Goal: Task Accomplishment & Management: Use online tool/utility

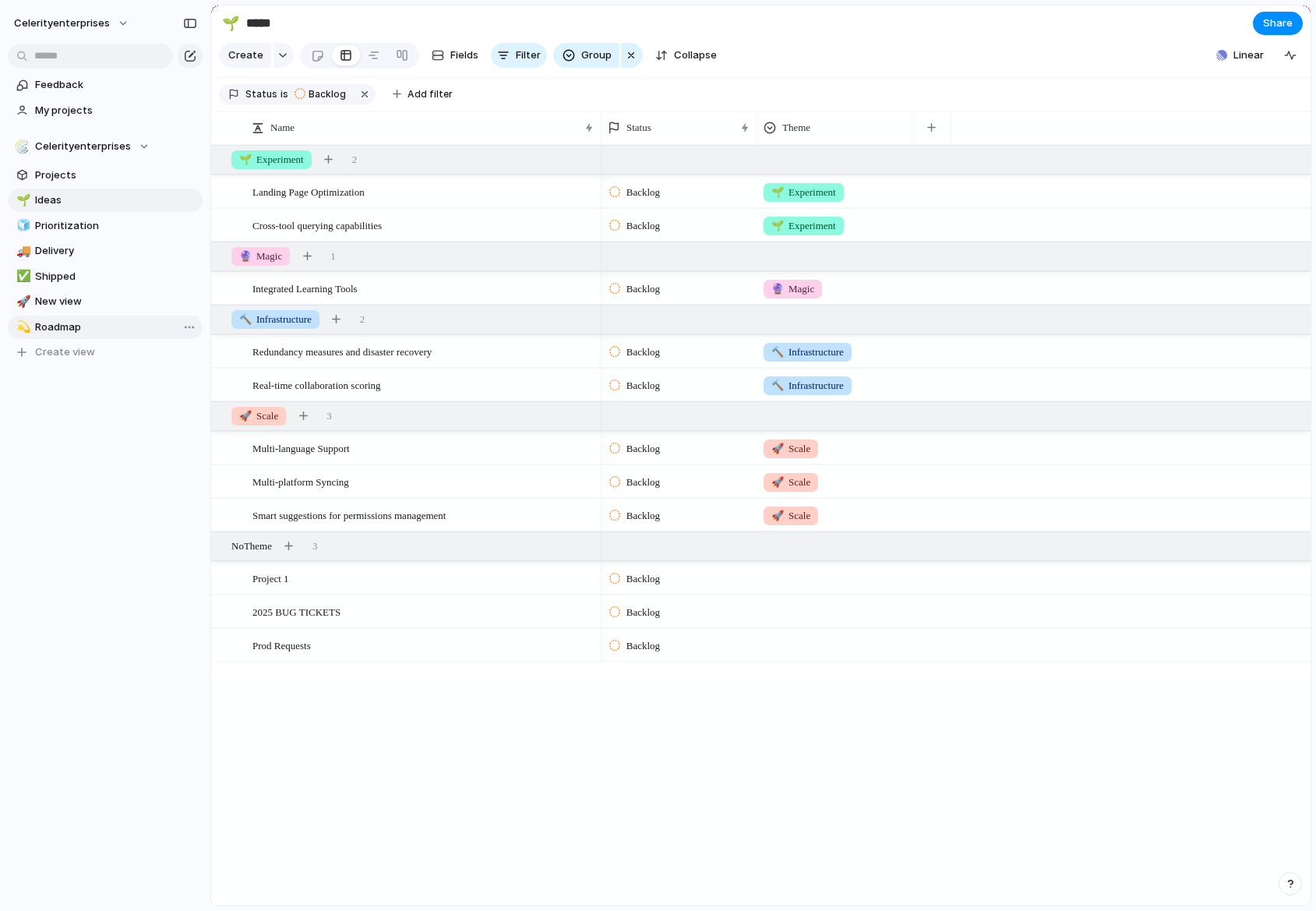
click at [74, 320] on span "Roadmap" at bounding box center [116, 327] width 162 height 16
type input "*******"
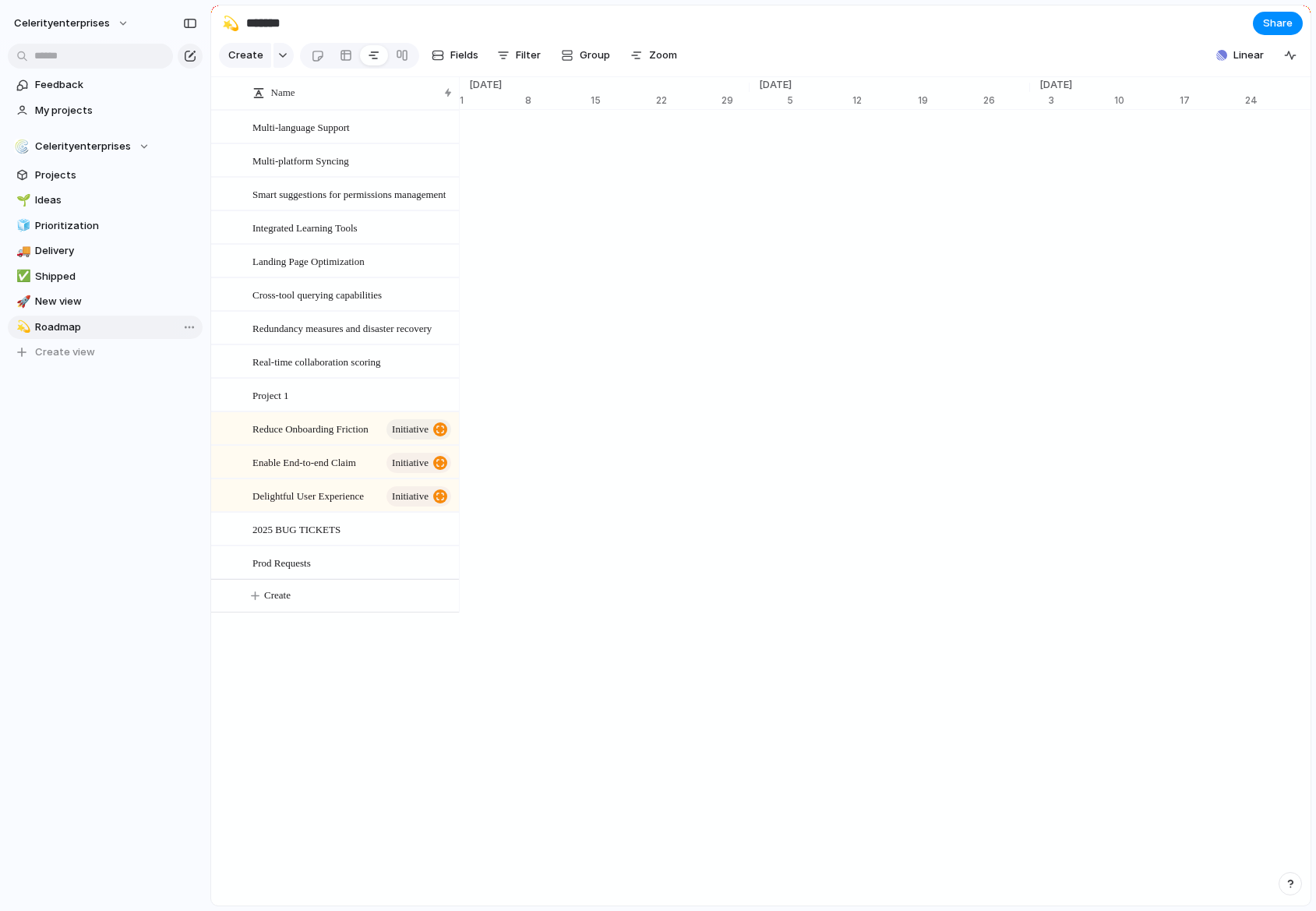
scroll to position [0, 9943]
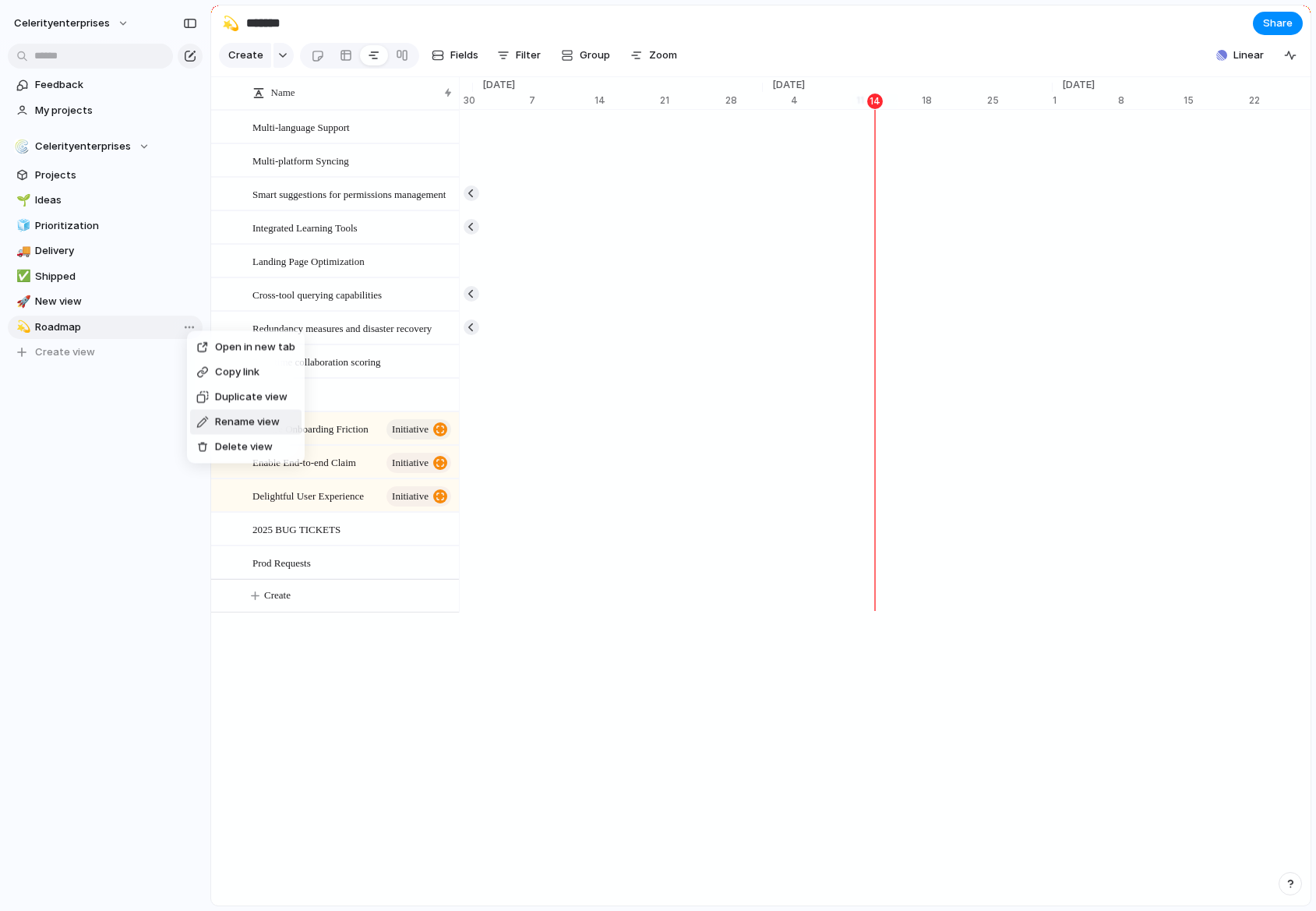
click at [139, 420] on div "Open in new tab Copy link Duplicate view Rename view Delete view" at bounding box center [658, 456] width 1316 height 911
click at [139, 303] on span "New view" at bounding box center [116, 301] width 162 height 16
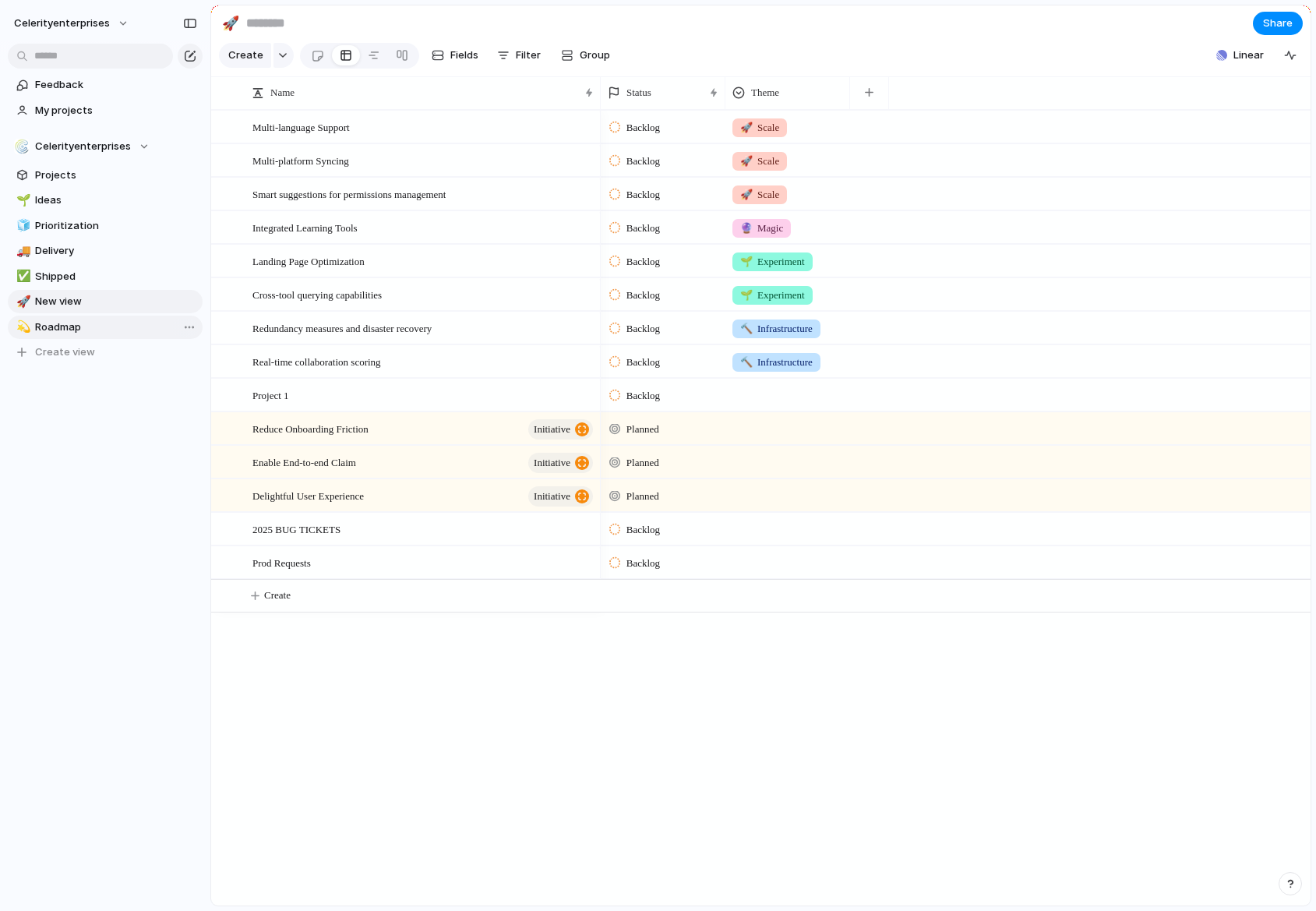
click at [80, 409] on div "Feedback My projects Celerityenterprises Projects 🌱 Ideas 🧊 Prioritization 🚚 De…" at bounding box center [105, 245] width 210 height 490
click at [64, 271] on span "Shipped" at bounding box center [116, 277] width 162 height 16
type input "*******"
click at [63, 301] on span "New view" at bounding box center [116, 301] width 162 height 16
click at [70, 325] on span "Roadmap" at bounding box center [116, 327] width 162 height 16
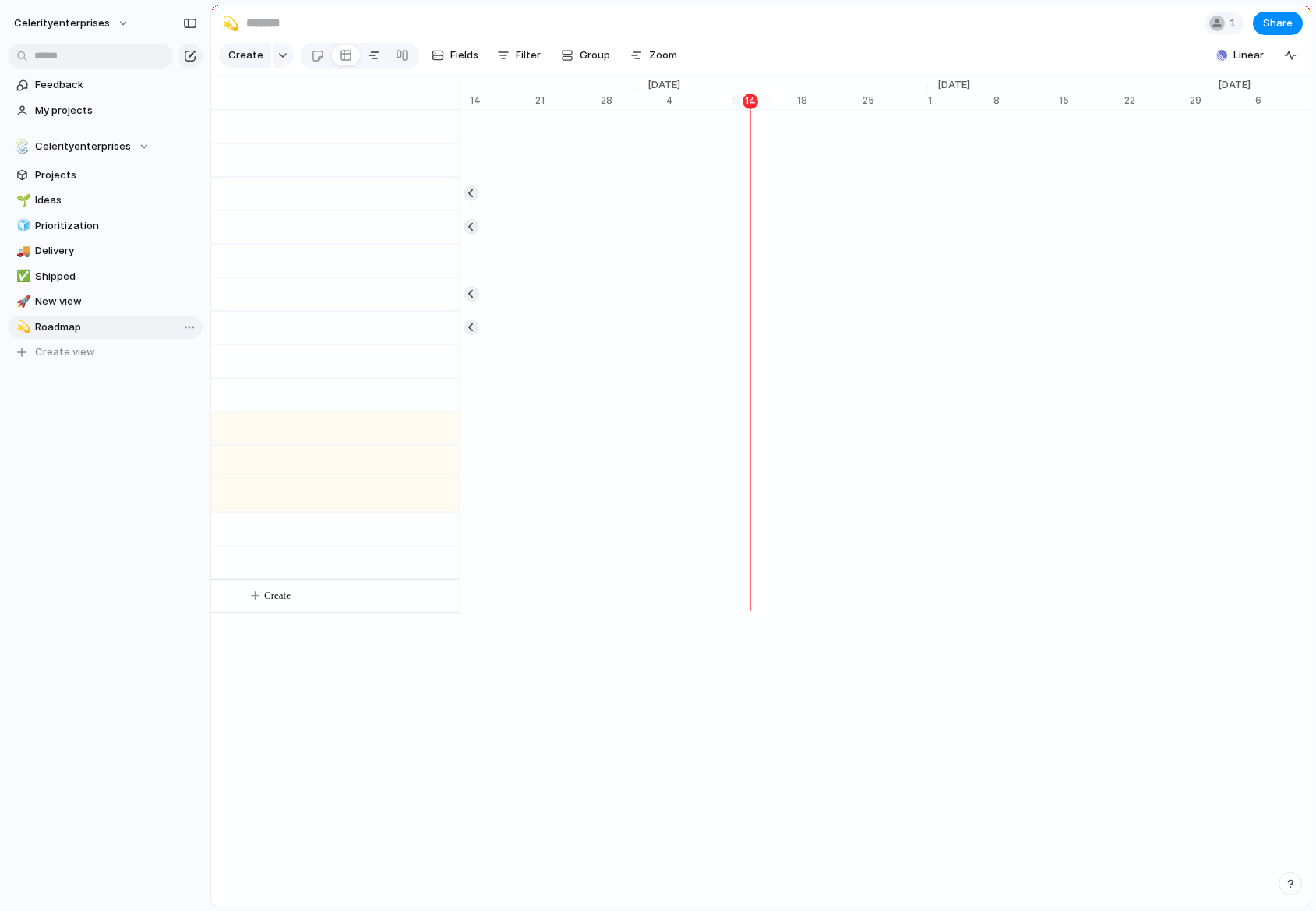
type input "*******"
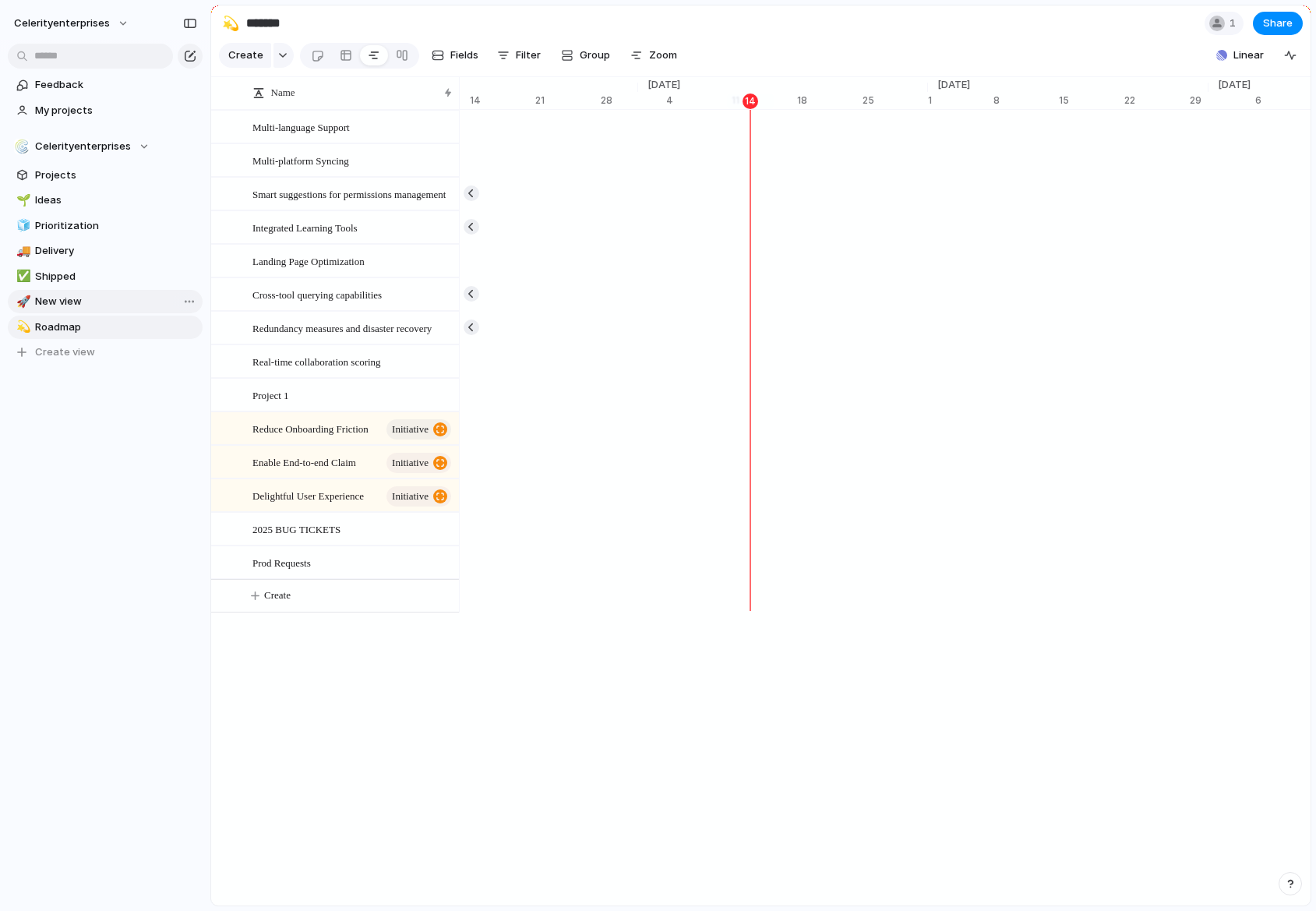
click at [74, 303] on span "New view" at bounding box center [116, 301] width 162 height 16
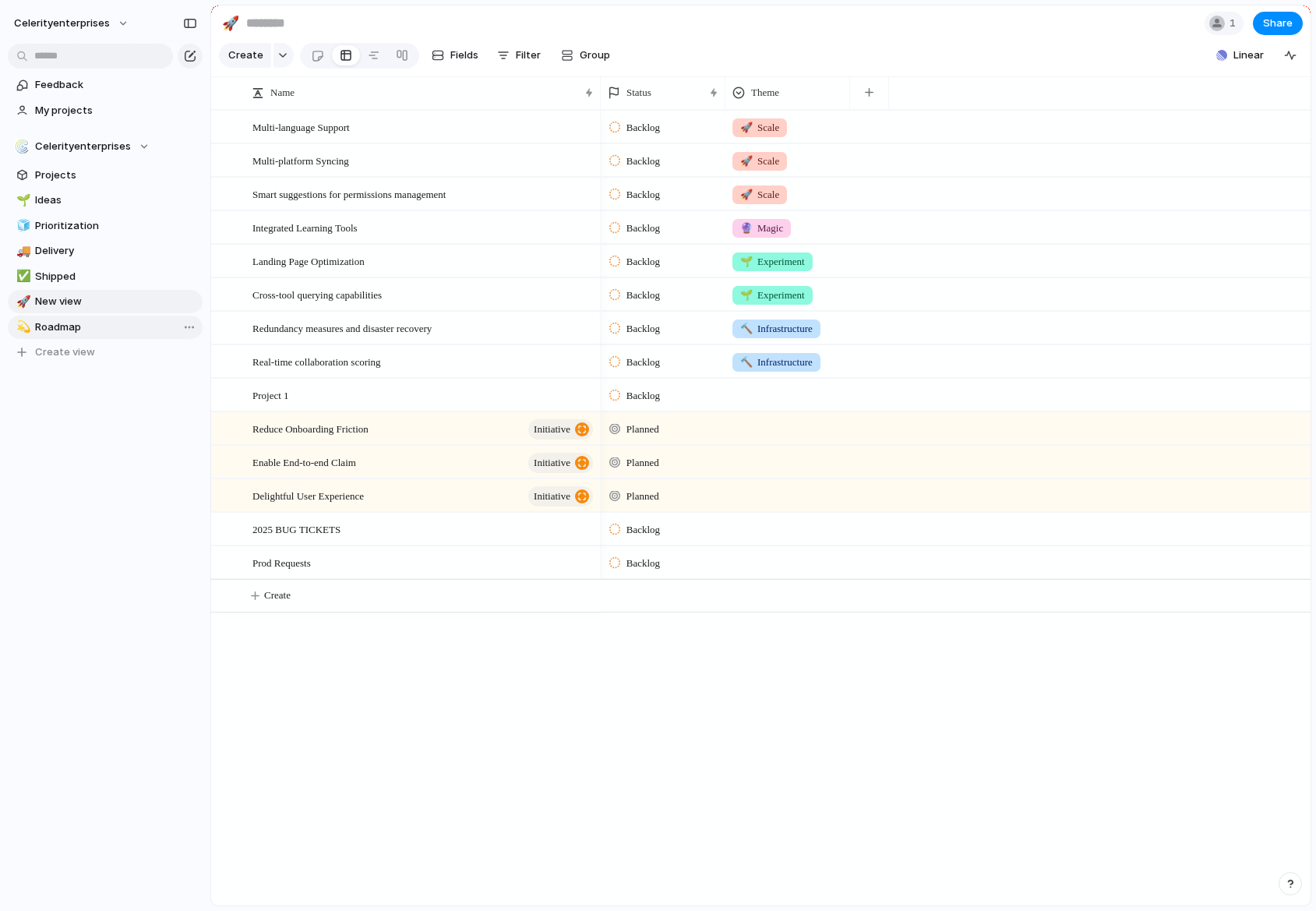
click at [76, 334] on link "💫 Roadmap" at bounding box center [104, 327] width 195 height 23
type input "*******"
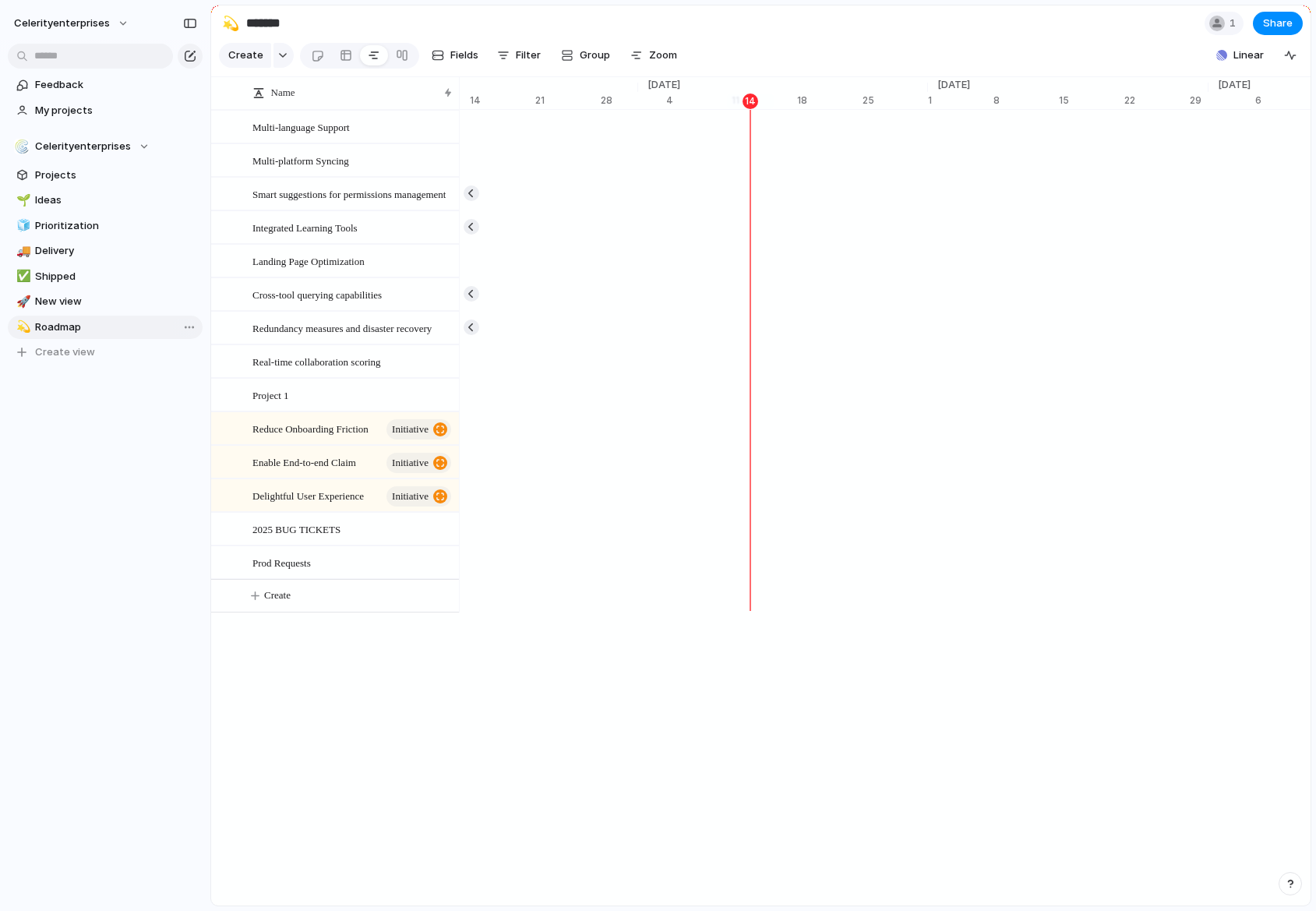
scroll to position [0, 10068]
click at [86, 306] on span "New view" at bounding box center [116, 301] width 162 height 16
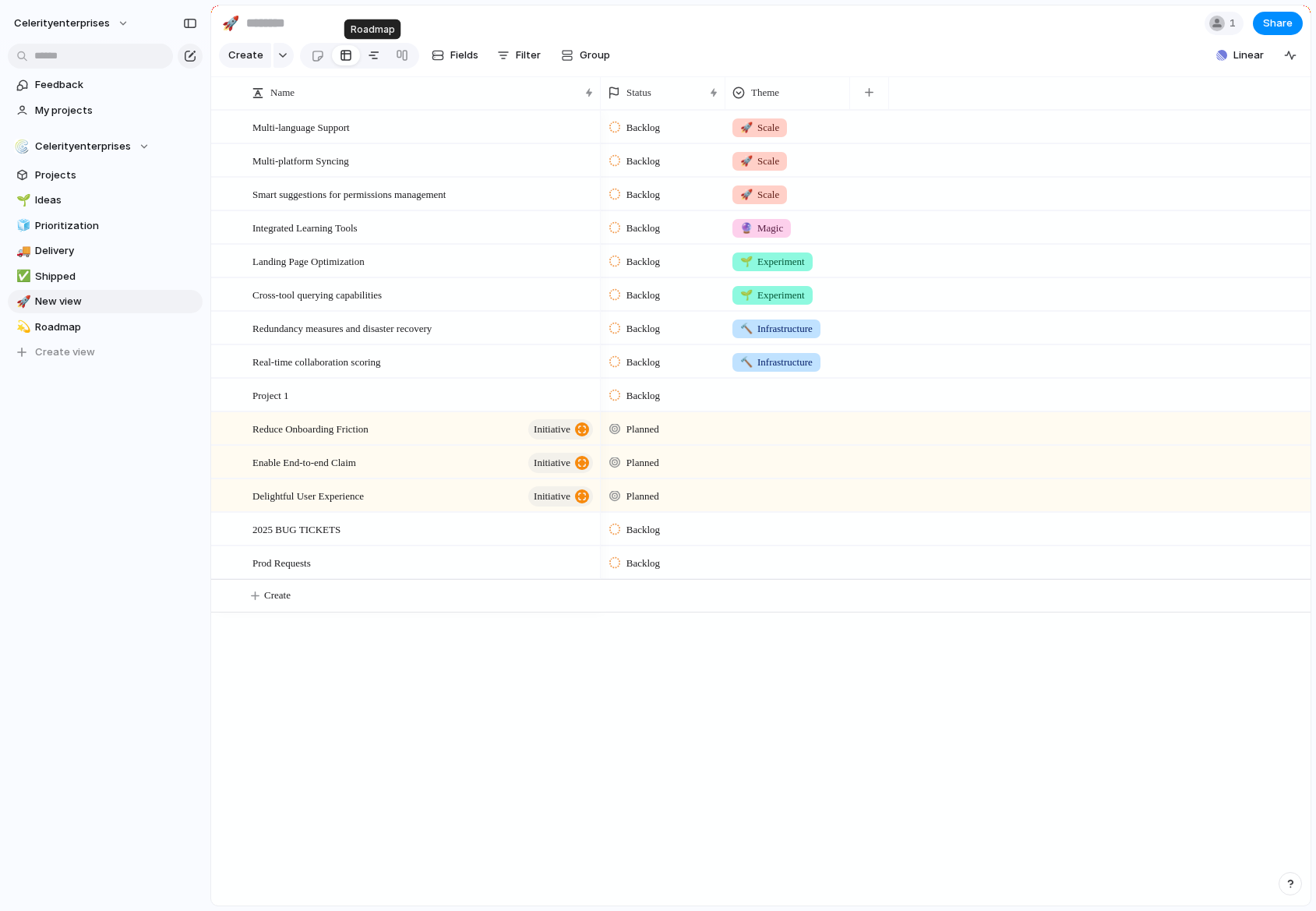
click at [370, 53] on div at bounding box center [373, 55] width 12 height 25
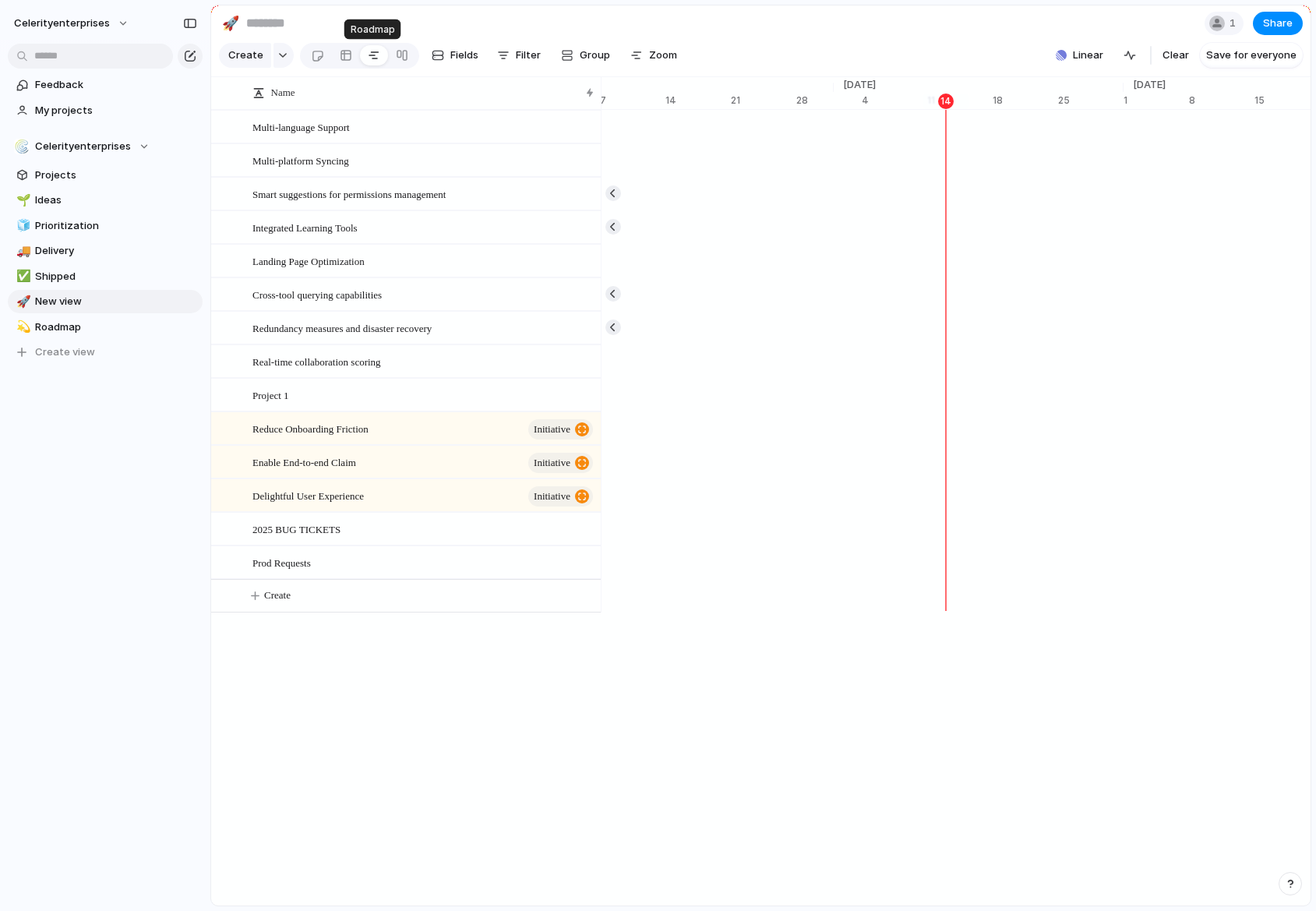
scroll to position [0, 10014]
click at [236, 396] on span "Rename view" at bounding box center [246, 399] width 64 height 16
type input "**********"
click at [118, 615] on div "celerityenterprises Feedback My projects Celerityenterprises Projects 🌱 Ideas 🧊…" at bounding box center [105, 456] width 210 height 911
click at [23, 302] on div "🚀" at bounding box center [22, 302] width 11 height 18
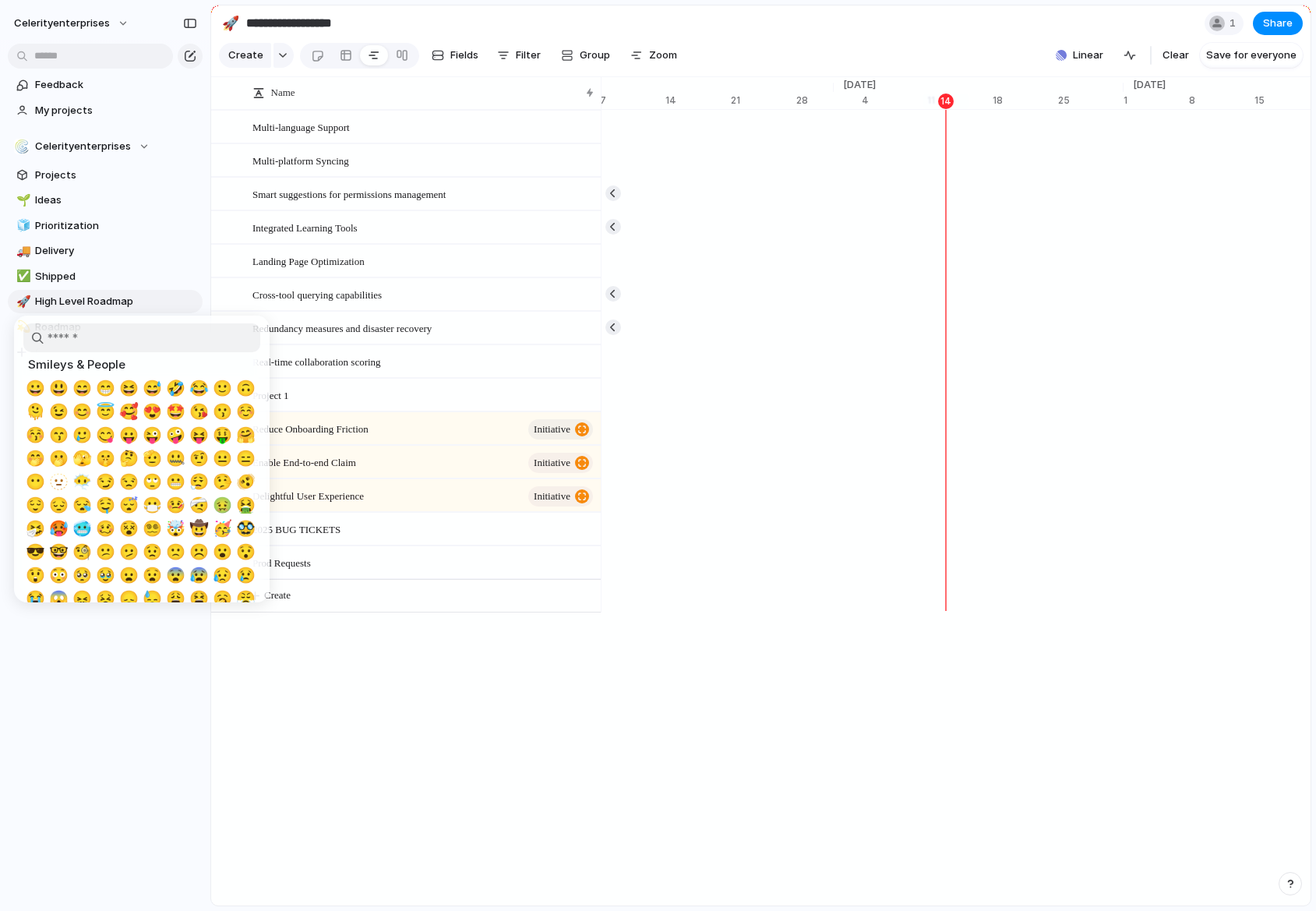
click at [32, 302] on div at bounding box center [658, 456] width 1316 height 911
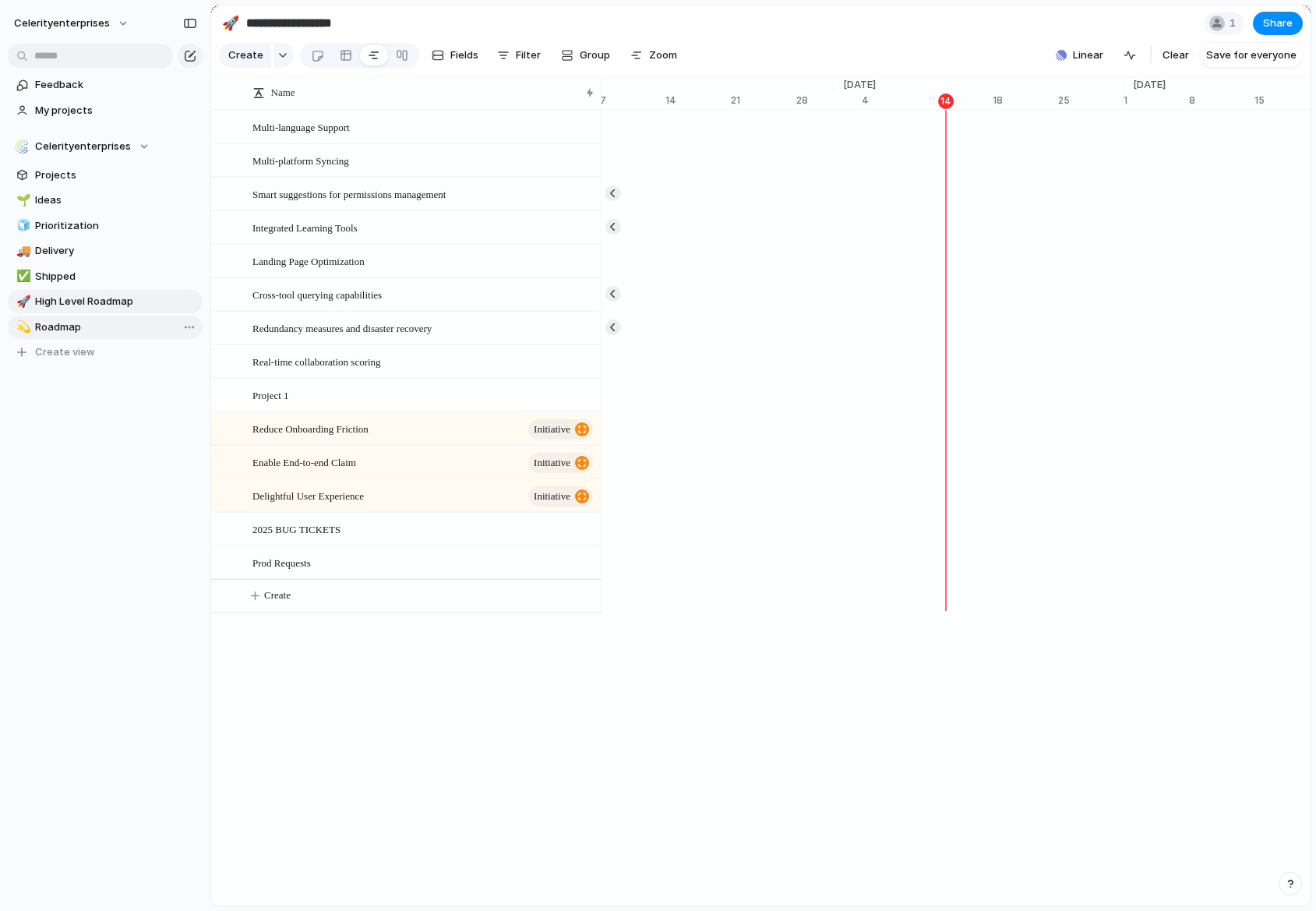
click at [48, 328] on span "Roadmap" at bounding box center [116, 327] width 162 height 16
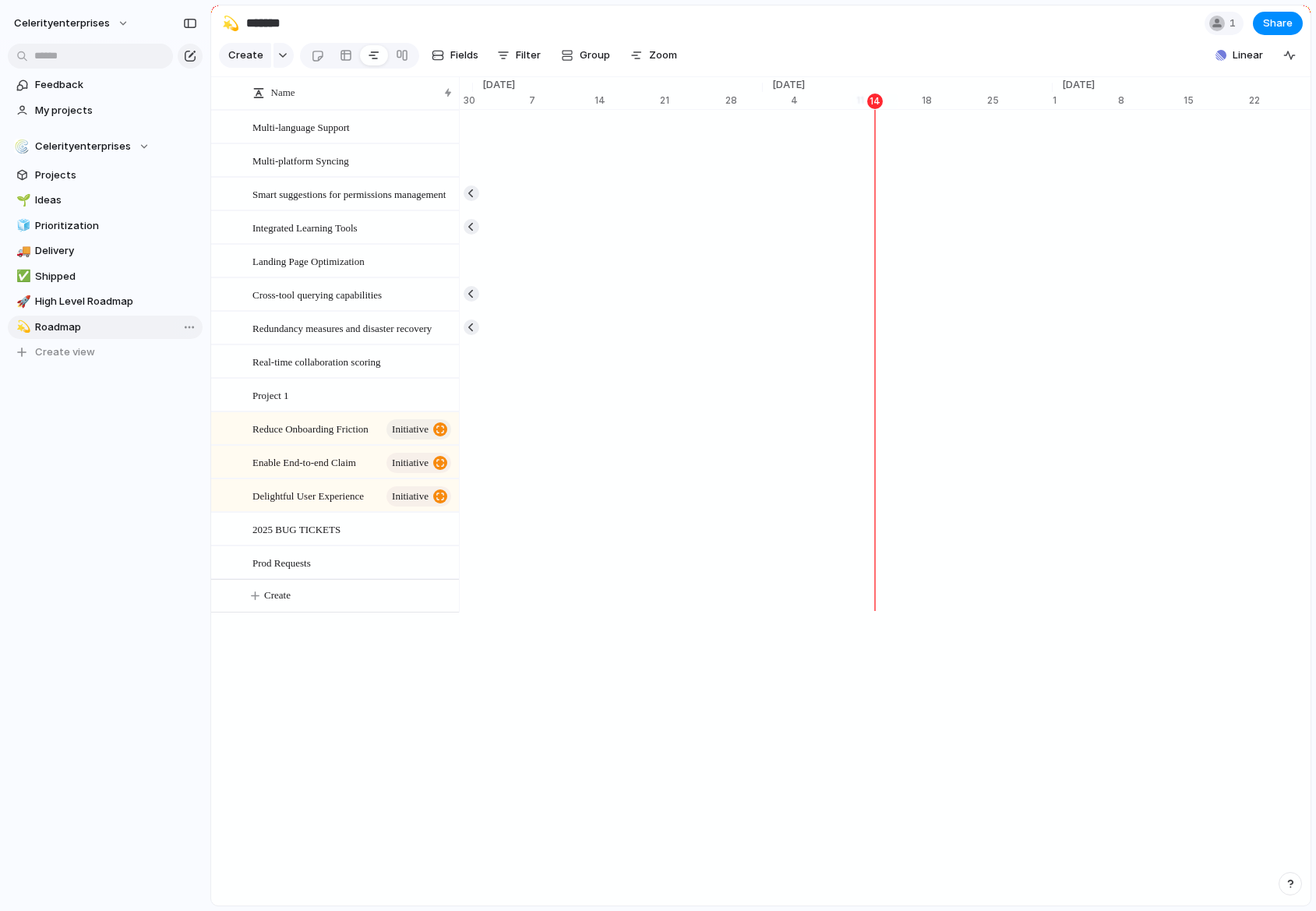
scroll to position [0, 9943]
click at [56, 306] on span "High Level Roadmap" at bounding box center [116, 301] width 162 height 16
type input "**********"
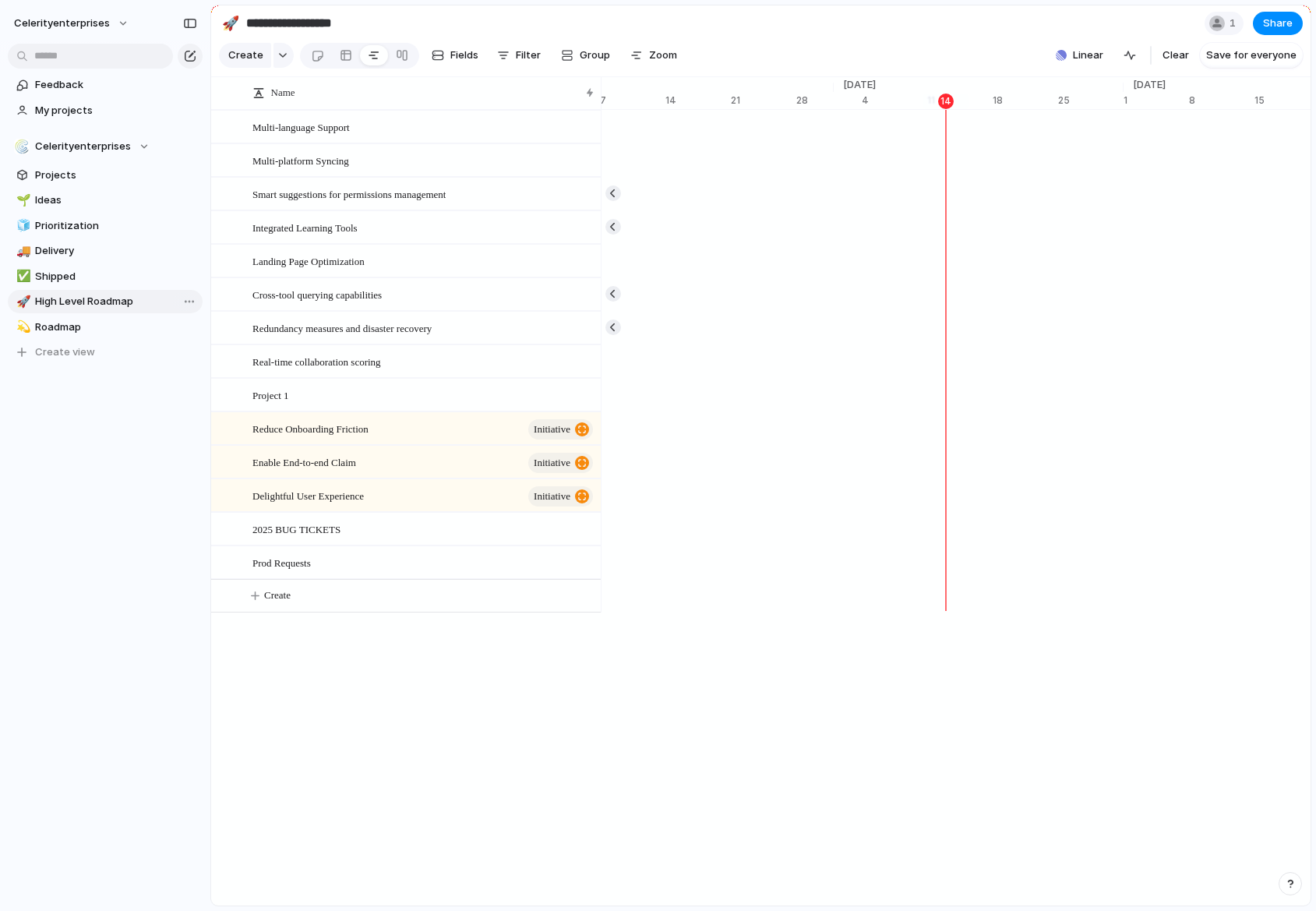
scroll to position [0, 10014]
click at [21, 303] on div "🚀" at bounding box center [22, 302] width 11 height 18
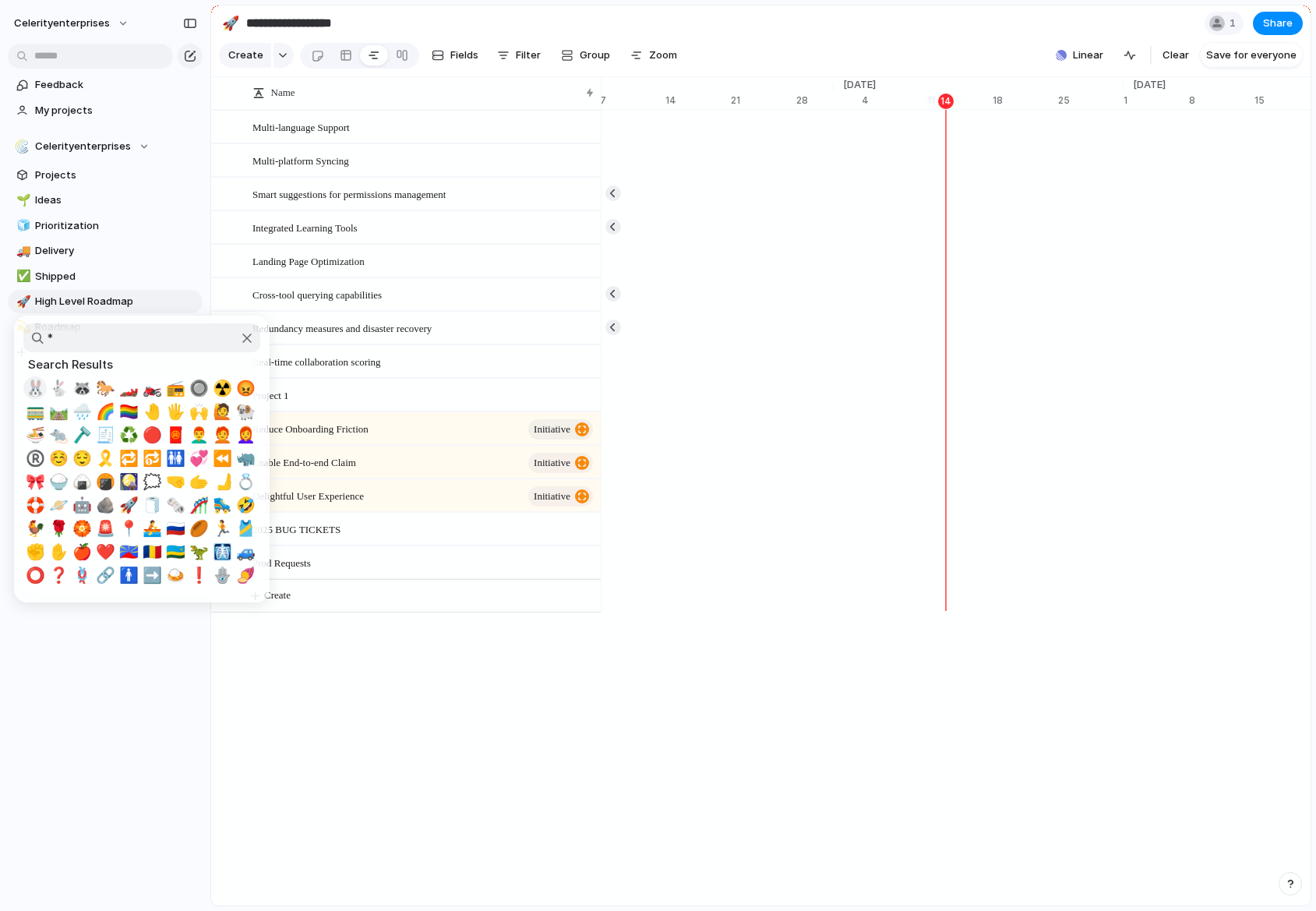
scroll to position [0, 0]
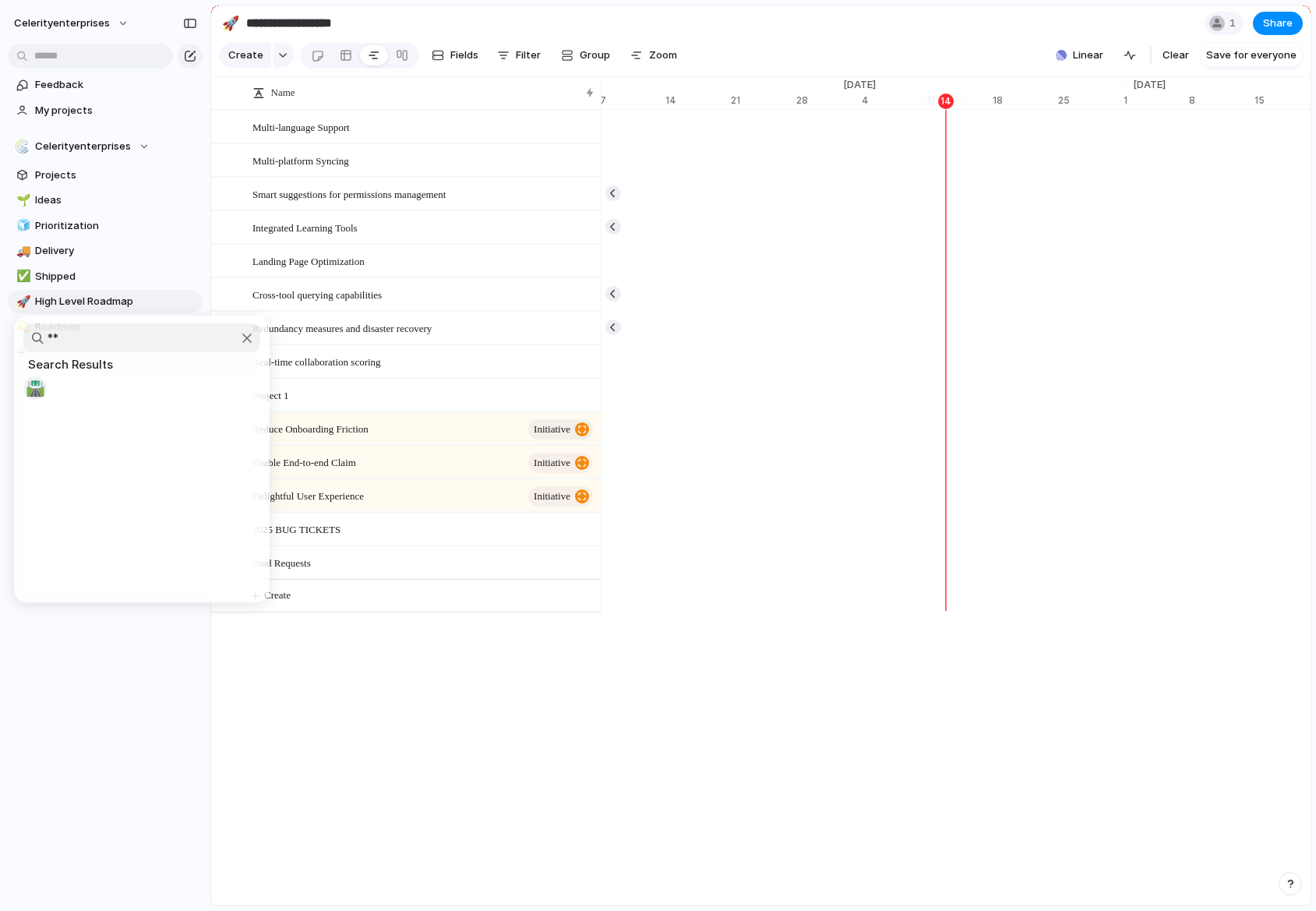
type input "*"
type input "****"
click at [132, 393] on span "🌟" at bounding box center [129, 388] width 20 height 19
click at [21, 299] on div "🌟" at bounding box center [22, 302] width 11 height 18
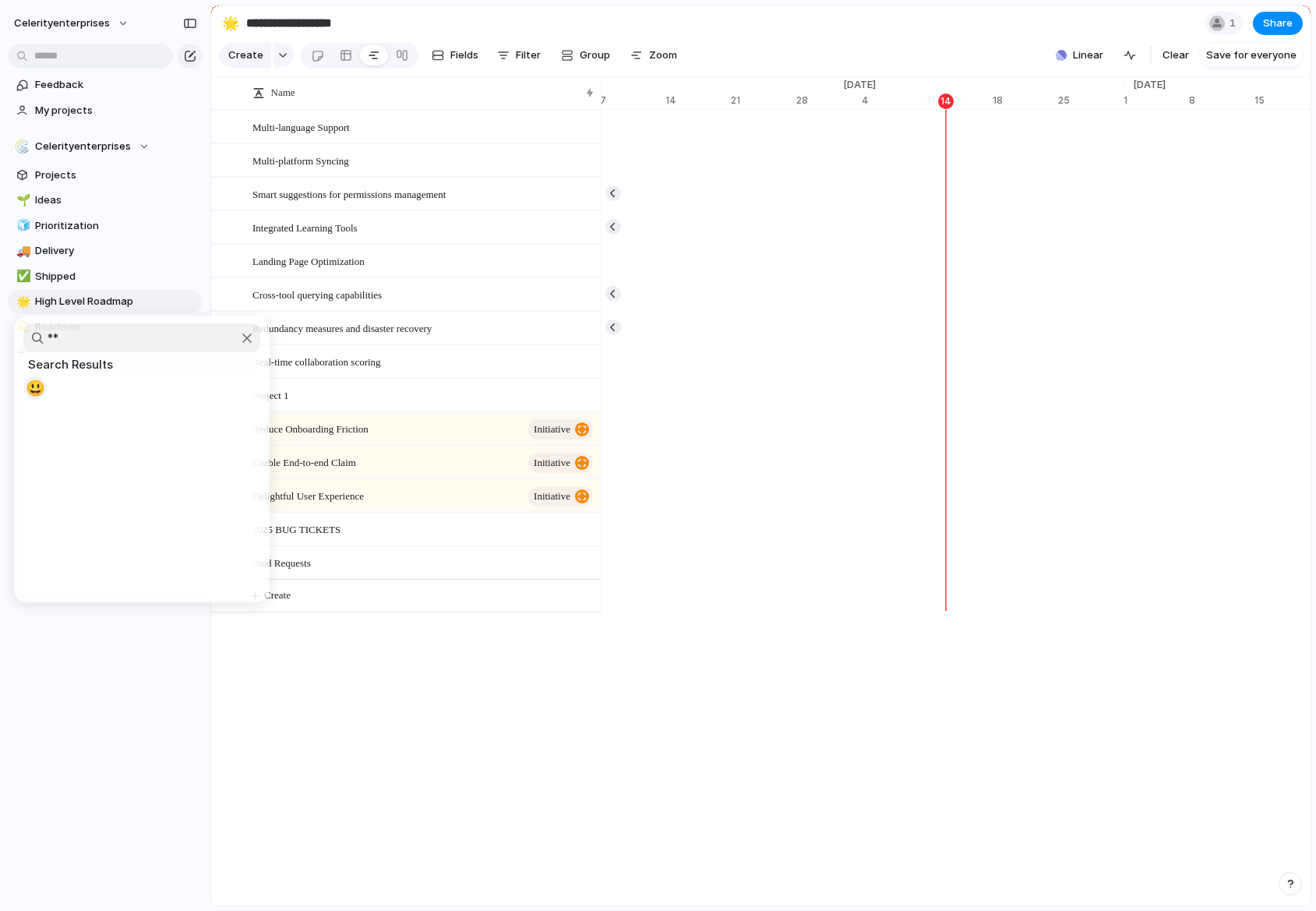
type input "*"
type input "*****"
click at [40, 384] on span "🖼️" at bounding box center [35, 388] width 20 height 19
click at [70, 417] on div "Feedback My projects Celerityenterprises Projects 🌱 Ideas 🧊 Prioritization 🚚 De…" at bounding box center [105, 245] width 210 height 490
click at [144, 150] on div "Celerityenterprises" at bounding box center [82, 146] width 136 height 16
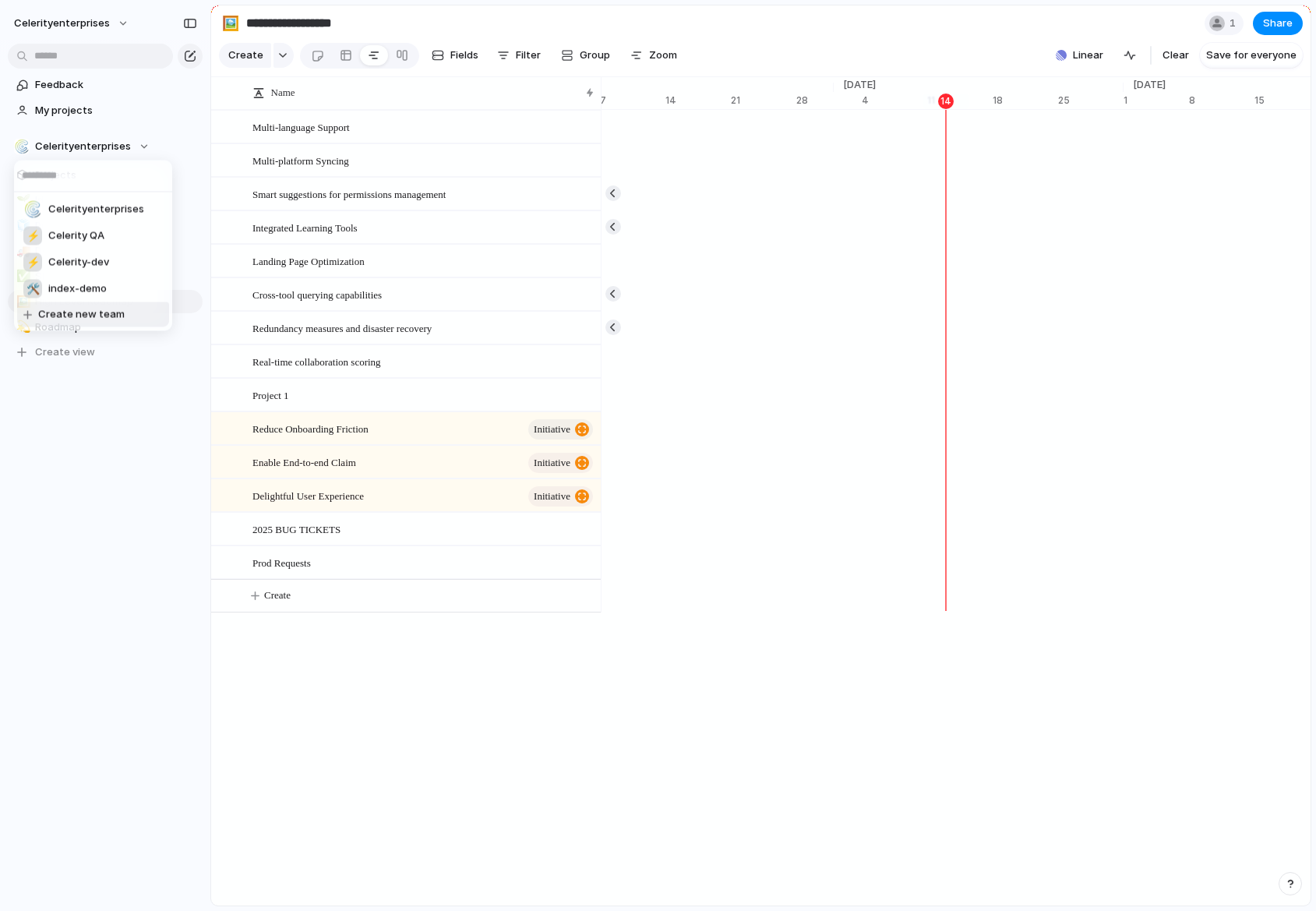
click at [119, 322] on li "Create new team" at bounding box center [92, 315] width 152 height 25
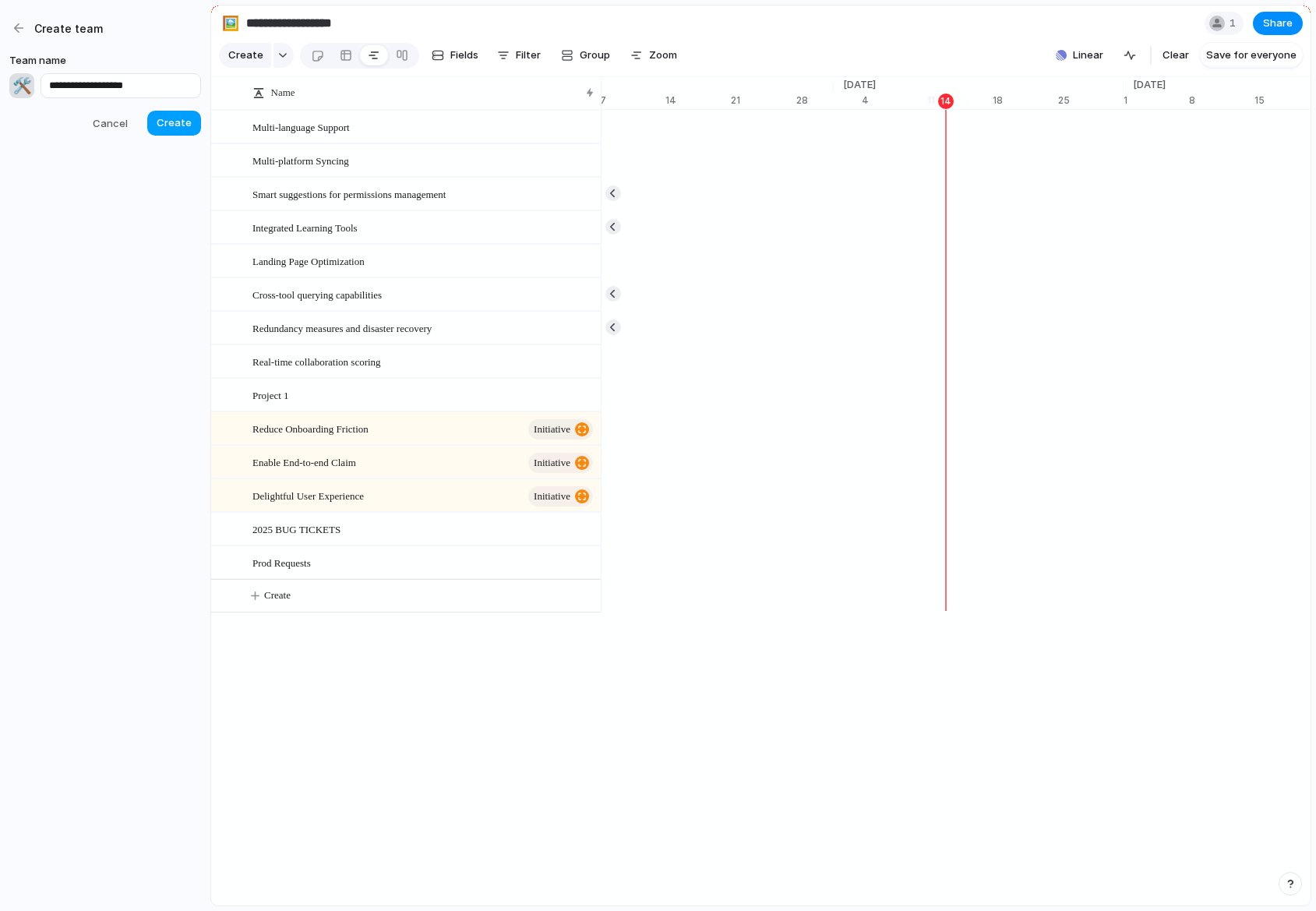
type input "**********"
click at [175, 127] on span "Create" at bounding box center [174, 123] width 35 height 16
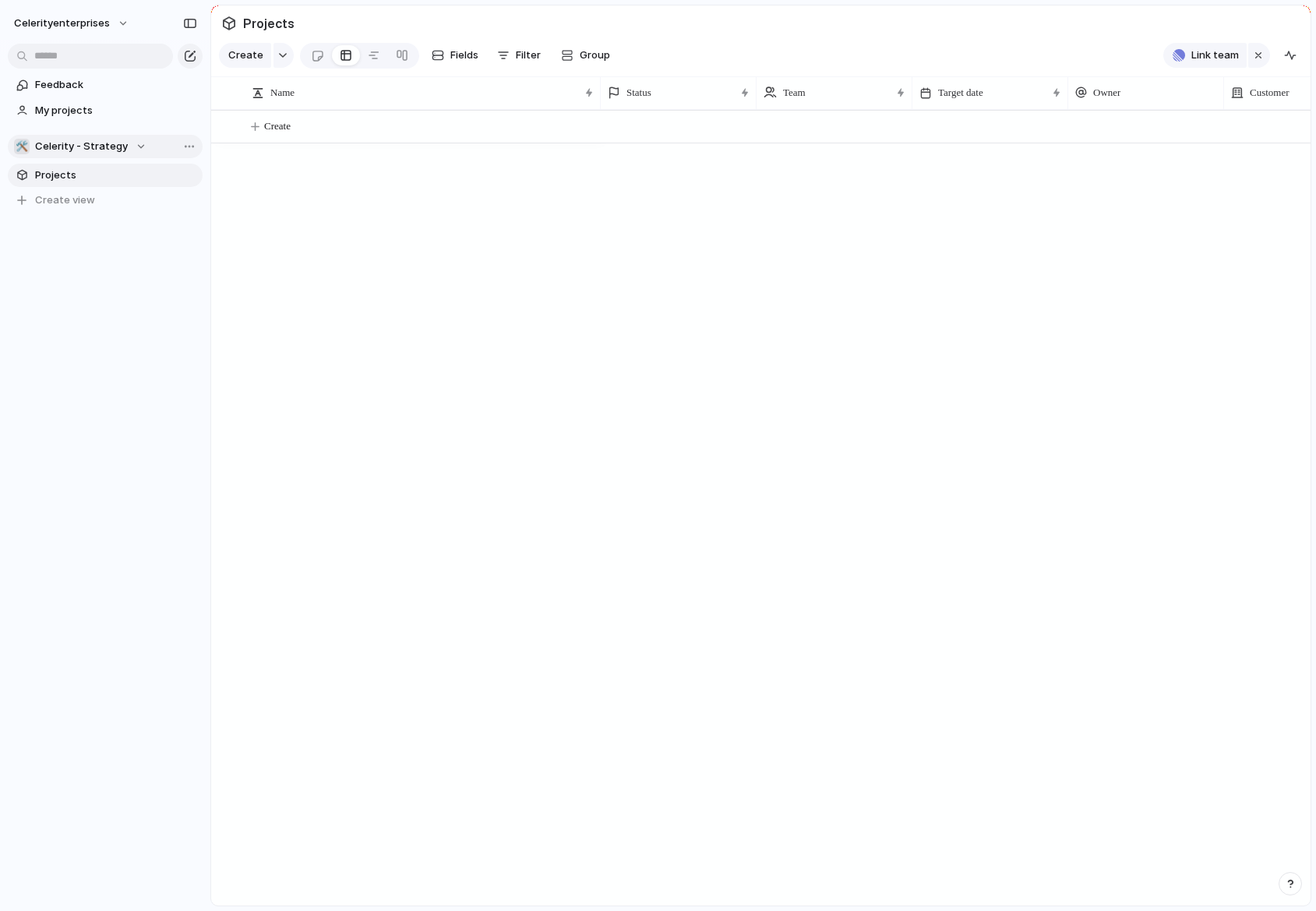
click at [125, 145] on div "🛠️ Celerity - Strategy" at bounding box center [80, 146] width 132 height 16
click at [130, 214] on span "Celerityenterprises" at bounding box center [96, 210] width 96 height 16
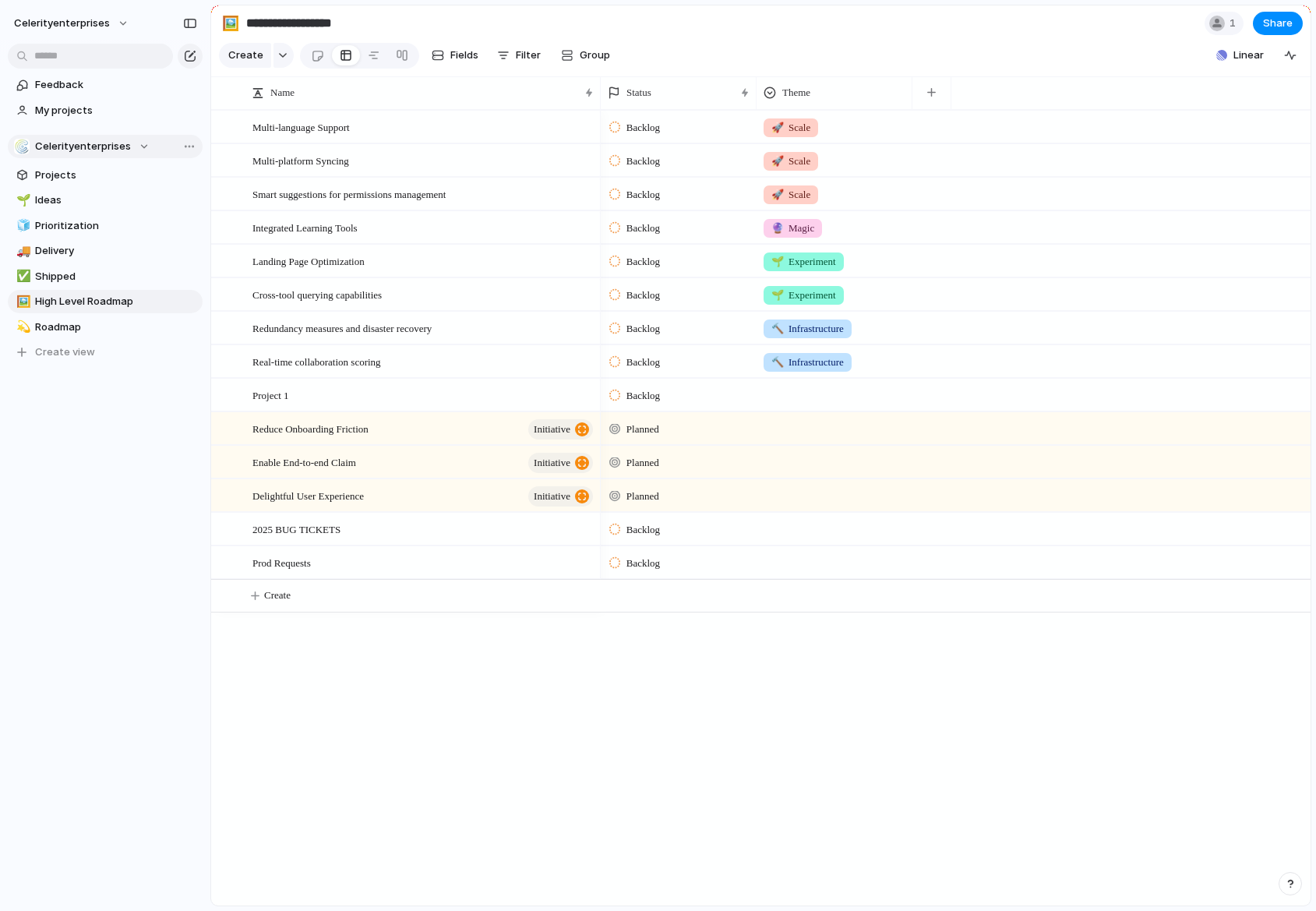
click at [131, 150] on div "Celerityenterprises" at bounding box center [82, 146] width 136 height 16
click at [129, 214] on span "Celerityenterprises" at bounding box center [96, 210] width 96 height 16
click at [235, 416] on span "Delete view" at bounding box center [248, 420] width 58 height 16
type input "*******"
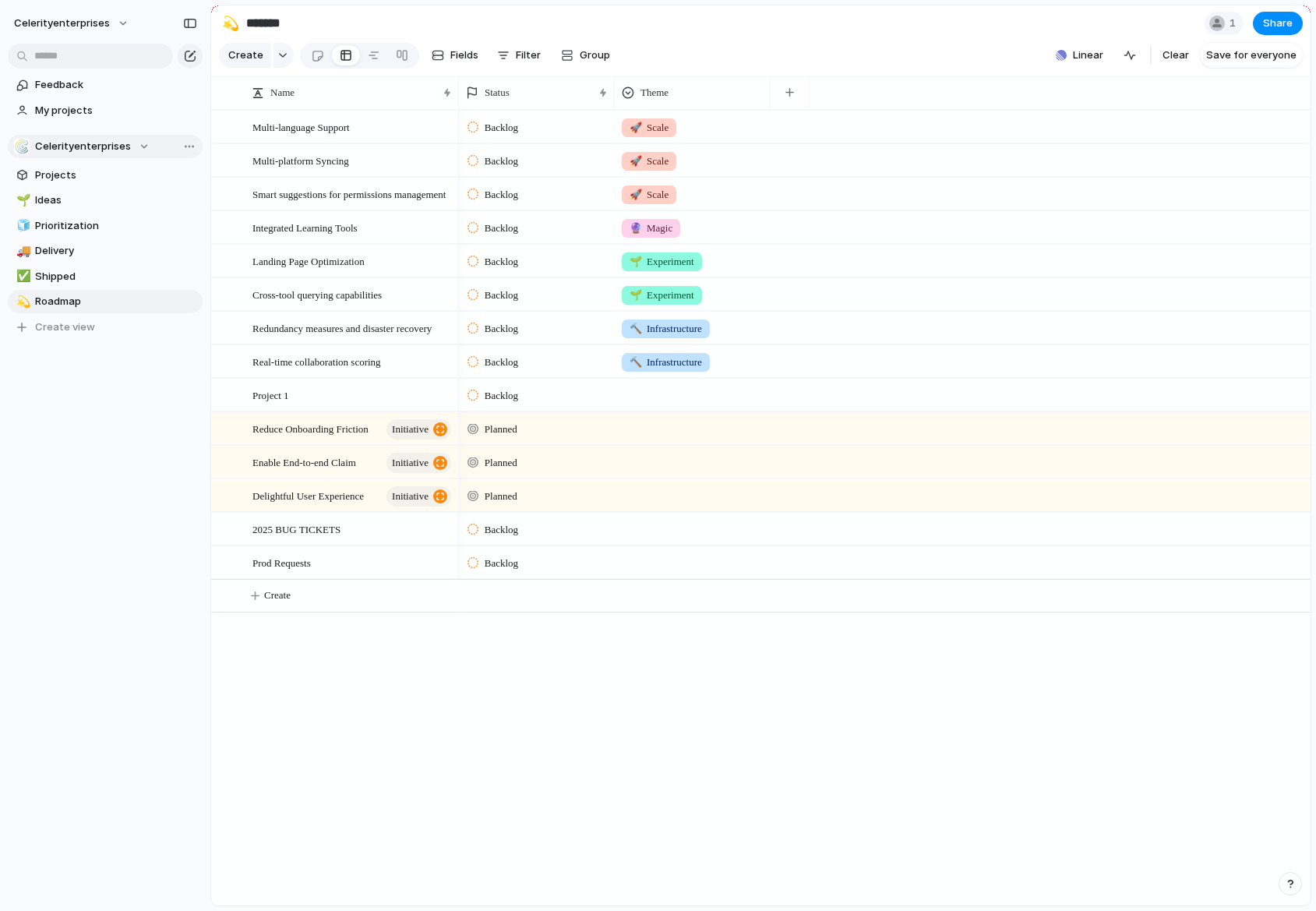
click at [111, 149] on span "Celerityenterprises" at bounding box center [83, 146] width 96 height 16
click at [120, 240] on span "Celerity - Strategy" at bounding box center [95, 236] width 93 height 16
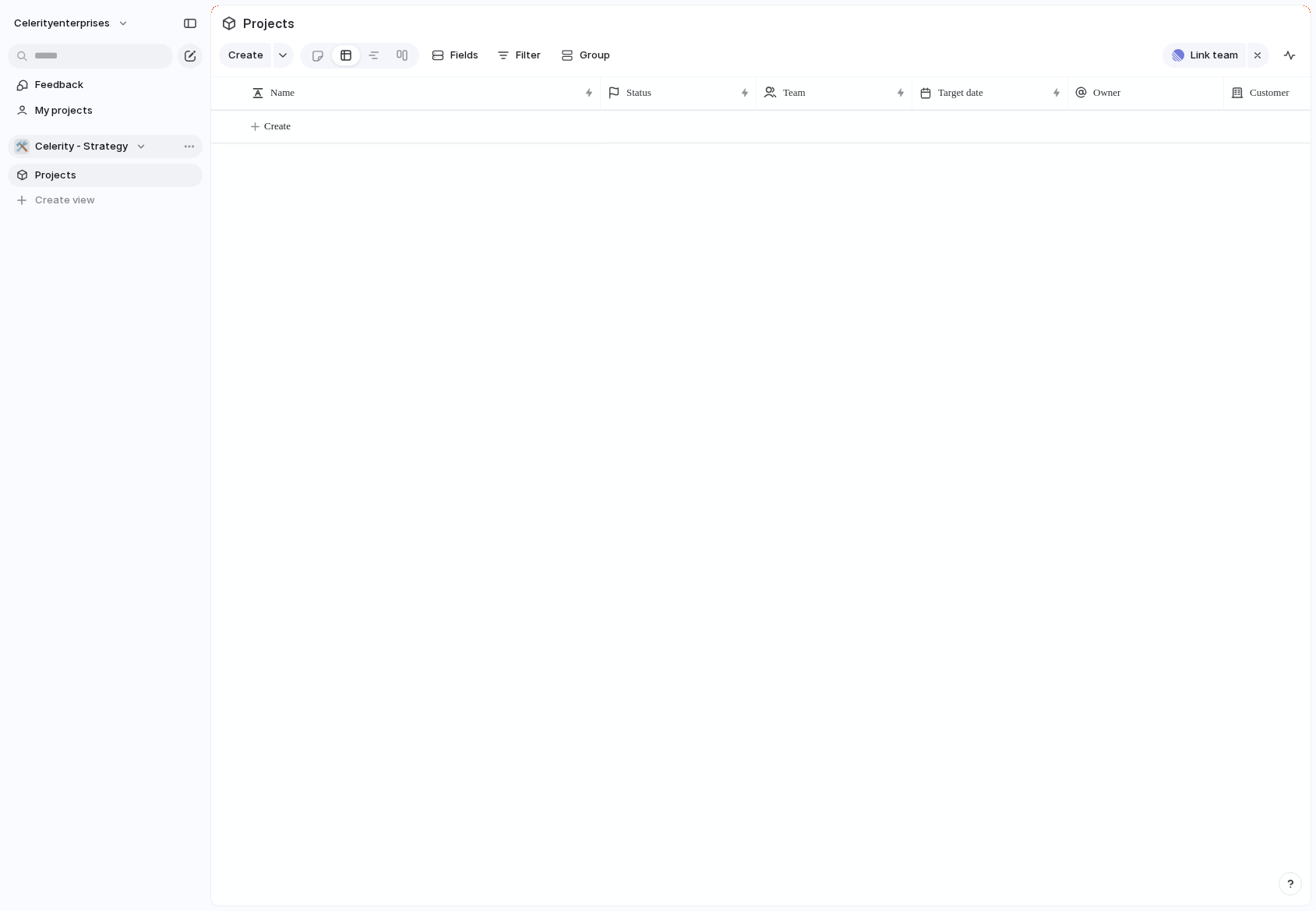
click at [26, 143] on div "🛠️" at bounding box center [21, 146] width 16 height 16
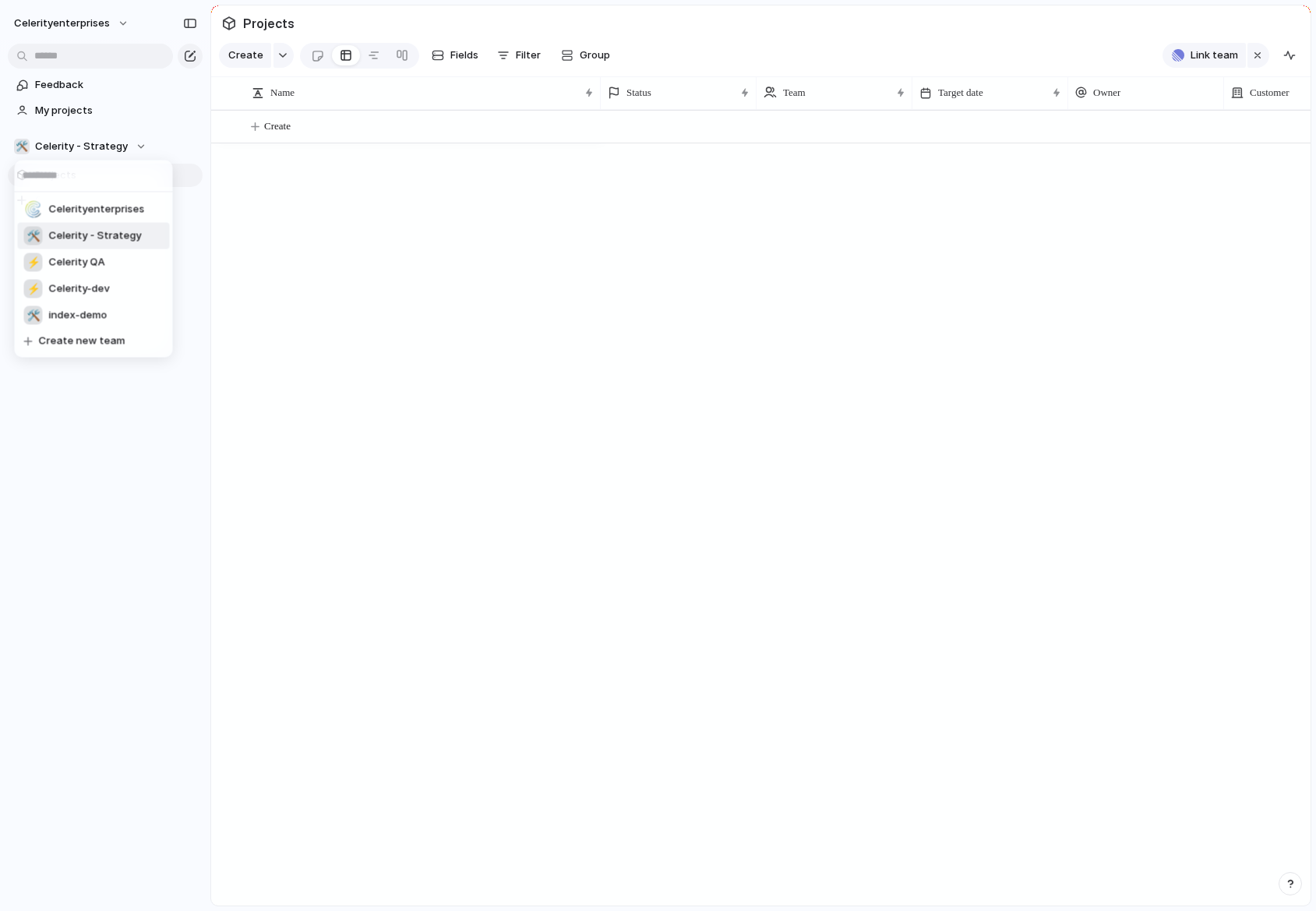
click at [34, 234] on div "🛠️" at bounding box center [34, 236] width 19 height 19
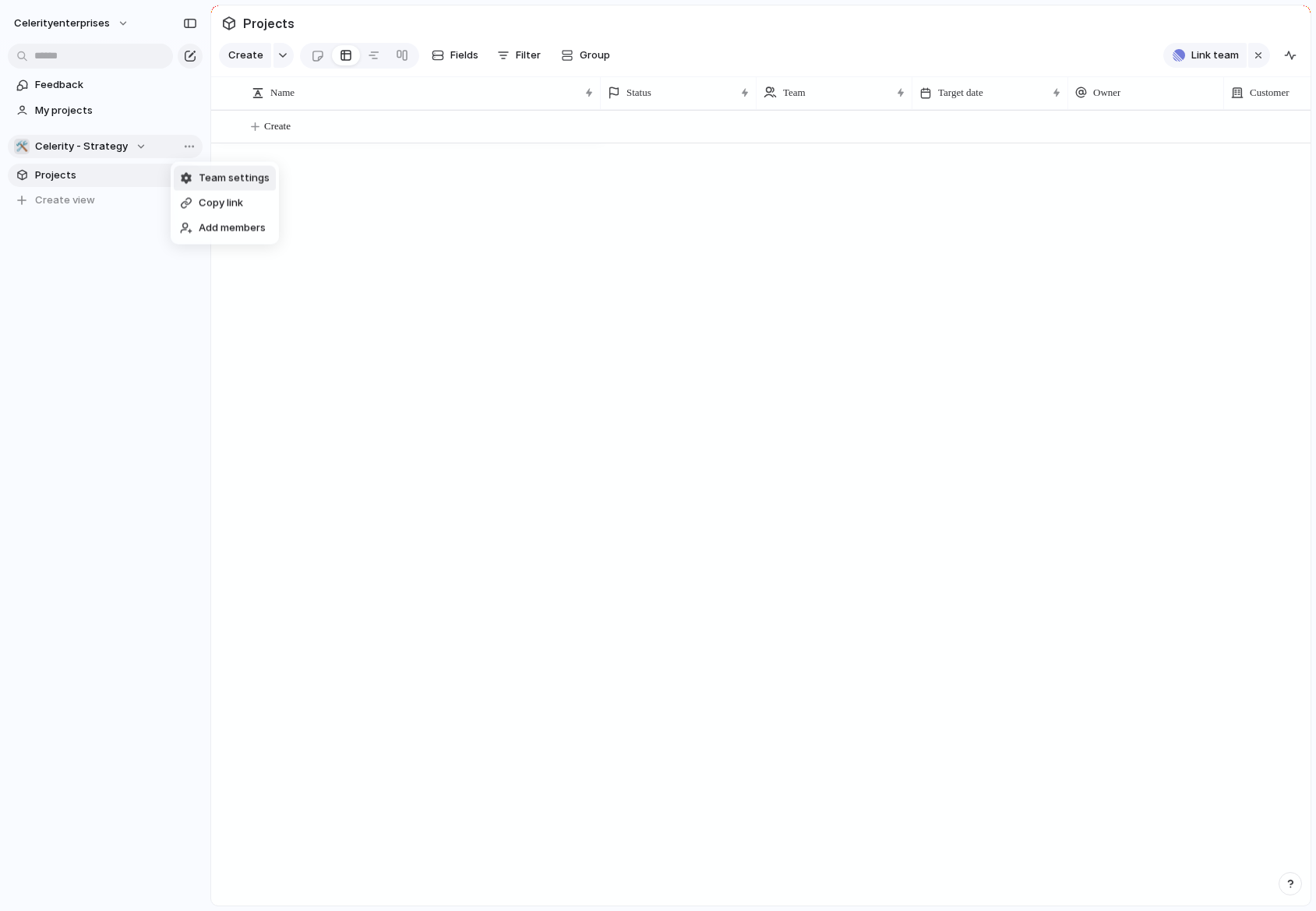
click at [231, 185] on li "Team settings" at bounding box center [225, 178] width 102 height 25
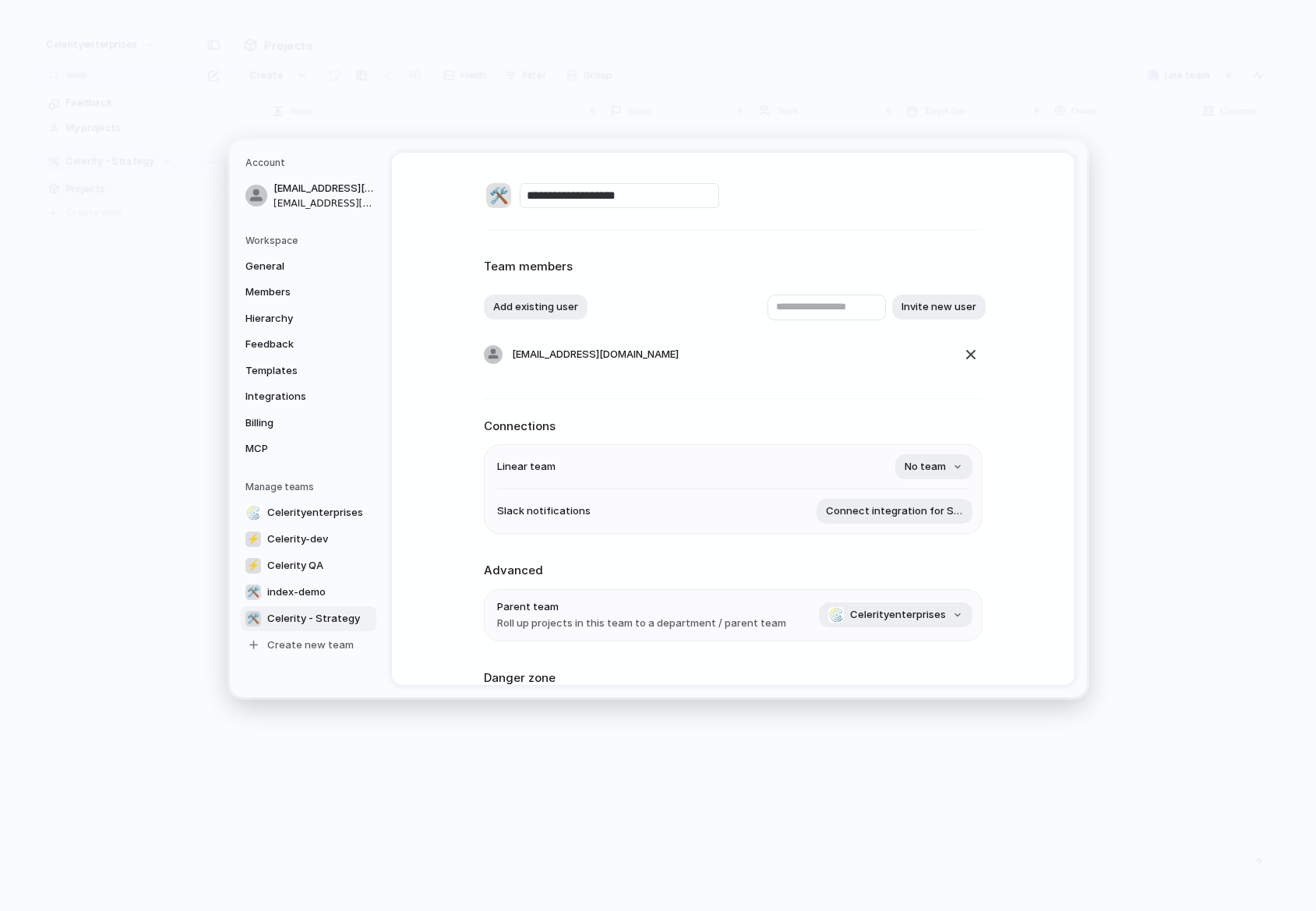
click at [503, 195] on div "🛠️" at bounding box center [498, 196] width 25 height 25
click at [812, 253] on div at bounding box center [658, 456] width 1316 height 911
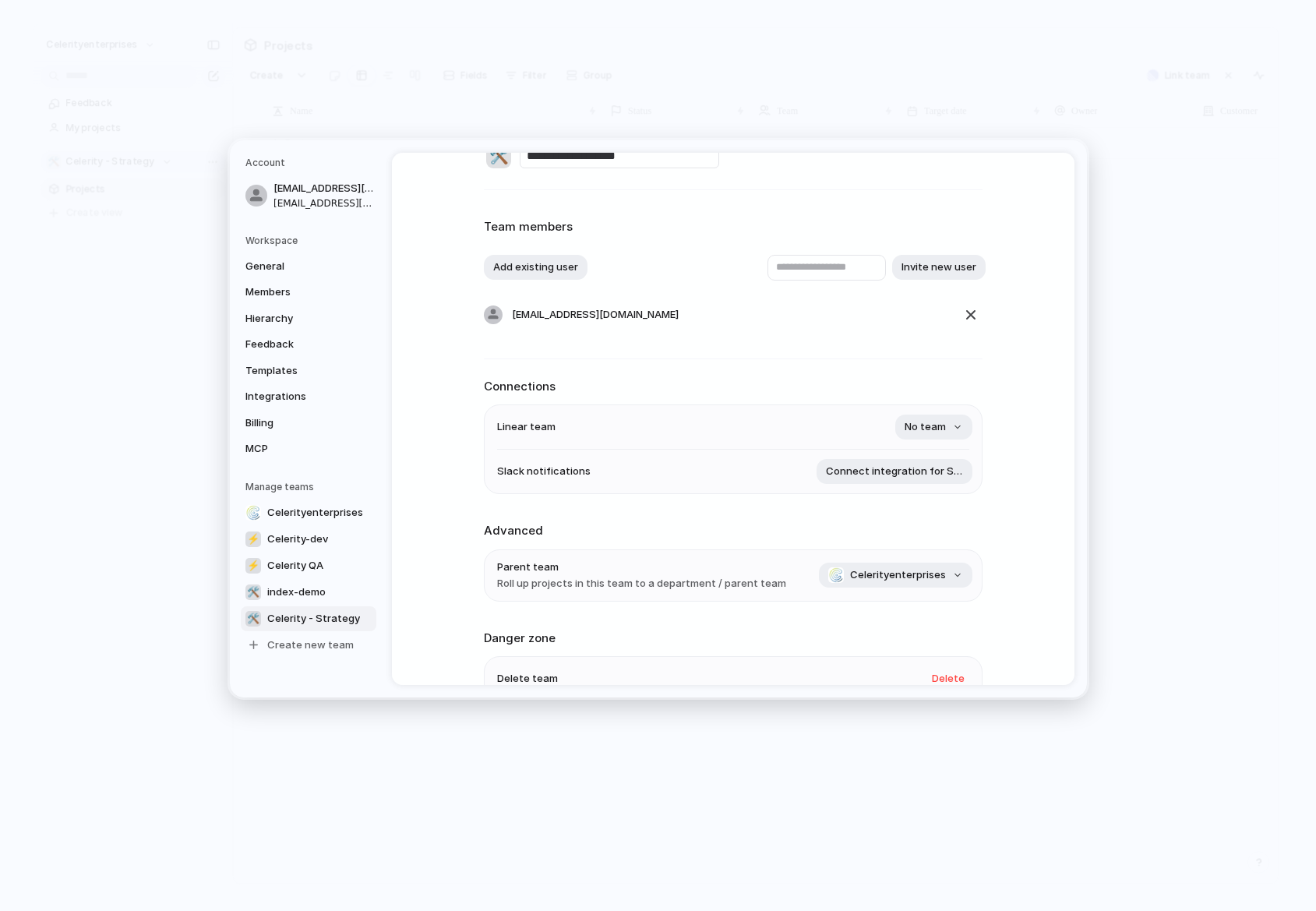
scroll to position [84, 0]
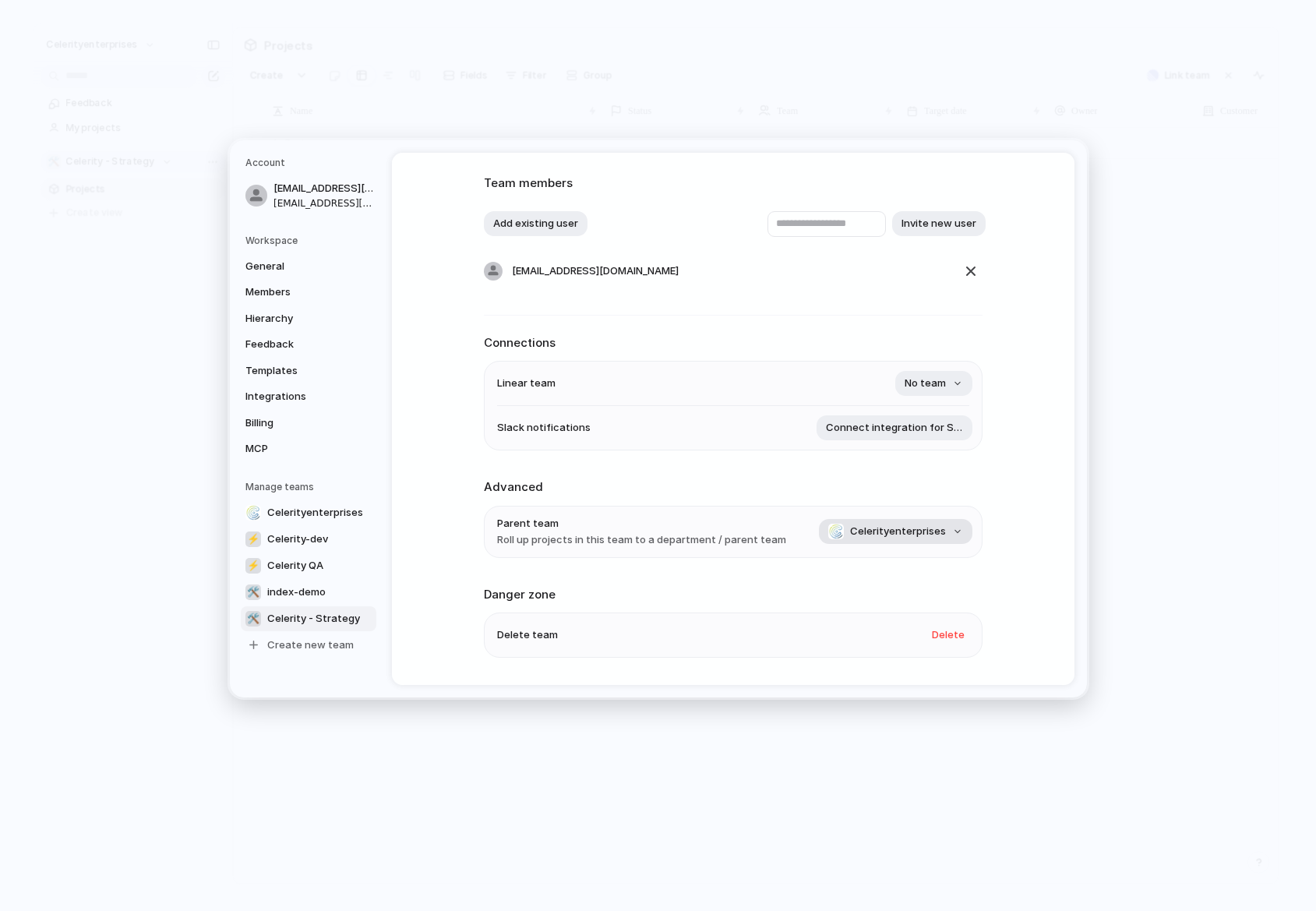
click at [921, 531] on span "Celerityenterprises" at bounding box center [898, 531] width 96 height 16
click at [1011, 531] on div "No team Celerityenterprises ⚡ Celerity-dev ⚡ Celerity QA 🛠️ index-demo" at bounding box center [658, 456] width 1316 height 911
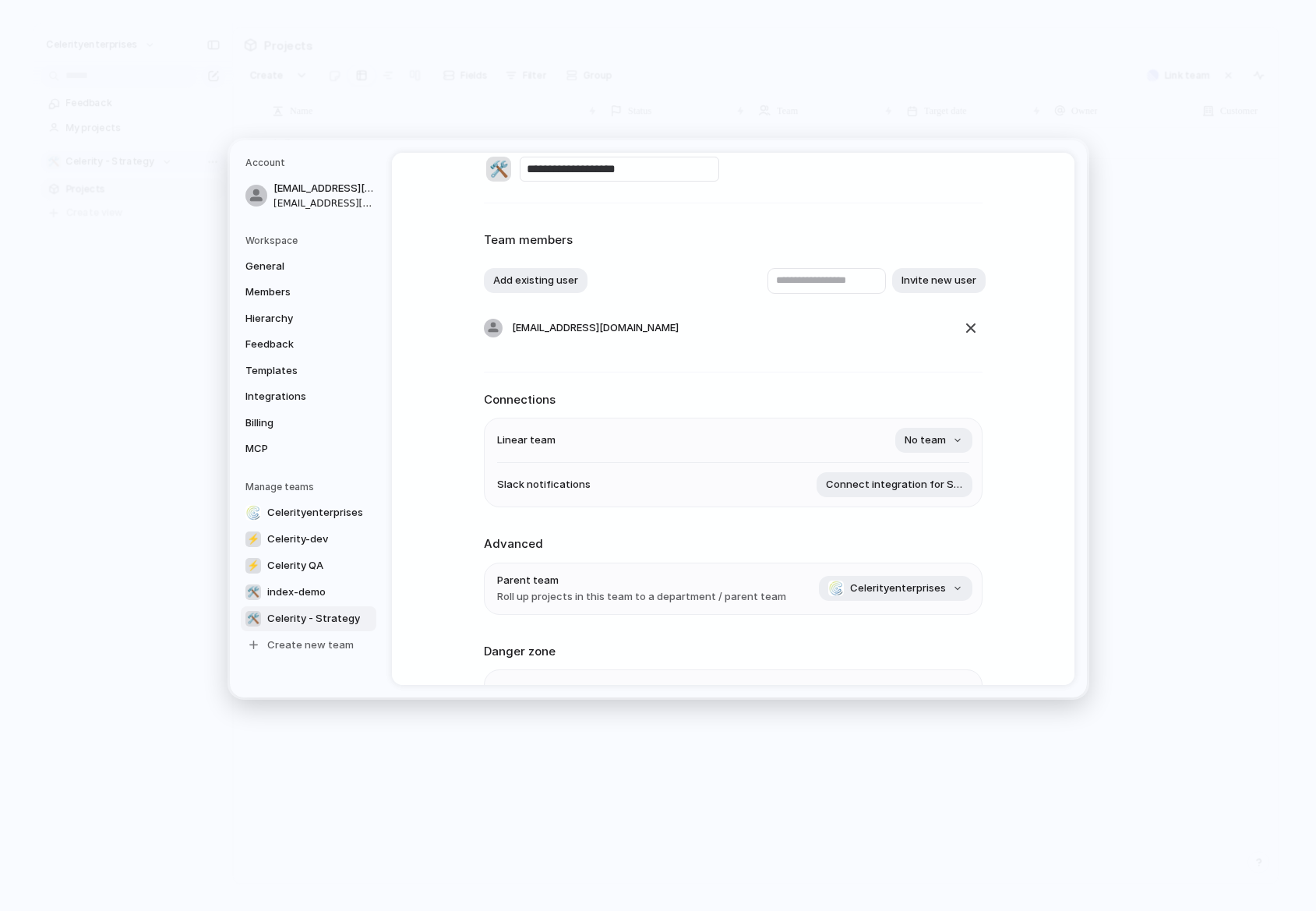
scroll to position [0, 0]
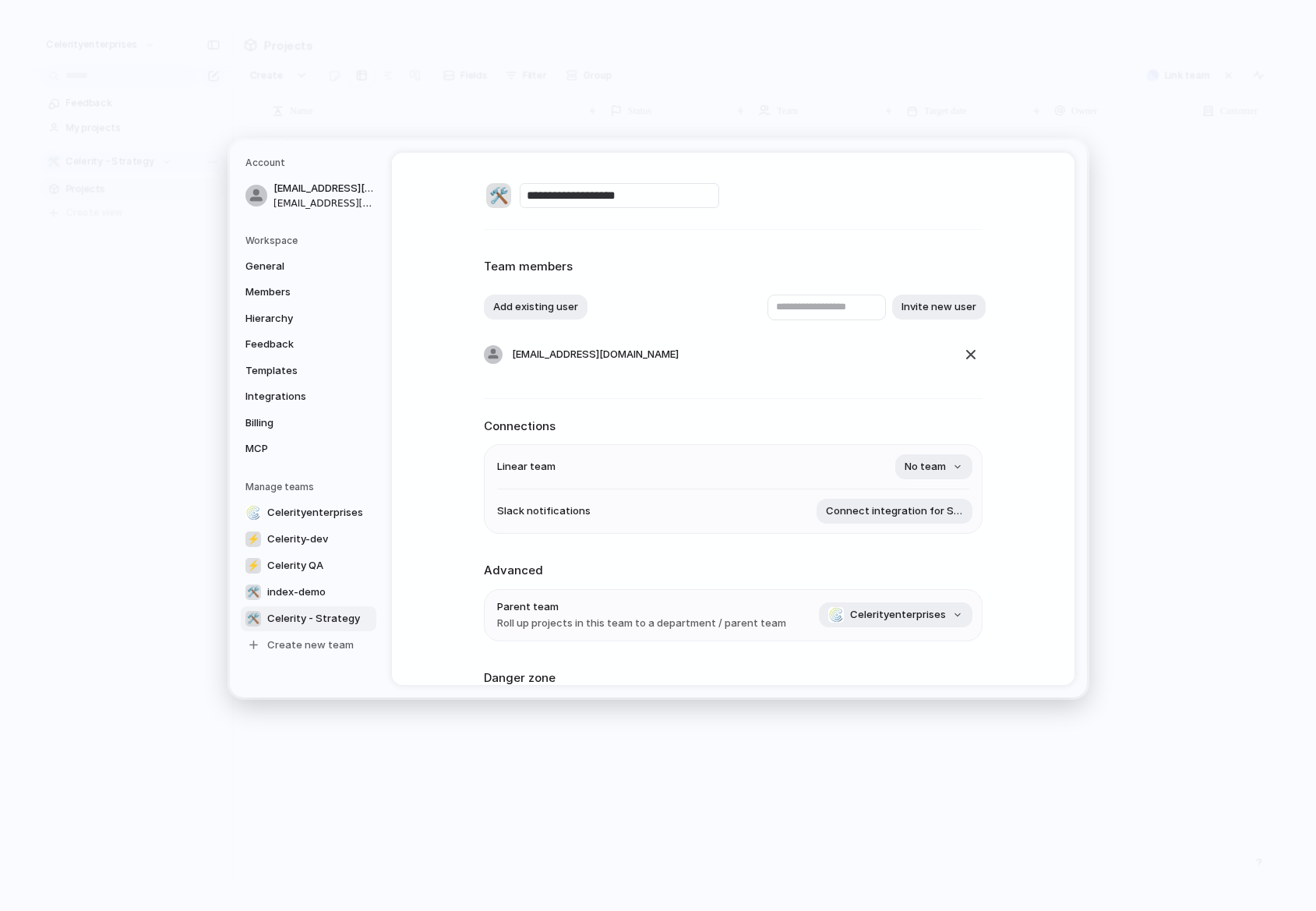
click at [499, 198] on div "🛠️" at bounding box center [498, 196] width 25 height 25
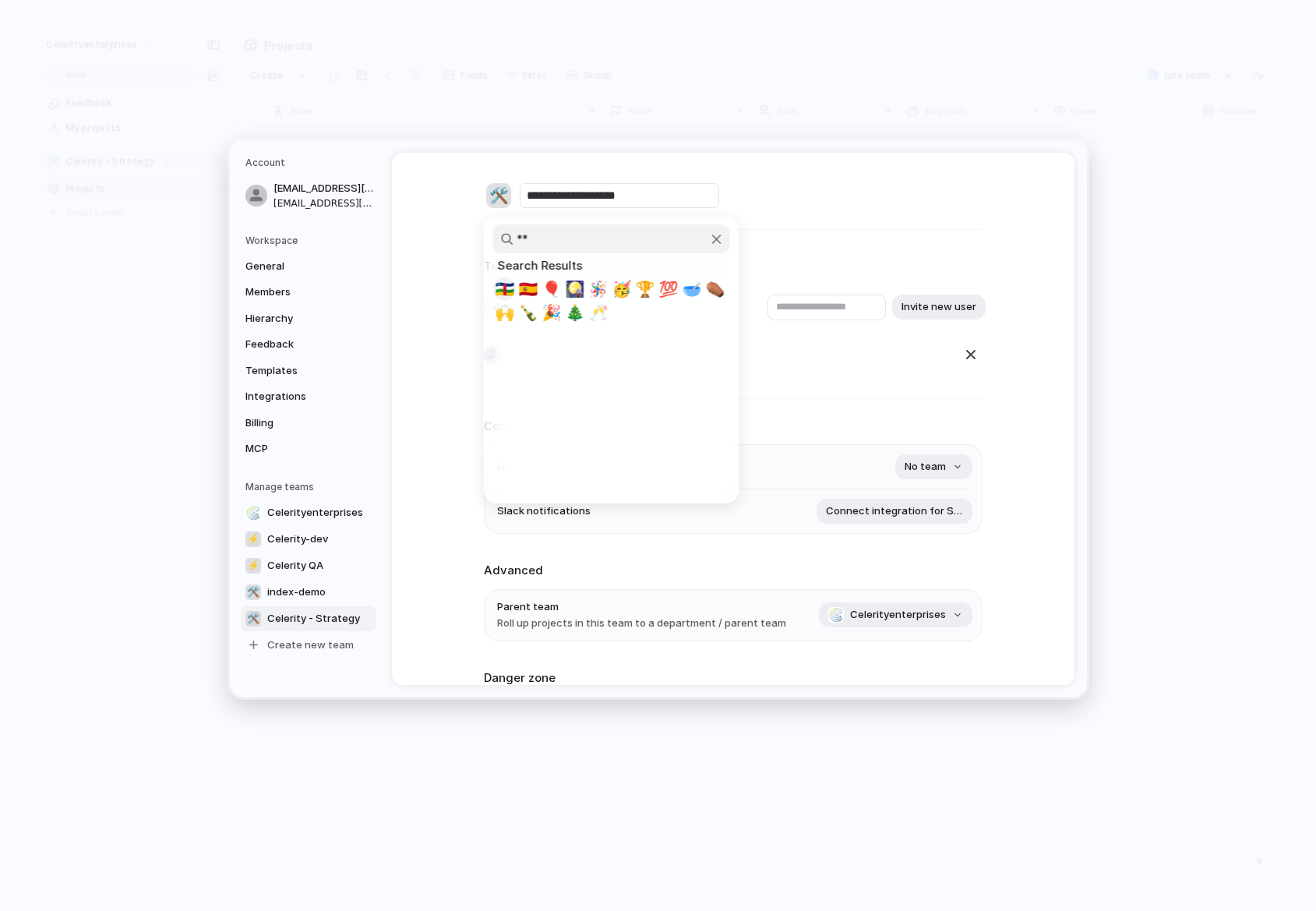
type input "*"
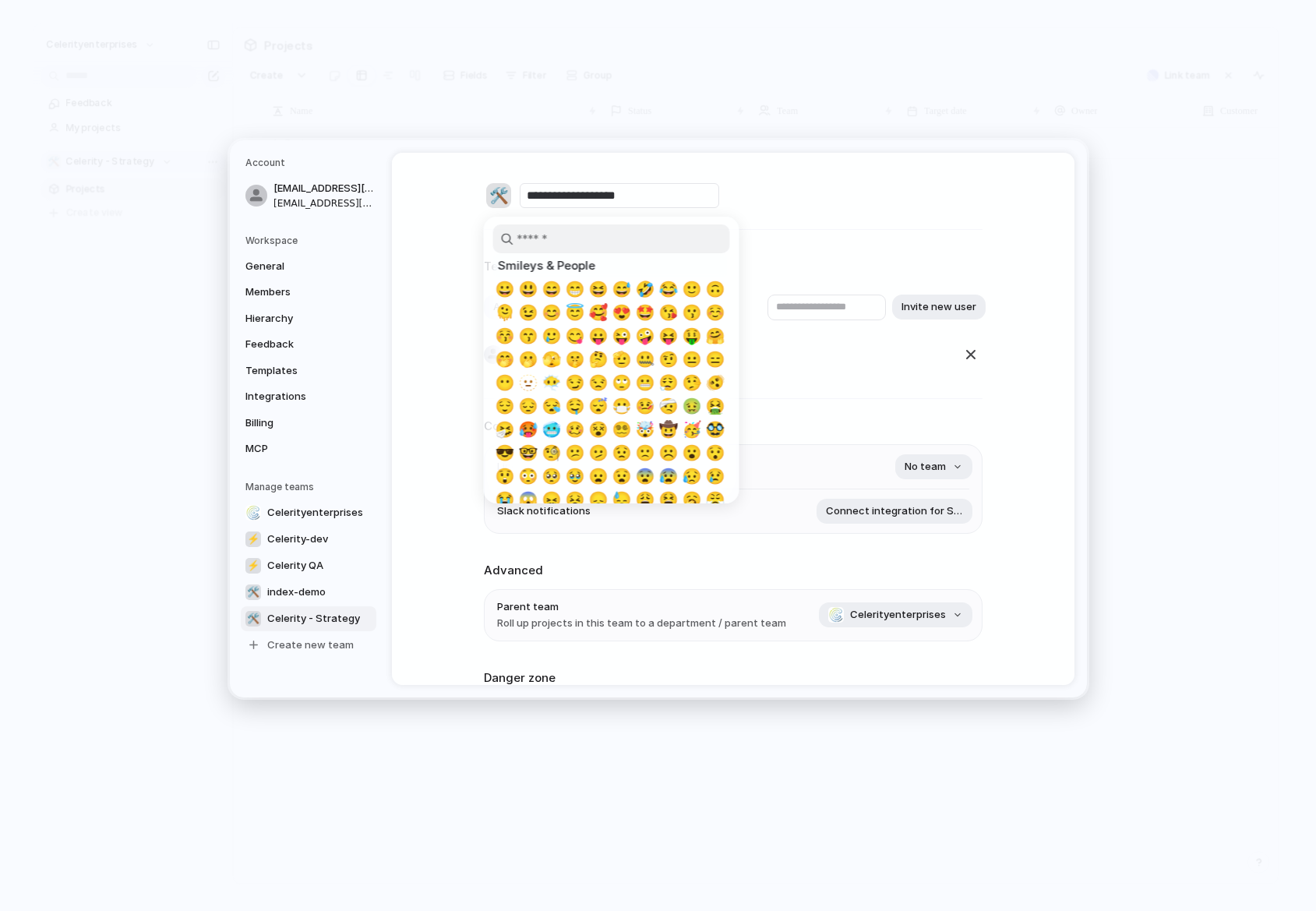
click at [1032, 483] on div at bounding box center [658, 456] width 1316 height 911
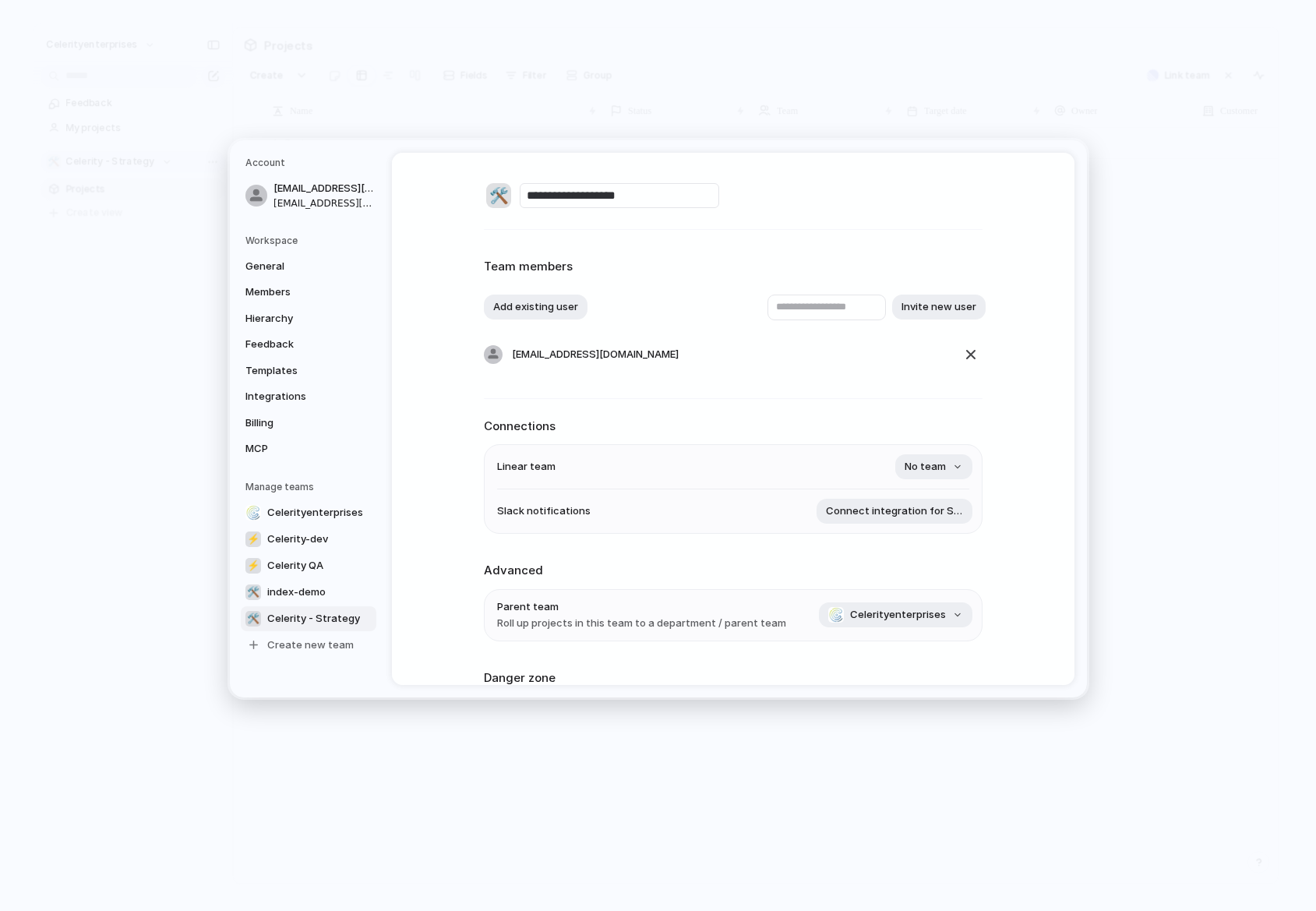
click at [448, 480] on div "**********" at bounding box center [733, 418] width 683 height 532
click at [500, 202] on div "🛠️" at bounding box center [498, 196] width 25 height 25
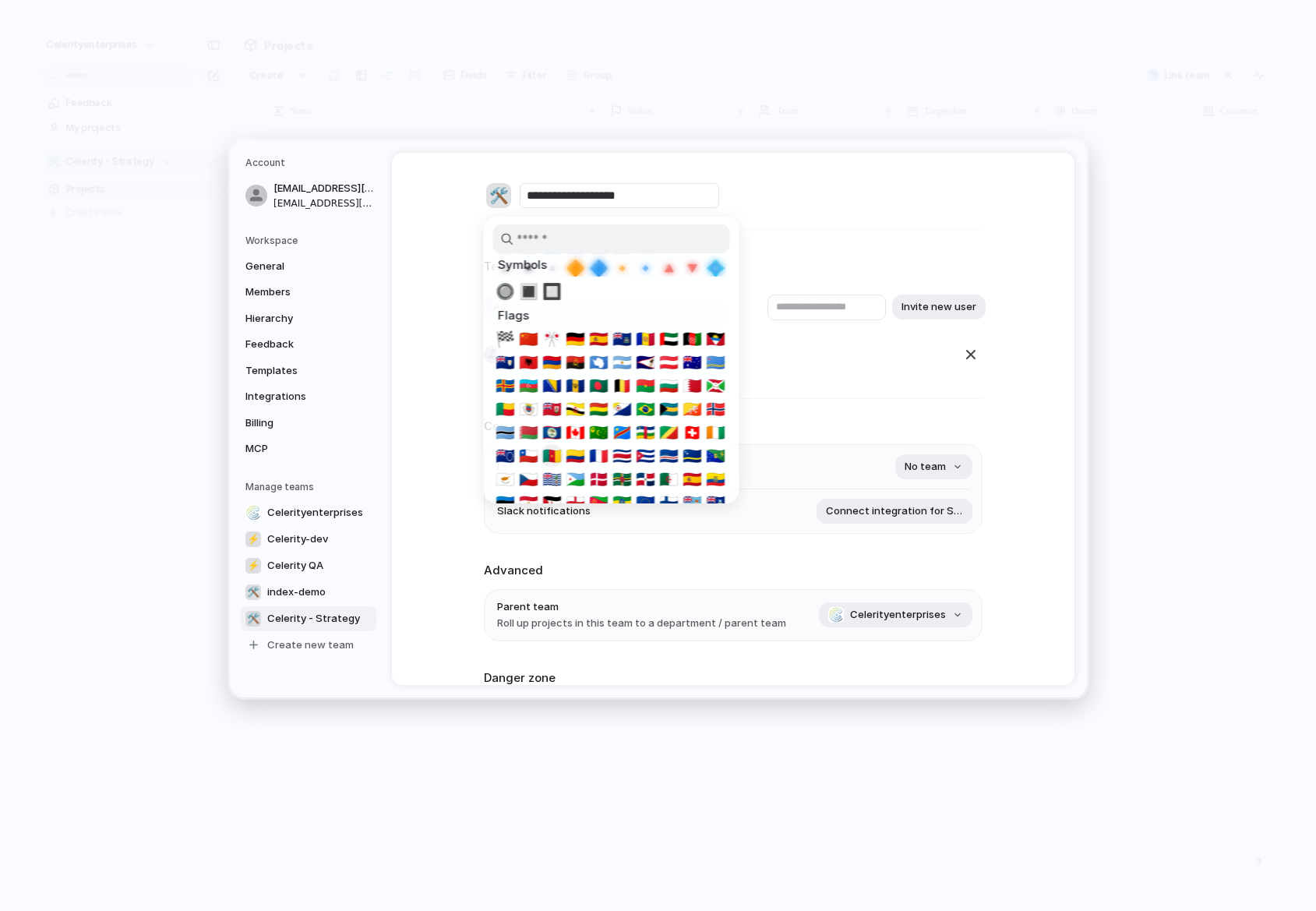
scroll to position [4401, 0]
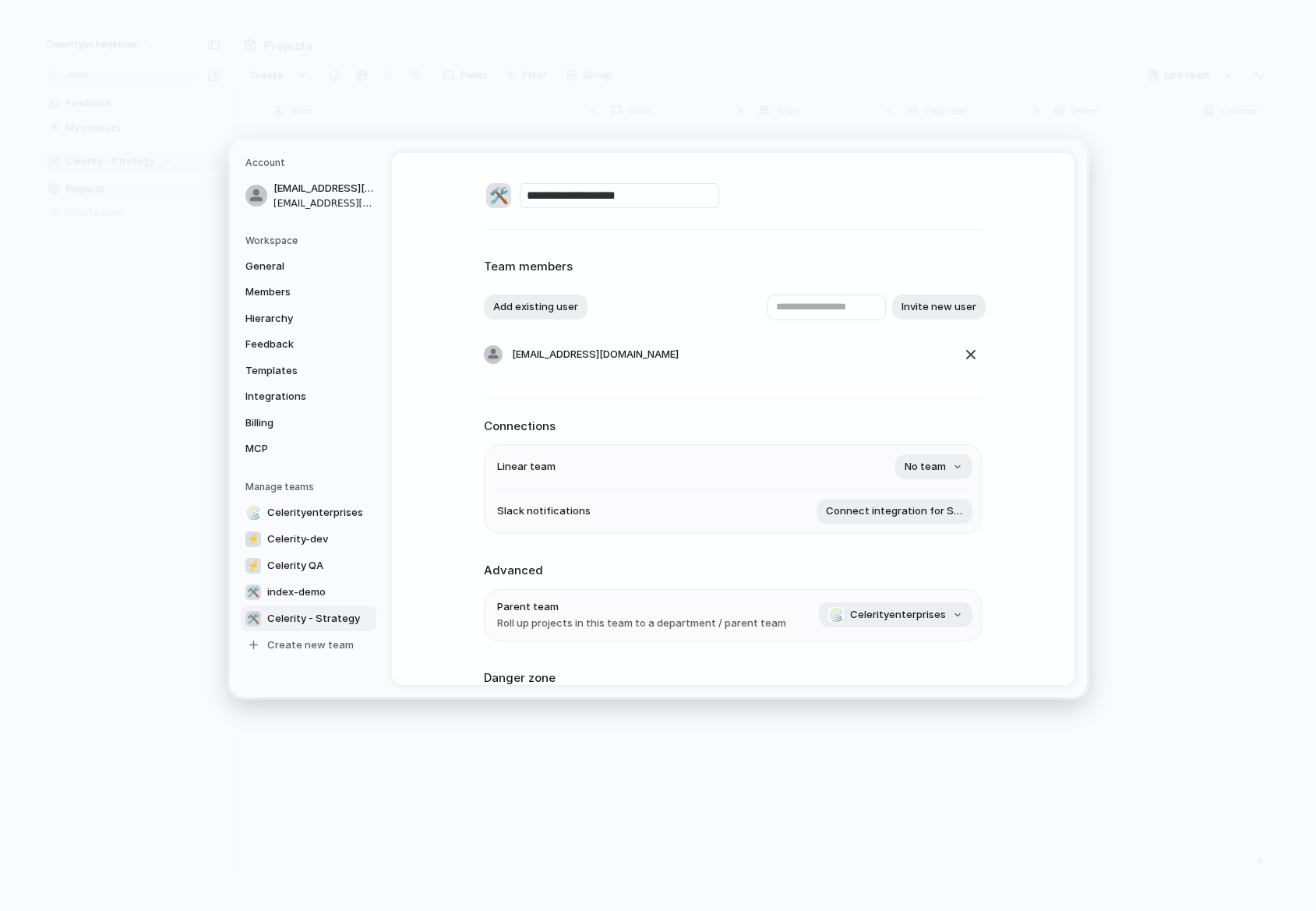
click at [860, 236] on div at bounding box center [658, 456] width 1316 height 911
click at [936, 462] on span "No team" at bounding box center [925, 467] width 41 height 16
click at [830, 417] on div "⚡ Celerity QA ⚡ Celerity Dev" at bounding box center [658, 456] width 1316 height 911
click at [871, 518] on span "Connect integration for Slack" at bounding box center [894, 510] width 137 height 16
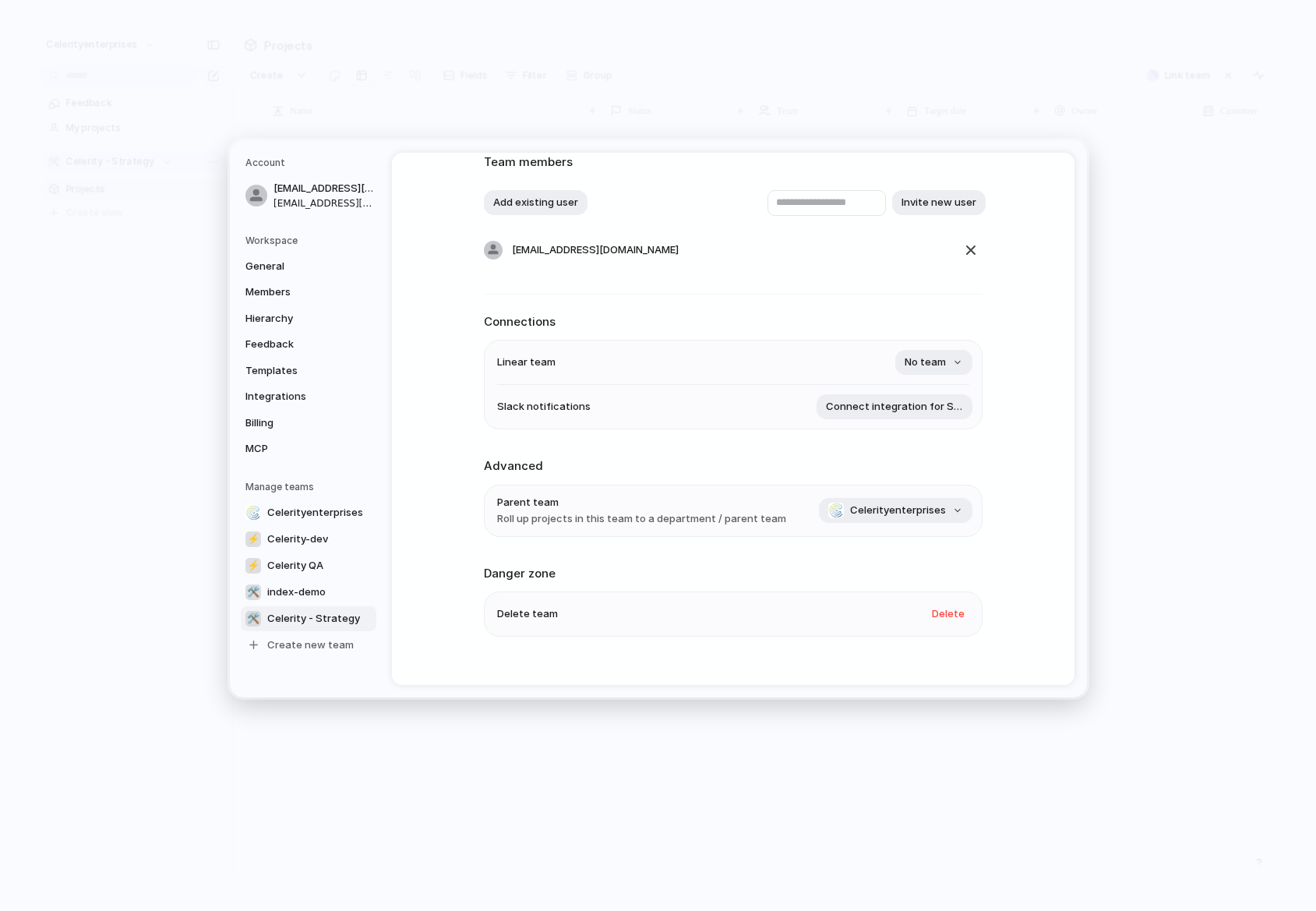
scroll to position [129, 0]
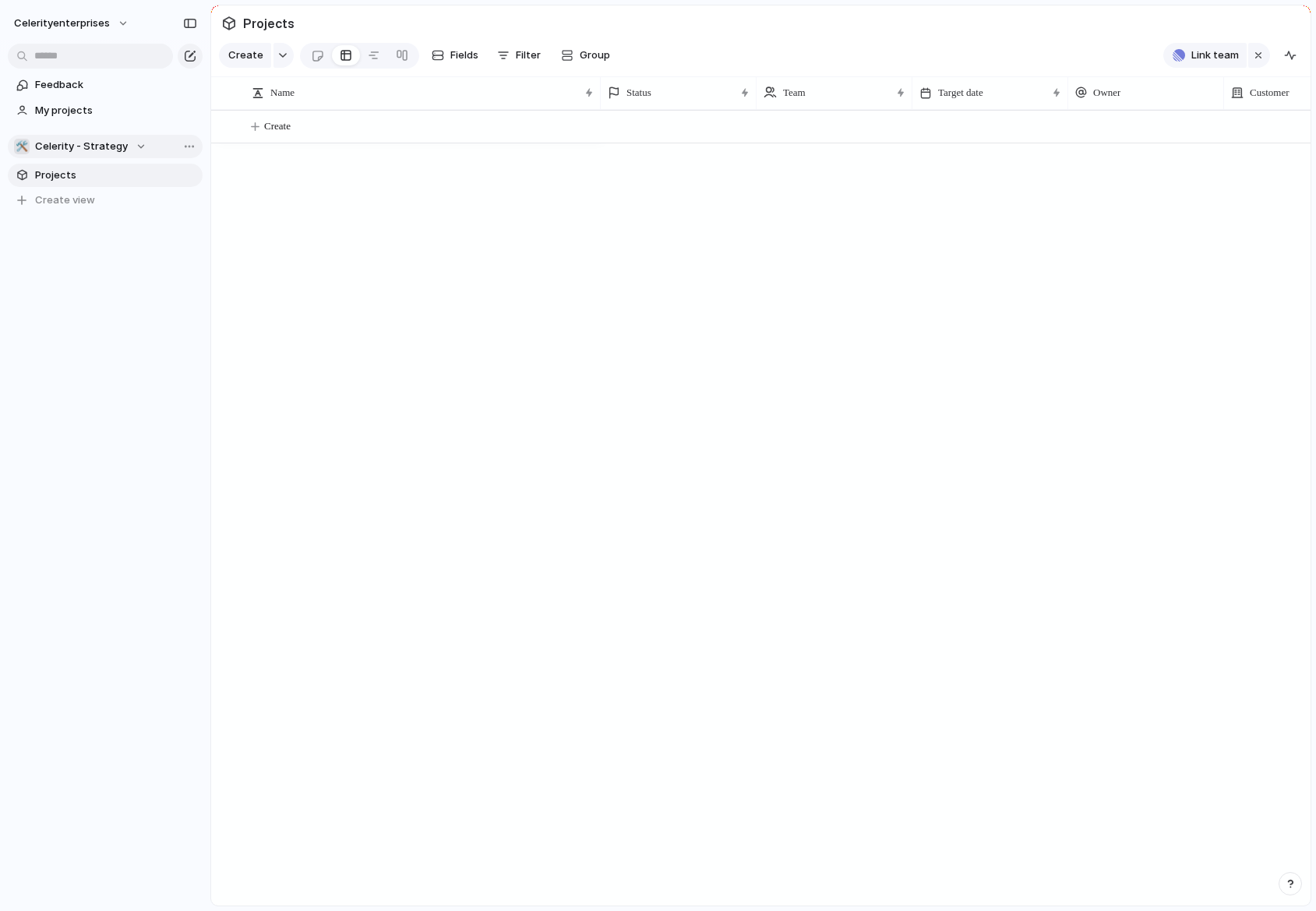
click at [107, 143] on span "Celerity - Strategy" at bounding box center [82, 146] width 93 height 16
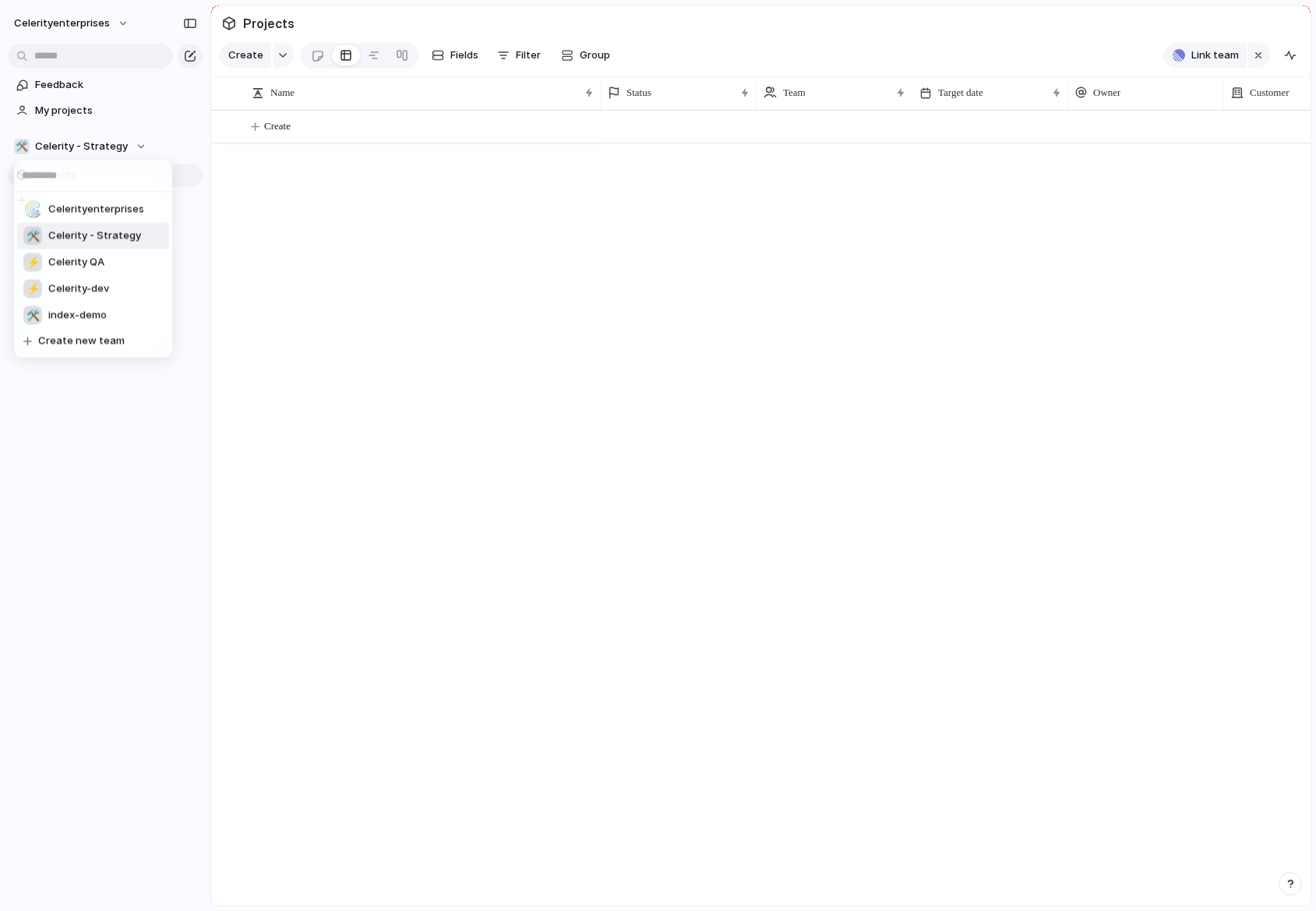
click at [31, 229] on div "🛠️" at bounding box center [33, 236] width 19 height 19
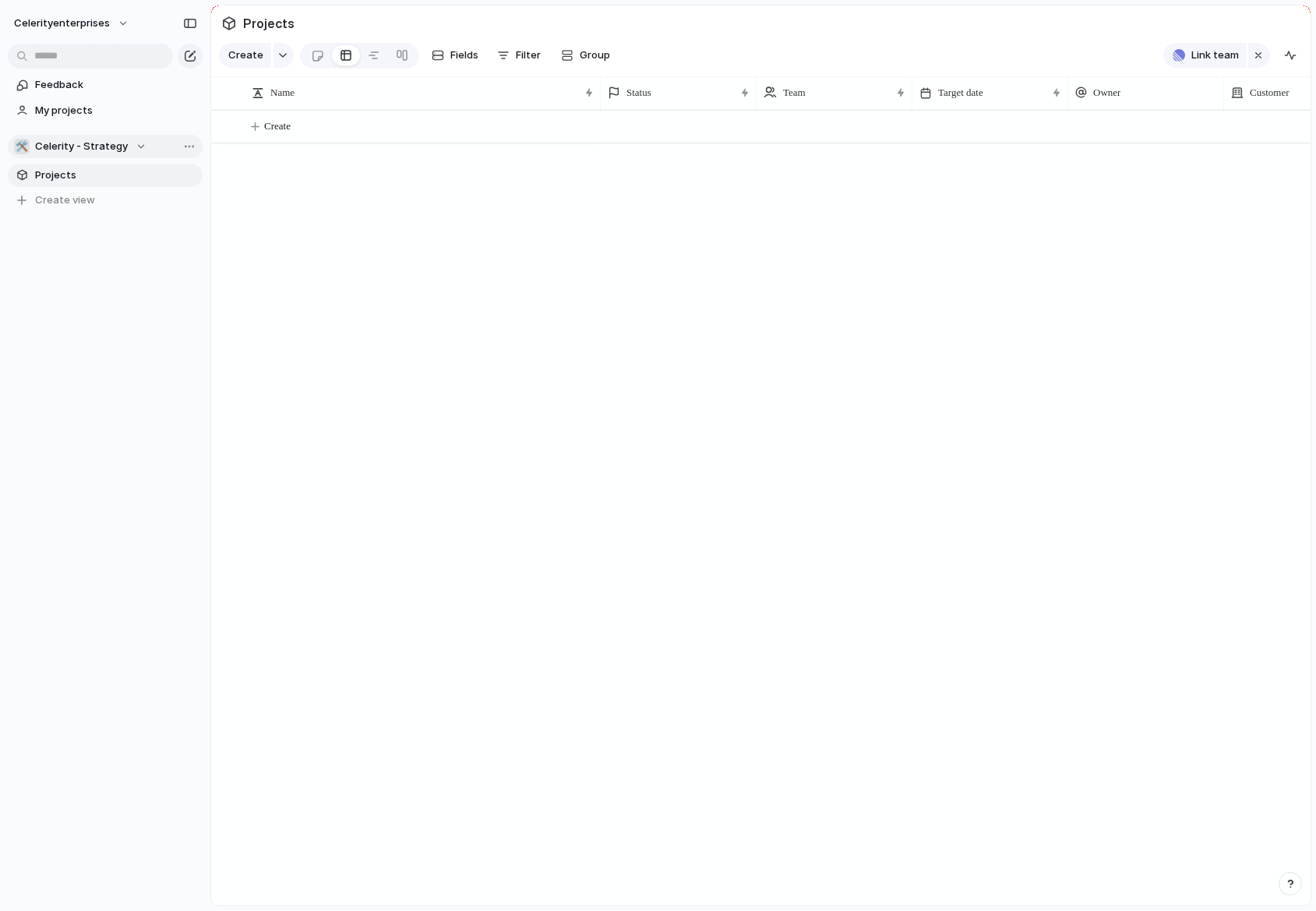
click at [83, 153] on span "Celerity - Strategy" at bounding box center [82, 146] width 93 height 16
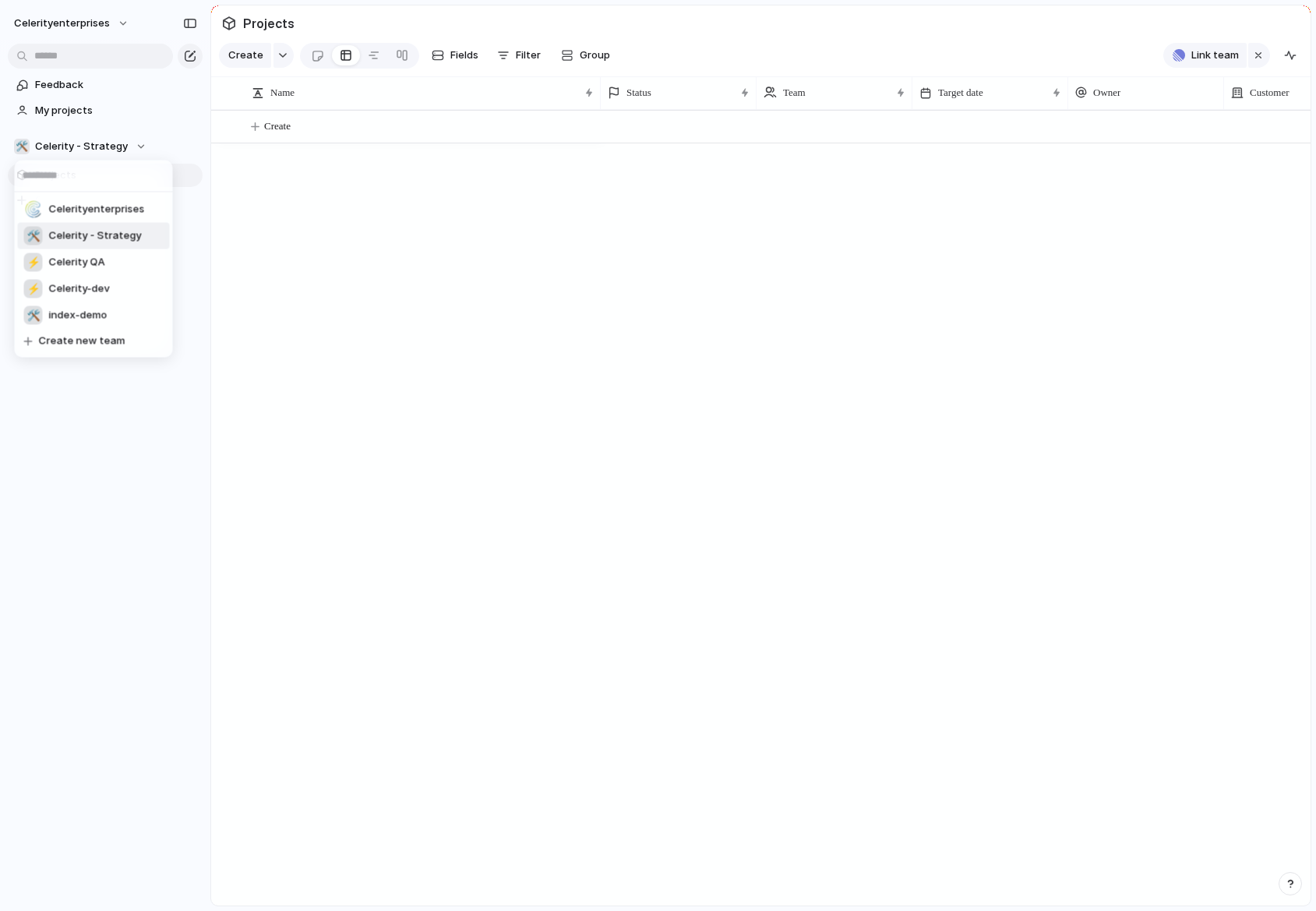
click at [125, 236] on span "Celerity - Strategy" at bounding box center [96, 236] width 93 height 16
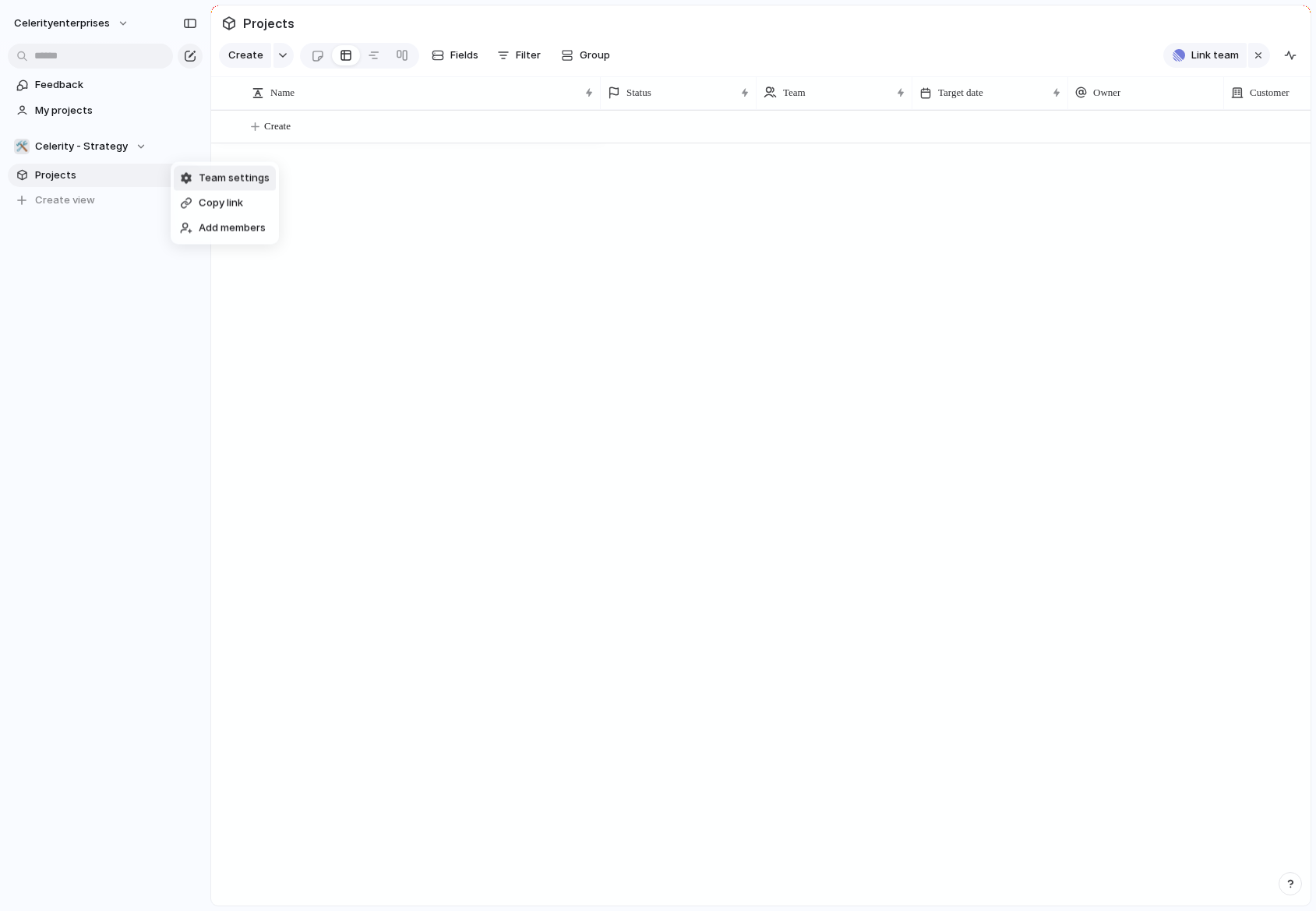
click at [242, 184] on span "Team settings" at bounding box center [234, 178] width 71 height 16
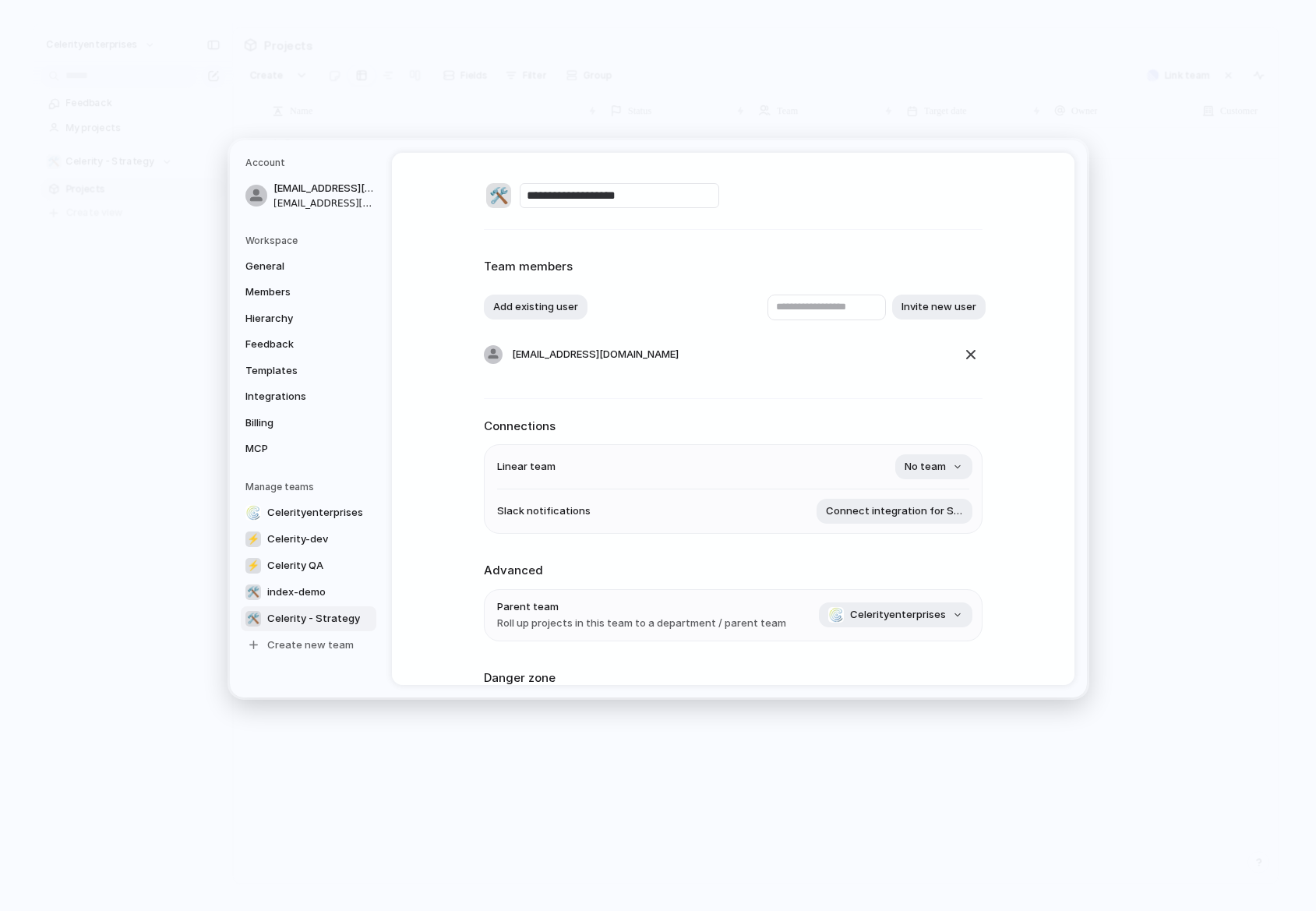
click at [499, 197] on div "🛠️" at bounding box center [498, 196] width 25 height 25
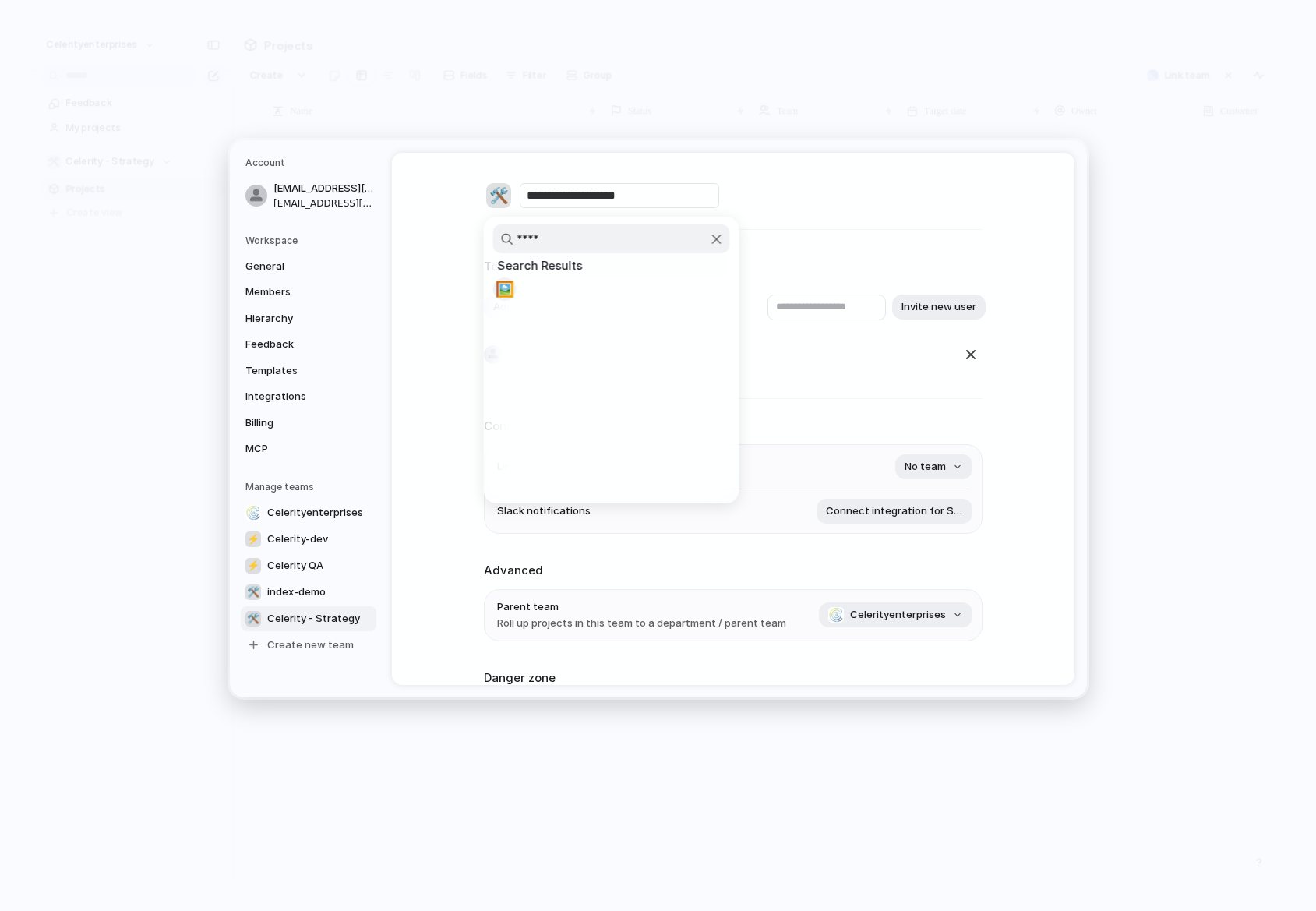
type input "*****"
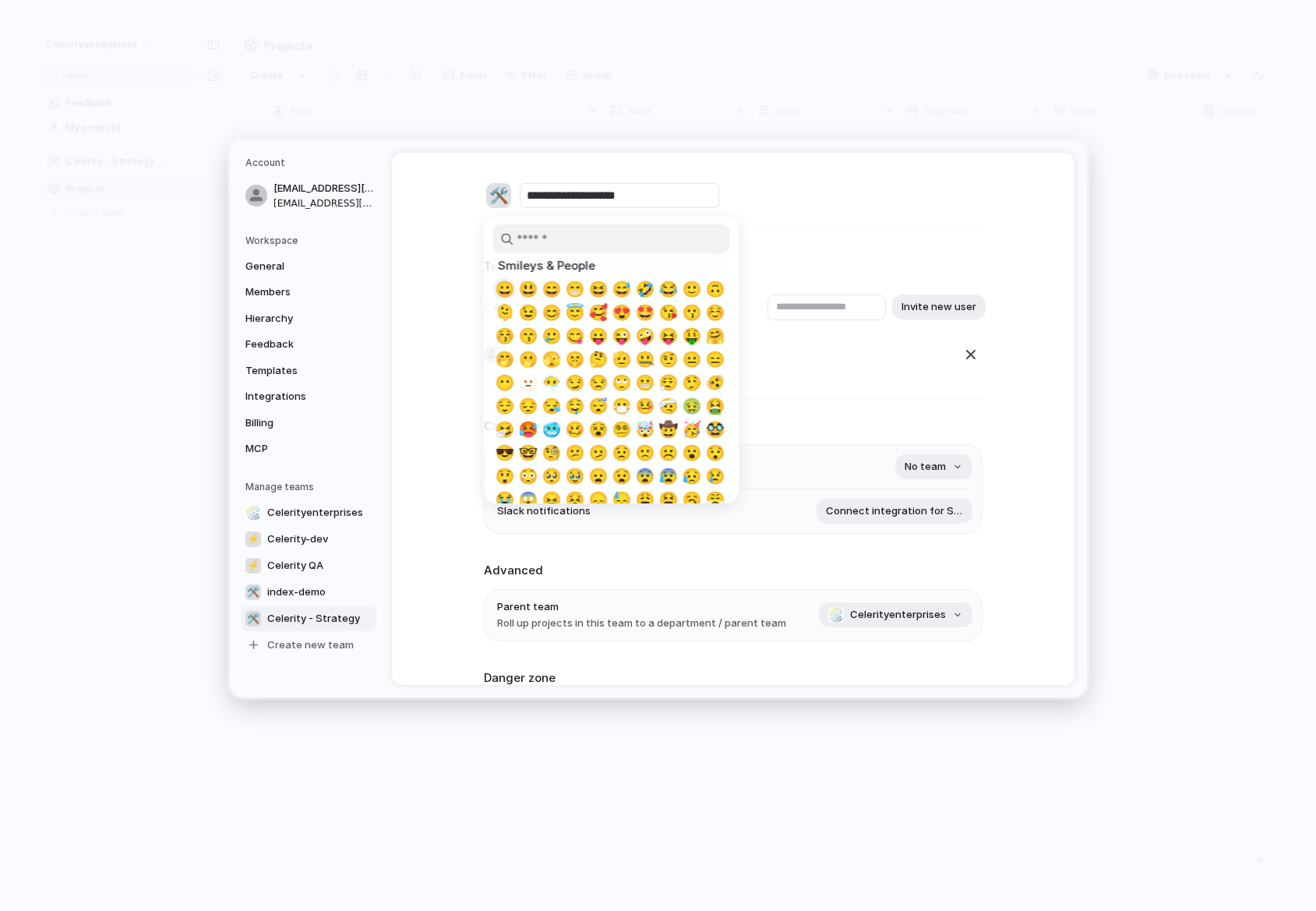
type input "*"
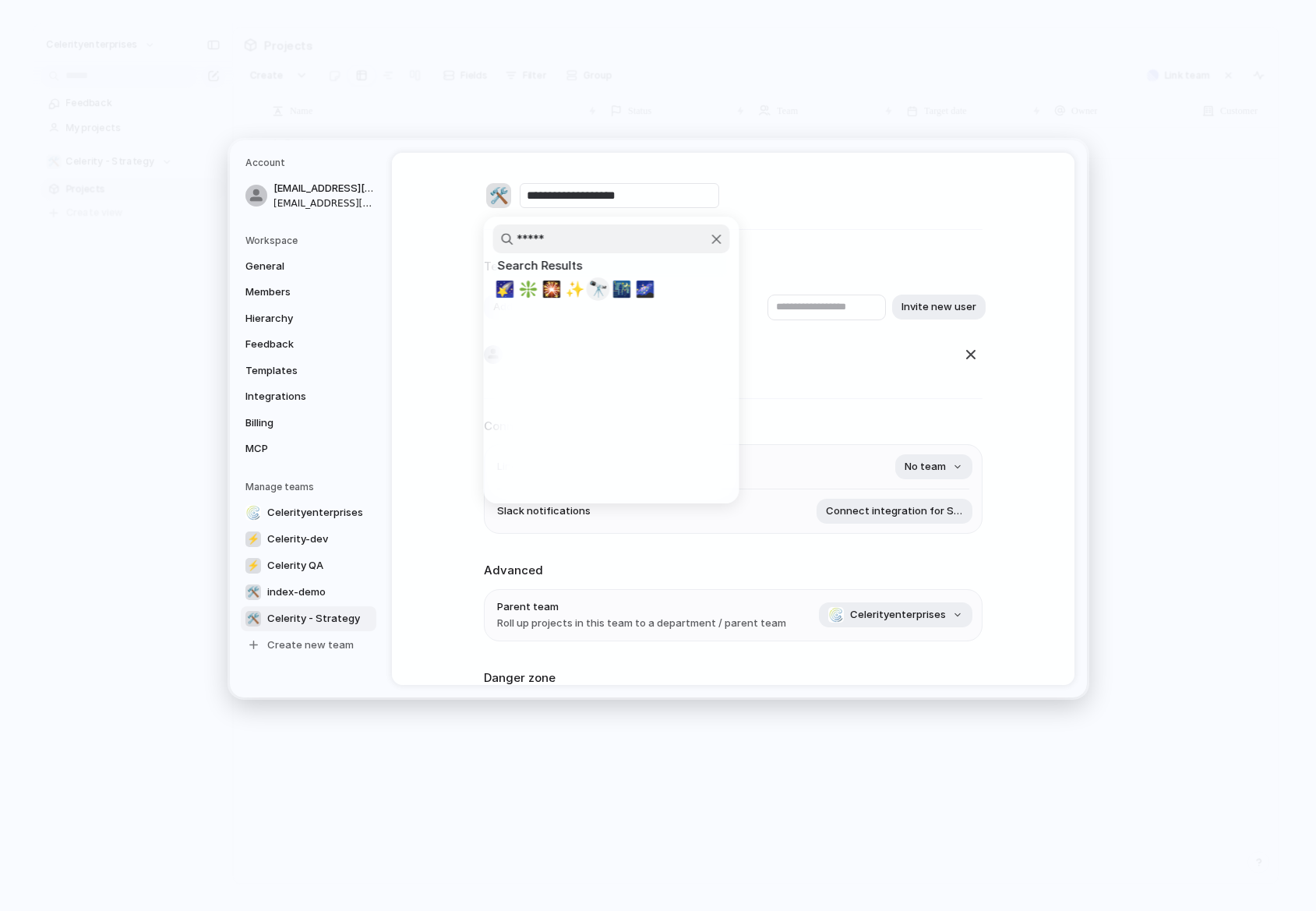
type input "*****"
click at [598, 286] on span "🔭" at bounding box center [598, 289] width 20 height 19
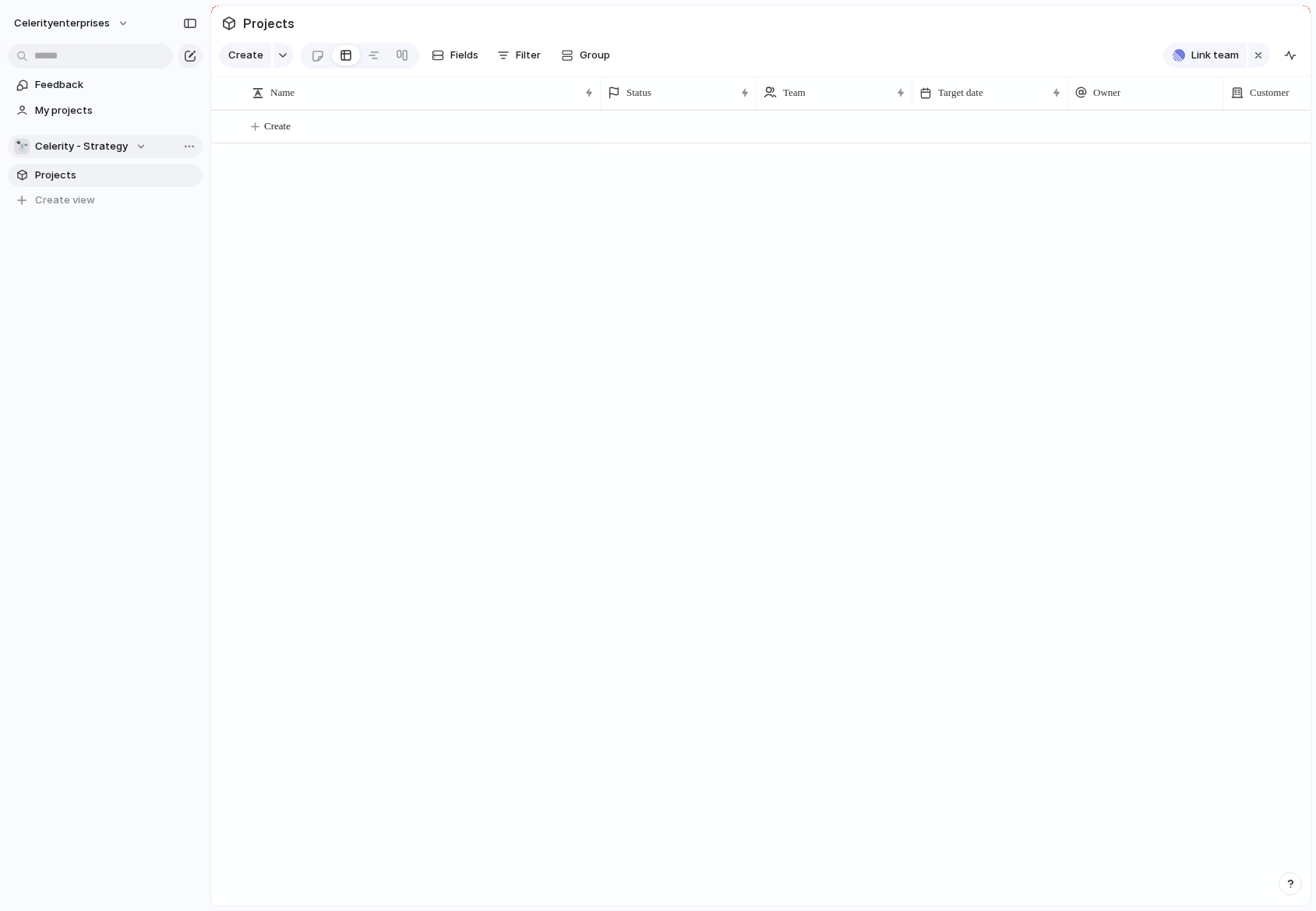
click at [85, 154] on button "🔭 Celerity - Strategy" at bounding box center [104, 146] width 195 height 23
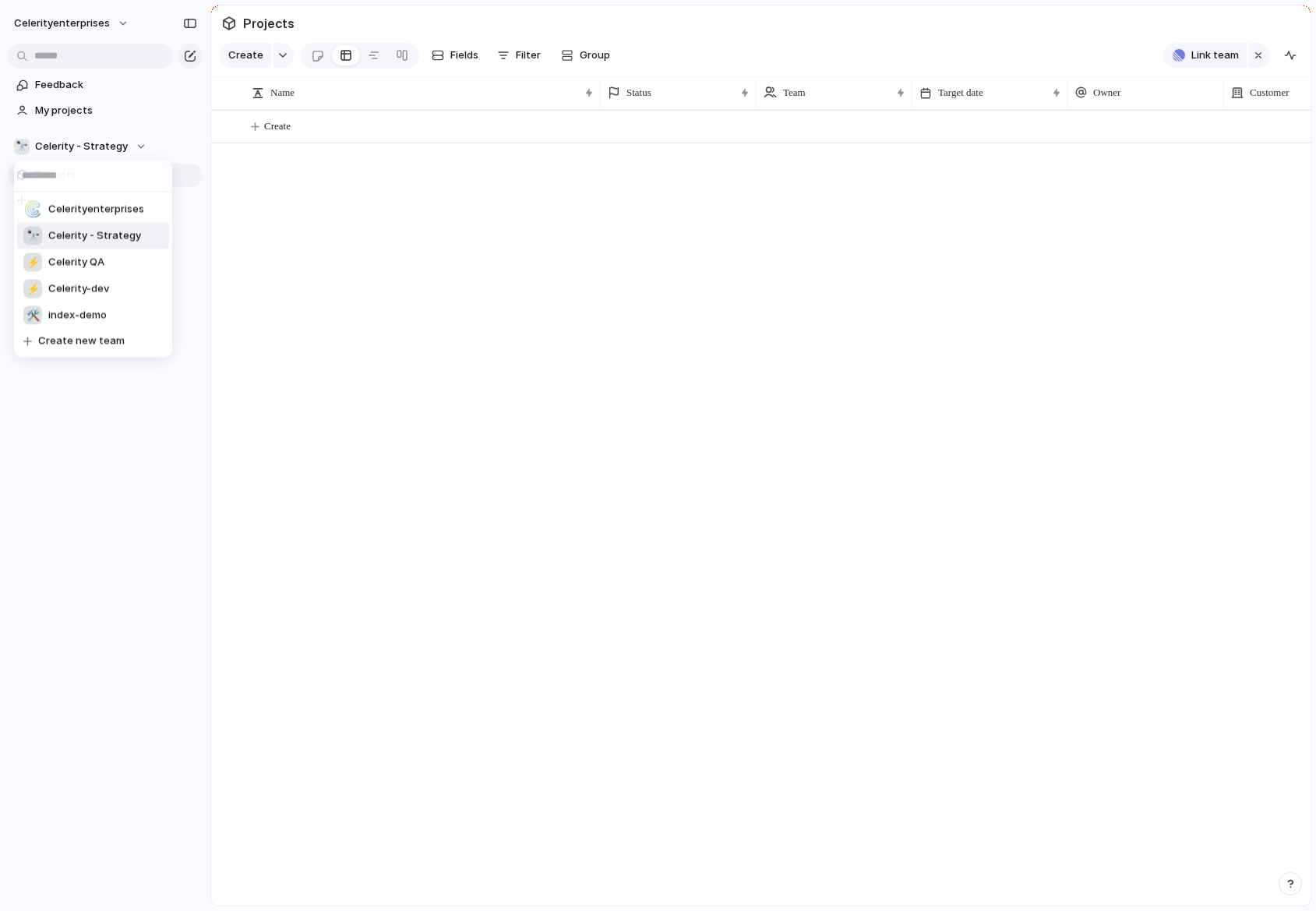
click at [102, 150] on div "Celerityenterprises 🔭 Celerity - Strategy ⚡ Celerity QA ⚡ Celerity-dev 🛠️ index…" at bounding box center [658, 456] width 1316 height 911
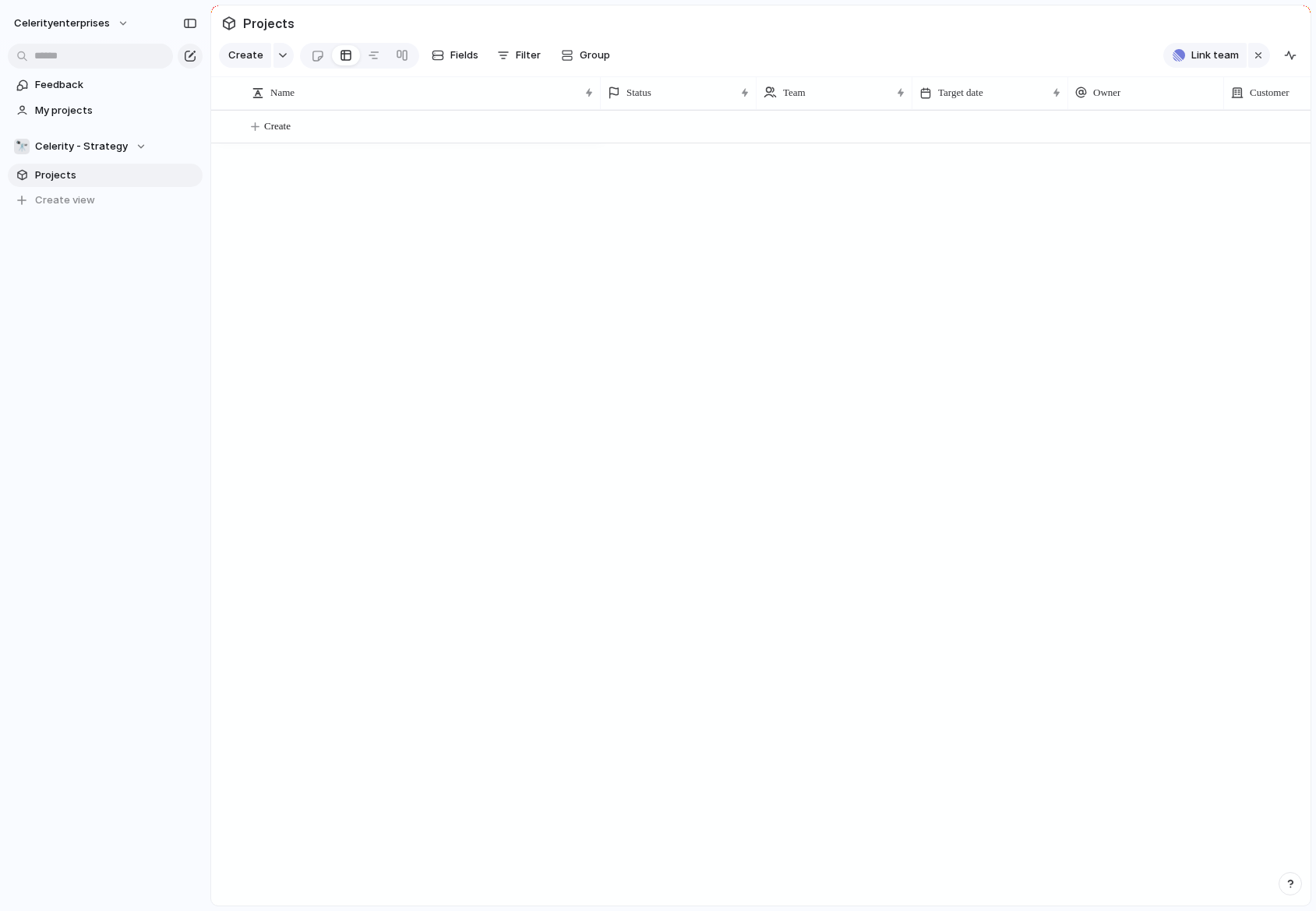
click at [417, 215] on div "Create" at bounding box center [761, 508] width 1099 height 795
click at [369, 58] on div at bounding box center [373, 55] width 12 height 25
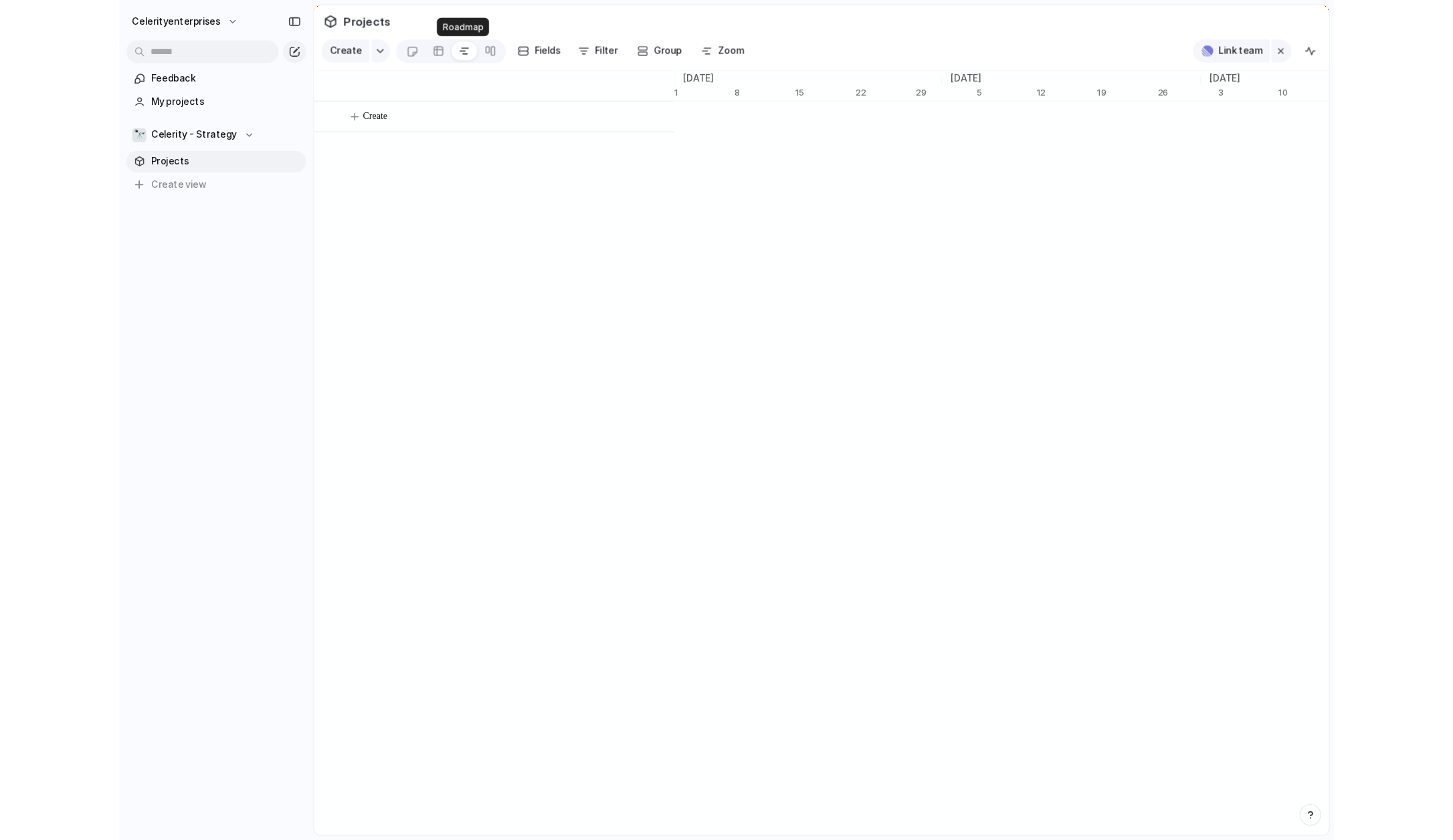
scroll to position [0, 8598]
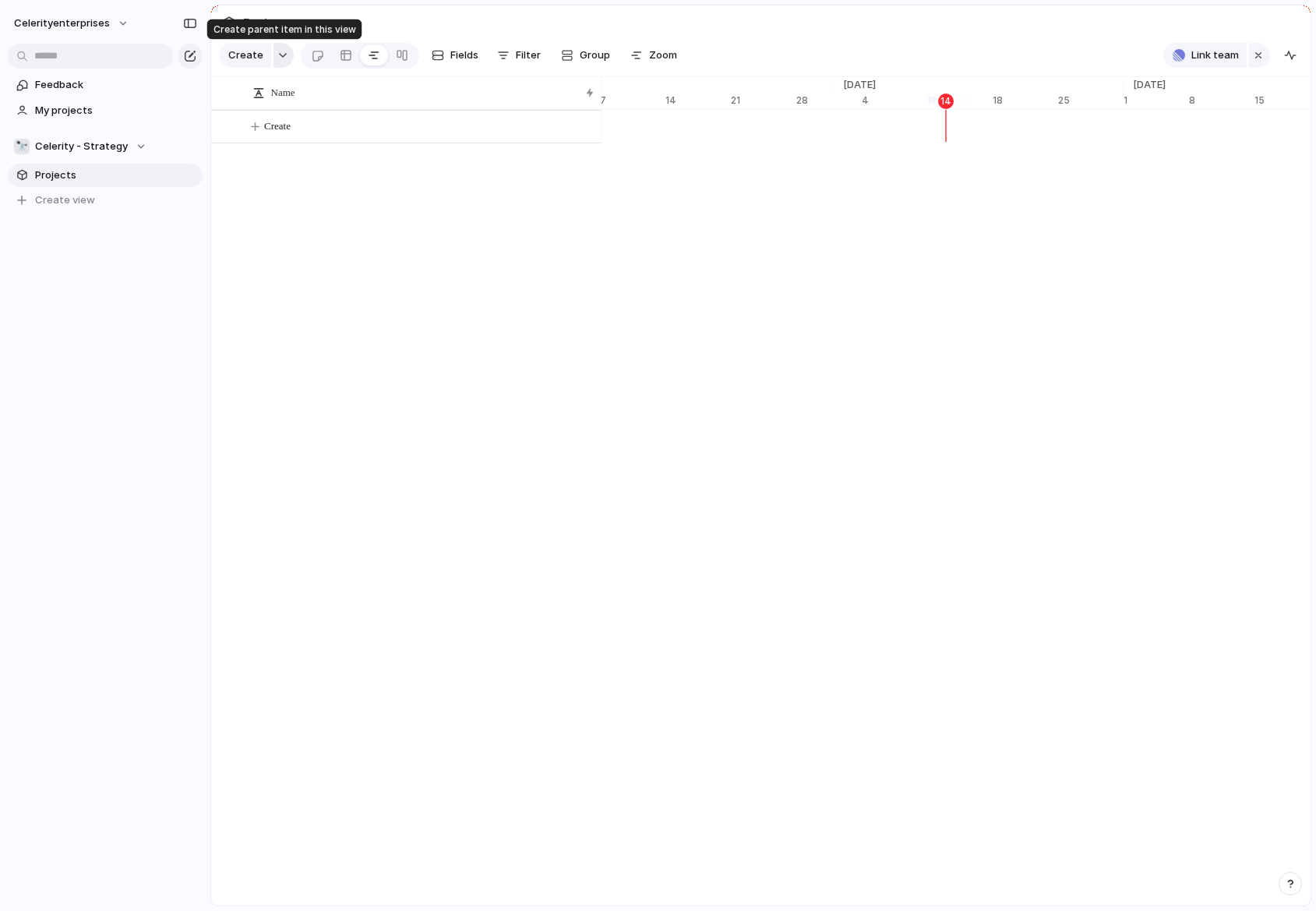
click at [287, 55] on button "button" at bounding box center [284, 55] width 20 height 25
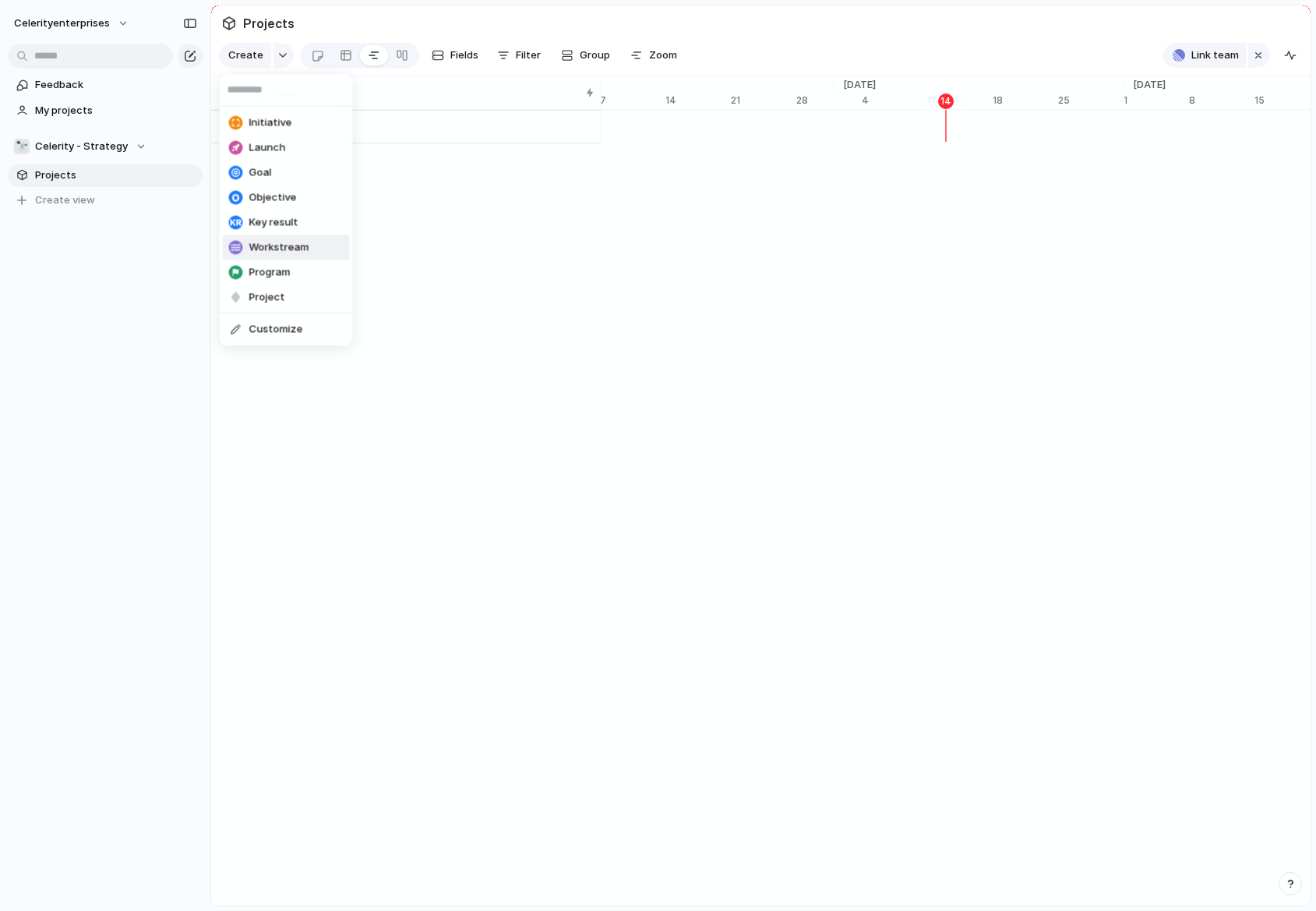
click at [276, 250] on span "Workstream" at bounding box center [279, 248] width 60 height 16
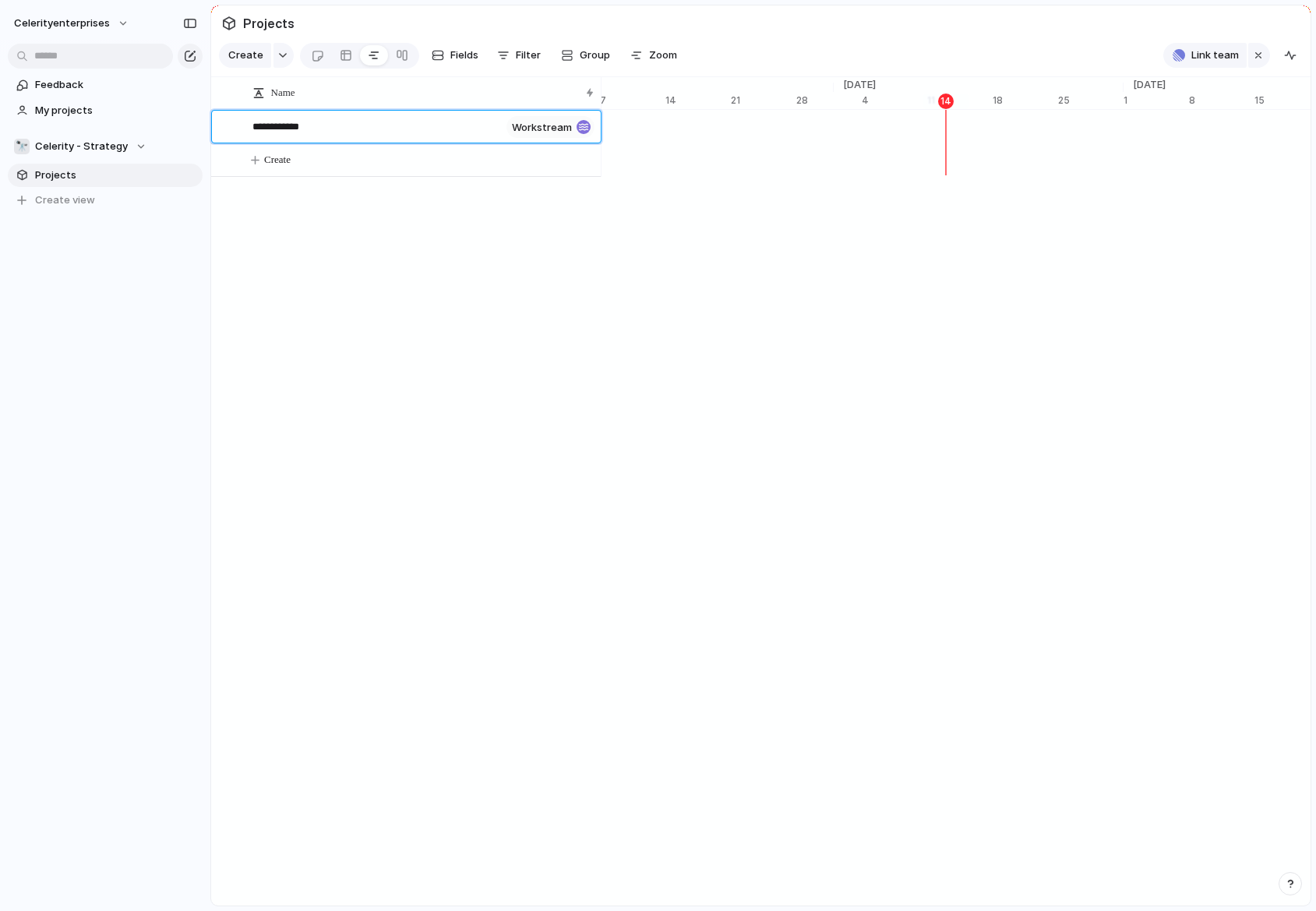
type textarea "**********"
click at [399, 131] on div "Celerity Core workstream" at bounding box center [424, 128] width 343 height 32
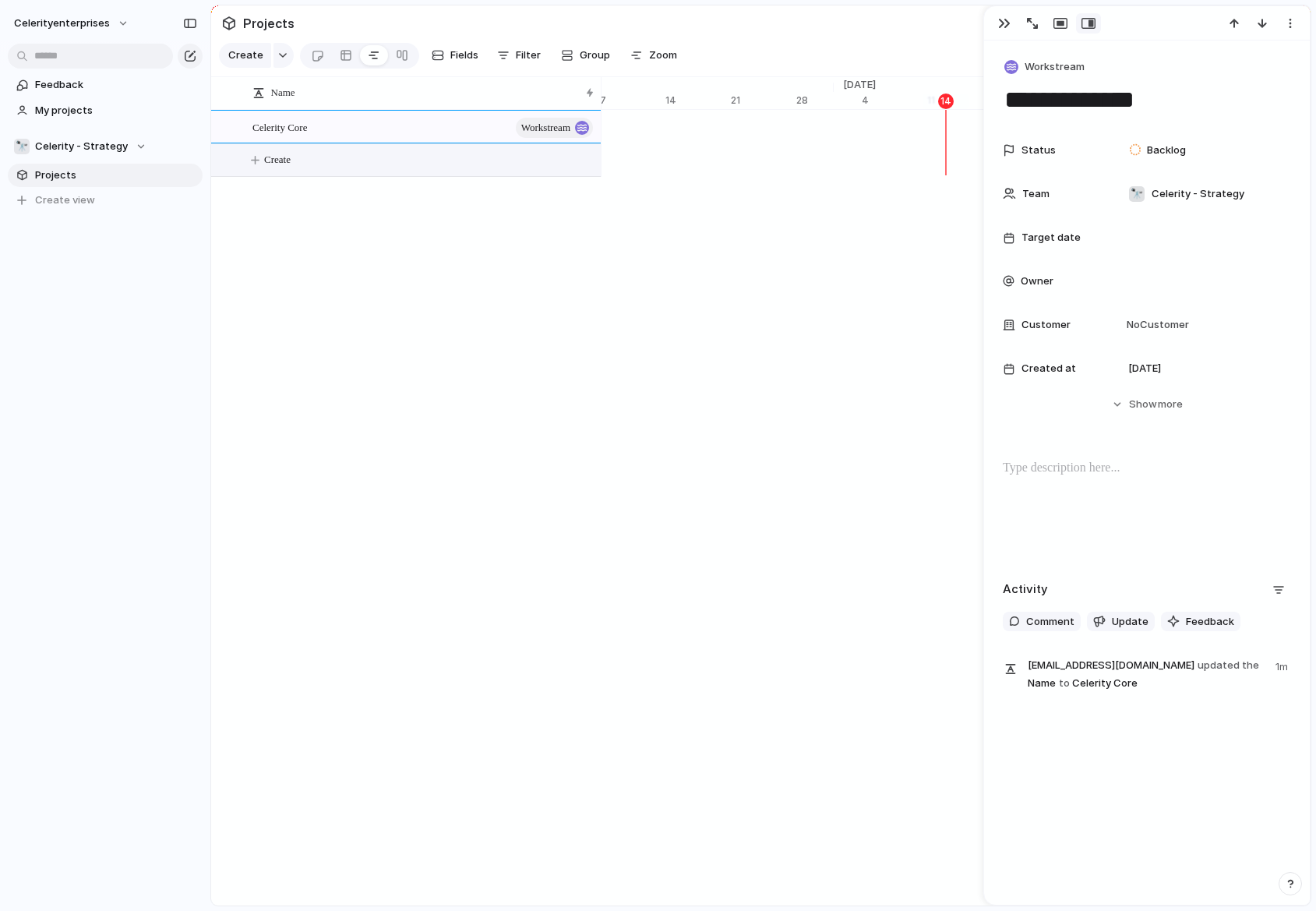
click at [311, 160] on button "Create" at bounding box center [425, 160] width 398 height 32
click at [255, 156] on button "Create" at bounding box center [425, 160] width 398 height 32
type textarea "*"
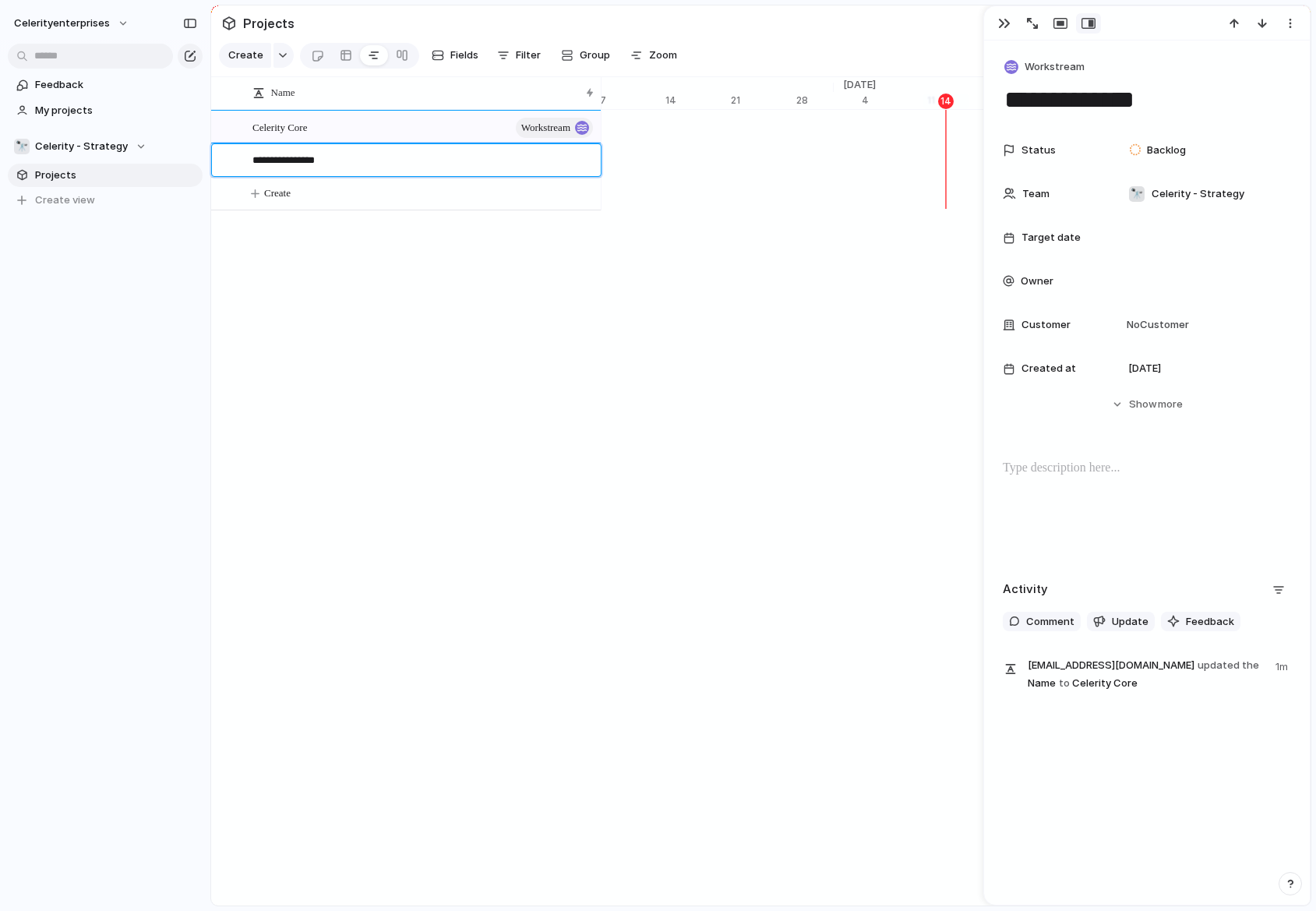
type textarea "**********"
click at [282, 58] on div "button" at bounding box center [283, 55] width 11 height 7
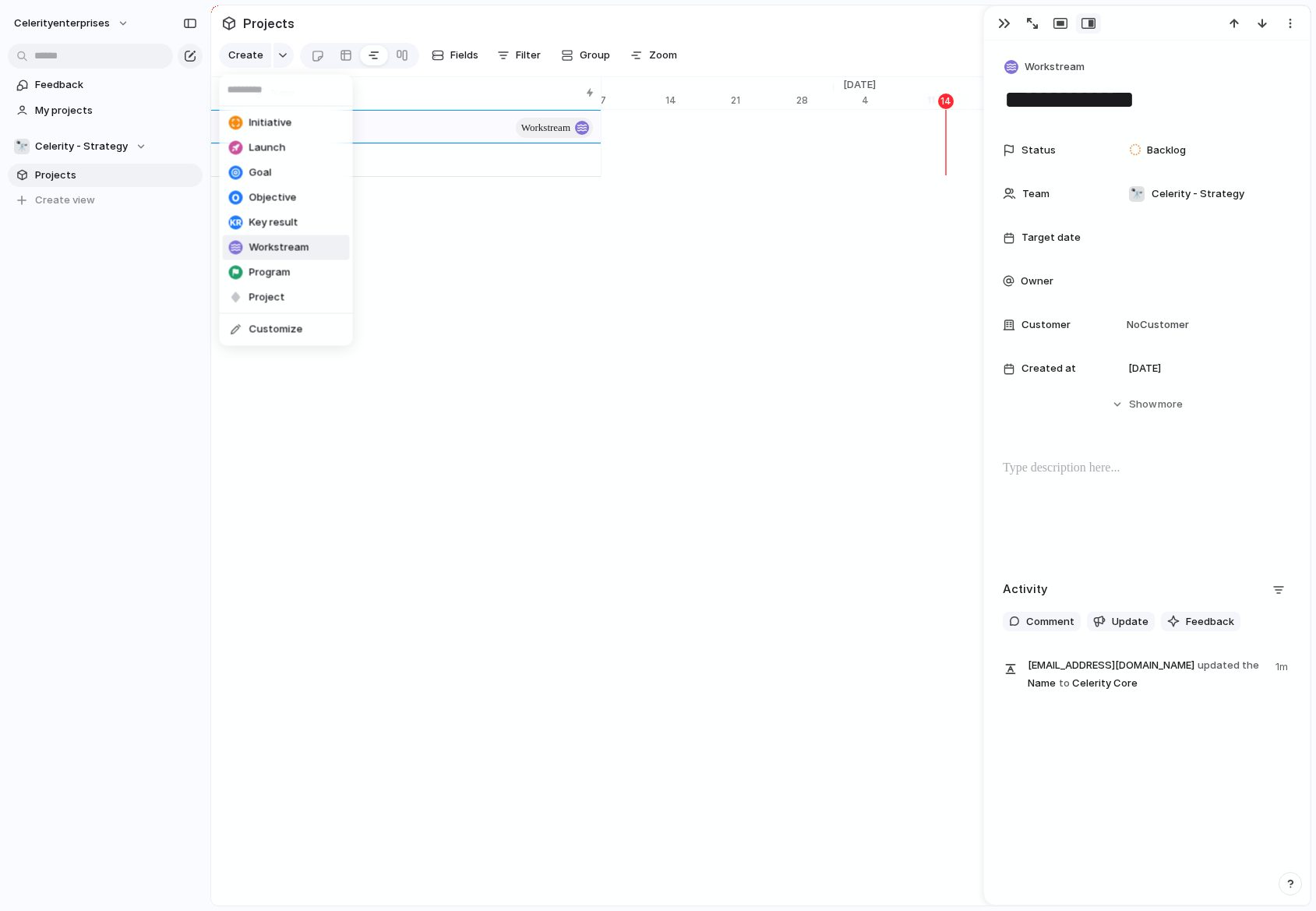
click at [289, 249] on span "Workstream" at bounding box center [279, 248] width 60 height 16
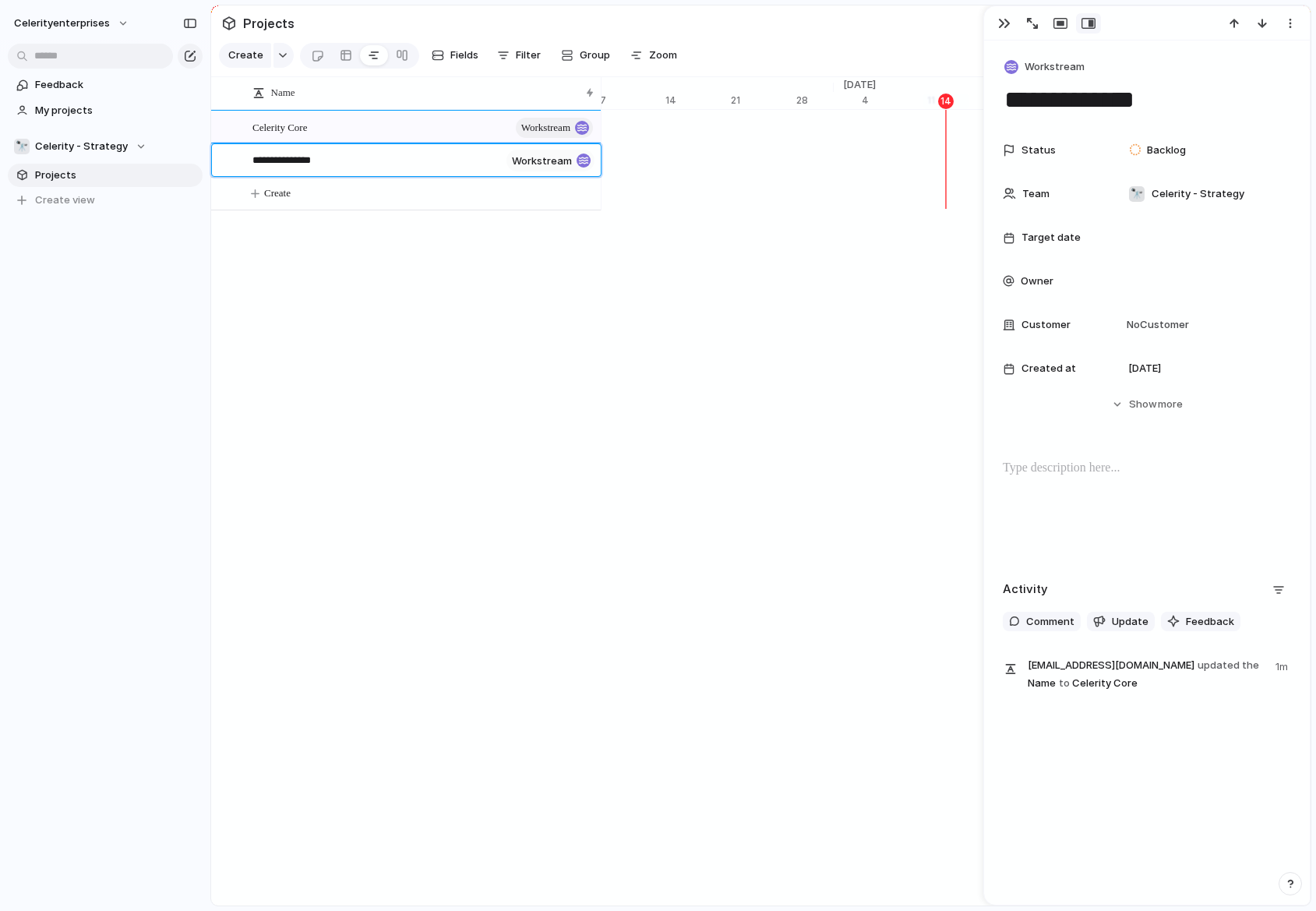
type textarea "**********"
click at [559, 159] on span "workstream" at bounding box center [546, 160] width 49 height 21
click at [489, 160] on div at bounding box center [496, 161] width 26 height 20
click at [275, 135] on div "Celerity Core workstream" at bounding box center [424, 128] width 343 height 32
type textarea "**********"
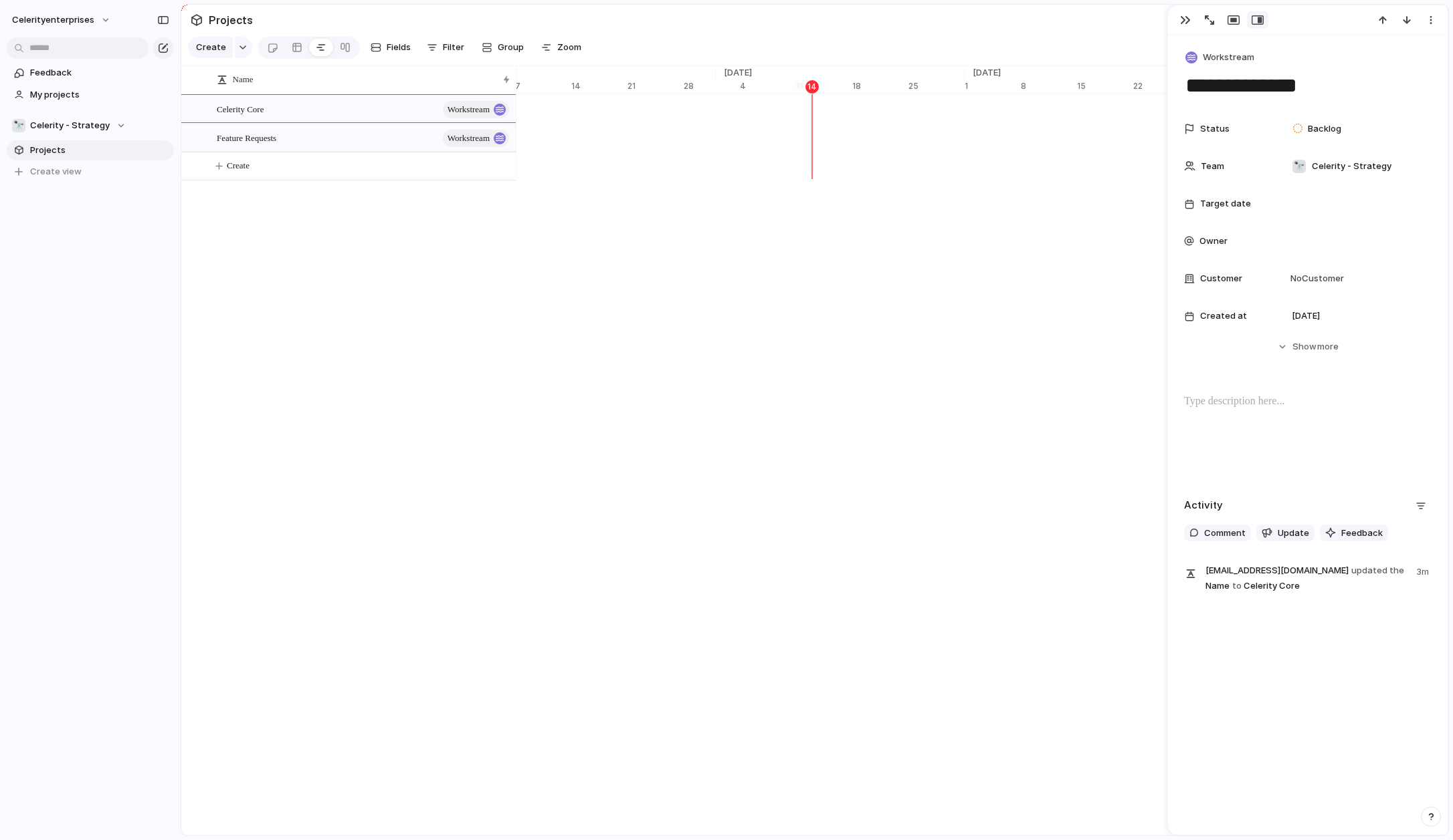
click at [409, 186] on div "Celerity Core workstream Feature Requests workstream" at bounding box center [349, 144] width 334 height 100
click at [71, 101] on span "My projects" at bounding box center [100, 94] width 139 height 14
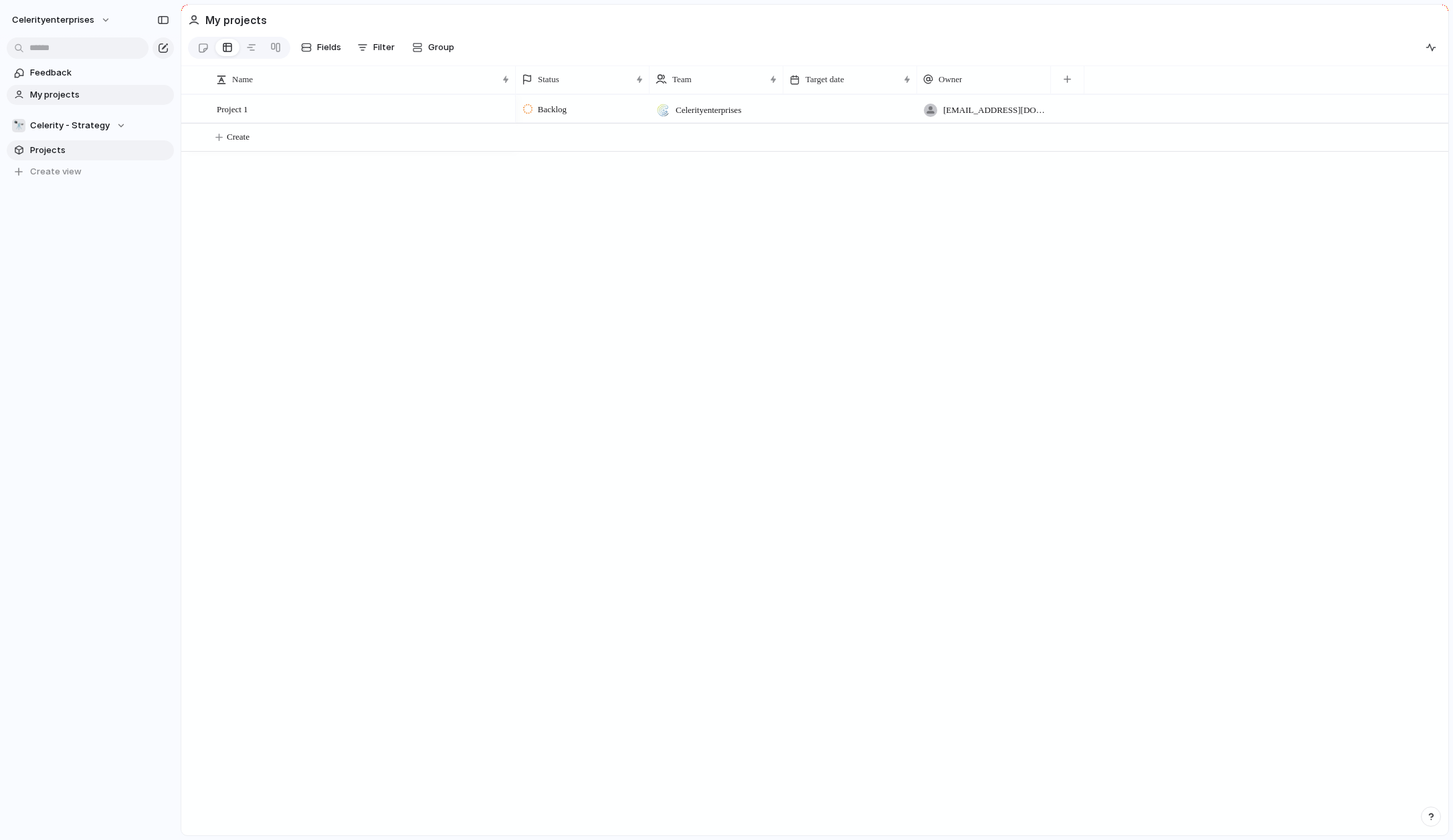
click at [71, 149] on span "Projects" at bounding box center [100, 150] width 139 height 14
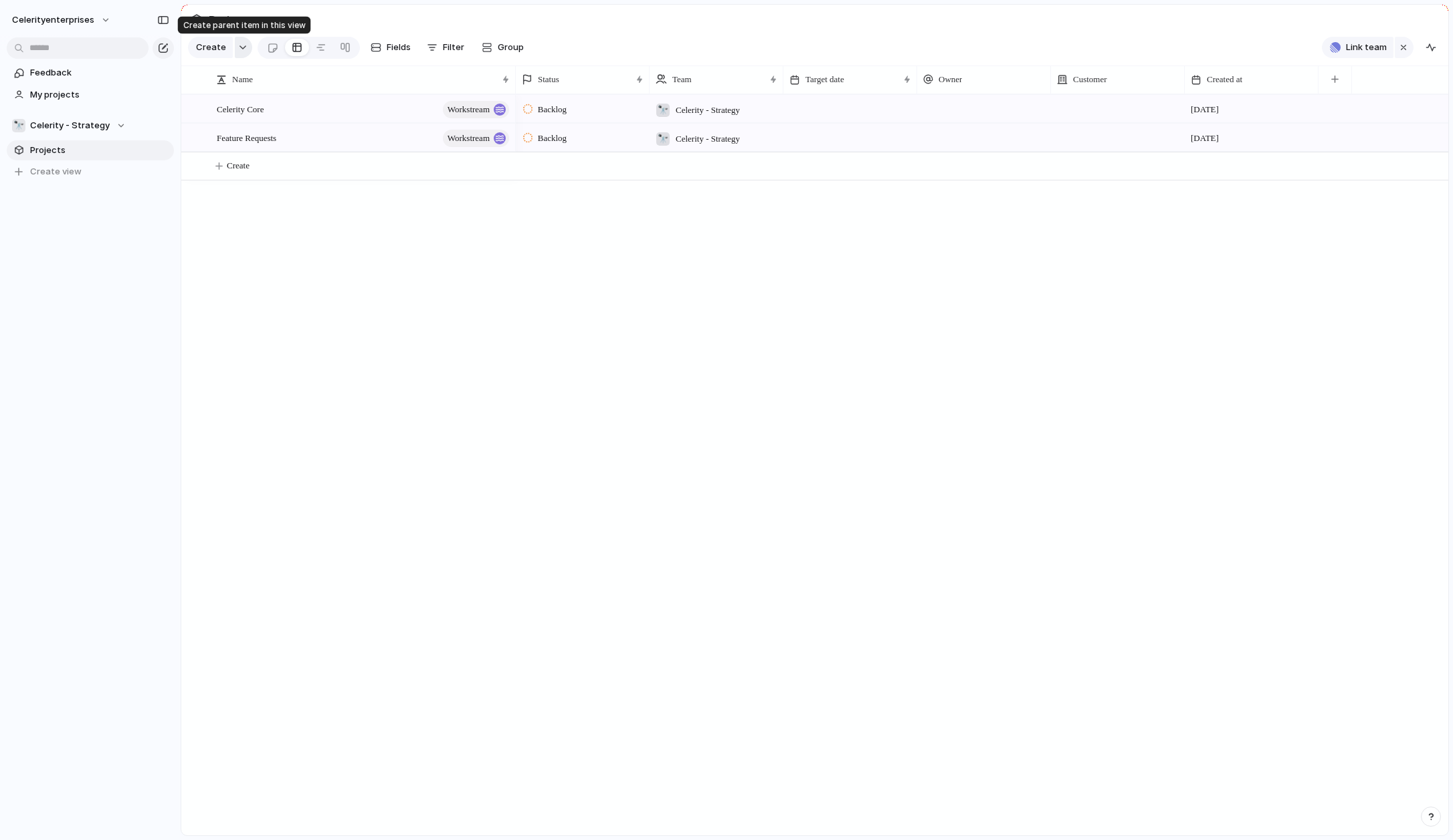
click at [242, 50] on div "button" at bounding box center [243, 47] width 10 height 6
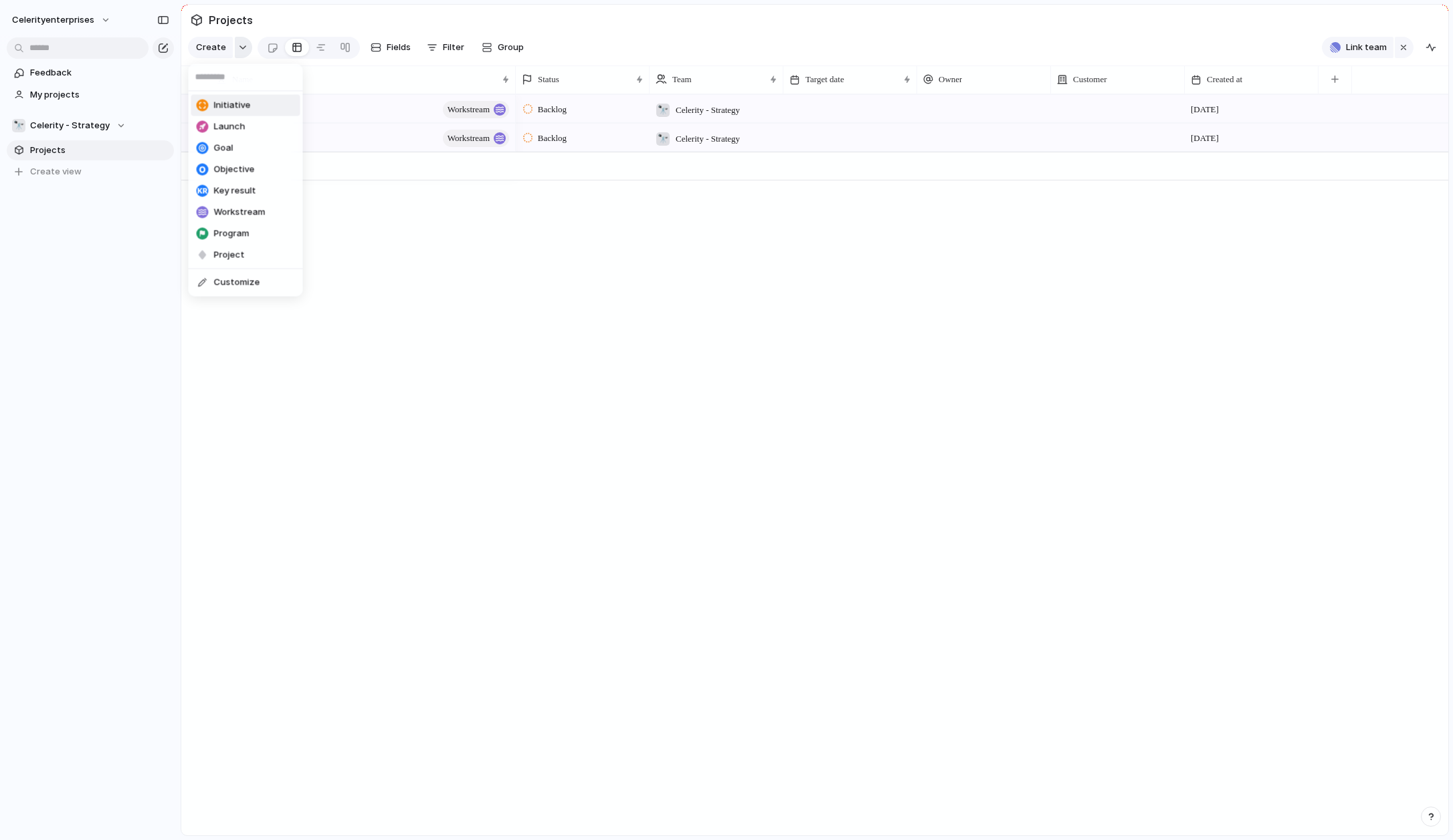
click at [242, 50] on div "Initiative Launch Goal Objective Key result Workstream Program Project Customize" at bounding box center [726, 420] width 1453 height 840
click at [235, 51] on button "button" at bounding box center [244, 47] width 18 height 22
click at [234, 253] on span "Project" at bounding box center [230, 255] width 30 height 14
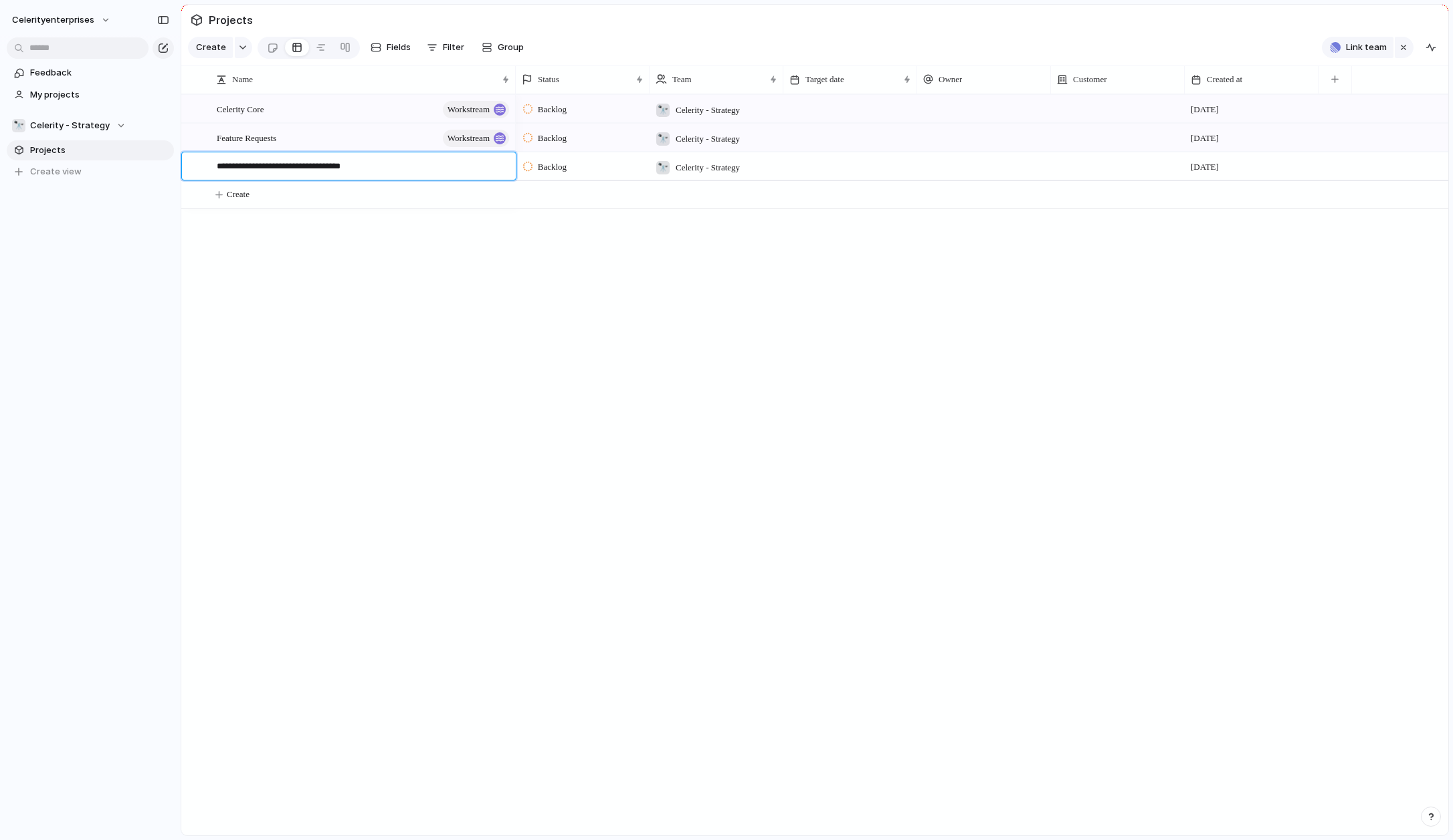
click at [293, 167] on textarea "**********" at bounding box center [361, 168] width 289 height 17
type textarea "**********"
drag, startPoint x: 245, startPoint y: 169, endPoint x: 260, endPoint y: 113, distance: 58.0
click at [206, 101] on div at bounding box center [194, 113] width 24 height 36
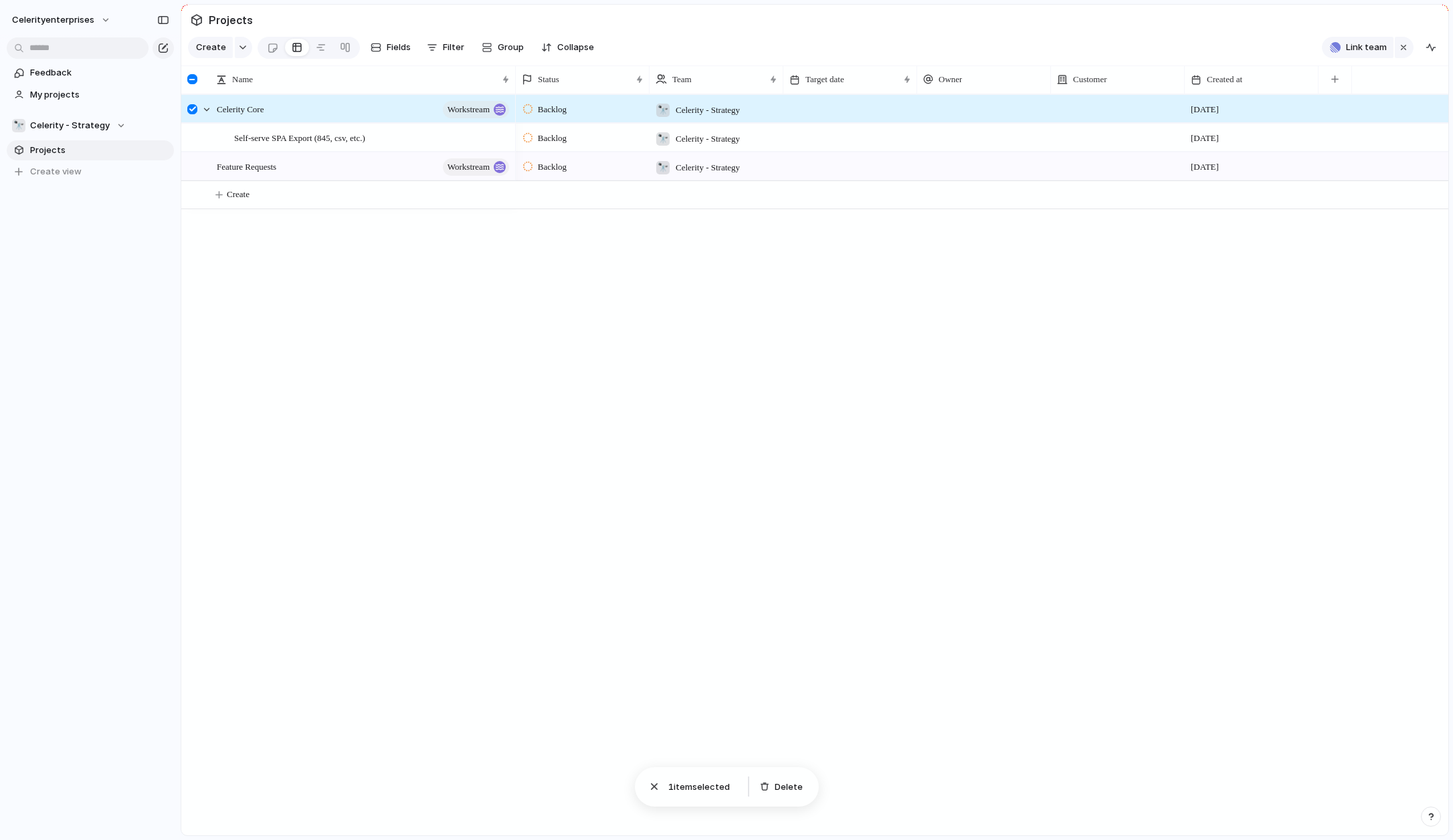
click at [196, 110] on div at bounding box center [192, 109] width 10 height 10
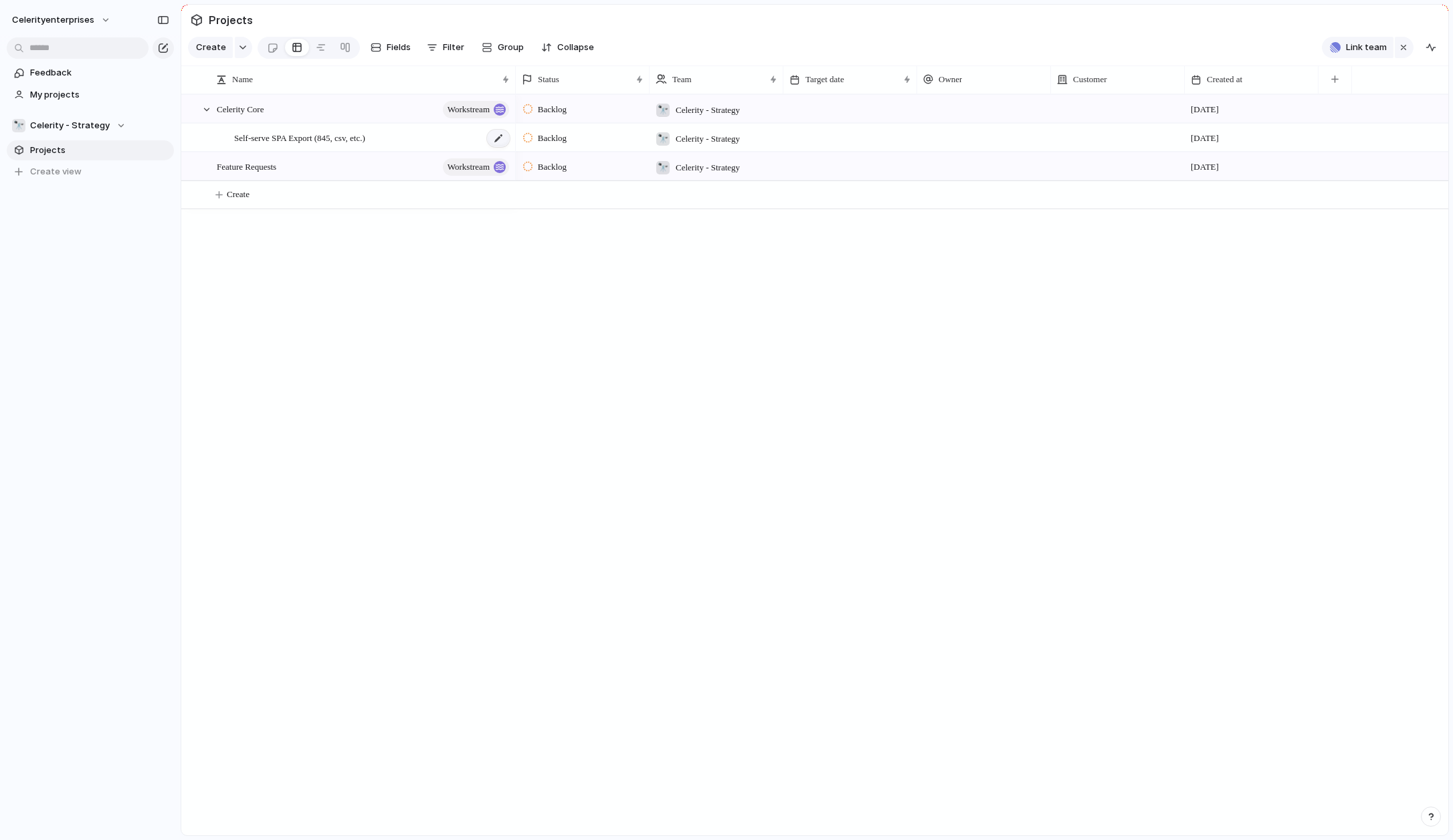
click at [505, 138] on div at bounding box center [498, 138] width 22 height 18
click at [241, 50] on div "button" at bounding box center [243, 47] width 10 height 6
click at [238, 149] on li "Goal" at bounding box center [245, 148] width 109 height 22
click at [391, 138] on div "Self-serve SPA Export (845, csv, etc.)" at bounding box center [373, 138] width 277 height 27
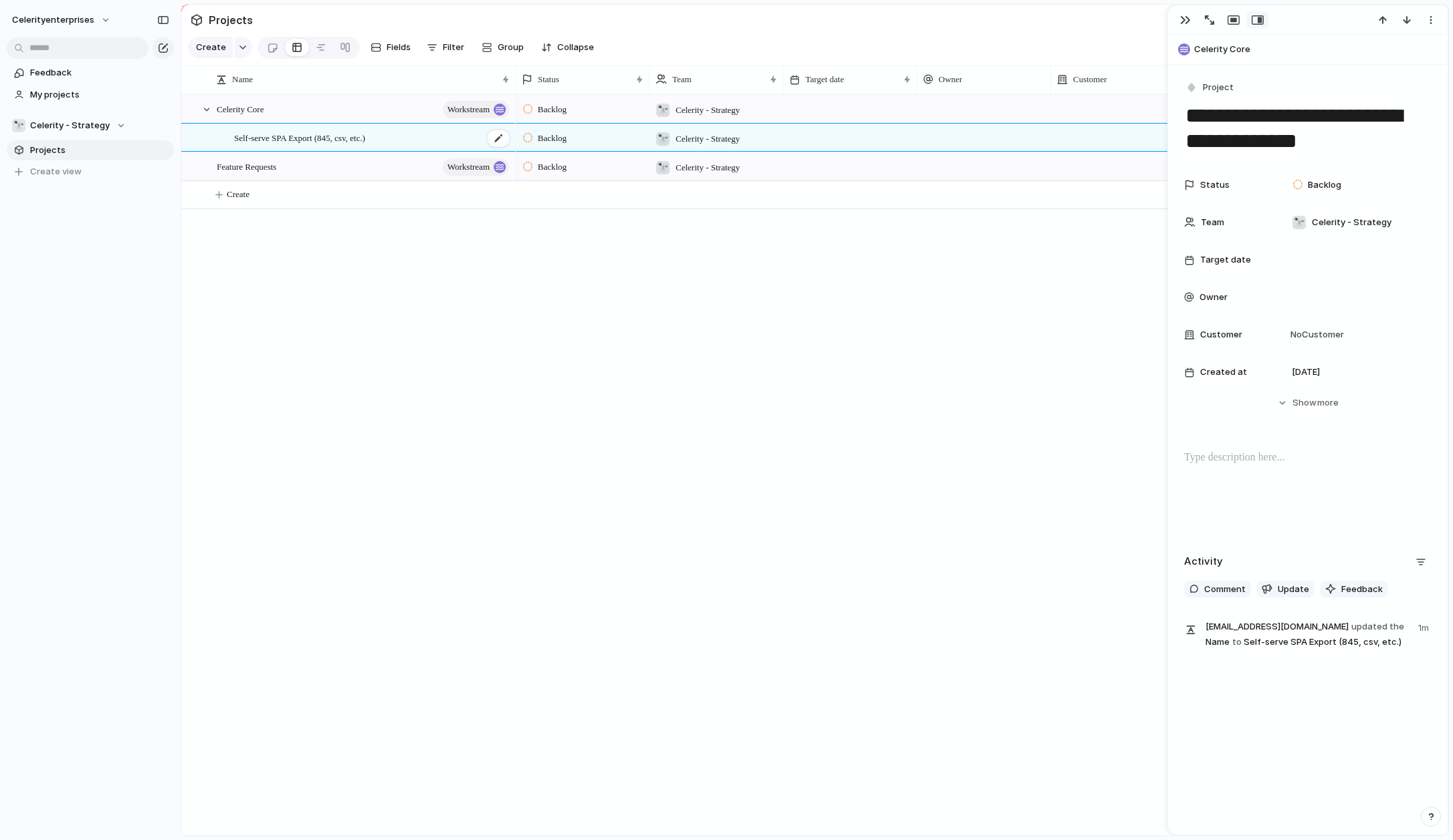
click at [396, 137] on div "Self-serve SPA Export (845, csv, etc.)" at bounding box center [373, 138] width 277 height 27
click at [238, 47] on div "button" at bounding box center [243, 47] width 10 height 6
click at [238, 149] on li "Goal" at bounding box center [245, 148] width 109 height 22
type textarea "**********"
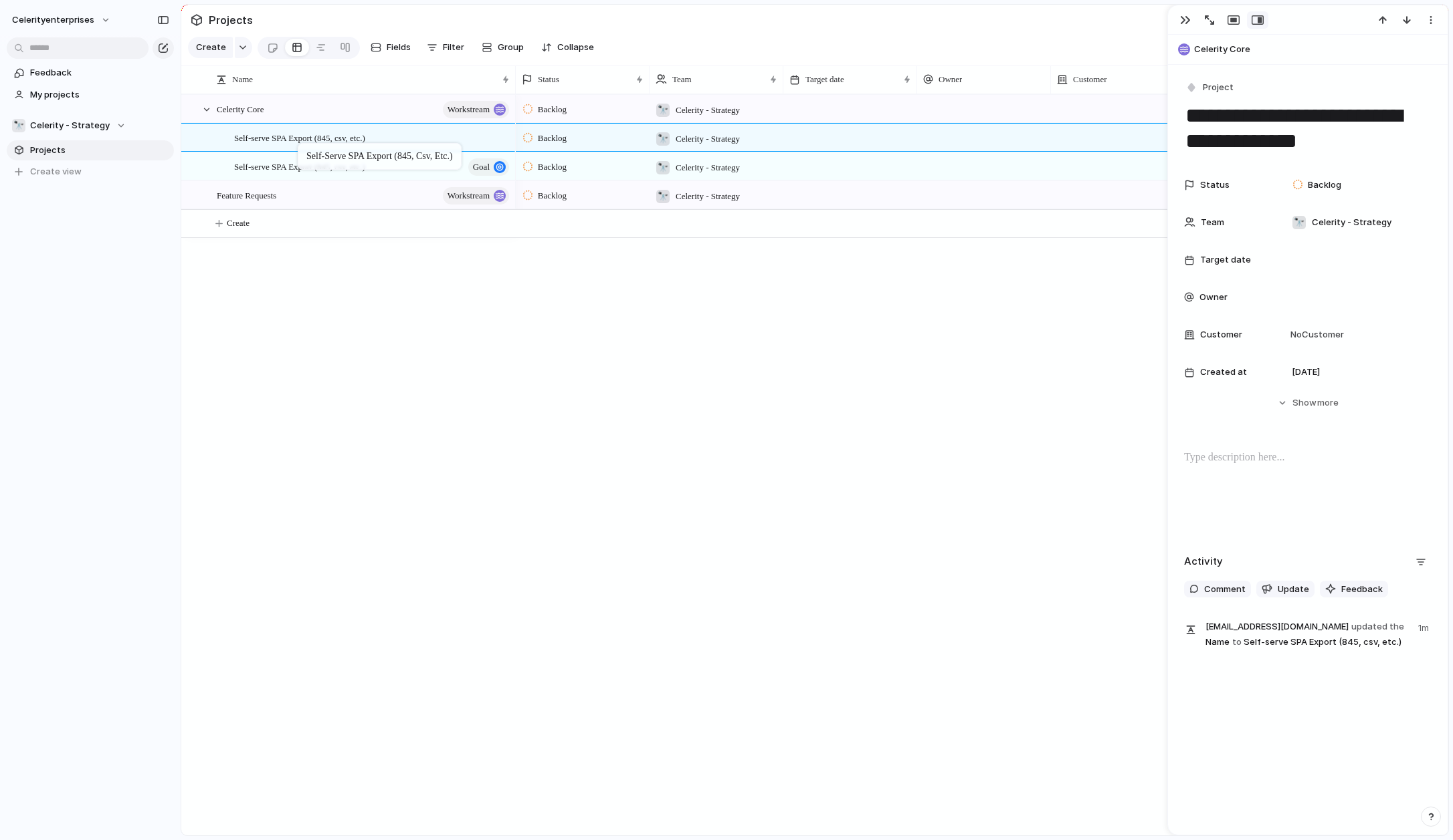
drag, startPoint x: 289, startPoint y: 199, endPoint x: 305, endPoint y: 147, distance: 54.4
click at [379, 272] on div "Celerity Core workstream Feature Requests workstream Self-serve SPA Export (845…" at bounding box center [815, 465] width 1267 height 742
click at [444, 140] on div "Self-serve SPA Export (845, csv, etc.)" at bounding box center [373, 138] width 277 height 27
click at [341, 407] on div "Celerity Core workstream Feature Requests workstream Self-serve SPA Export (845…" at bounding box center [815, 465] width 1267 height 742
click at [268, 133] on span "Self-serve SPA Export (845, csv, etc.)" at bounding box center [300, 137] width 131 height 15
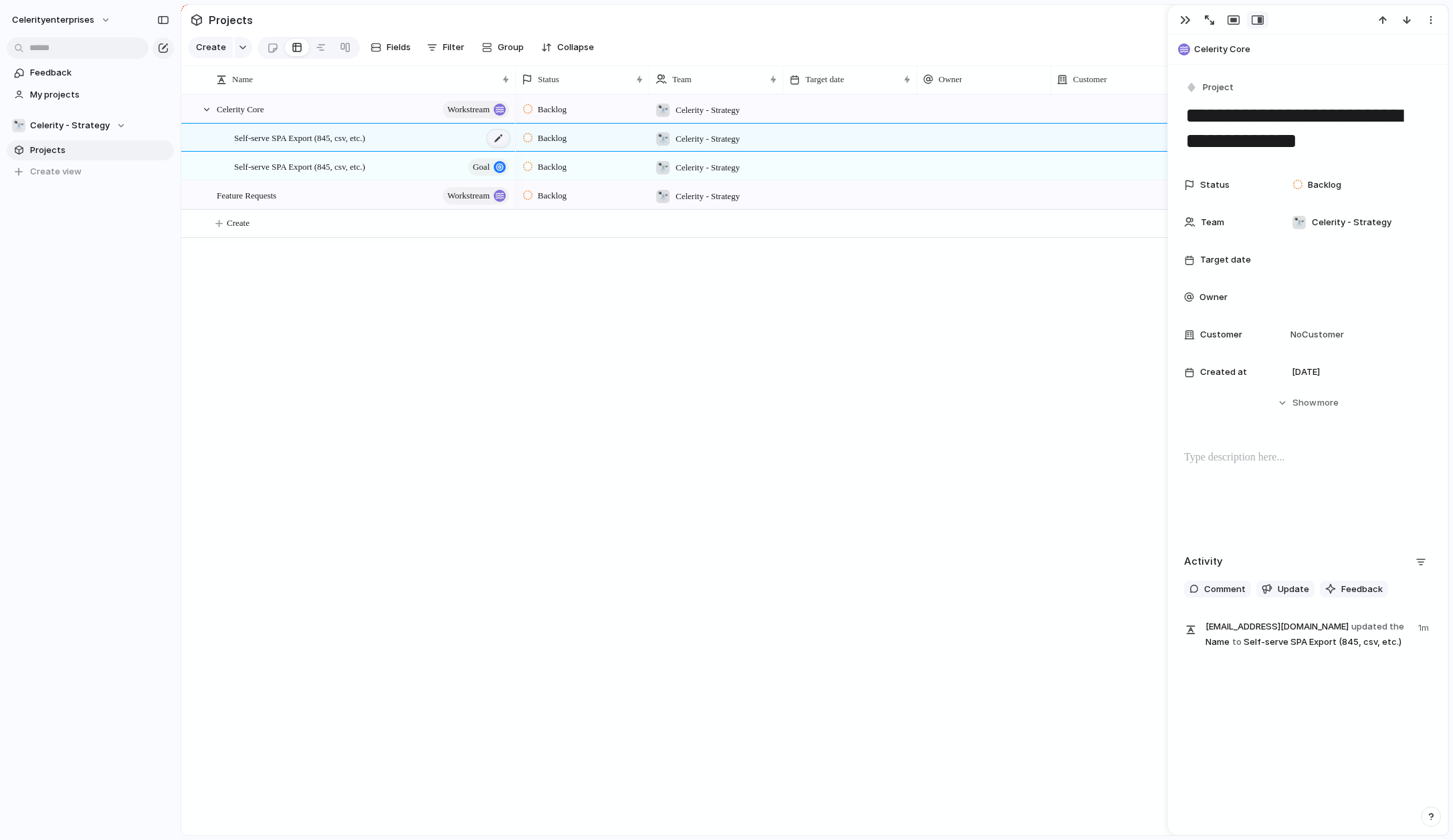
click at [497, 139] on div at bounding box center [498, 138] width 22 height 18
click at [316, 133] on span "Self-serve SPA Export (845, csv, etc.)" at bounding box center [300, 137] width 131 height 15
click at [1016, 22] on div "button" at bounding box center [1431, 19] width 10 height 10
click at [1016, 69] on li "Delete" at bounding box center [1389, 70] width 100 height 22
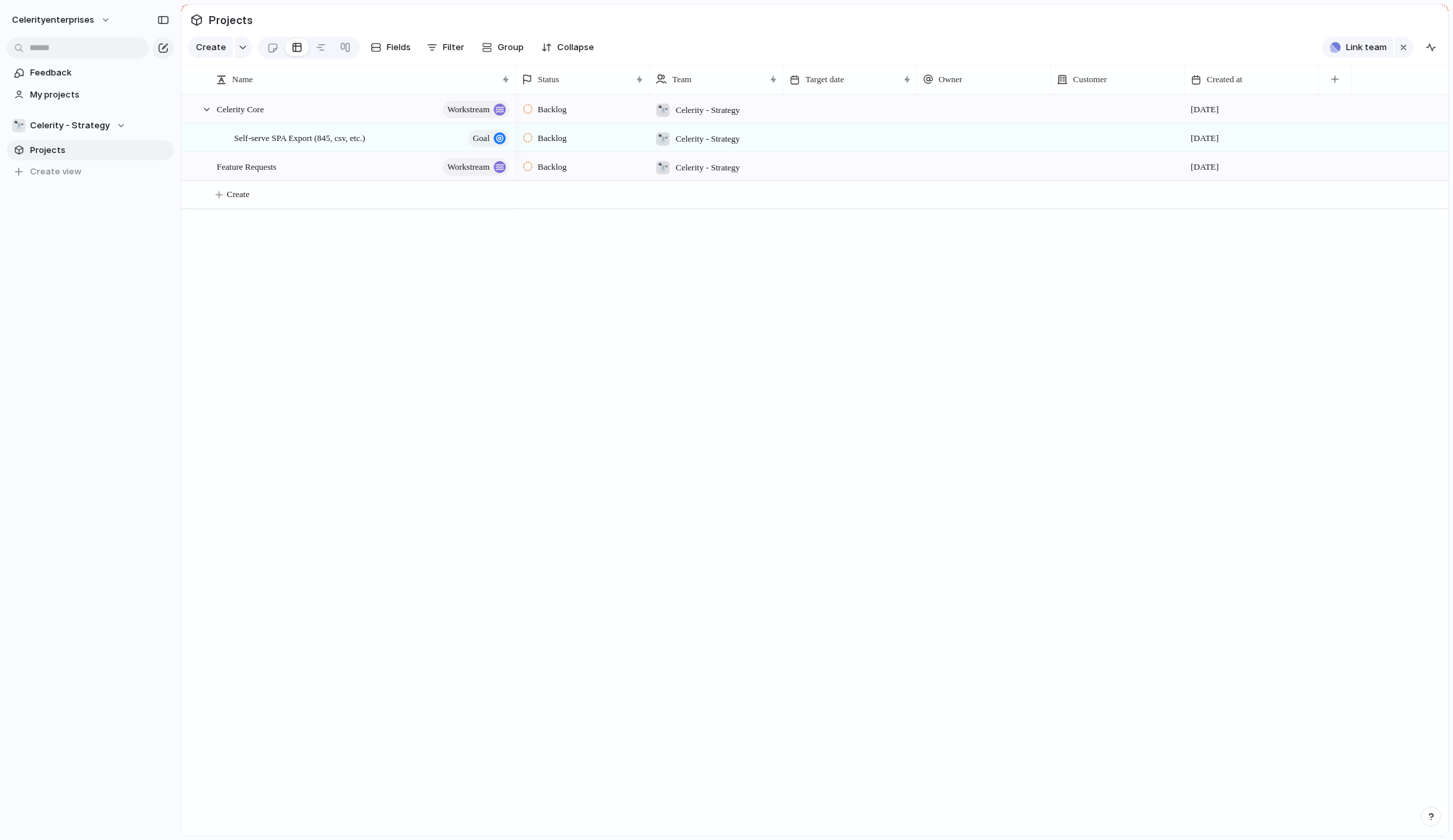
click at [509, 331] on div "Celerity Core workstream Feature Requests workstream Self-serve SPA Export (845…" at bounding box center [815, 465] width 1267 height 742
click at [444, 295] on div "Celerity Core workstream Feature Requests workstream Self-serve SPA Export (845…" at bounding box center [815, 465] width 1267 height 742
click at [305, 133] on span "Self-serve SPA Export (845, csv, etc.)" at bounding box center [300, 137] width 131 height 15
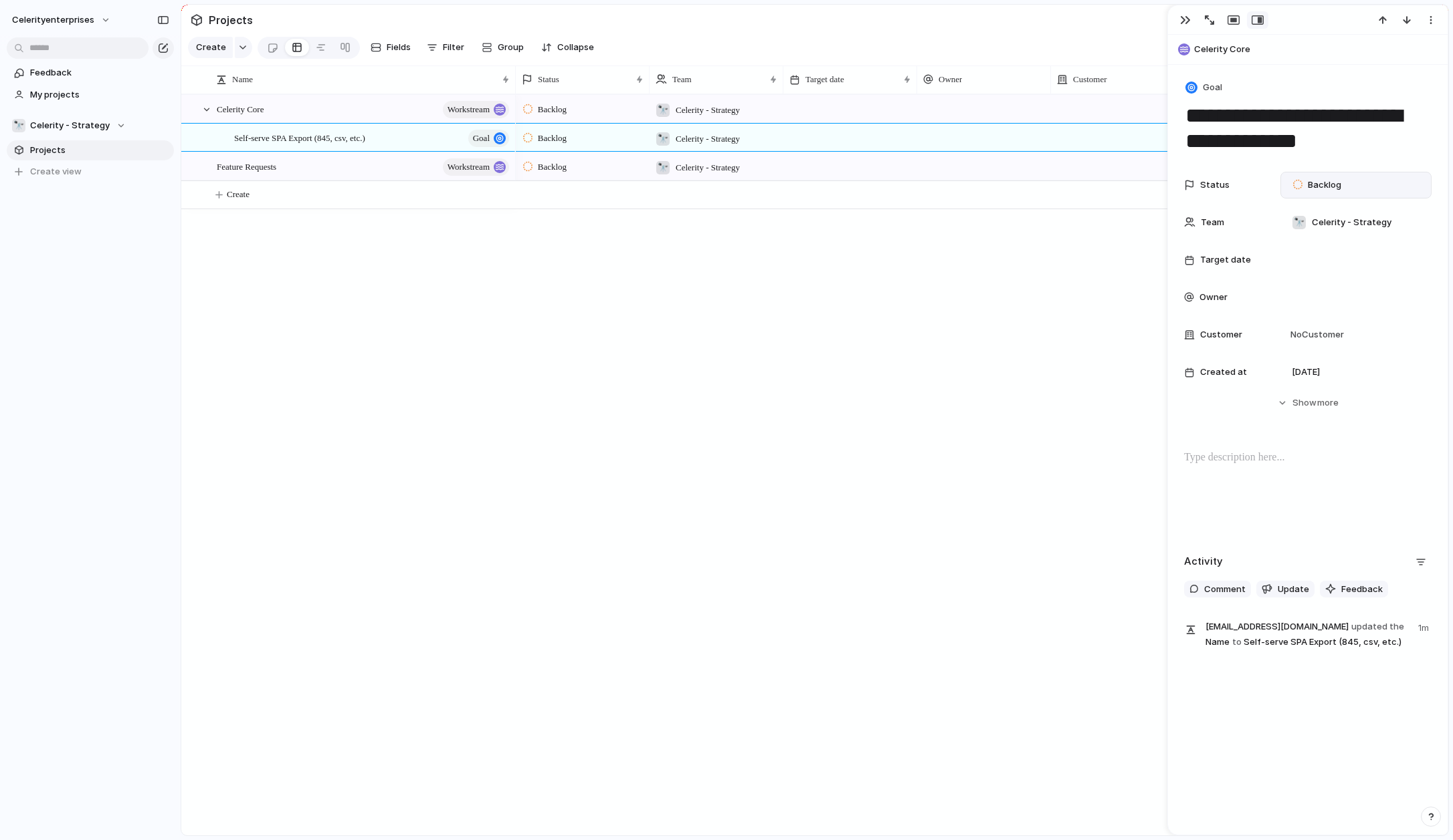
click at [1016, 185] on span "Backlog" at bounding box center [1324, 185] width 34 height 14
click at [1016, 185] on div "Backlog Planned In Progress Completed Canceled" at bounding box center [726, 420] width 1453 height 840
click at [1016, 402] on span "Show" at bounding box center [1304, 403] width 24 height 14
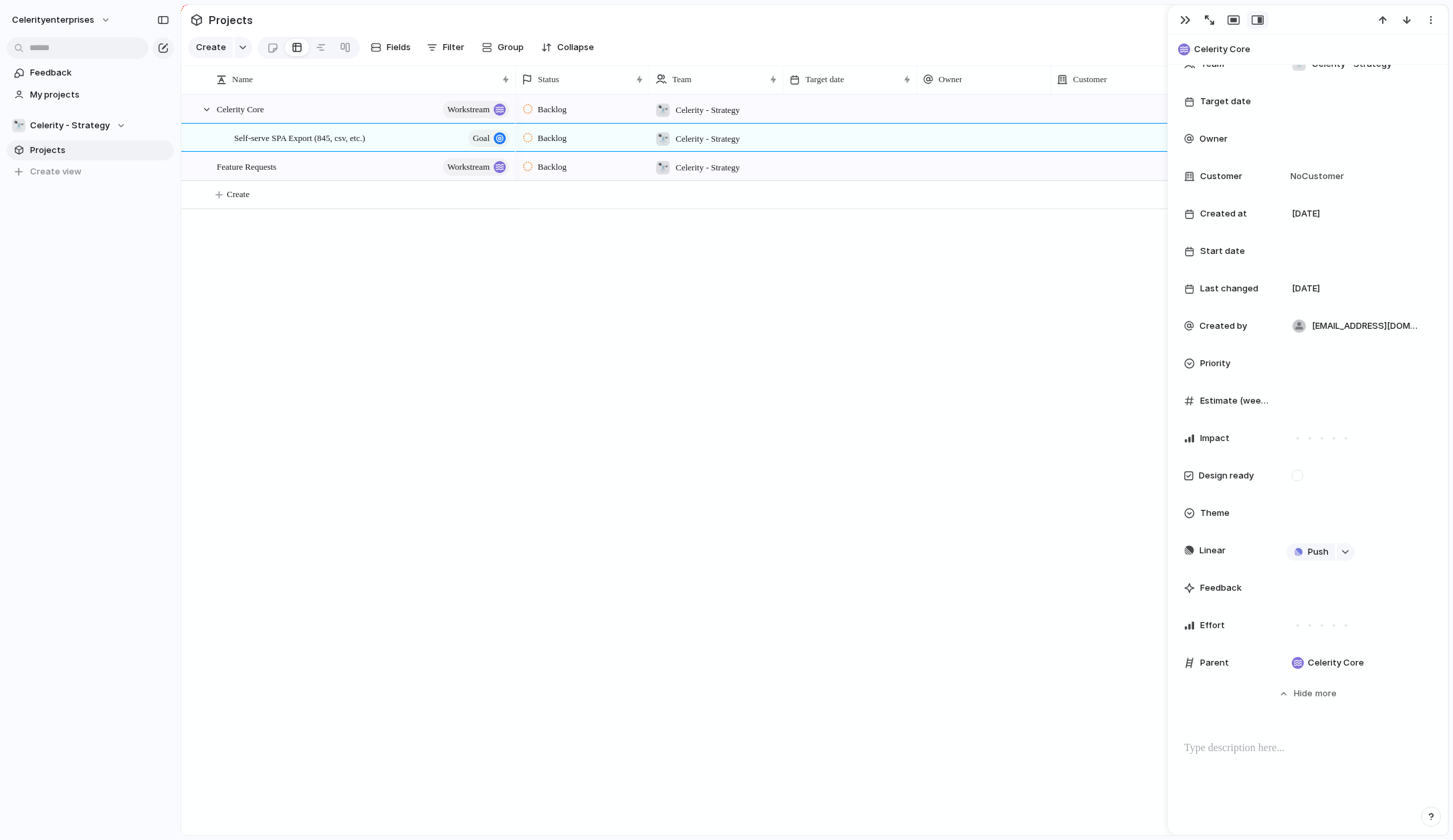
scroll to position [286, 0]
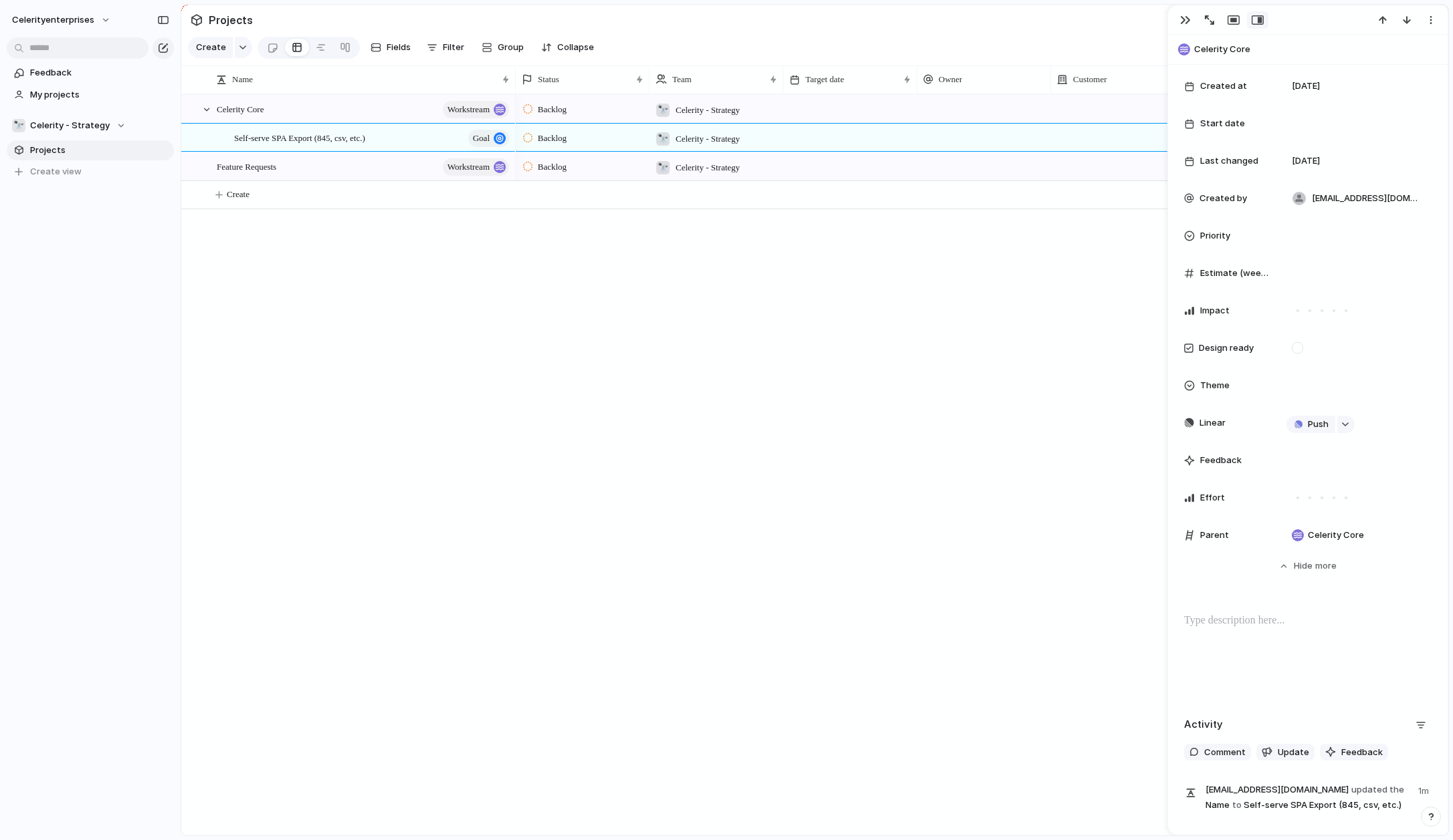
click at [748, 407] on div "Backlog 🔭 Celerity - Strategy [DATE] Backlog 🔭 Celerity - Strategy [DATE] Backl…" at bounding box center [982, 465] width 932 height 742
click at [386, 46] on span "Fields" at bounding box center [398, 47] width 24 height 14
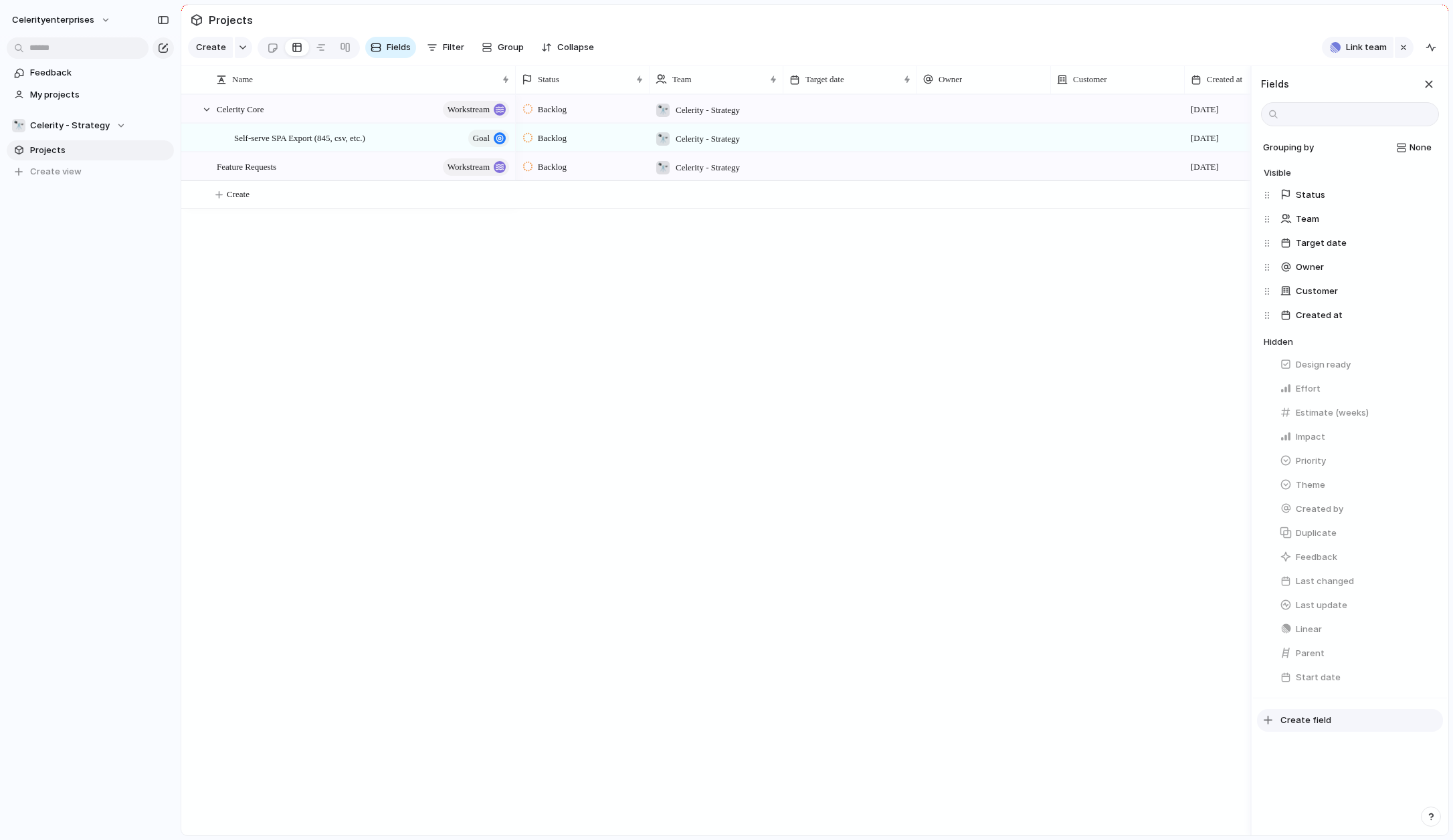
click at [1016, 571] on button "Create field" at bounding box center [1350, 721] width 186 height 22
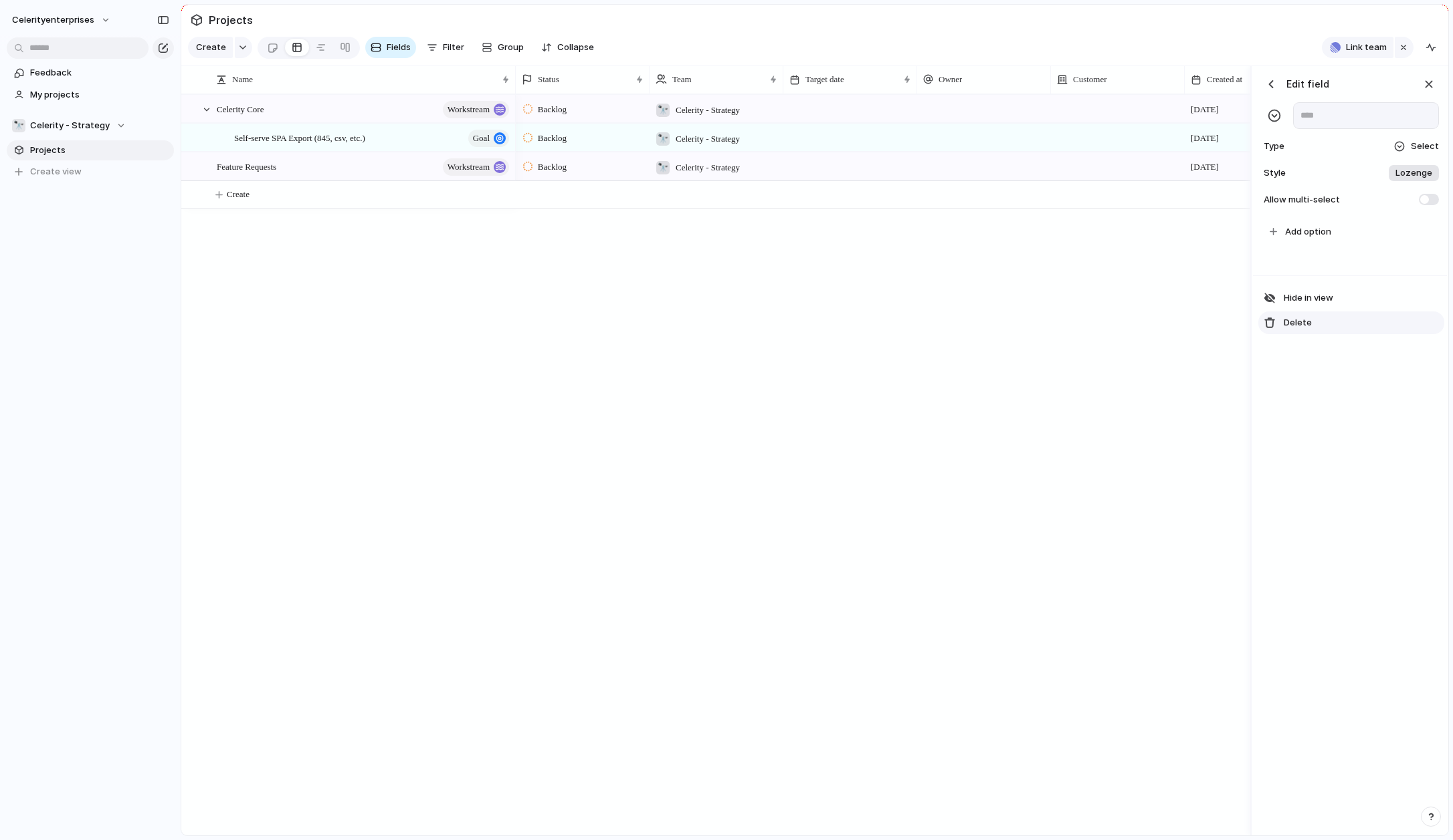
scroll to position [0, 236]
type input "**********"
click at [1016, 232] on span "Add option" at bounding box center [1308, 232] width 46 height 14
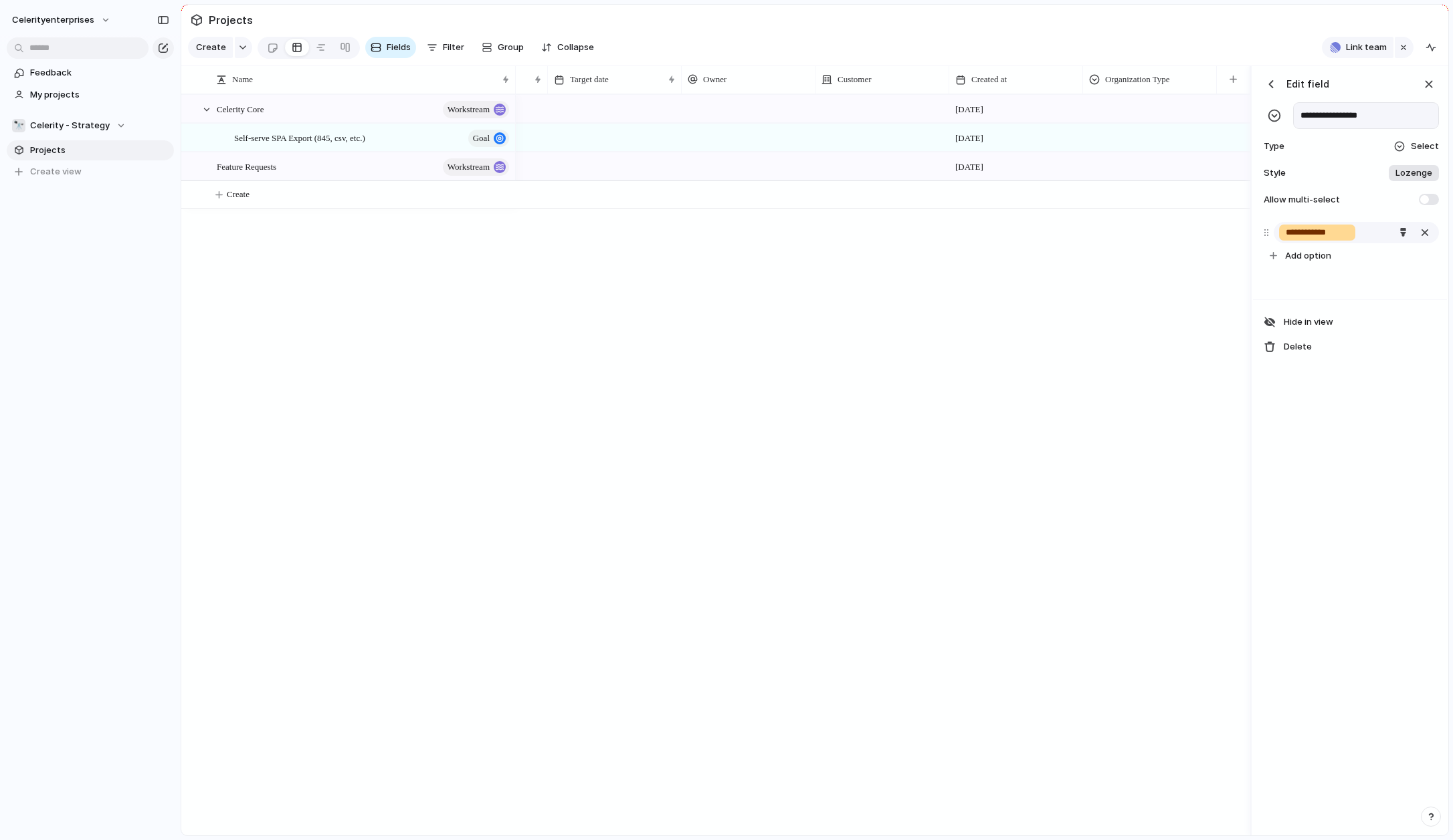
type input "**********"
click at [1016, 235] on div "button" at bounding box center [1403, 232] width 9 height 9
click at [1016, 268] on button "button" at bounding box center [1371, 265] width 18 height 18
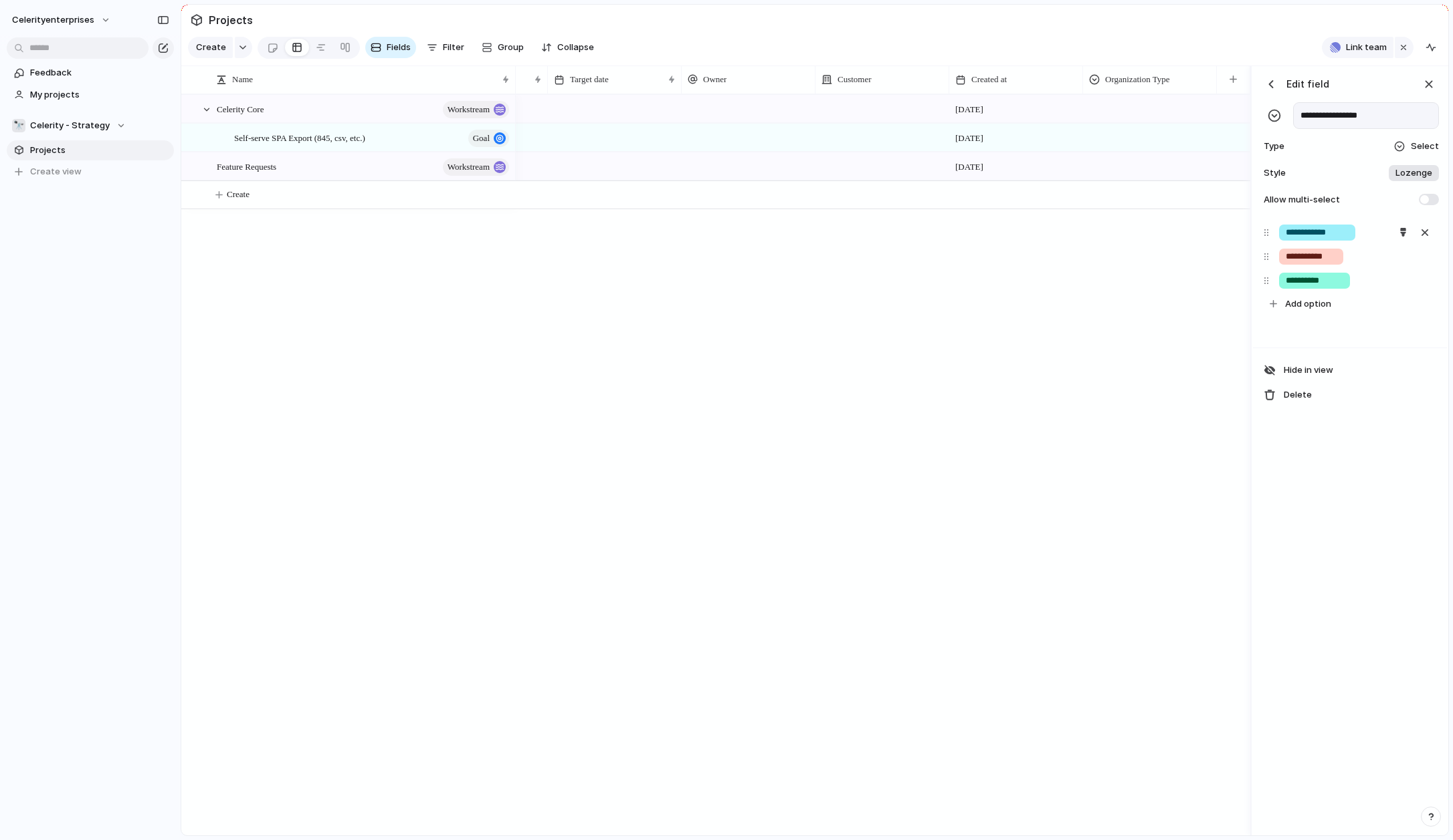
click at [1016, 328] on div at bounding box center [726, 420] width 1453 height 840
click at [1016, 256] on div "button" at bounding box center [1403, 256] width 9 height 9
click at [1016, 337] on div "button" at bounding box center [1347, 335] width 10 height 11
click at [1016, 399] on div at bounding box center [726, 420] width 1453 height 840
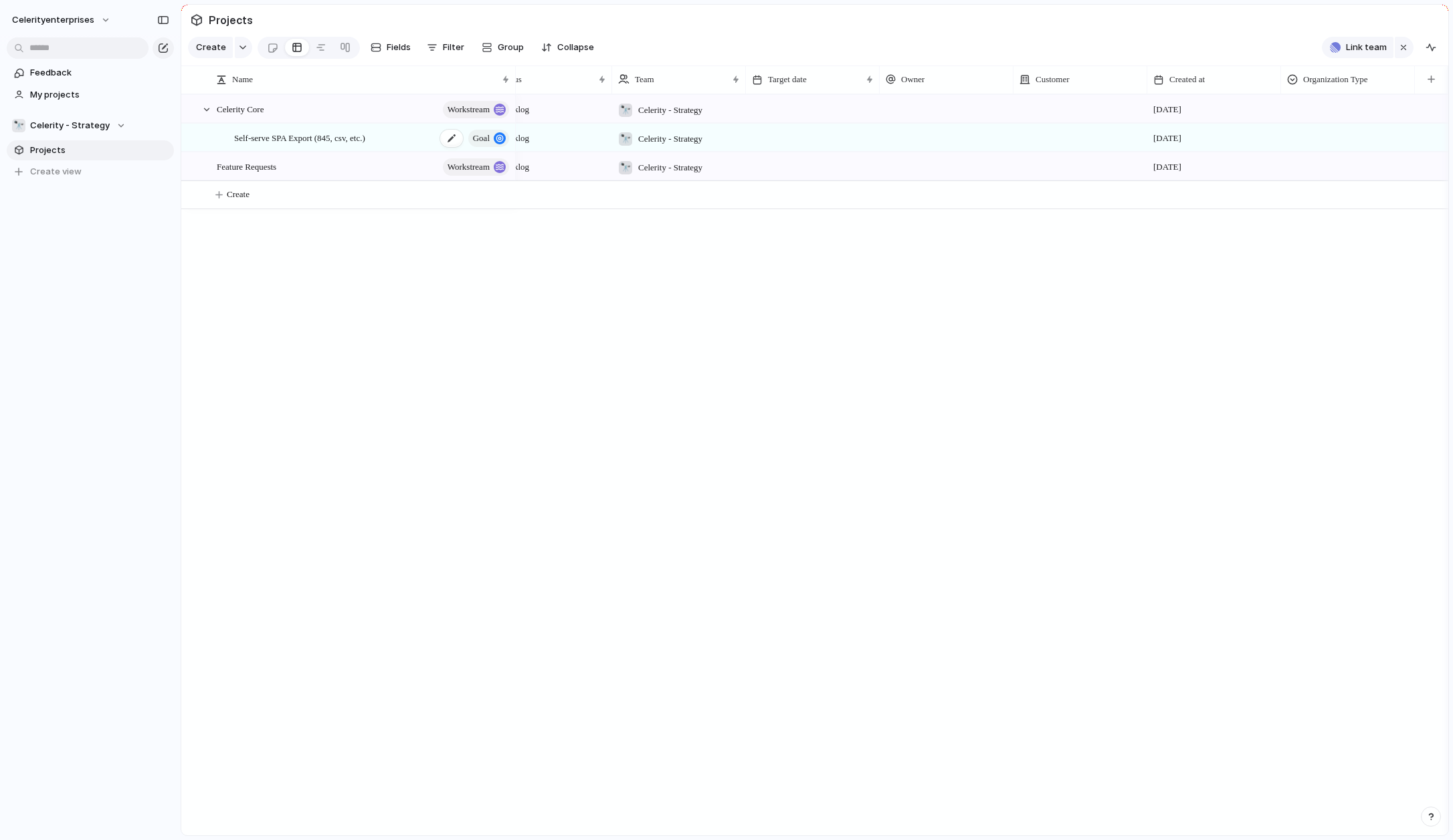
scroll to position [0, 38]
click at [354, 140] on span "Self-serve SPA Export (845, csv, etc.)" at bounding box center [300, 137] width 131 height 15
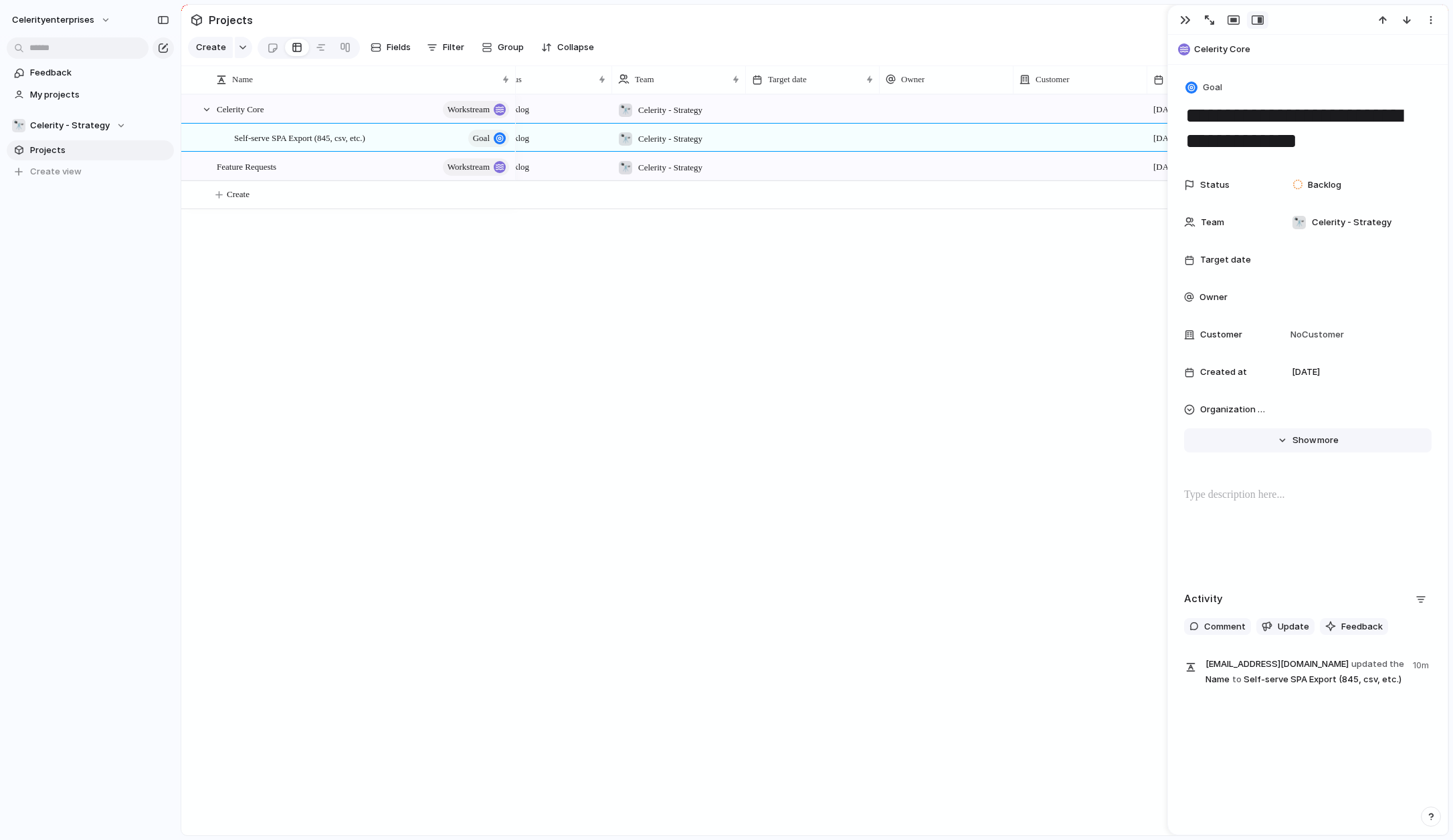
click at [1016, 440] on span "Show" at bounding box center [1304, 440] width 24 height 14
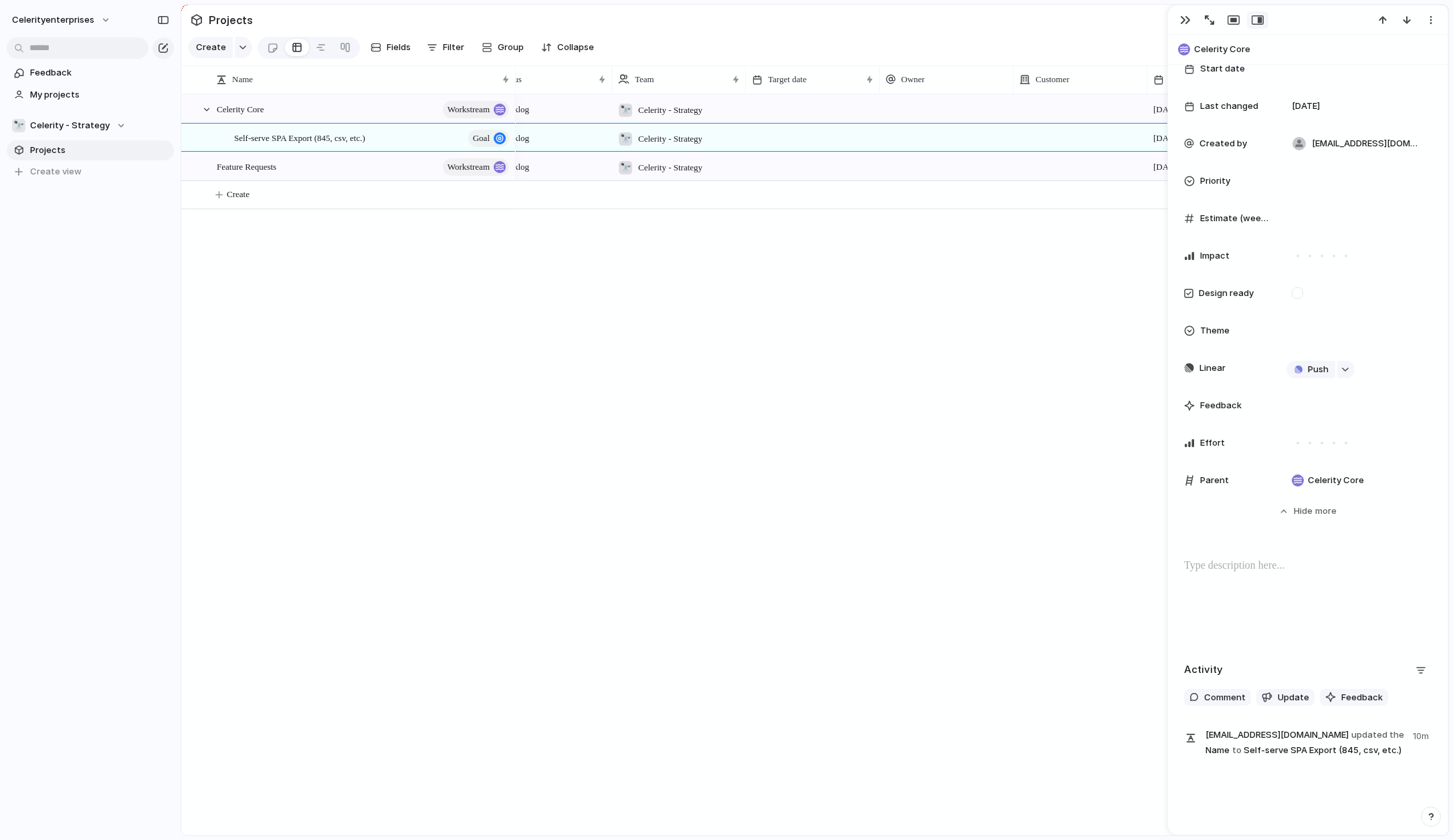
scroll to position [423, 0]
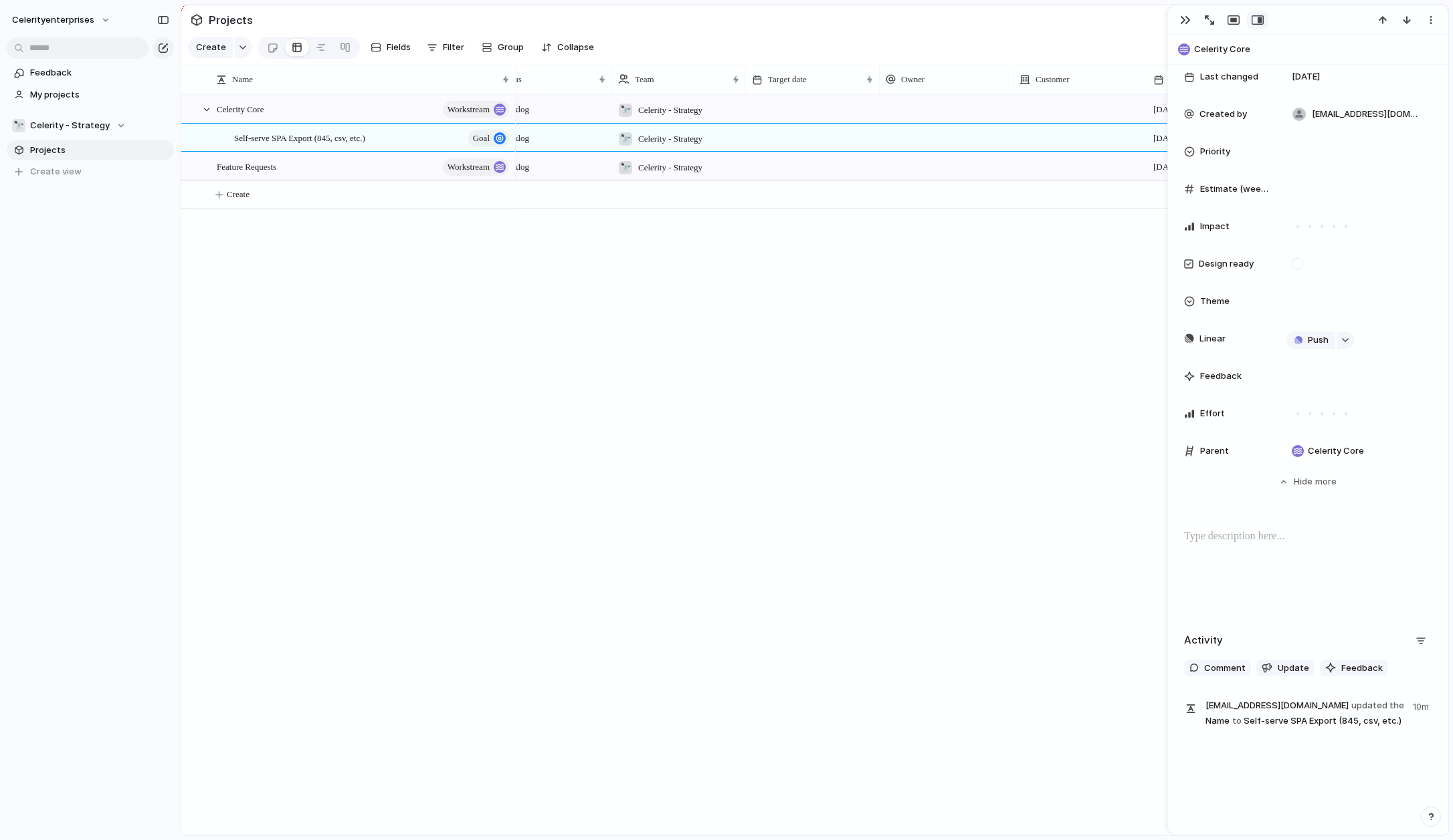
click at [968, 571] on div "Backlog 🔭 Celerity - Strategy [DATE] Backlog 🔭 Celerity - Strategy [DATE] Backl…" at bounding box center [982, 465] width 932 height 742
click at [365, 141] on span "Self-serve SPA Export (845, csv, etc.)" at bounding box center [300, 137] width 131 height 15
click at [1016, 477] on button "Hide Show more" at bounding box center [1308, 482] width 248 height 24
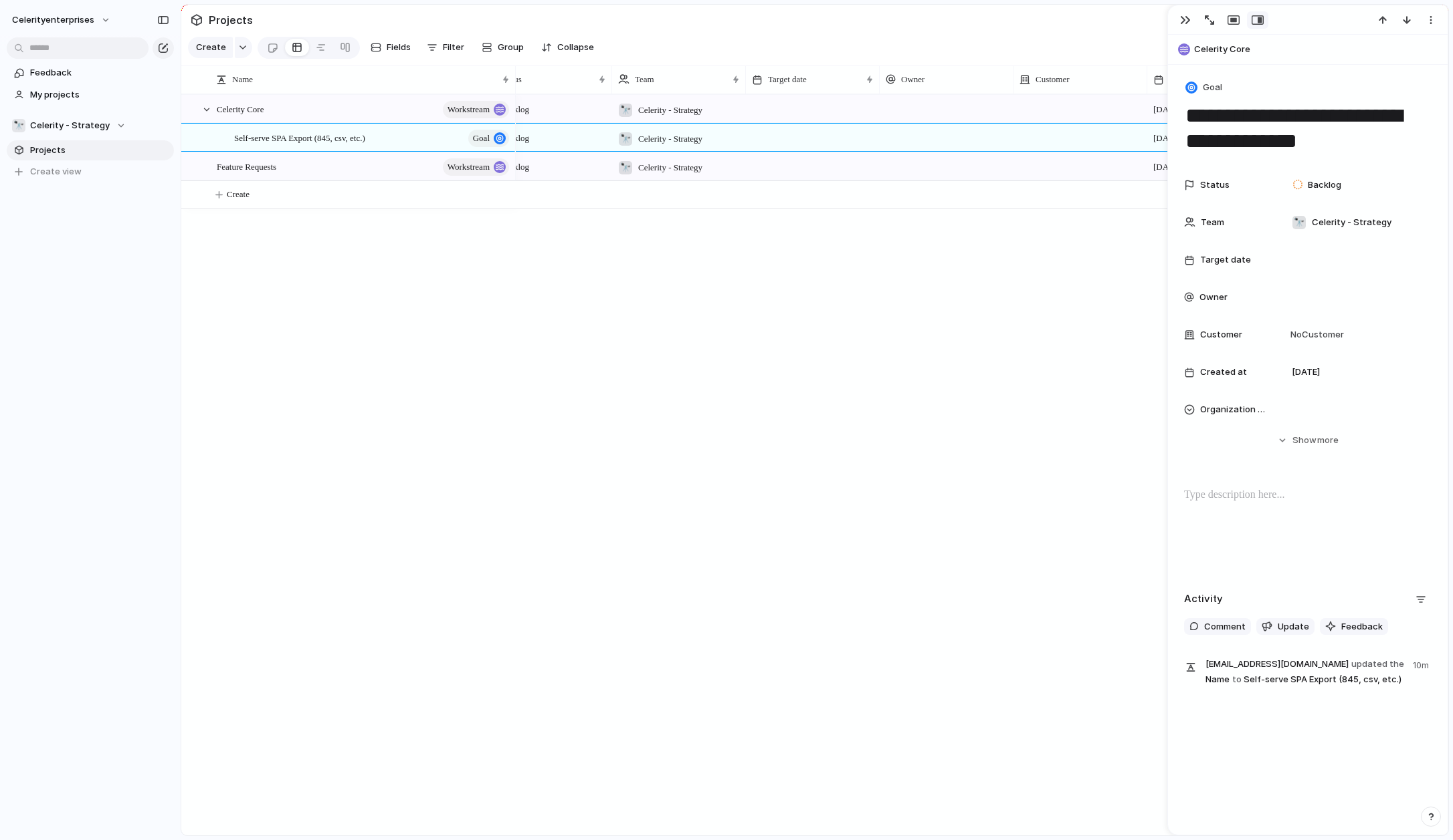
scroll to position [0, 0]
click at [1016, 412] on span "Organization Type" at bounding box center [1235, 409] width 70 height 14
click at [1016, 410] on div "Manufacturer Distributor Rep Agemnt" at bounding box center [726, 420] width 1453 height 840
click at [1016, 410] on span "Organization Type" at bounding box center [1235, 409] width 70 height 14
click at [1016, 22] on div "Manufacturer Distributor Rep Agemnt" at bounding box center [726, 420] width 1453 height 840
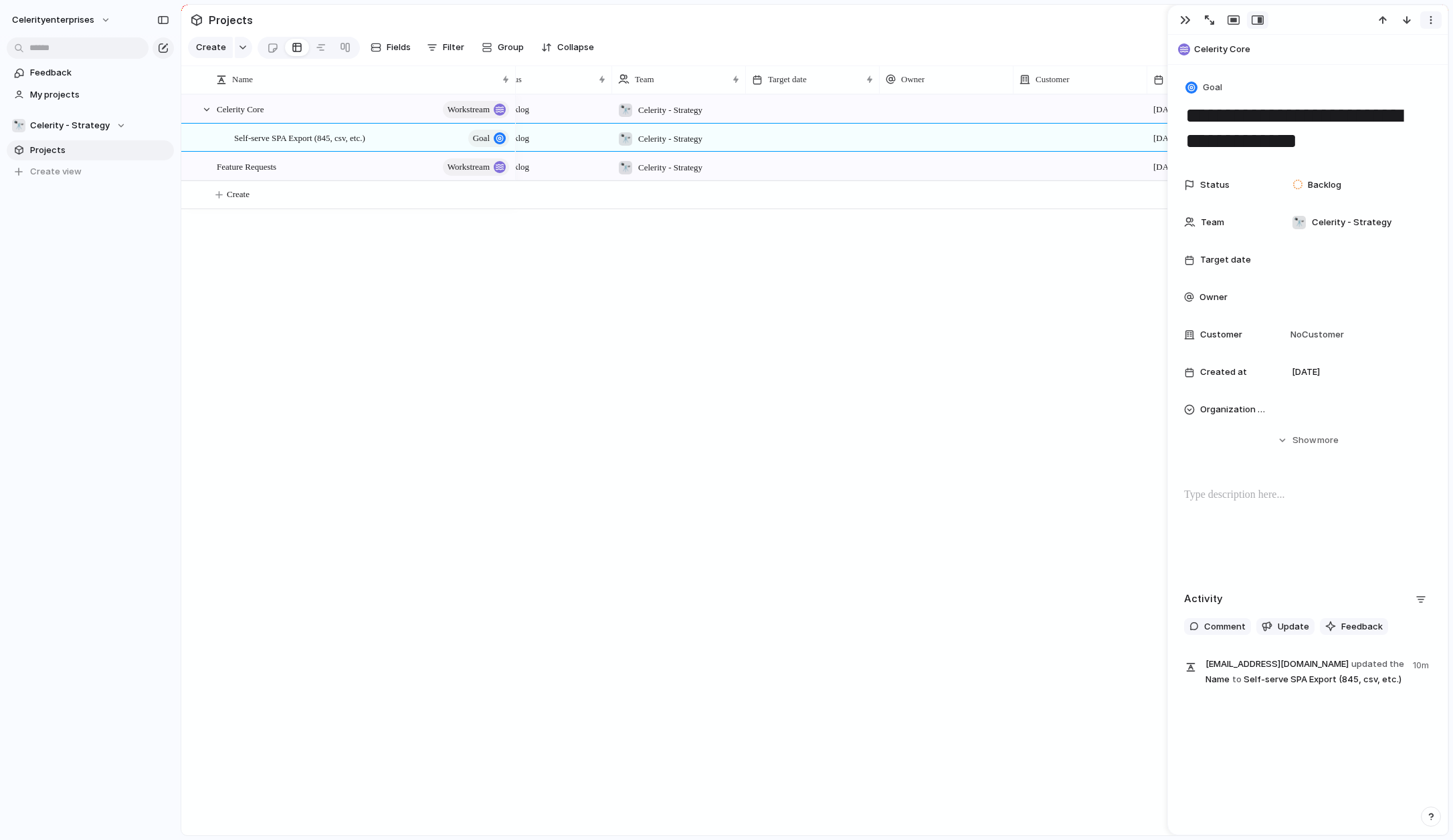
click at [1016, 14] on button "button" at bounding box center [1431, 20] width 22 height 18
click at [1016, 571] on div "Mark as duplicate Delete" at bounding box center [726, 420] width 1453 height 840
click at [1016, 414] on div at bounding box center [1189, 409] width 10 height 10
click at [1016, 404] on div "Manufacturer Distributor Rep Agemnt" at bounding box center [726, 420] width 1453 height 840
click at [1016, 410] on div at bounding box center [1356, 410] width 139 height 14
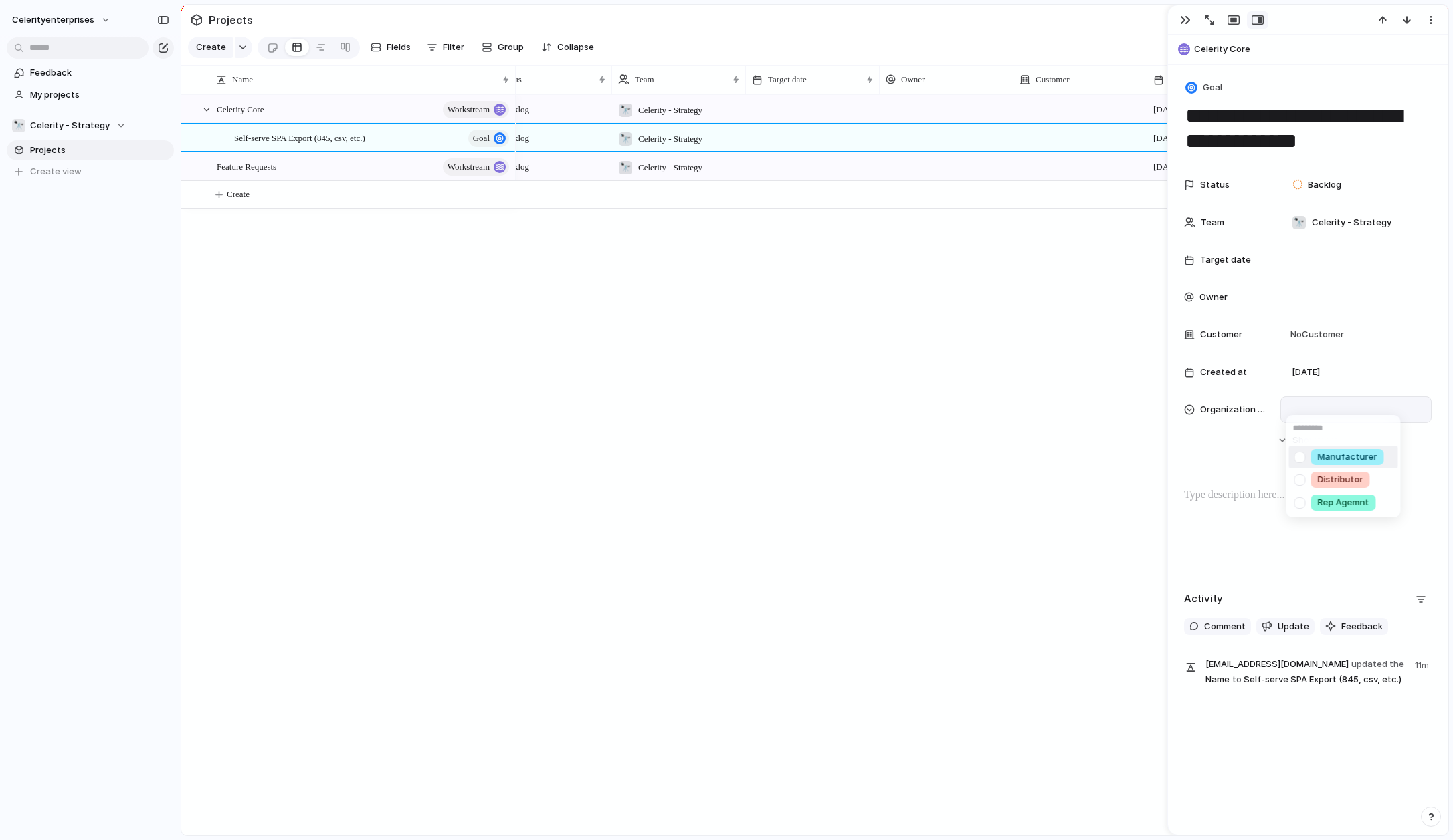
click at [1016, 410] on div "Manufacturer Distributor Rep Agemnt" at bounding box center [726, 420] width 1453 height 840
click at [1016, 410] on span "Organization Type" at bounding box center [1235, 409] width 70 height 14
click at [1016, 411] on div "Manufacturer Distributor Rep Agemnt" at bounding box center [726, 420] width 1453 height 840
click at [1016, 411] on div at bounding box center [1189, 409] width 10 height 10
click at [1016, 516] on div "Manufacturer Distributor Rep Agemnt" at bounding box center [726, 420] width 1453 height 840
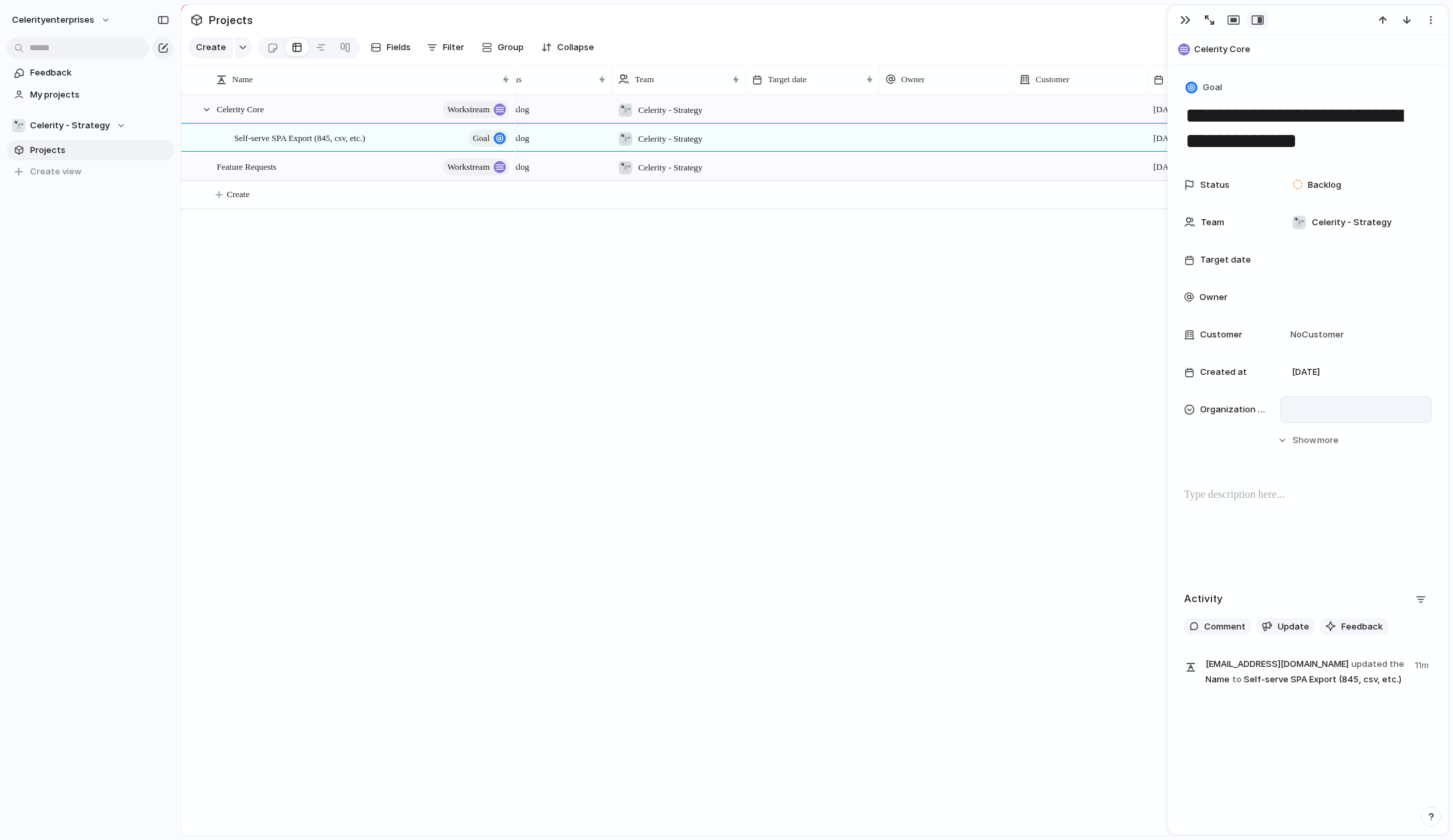
click at [1016, 495] on p at bounding box center [1308, 496] width 248 height 16
click at [1016, 518] on div at bounding box center [1308, 530] width 248 height 86
click at [1016, 407] on span "Organization Type" at bounding box center [1235, 409] width 70 height 14
click at [571, 425] on div "Manufacturer Distributor Rep Agemnt" at bounding box center [726, 420] width 1453 height 840
click at [529, 274] on div "Backlog 🔭 Celerity - Strategy [DATE] Backlog 🔭 Celerity - Strategy [DATE] Backl…" at bounding box center [982, 465] width 932 height 742
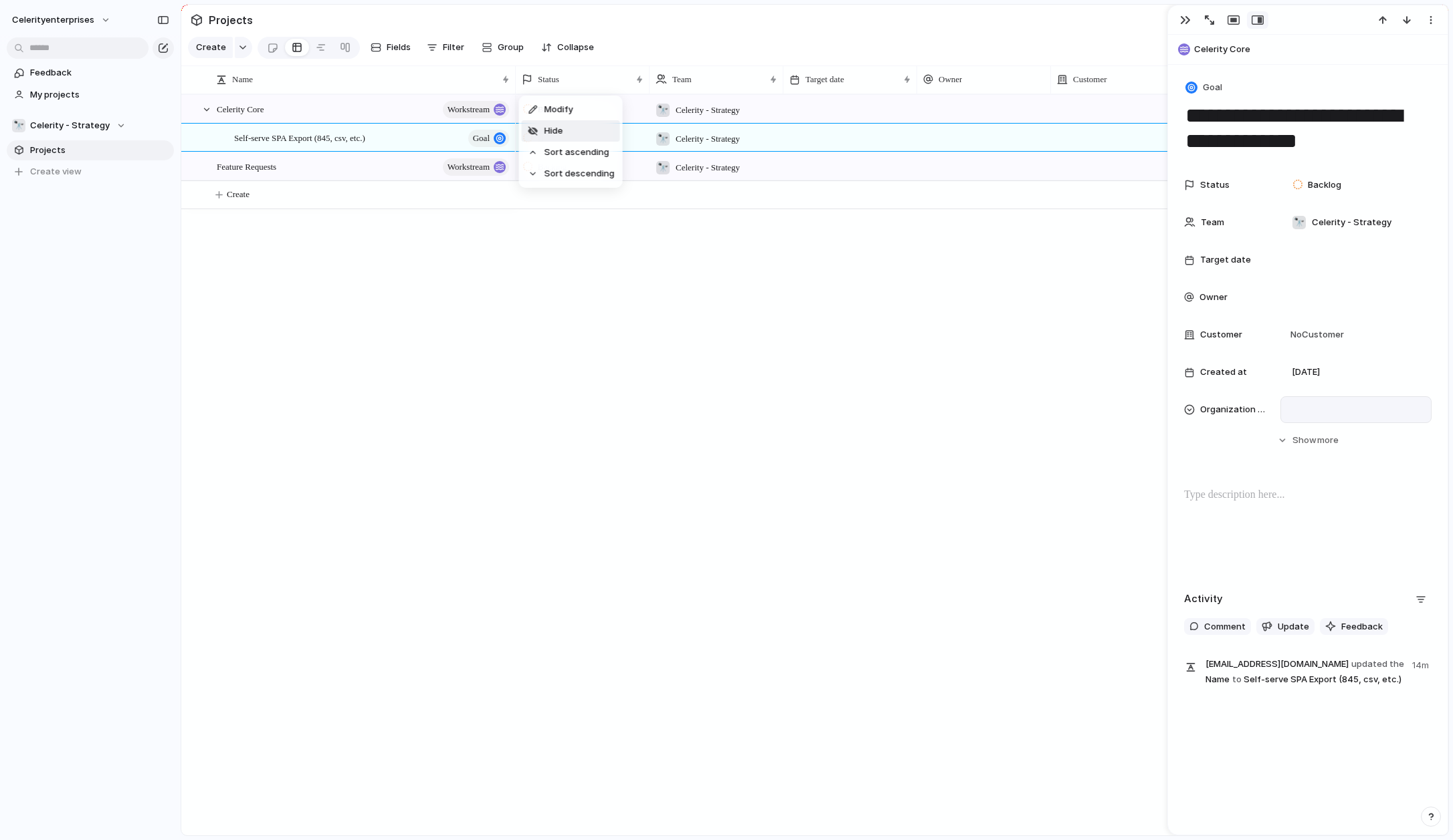
click at [580, 125] on li "Hide" at bounding box center [570, 131] width 98 height 22
click at [729, 265] on div "Modify Hide Sort ascending Sort descending" at bounding box center [726, 420] width 1453 height 840
click at [1016, 273] on div "🔭 Celerity - Strategy [DATE] 🔭 Celerity - Strategy [DATE] 🔭 Celerity - Strategy…" at bounding box center [982, 465] width 932 height 742
click at [713, 165] on div at bounding box center [716, 166] width 134 height 27
click at [1016, 18] on div "button" at bounding box center [1185, 19] width 10 height 10
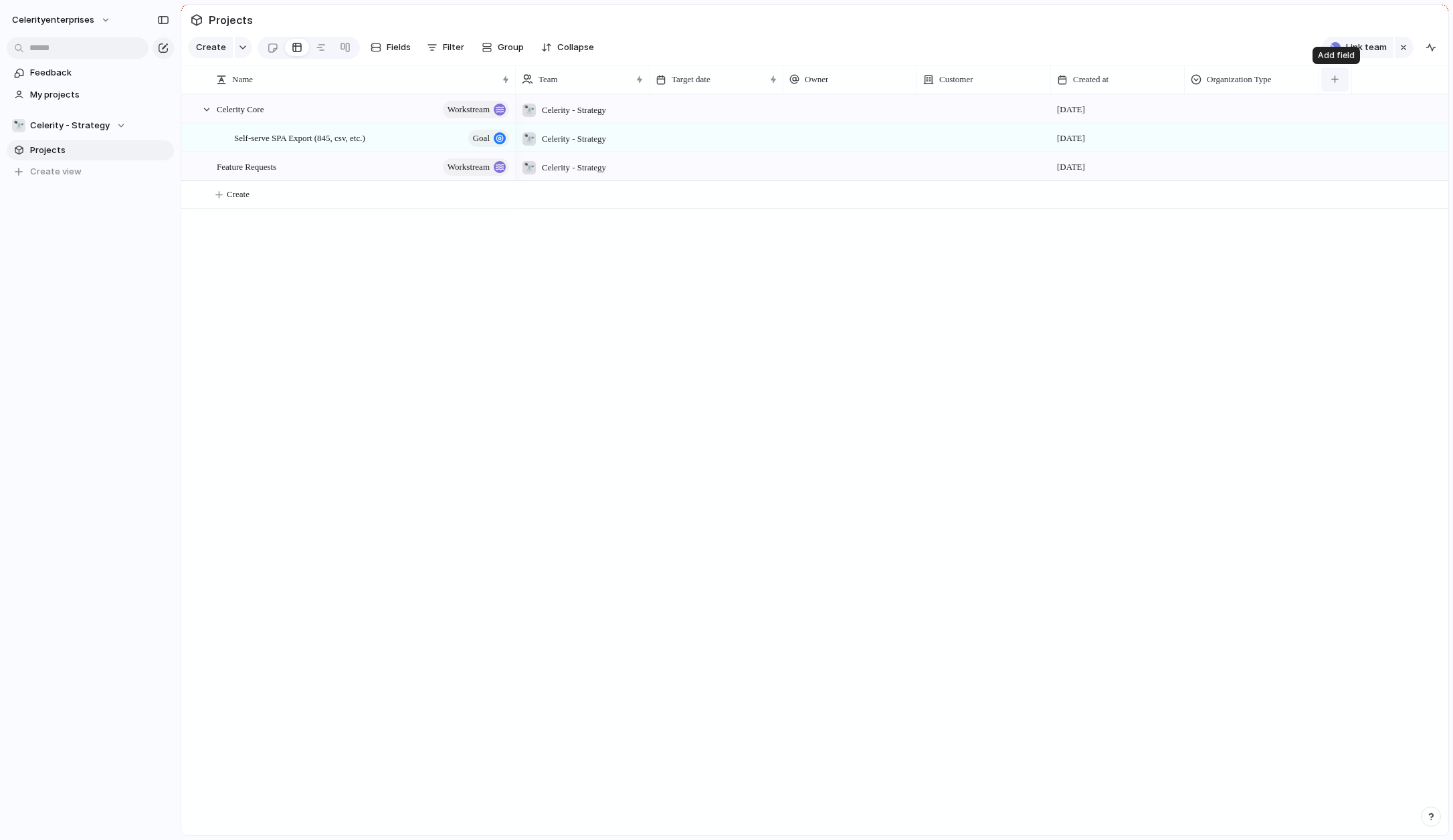
click at [1016, 82] on div "button" at bounding box center [1335, 79] width 7 height 7
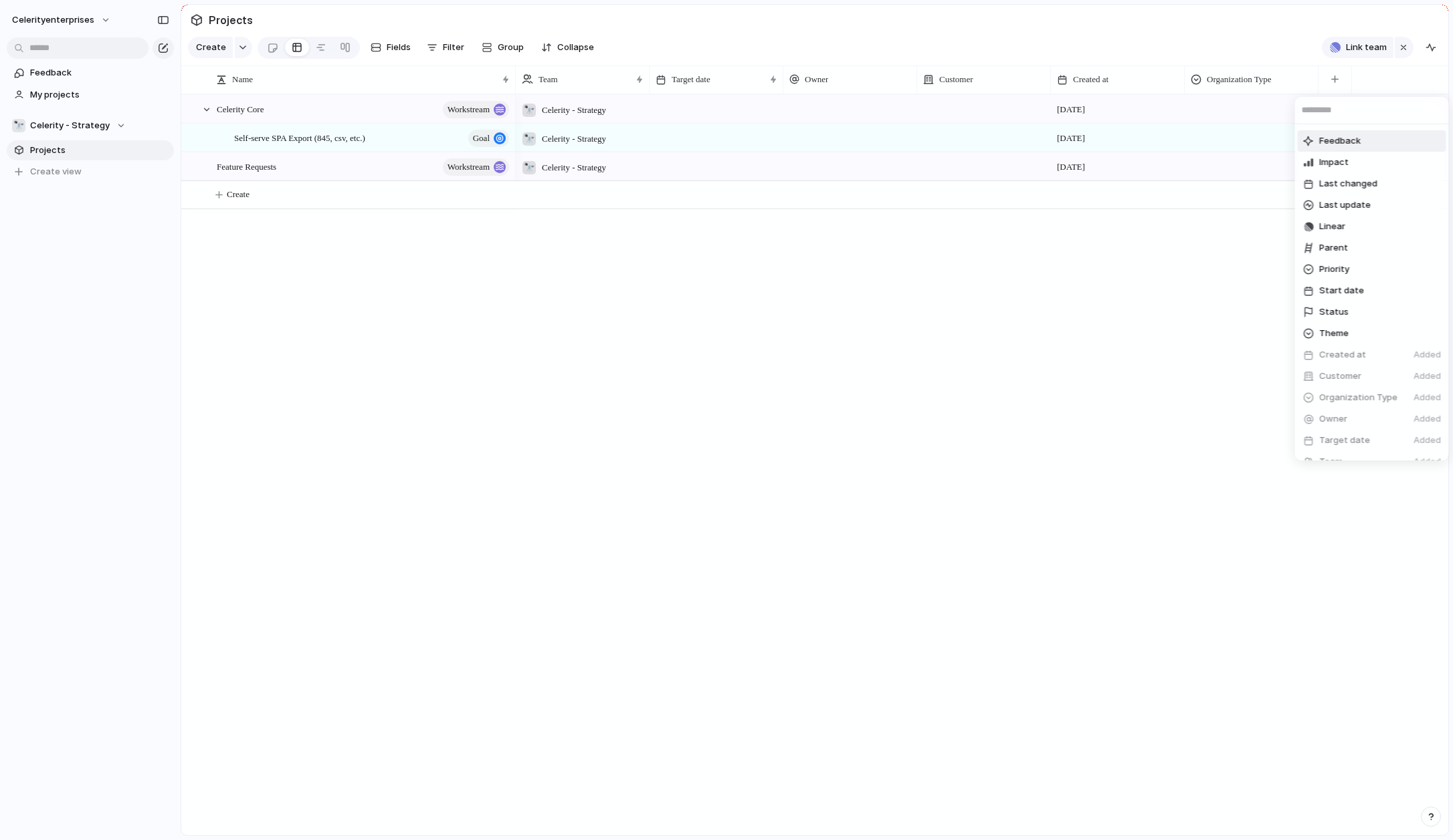
scroll to position [141, 0]
click at [1016, 361] on span "Organization Type" at bounding box center [1359, 360] width 78 height 14
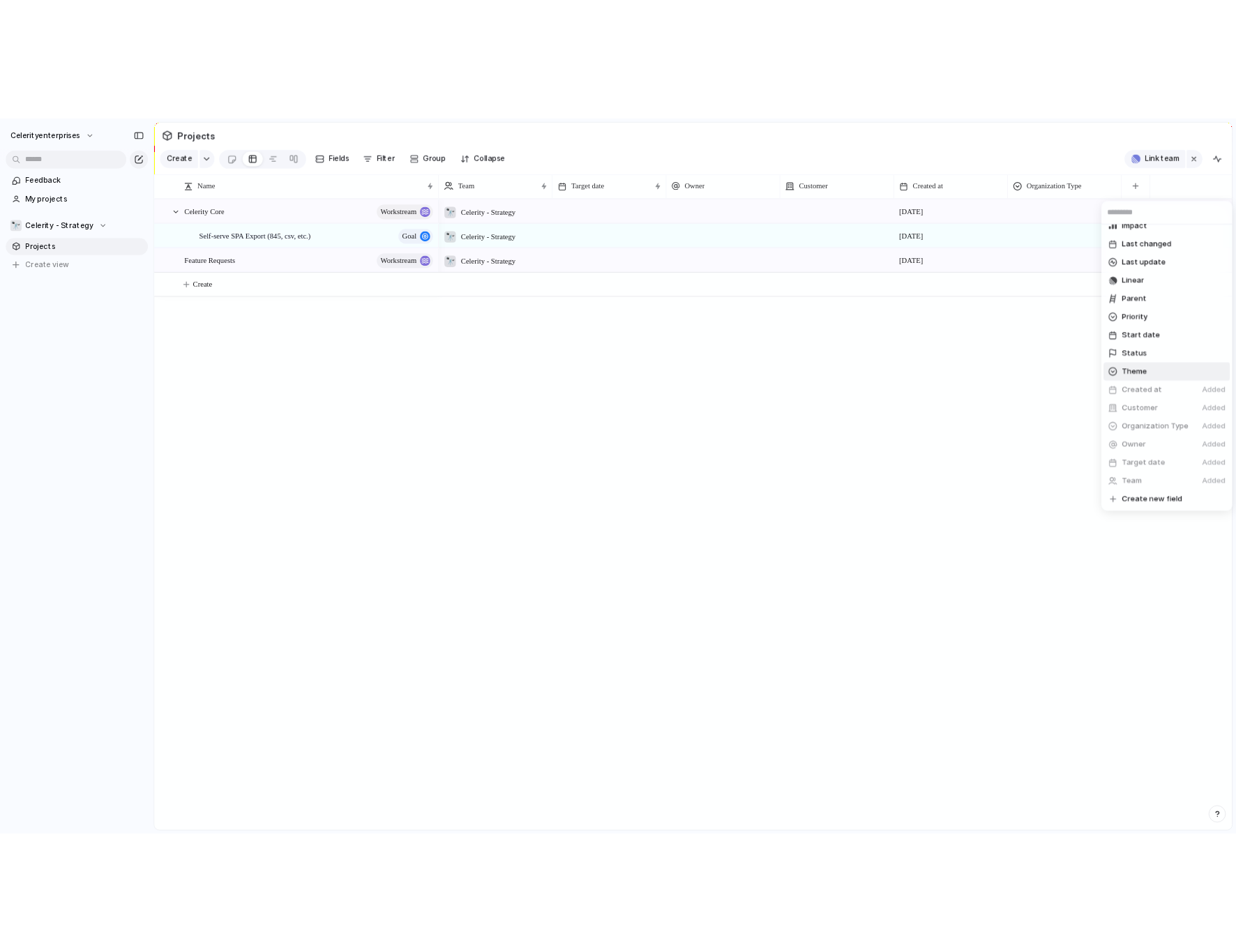
scroll to position [0, 0]
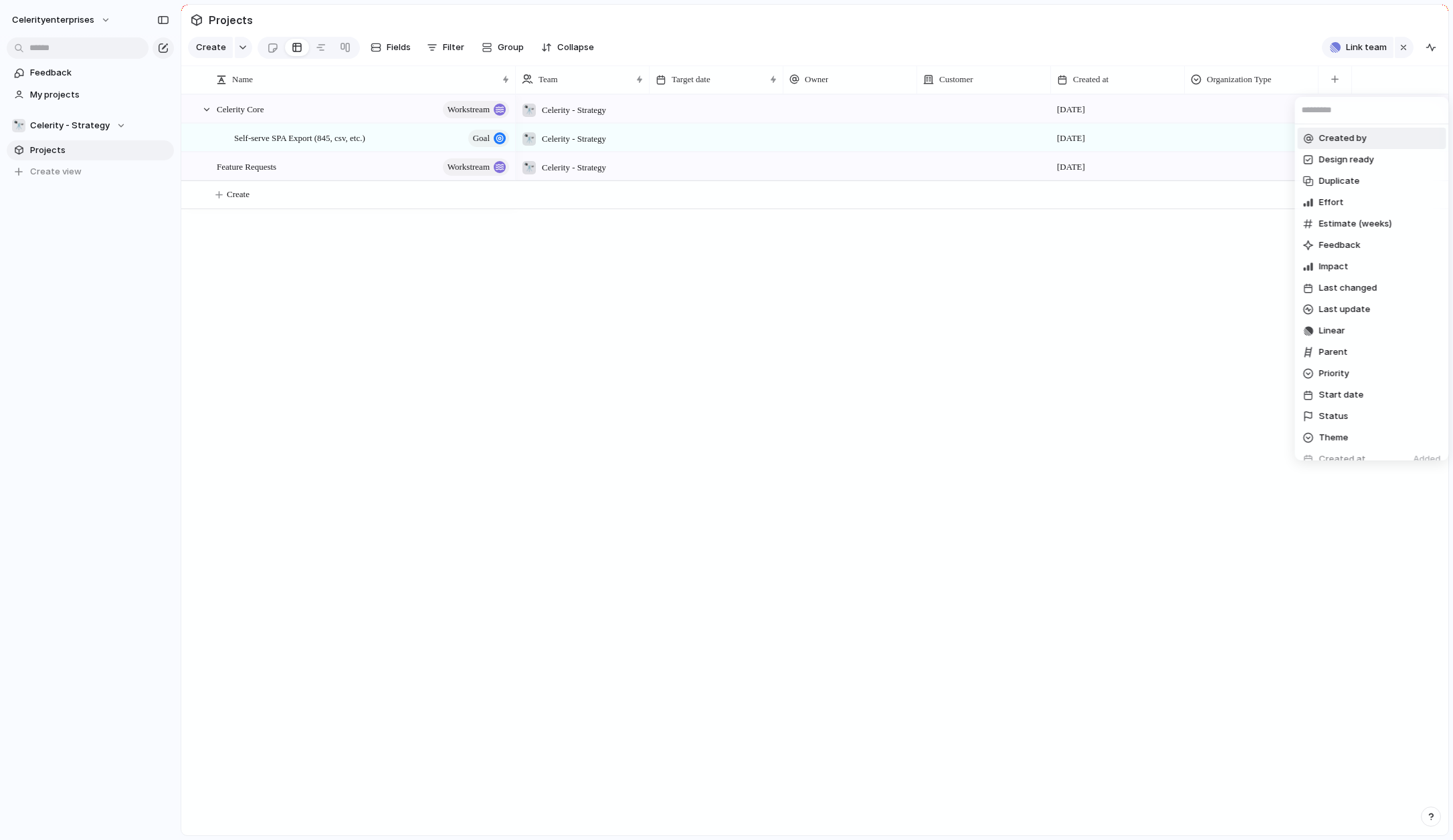
click at [1016, 111] on input "text" at bounding box center [1371, 109] width 154 height 26
type input "*"
click at [1016, 76] on div "Created by Design ready Duplicate Effort Estimate (weeks) Feedback Impact Last …" at bounding box center [726, 420] width 1453 height 840
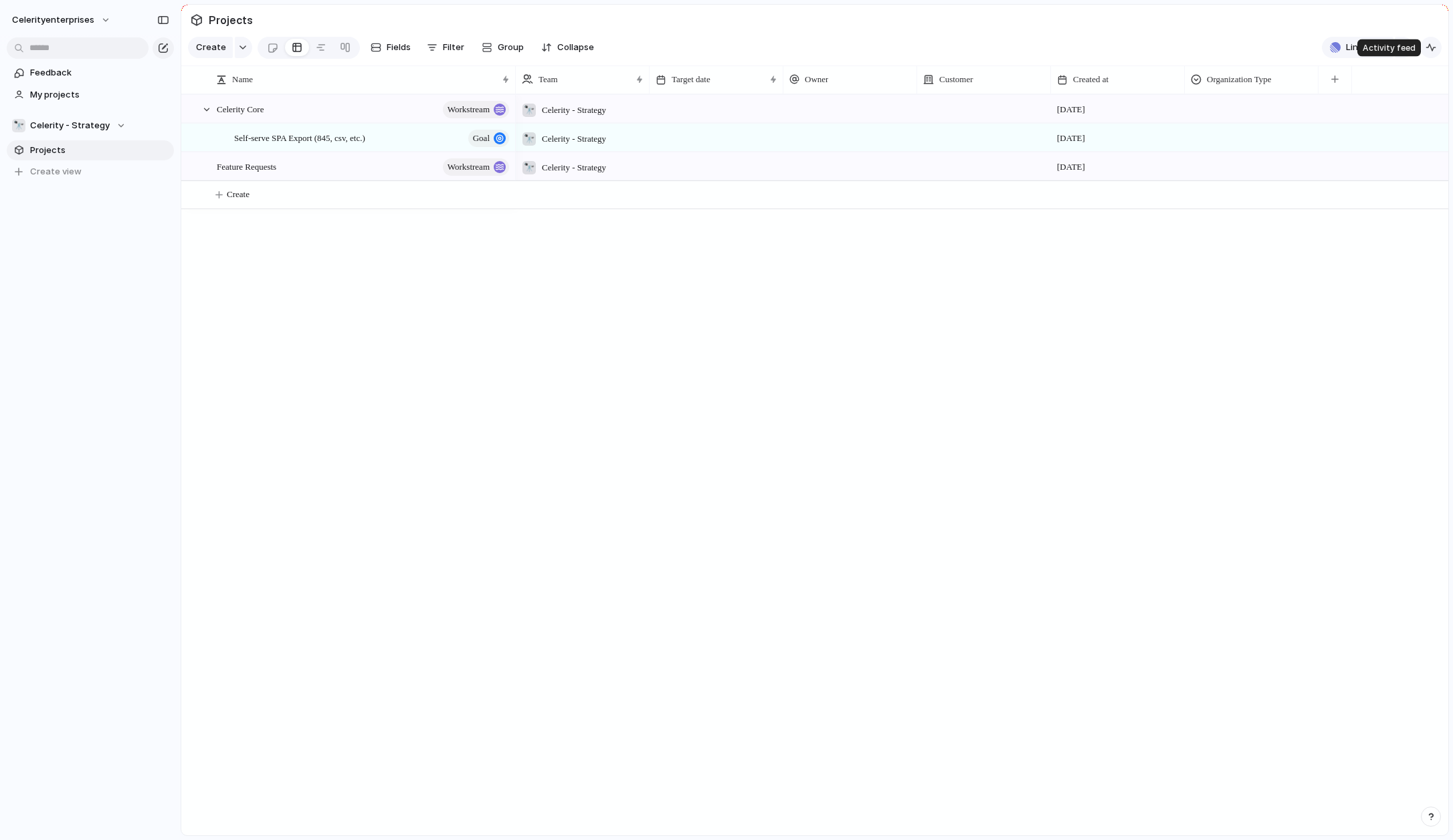
click at [1016, 47] on button "button" at bounding box center [1431, 47] width 22 height 22
click at [365, 137] on span "Self-serve SPA Export (845, csv, etc.)" at bounding box center [300, 137] width 131 height 15
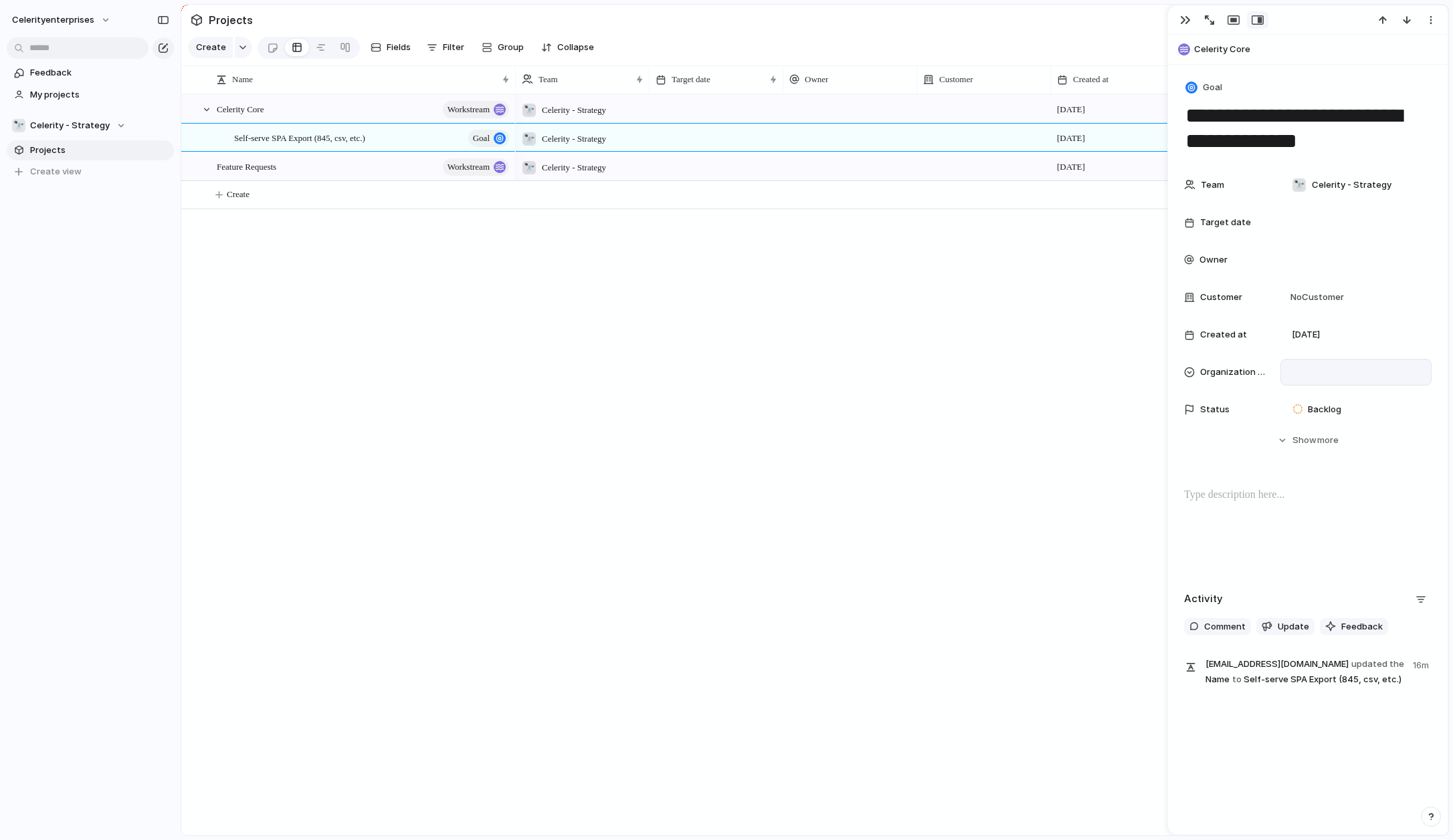
click at [1016, 363] on div at bounding box center [1355, 372] width 151 height 26
click at [1016, 424] on div at bounding box center [1299, 420] width 23 height 23
click at [1016, 444] on div at bounding box center [1299, 451] width 23 height 23
click at [1016, 423] on div at bounding box center [1299, 428] width 23 height 23
click at [915, 381] on div "🔭 Celerity - Strategy [DATE] 🔭 Celerity - Strategy [DATE] 🔭 Celerity - Strategy…" at bounding box center [982, 465] width 932 height 742
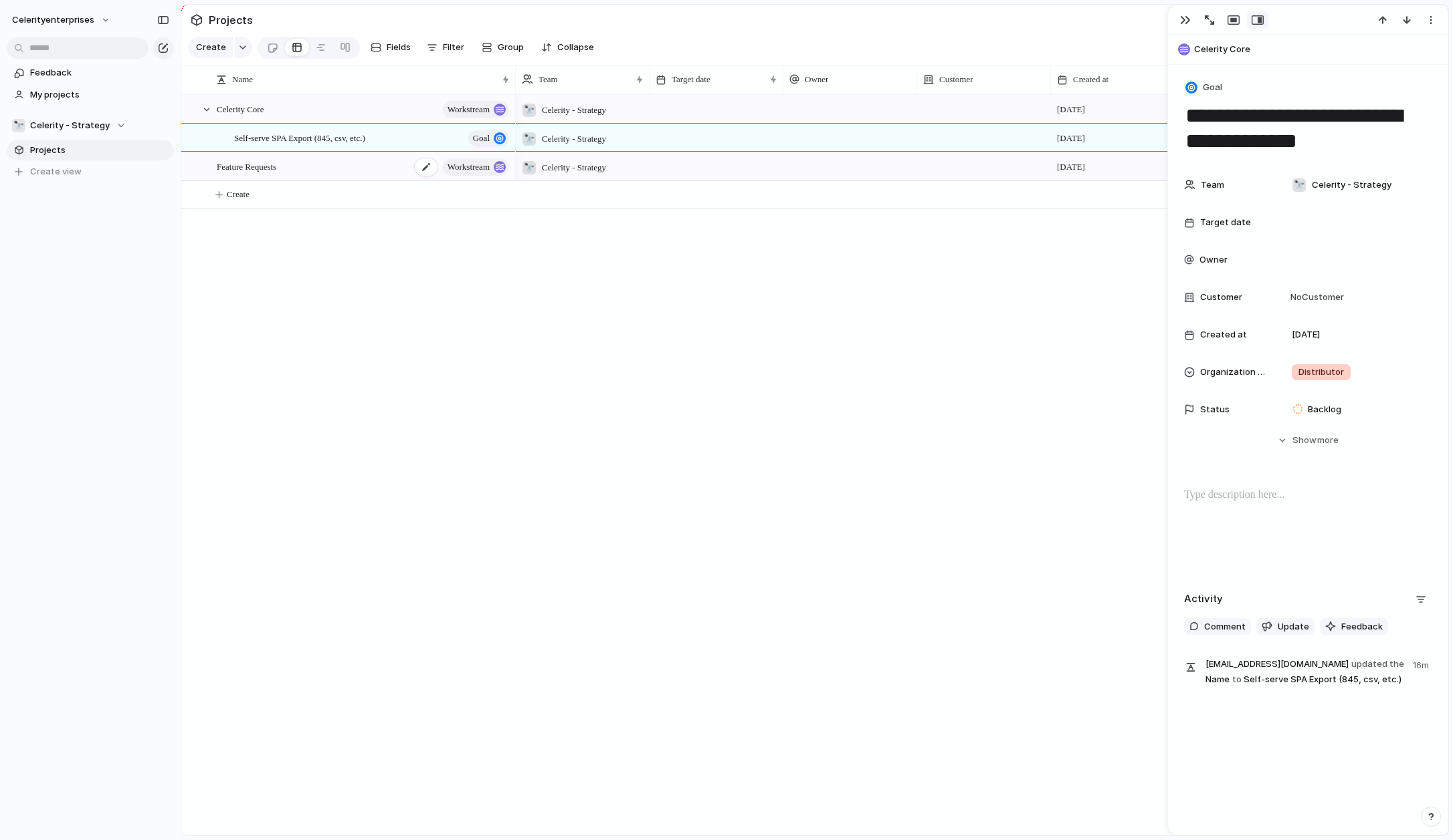
click at [290, 173] on div "Feature Requests workstream" at bounding box center [364, 167] width 294 height 27
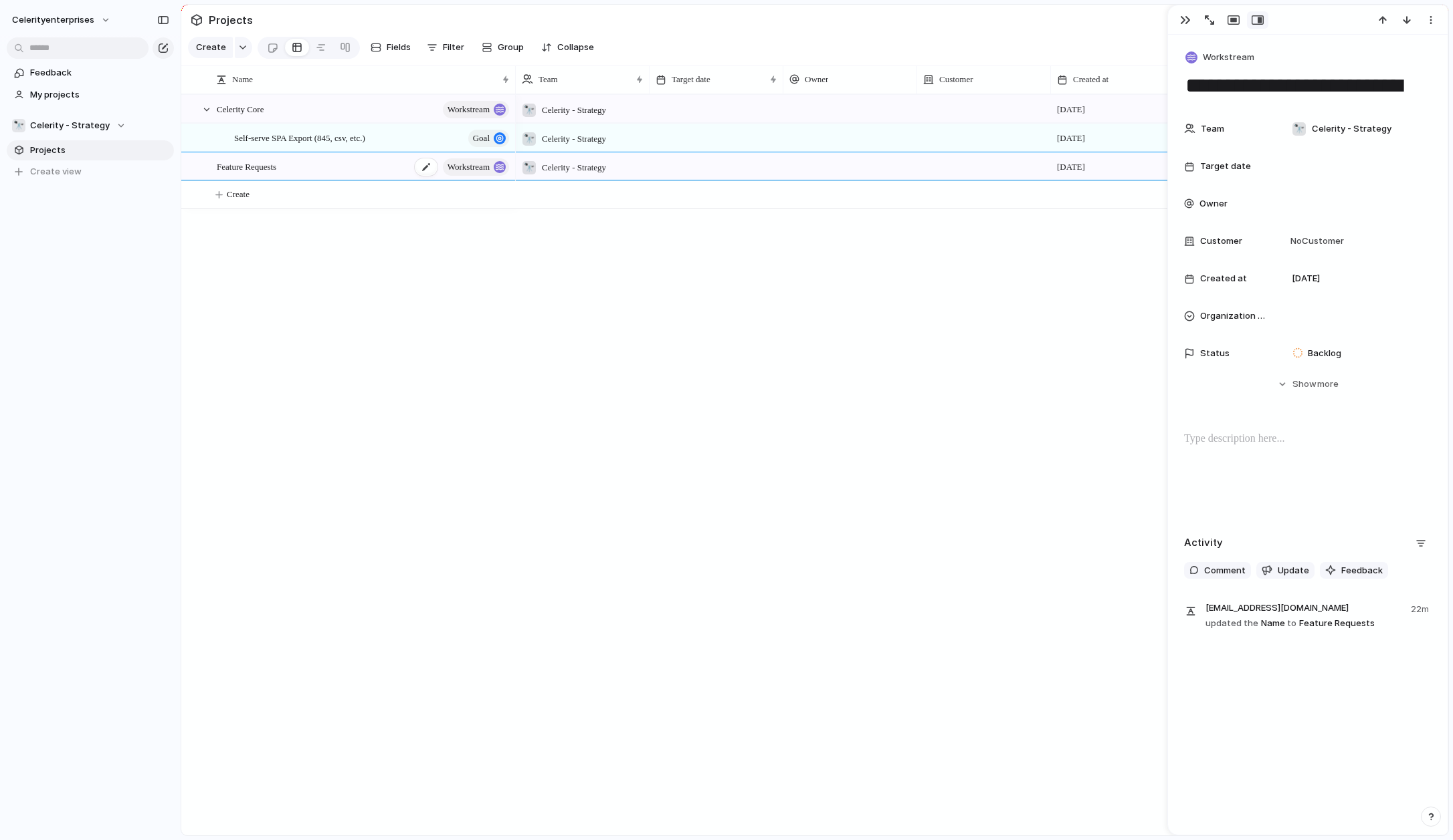
click at [297, 169] on div "Feature Requests workstream" at bounding box center [364, 167] width 294 height 27
click at [273, 161] on span "Feature Requests" at bounding box center [246, 165] width 59 height 15
type textarea "**********"
click at [231, 193] on span "Create" at bounding box center [238, 194] width 22 height 14
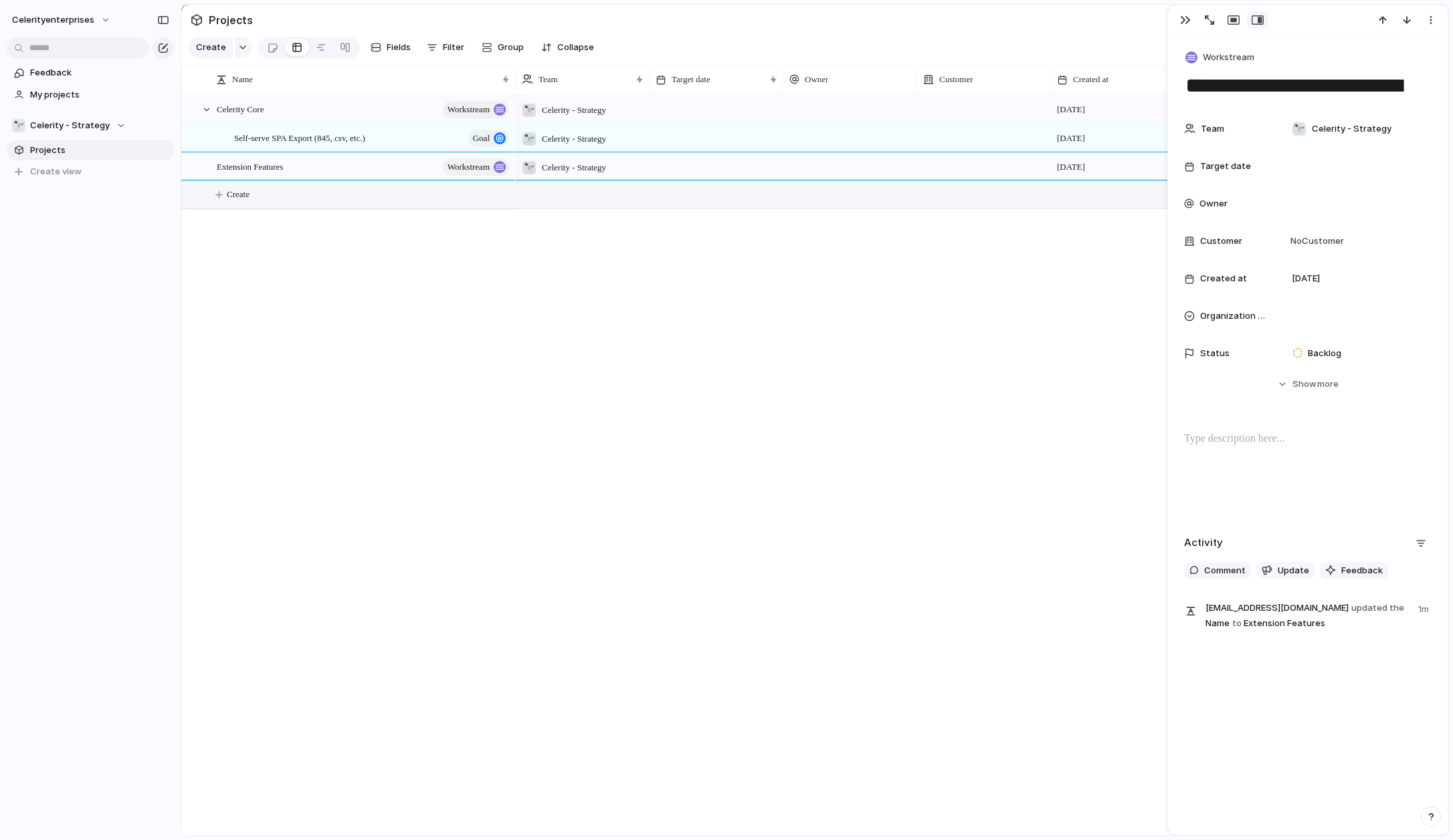
click at [229, 196] on span "Create" at bounding box center [238, 194] width 22 height 14
type textarea "*"
click at [574, 288] on div "🔭 Celerity - Strategy [DATE] 🔭 Celerity - Strategy [DATE] 🔭 Celerity - Strategy…" at bounding box center [982, 465] width 932 height 742
click at [243, 46] on div "button" at bounding box center [243, 47] width 10 height 6
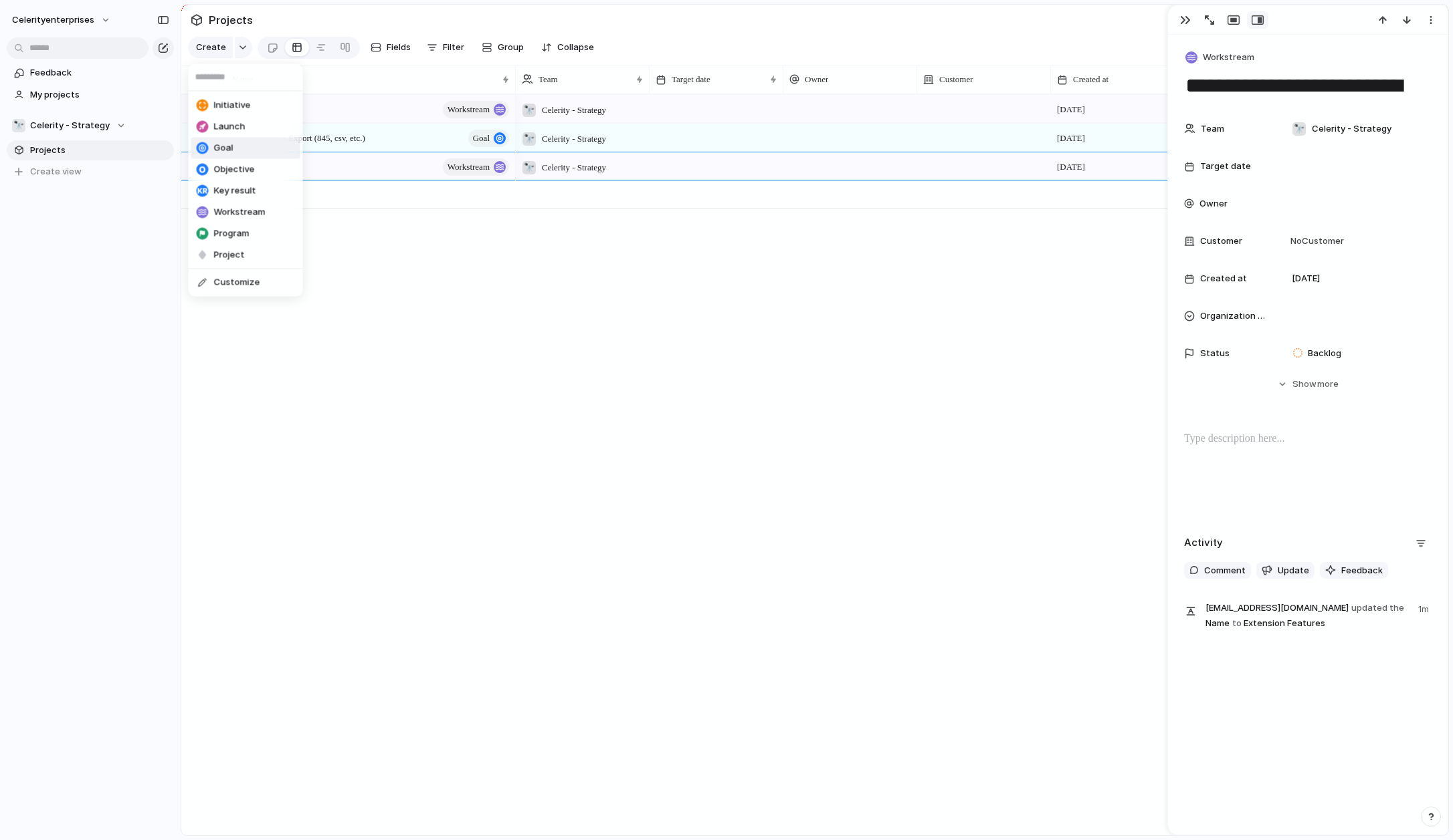
click at [236, 146] on li "Goal" at bounding box center [245, 148] width 109 height 22
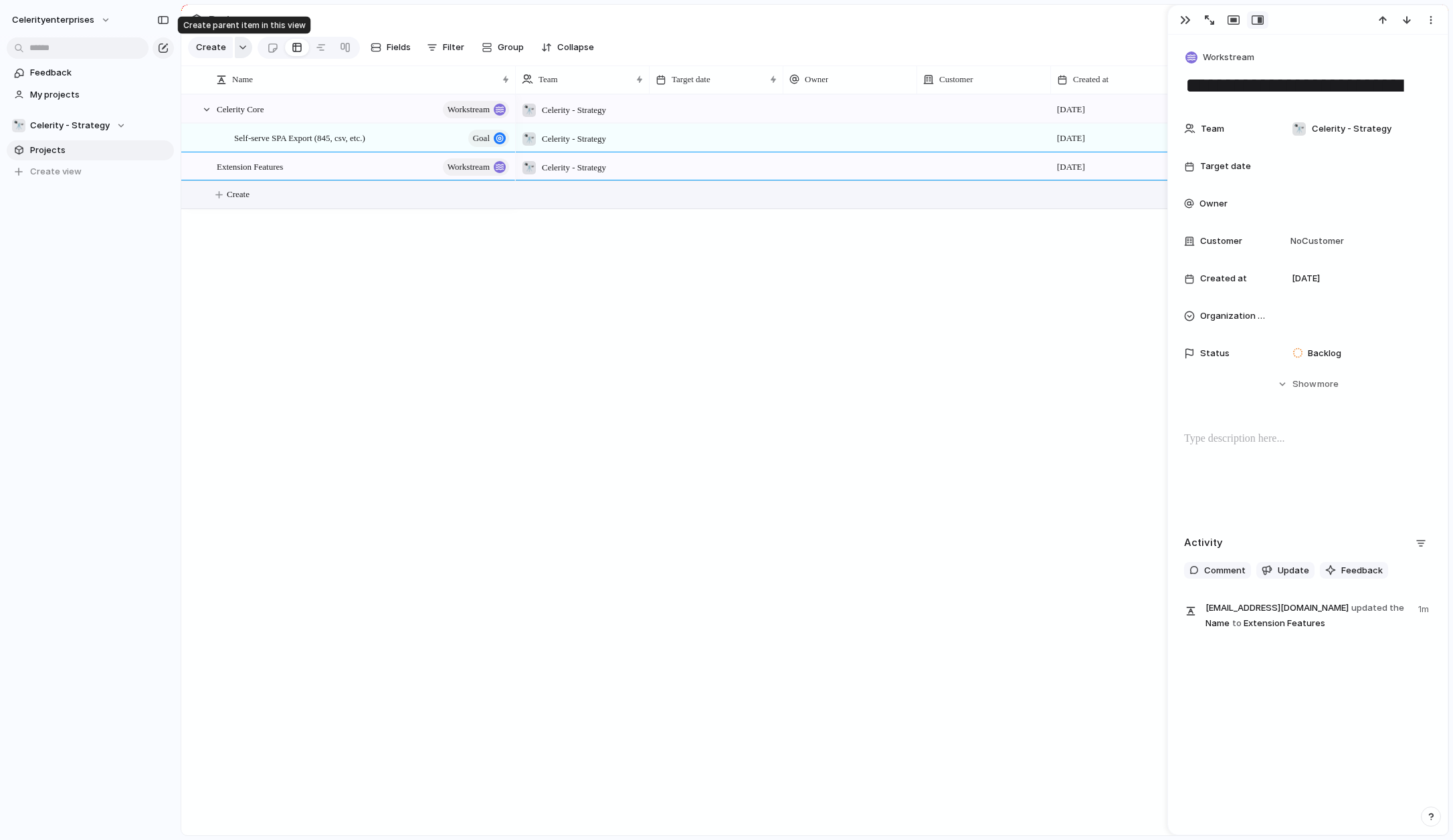
click at [240, 47] on div "button" at bounding box center [243, 47] width 10 height 6
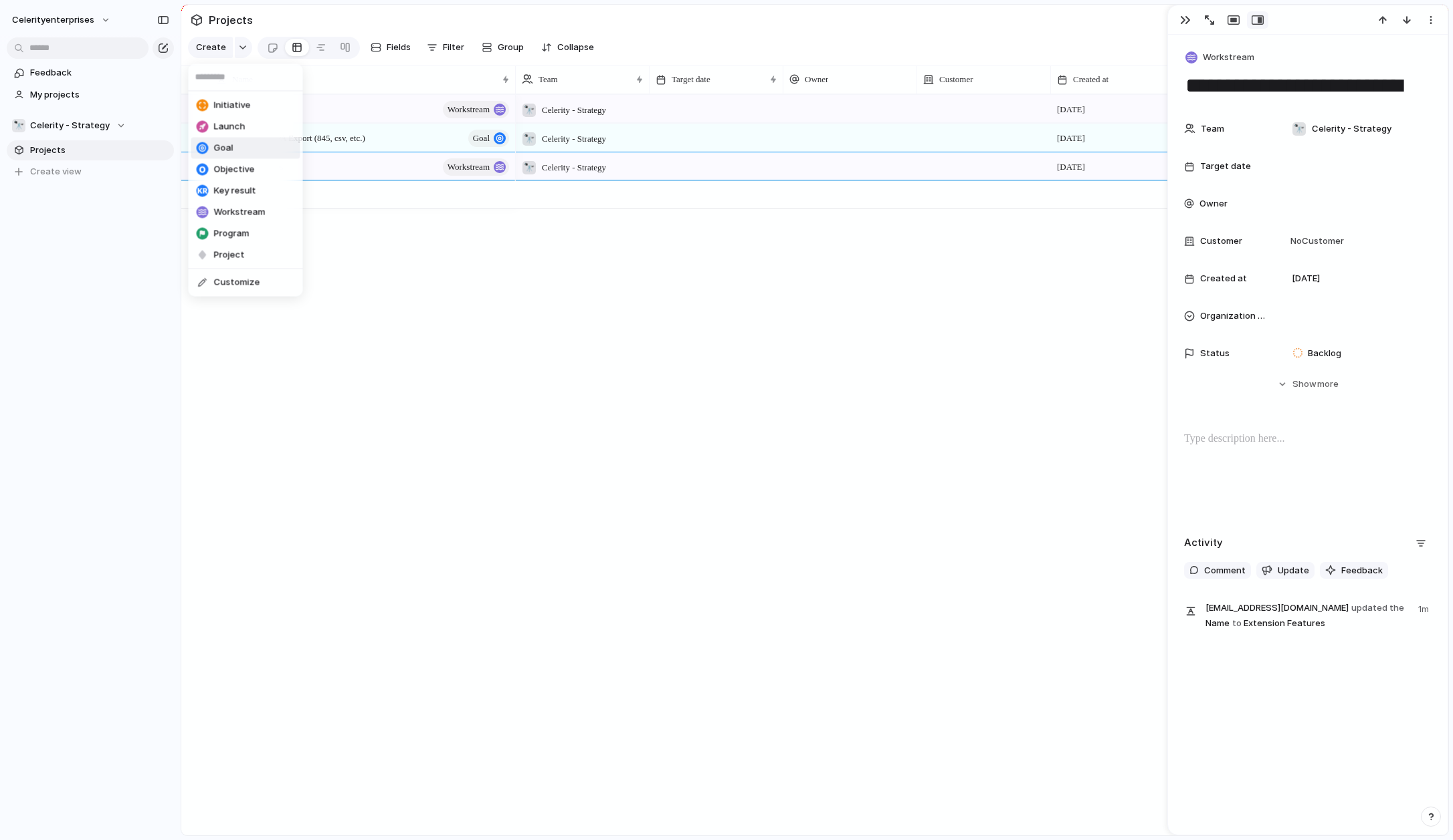
click at [230, 148] on span "Goal" at bounding box center [224, 148] width 19 height 14
click at [234, 197] on span "Create" at bounding box center [238, 194] width 22 height 14
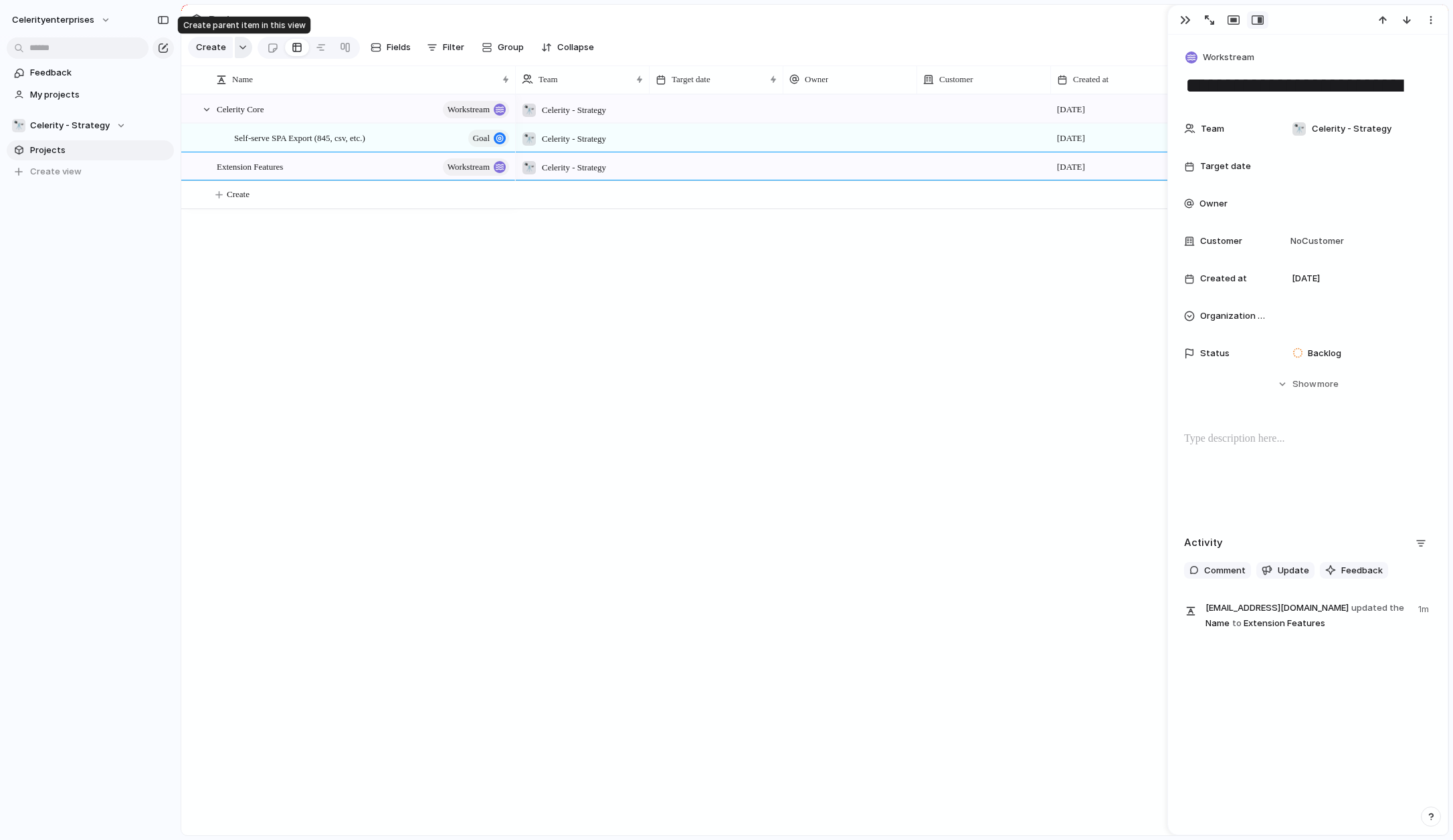
click at [243, 50] on div "button" at bounding box center [243, 47] width 10 height 6
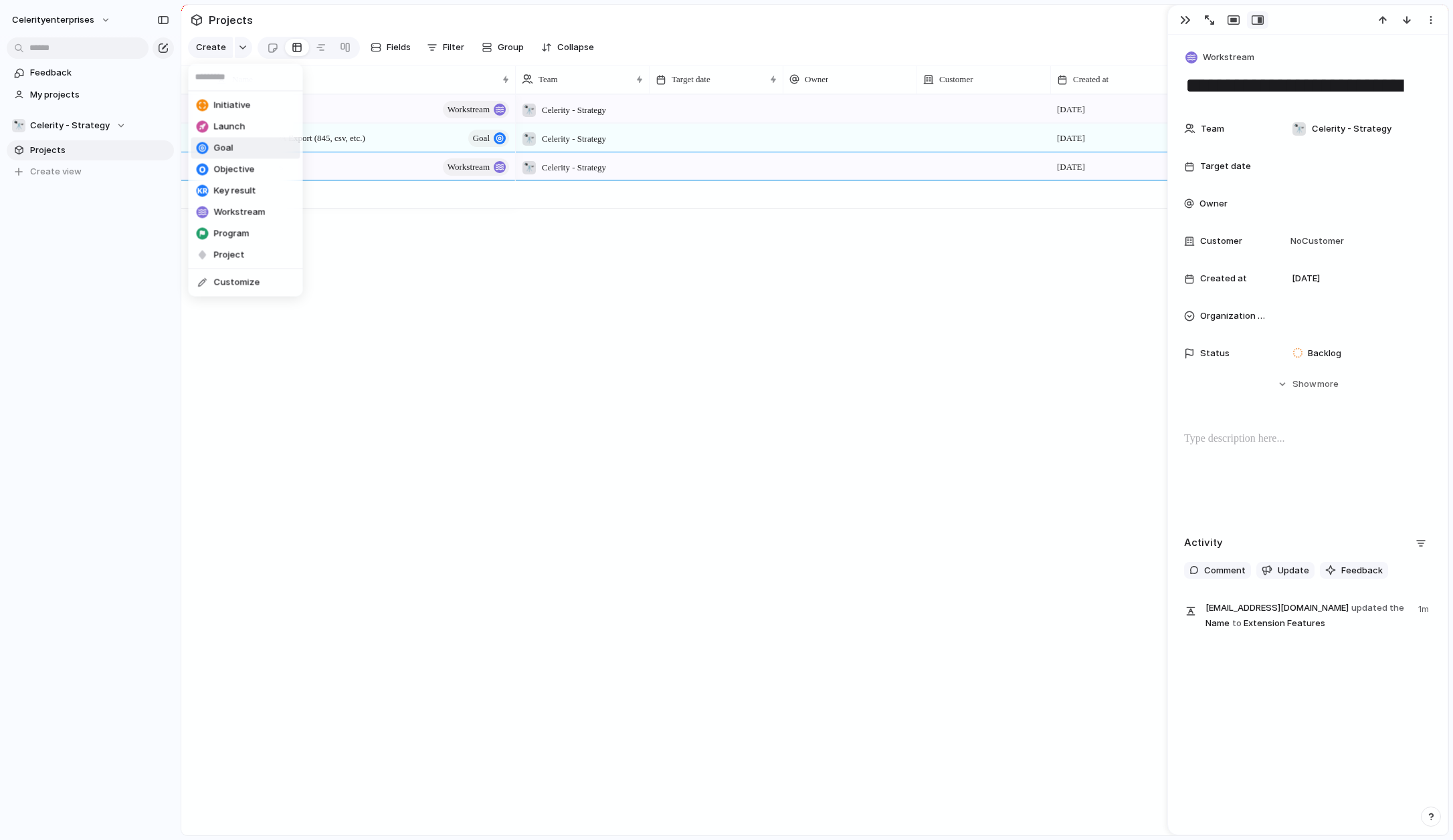
click at [230, 149] on span "Goal" at bounding box center [224, 148] width 19 height 14
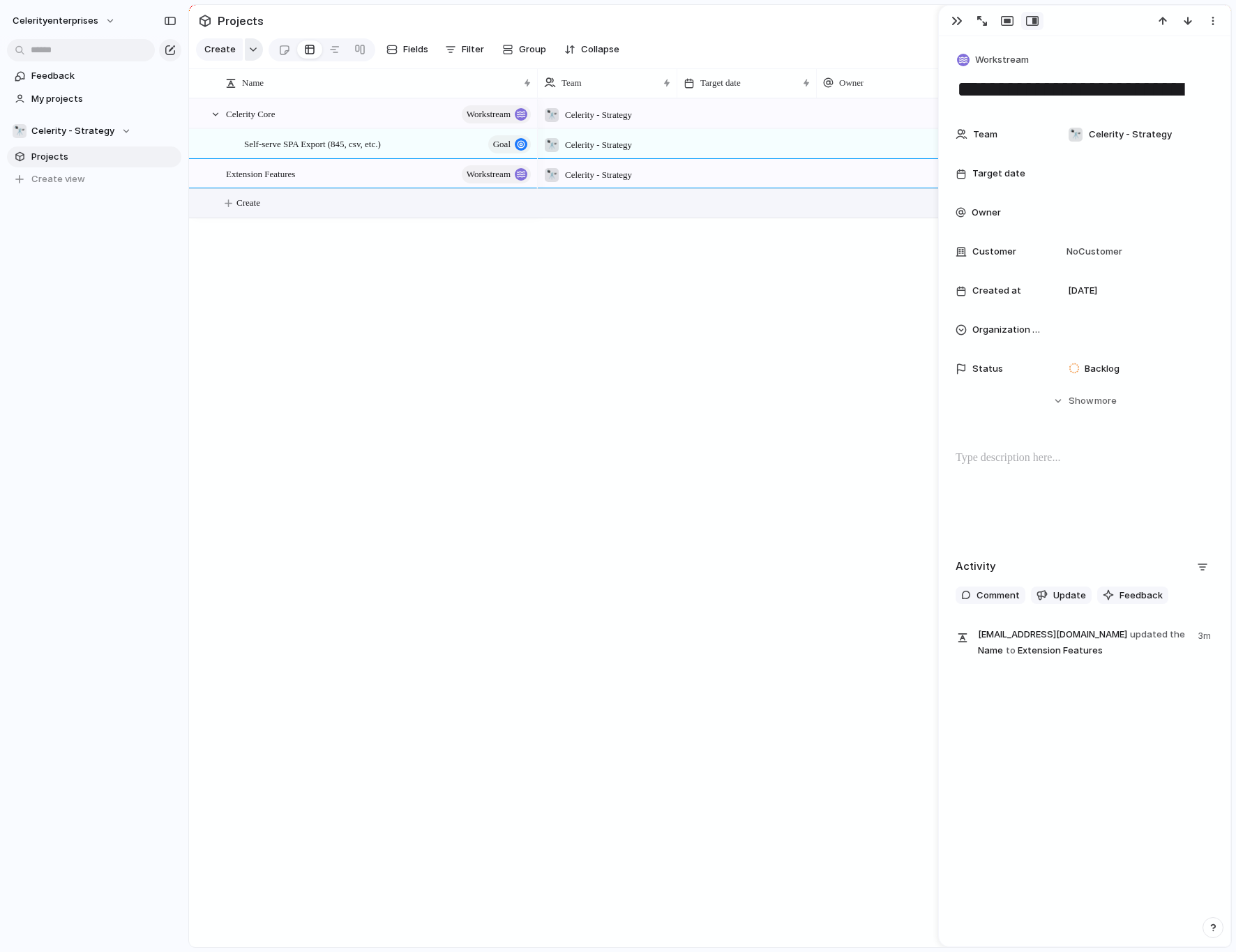
click at [257, 49] on button "button" at bounding box center [254, 49] width 18 height 23
click at [447, 314] on div "Initiative Launch Goal Objective Key result Workstream Program Project Customize" at bounding box center [618, 476] width 1236 height 952
click at [256, 206] on span "Create" at bounding box center [249, 203] width 23 height 14
click at [251, 203] on span "Create" at bounding box center [249, 203] width 23 height 14
type textarea "*"
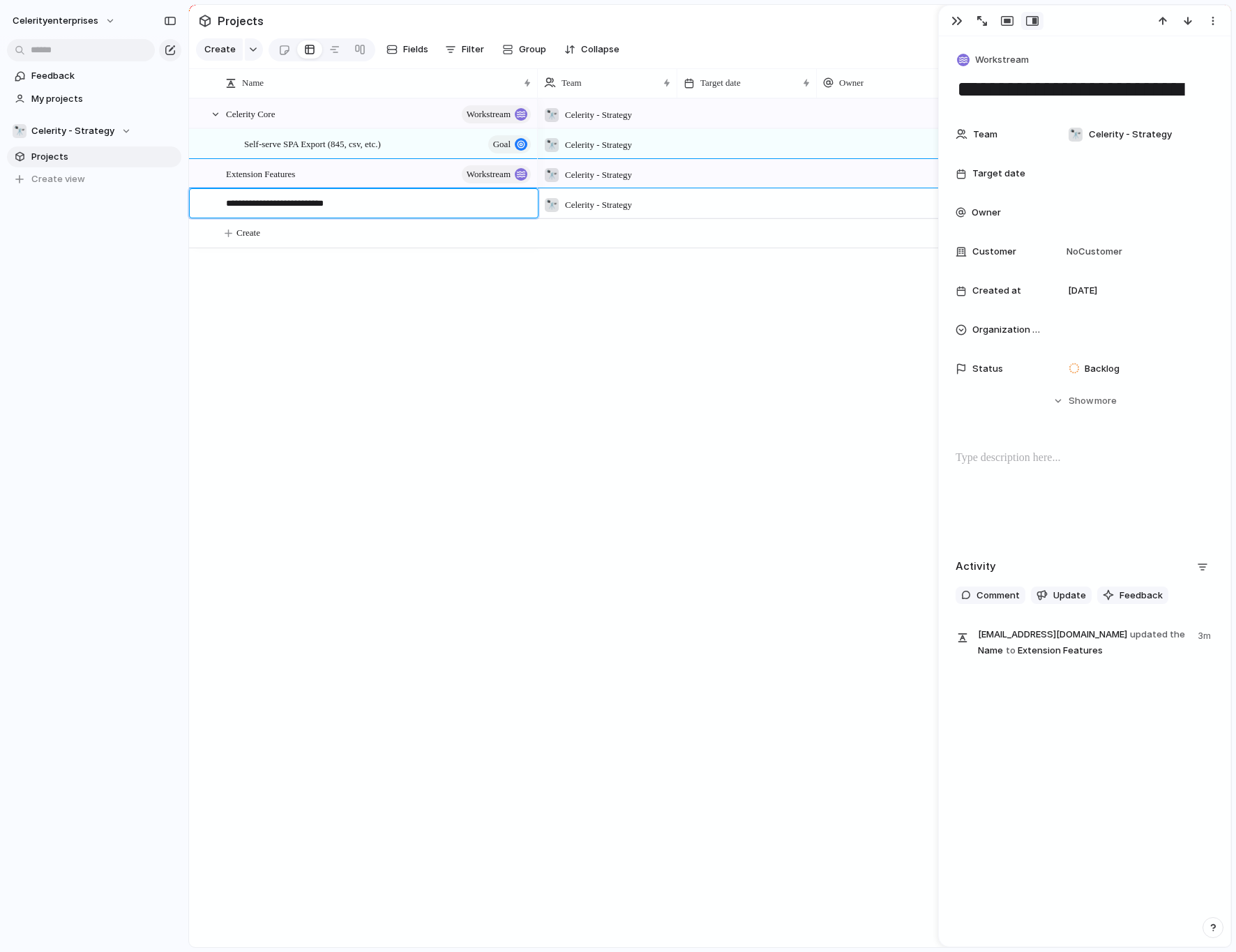
type textarea "**********"
click at [393, 323] on div "Celerity Core workstream Extension Features workstream Self-serve SPA Export (8…" at bounding box center [711, 523] width 1043 height 849
click at [336, 203] on span "Communication Hub (3 Parties)" at bounding box center [284, 203] width 116 height 16
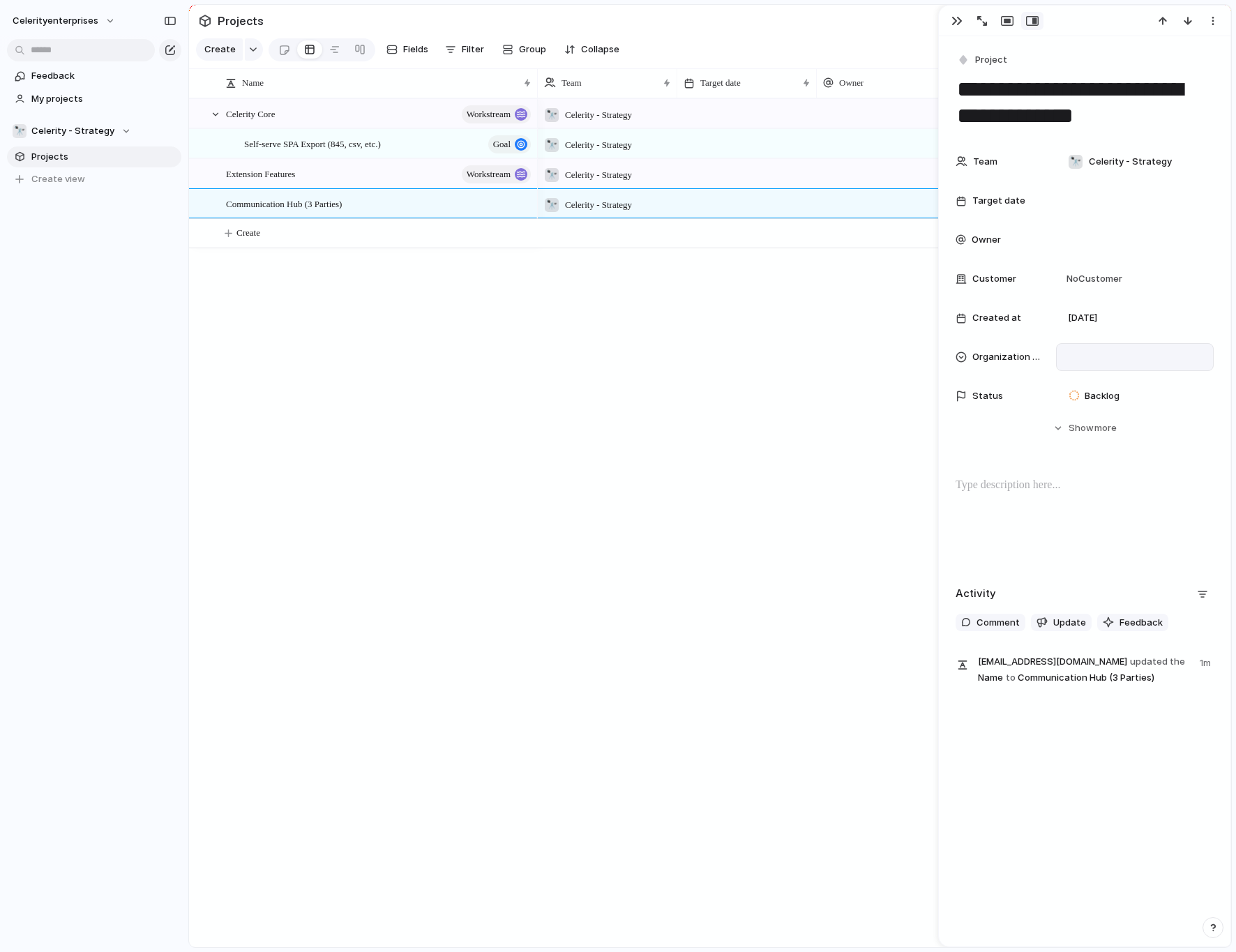
click at [1060, 360] on div at bounding box center [1135, 357] width 145 height 15
click at [1060, 404] on div at bounding box center [1076, 406] width 24 height 24
click at [1060, 440] on div at bounding box center [1076, 438] width 24 height 24
click at [1060, 465] on div at bounding box center [1076, 462] width 24 height 24
click at [758, 514] on div "Manufacturer Distributor Rep Agemnt" at bounding box center [618, 476] width 1236 height 952
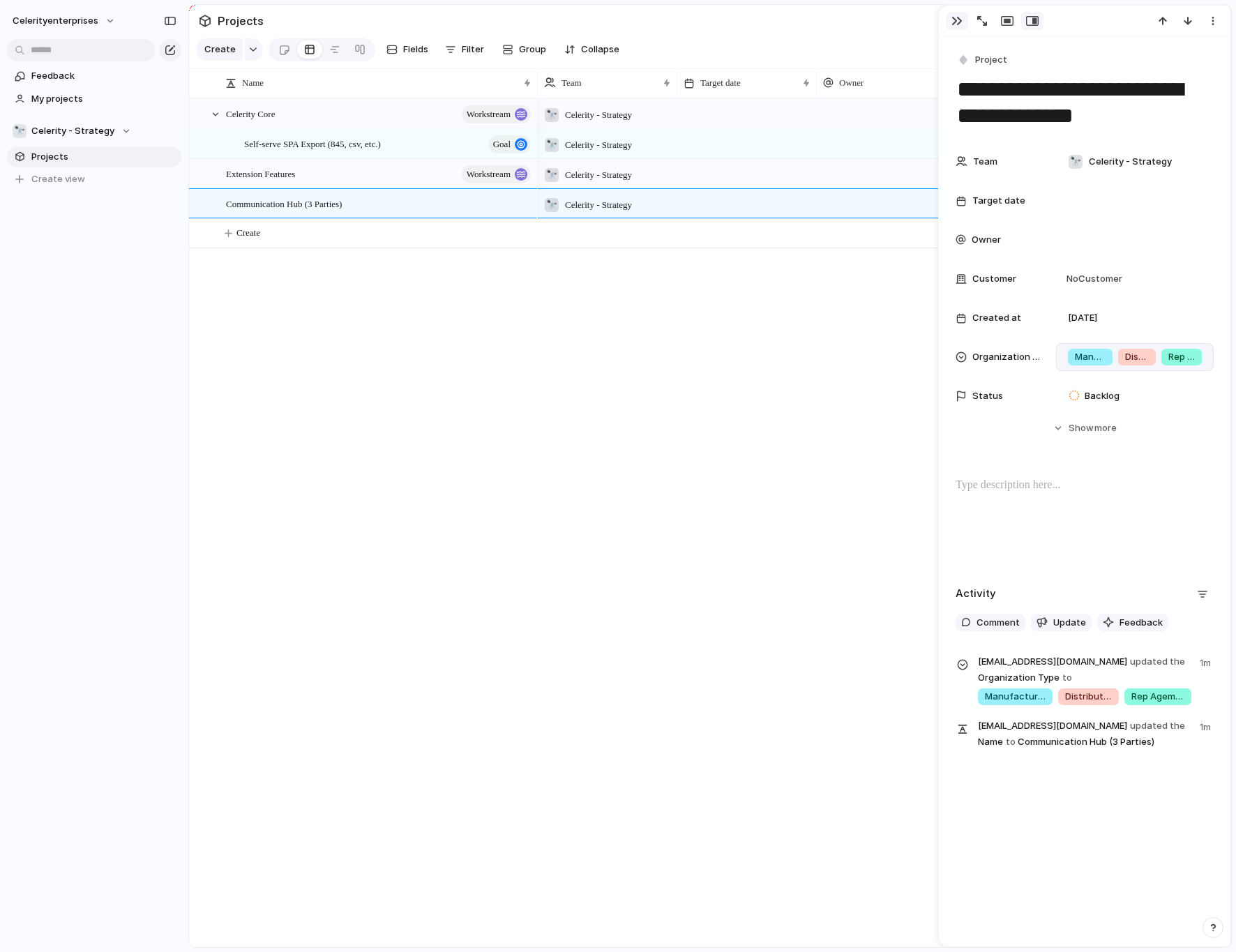
click at [960, 19] on div "button" at bounding box center [957, 20] width 11 height 11
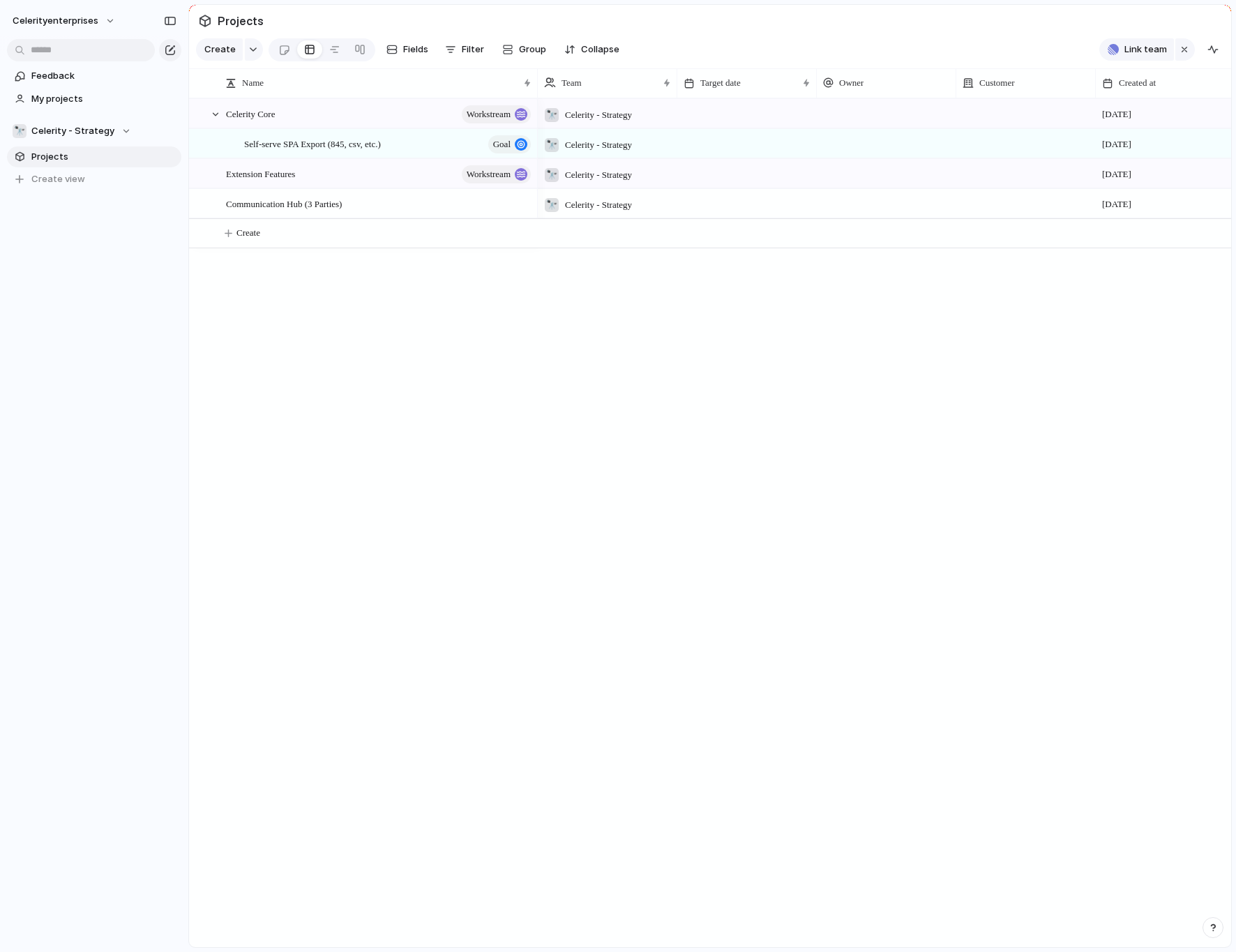
scroll to position [0, 179]
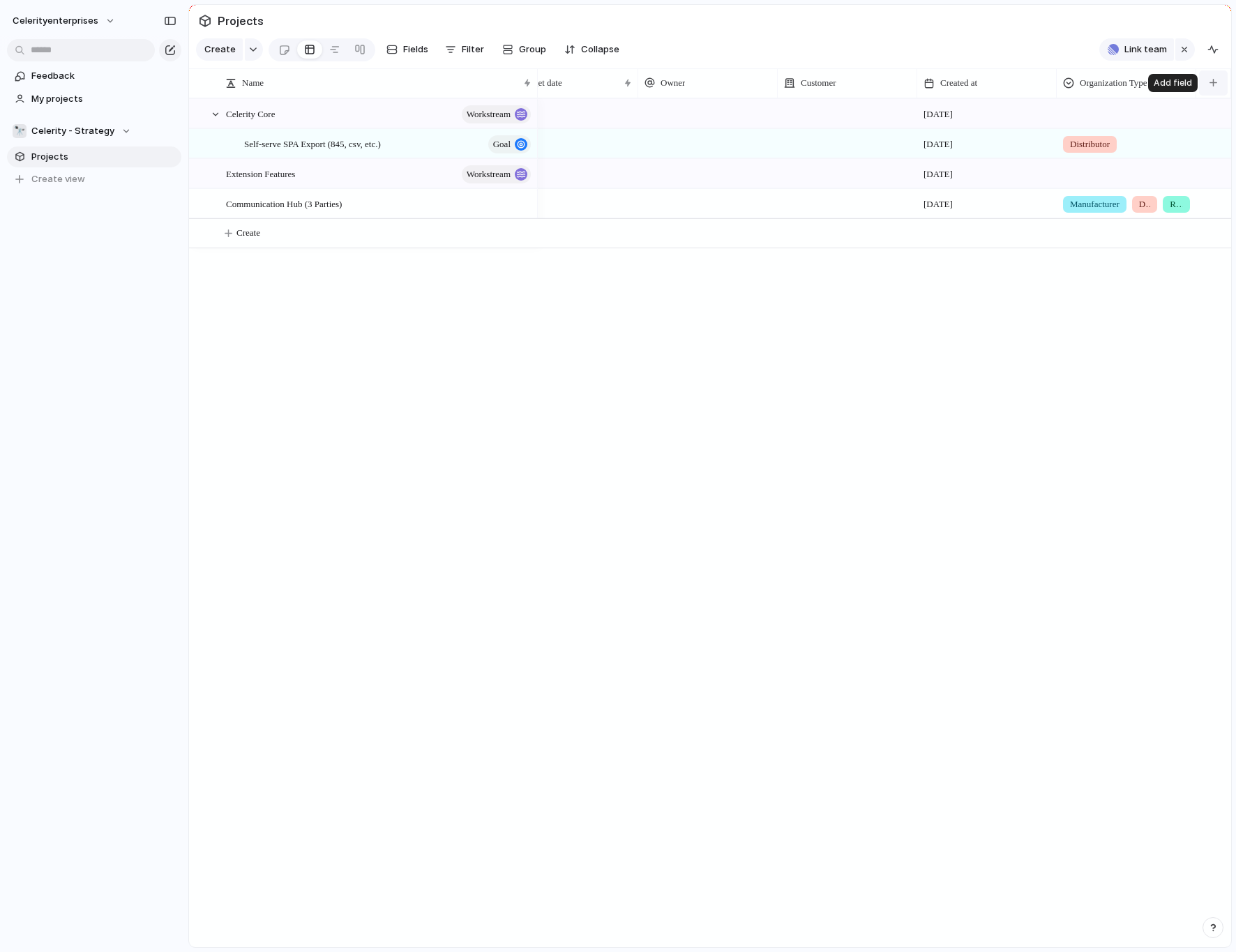
click at [1060, 82] on button "button" at bounding box center [1213, 83] width 28 height 25
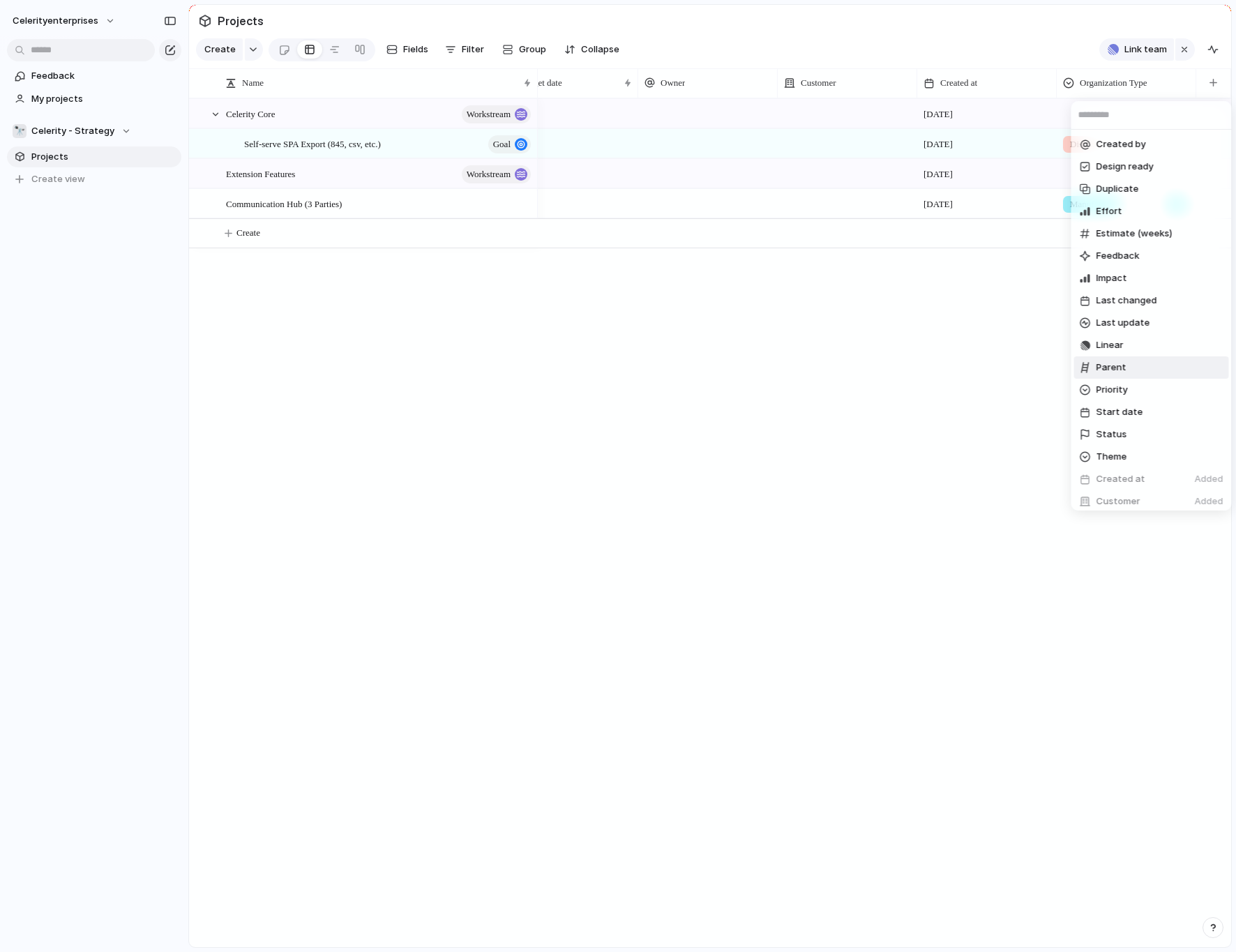
click at [1060, 364] on span "Parent" at bounding box center [1112, 367] width 30 height 14
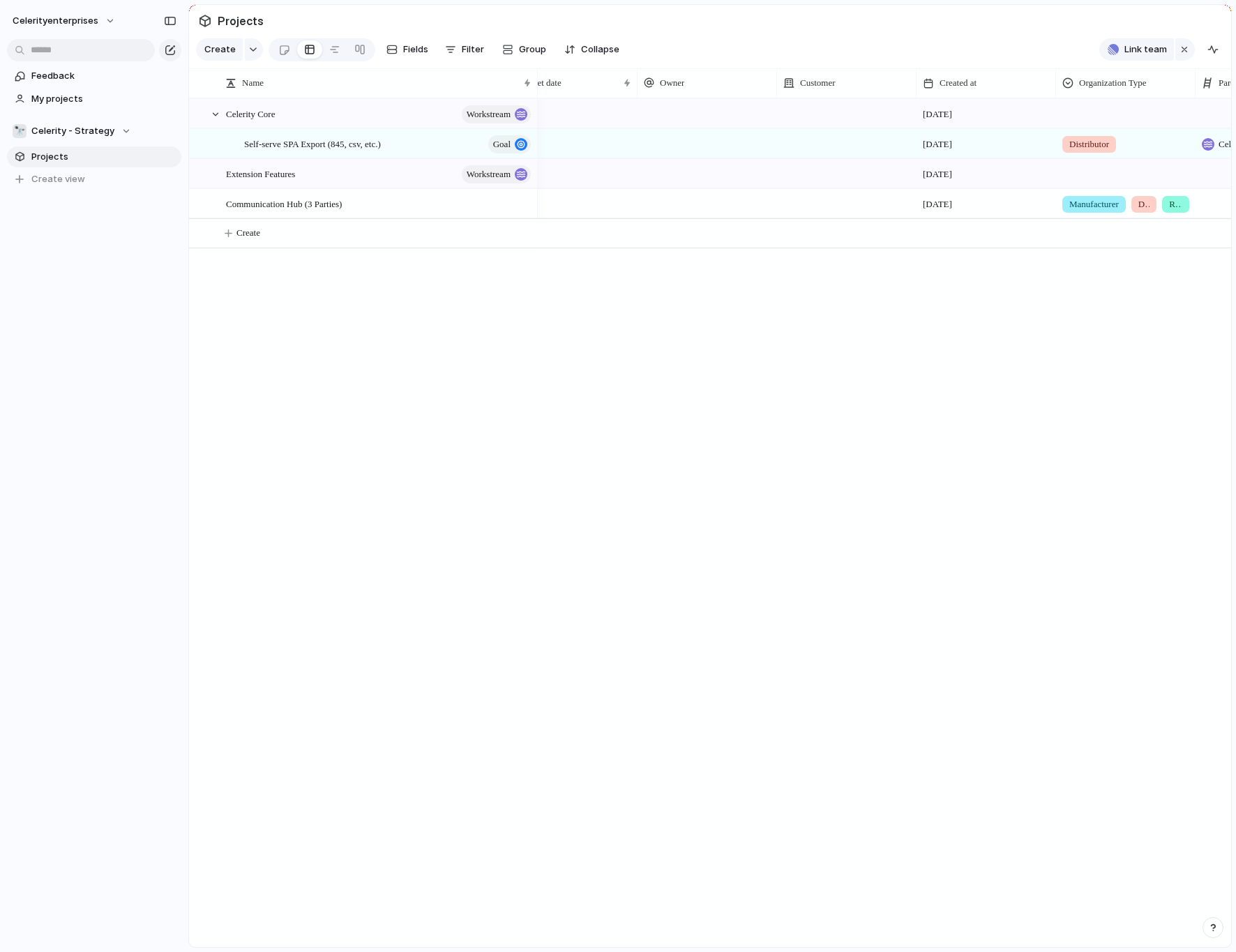
scroll to position [0, 319]
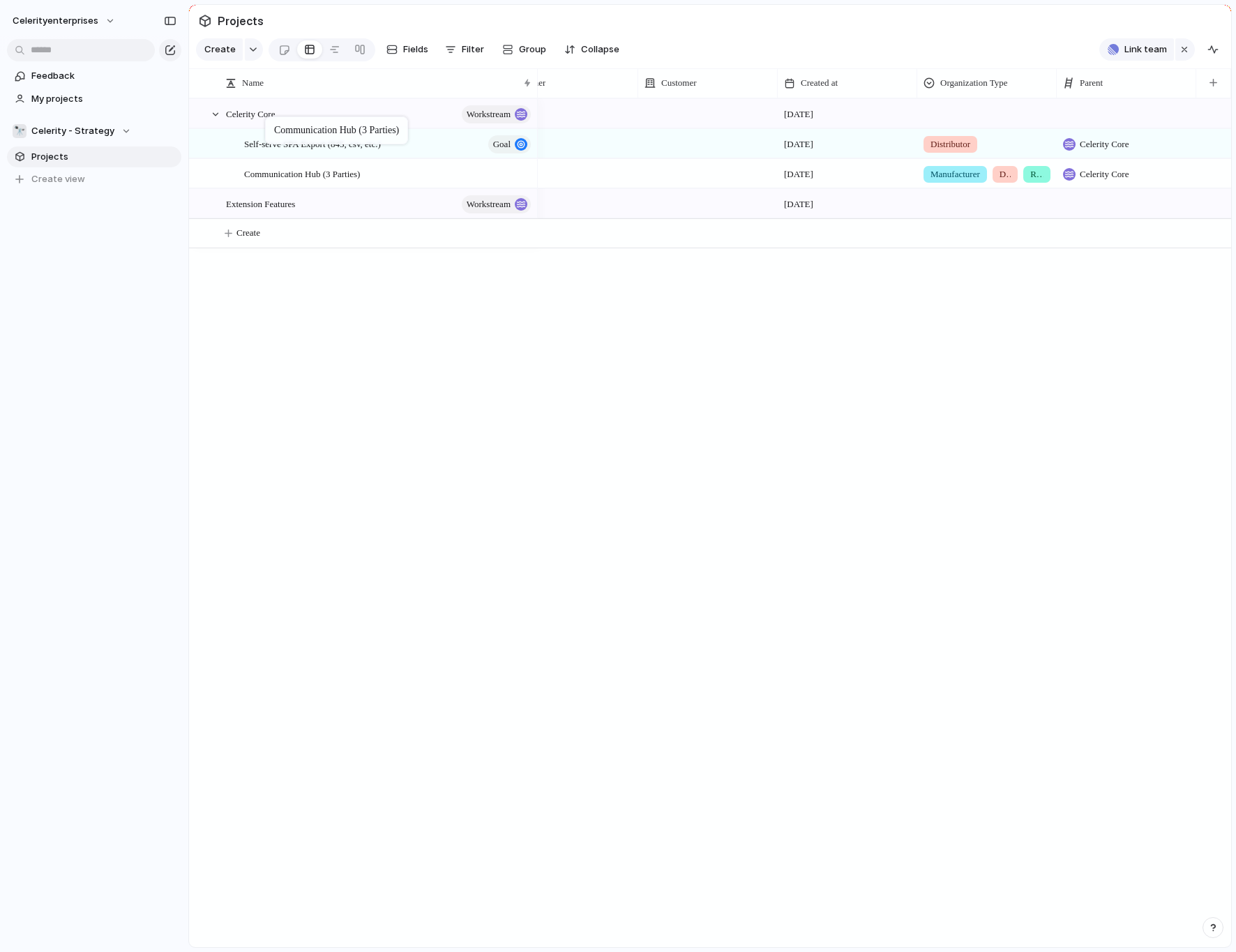
drag, startPoint x: 267, startPoint y: 206, endPoint x: 272, endPoint y: 120, distance: 86.1
click at [418, 50] on span "Fields" at bounding box center [415, 49] width 25 height 14
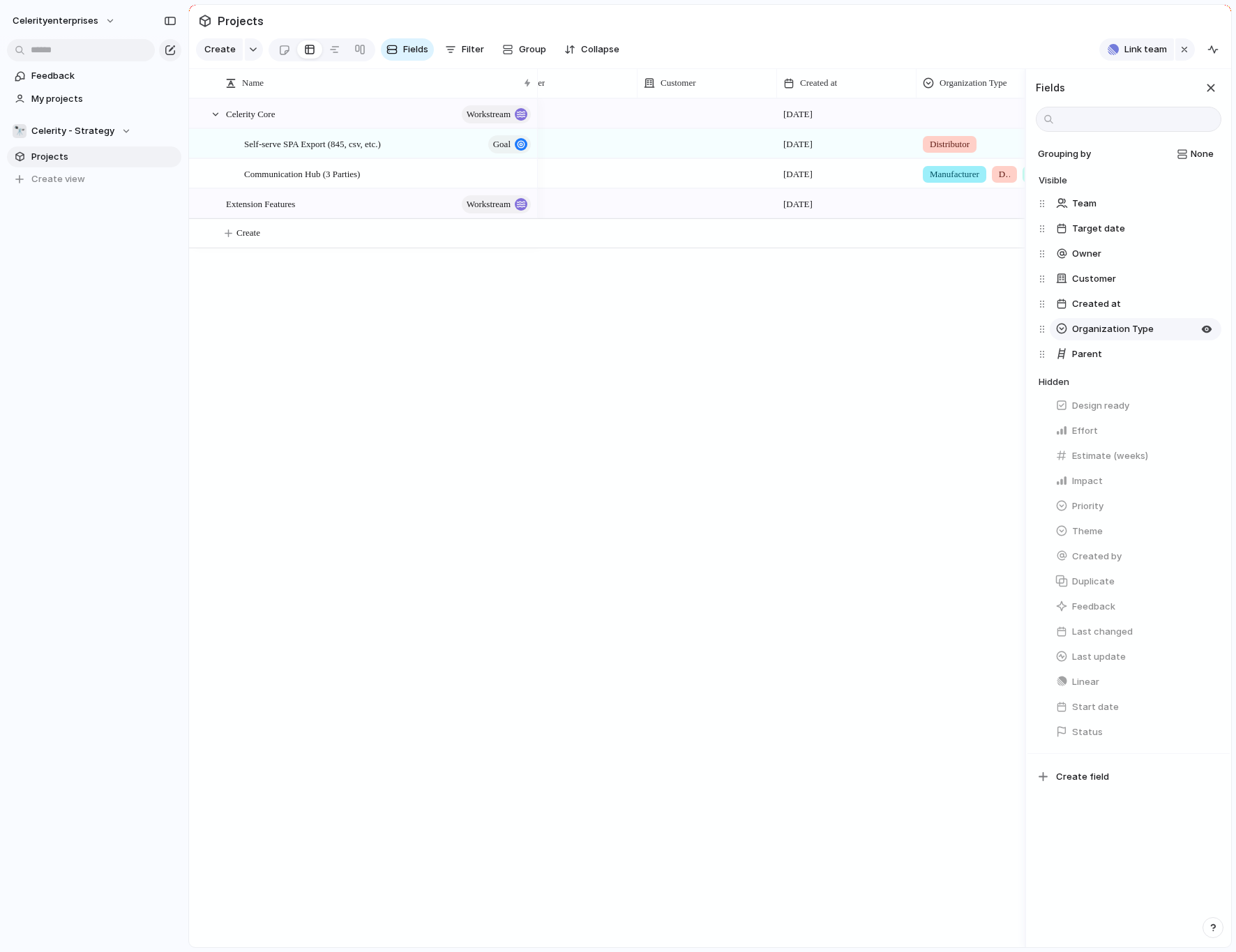
click at [1060, 333] on span "Organization Type" at bounding box center [1113, 328] width 82 height 14
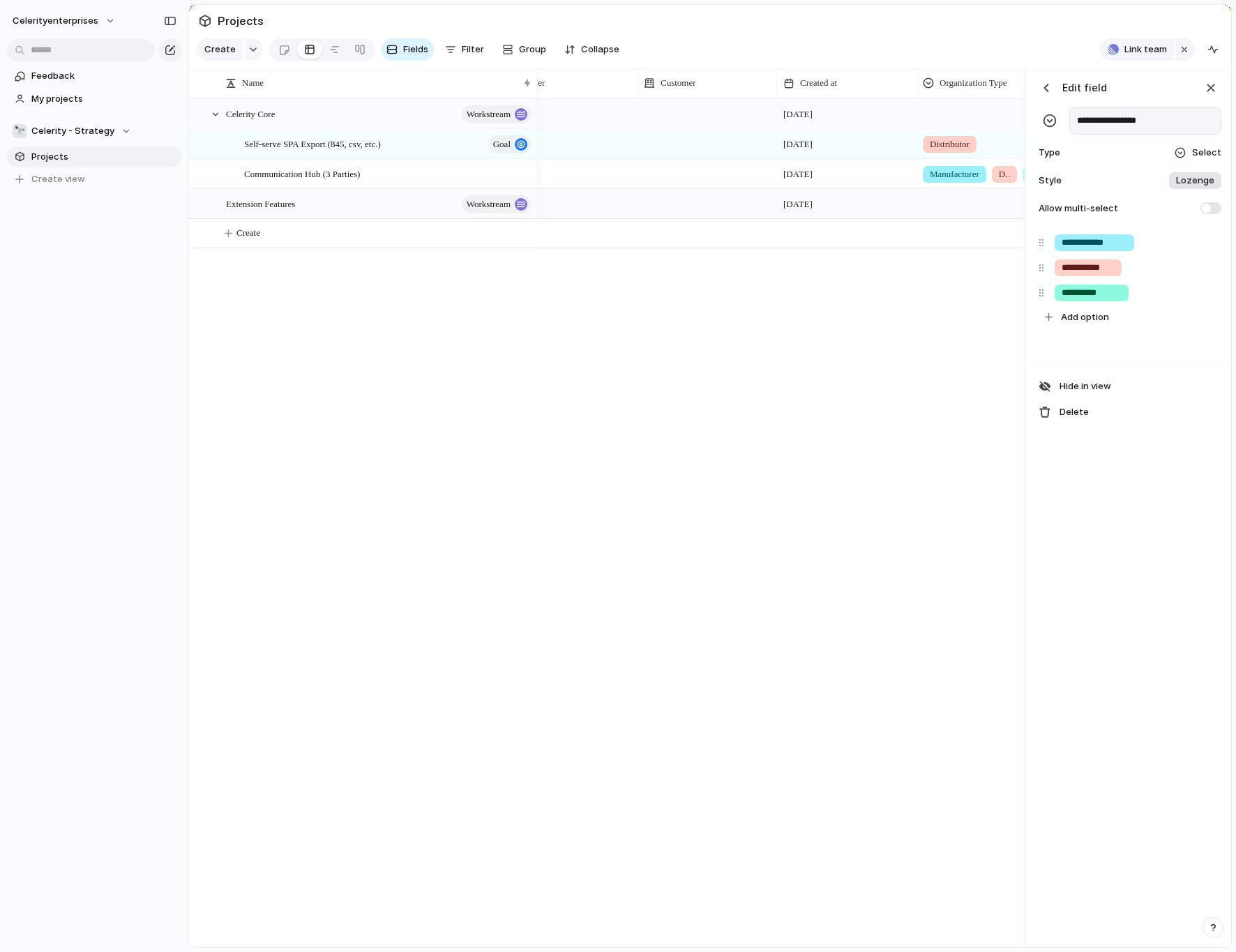
click at [951, 381] on div "[DATE] August [DATE] Distributor Celerity Core [DATE] Manufacturer Distributor …" at bounding box center [781, 523] width 487 height 849
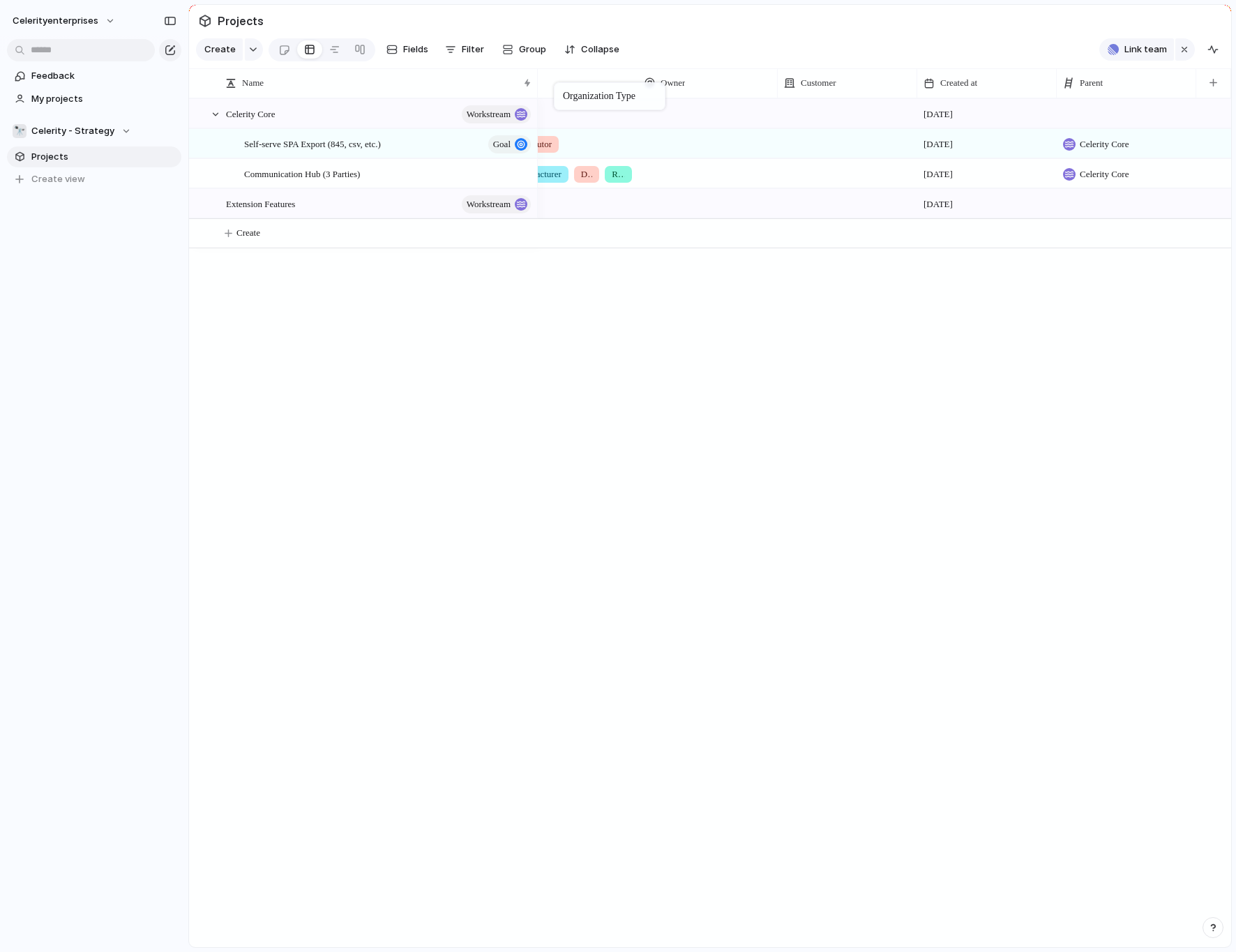
scroll to position [0, 294]
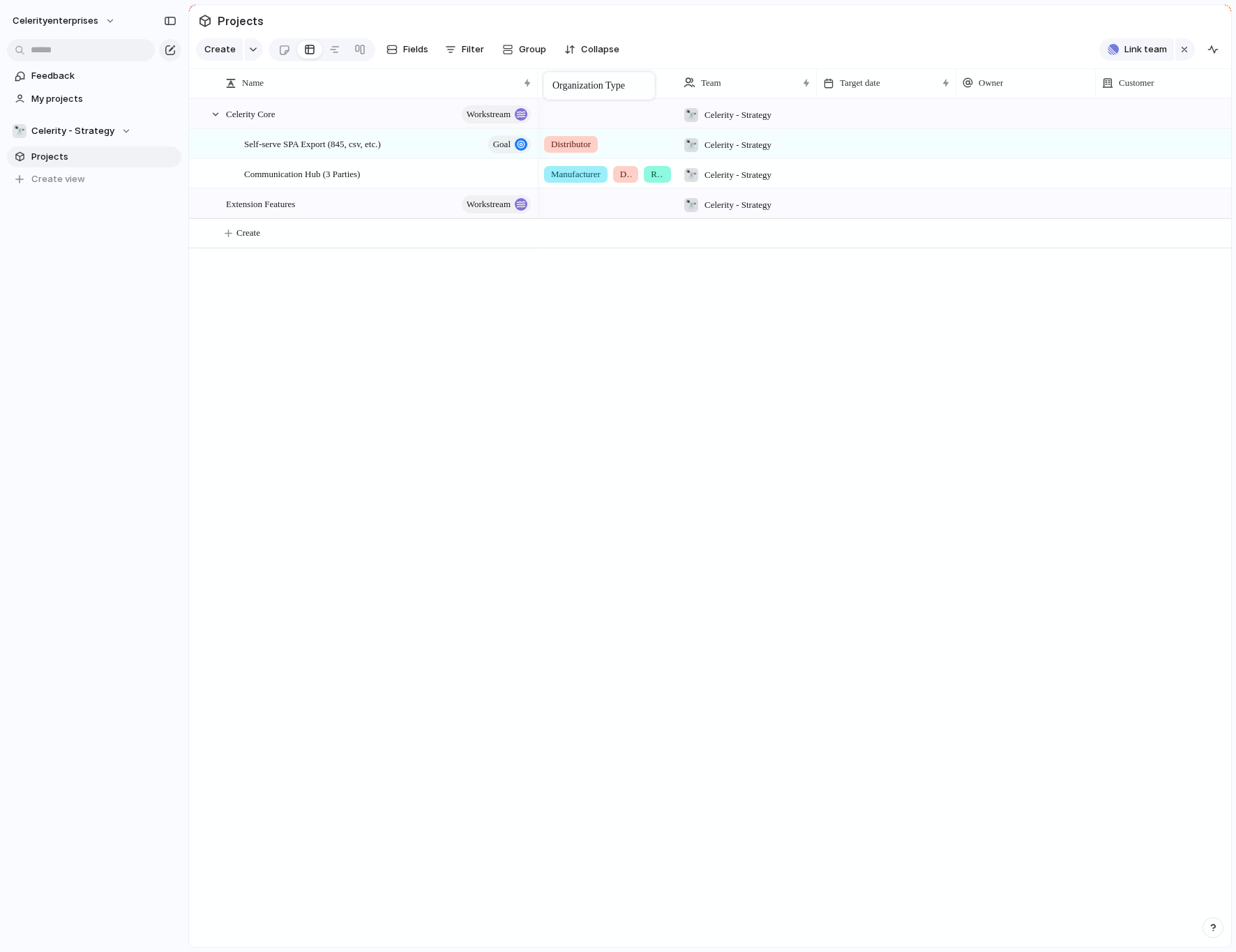
drag, startPoint x: 997, startPoint y: 80, endPoint x: 551, endPoint y: 75, distance: 446.0
click at [628, 80] on span "Organization Type" at bounding box center [595, 83] width 67 height 14
click at [602, 113] on li "Modify" at bounding box center [595, 114] width 103 height 23
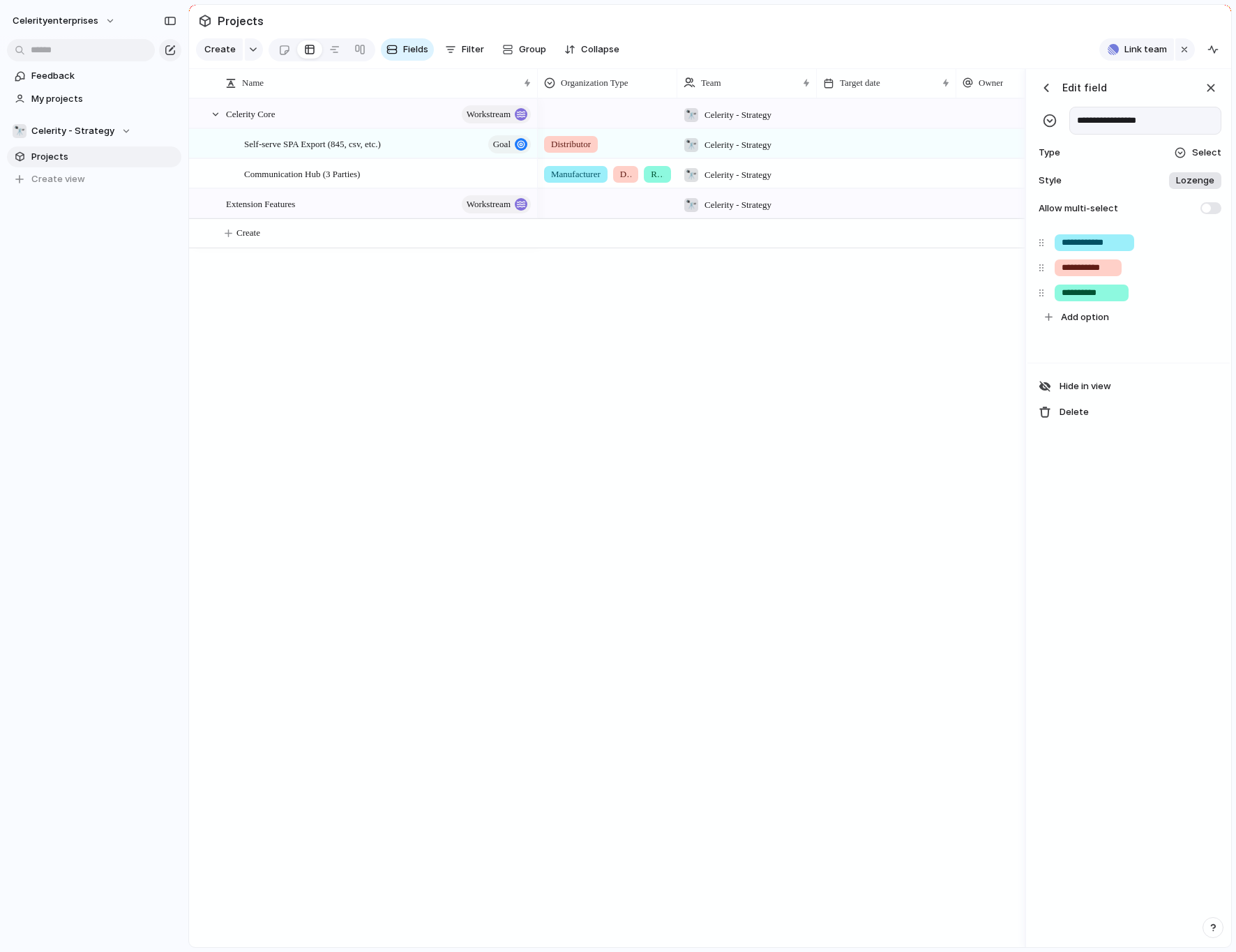
click at [1060, 125] on input "**********" at bounding box center [1145, 120] width 152 height 28
type input "********"
click at [1060, 177] on span "Lozenge" at bounding box center [1195, 180] width 38 height 14
click at [1060, 259] on input "***" at bounding box center [1135, 264] width 23 height 14
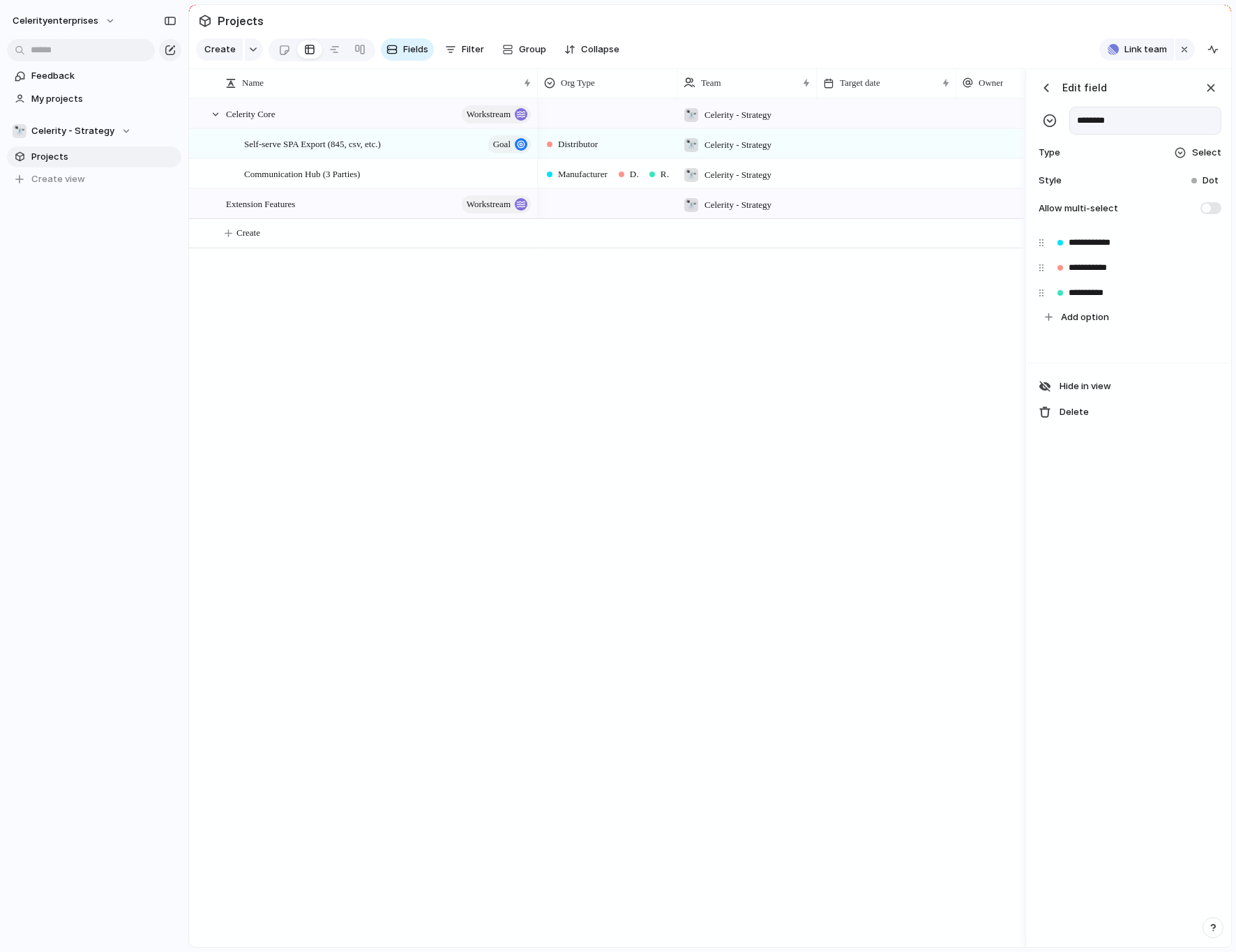
click at [1060, 183] on span "Dot" at bounding box center [1210, 180] width 16 height 14
click at [1060, 241] on input "*******" at bounding box center [1139, 240] width 44 height 14
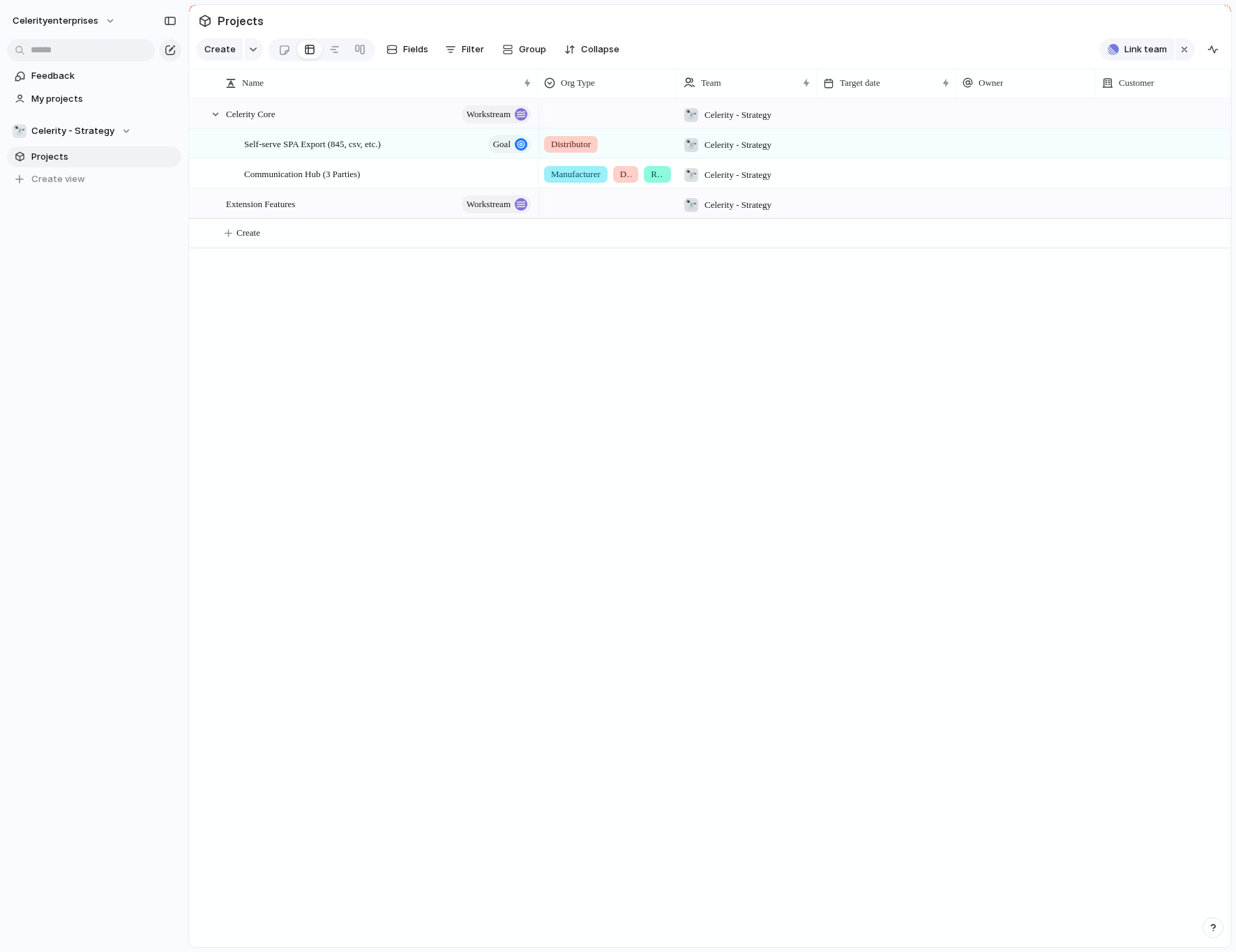
click at [892, 352] on div "🔭 Celerity - Strategy 🔭 Celerity - Strategy Distributor 🔭 Celerity - Strategy M…" at bounding box center [884, 523] width 693 height 849
drag, startPoint x: 678, startPoint y: 80, endPoint x: 733, endPoint y: 87, distance: 55.4
click at [733, 87] on div at bounding box center [731, 83] width 7 height 29
click at [459, 353] on div "Celerity Core workstream Extension Features workstream Self-serve SPA Export (8…" at bounding box center [711, 523] width 1043 height 849
click at [103, 23] on button "celerityenterprises" at bounding box center [65, 21] width 117 height 23
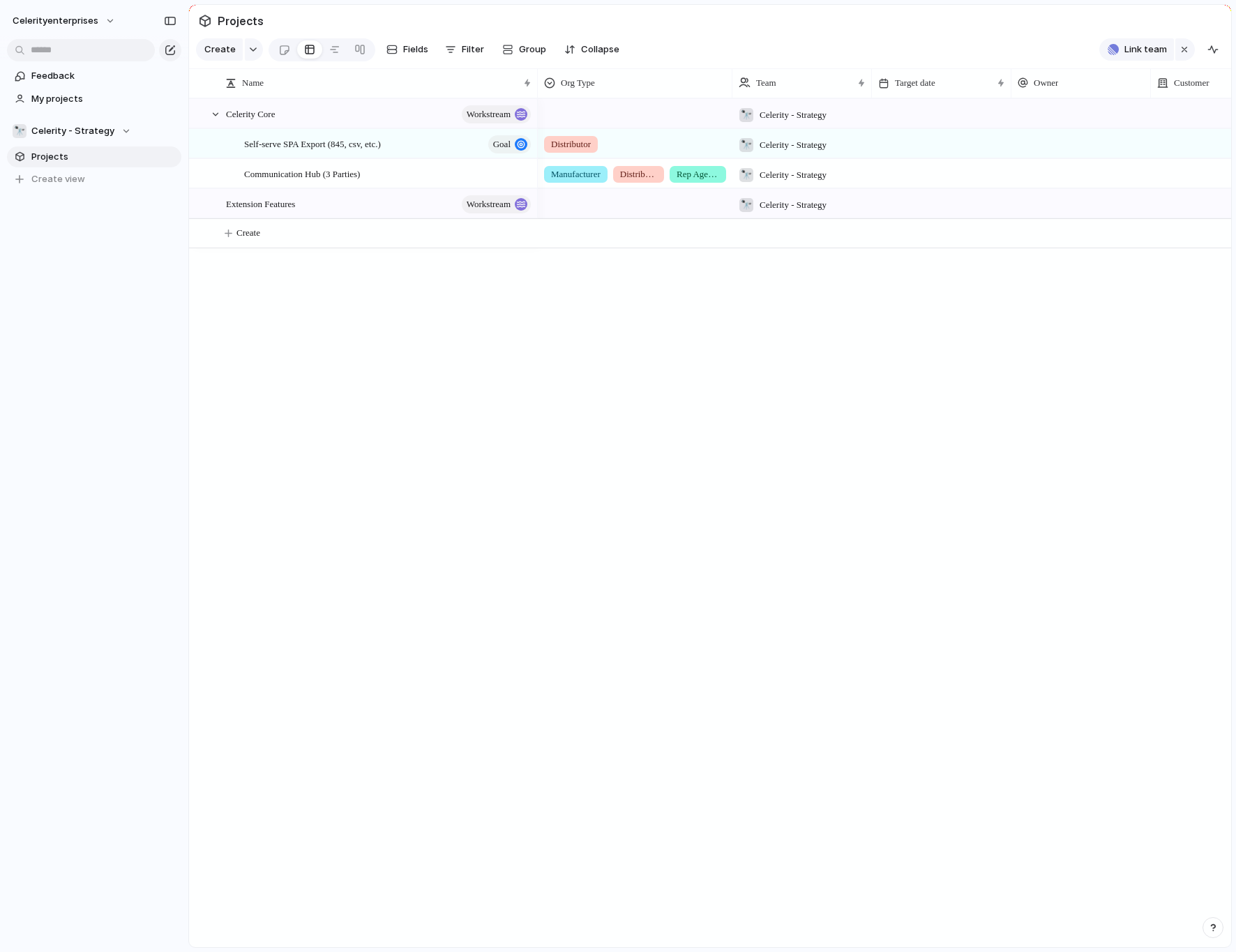
click at [242, 349] on div "Settings Invite members Change theme Sign out" at bounding box center [618, 476] width 1236 height 952
click at [123, 133] on div "🔭 Celerity - Strategy" at bounding box center [72, 131] width 118 height 14
click at [226, 308] on div "Celerityenterprises 🔭 Celerity - Strategy ⚡ Celerity QA ⚡ Celerity-dev 🛠️ index…" at bounding box center [618, 476] width 1236 height 952
click at [120, 130] on div "🔭 Celerity - Strategy" at bounding box center [72, 131] width 118 height 14
click at [313, 378] on div "Celerityenterprises 🔭 Celerity - Strategy ⚡ Celerity QA ⚡ Celerity-dev 🛠️ index…" at bounding box center [618, 476] width 1236 height 952
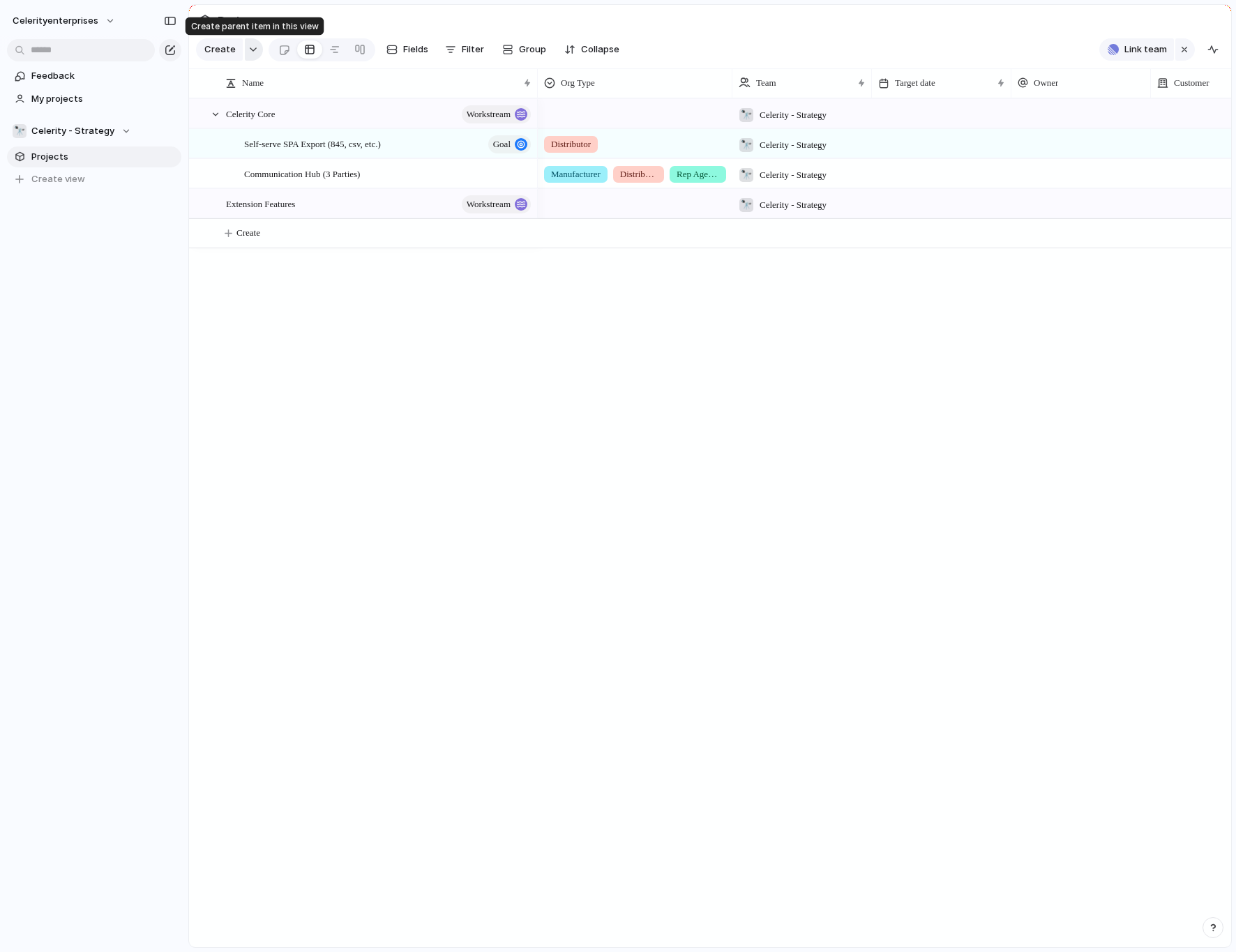
click at [254, 47] on div "button" at bounding box center [254, 49] width 10 height 6
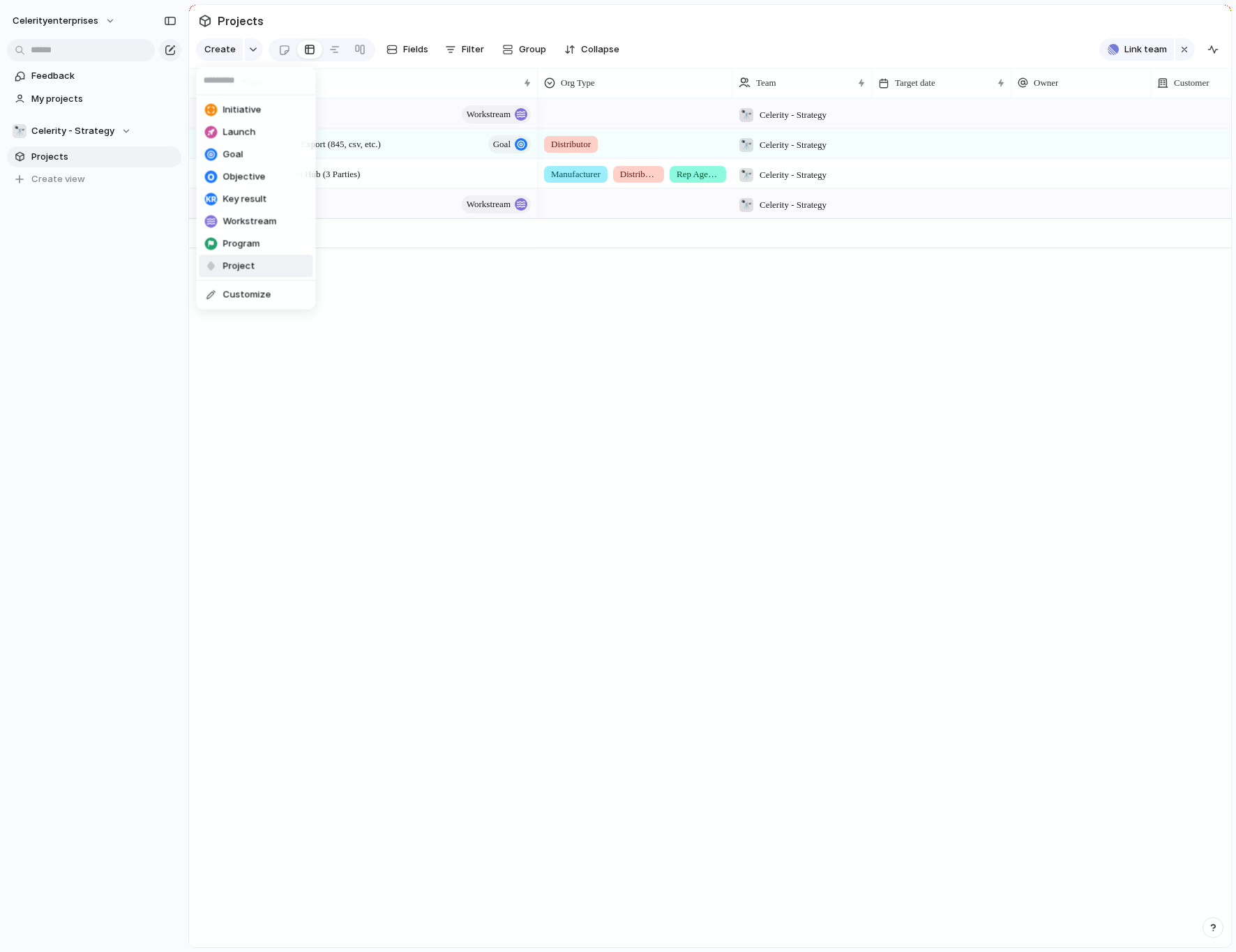
click at [264, 274] on li "Project" at bounding box center [256, 266] width 113 height 23
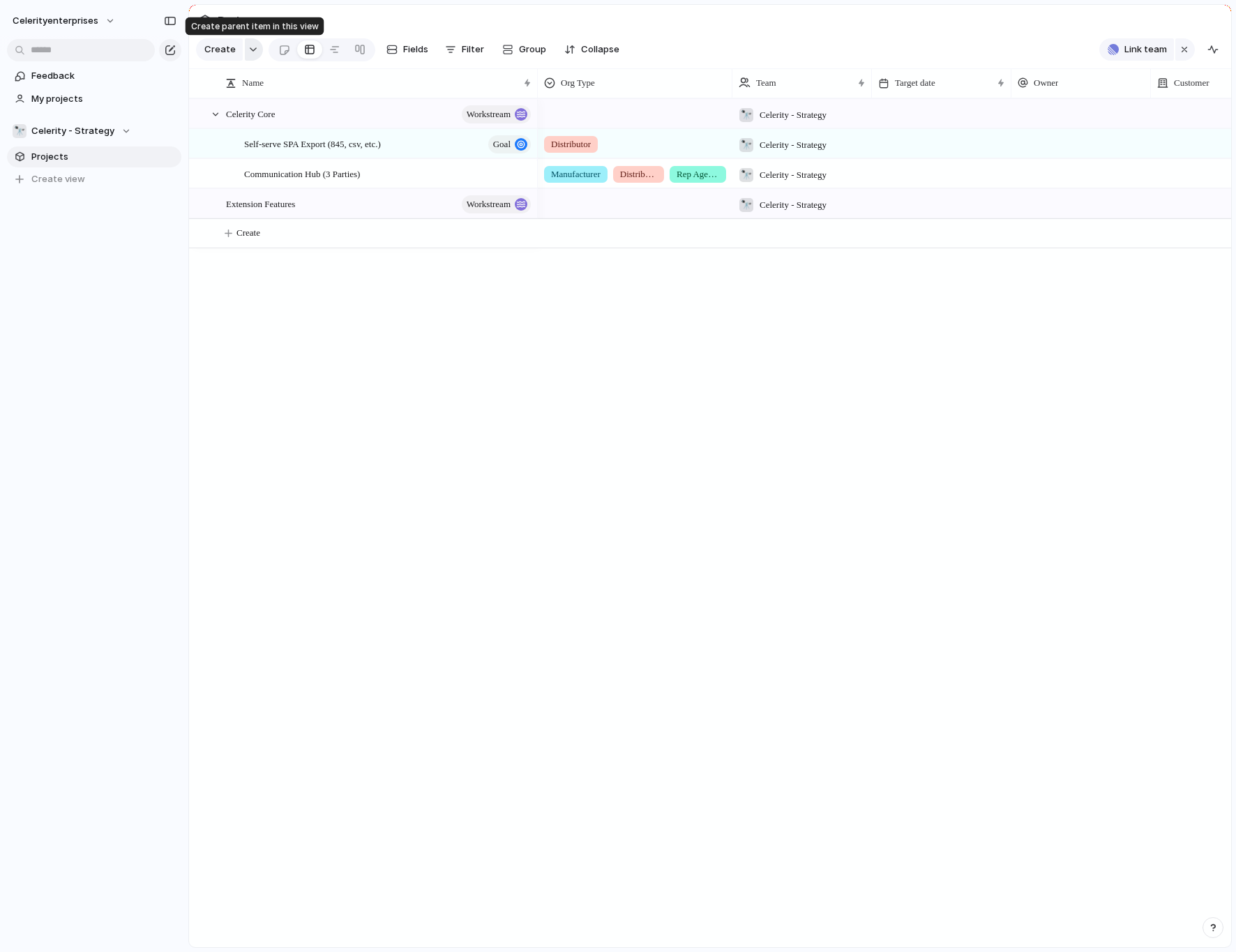
click at [254, 53] on div "button" at bounding box center [254, 49] width 10 height 6
click at [518, 312] on div "Initiative Launch Goal Objective Key result Workstream Program Project Customize" at bounding box center [618, 476] width 1236 height 952
click at [356, 183] on div "Communication Hub (3 Parties)" at bounding box center [389, 174] width 289 height 28
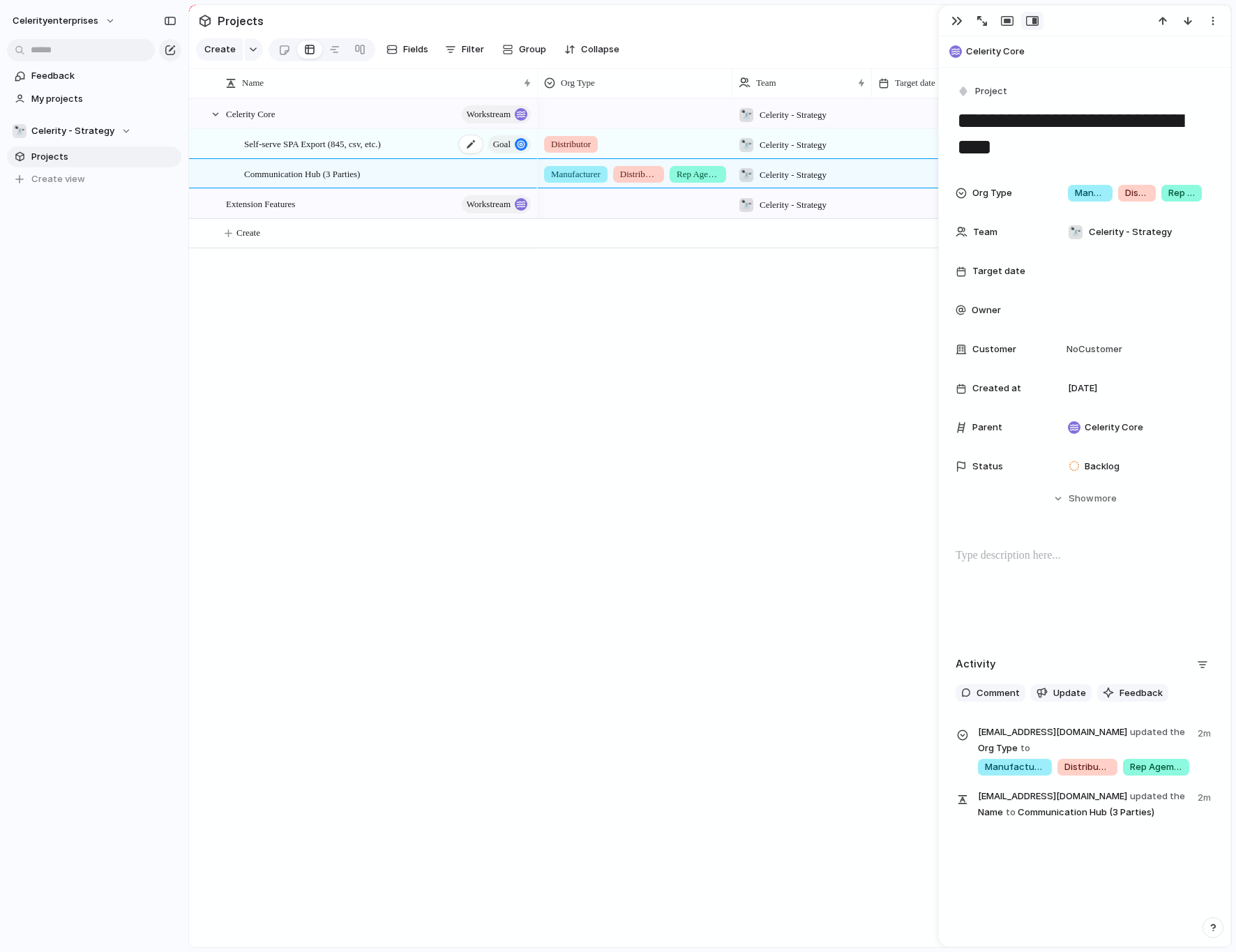
click at [437, 143] on div "Self-serve SPA Export (845, csv, etc.) goal" at bounding box center [389, 144] width 289 height 28
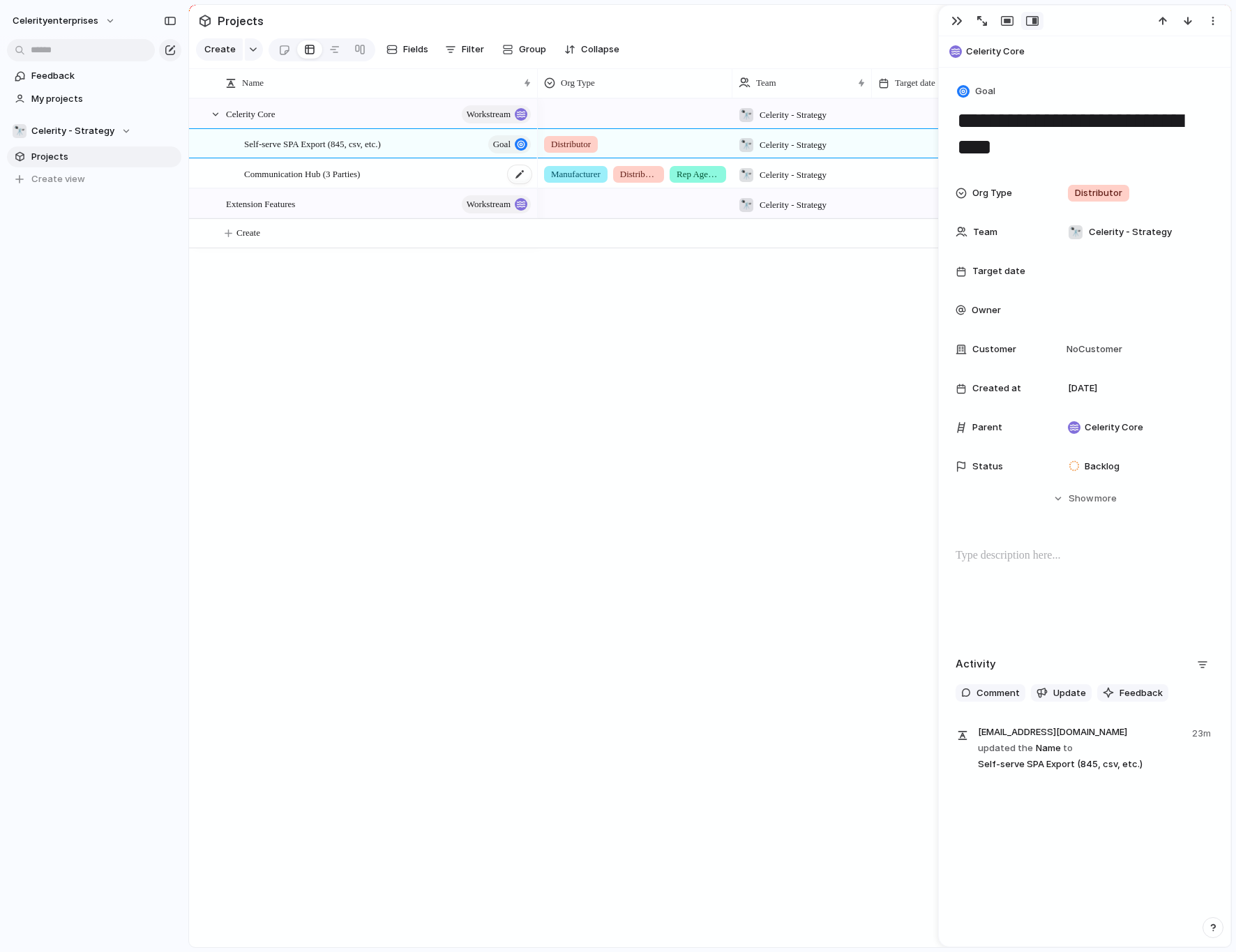
click at [412, 171] on div "Communication Hub (3 Parties)" at bounding box center [389, 174] width 289 height 28
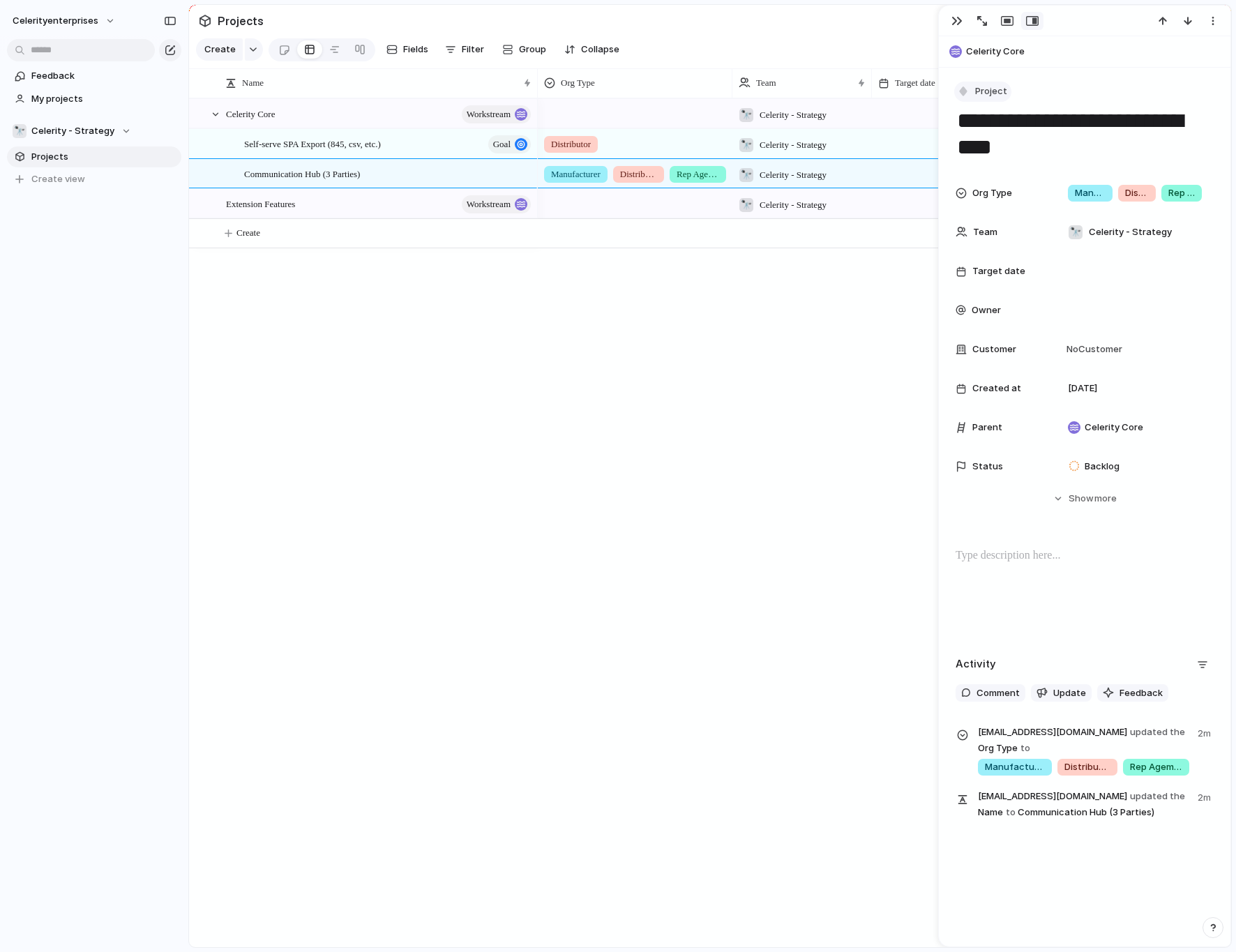
click at [986, 92] on span "Project" at bounding box center [991, 91] width 32 height 14
click at [982, 200] on span "Goal" at bounding box center [992, 195] width 20 height 14
click at [503, 351] on div "Celerity Core workstream Extension Features workstream Self-serve SPA Export (8…" at bounding box center [711, 523] width 1043 height 849
click at [269, 228] on button "Create" at bounding box center [727, 233] width 1050 height 28
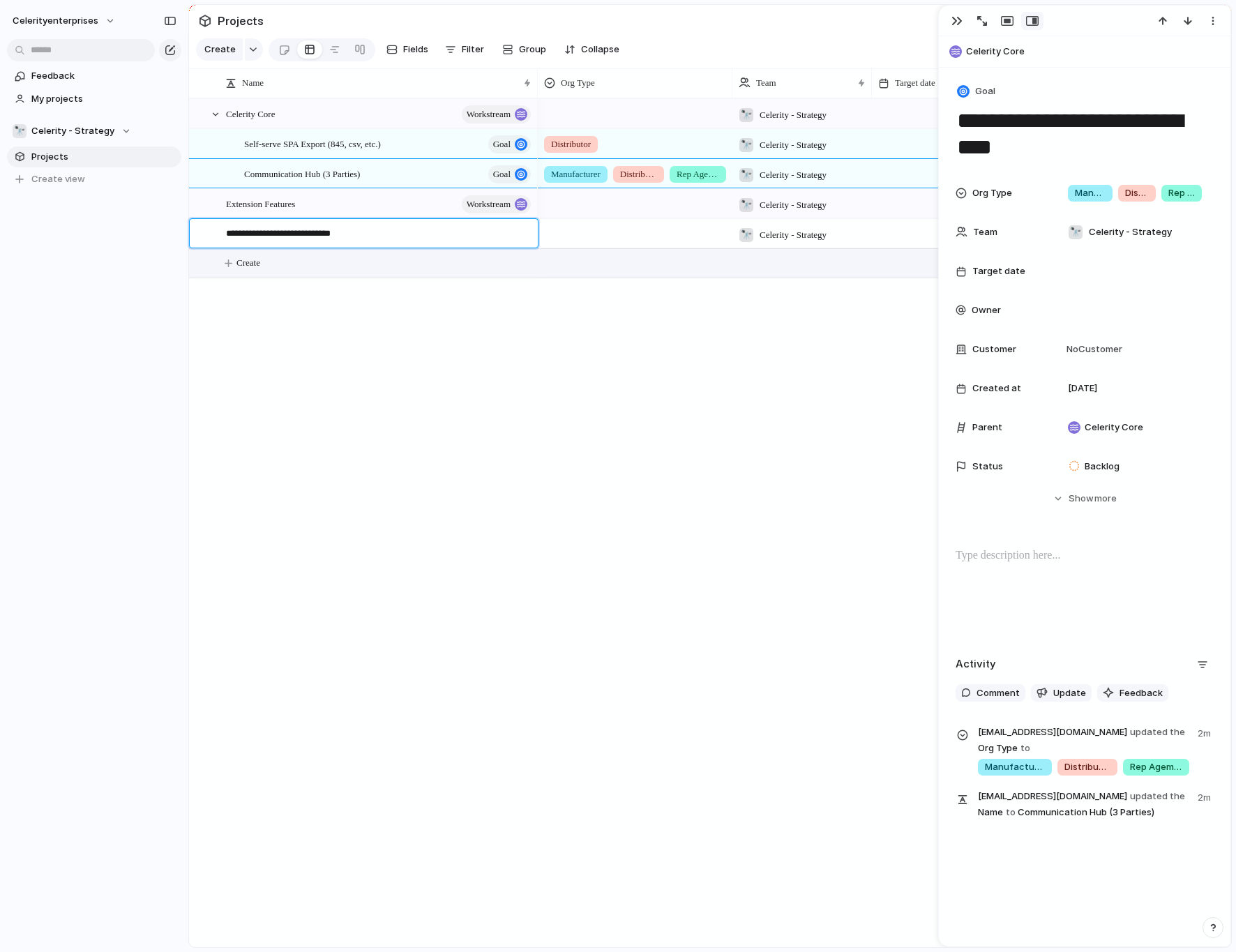
type textarea "**********"
click at [886, 288] on div "🔭 Celerity - Strategy [DATE] 🔭 Celerity - Strategy [DATE] Distributor 🔭 Celerit…" at bounding box center [884, 523] width 693 height 849
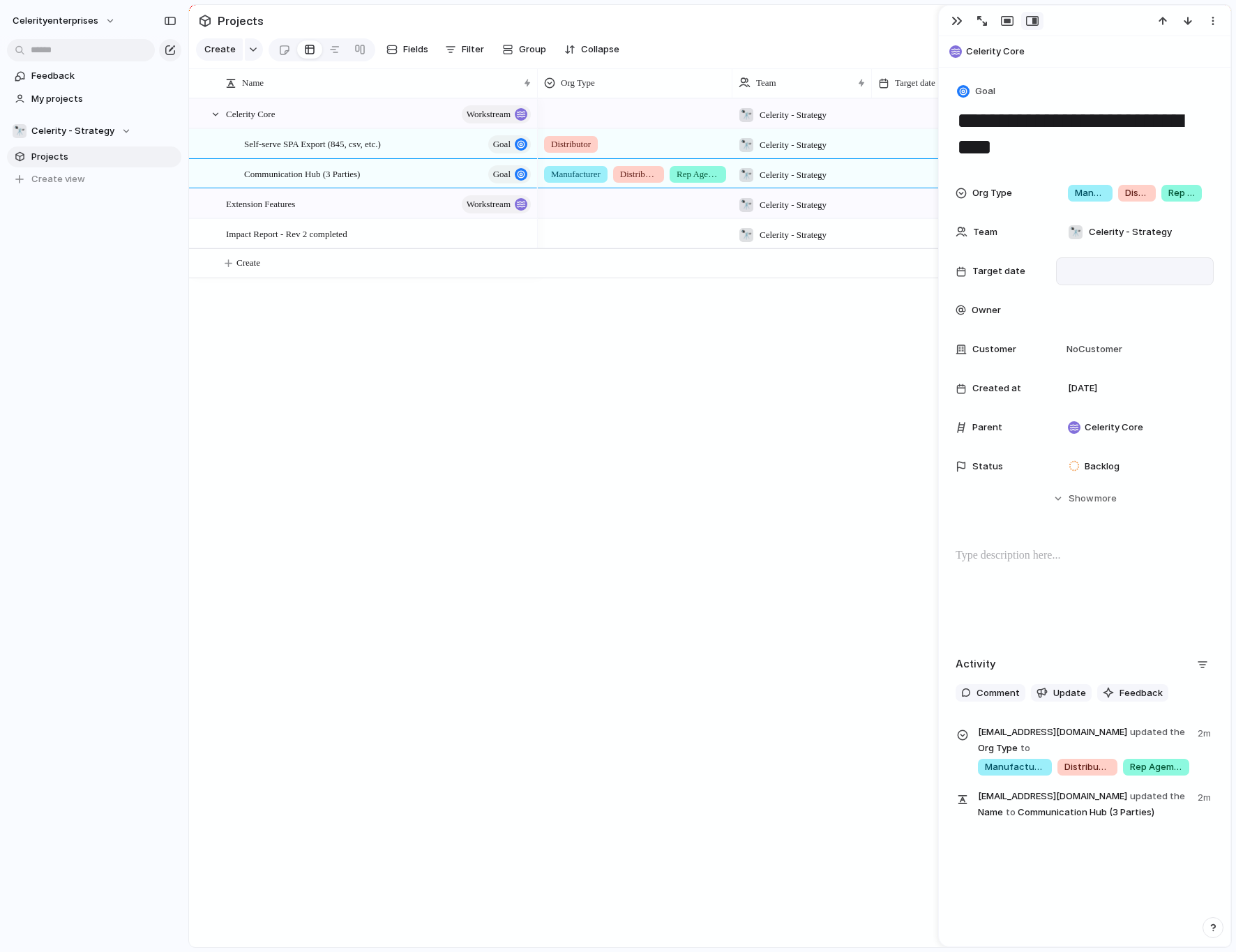
click at [1060, 273] on div at bounding box center [1135, 271] width 145 height 15
click at [1060, 300] on span "Quarter" at bounding box center [1108, 297] width 35 height 14
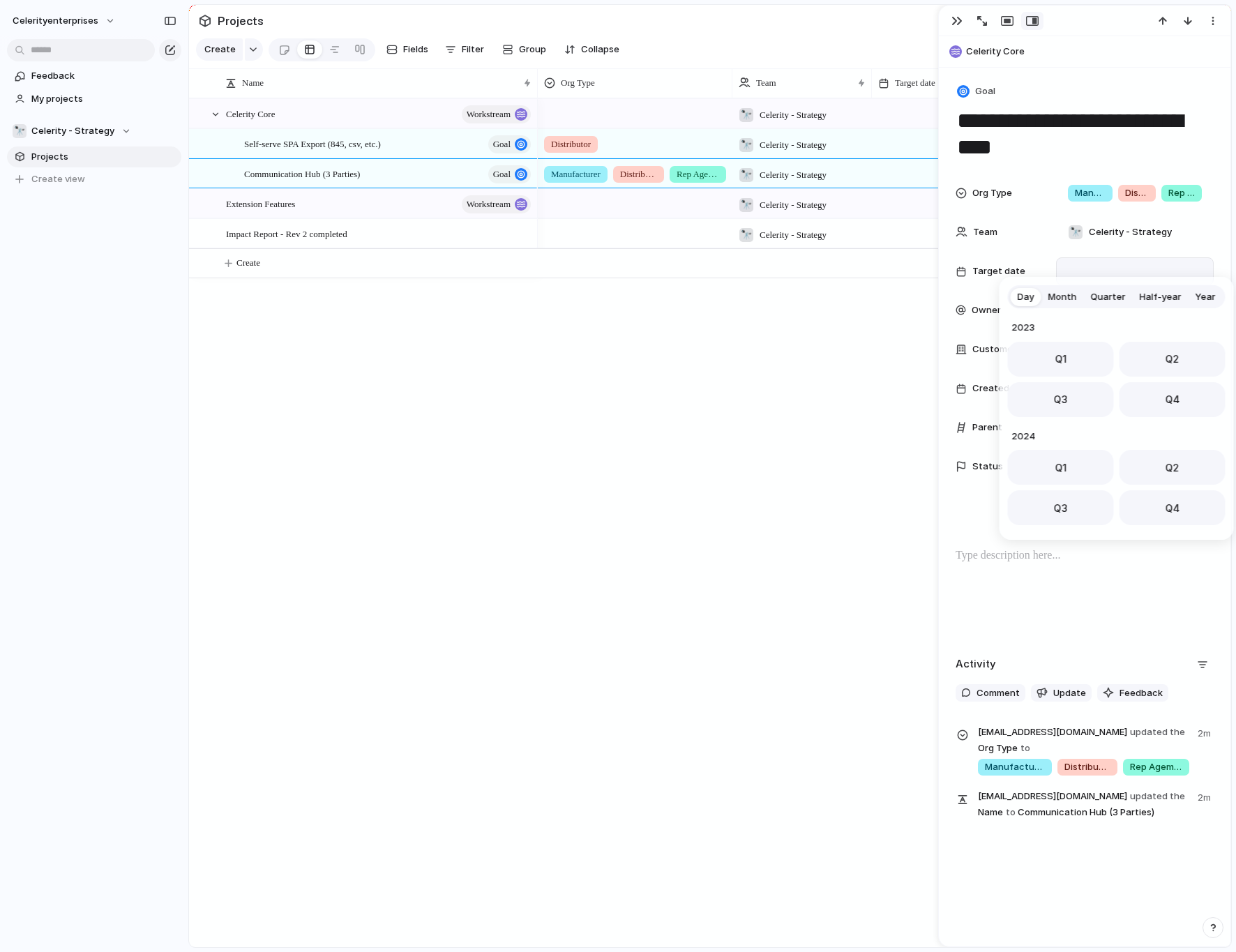
scroll to position [221, 0]
click at [1060, 382] on button "Q3" at bounding box center [1061, 395] width 106 height 35
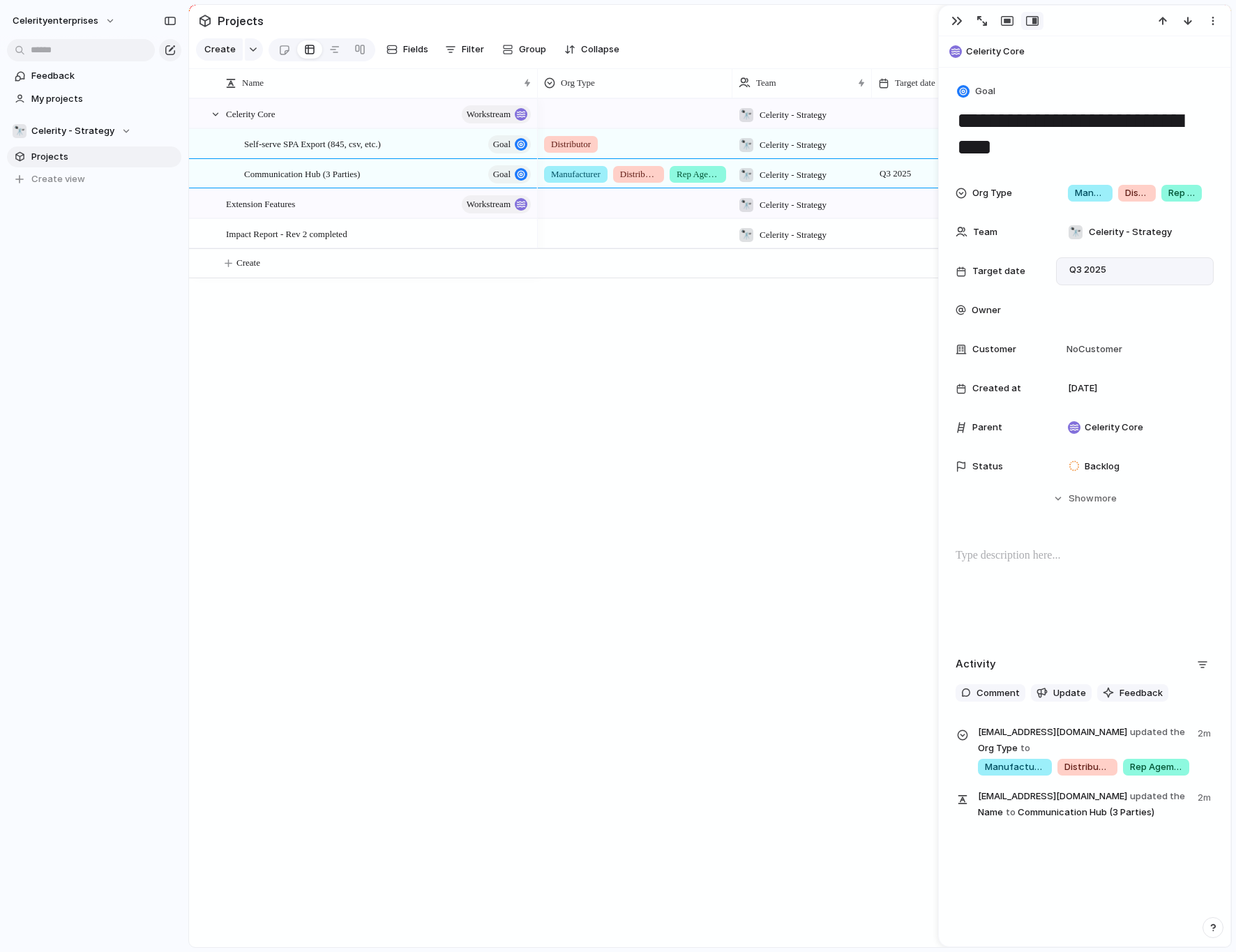
click at [801, 403] on div "🔭 Celerity - Strategy [DATE] 🔭 Celerity - Strategy [DATE] Distributor 🔭 Celerit…" at bounding box center [884, 523] width 693 height 849
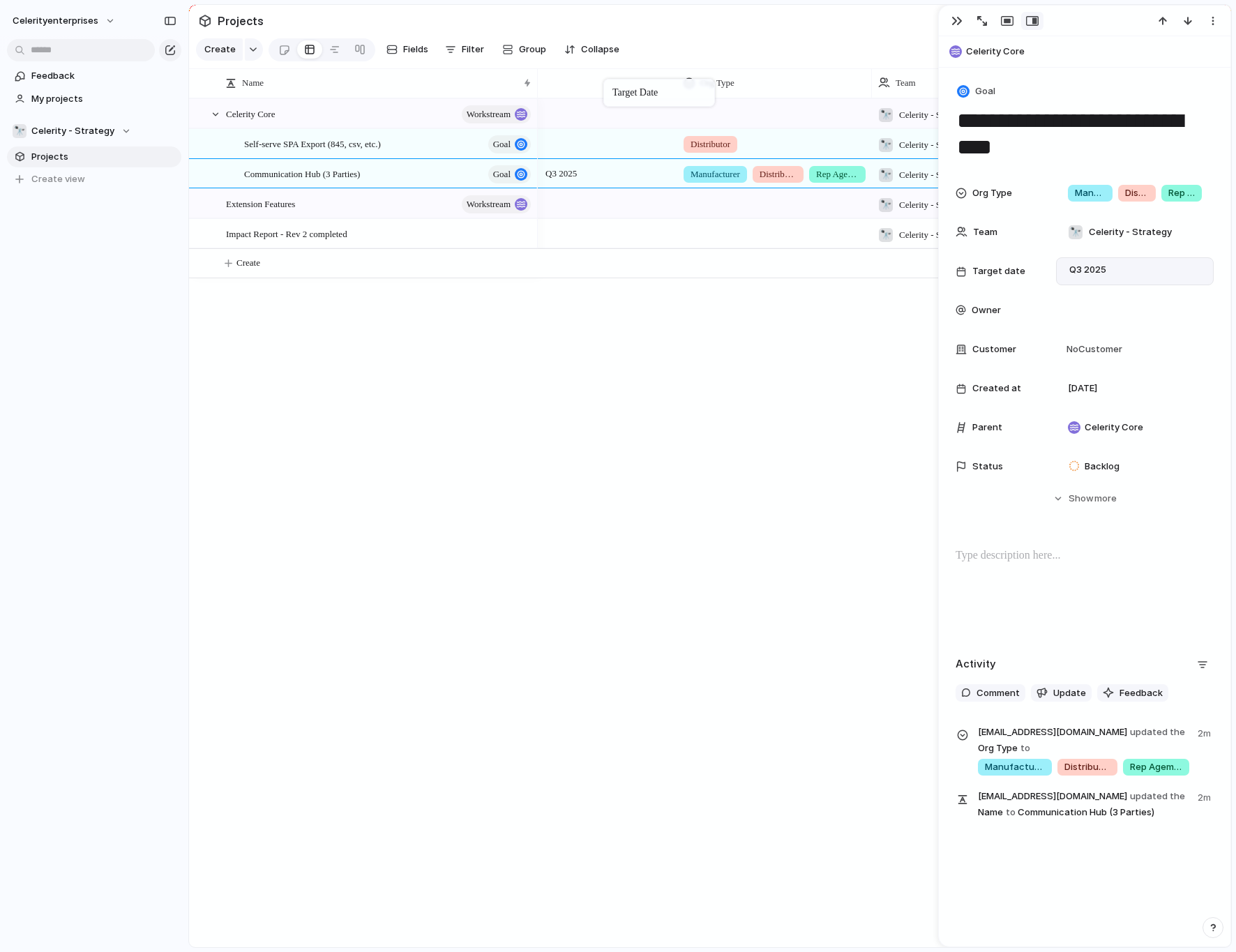
drag, startPoint x: 906, startPoint y: 88, endPoint x: 610, endPoint y: 81, distance: 296.1
click at [576, 145] on div at bounding box center [607, 143] width 139 height 28
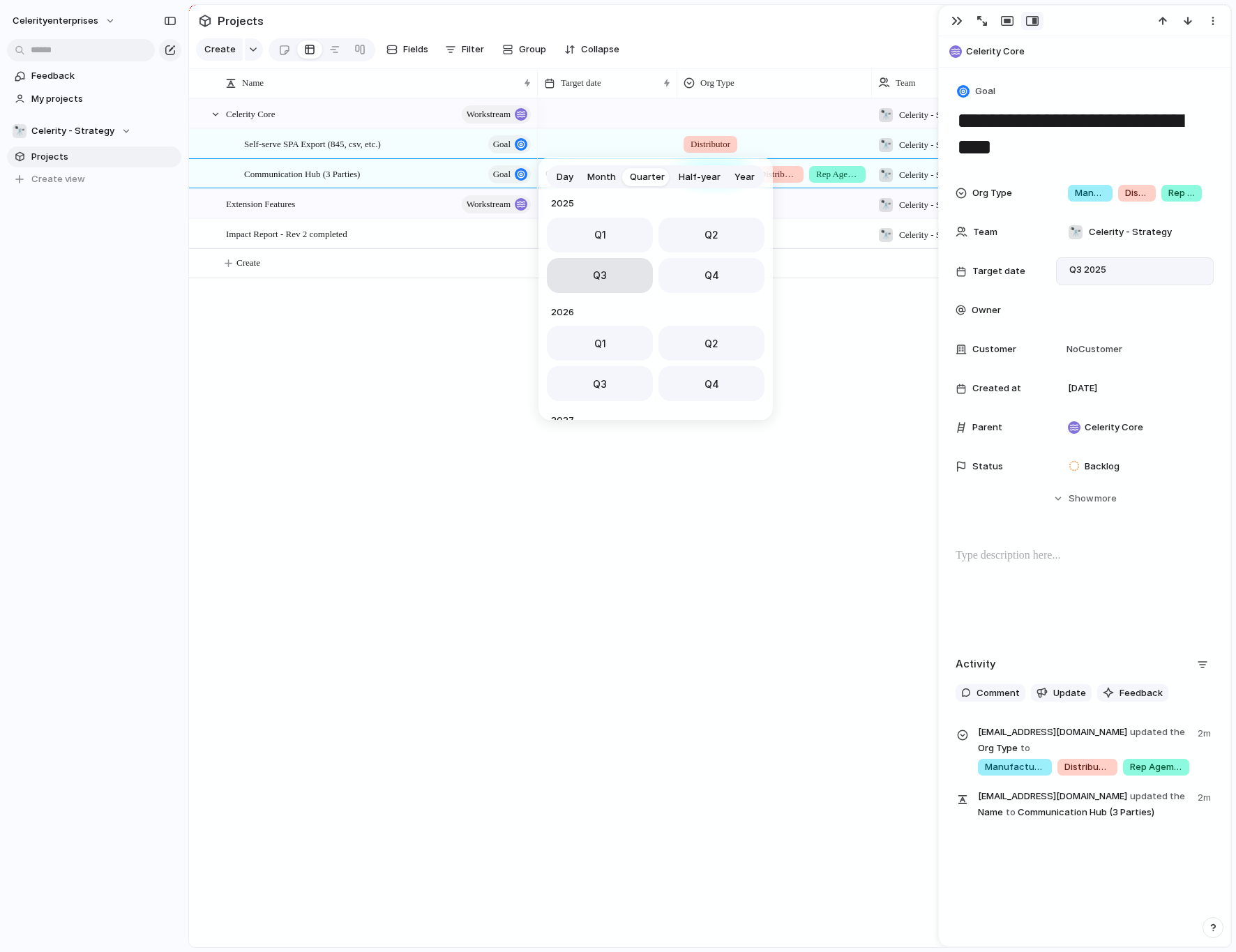
click at [628, 265] on button "Q3" at bounding box center [600, 276] width 106 height 35
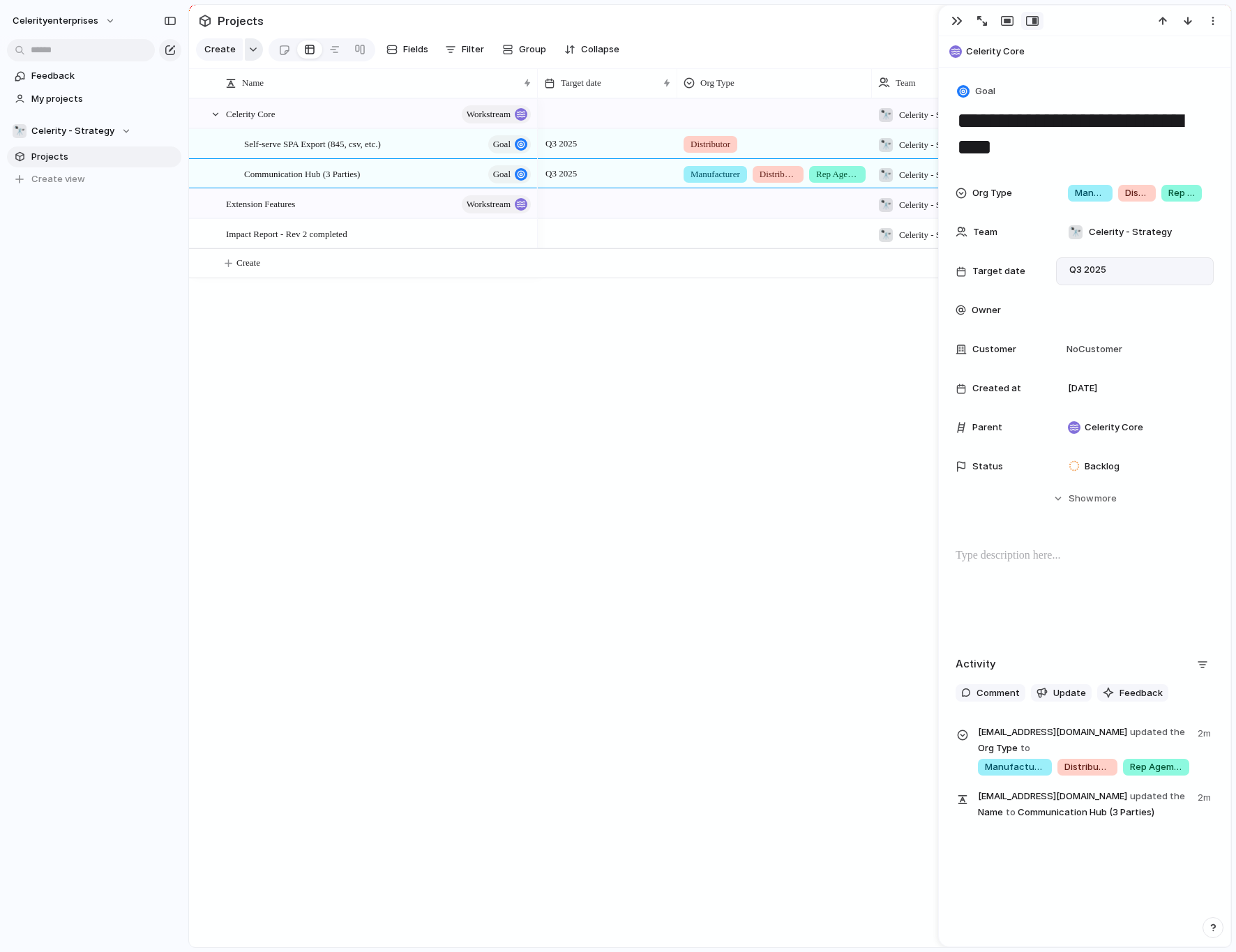
click at [258, 53] on button "button" at bounding box center [254, 49] width 18 height 23
click at [248, 153] on li "Goal" at bounding box center [256, 154] width 113 height 23
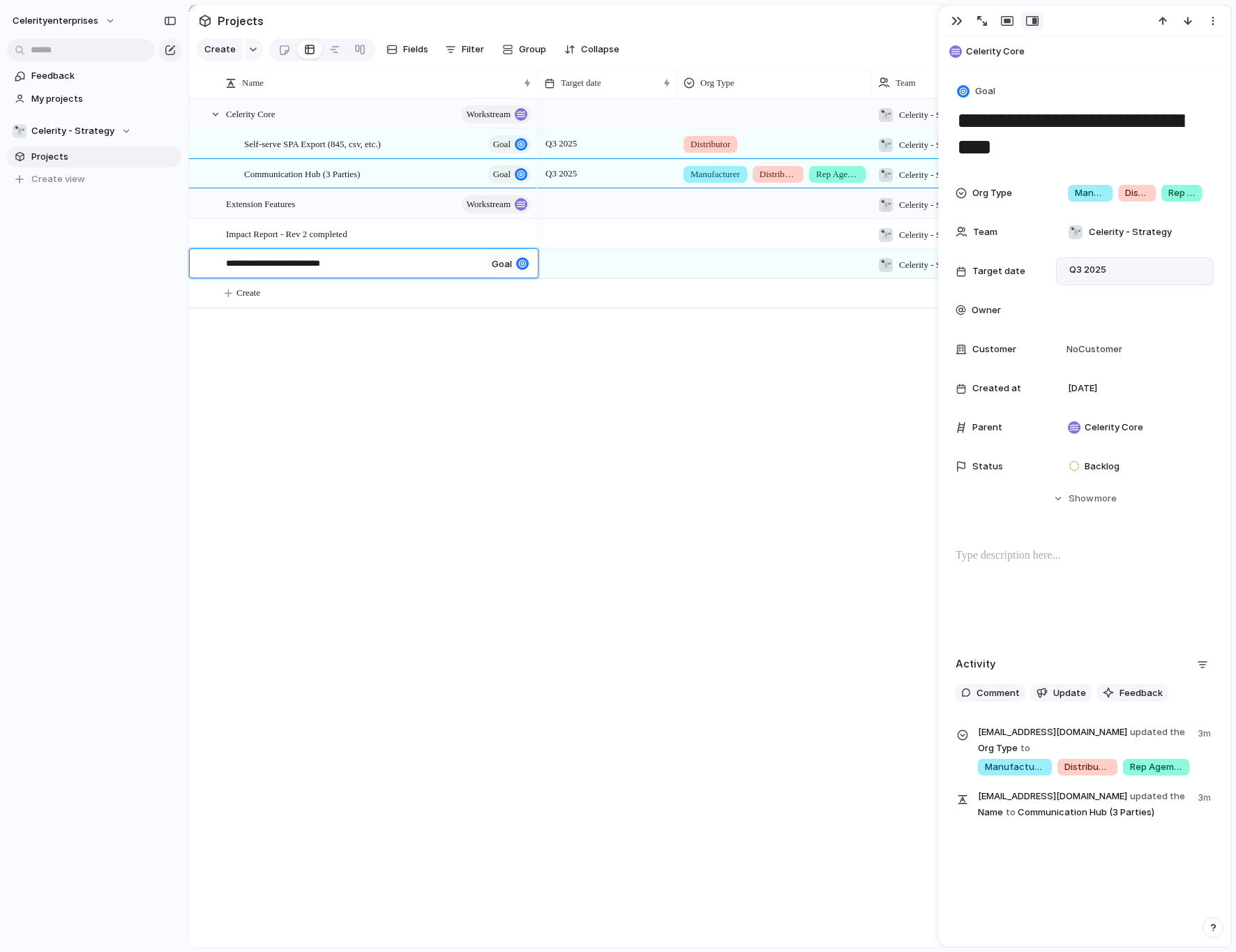
type textarea "**********"
click at [348, 148] on span "Self-serve SPA Export (845, csv, etc.)" at bounding box center [313, 143] width 137 height 16
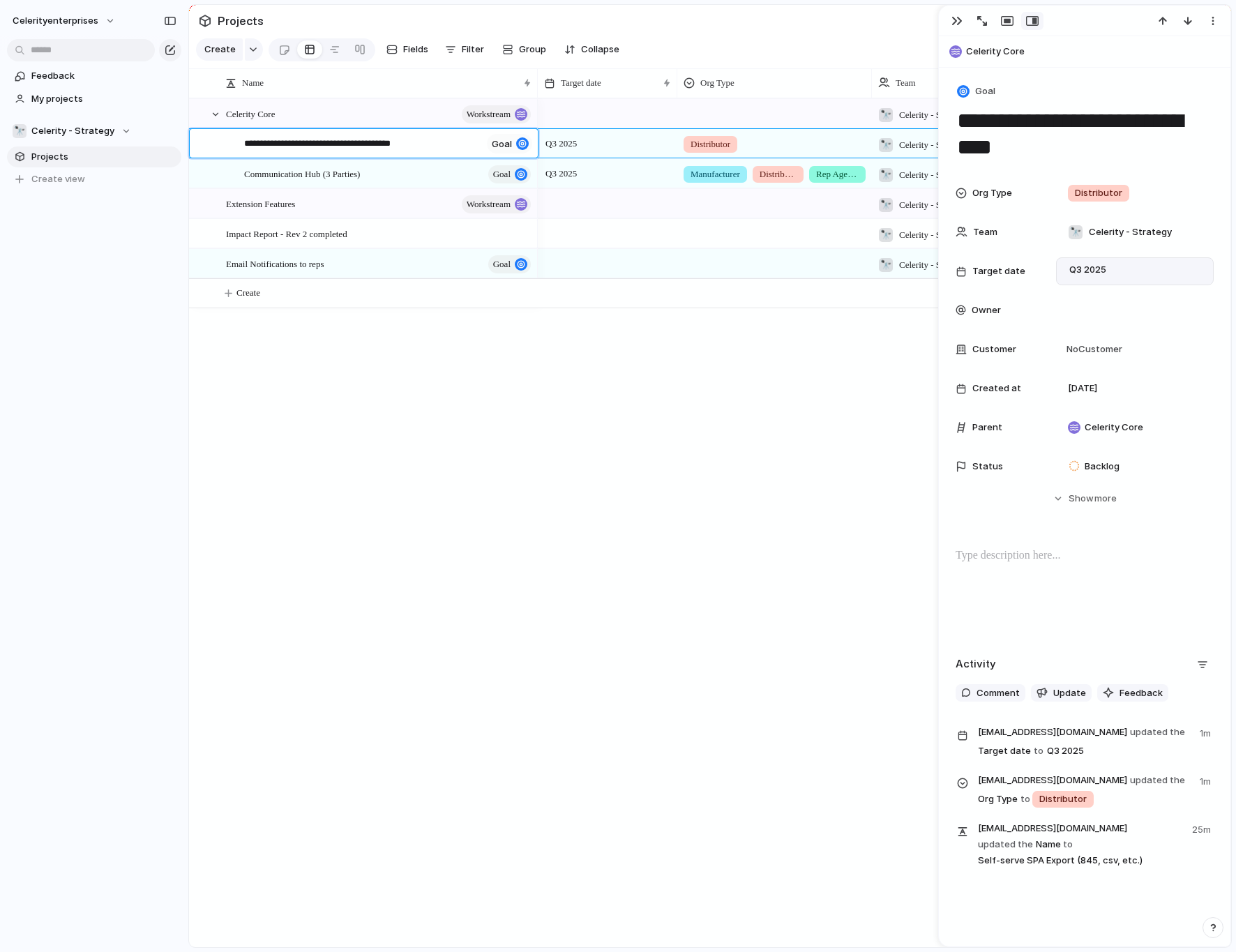
type textarea "**********"
click at [329, 170] on span "Communication Hub (3 Parties)" at bounding box center [302, 173] width 116 height 16
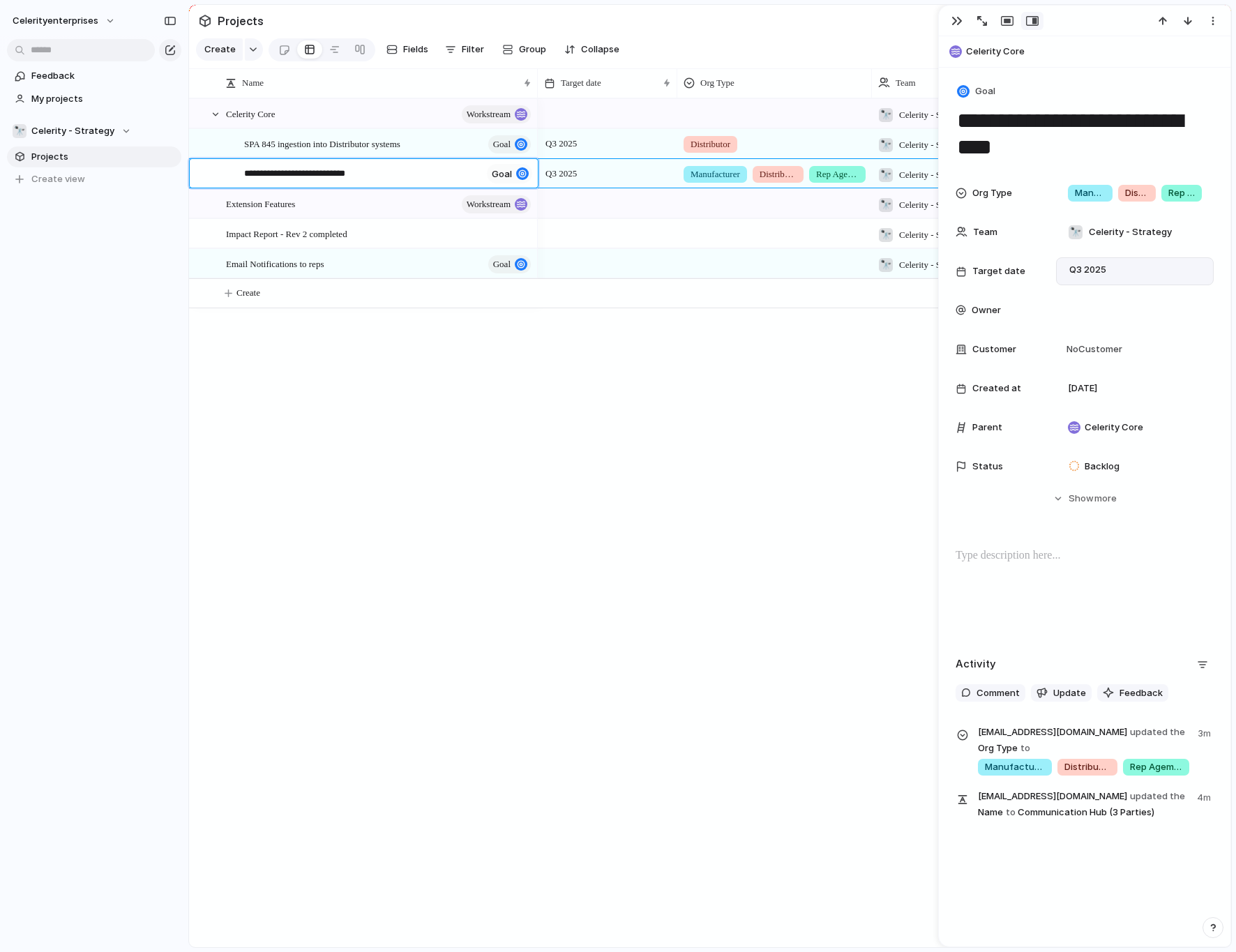
type textarea "**********"
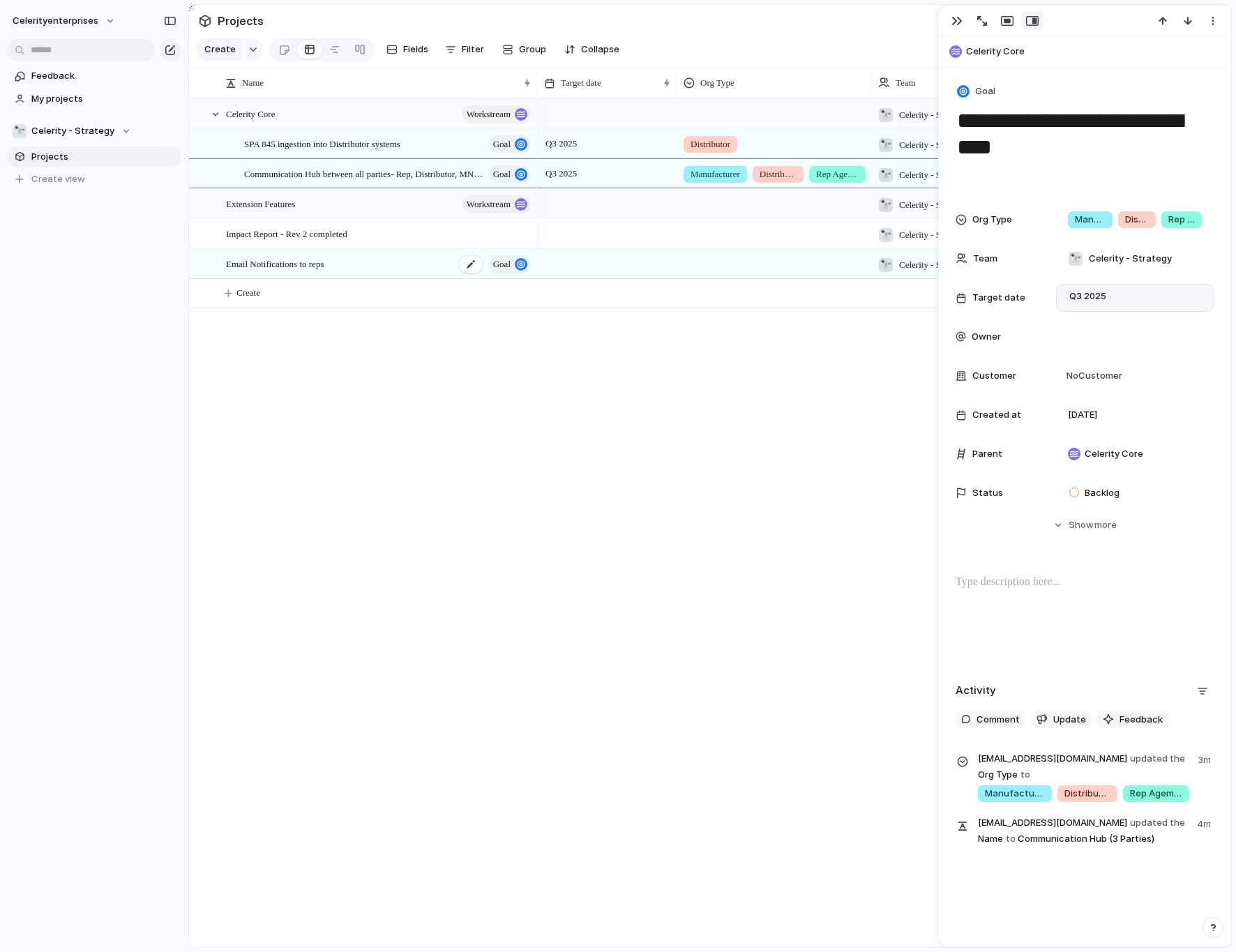
click at [324, 267] on span "Email Notifications to reps" at bounding box center [274, 263] width 98 height 16
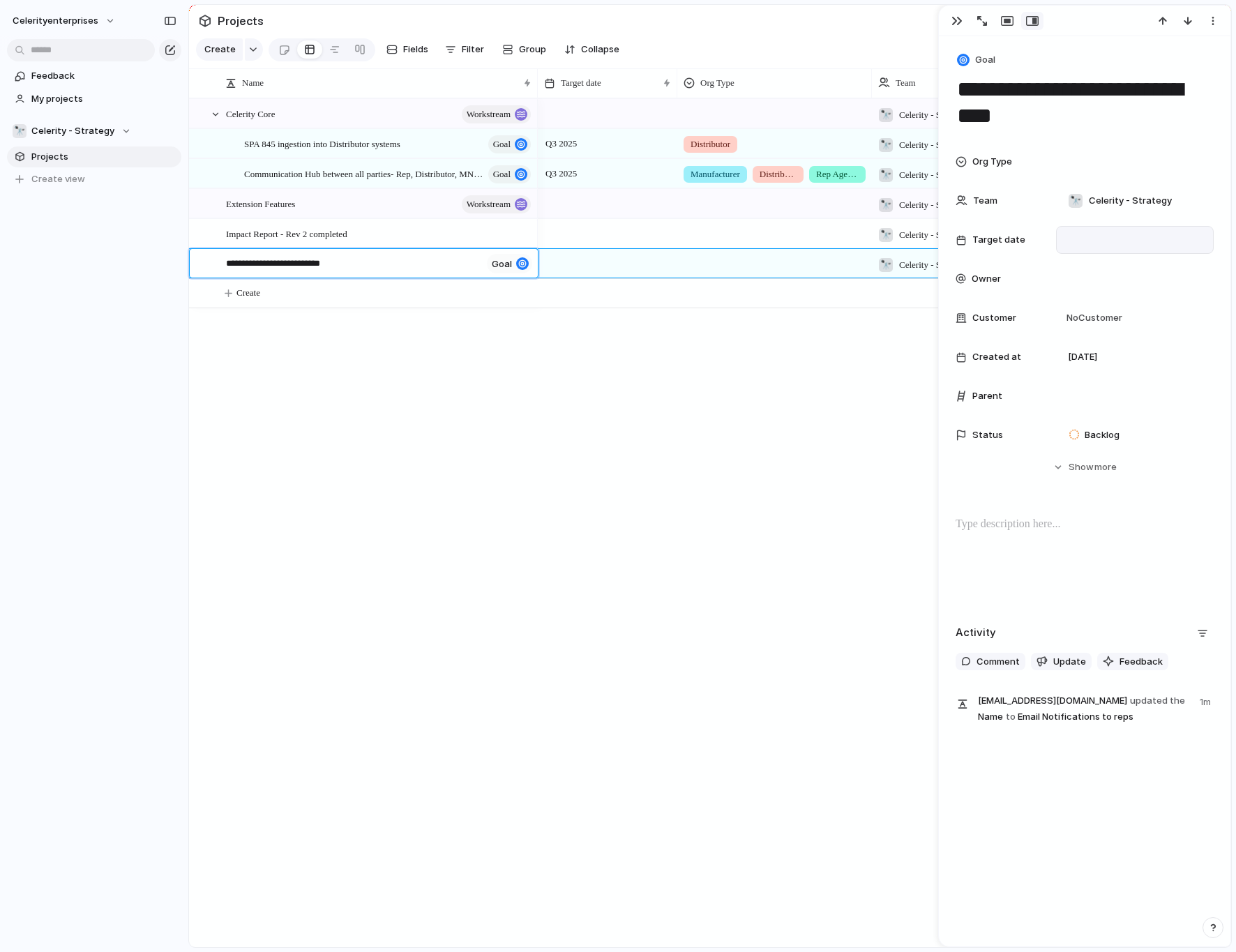
type textarea "**********"
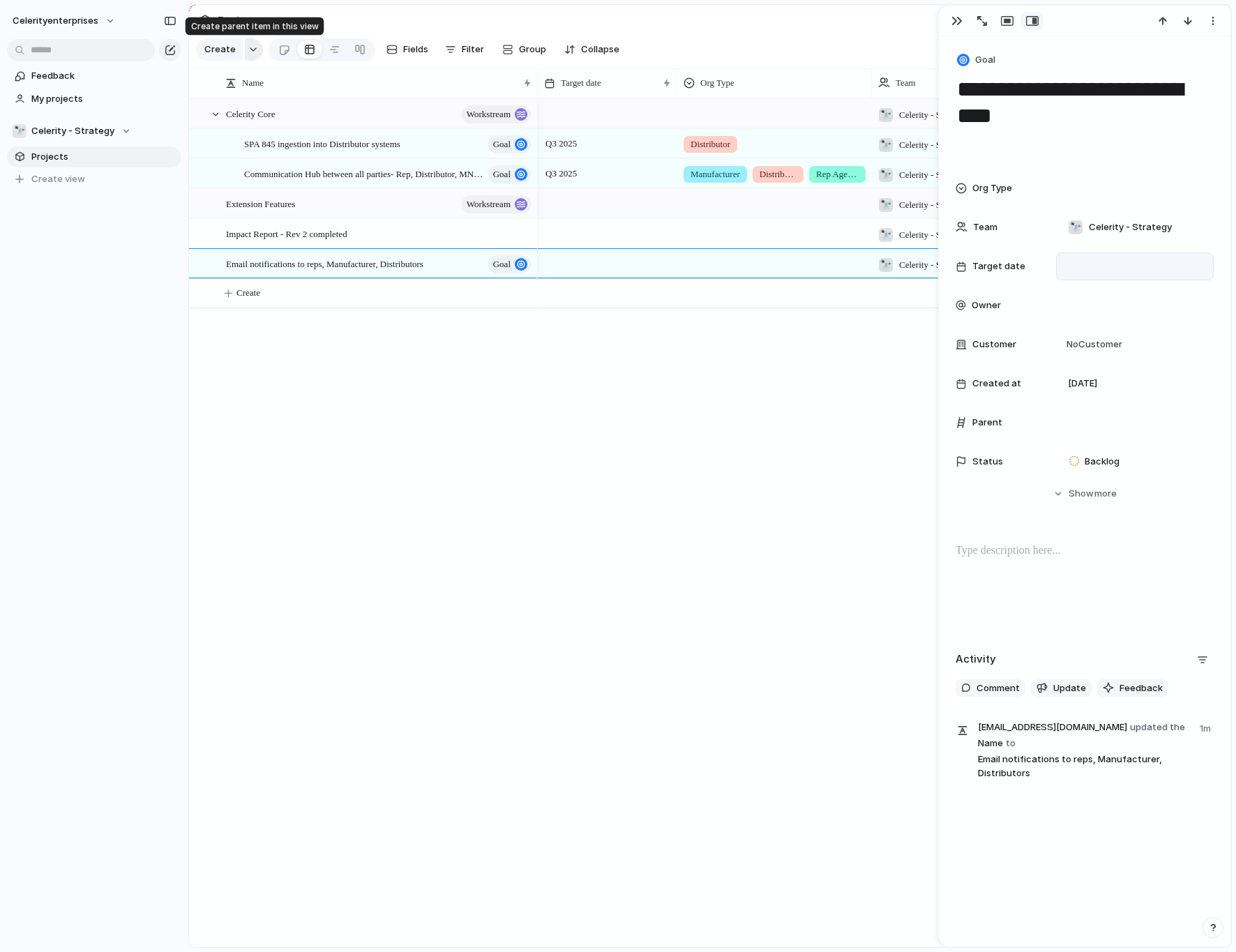
click at [256, 48] on button "button" at bounding box center [254, 49] width 18 height 23
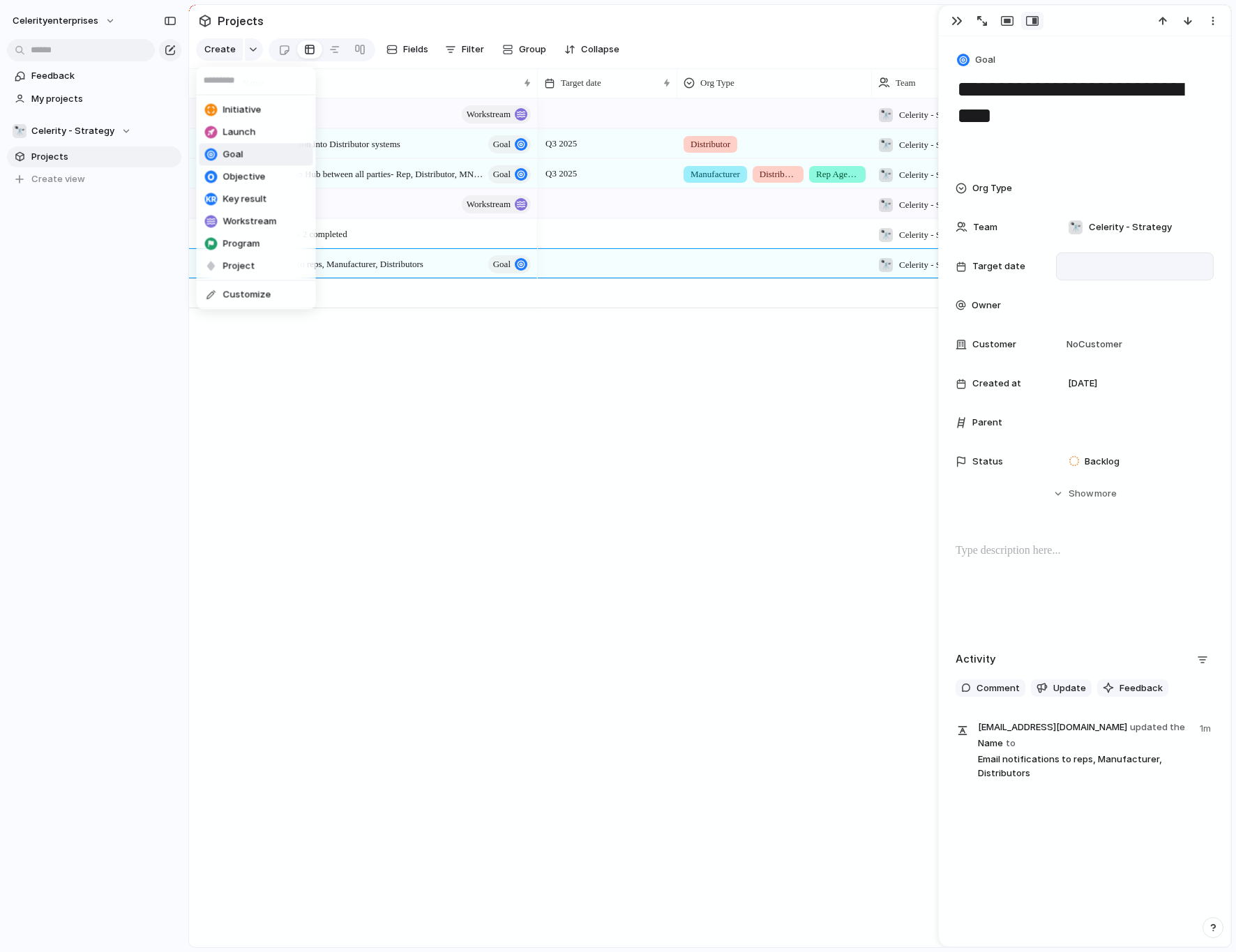
click at [253, 148] on li "Goal" at bounding box center [256, 154] width 113 height 23
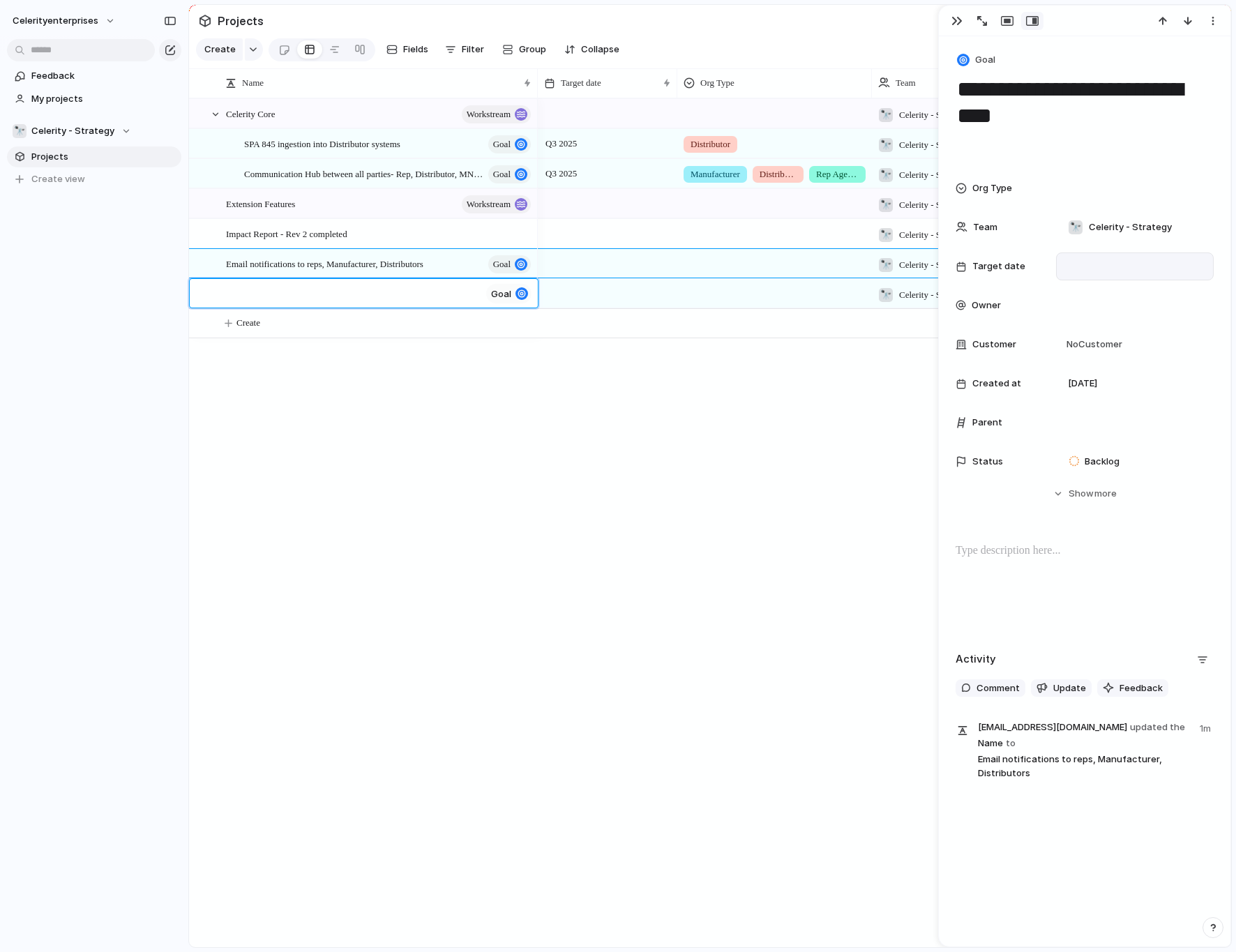
click at [311, 300] on textarea at bounding box center [353, 295] width 254 height 18
paste textarea "**********"
type textarea "**********"
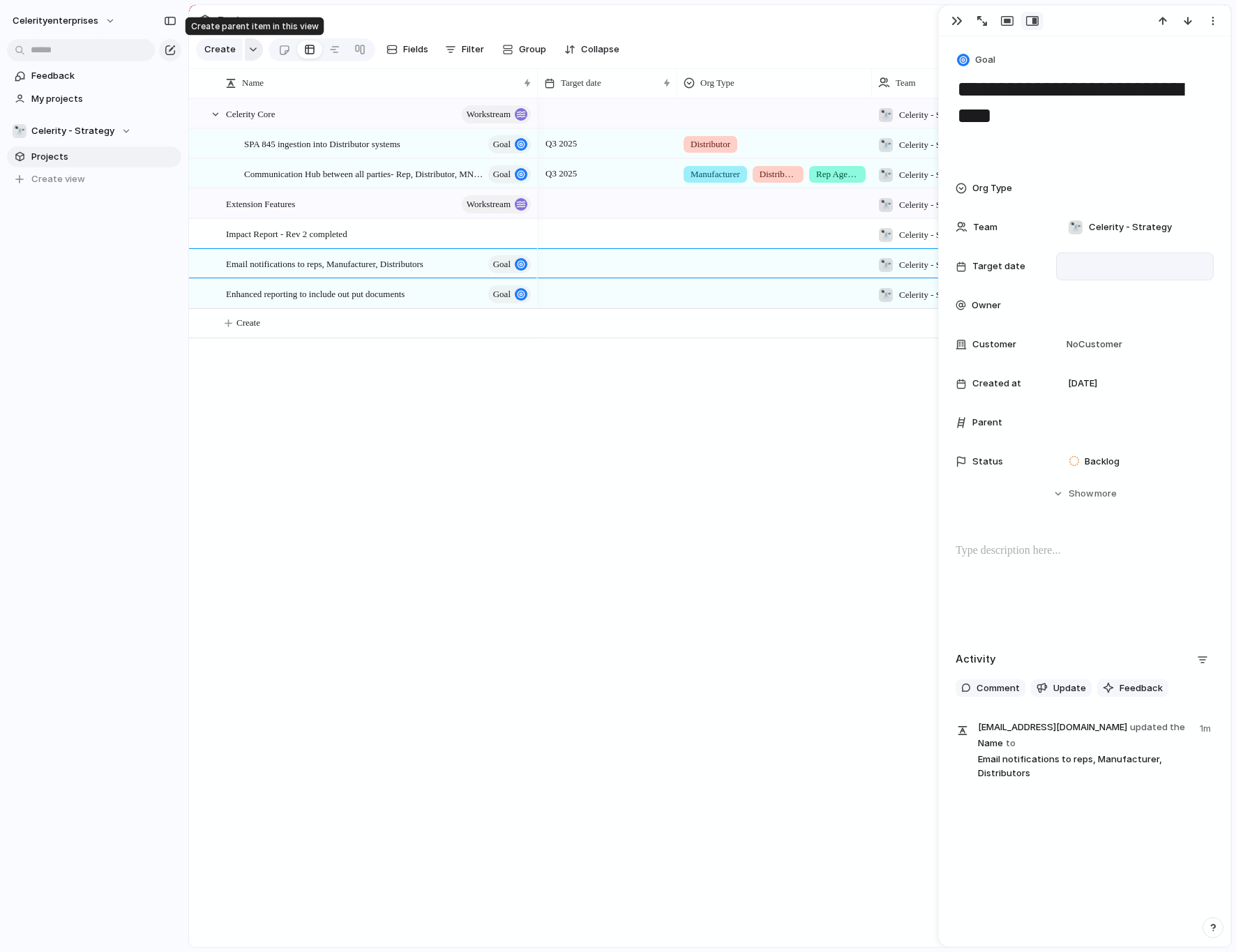
click at [252, 52] on div "button" at bounding box center [254, 49] width 10 height 6
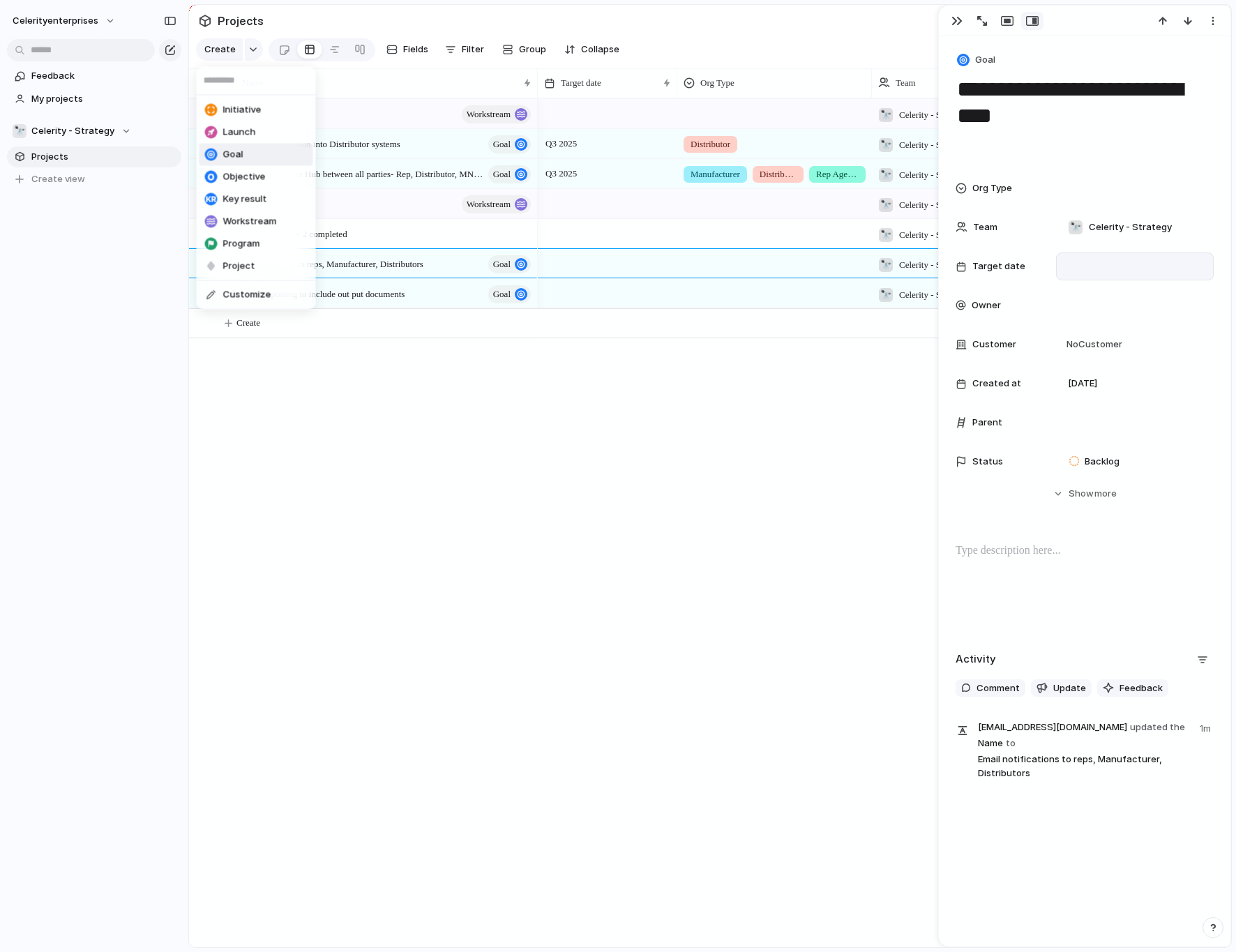
click at [238, 158] on span "Goal" at bounding box center [234, 154] width 20 height 14
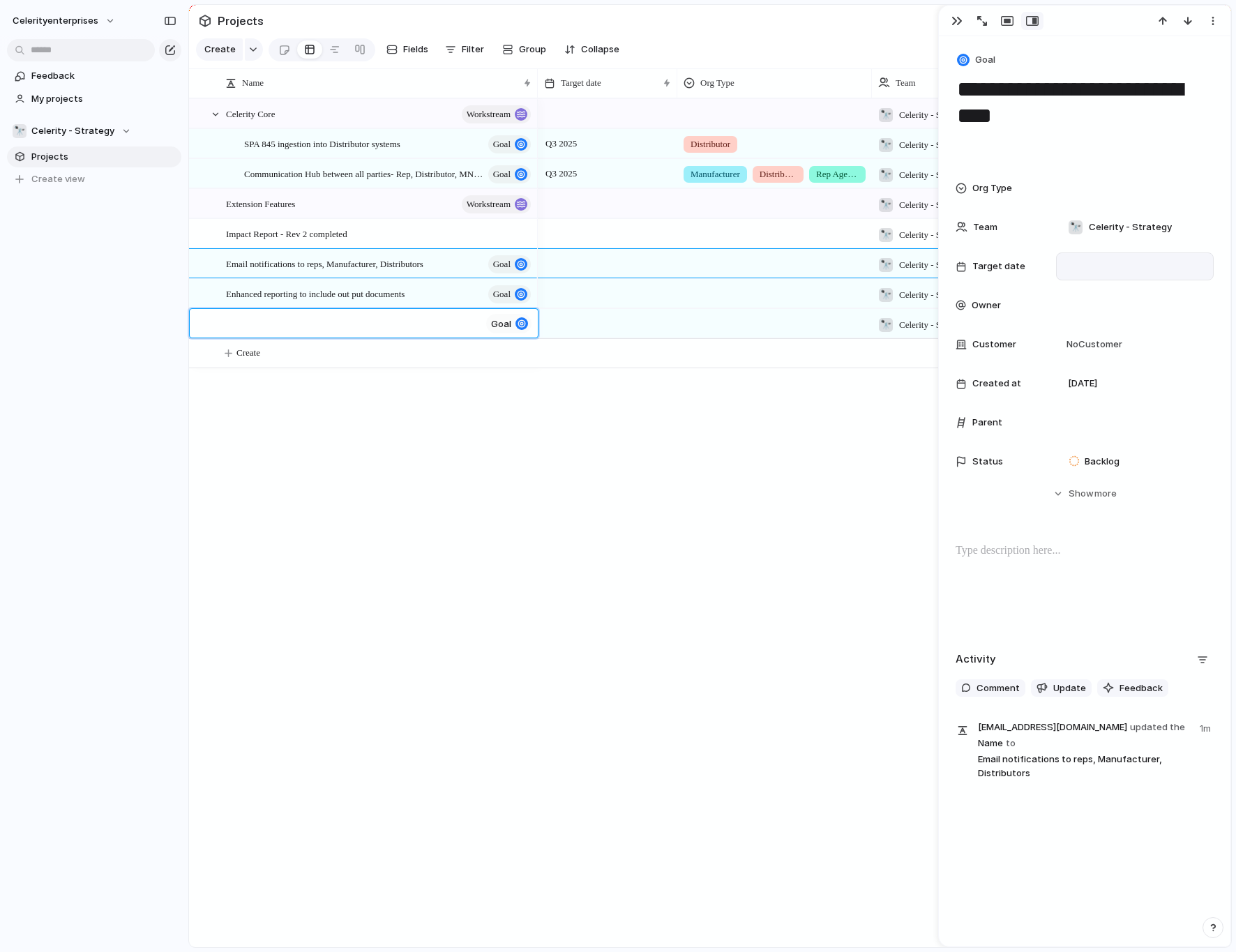
click at [322, 322] on textarea at bounding box center [353, 325] width 254 height 18
paste textarea "**********"
type textarea "**********"
click at [258, 48] on button "button" at bounding box center [254, 49] width 18 height 23
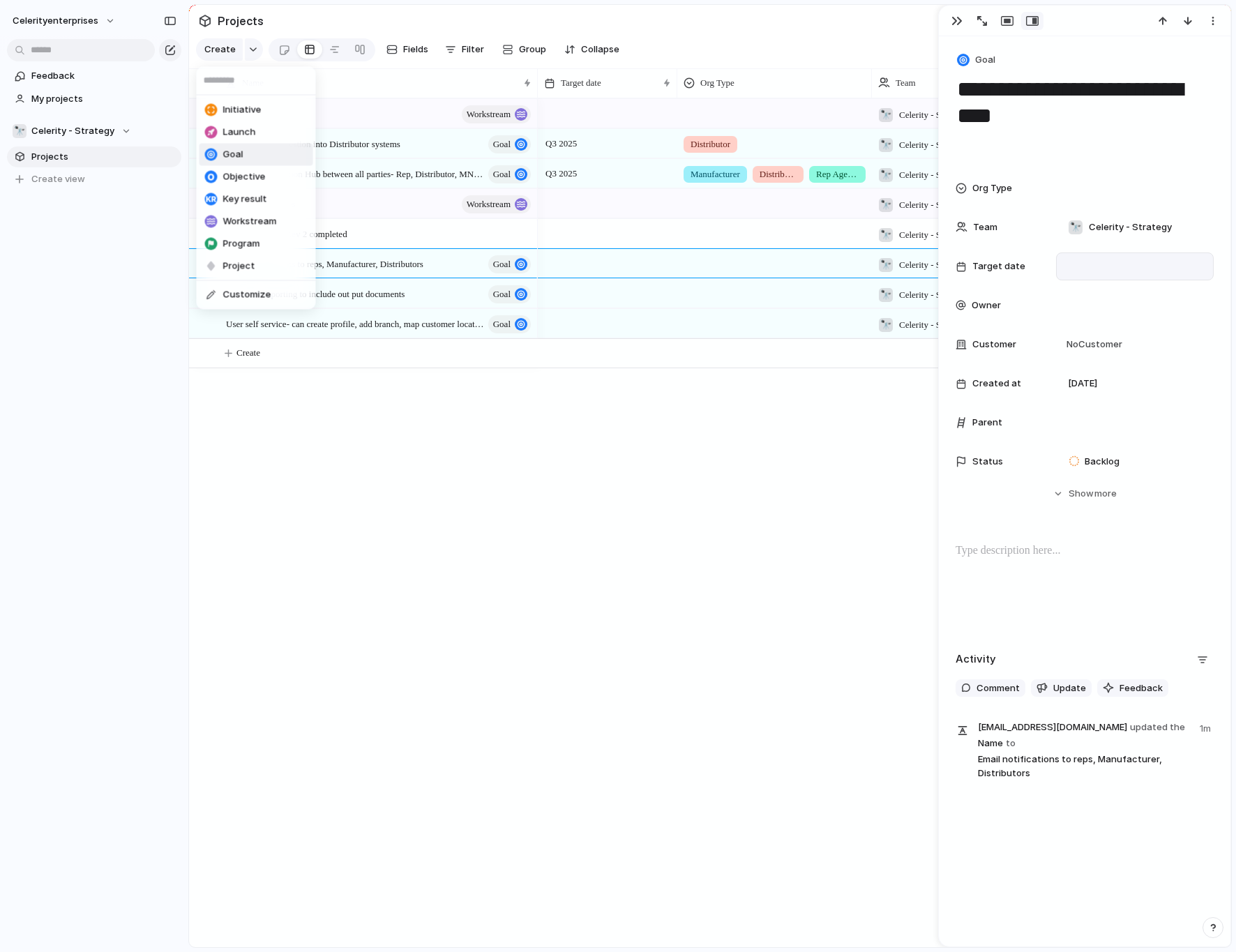
click at [233, 153] on span "Goal" at bounding box center [234, 154] width 20 height 14
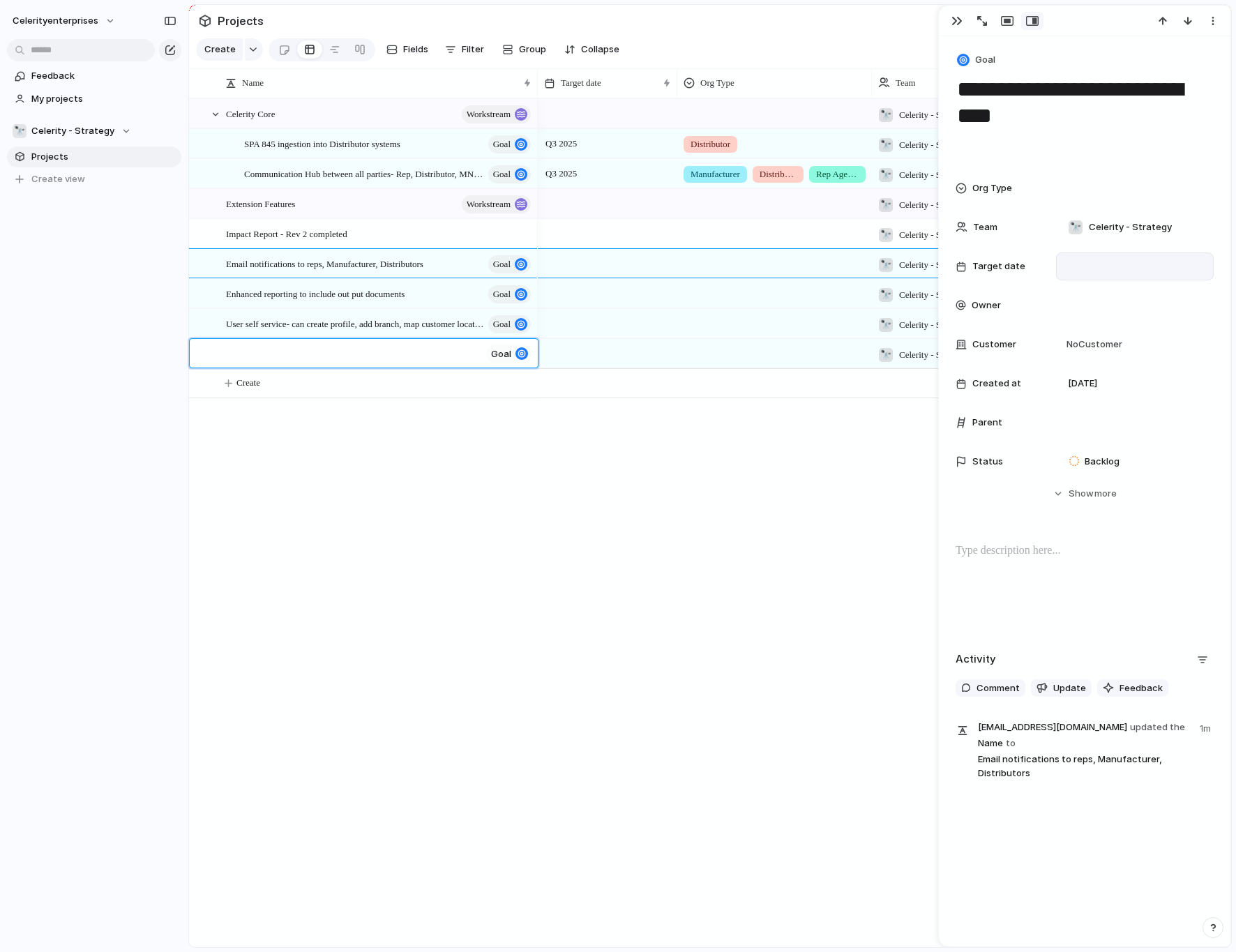
click at [311, 355] on textarea at bounding box center [353, 355] width 254 height 18
paste textarea "**********"
type textarea "**********"
click at [255, 47] on button "button" at bounding box center [254, 49] width 18 height 23
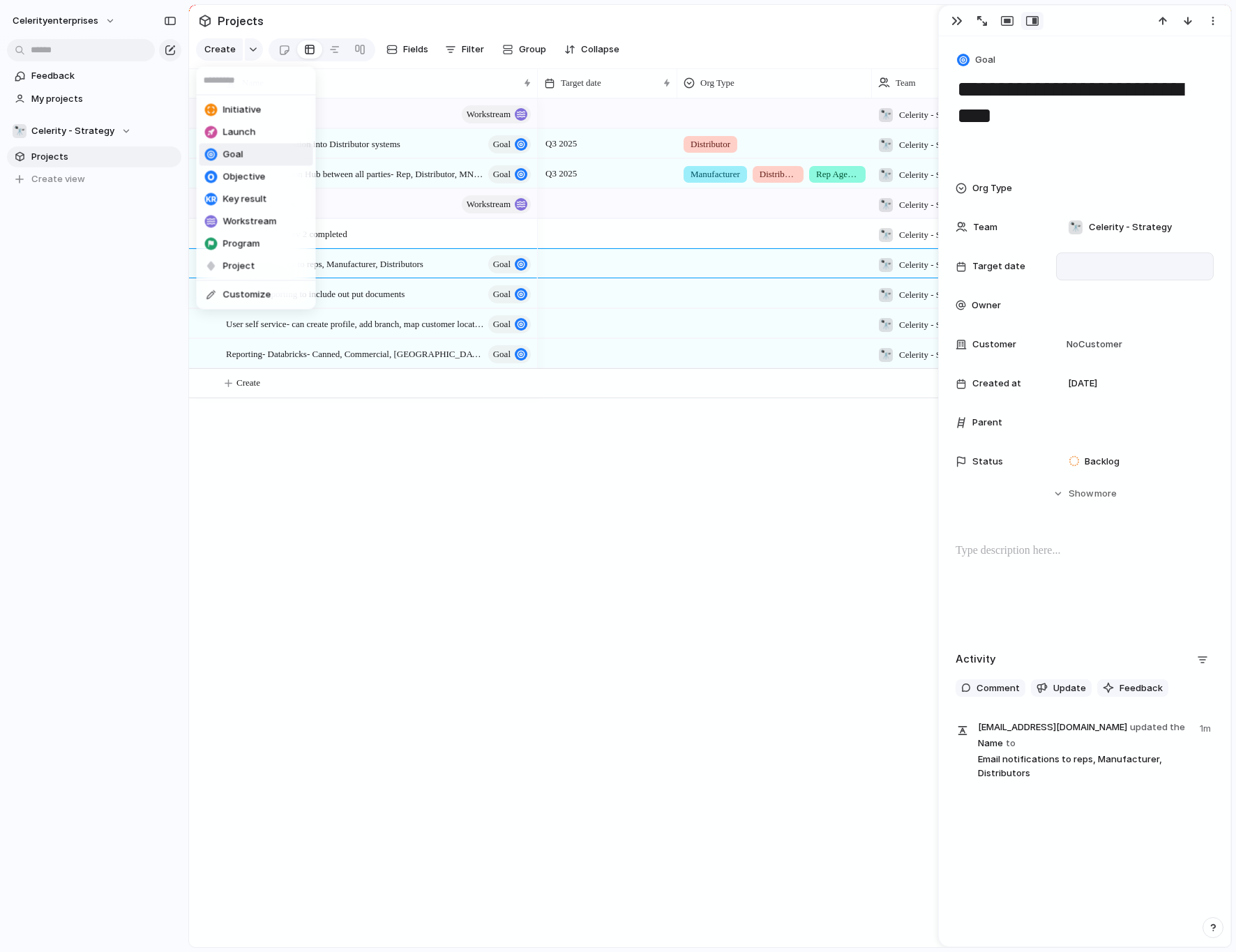
click at [239, 153] on span "Goal" at bounding box center [234, 154] width 20 height 14
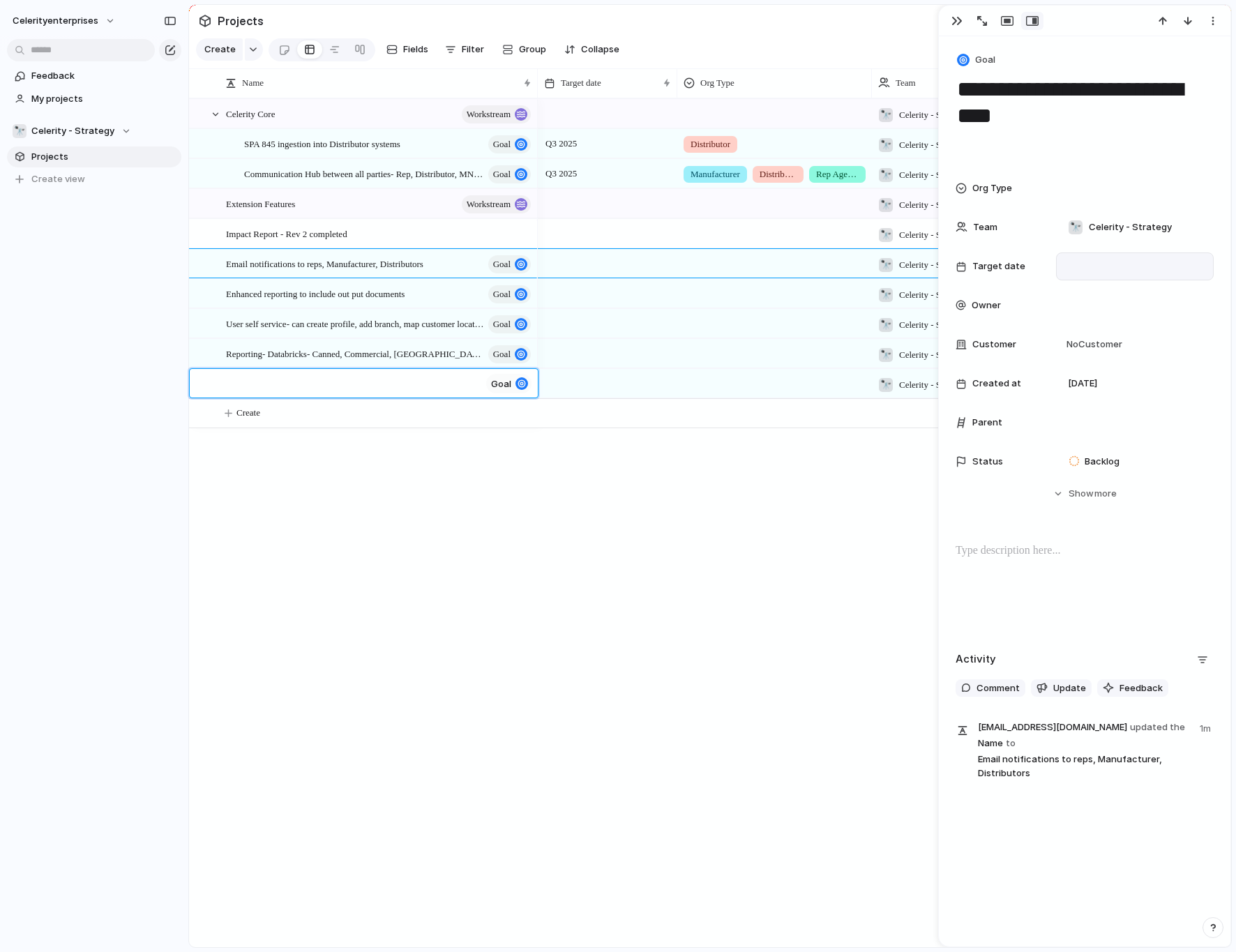
type textarea "**********"
click at [251, 49] on div "button" at bounding box center [254, 49] width 10 height 6
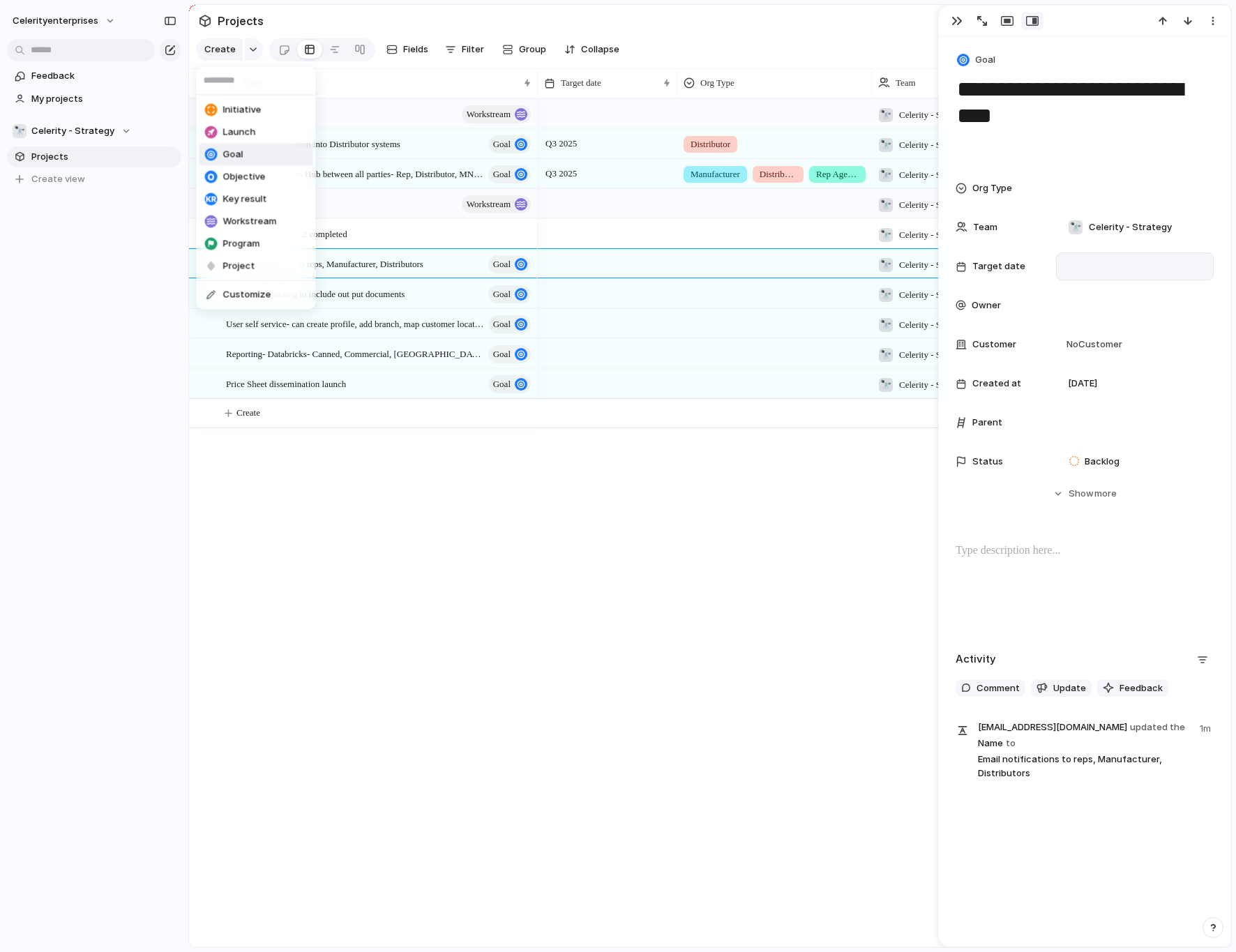
click at [261, 156] on li "Goal" at bounding box center [256, 154] width 113 height 23
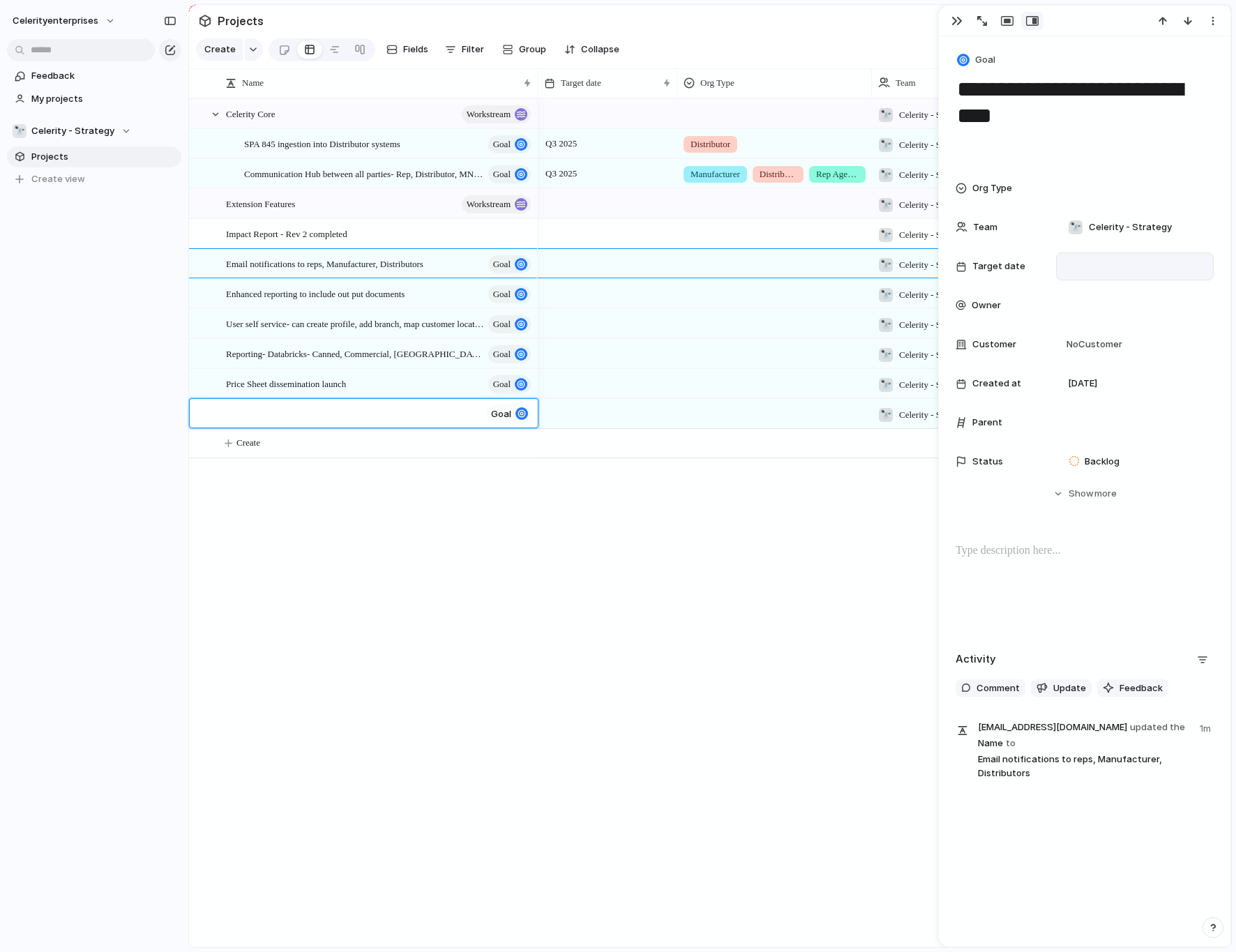
click at [322, 419] on textarea at bounding box center [353, 415] width 254 height 18
paste textarea "**********"
type textarea "**********"
click at [202, 264] on div at bounding box center [200, 263] width 11 height 11
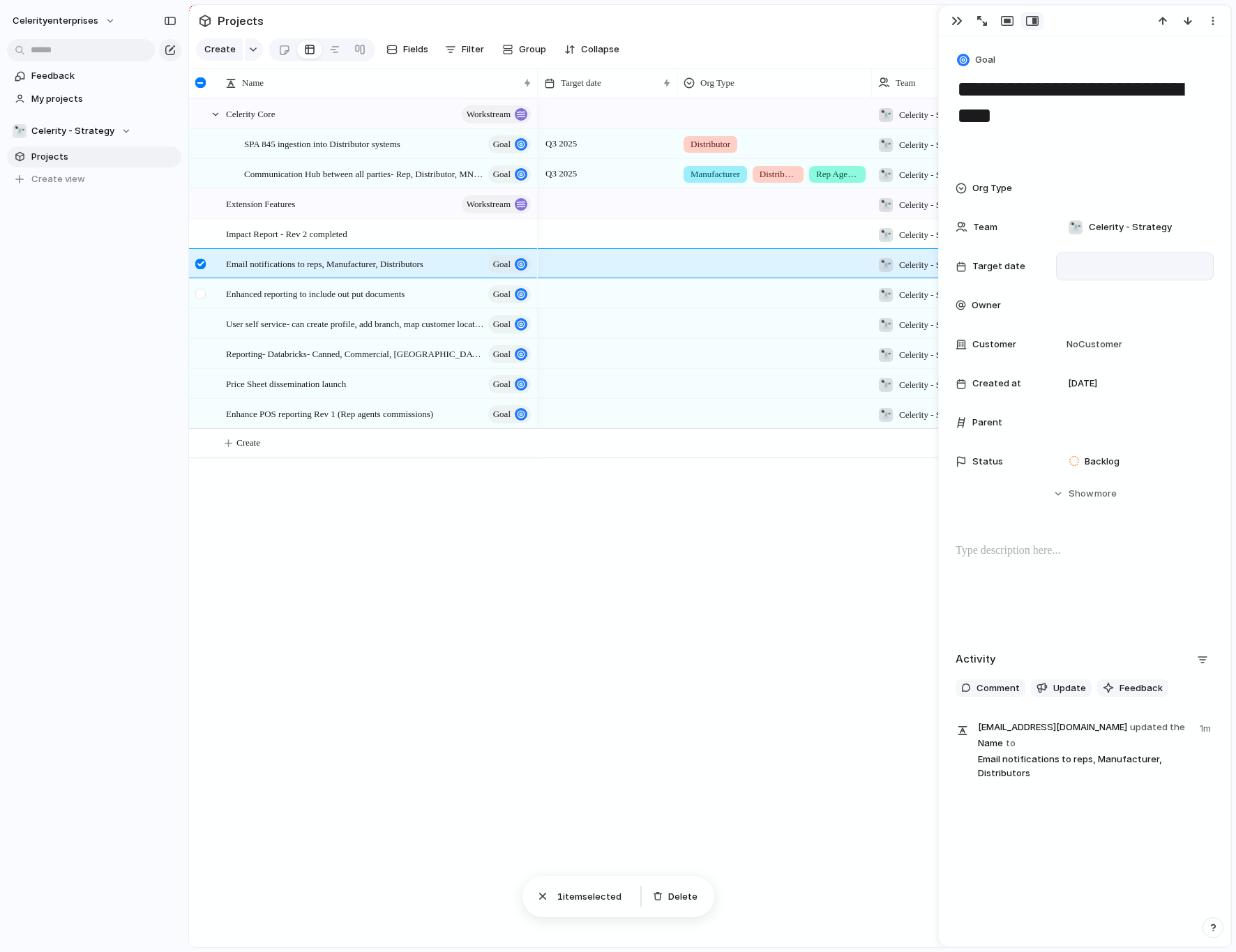
click at [201, 292] on div at bounding box center [200, 293] width 11 height 11
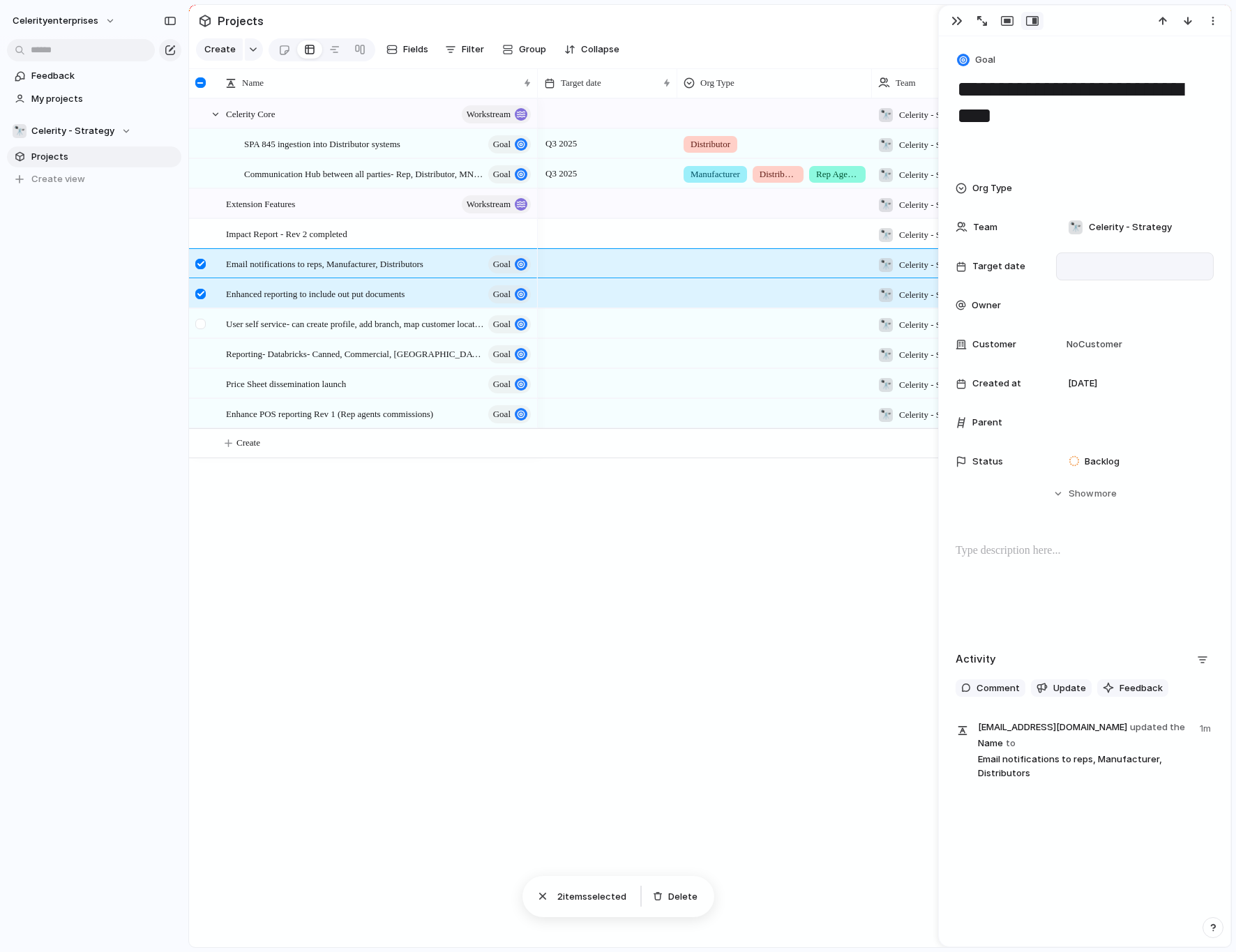
click at [198, 324] on div at bounding box center [200, 323] width 11 height 11
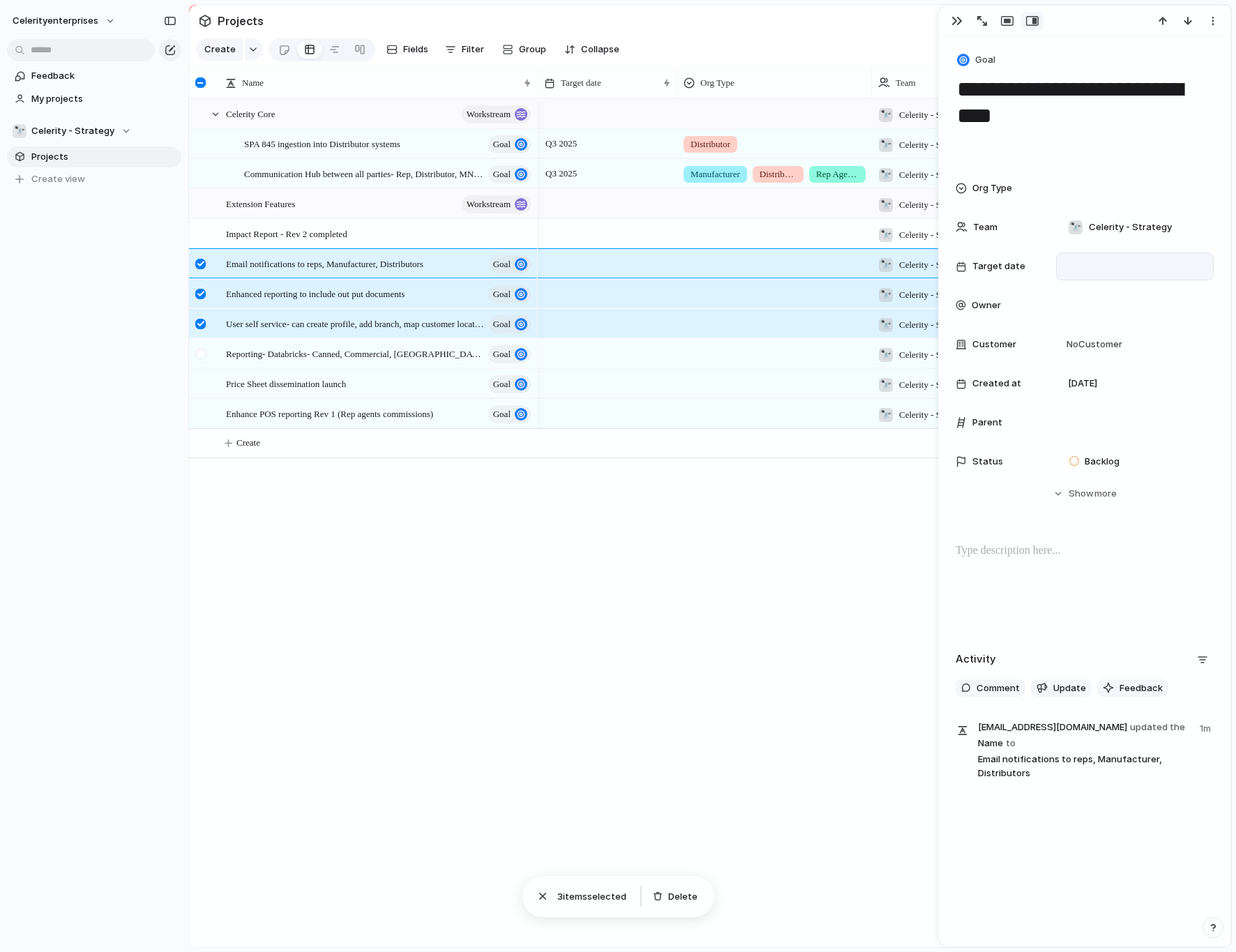
click at [198, 356] on div at bounding box center [200, 353] width 11 height 11
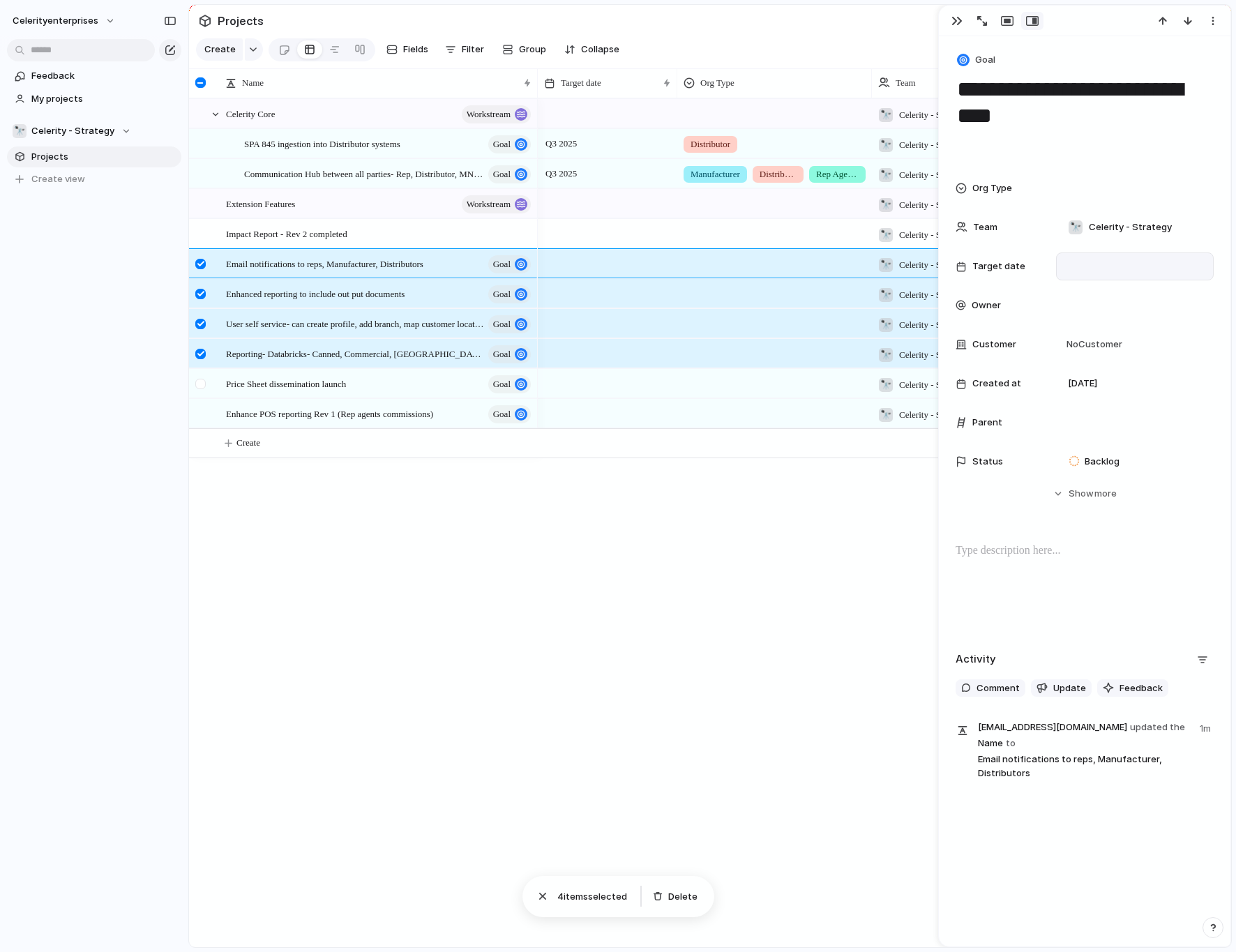
click at [199, 385] on div at bounding box center [200, 383] width 11 height 11
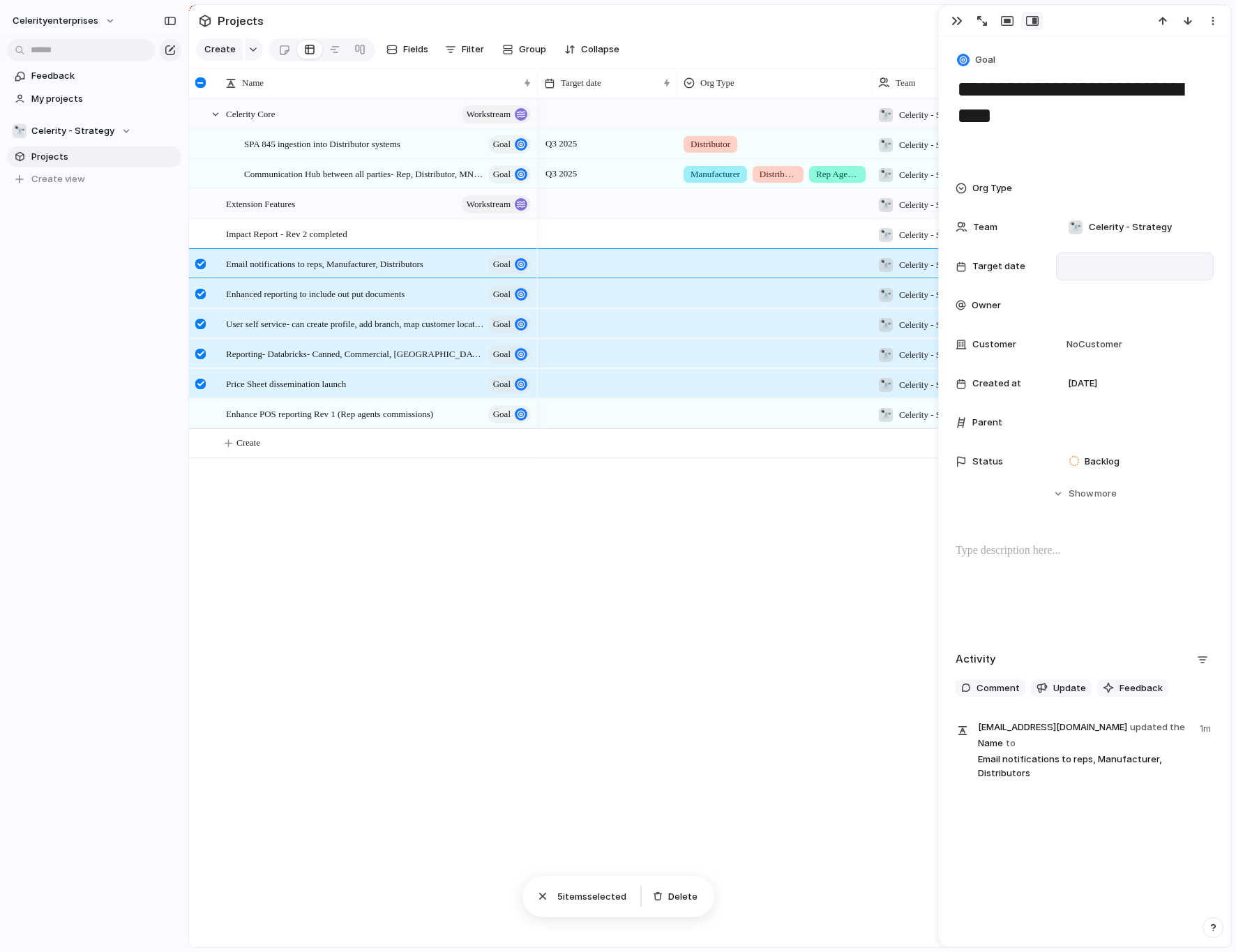
click at [200, 382] on div at bounding box center [200, 383] width 11 height 11
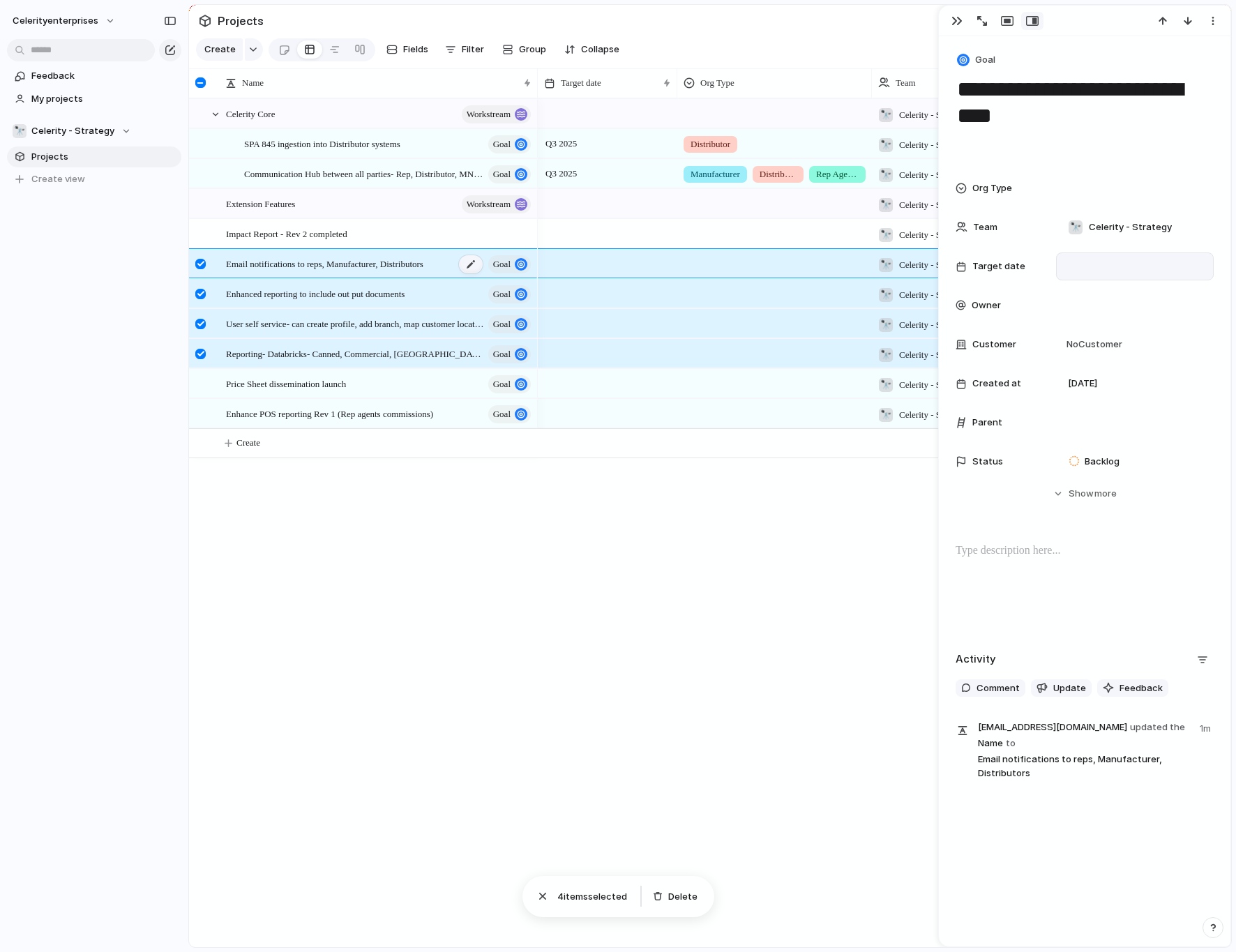
click at [471, 259] on div at bounding box center [470, 264] width 23 height 18
click at [409, 56] on span "Fields" at bounding box center [415, 49] width 25 height 14
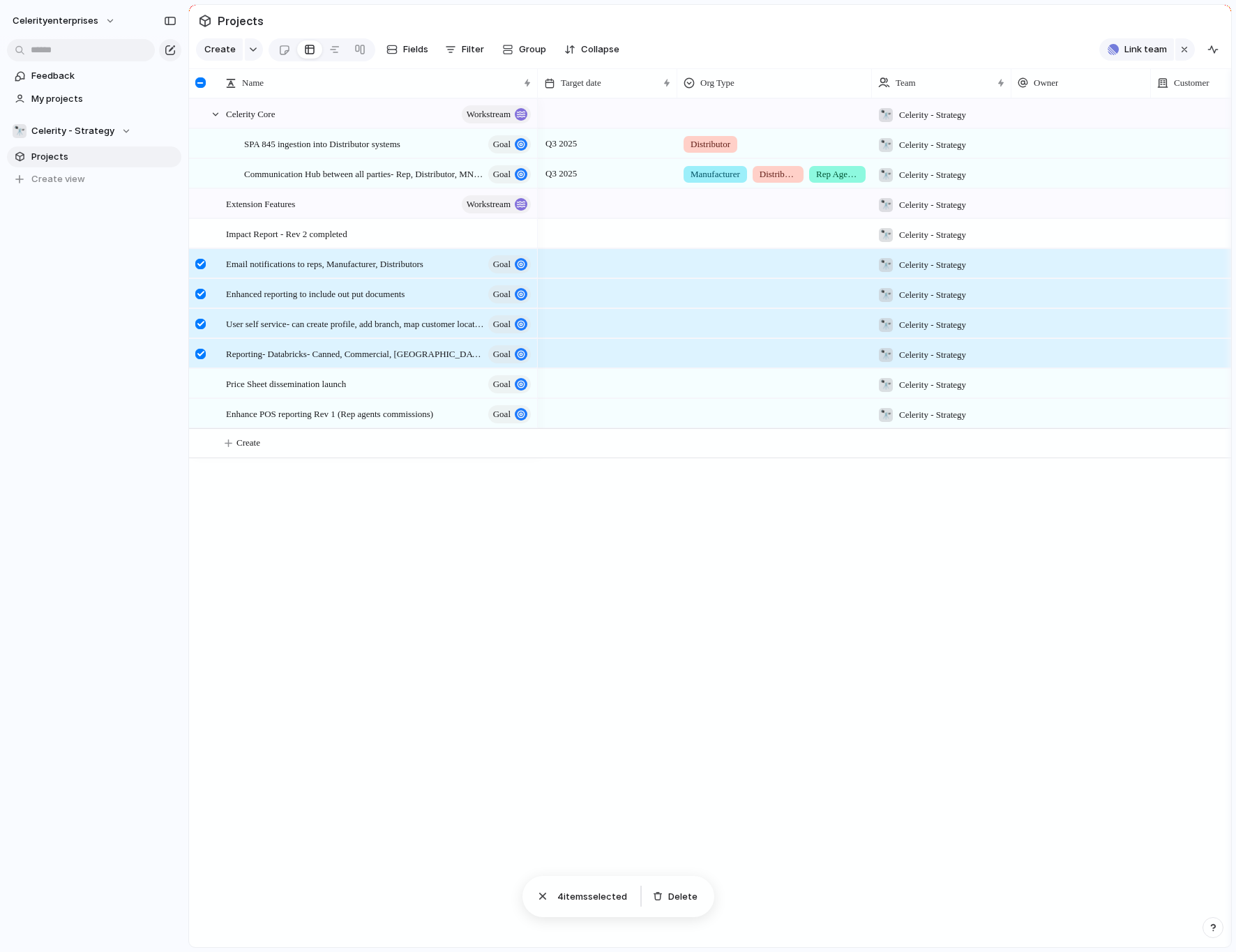
click at [337, 595] on div "Celerity Core workstream Extension Features workstream SPA 845 ingestion into D…" at bounding box center [711, 523] width 1043 height 849
click at [202, 260] on div at bounding box center [200, 263] width 11 height 11
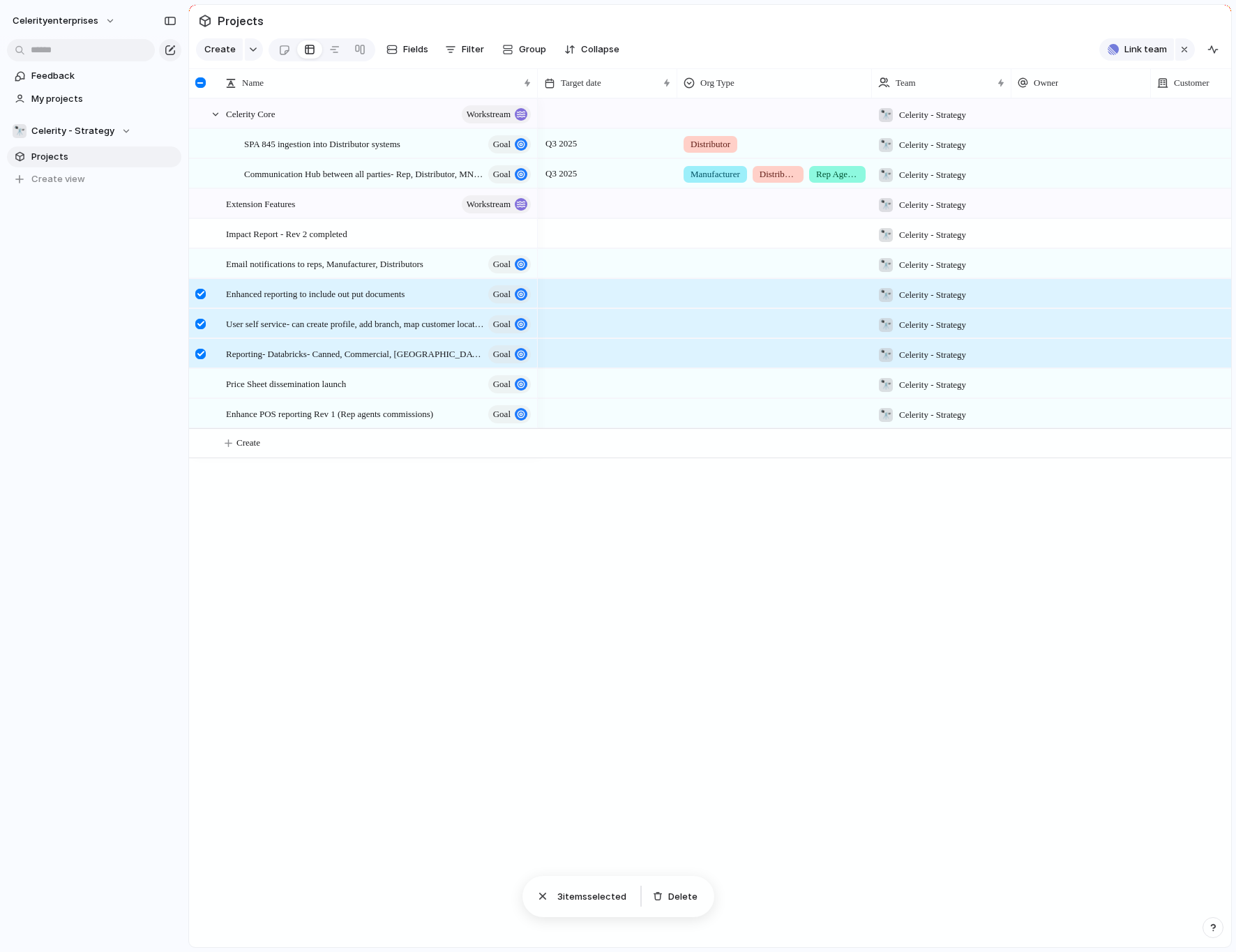
click at [200, 289] on div at bounding box center [200, 293] width 11 height 11
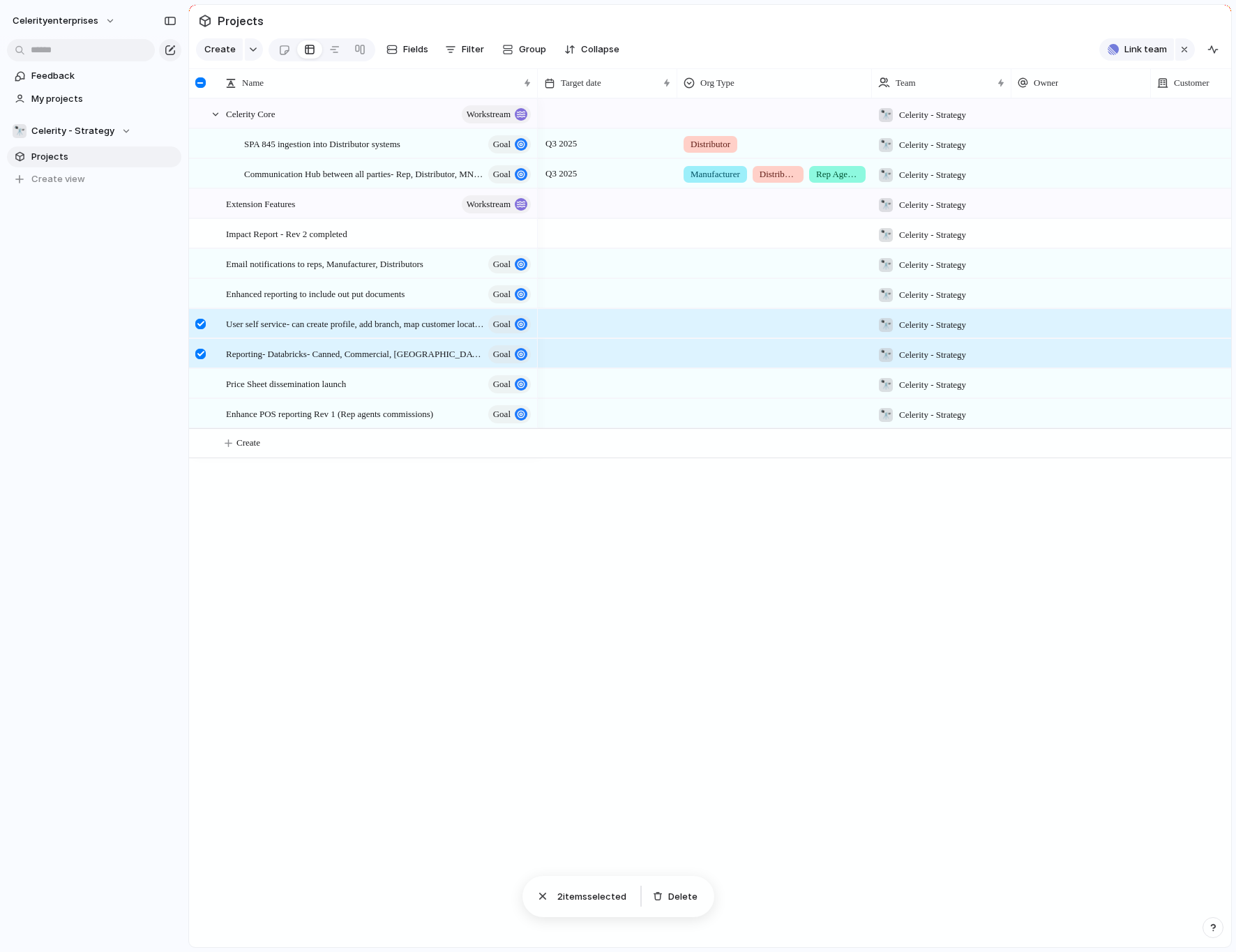
click at [201, 319] on div at bounding box center [200, 323] width 11 height 11
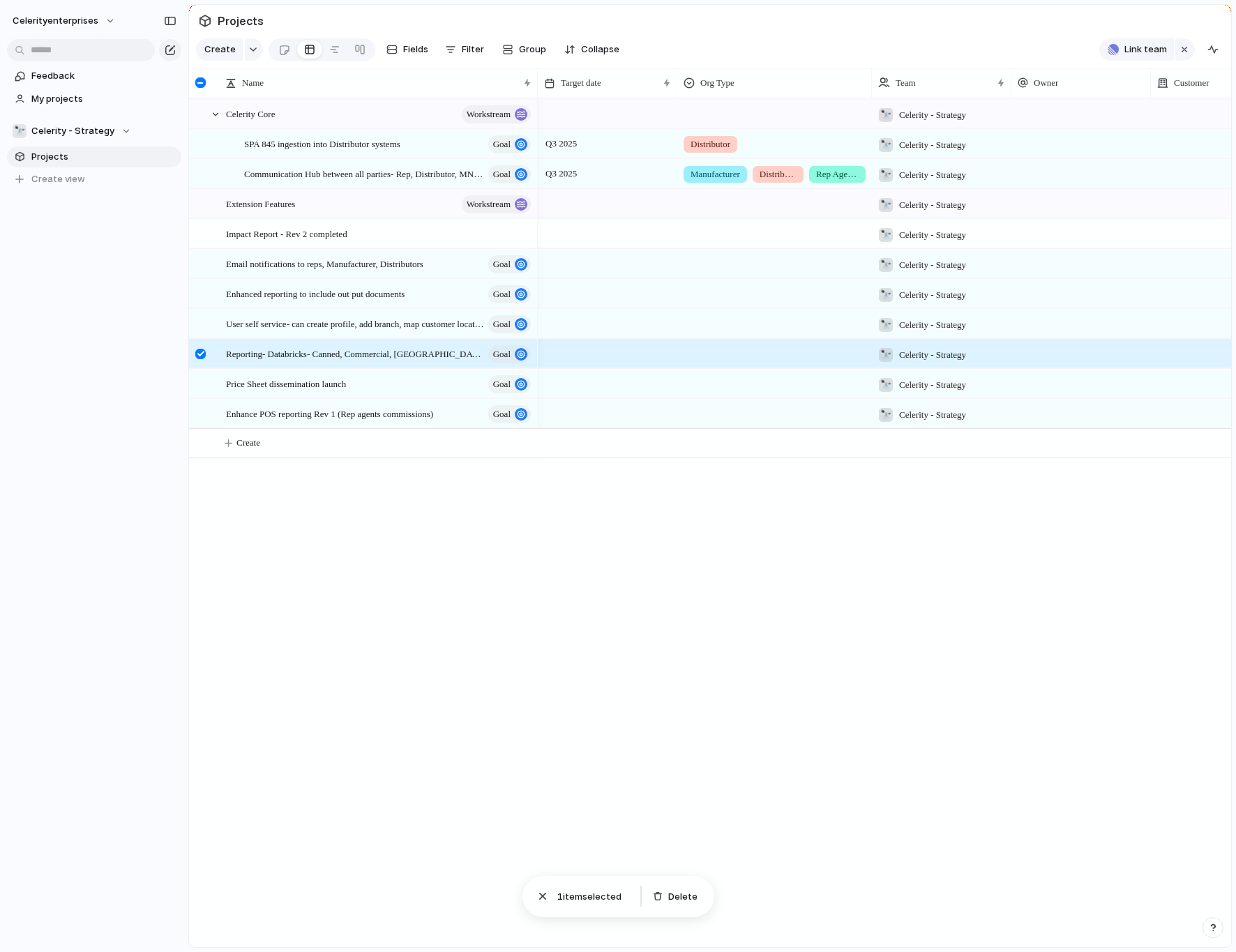
click at [198, 352] on div at bounding box center [200, 353] width 11 height 11
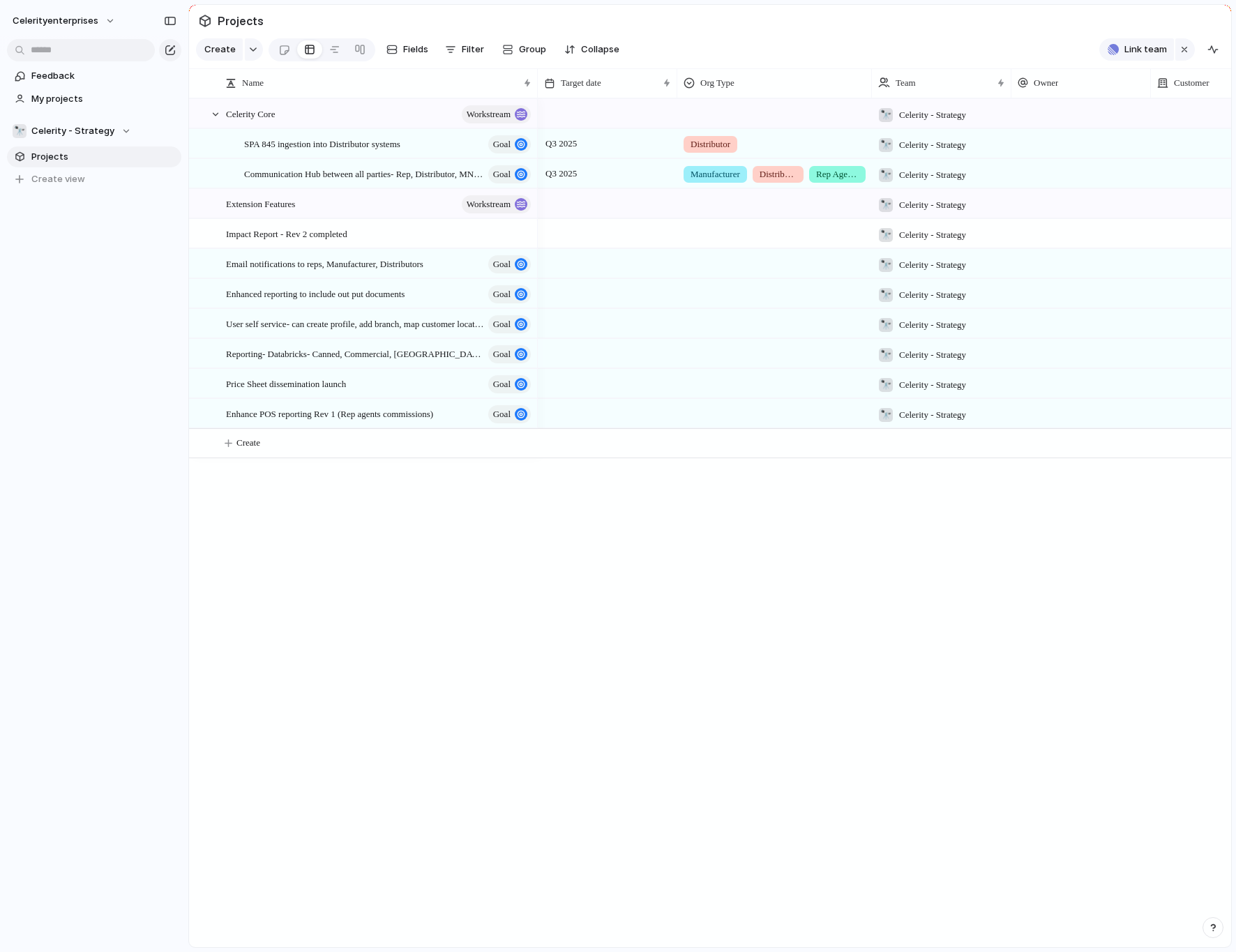
click at [557, 258] on div at bounding box center [607, 263] width 139 height 28
click at [557, 258] on div "Day Month Quarter Half-year Year [DATE] Q1 Q2 Q3 Q4 2024 Q1 Q2 Q3 Q4 2025 Q1 Q2…" at bounding box center [618, 476] width 1236 height 952
click at [557, 258] on div at bounding box center [607, 263] width 139 height 28
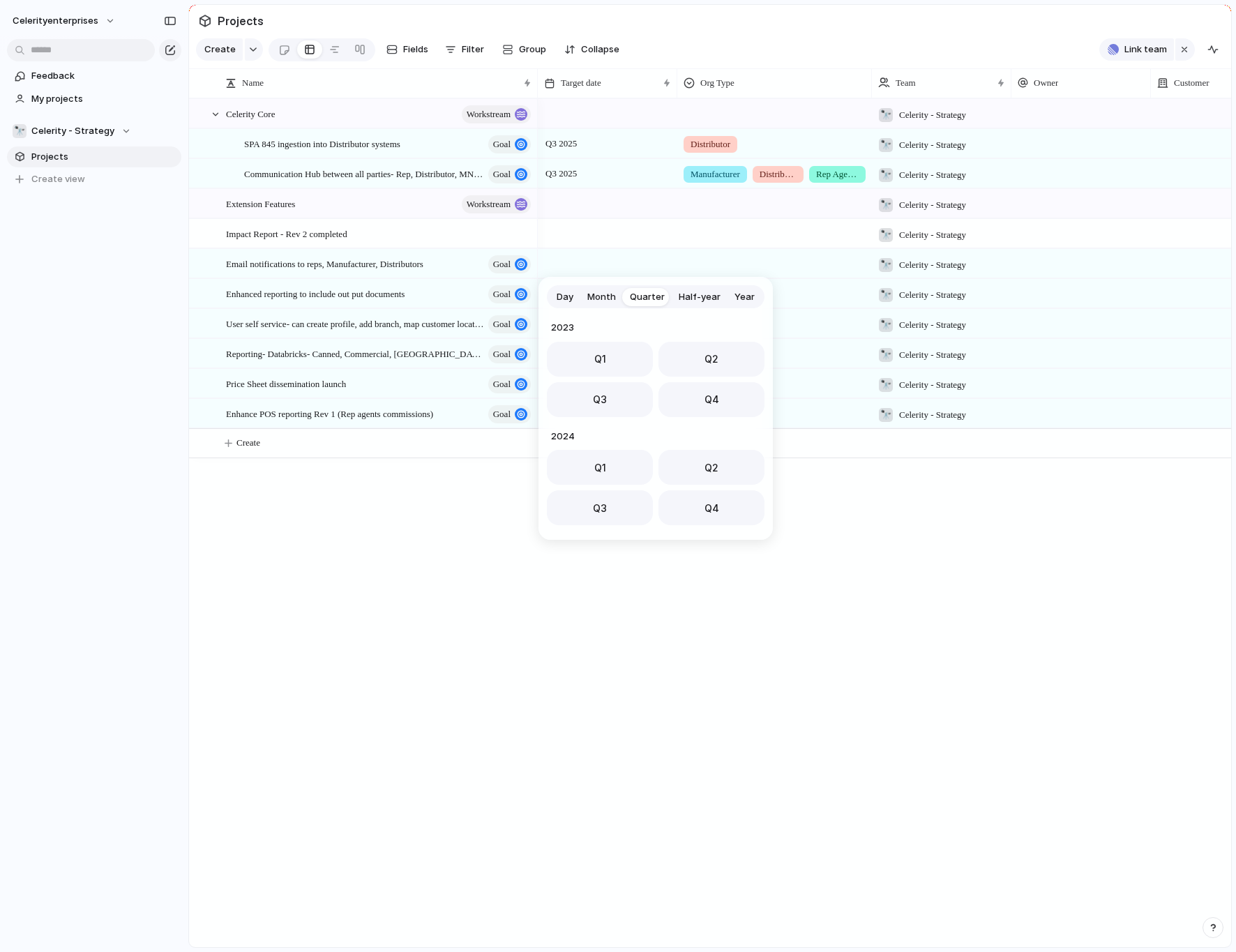
scroll to position [221, 0]
click at [636, 386] on button "Q3" at bounding box center [600, 395] width 106 height 35
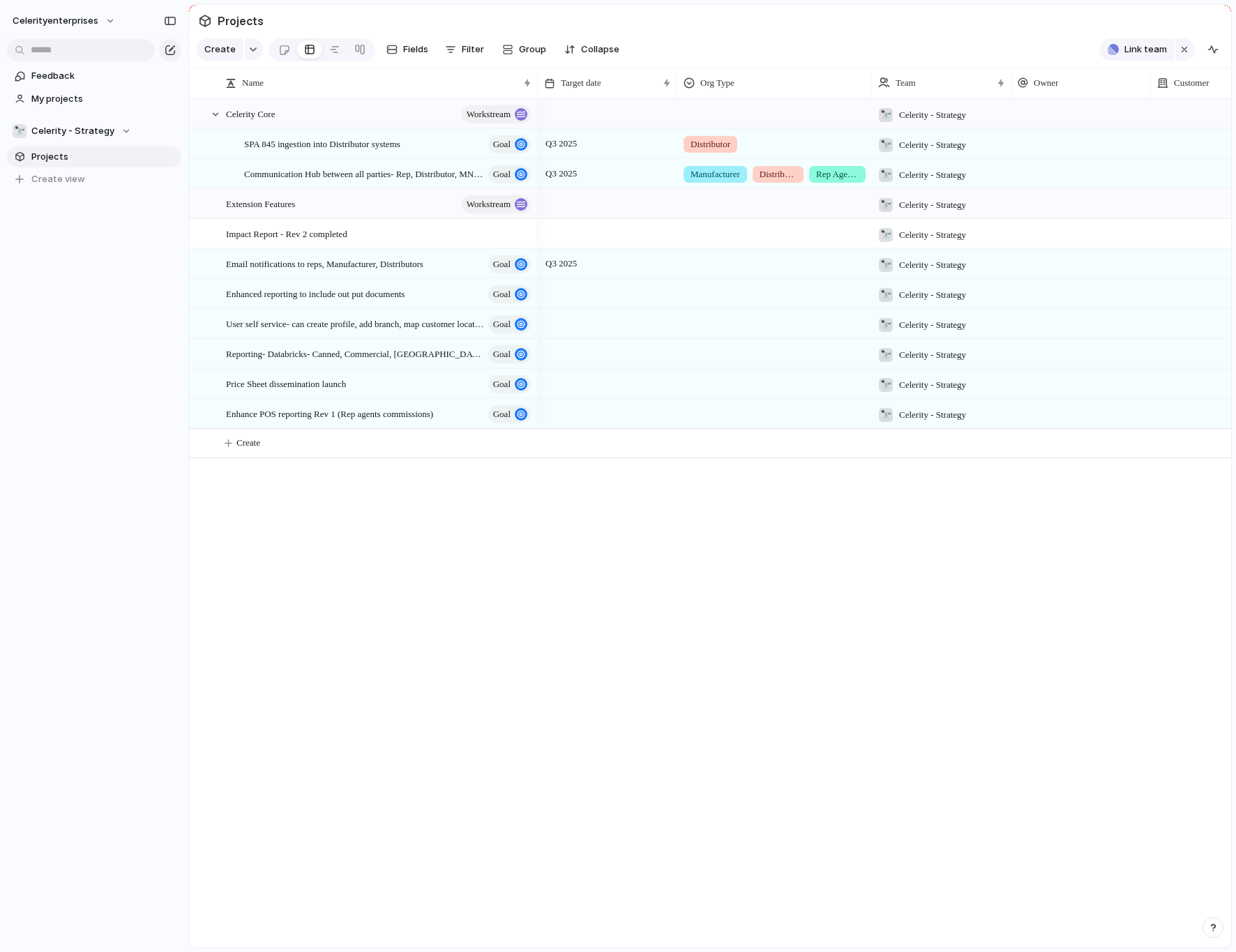
click at [595, 298] on div at bounding box center [607, 293] width 139 height 28
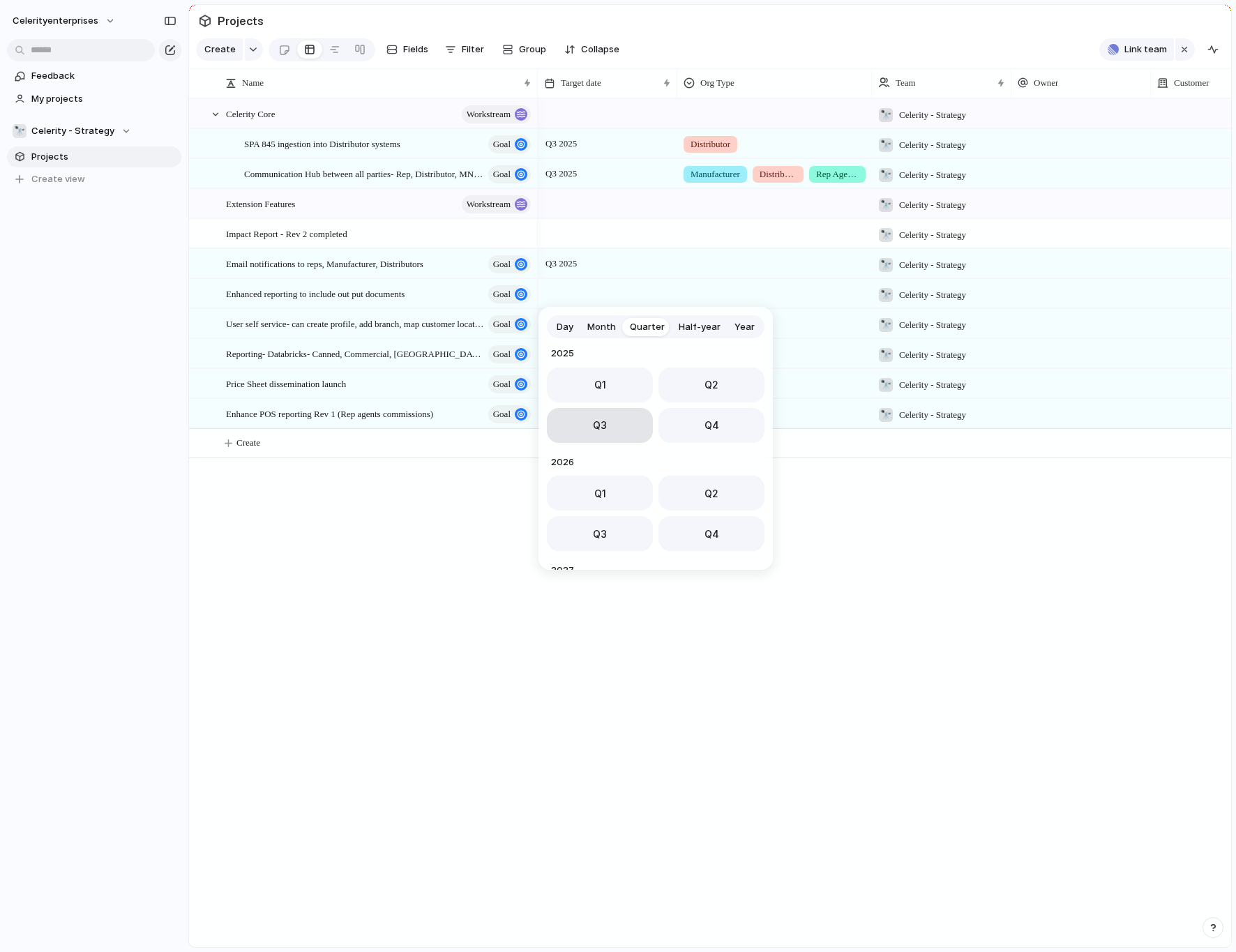
click at [593, 419] on span "Q3" at bounding box center [600, 425] width 14 height 15
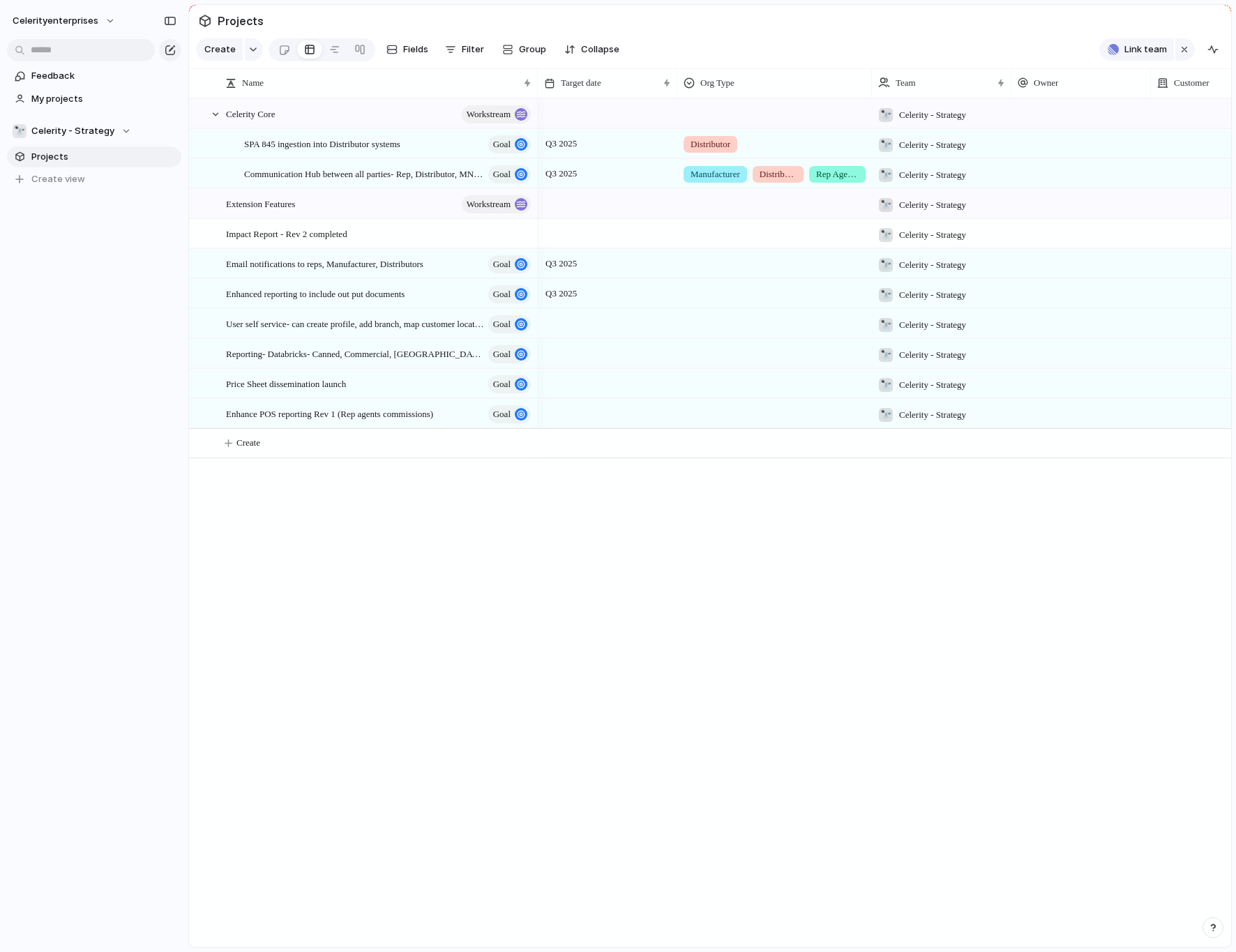
click at [574, 326] on div at bounding box center [607, 323] width 139 height 28
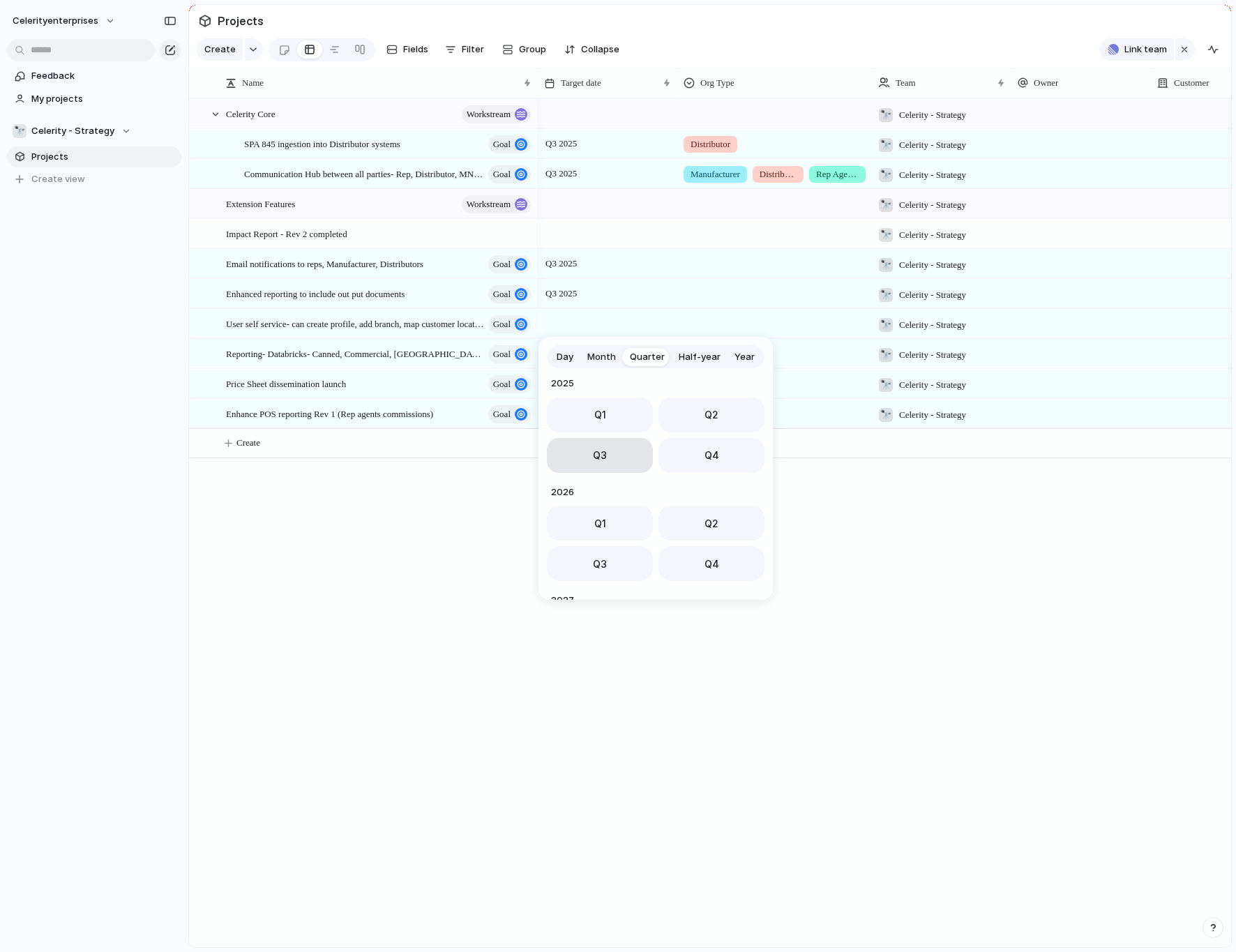
click at [585, 449] on button "Q3" at bounding box center [600, 455] width 106 height 35
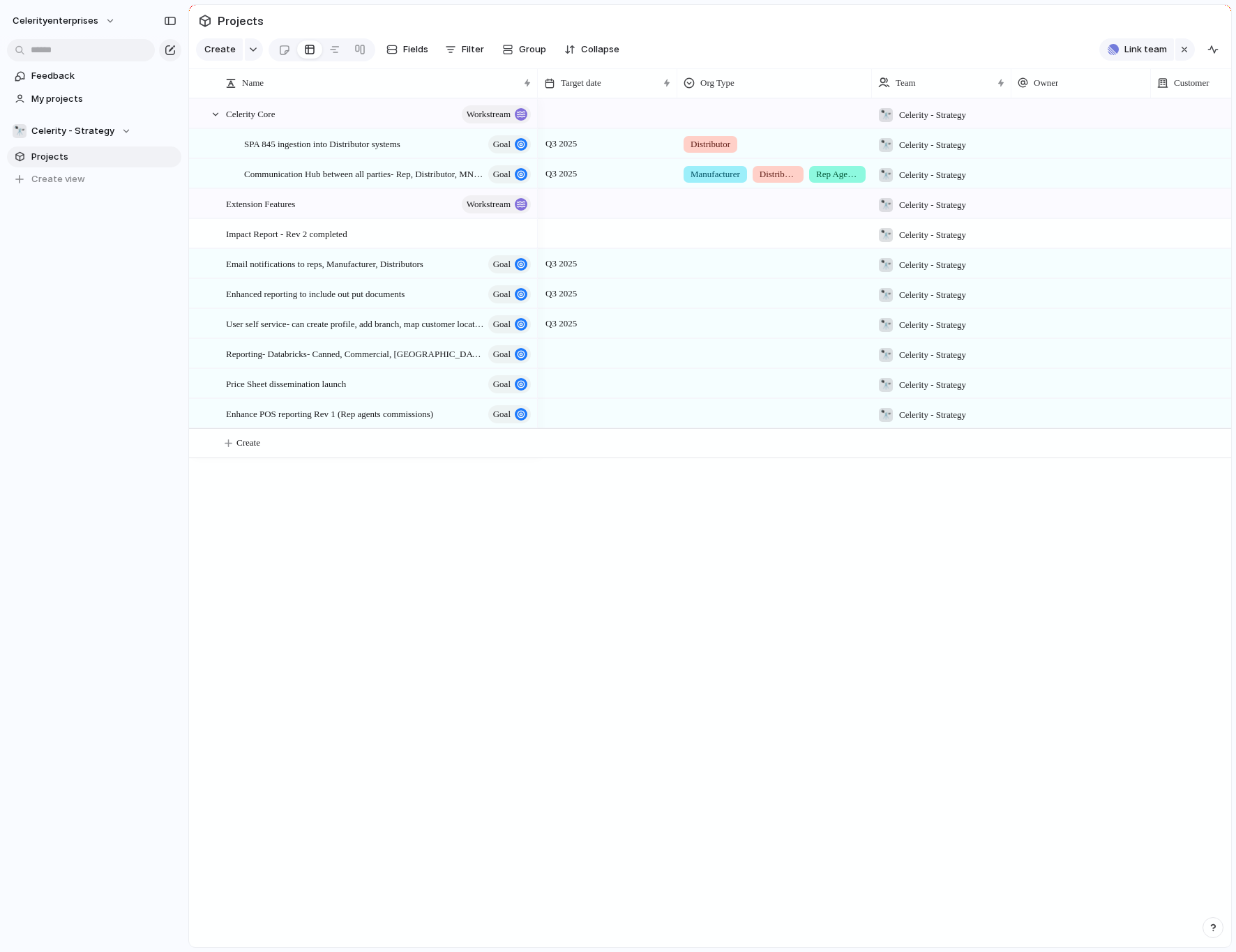
click at [574, 358] on div at bounding box center [607, 353] width 139 height 28
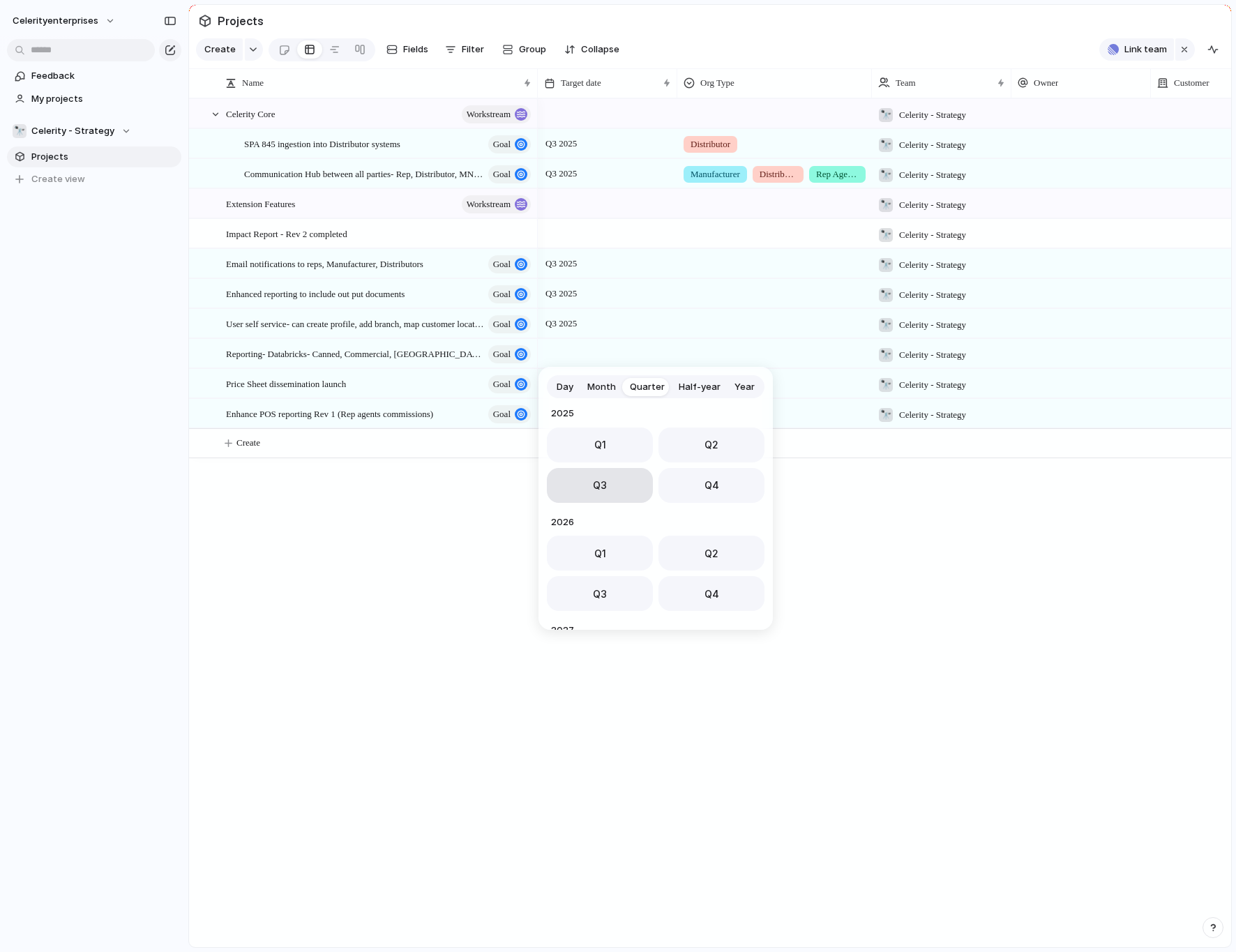
click at [573, 483] on button "Q3" at bounding box center [600, 485] width 106 height 35
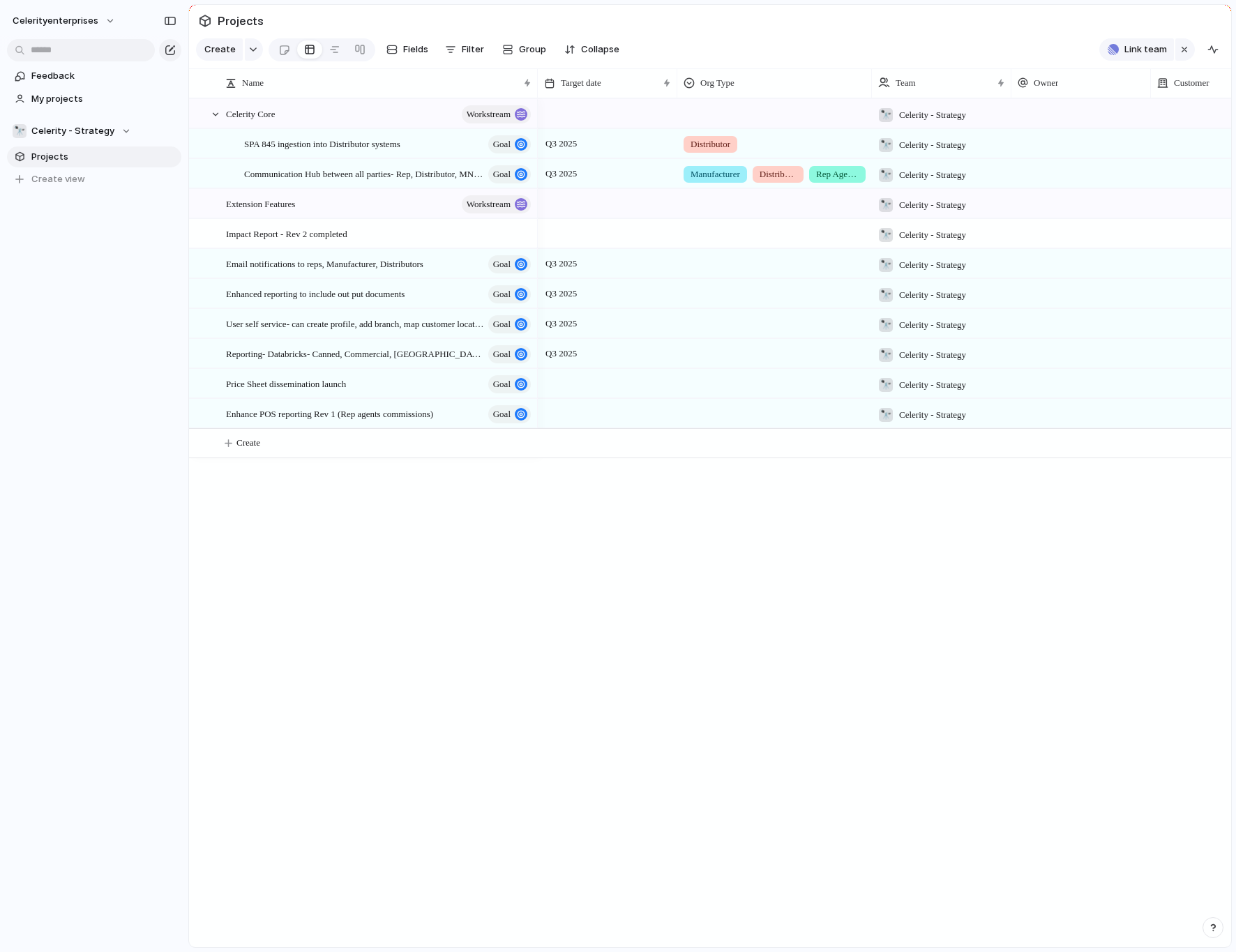
click at [565, 380] on div at bounding box center [607, 383] width 139 height 28
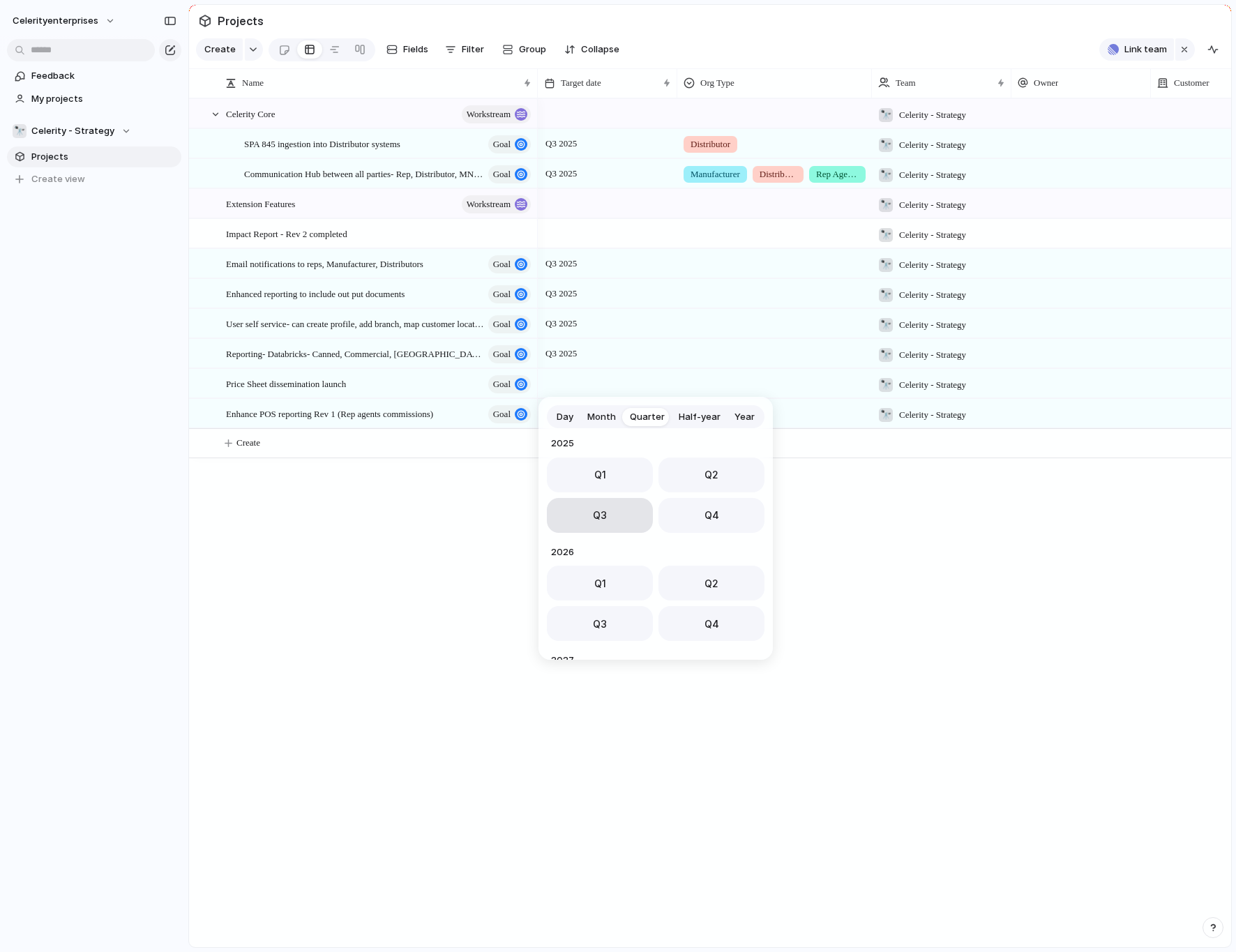
click at [572, 523] on button "Q3" at bounding box center [600, 515] width 106 height 35
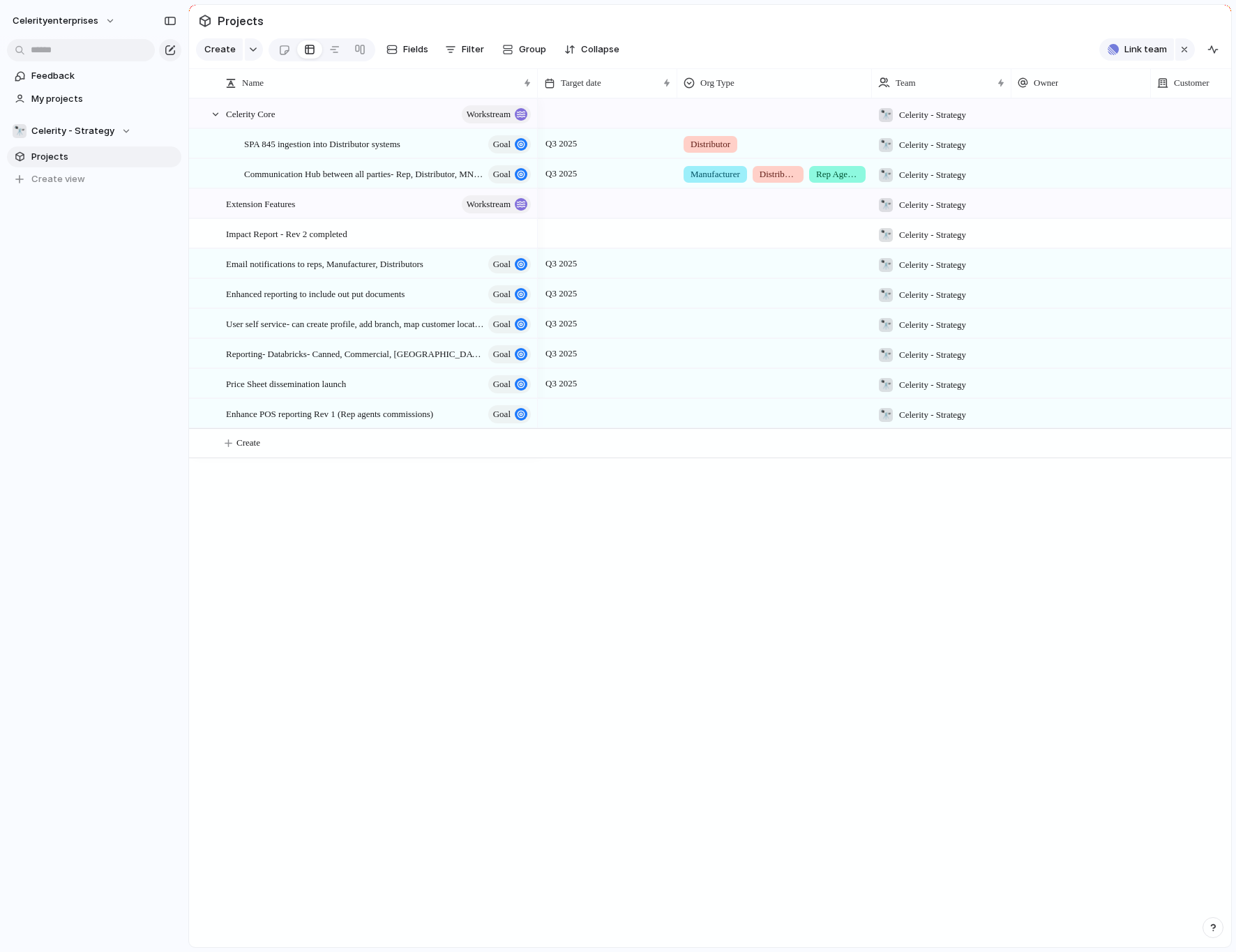
click at [560, 423] on div at bounding box center [607, 413] width 139 height 28
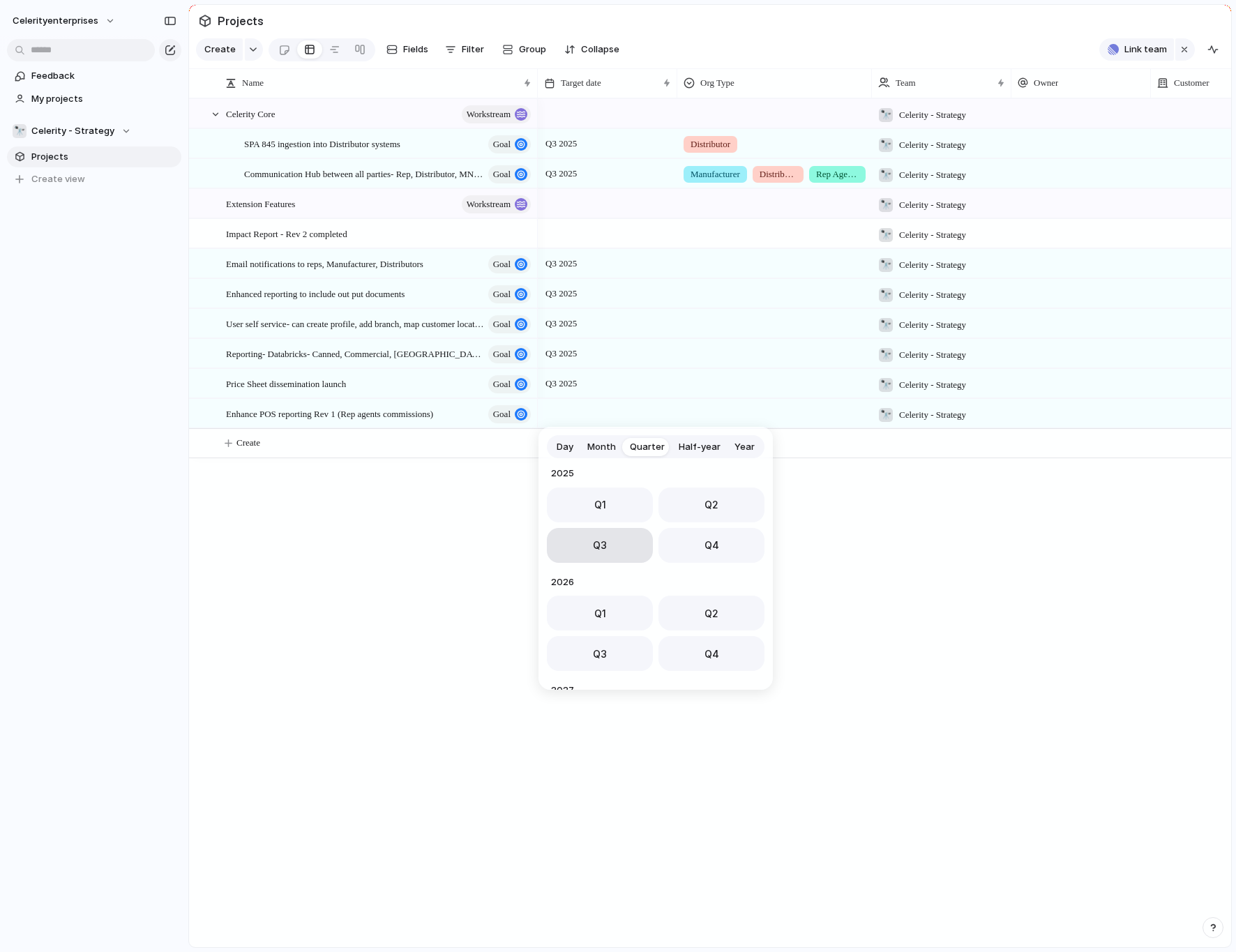
click at [573, 543] on button "Q3" at bounding box center [600, 545] width 106 height 35
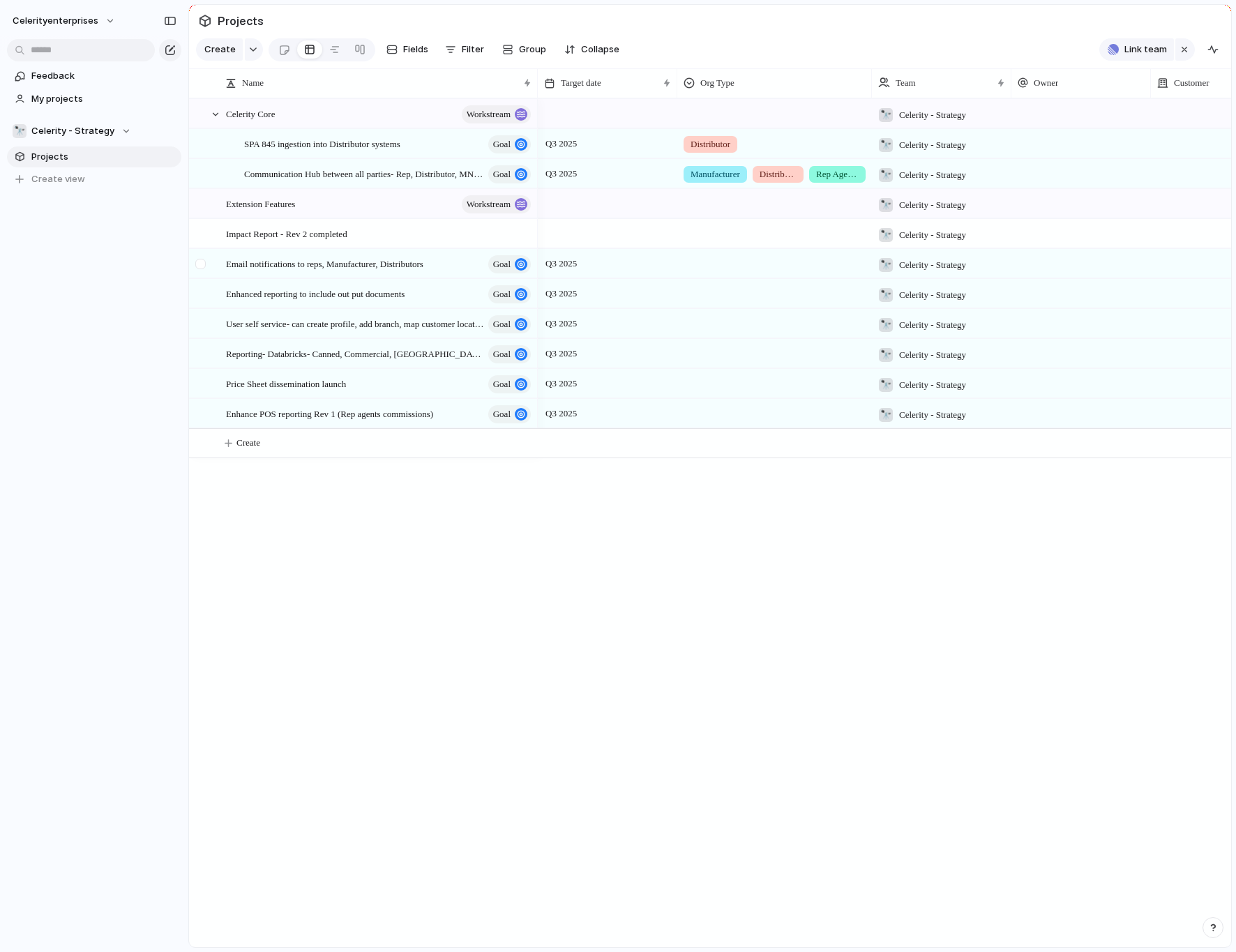
click at [214, 269] on div at bounding box center [203, 268] width 25 height 38
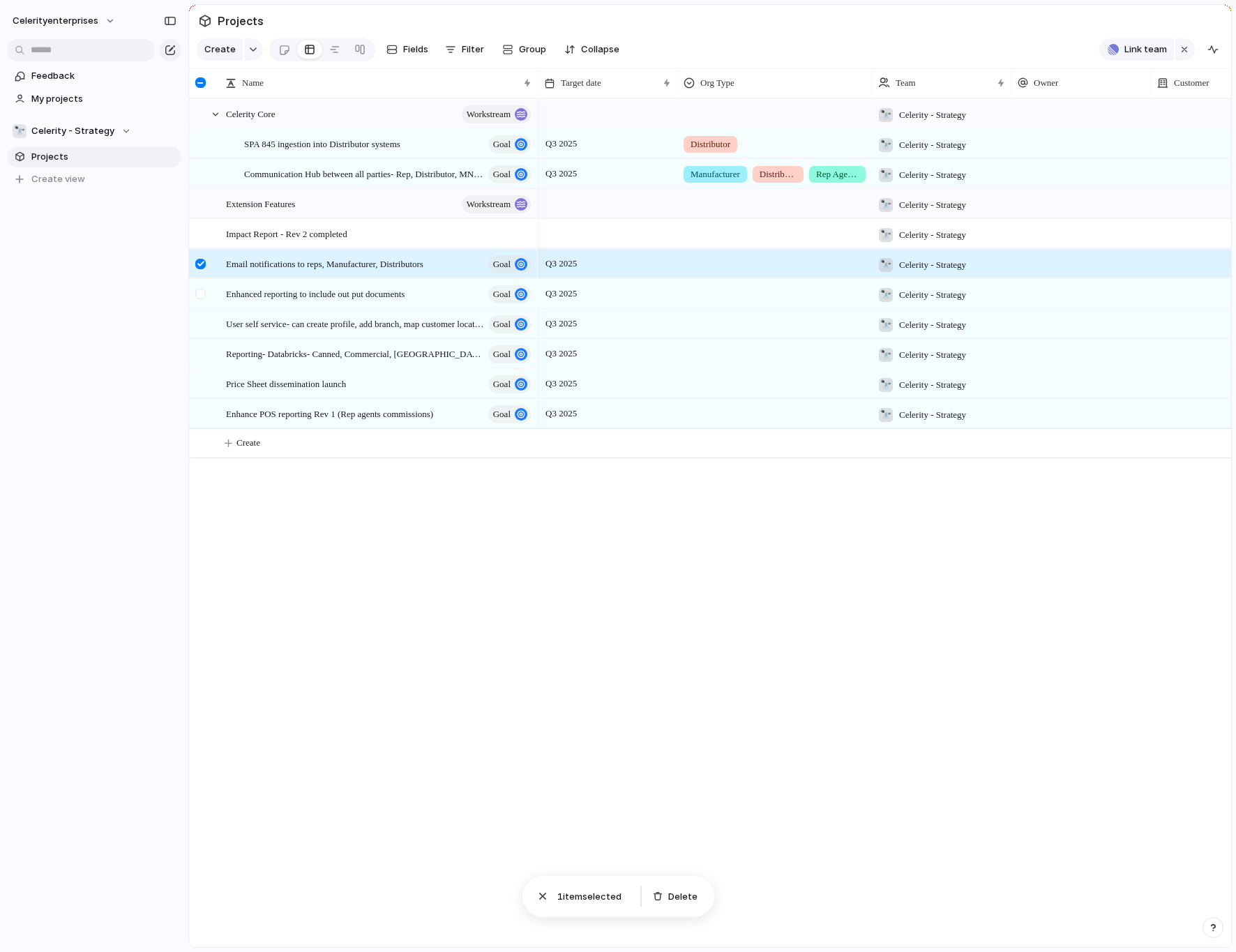
click at [205, 299] on div at bounding box center [203, 298] width 25 height 38
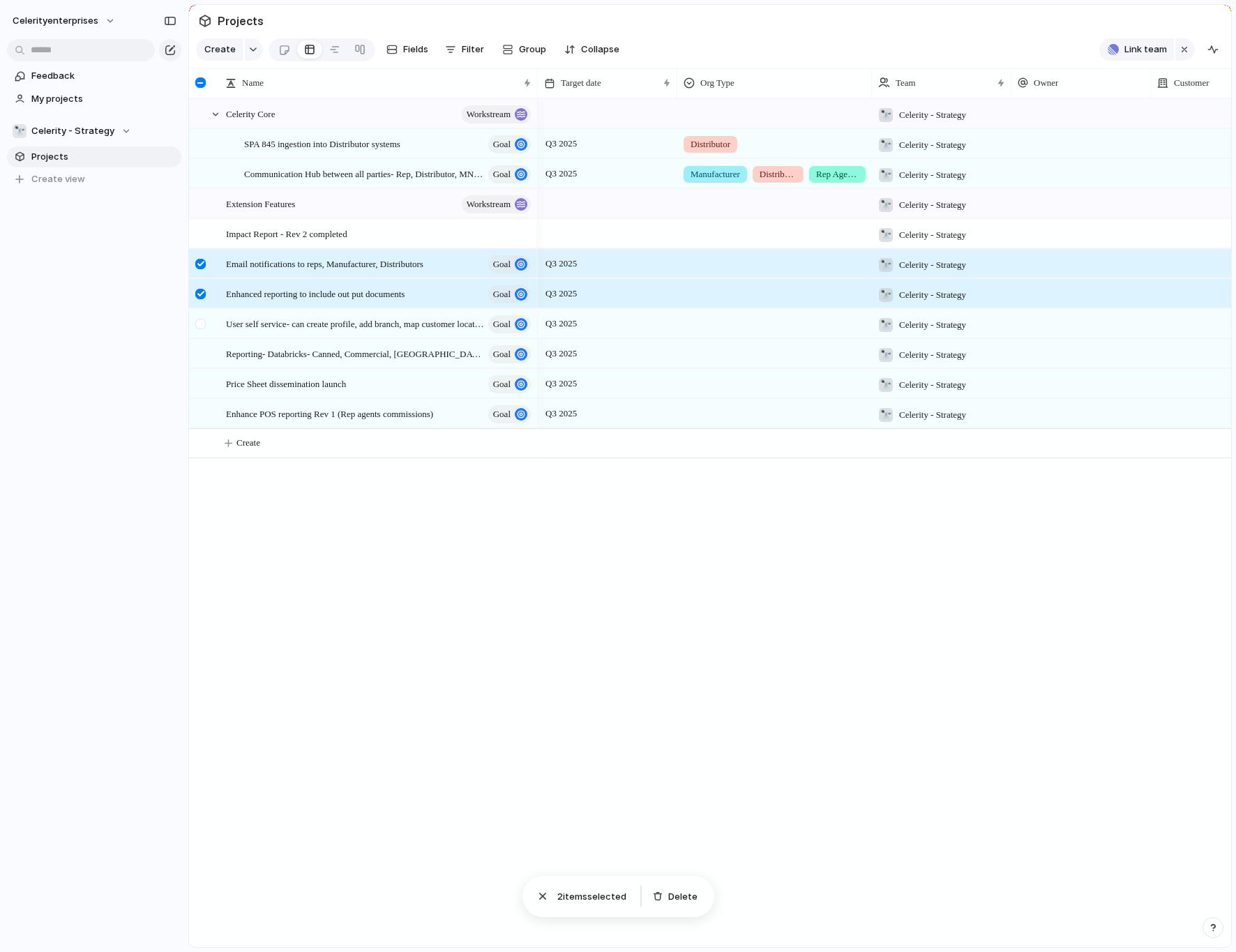
click at [201, 336] on div at bounding box center [203, 328] width 25 height 38
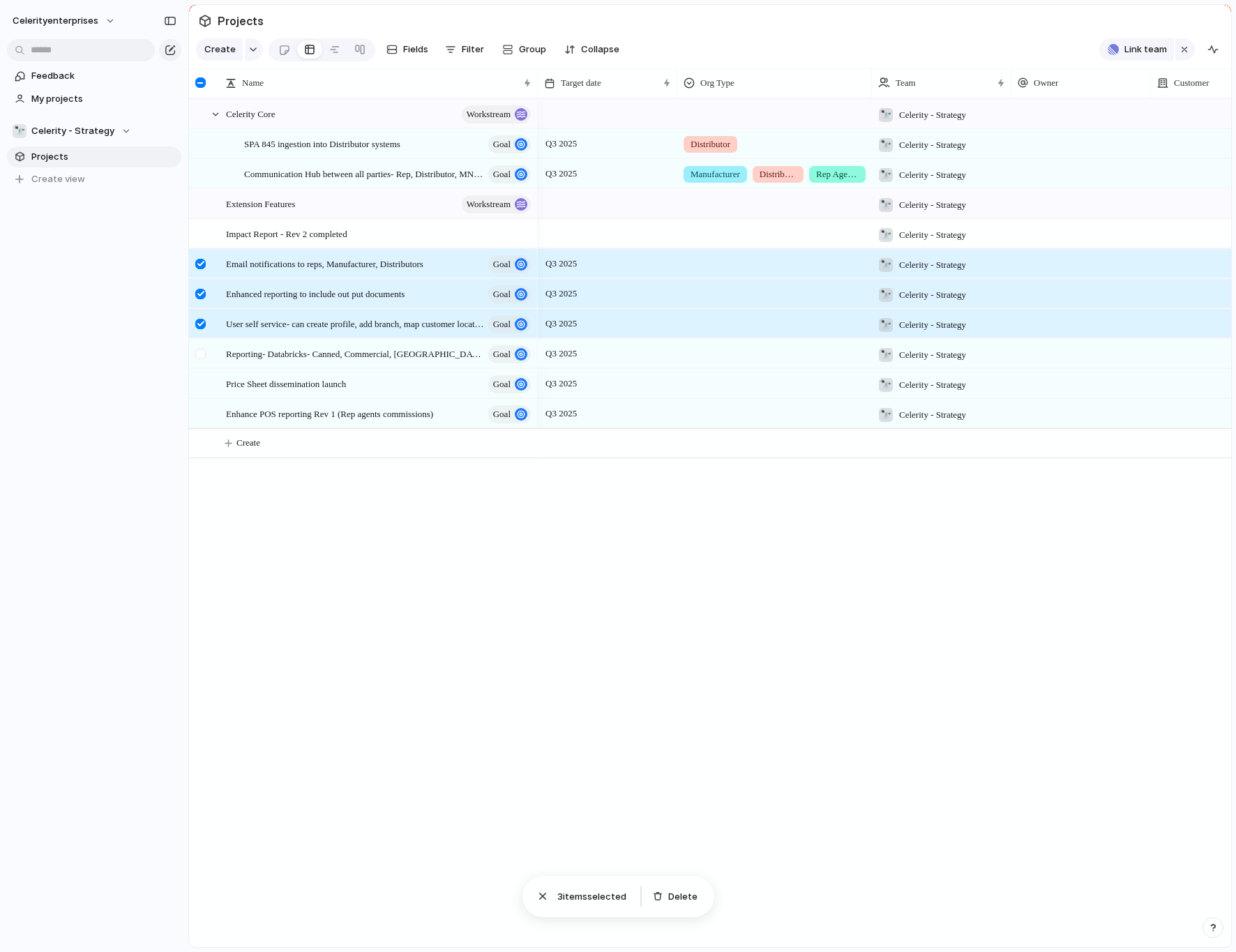
click at [199, 359] on div at bounding box center [203, 358] width 25 height 38
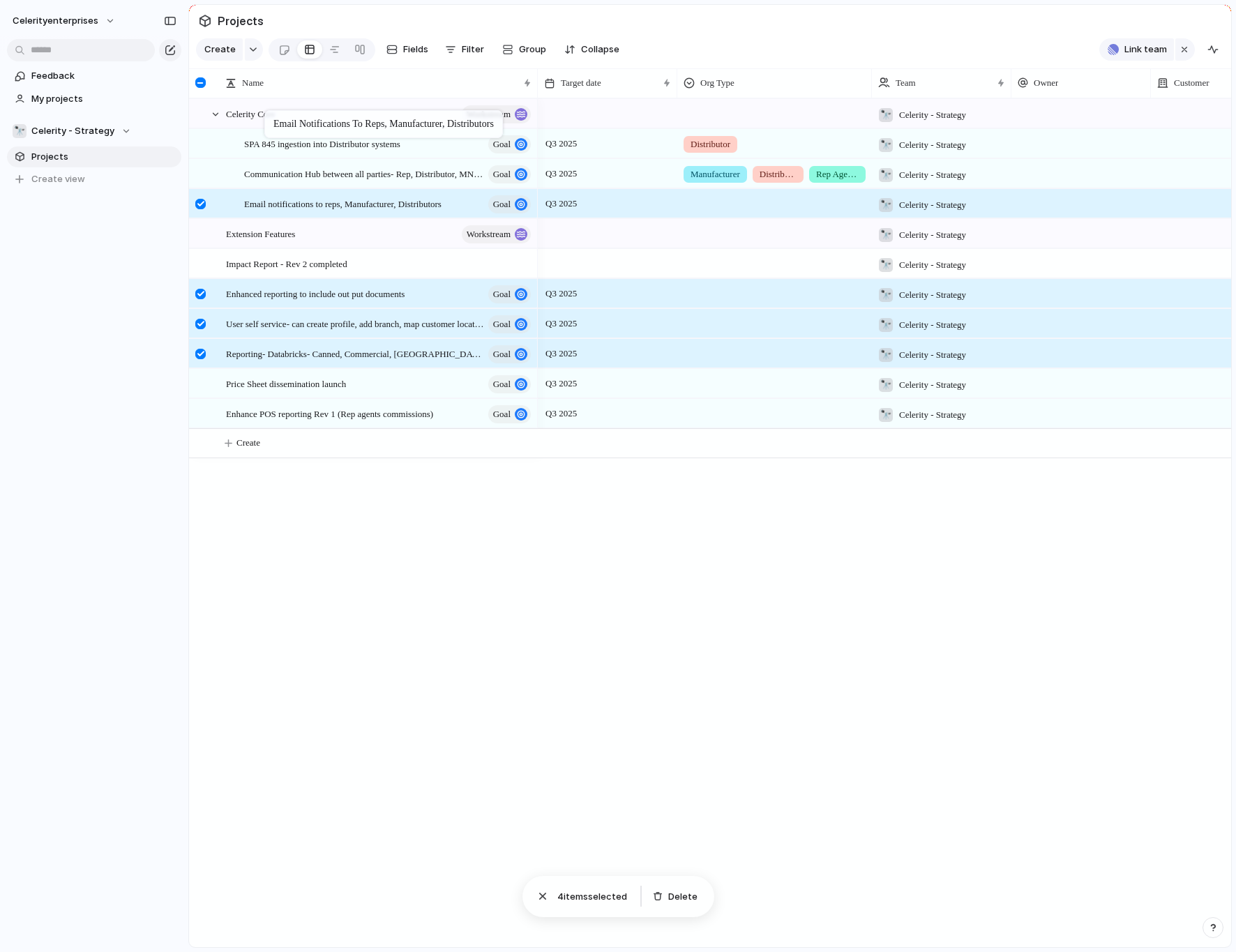
drag, startPoint x: 296, startPoint y: 268, endPoint x: 271, endPoint y: 113, distance: 157.0
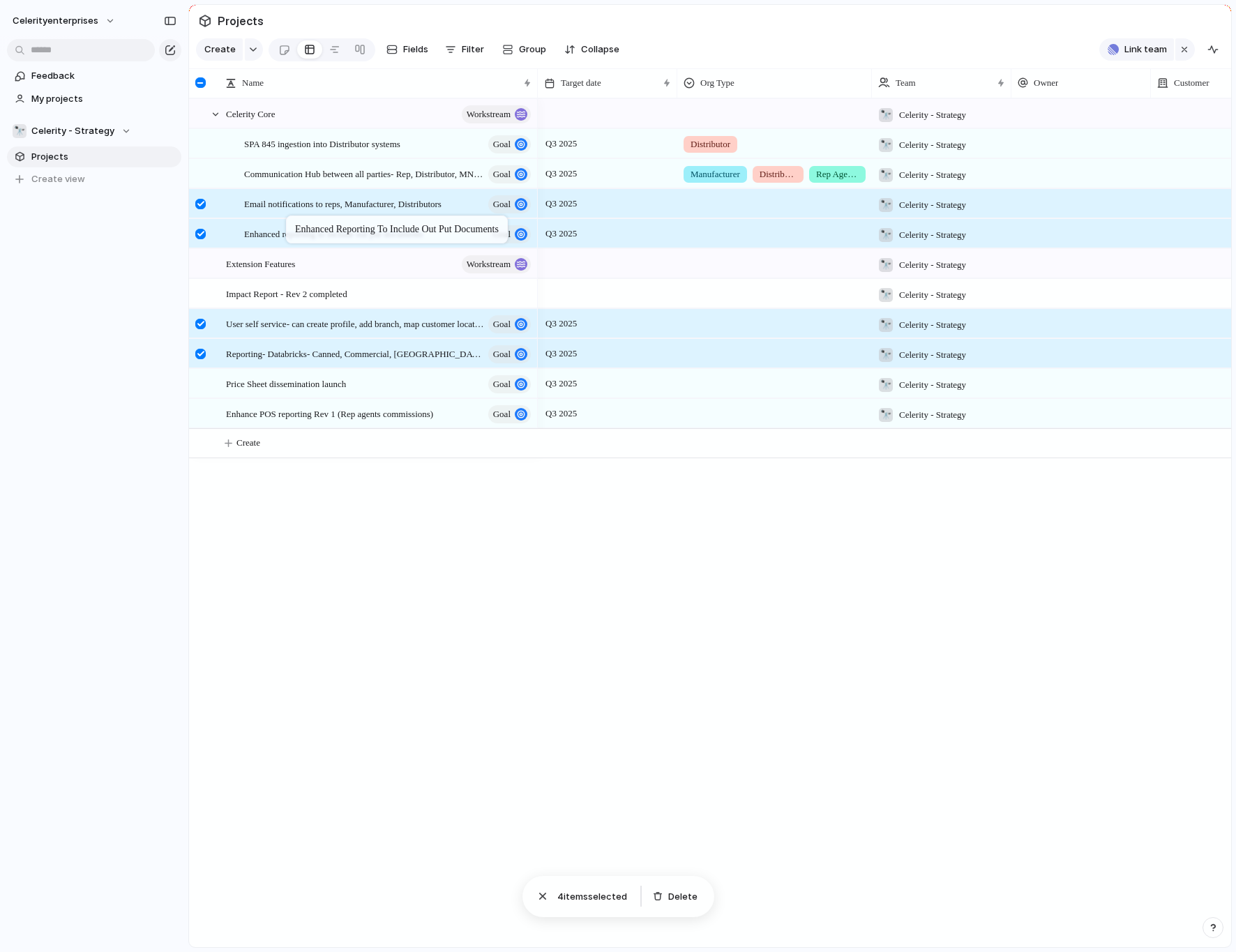
drag, startPoint x: 293, startPoint y: 301, endPoint x: 294, endPoint y: 218, distance: 83.0
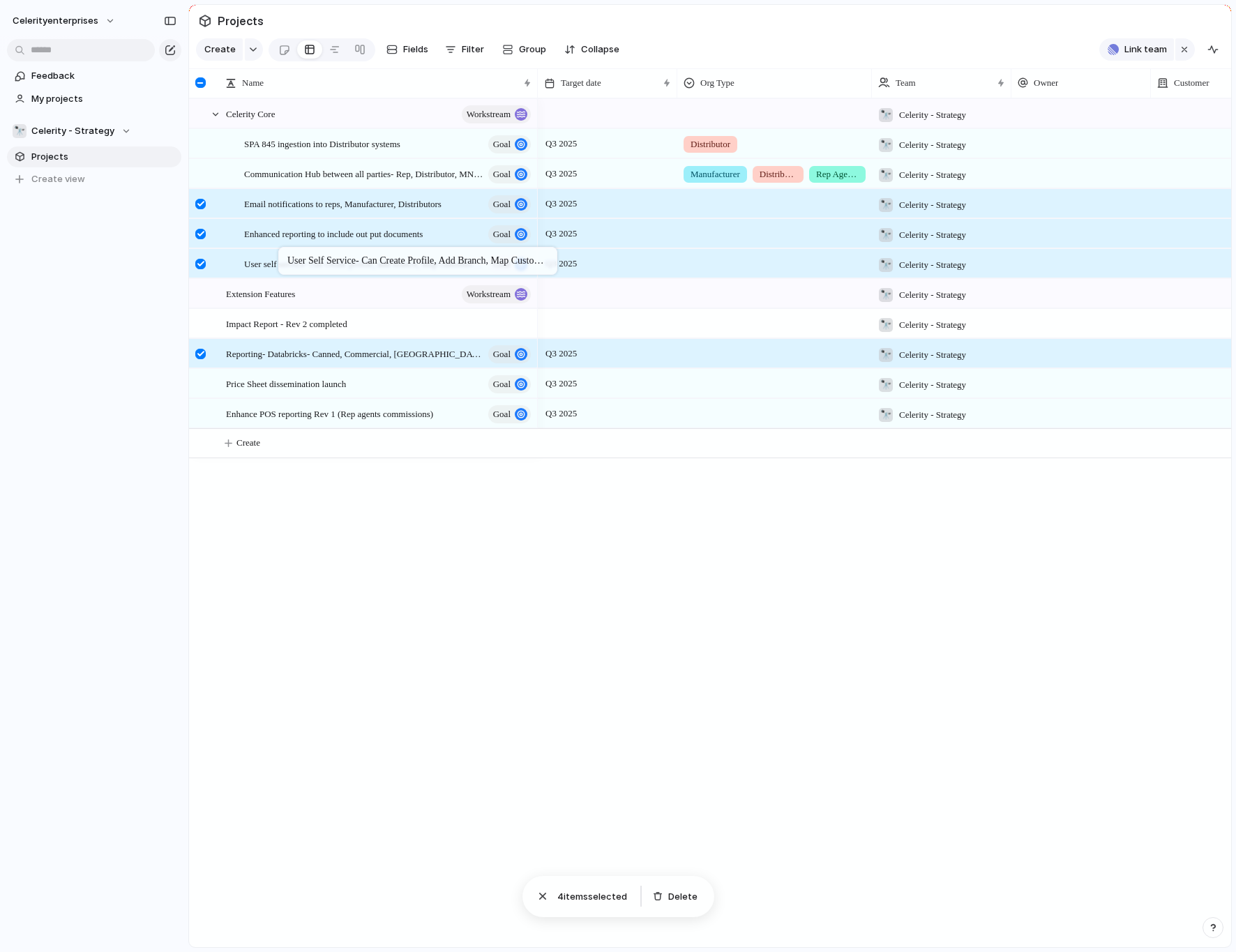
drag, startPoint x: 275, startPoint y: 324, endPoint x: 285, endPoint y: 250, distance: 74.7
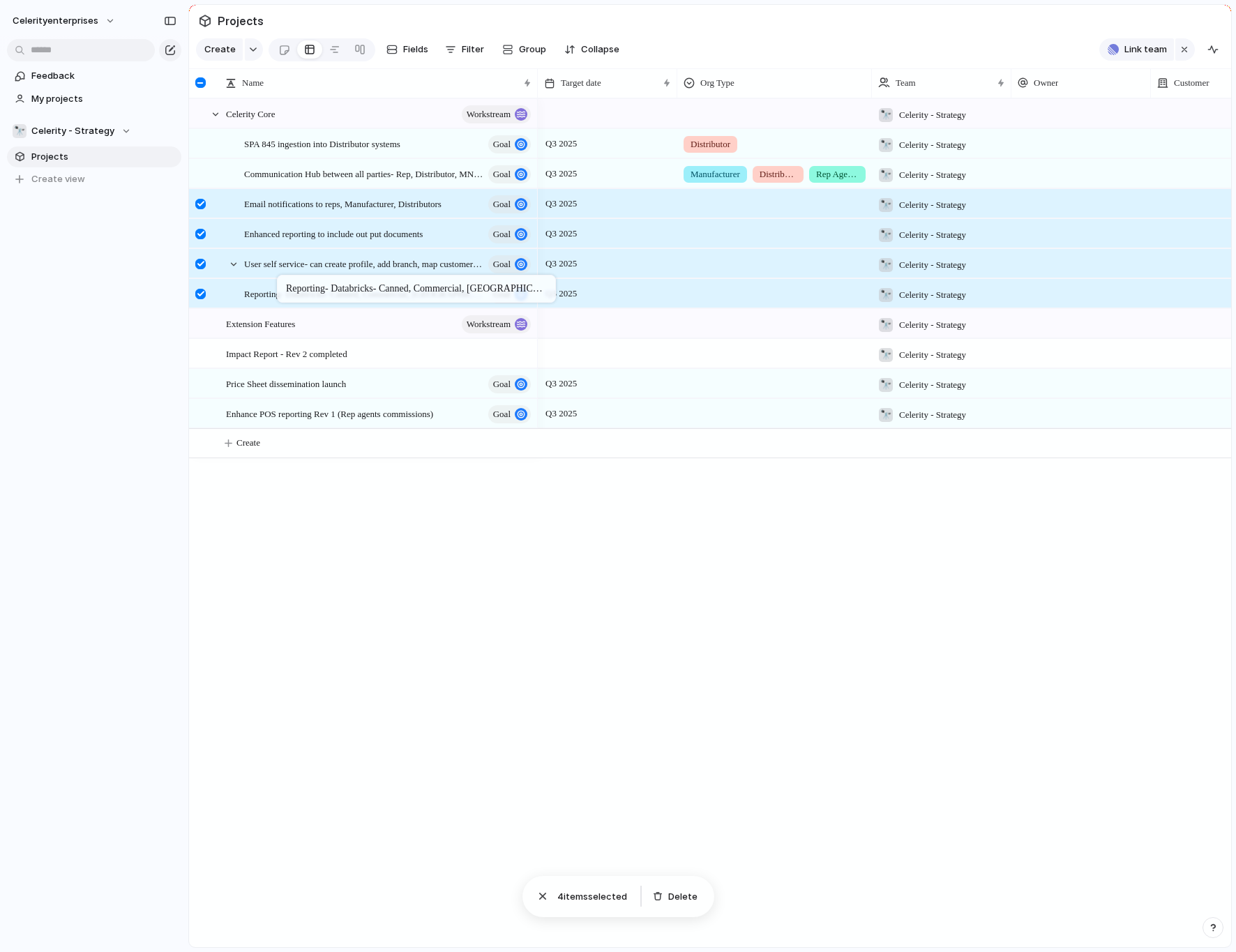
drag, startPoint x: 266, startPoint y: 354, endPoint x: 284, endPoint y: 278, distance: 78.1
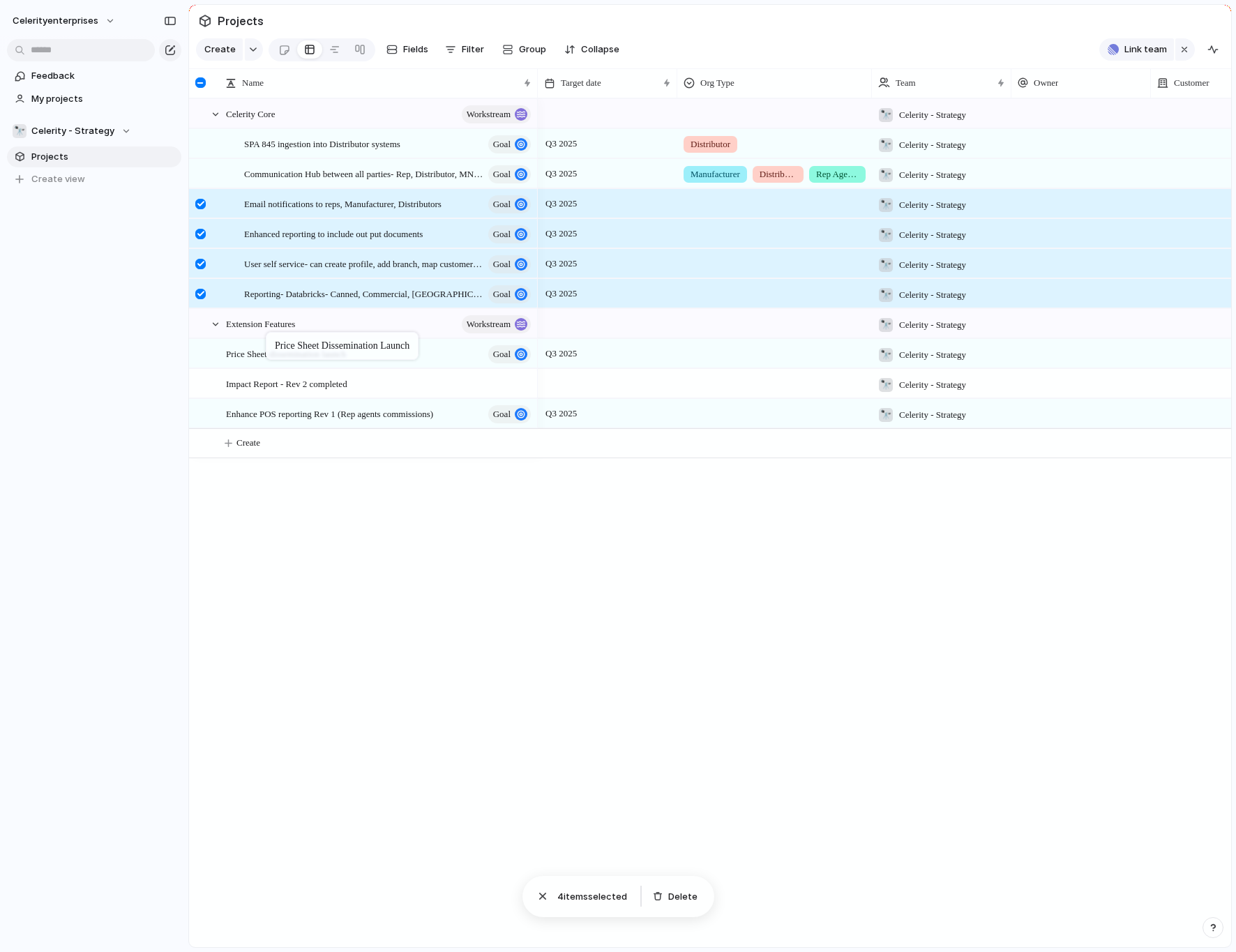
drag, startPoint x: 272, startPoint y: 388, endPoint x: 273, endPoint y: 335, distance: 53.0
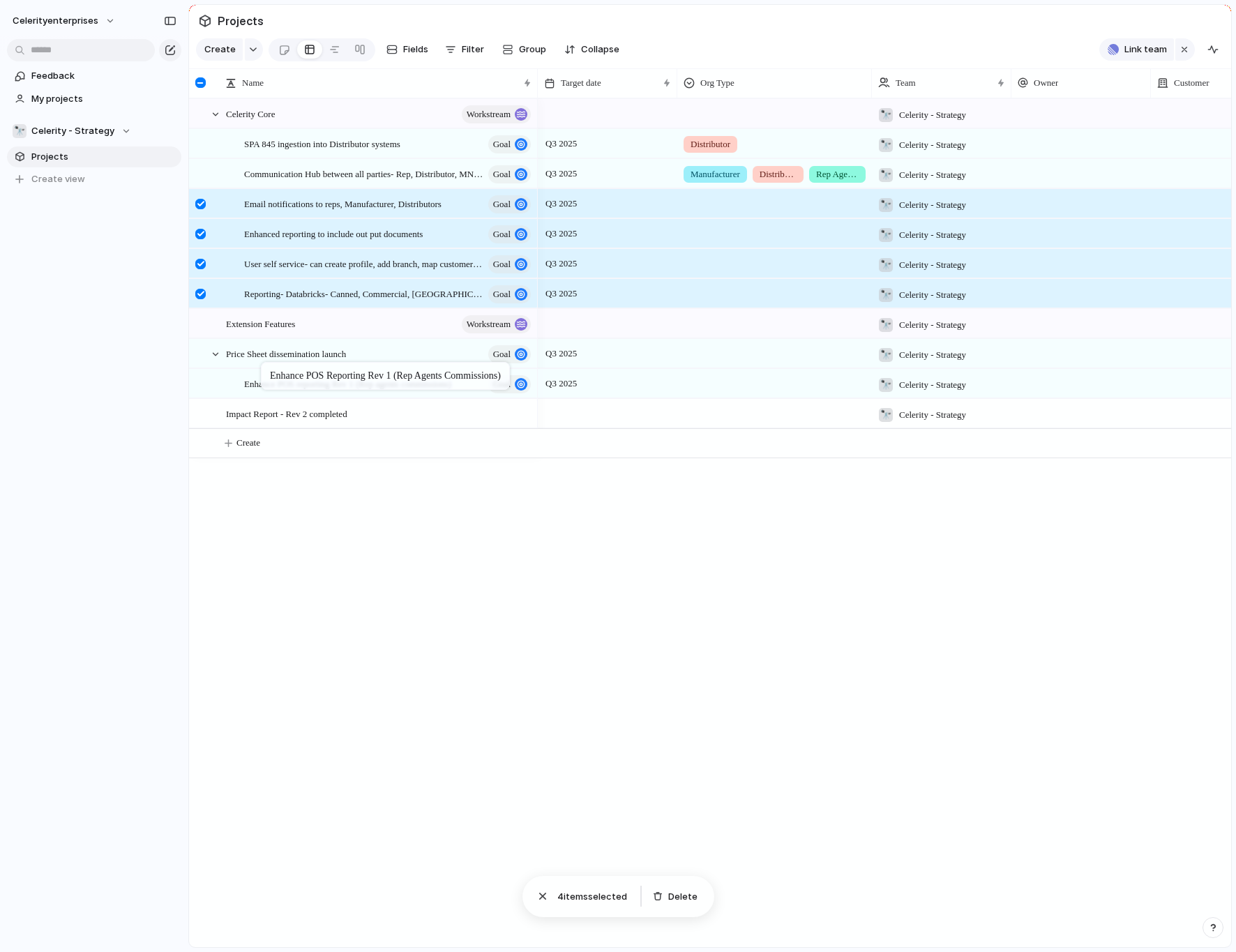
drag, startPoint x: 268, startPoint y: 409, endPoint x: 268, endPoint y: 364, distance: 45.0
click at [264, 416] on span "Impact Report - Rev 2 completed" at bounding box center [287, 413] width 122 height 16
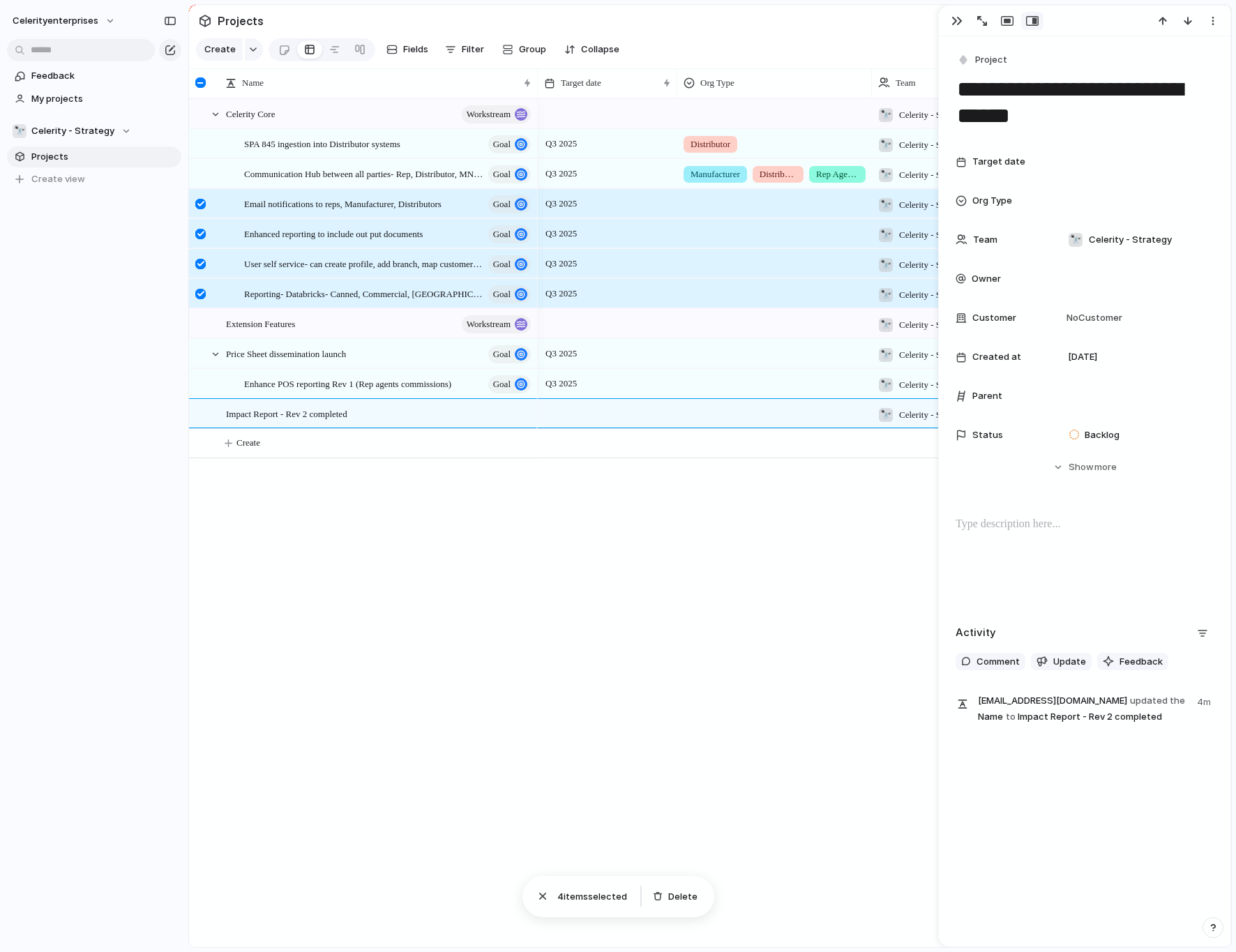
click at [344, 524] on div "Celerity Core workstream Extension Features workstream SPA 845 ingestion into D…" at bounding box center [711, 523] width 1043 height 849
click at [604, 487] on div "🔭 Celerity - Strategy [DATE] 🔭 Celerity - Strategy [DATE] Q3 2025 Distributor 🔭…" at bounding box center [884, 523] width 693 height 849
click at [573, 555] on div "🔭 Celerity - Strategy [DATE] Q3 2025 Distributor 🔭 Celerity - Strategy [DATE] Q…" at bounding box center [884, 523] width 693 height 849
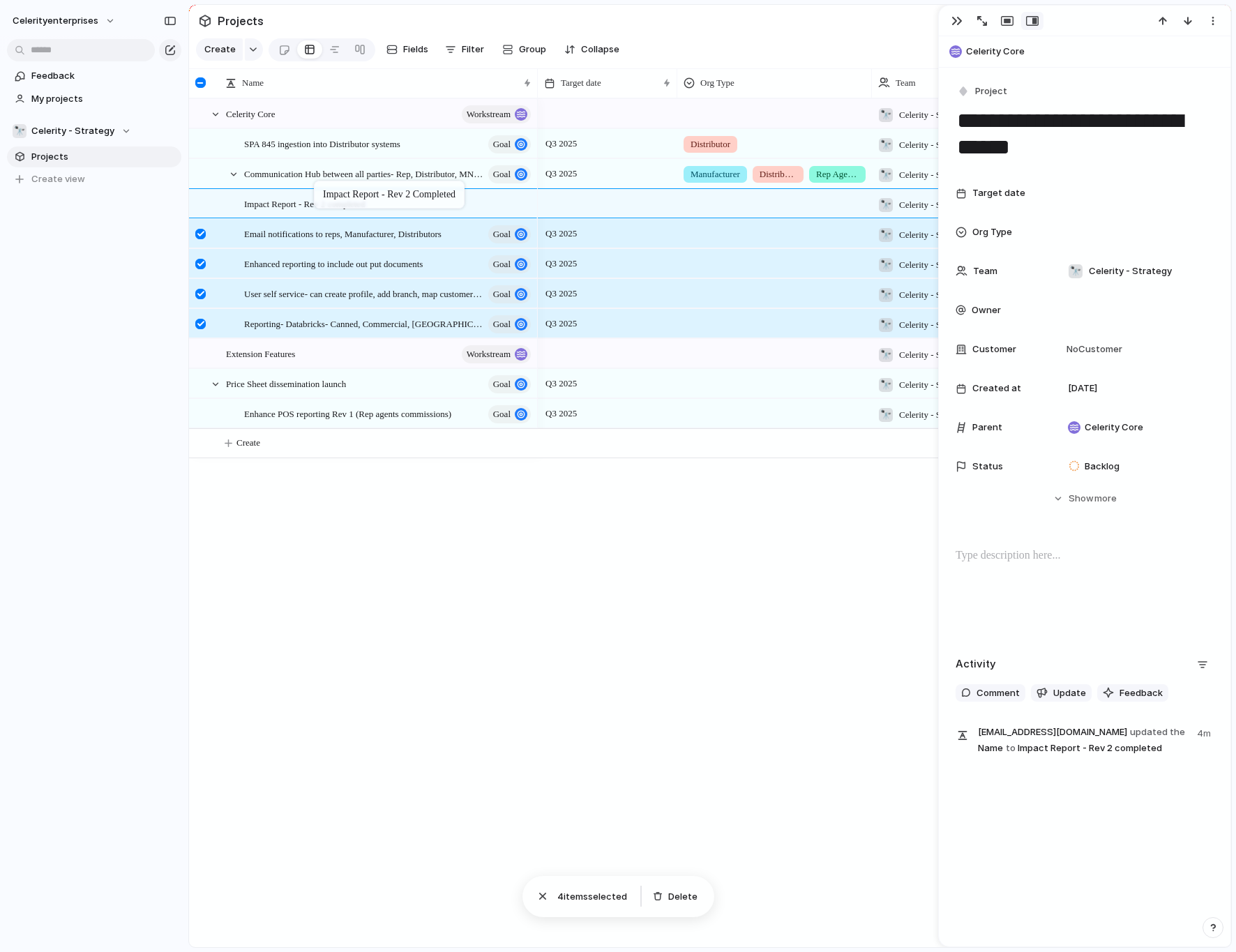
drag, startPoint x: 308, startPoint y: 421, endPoint x: 321, endPoint y: 183, distance: 238.4
click at [326, 595] on div "Celerity Core workstream SPA 845 ingestion into Distributor systems goal Commun…" at bounding box center [711, 523] width 1043 height 849
click at [203, 83] on div at bounding box center [200, 83] width 11 height 11
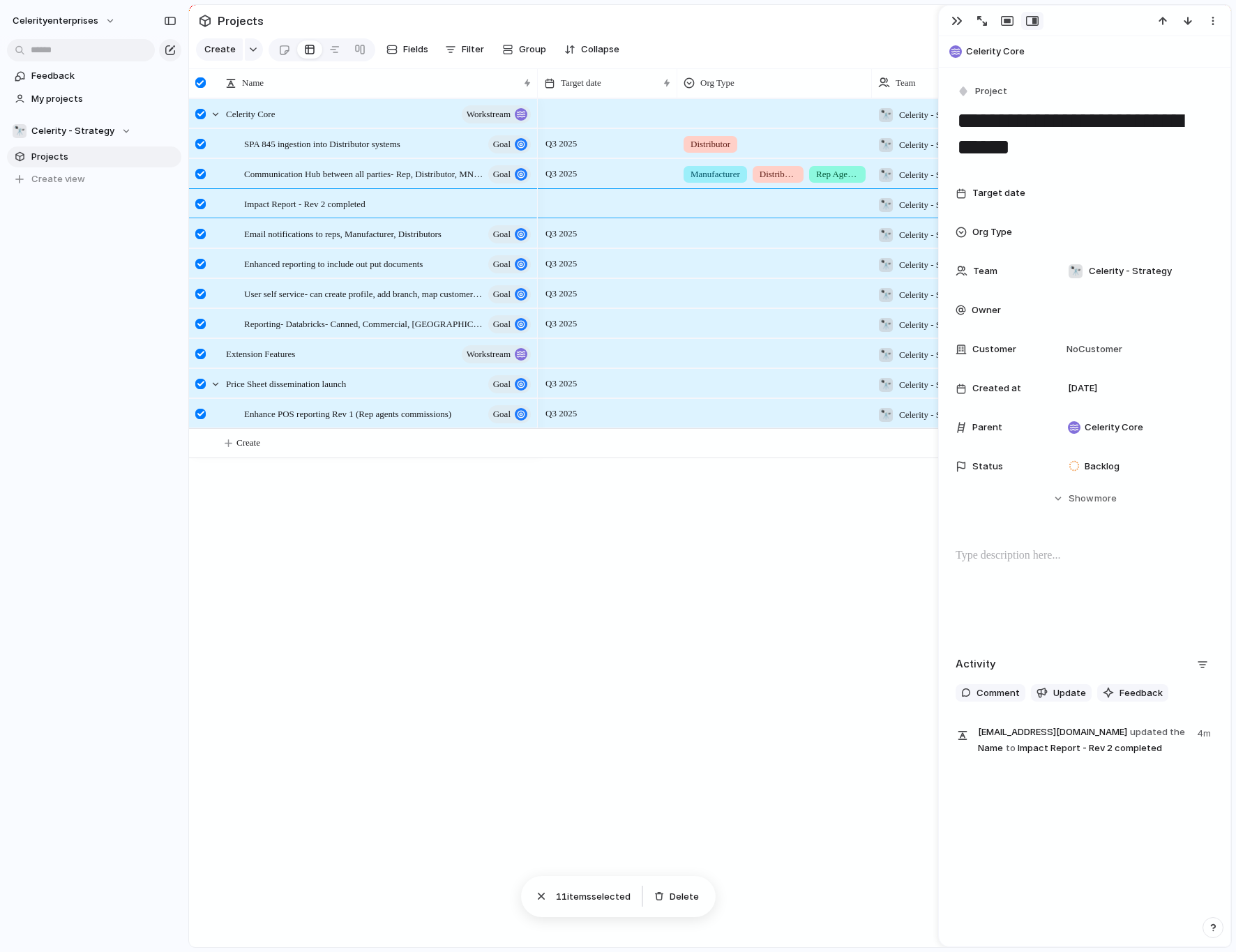
click at [203, 83] on div at bounding box center [200, 83] width 11 height 11
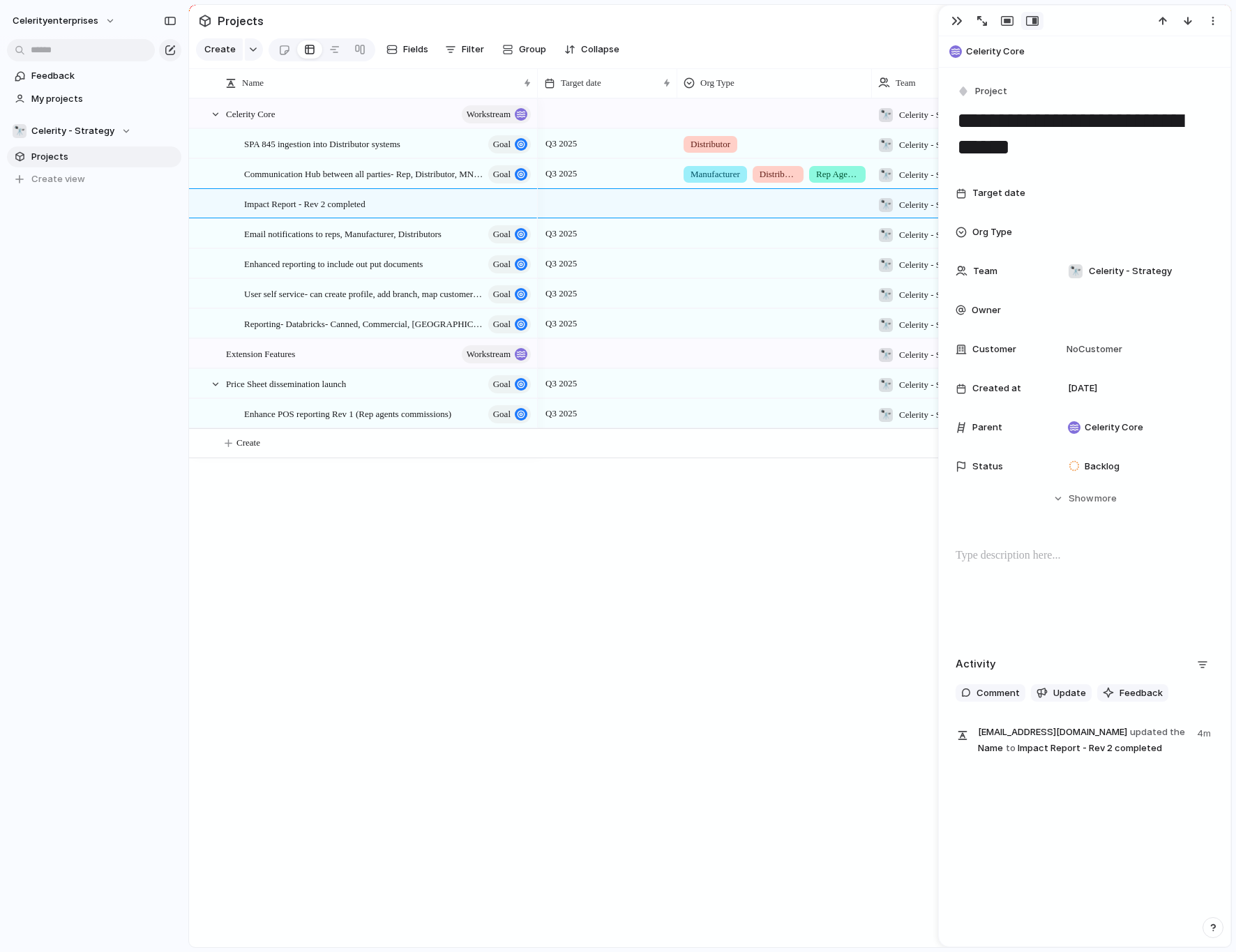
click at [277, 503] on div "Celerity Core workstream SPA 845 ingestion into Distributor systems goal Commun…" at bounding box center [711, 523] width 1043 height 849
click at [343, 564] on div "Celerity Core workstream SPA 845 ingestion into Distributor systems goal Commun…" at bounding box center [711, 523] width 1043 height 849
click at [255, 49] on button "button" at bounding box center [254, 49] width 18 height 23
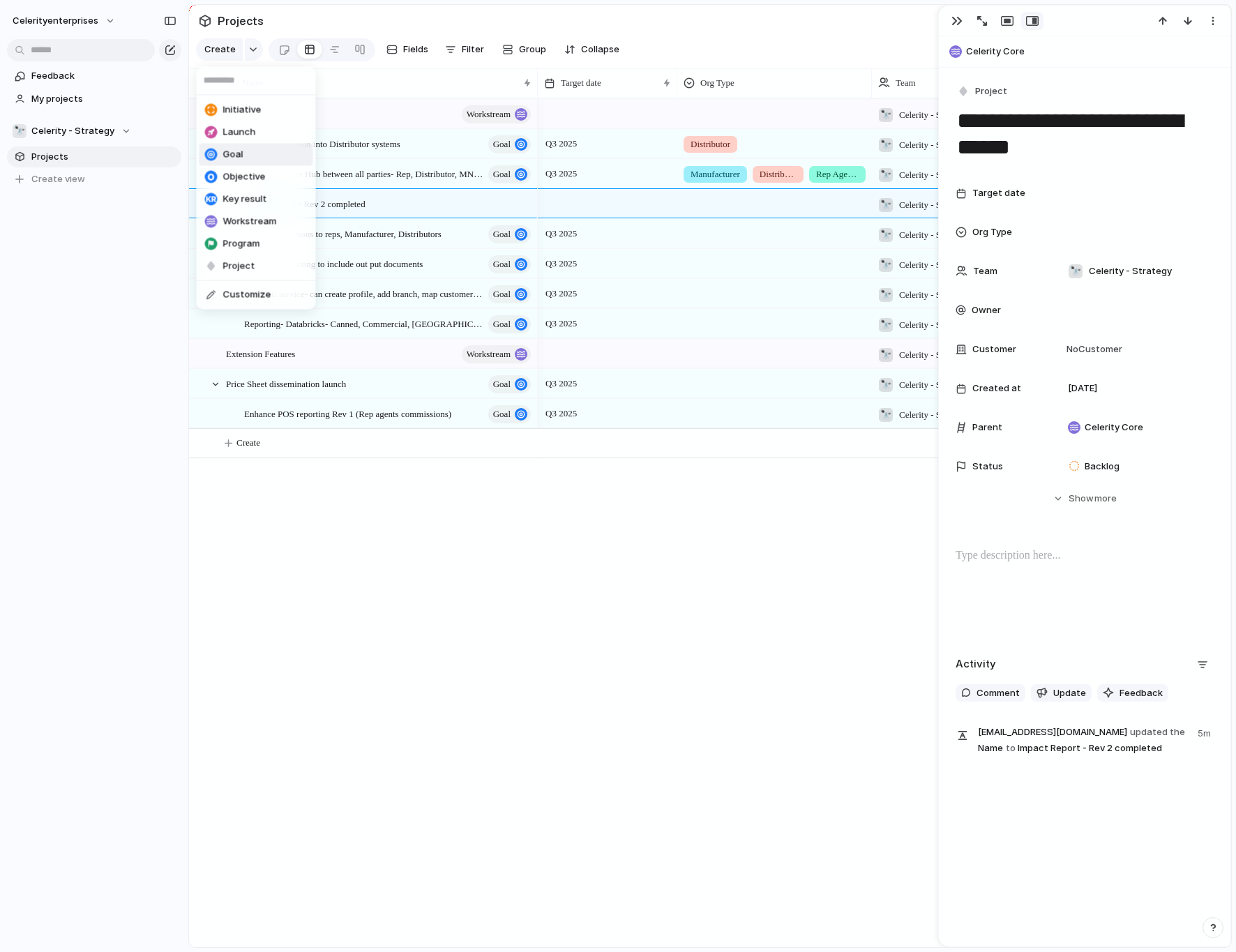
click at [249, 148] on li "Goal" at bounding box center [256, 154] width 113 height 23
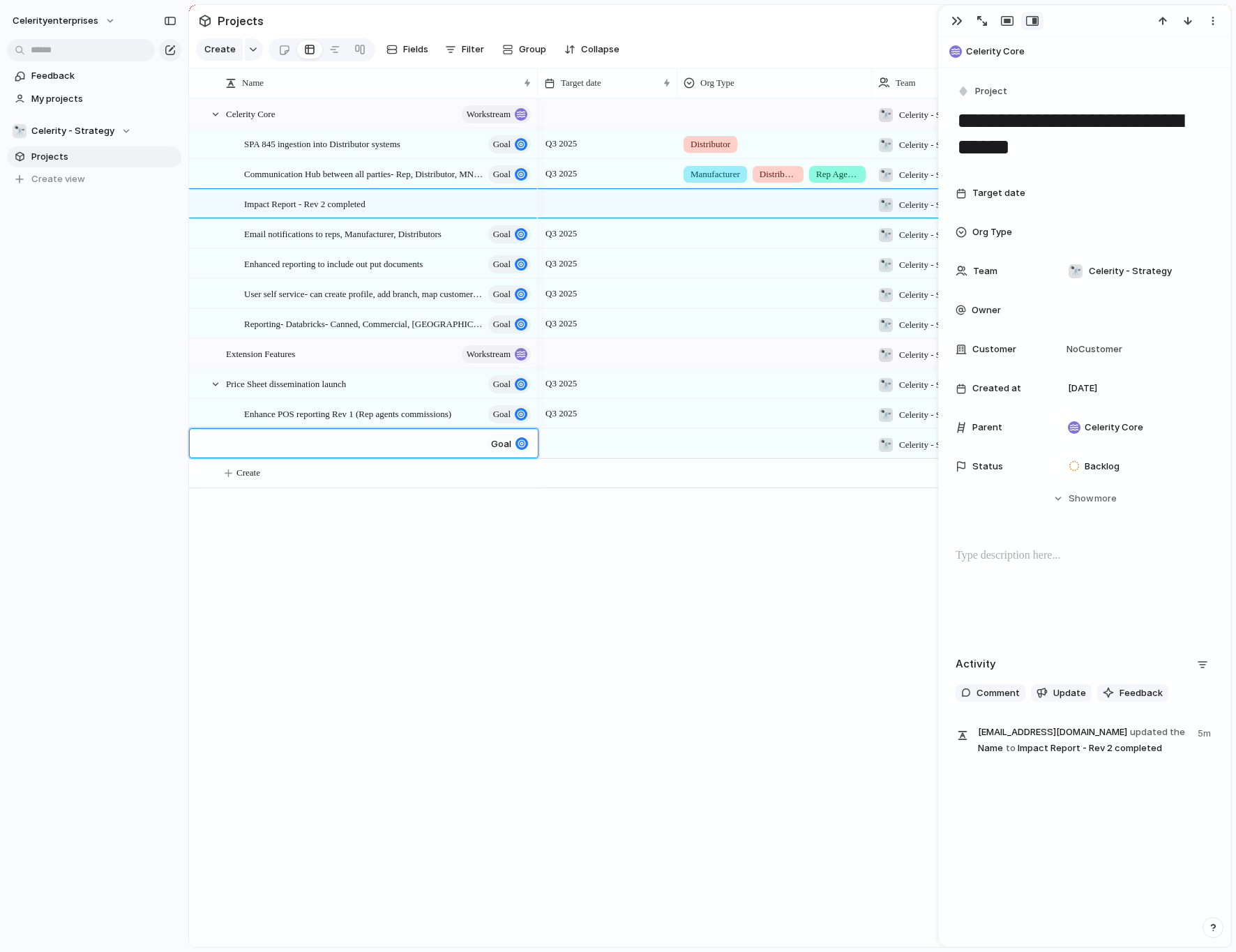
click at [263, 443] on textarea at bounding box center [353, 445] width 254 height 18
paste textarea "**********"
type textarea "**********"
click at [254, 49] on div "button" at bounding box center [254, 49] width 10 height 6
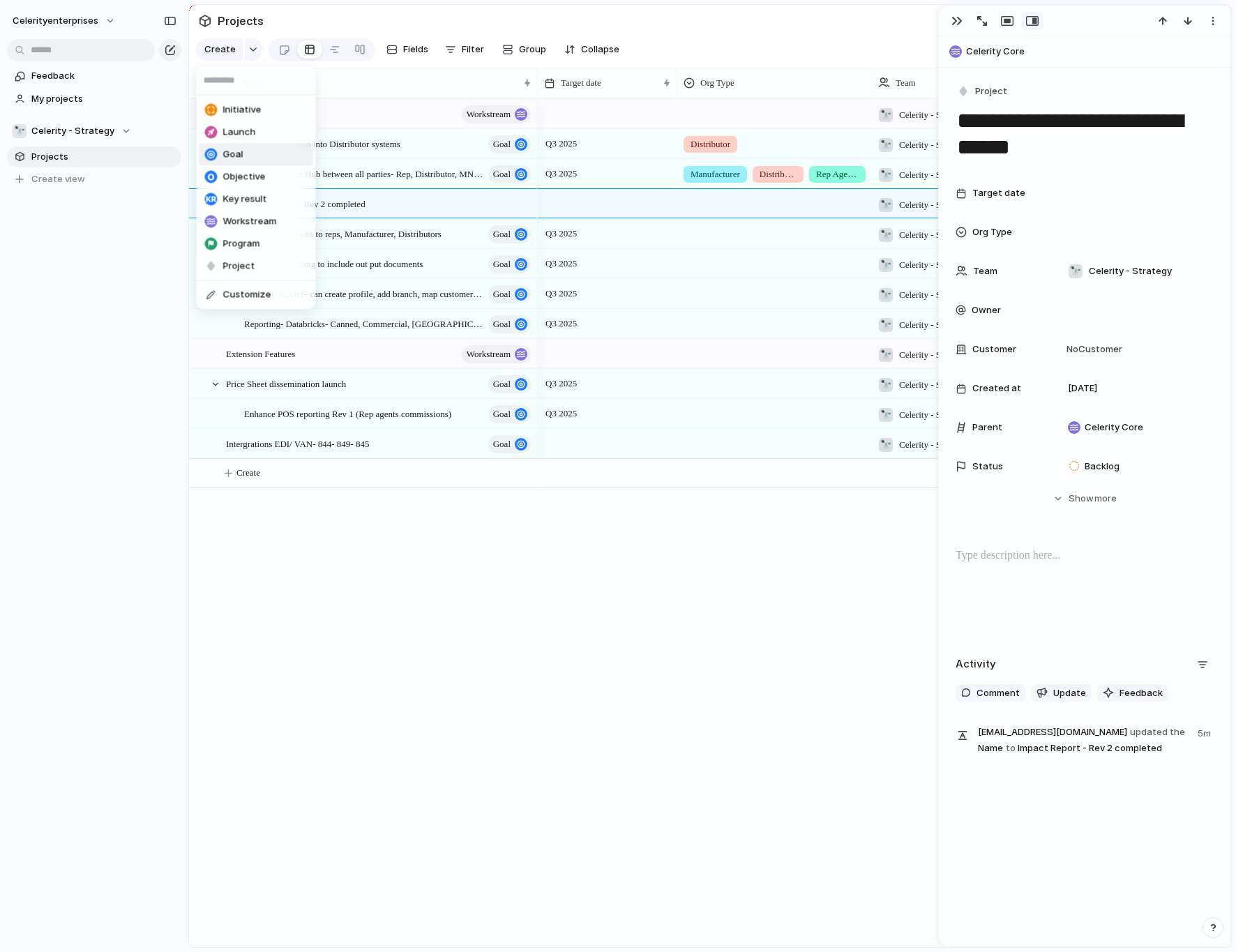
click at [244, 153] on li "Goal" at bounding box center [256, 154] width 113 height 23
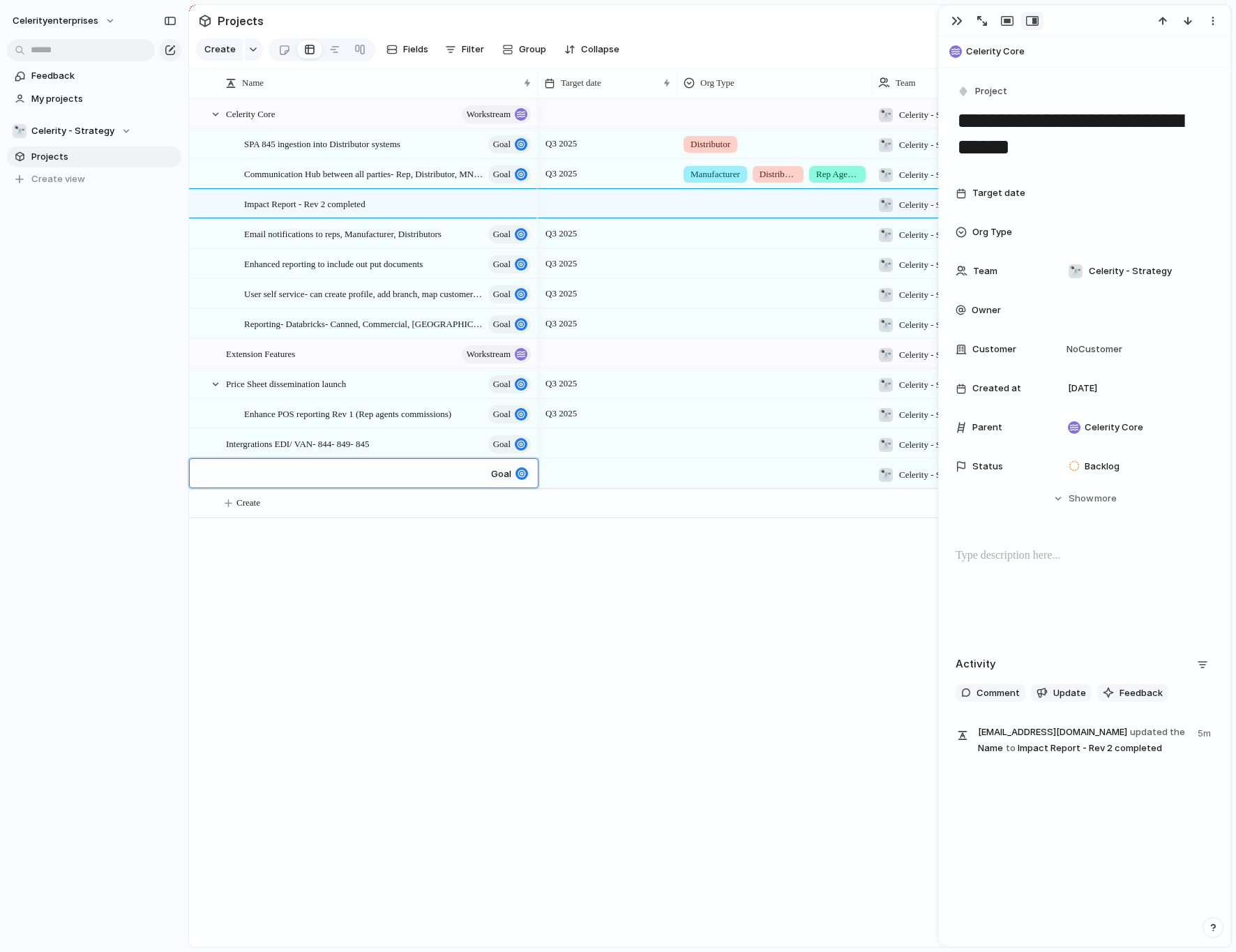
paste textarea "**********"
type textarea "**********"
click at [251, 51] on div "button" at bounding box center [254, 49] width 10 height 6
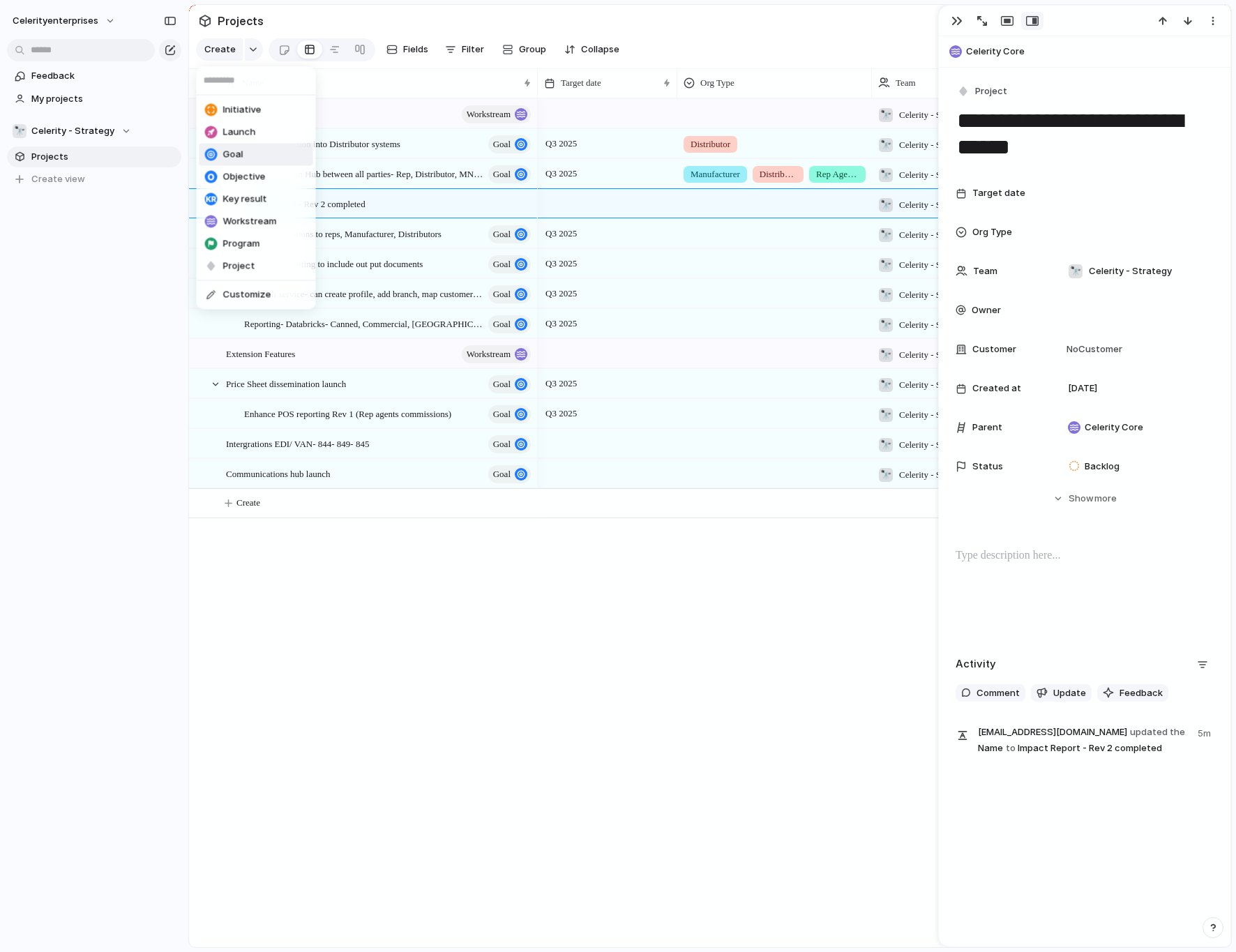
click at [240, 153] on span "Goal" at bounding box center [234, 154] width 20 height 14
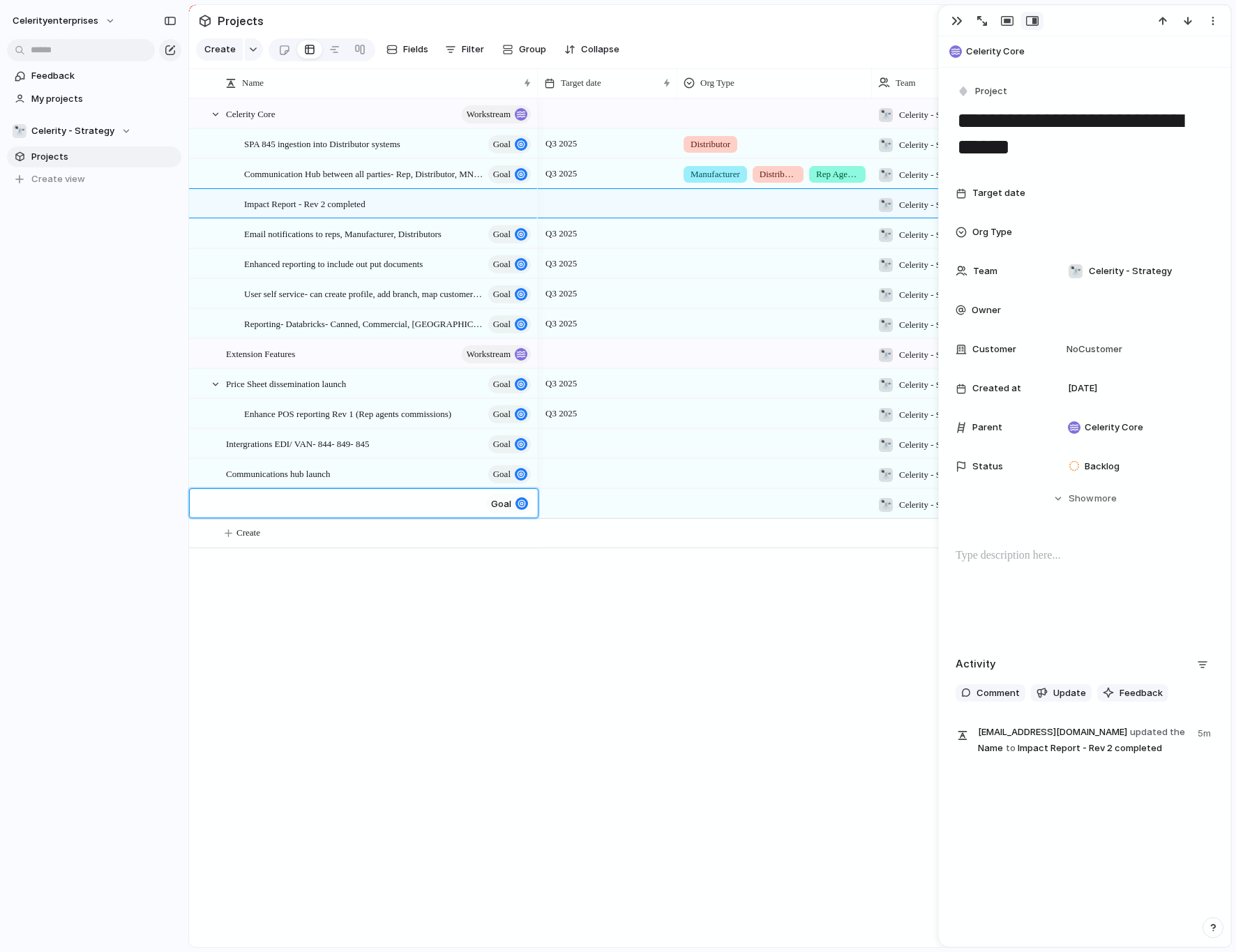
click at [365, 500] on textarea at bounding box center [353, 505] width 254 height 18
paste textarea "**********"
type textarea "**********"
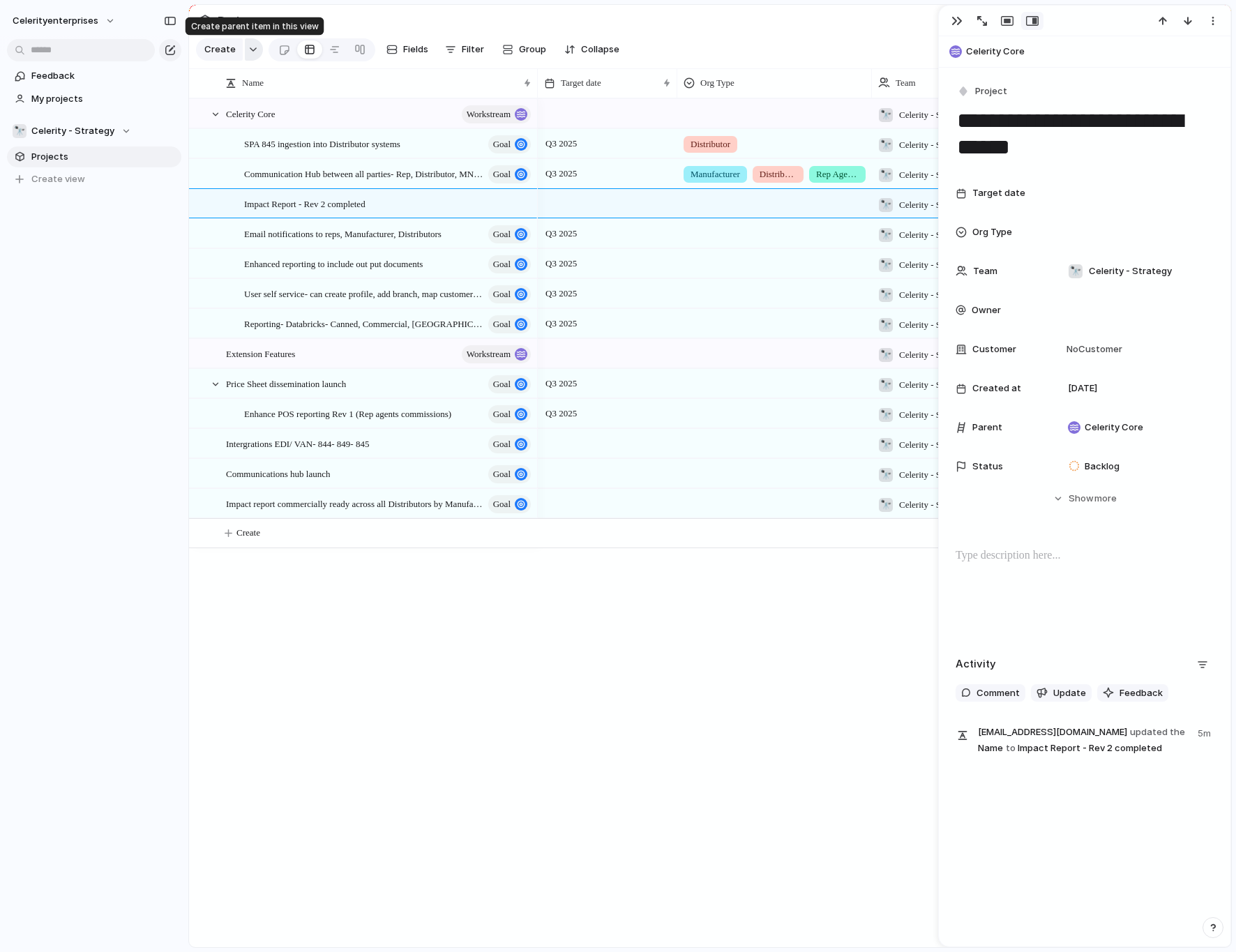
click at [249, 50] on div "button" at bounding box center [254, 49] width 10 height 6
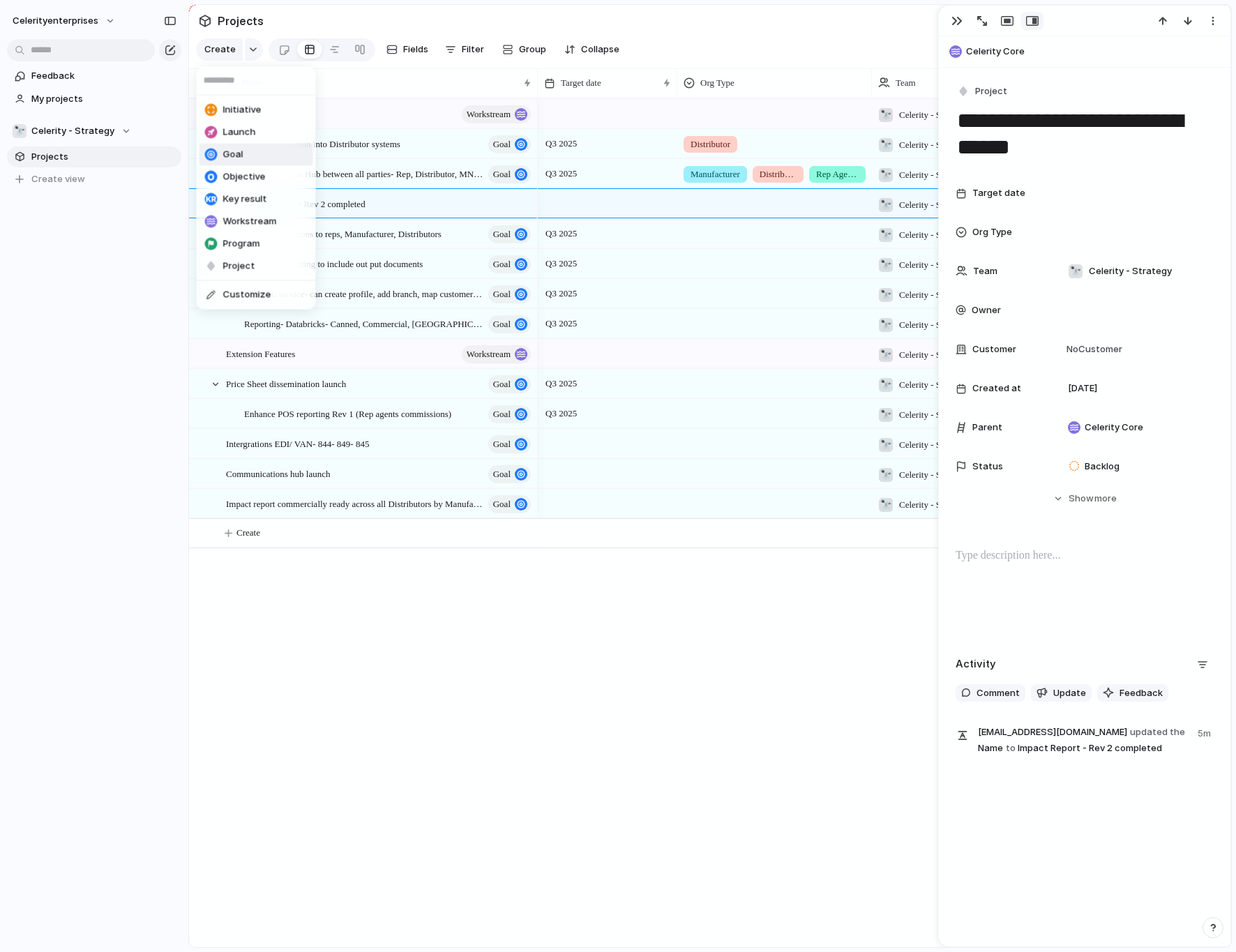
click at [235, 153] on span "Goal" at bounding box center [234, 154] width 20 height 14
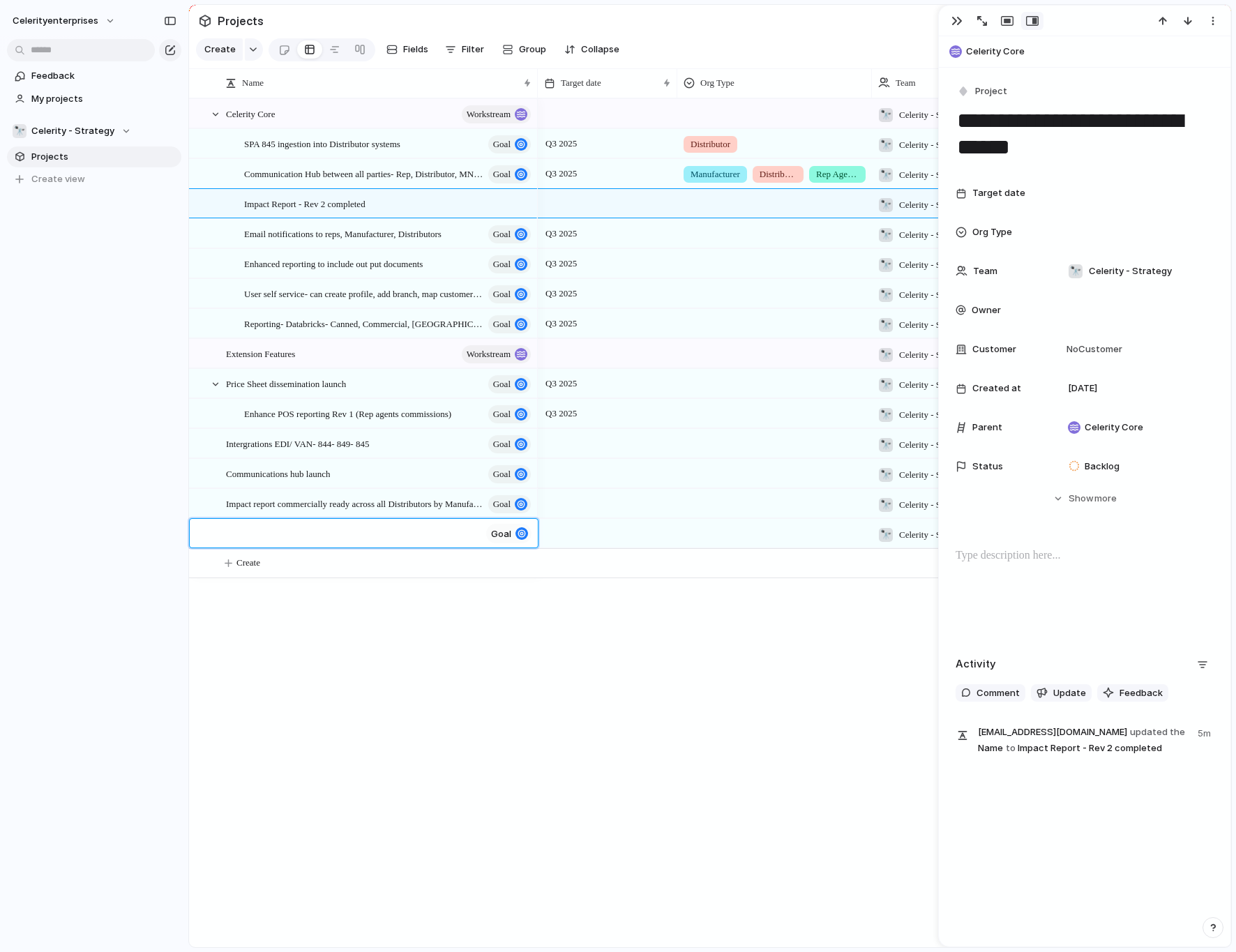
click at [332, 531] on textarea at bounding box center [353, 535] width 254 height 18
paste textarea "**********"
type textarea "**********"
click at [249, 49] on div "button" at bounding box center [254, 49] width 10 height 6
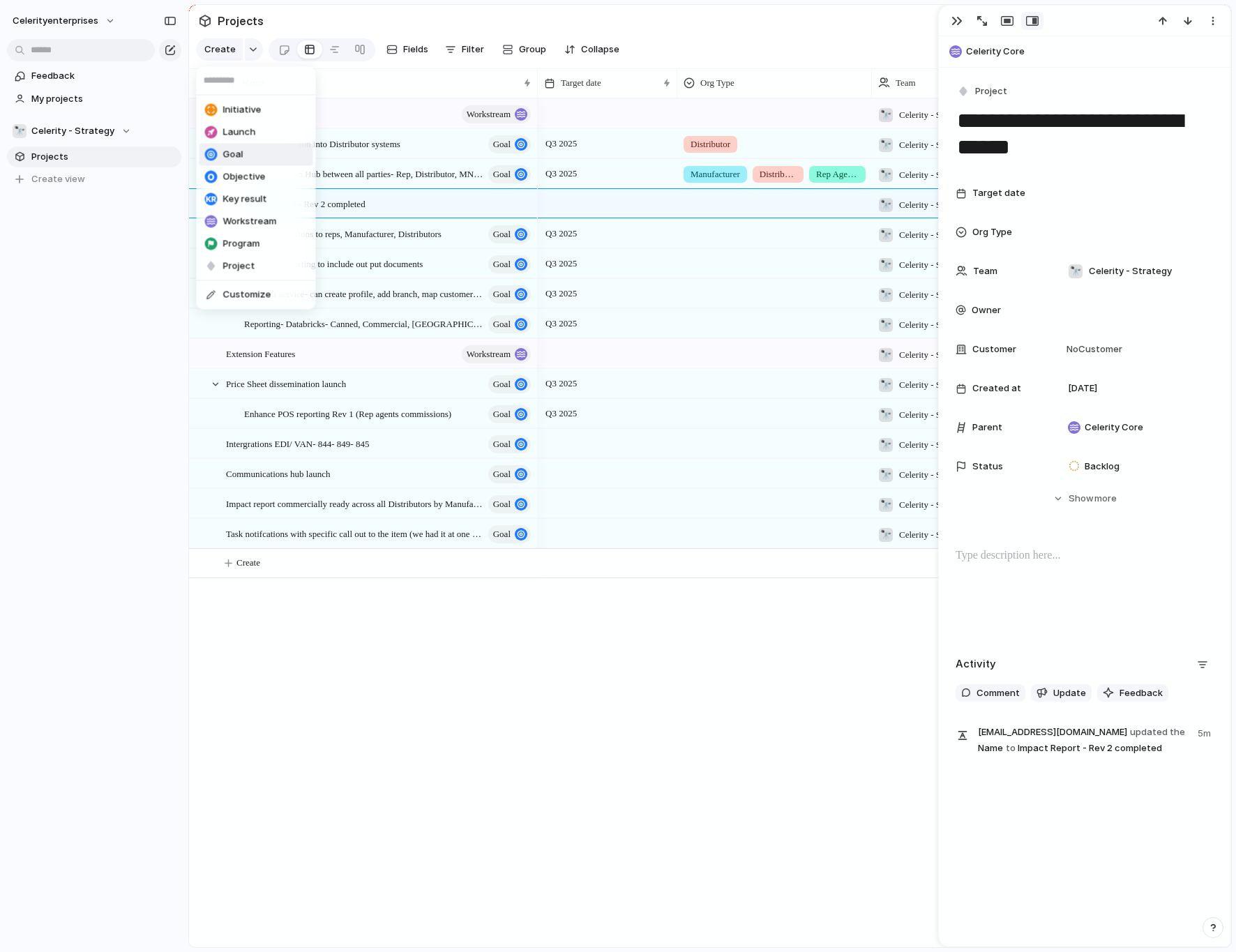
click at [243, 152] on li "Goal" at bounding box center [256, 154] width 113 height 23
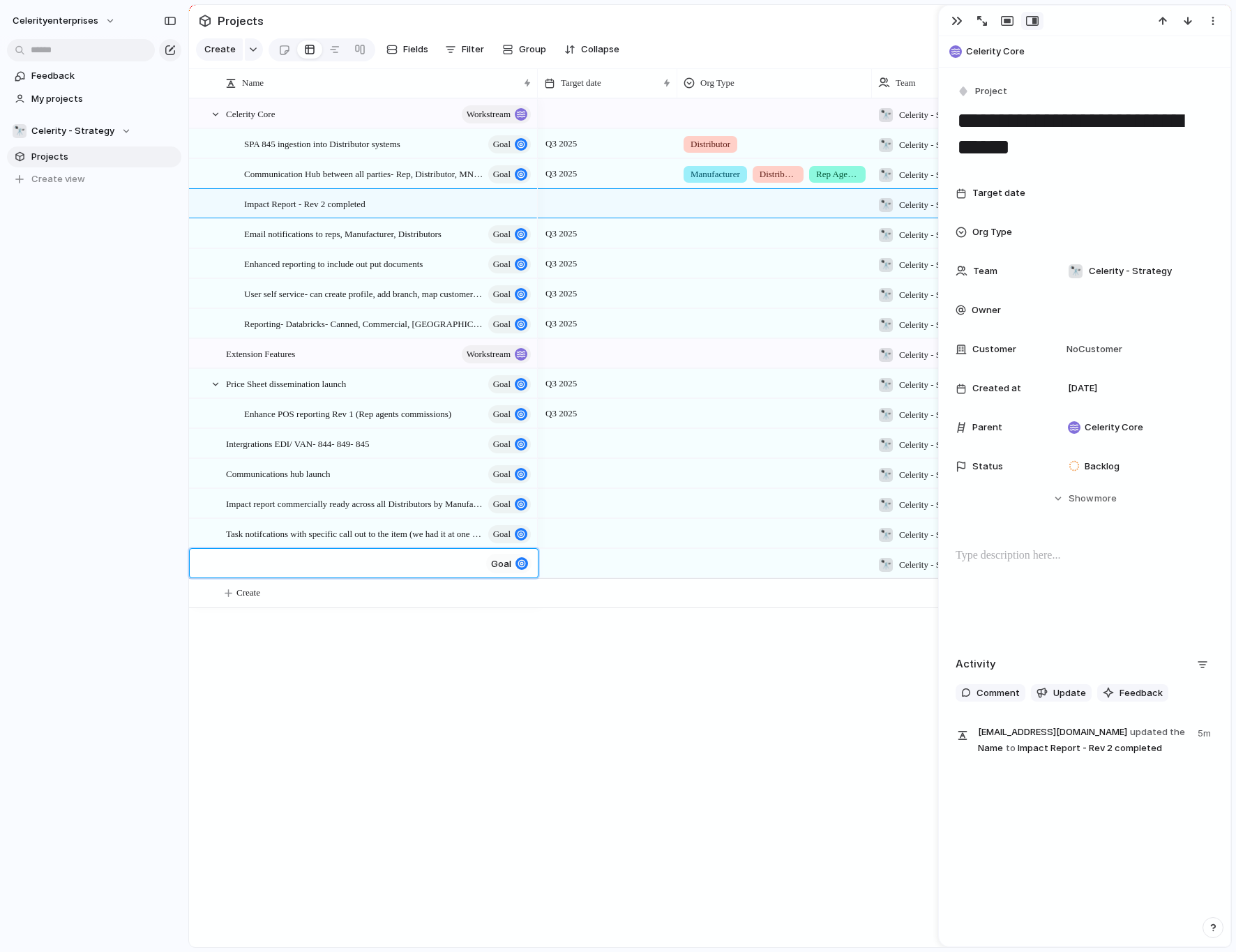
type textarea "**********"
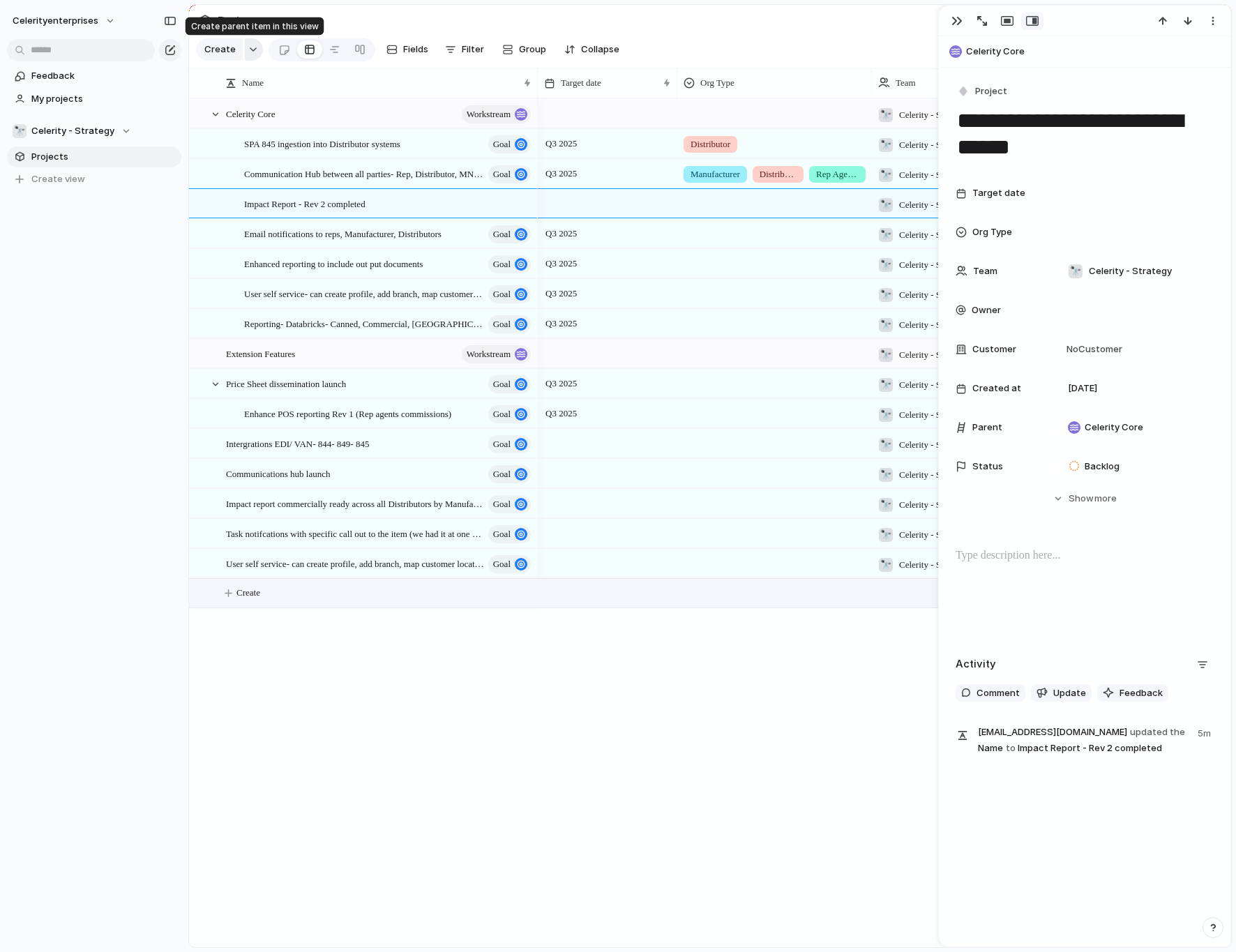
click at [250, 50] on div "button" at bounding box center [254, 49] width 10 height 6
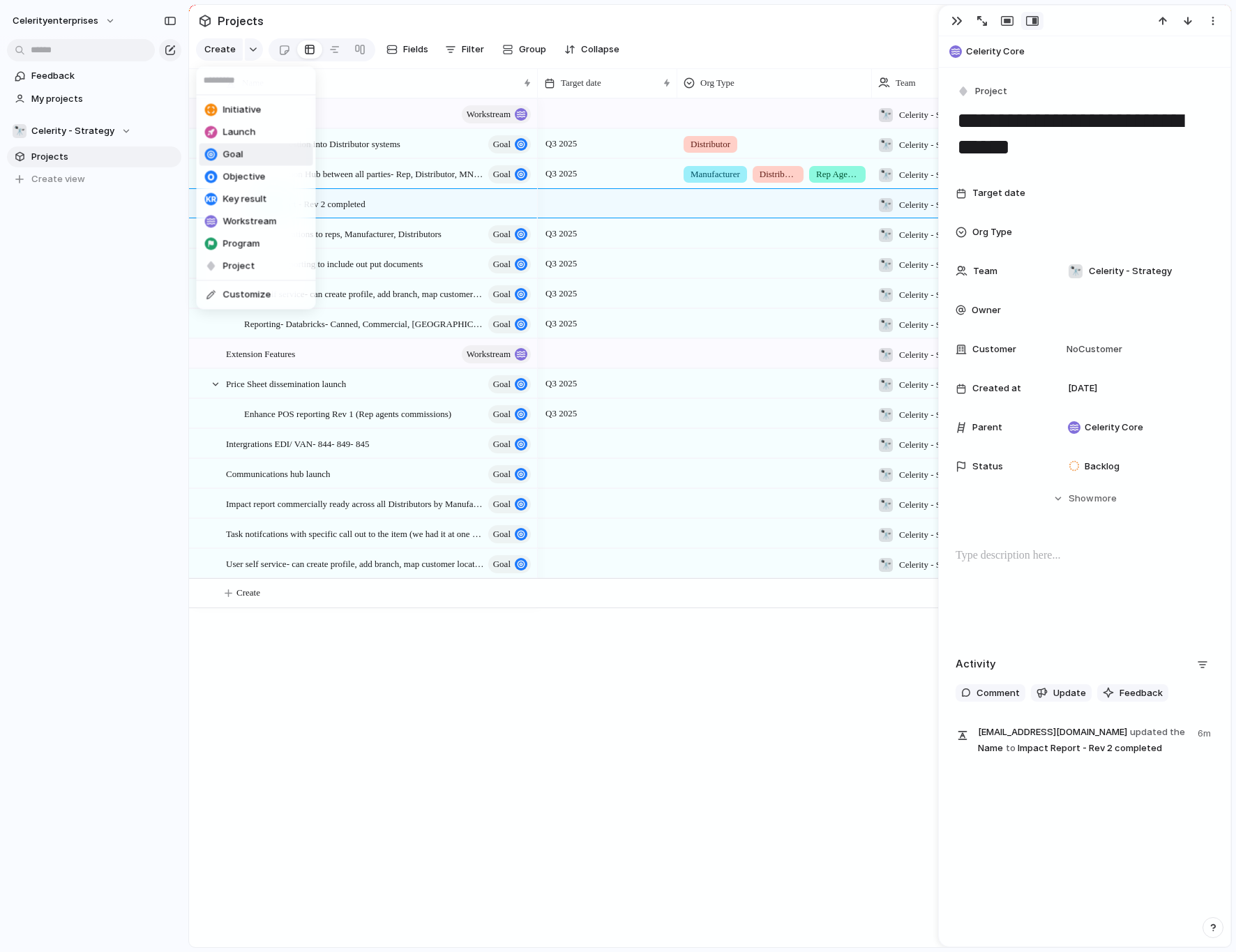
click at [244, 154] on li "Goal" at bounding box center [256, 154] width 113 height 23
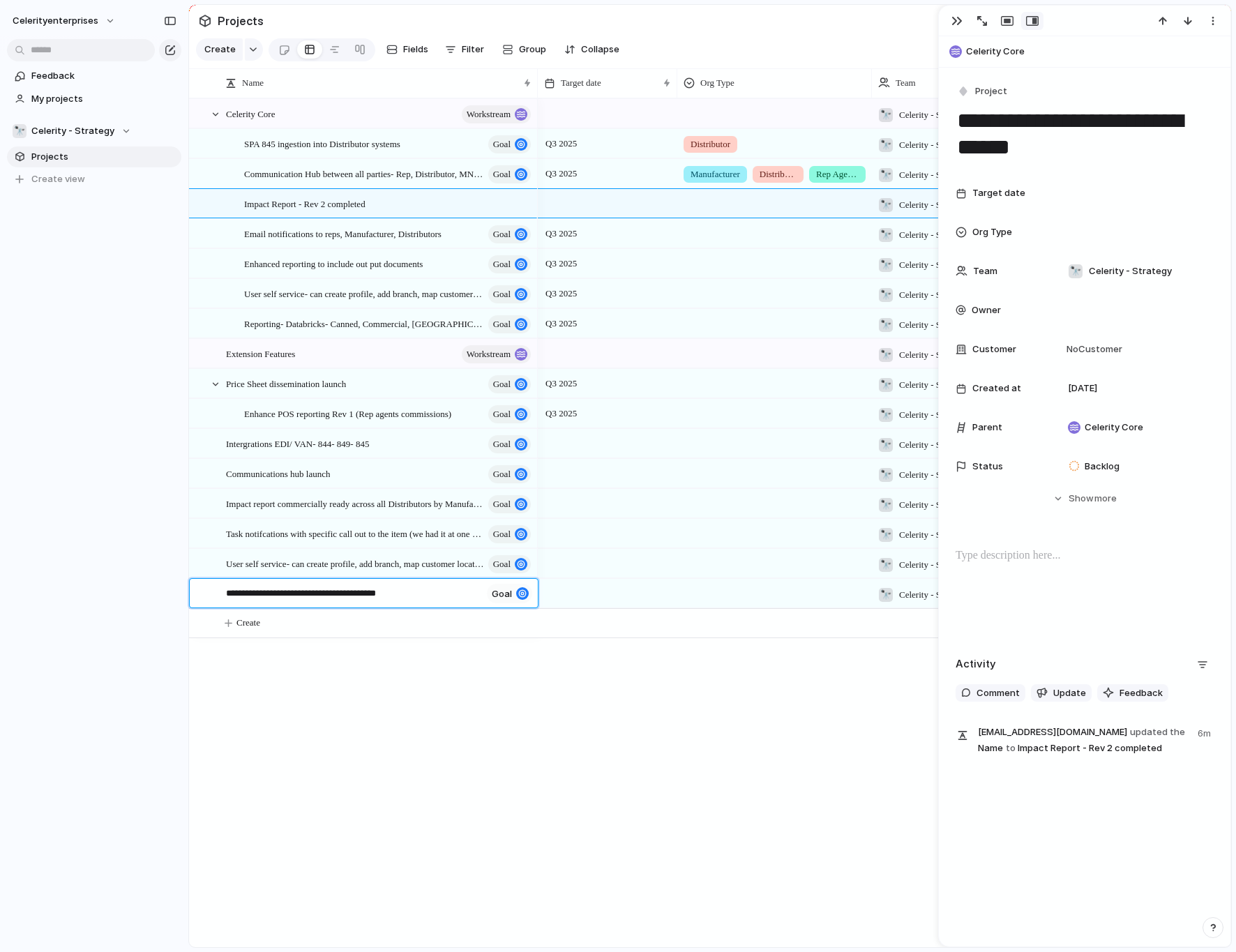
type textarea "**********"
click at [251, 49] on div "button" at bounding box center [254, 49] width 10 height 6
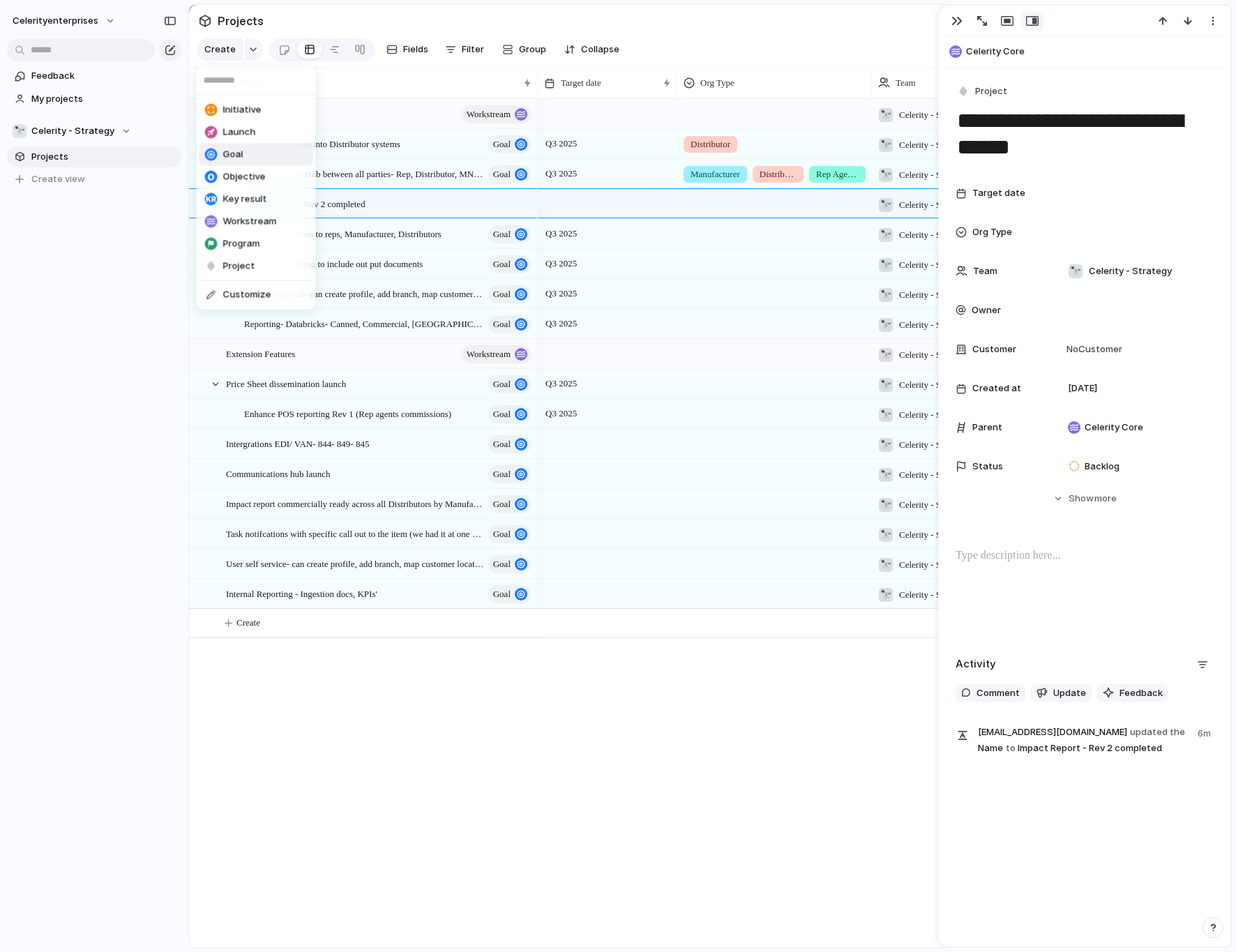
click at [247, 156] on li "Goal" at bounding box center [256, 154] width 113 height 23
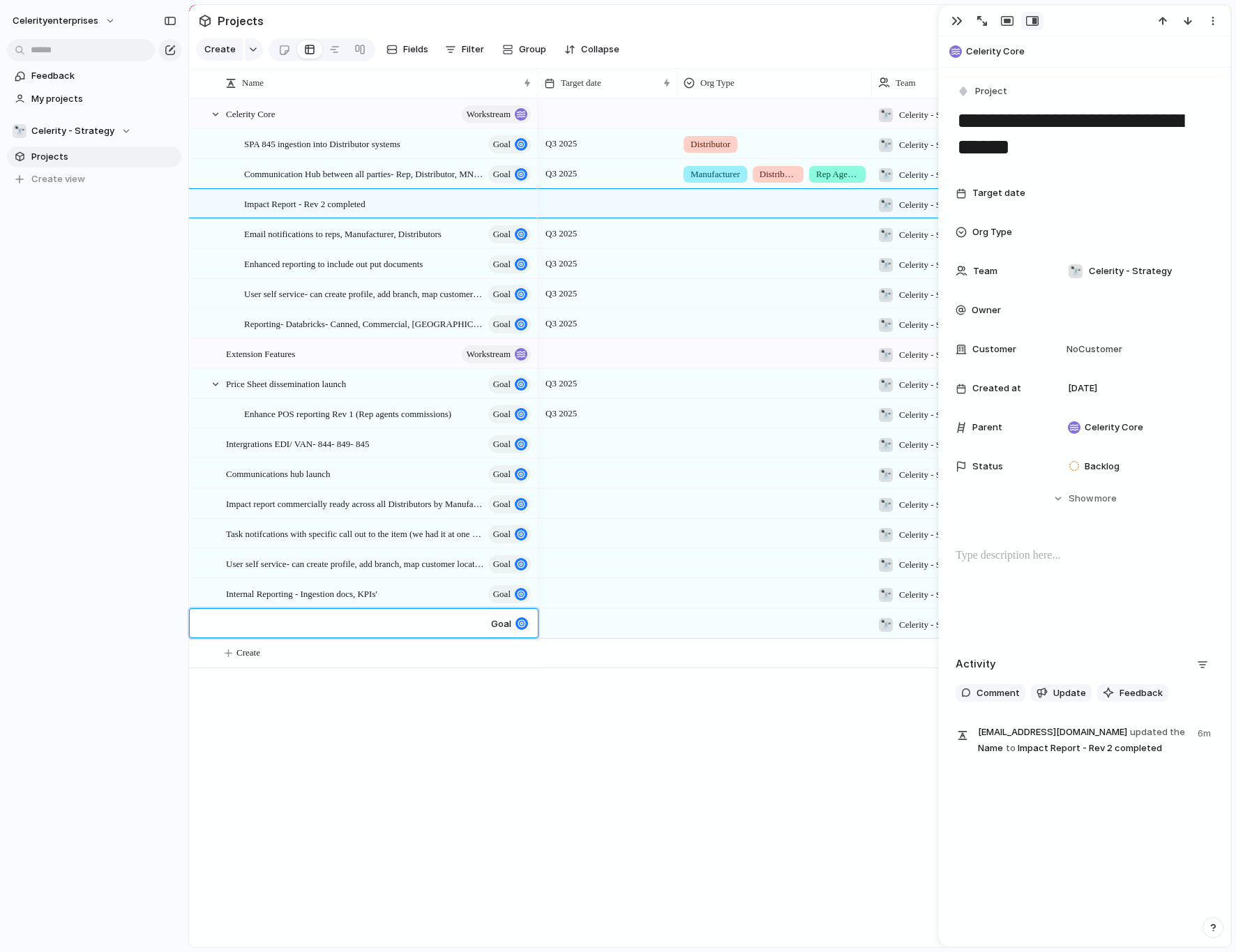
type textarea "**********"
click at [254, 50] on div "button" at bounding box center [254, 49] width 10 height 6
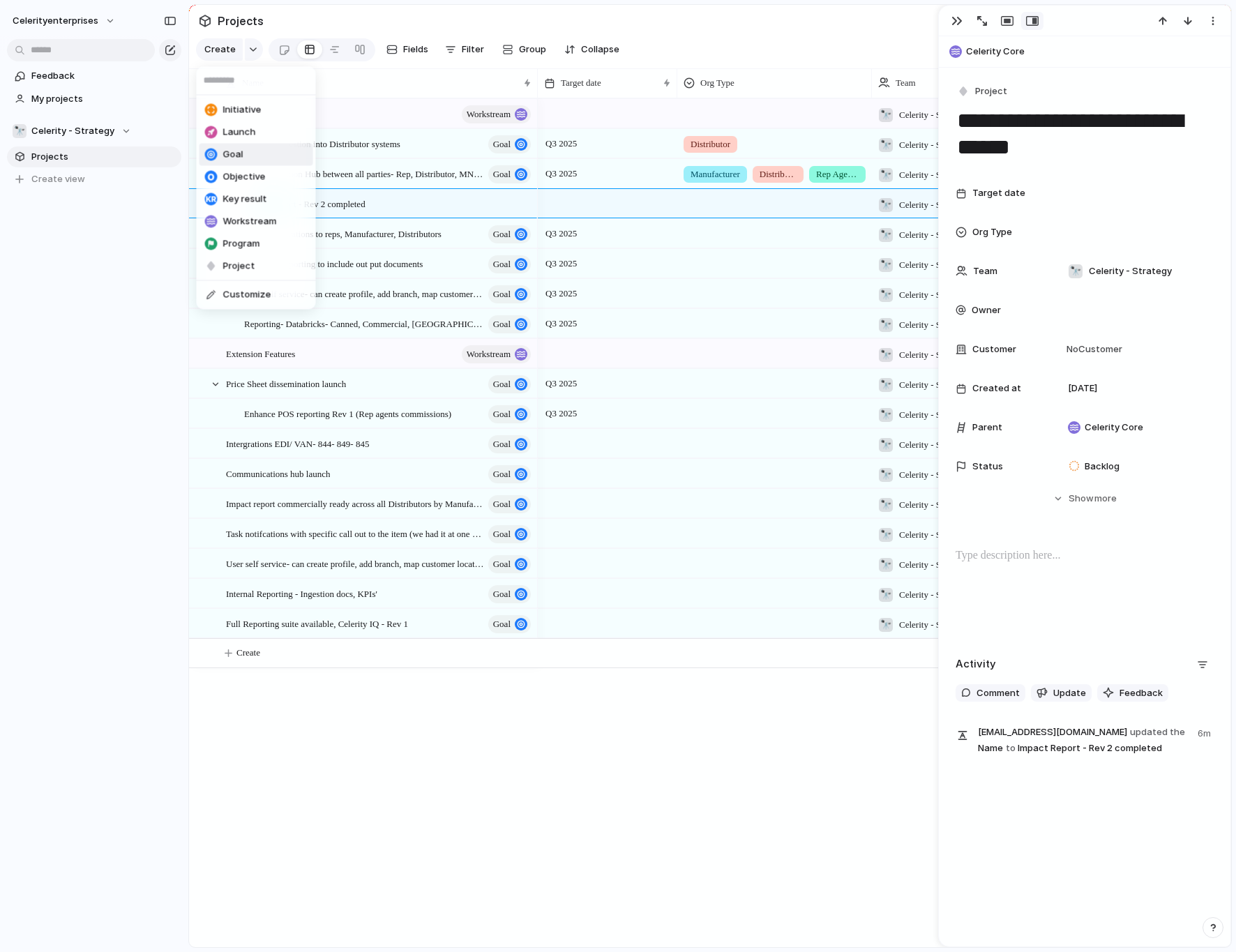
click at [239, 156] on span "Goal" at bounding box center [234, 154] width 20 height 14
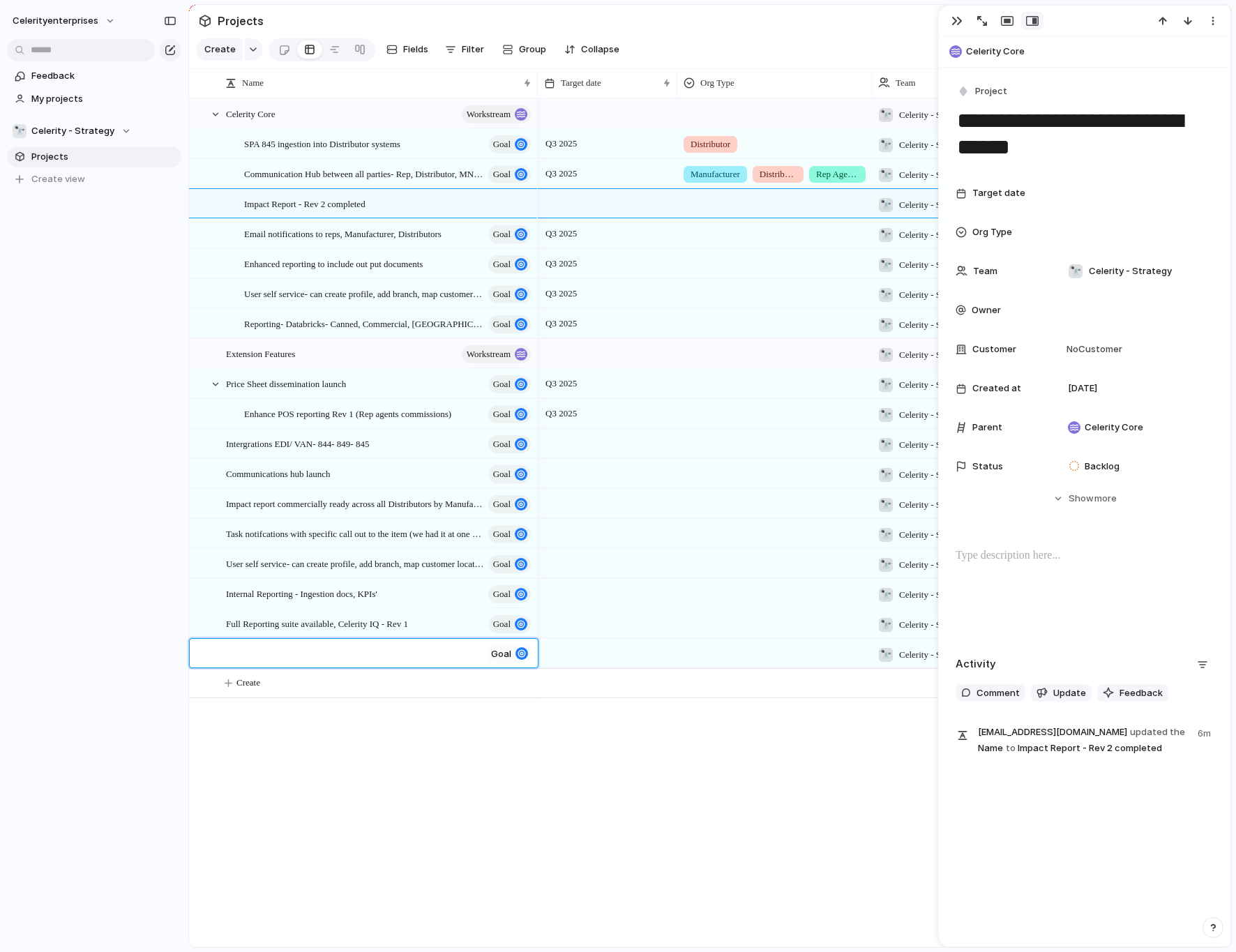
type textarea "**********"
click at [249, 54] on button "button" at bounding box center [254, 49] width 18 height 23
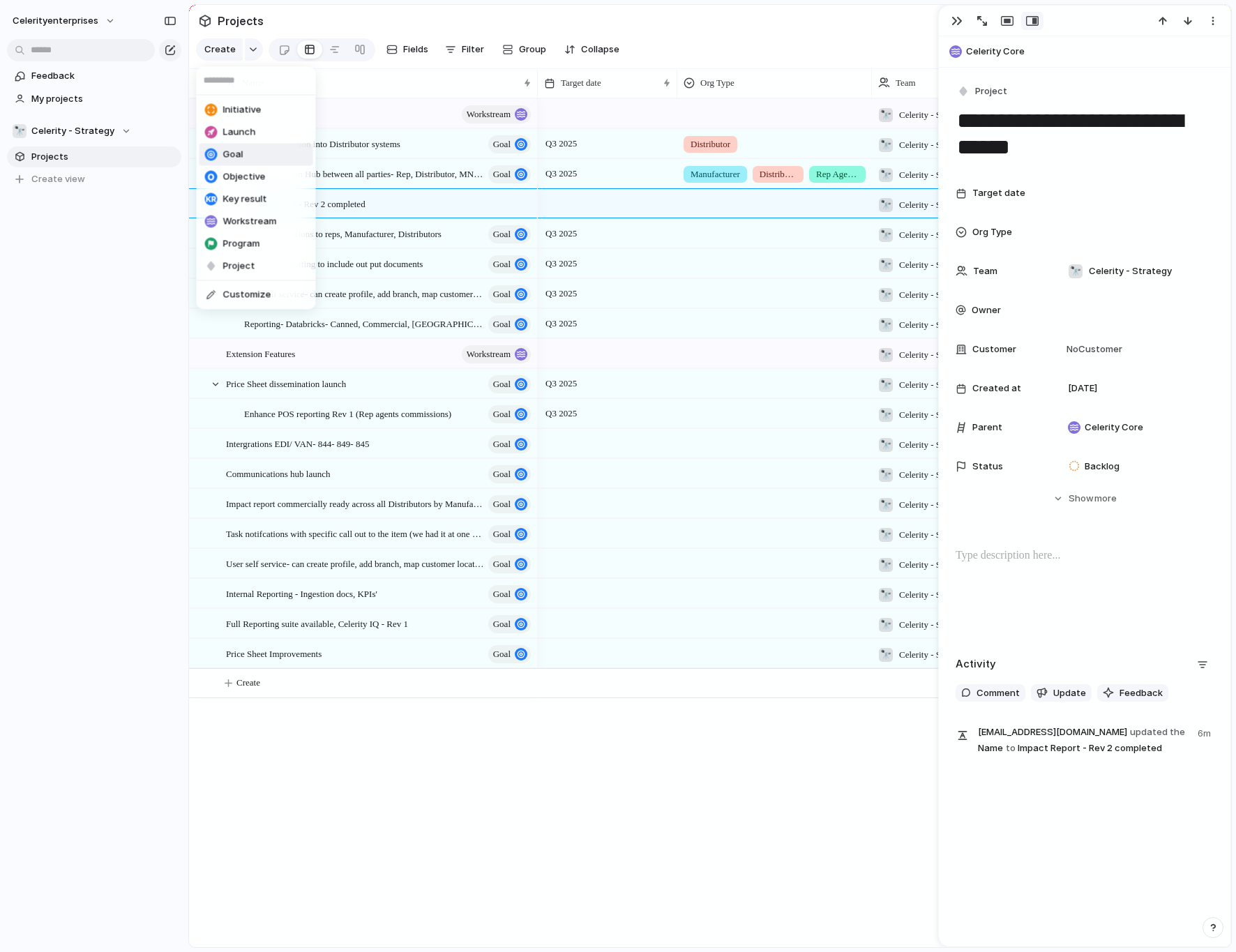
click at [234, 151] on span "Goal" at bounding box center [234, 154] width 20 height 14
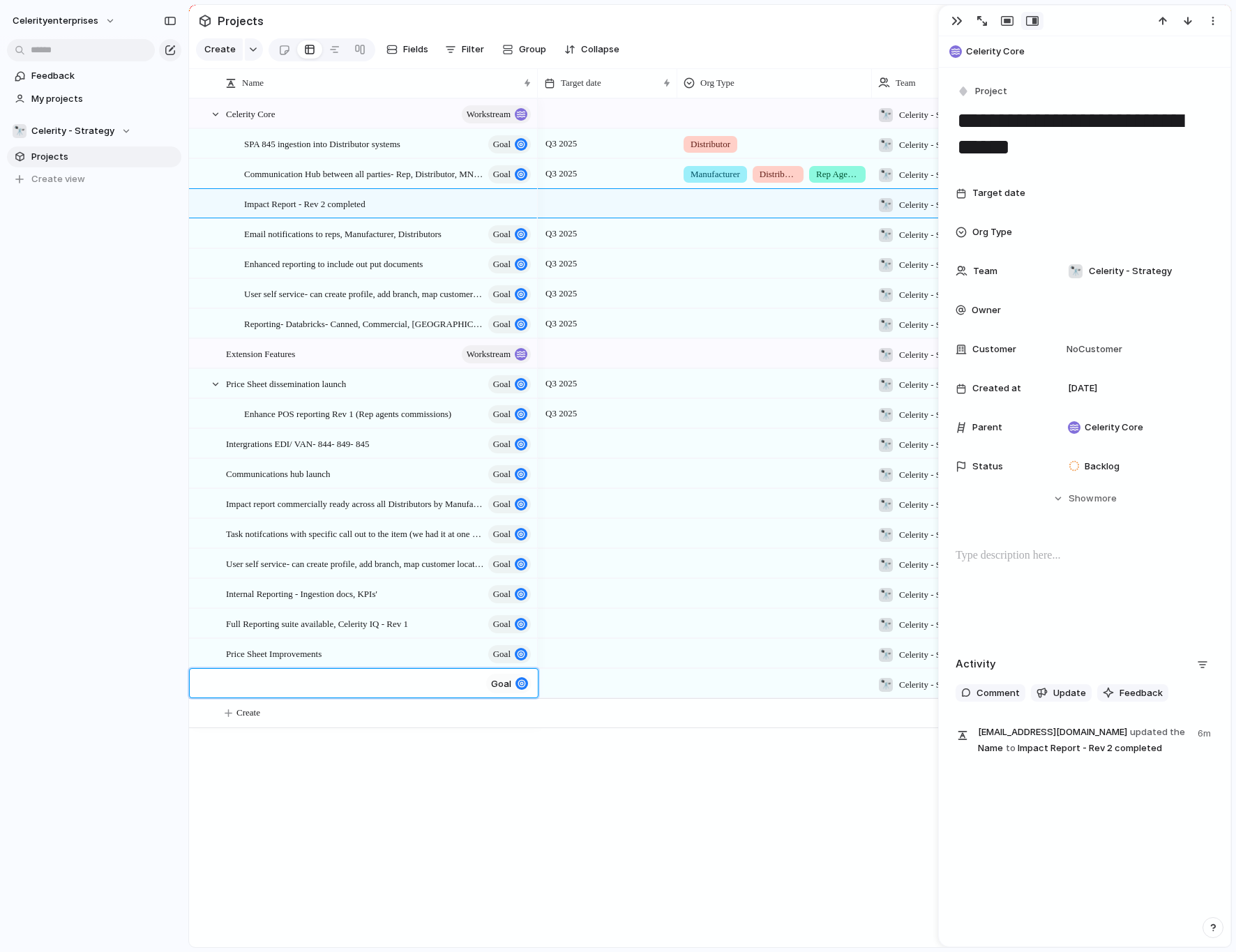
click at [314, 595] on textarea at bounding box center [353, 684] width 254 height 18
paste textarea "**********"
type textarea "**********"
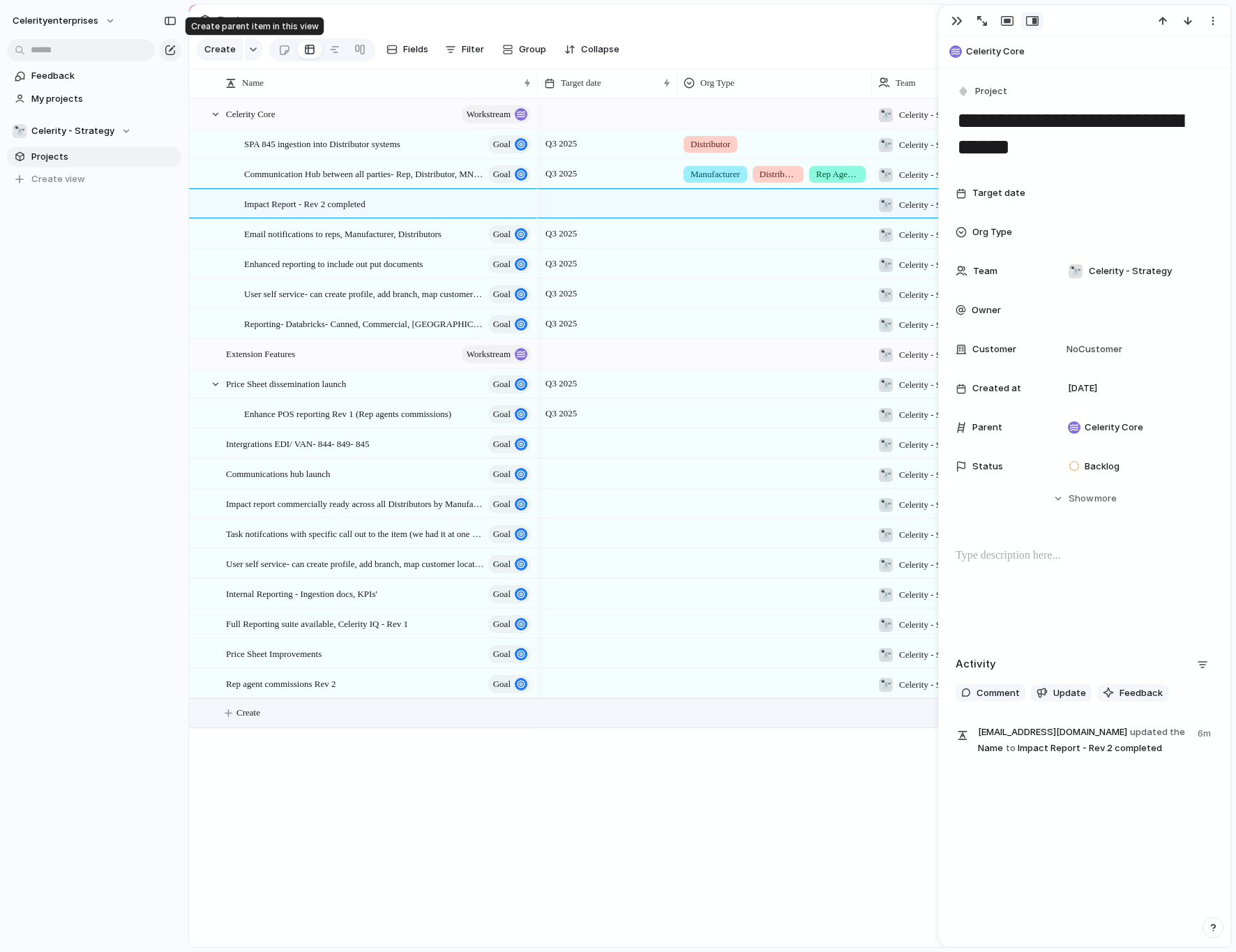
click at [249, 48] on div "button" at bounding box center [254, 49] width 10 height 6
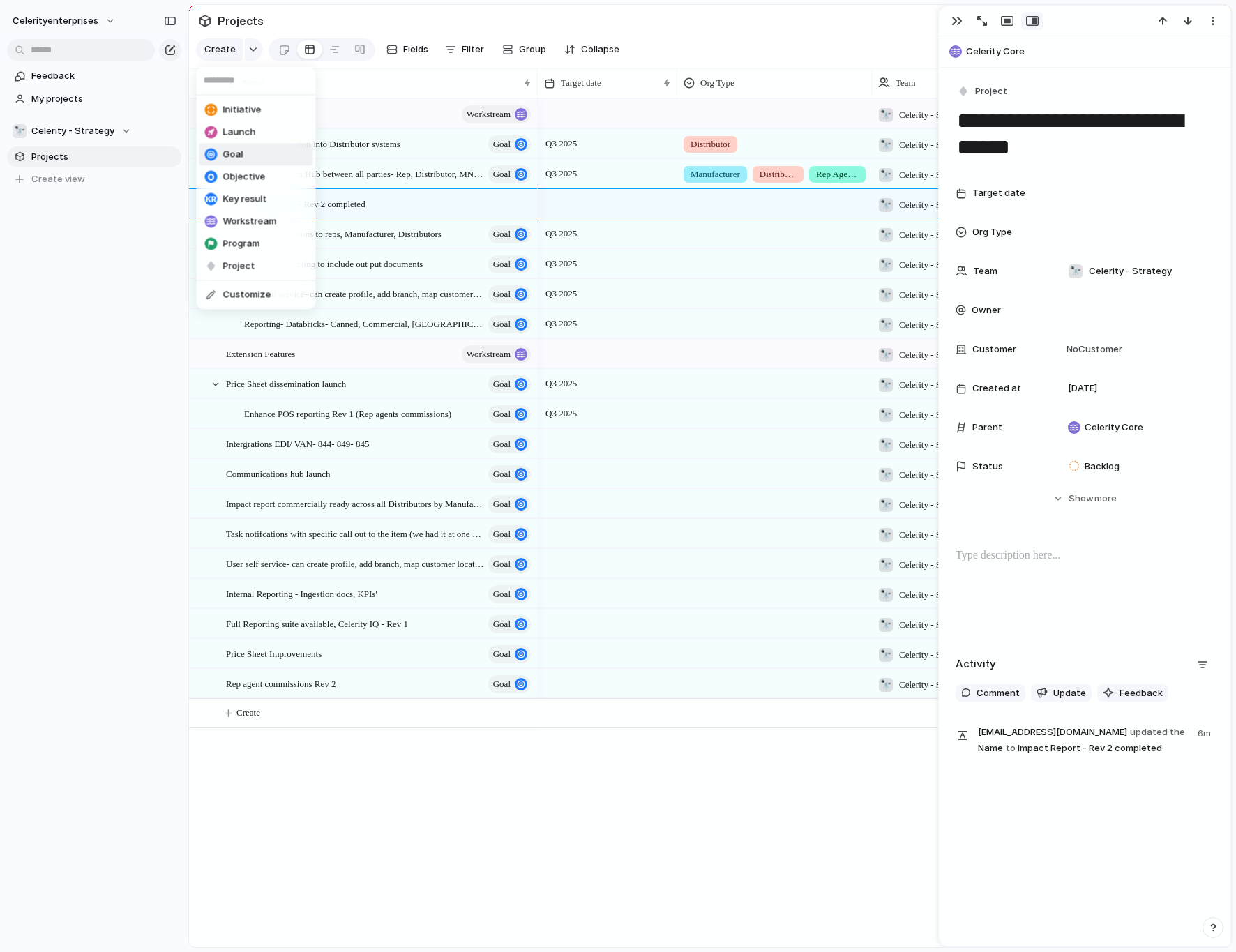
click at [235, 153] on span "Goal" at bounding box center [234, 154] width 20 height 14
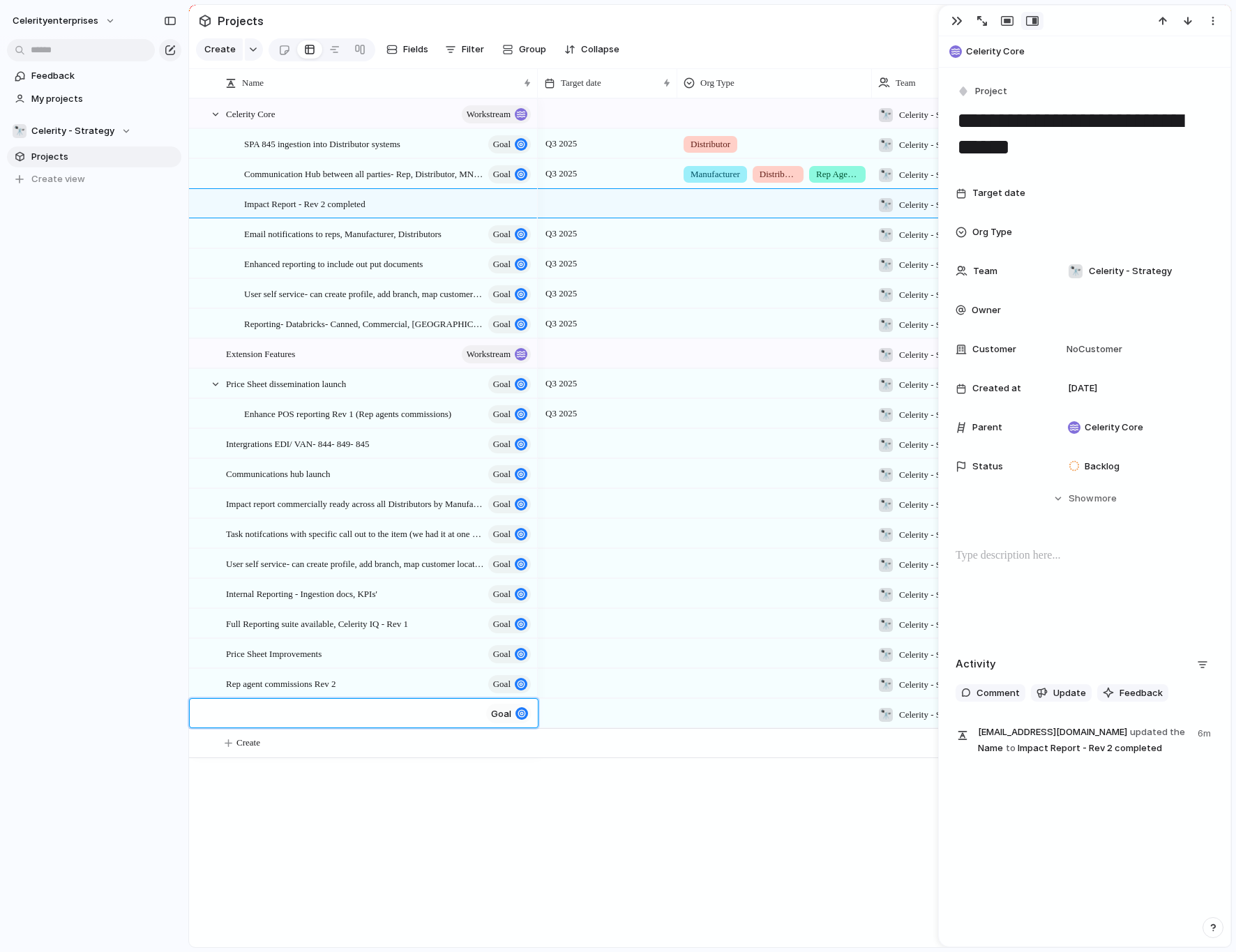
type textarea "**********"
click at [248, 46] on button "button" at bounding box center [254, 49] width 18 height 23
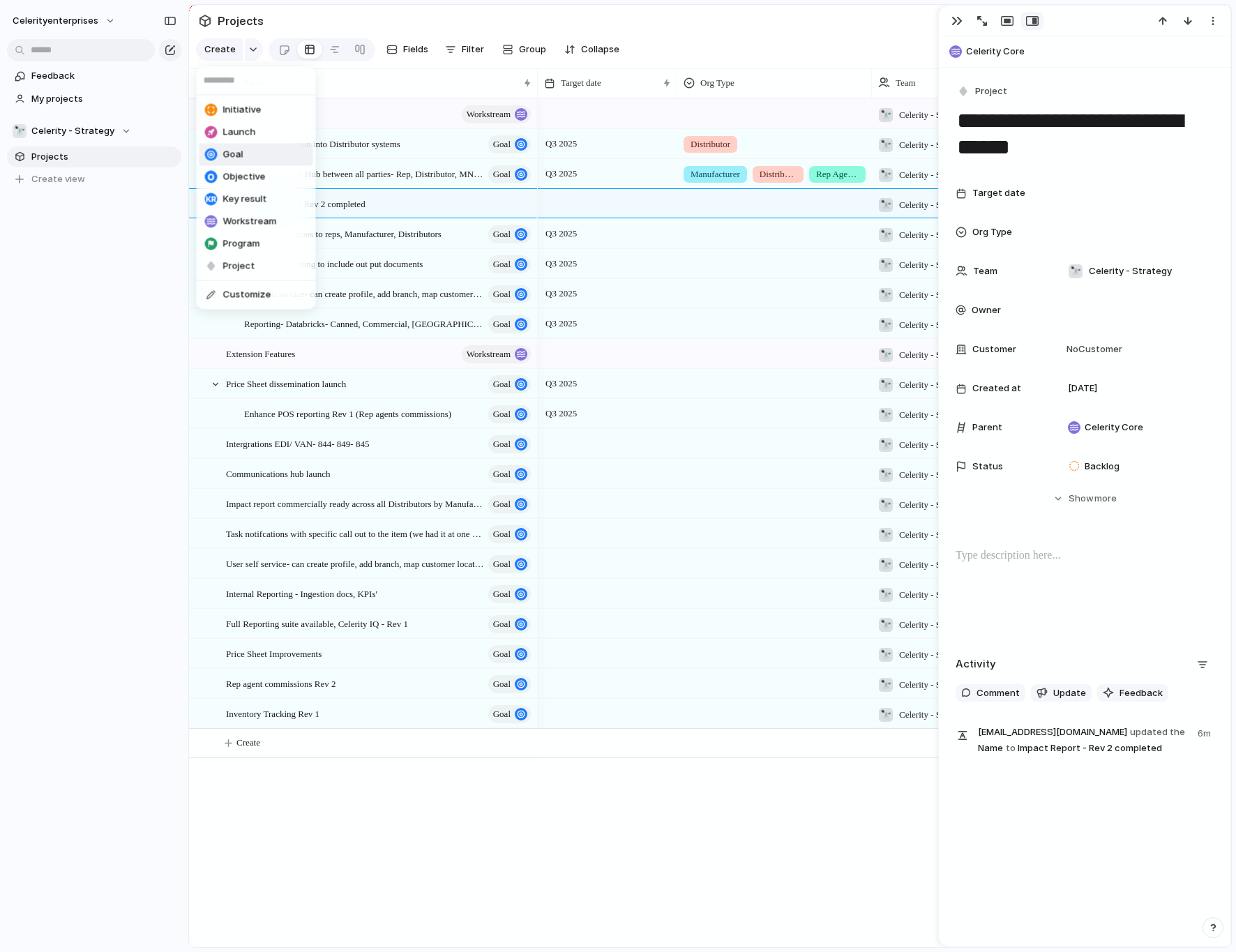
click at [237, 157] on span "Goal" at bounding box center [234, 154] width 20 height 14
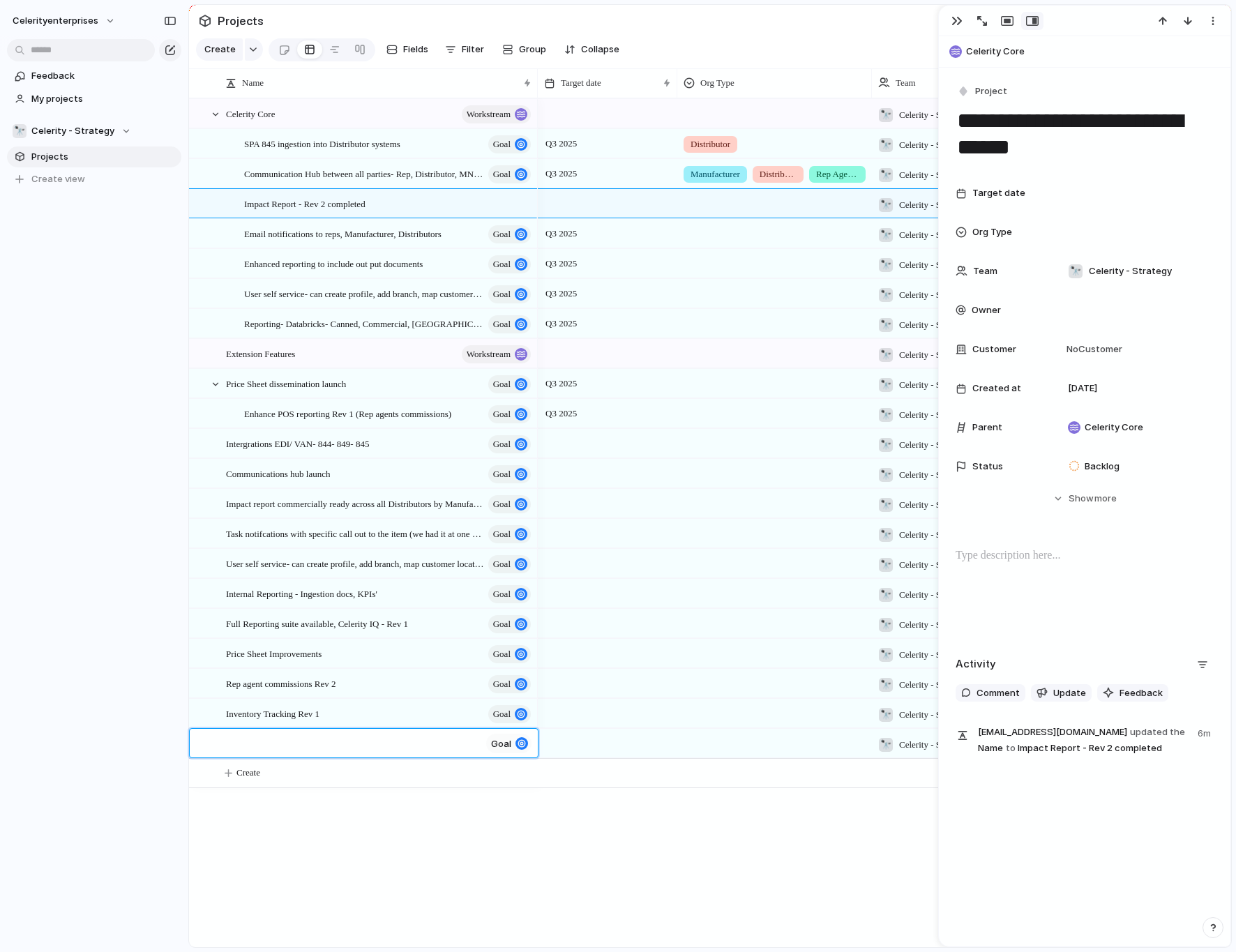
type textarea "**********"
click at [563, 440] on div at bounding box center [607, 443] width 139 height 28
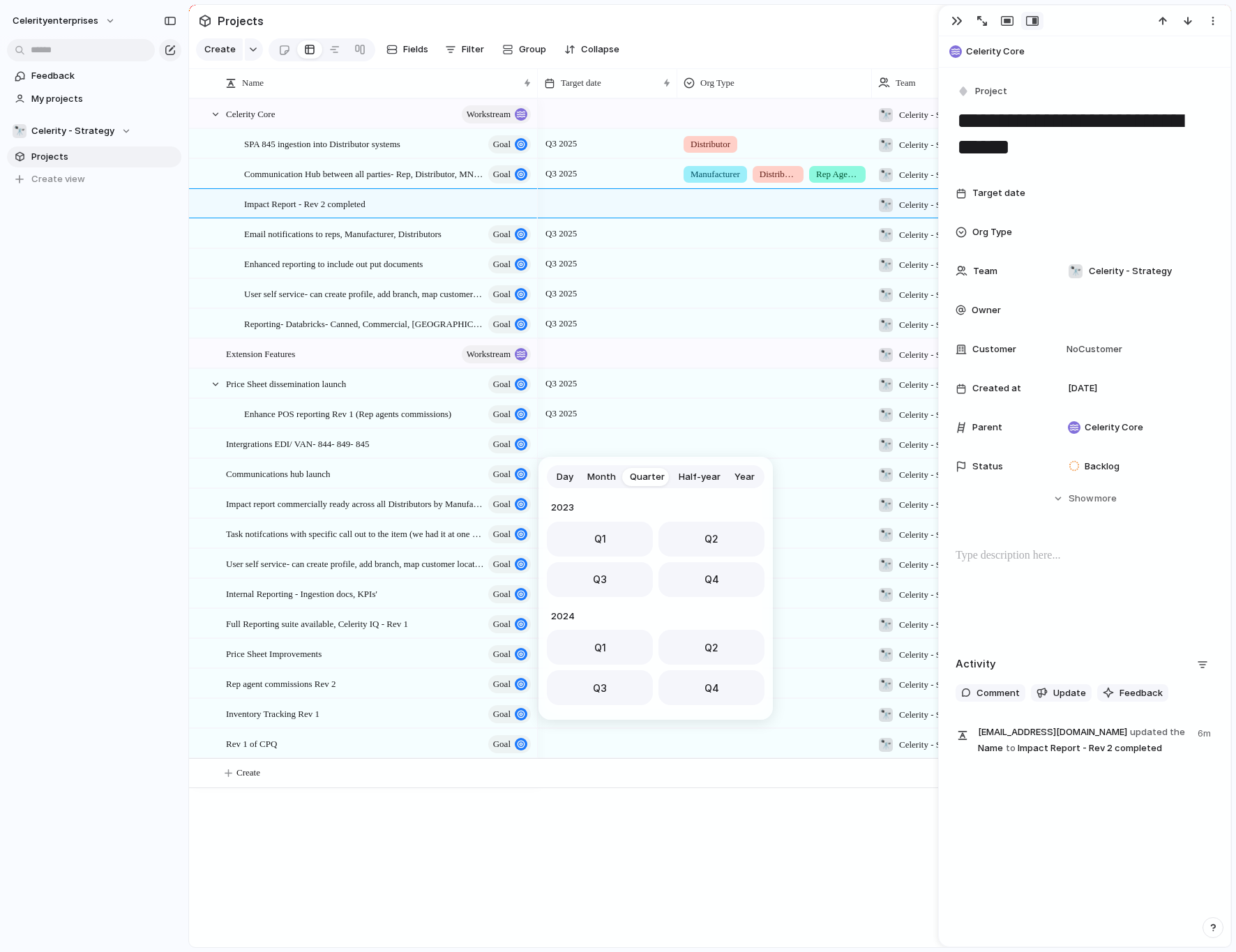
scroll to position [221, 0]
click at [718, 587] on button "Q4" at bounding box center [711, 575] width 106 height 35
click at [581, 471] on div at bounding box center [607, 473] width 139 height 28
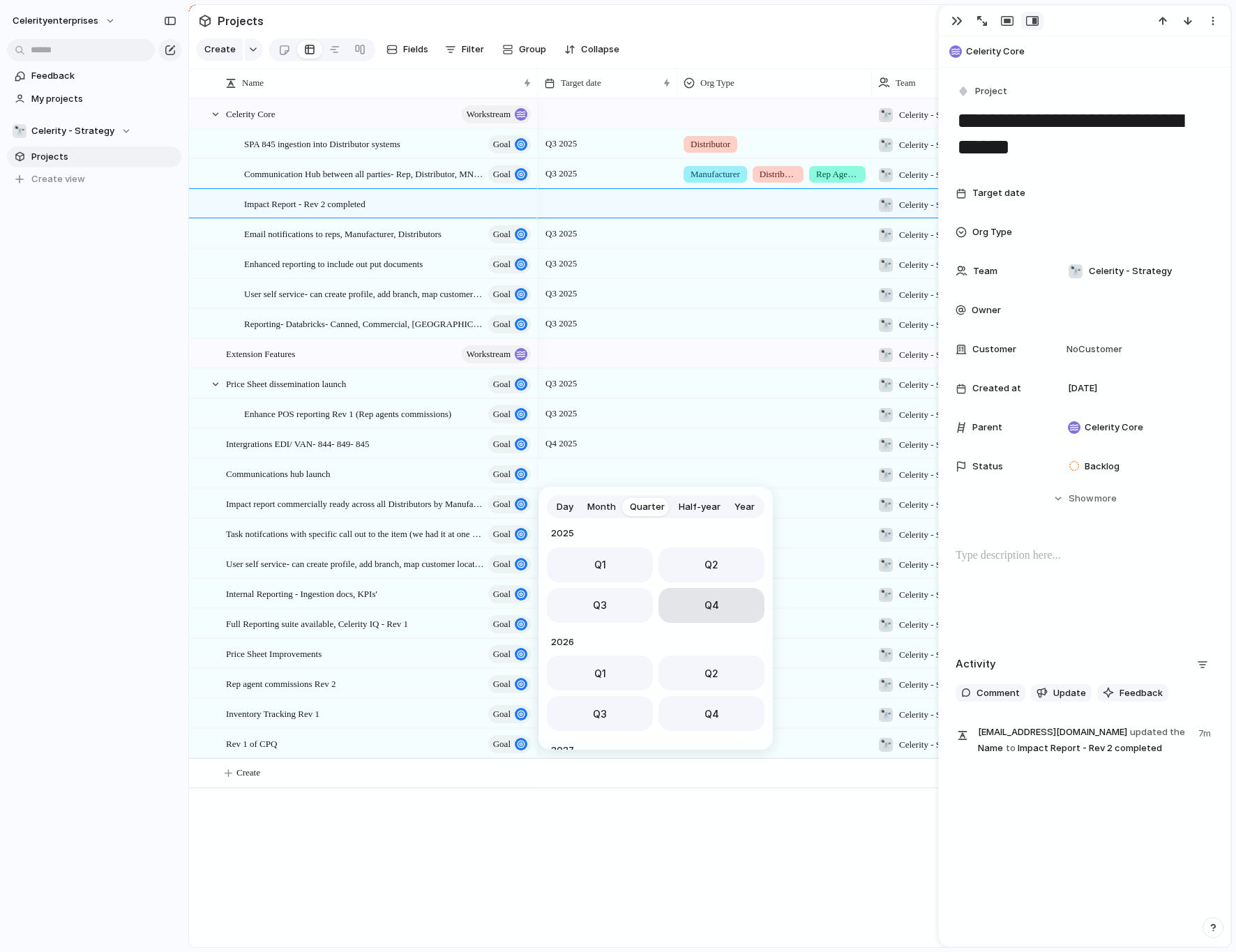
click at [696, 595] on button "Q4" at bounding box center [711, 605] width 106 height 35
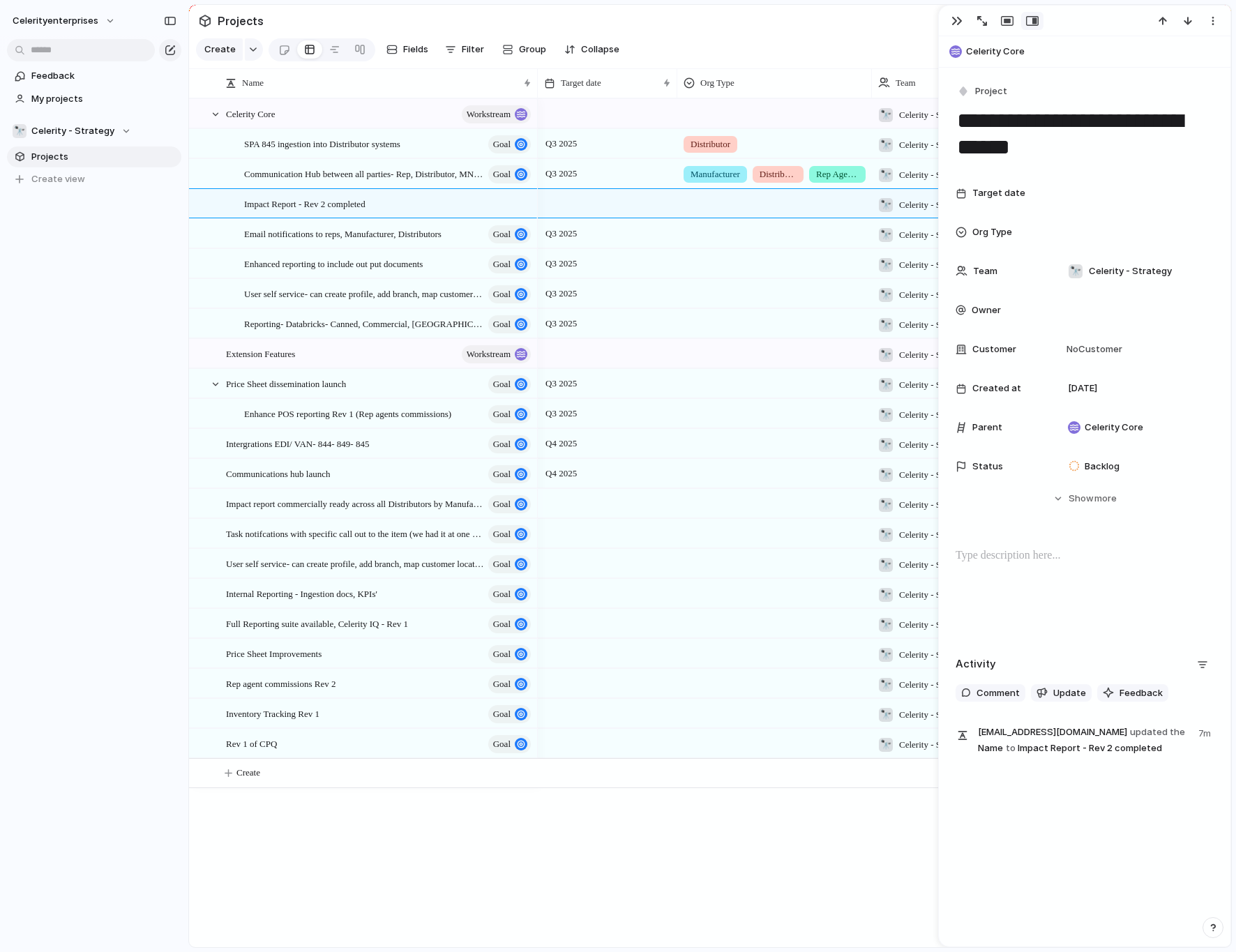
click at [573, 504] on div at bounding box center [607, 503] width 139 height 28
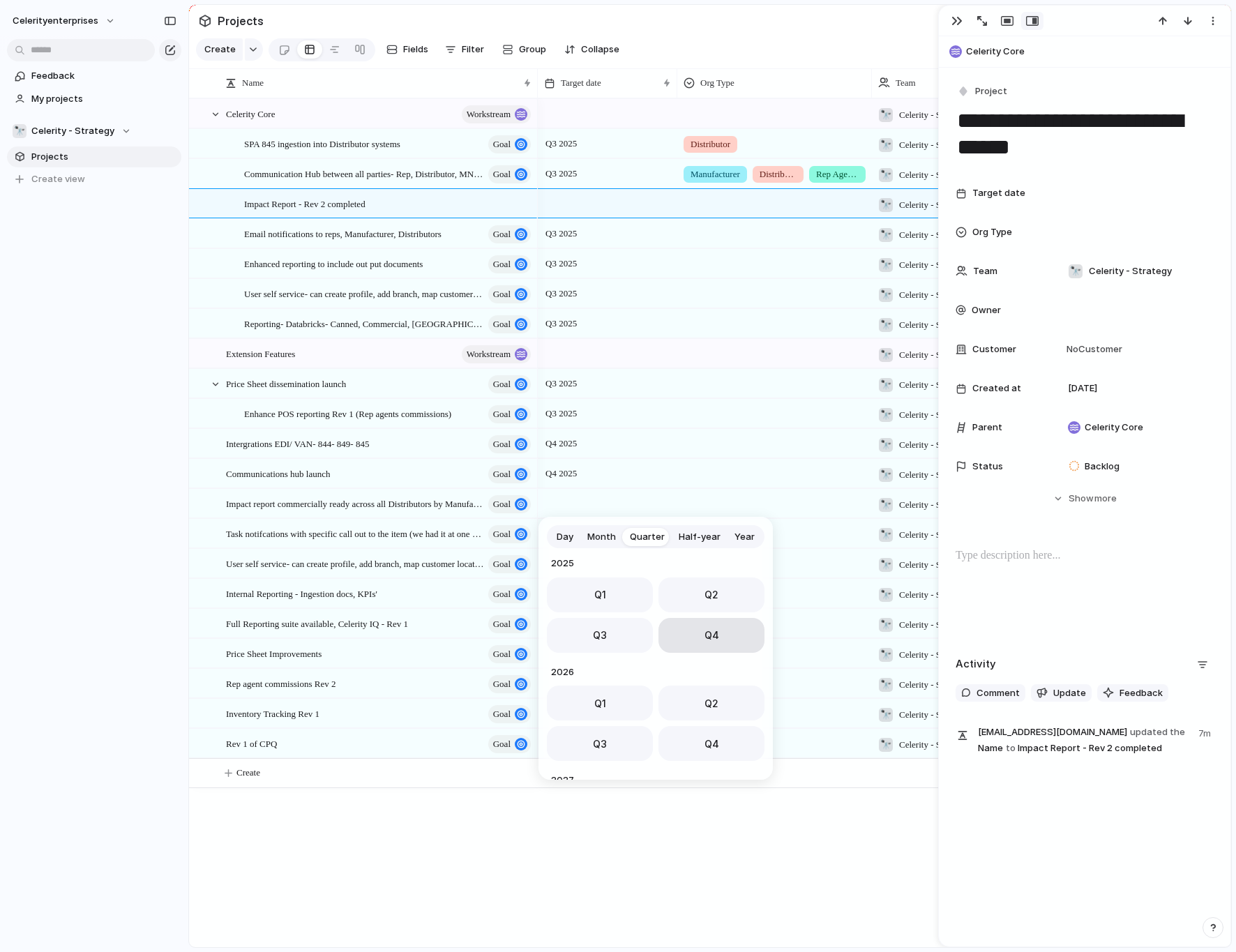
click at [683, 595] on button "Q4" at bounding box center [711, 635] width 106 height 35
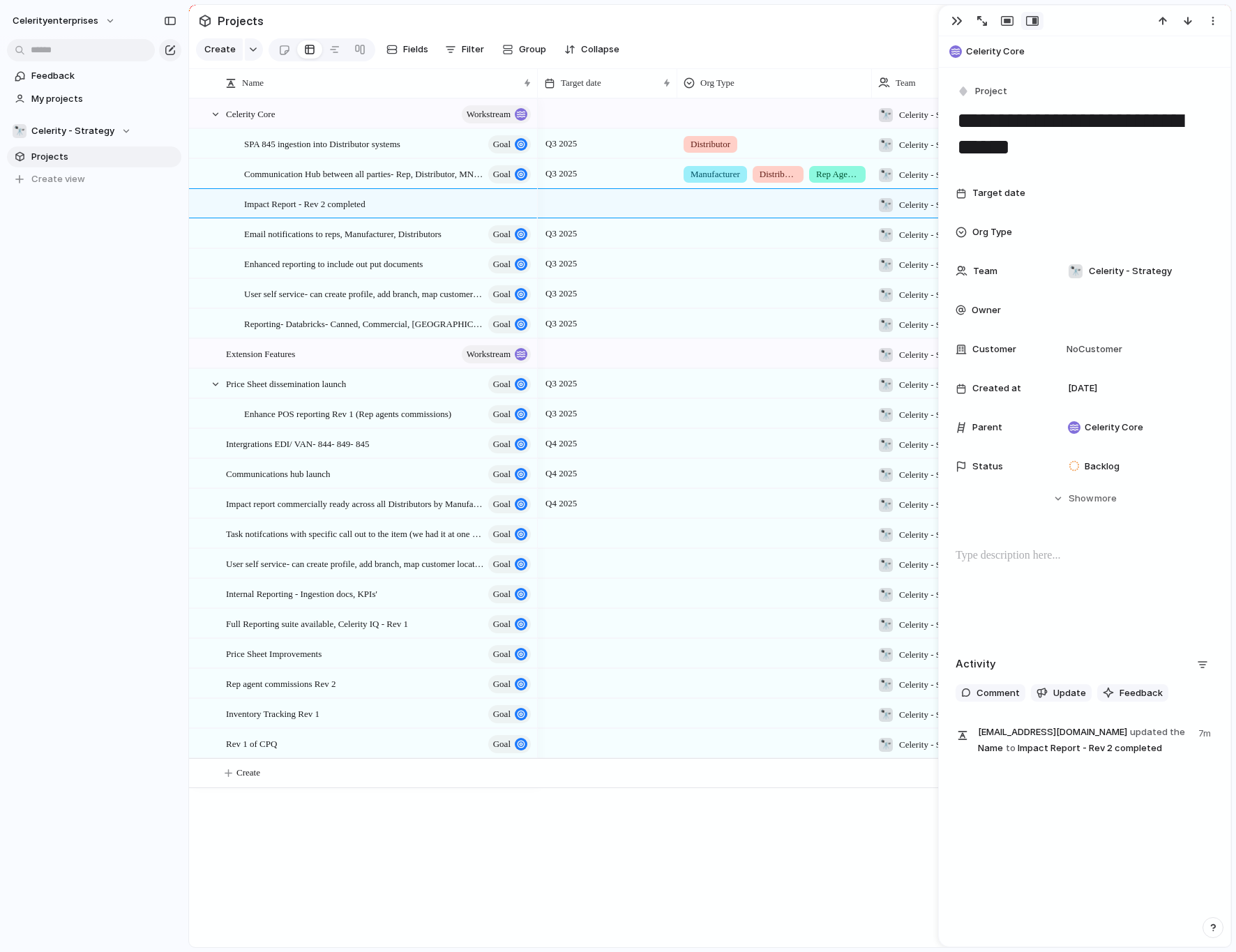
click at [571, 539] on div at bounding box center [607, 533] width 139 height 28
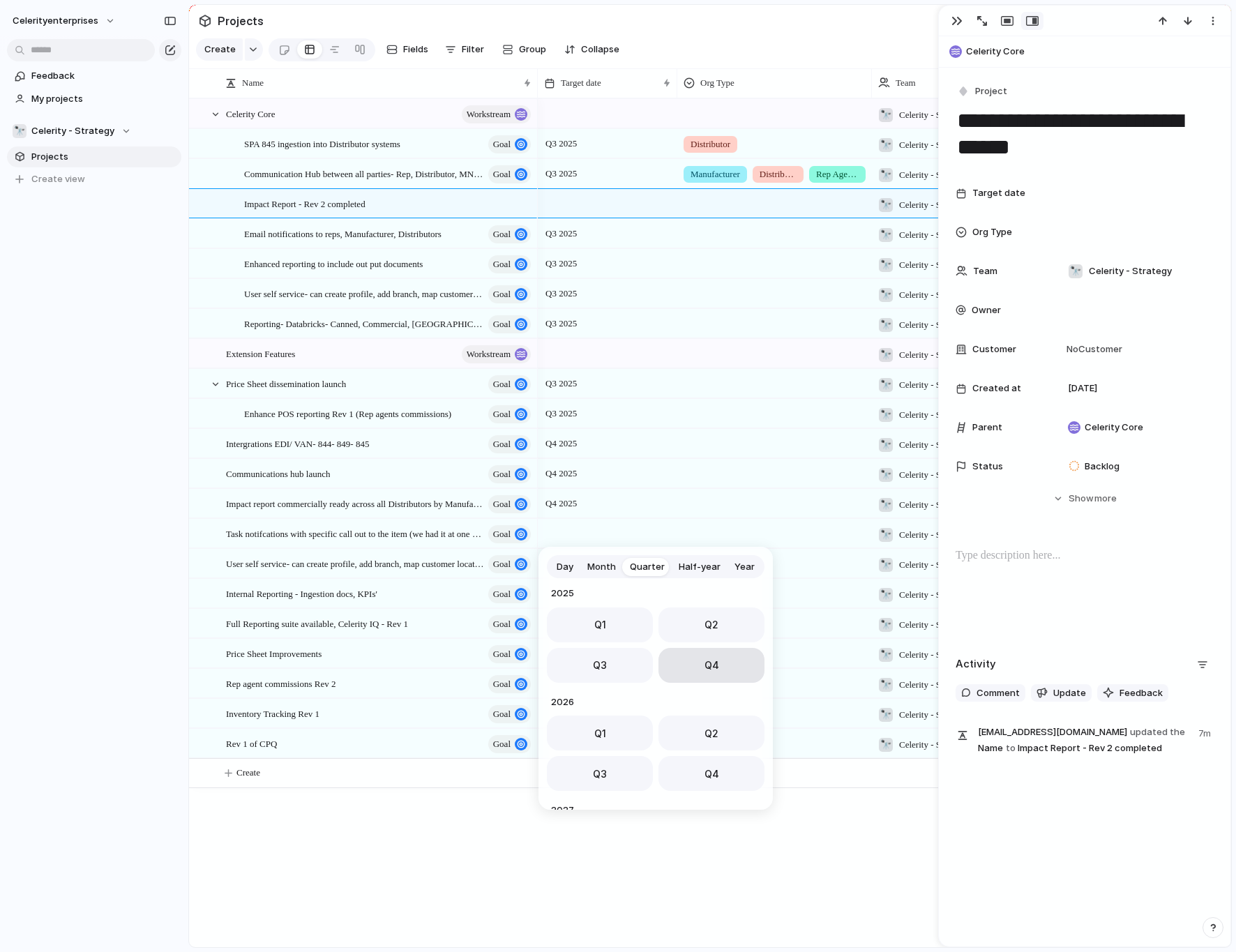
click at [681, 595] on button "Q4" at bounding box center [711, 665] width 106 height 35
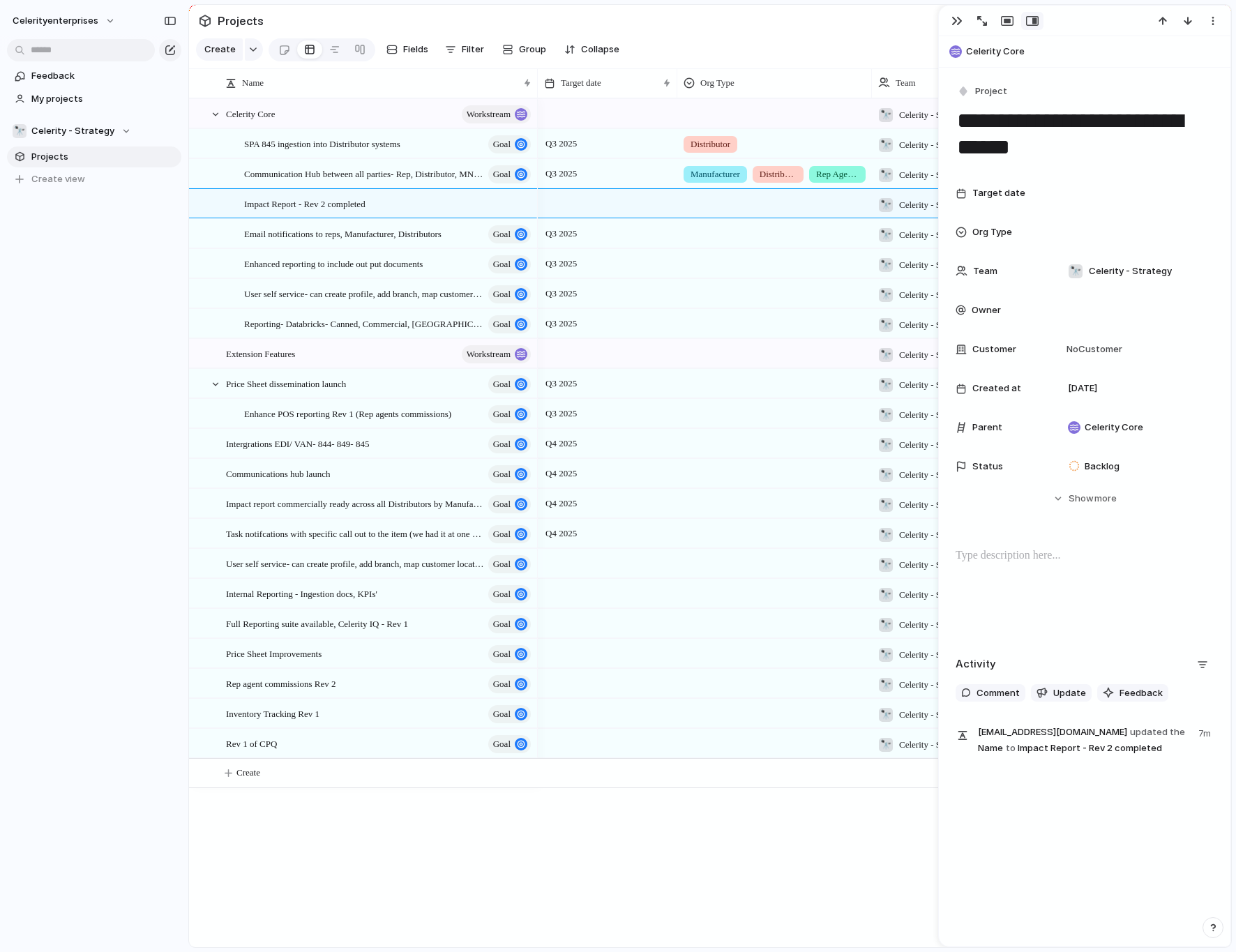
click at [567, 569] on div at bounding box center [607, 563] width 139 height 28
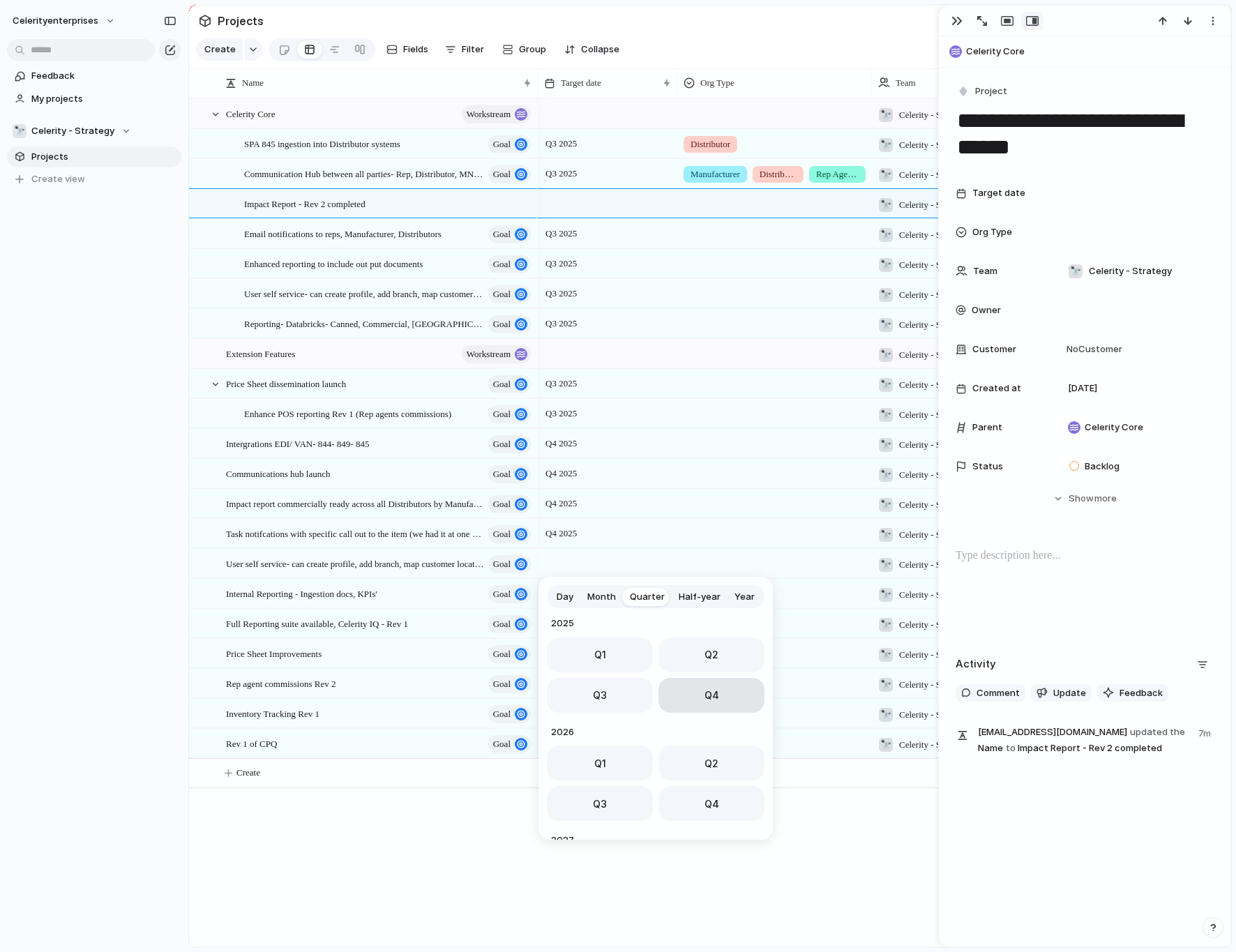
click at [685, 595] on button "Q4" at bounding box center [711, 695] width 106 height 35
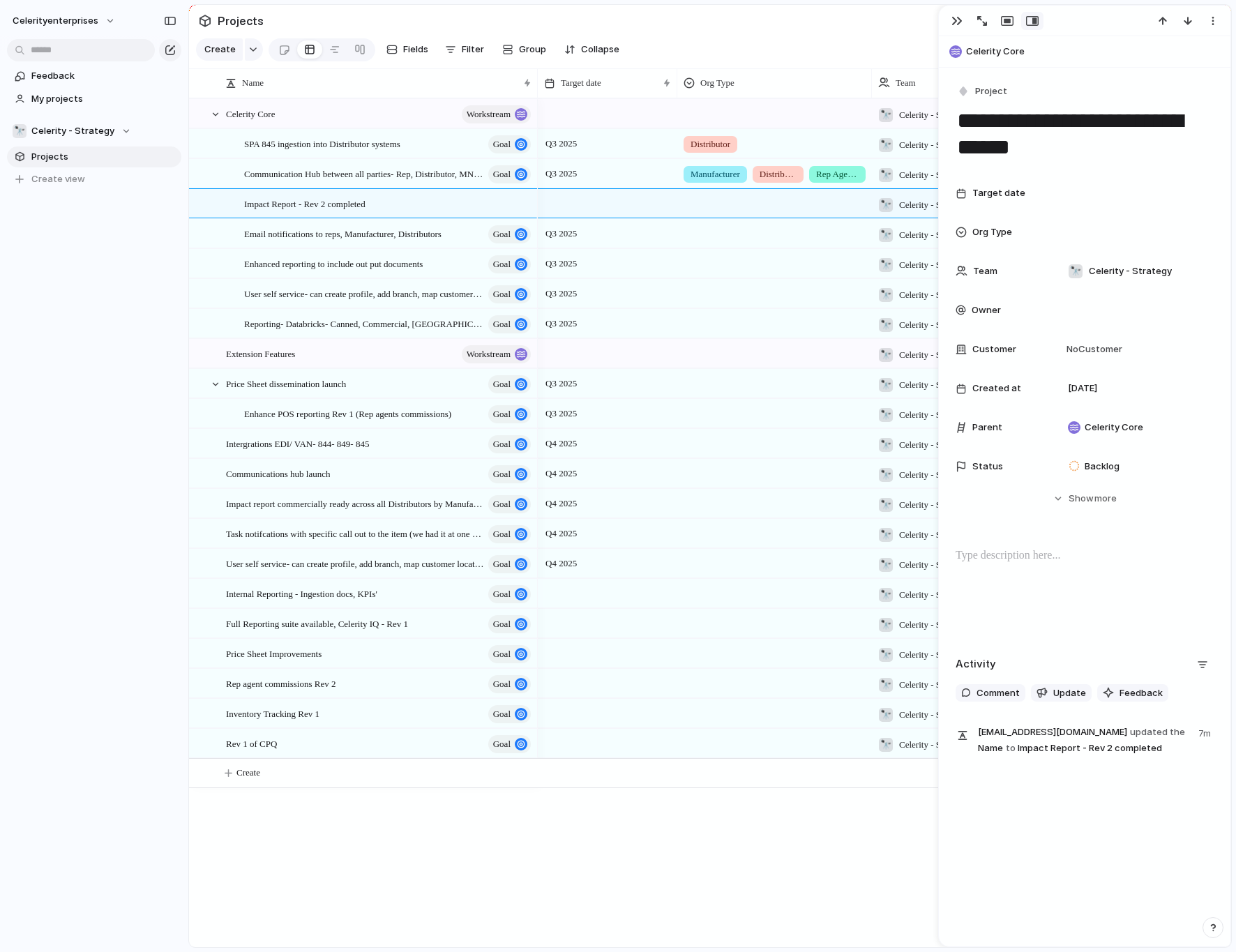
click at [573, 594] on div at bounding box center [607, 593] width 139 height 28
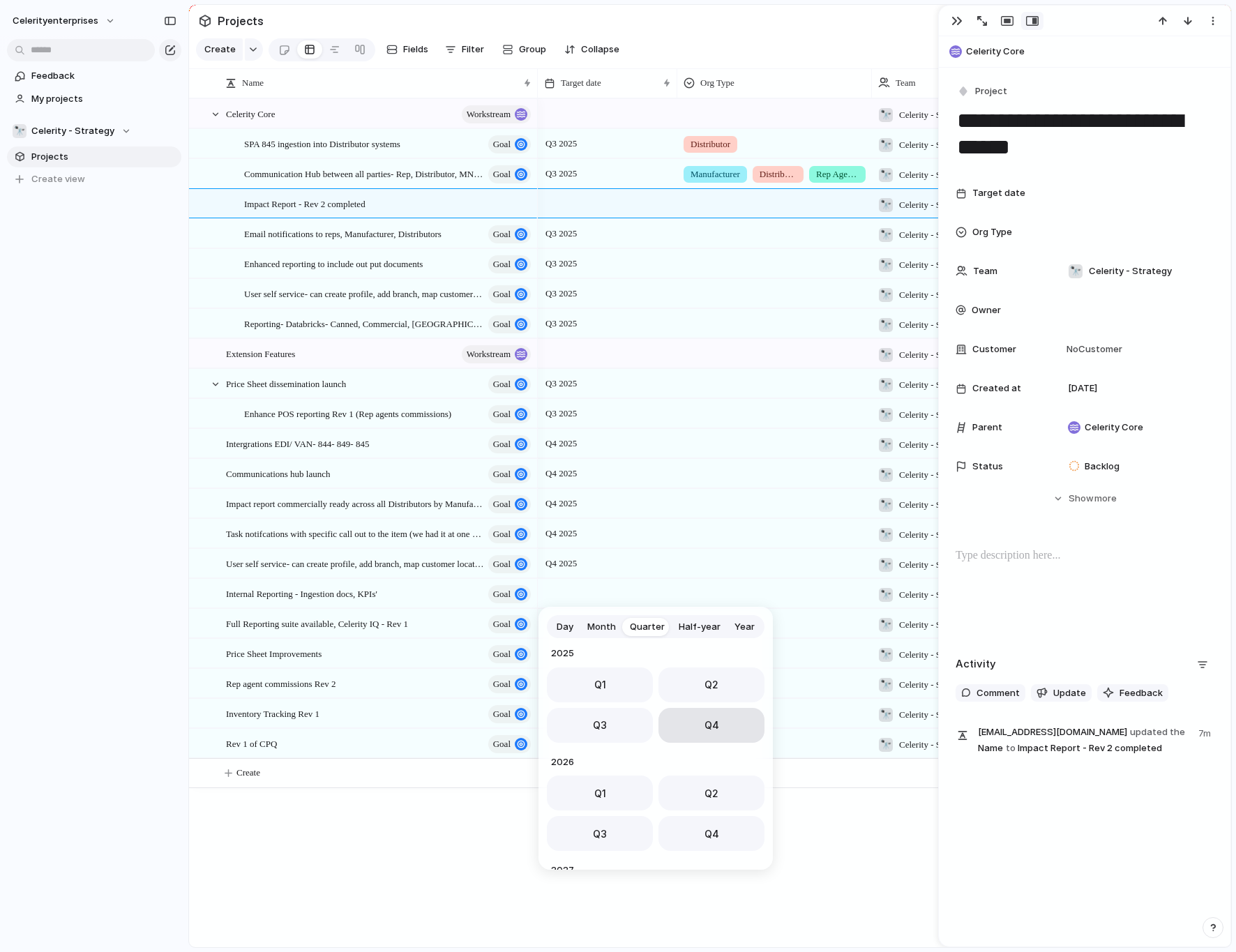
click at [691, 595] on button "Q4" at bounding box center [711, 725] width 106 height 35
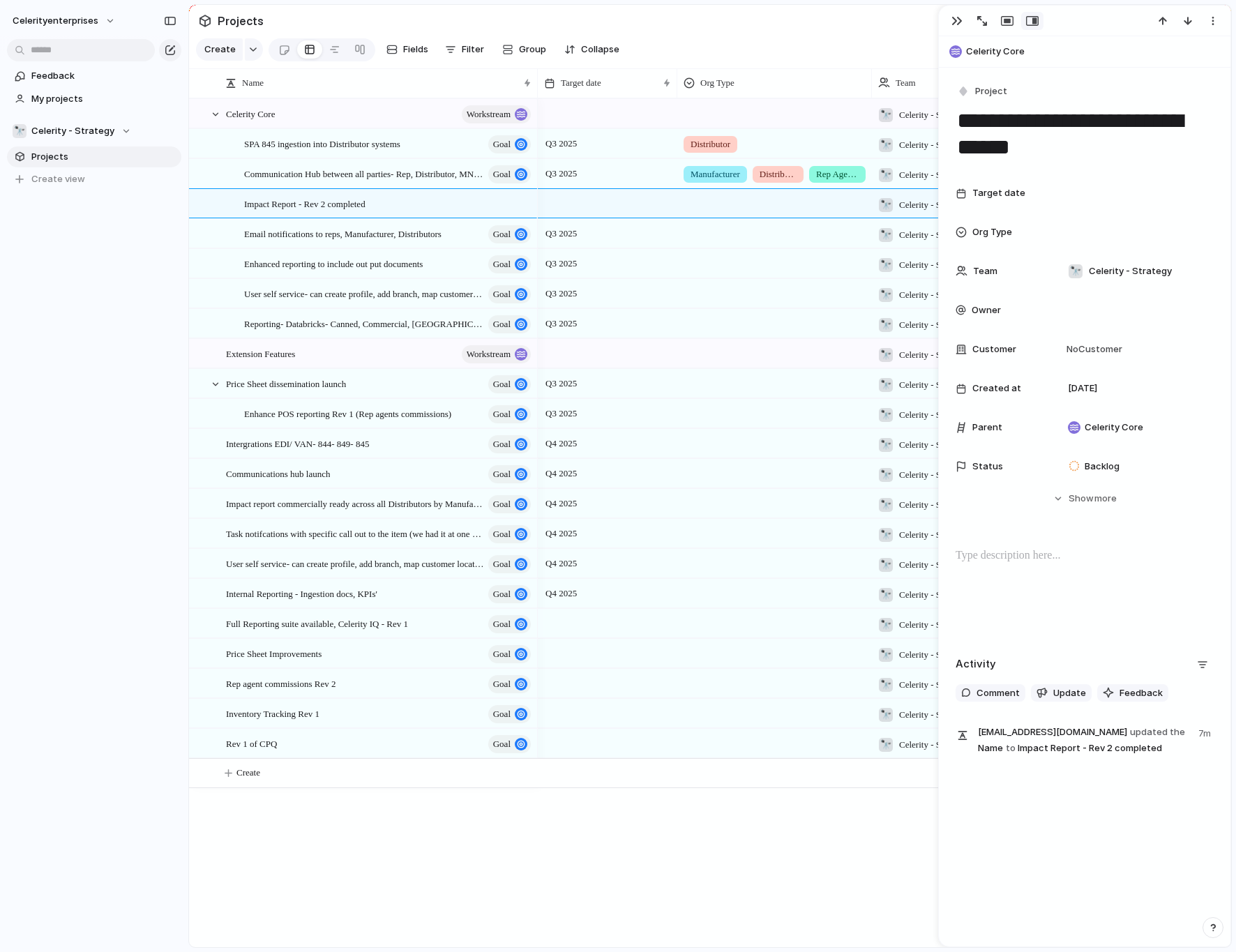
click at [571, 595] on div at bounding box center [607, 623] width 139 height 28
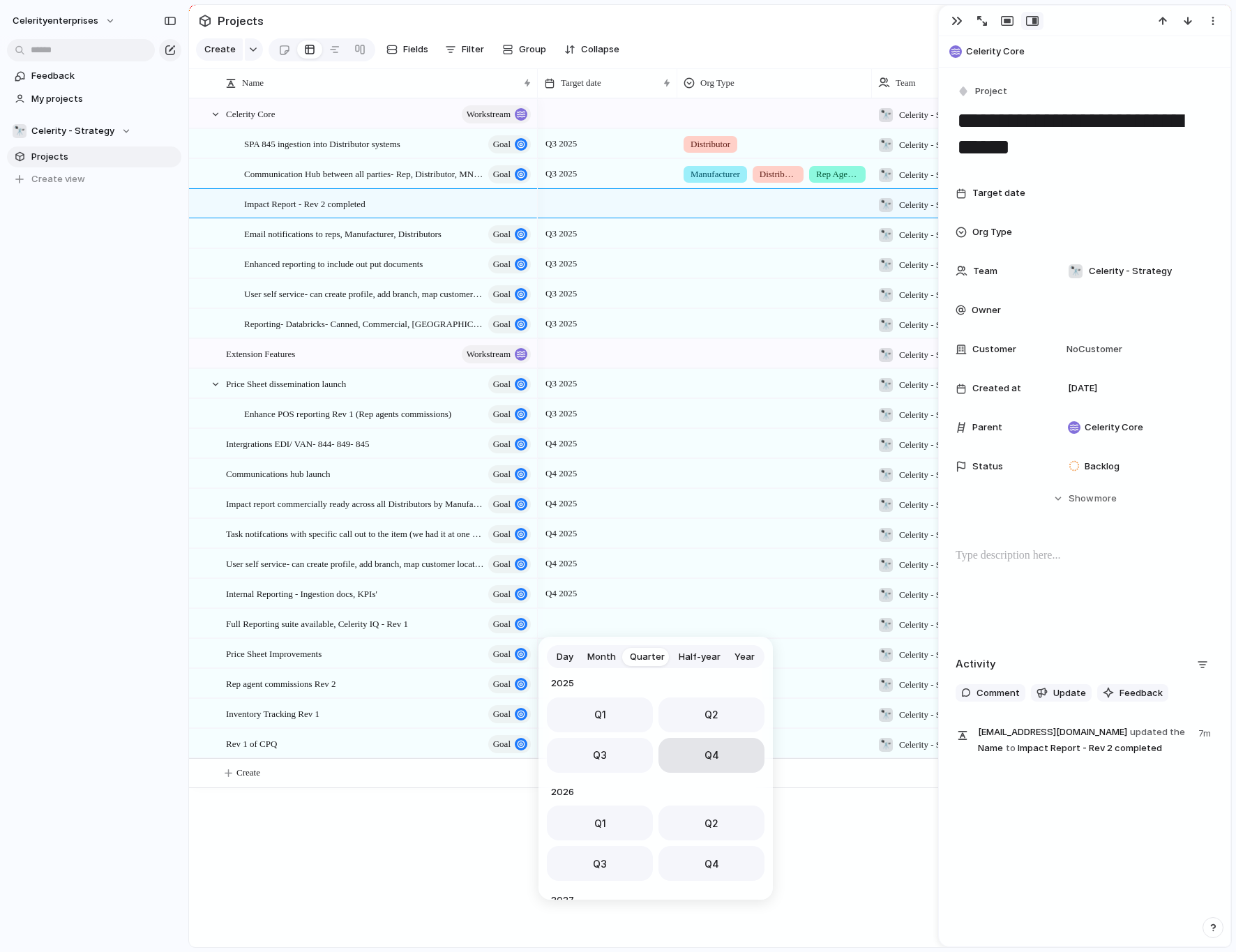
click at [694, 595] on button "Q4" at bounding box center [711, 755] width 106 height 35
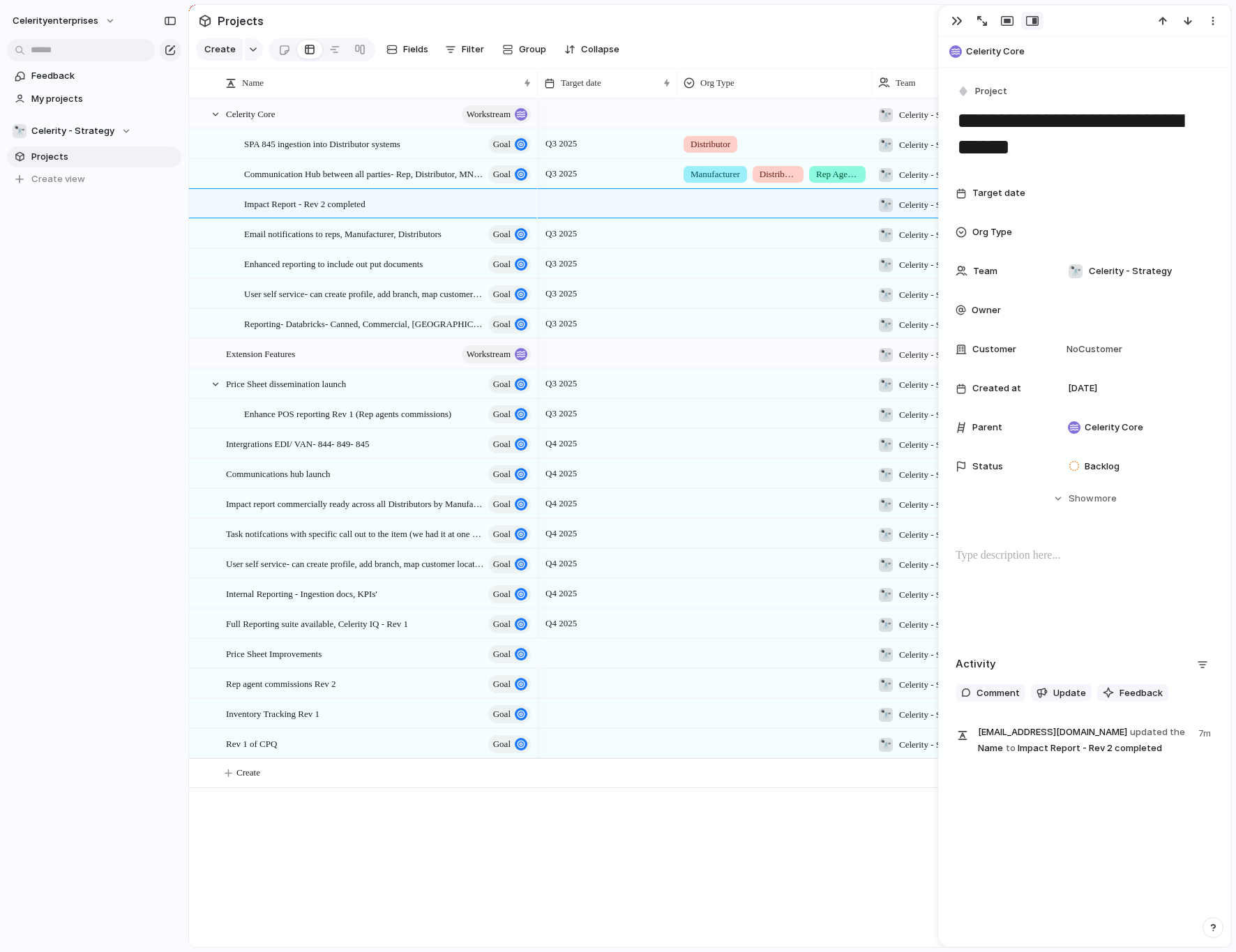
click at [576, 595] on div at bounding box center [607, 653] width 139 height 28
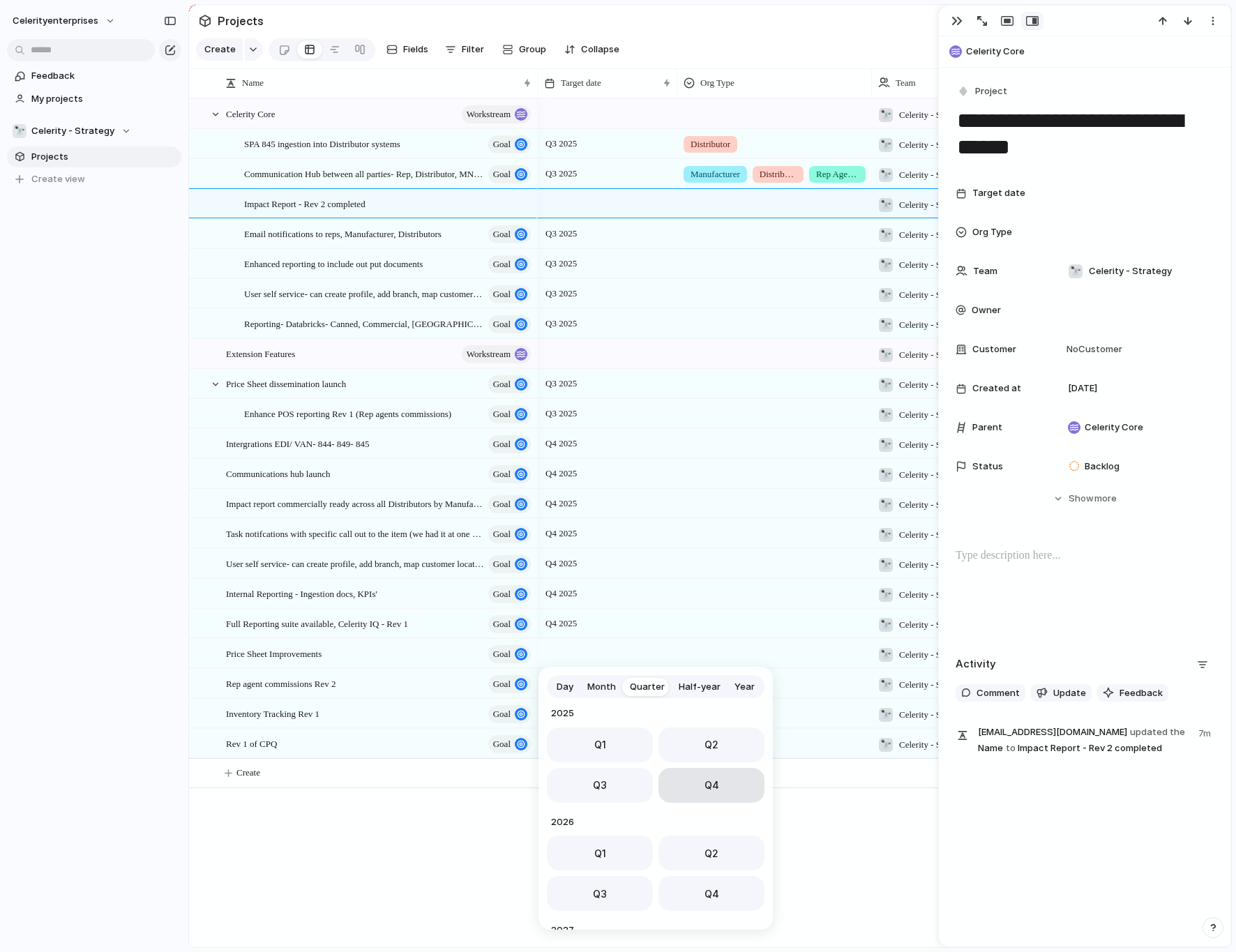
click at [716, 595] on button "Q4" at bounding box center [711, 785] width 106 height 35
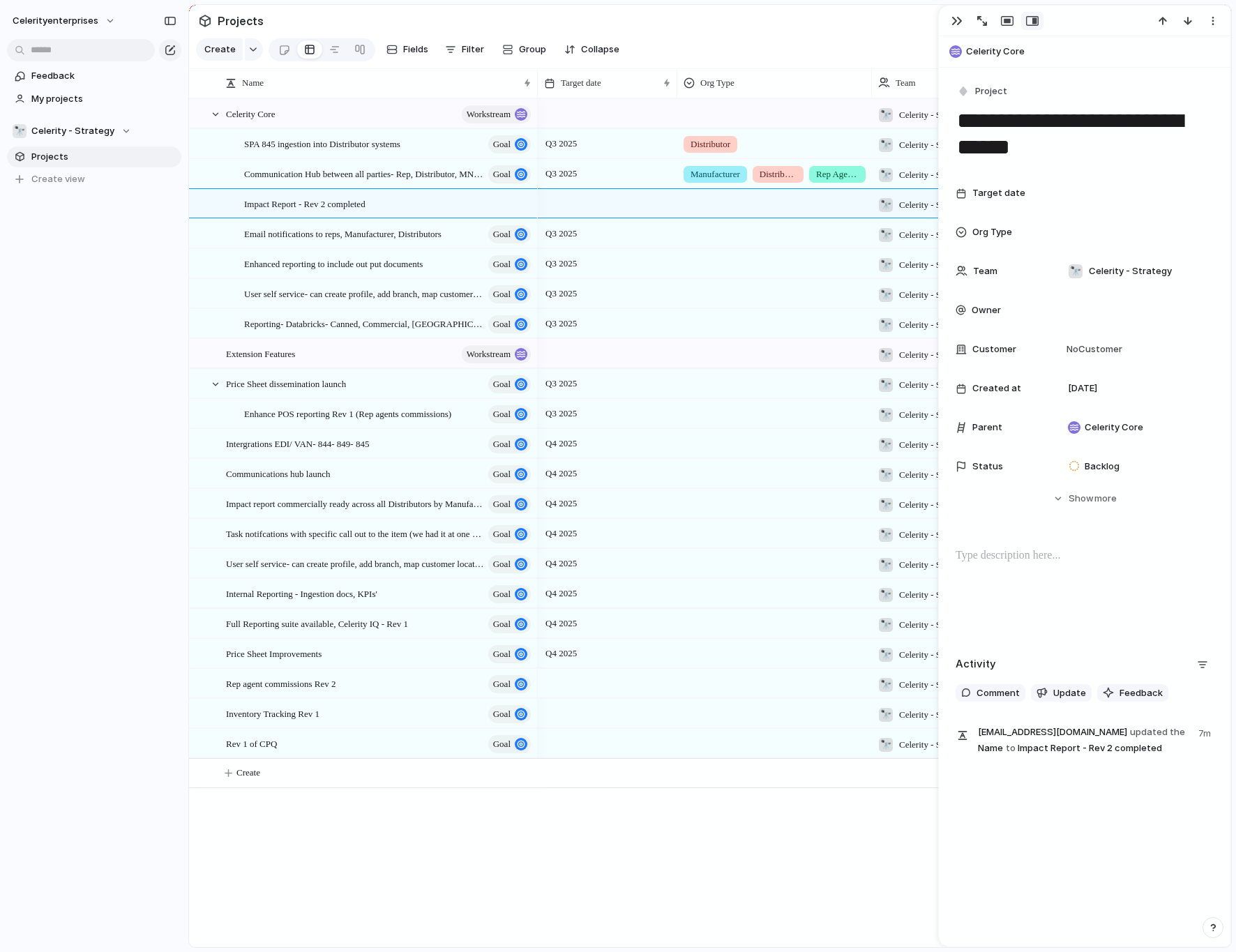
click at [586, 595] on div at bounding box center [607, 683] width 139 height 28
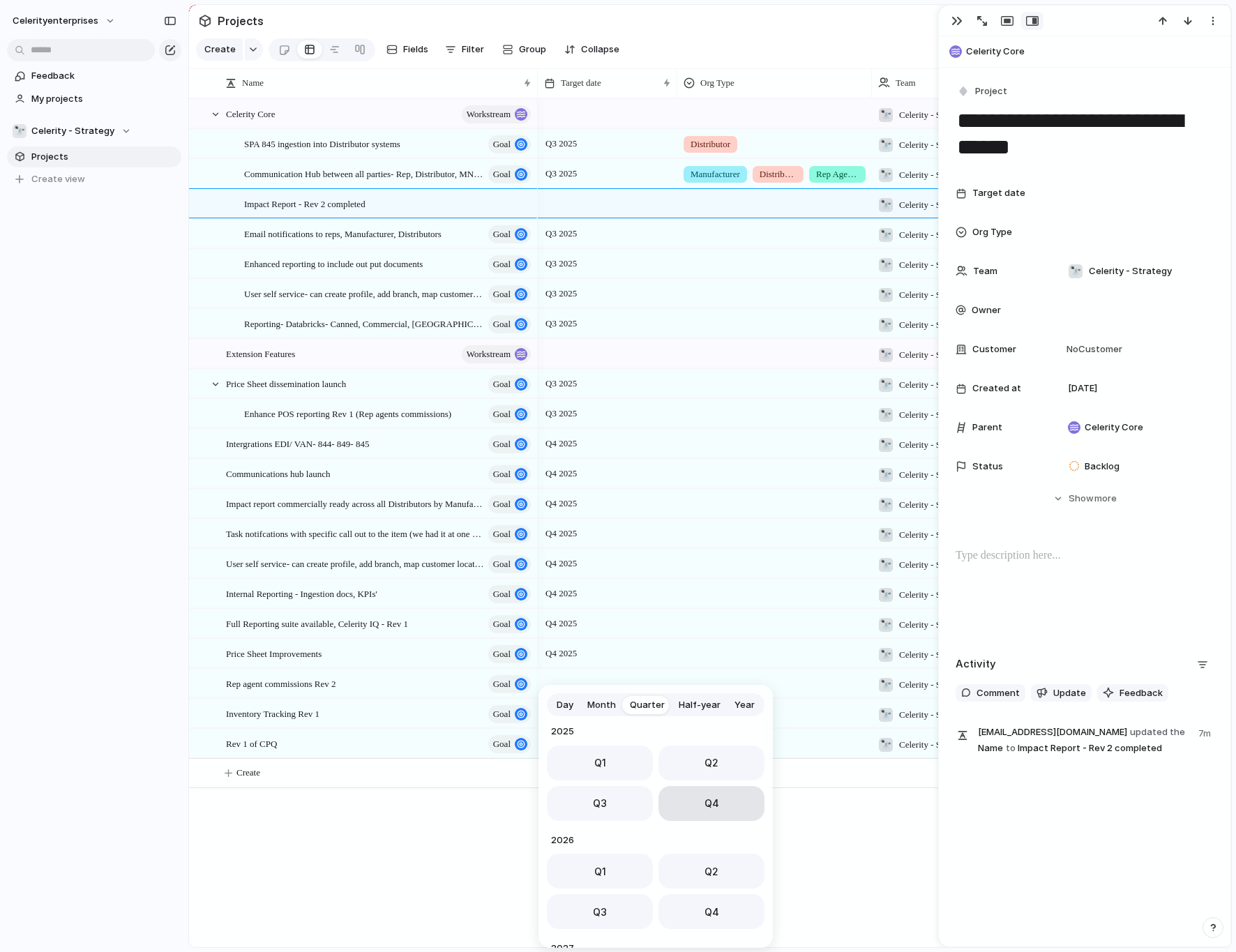
click at [689, 595] on button "Q4" at bounding box center [711, 804] width 106 height 35
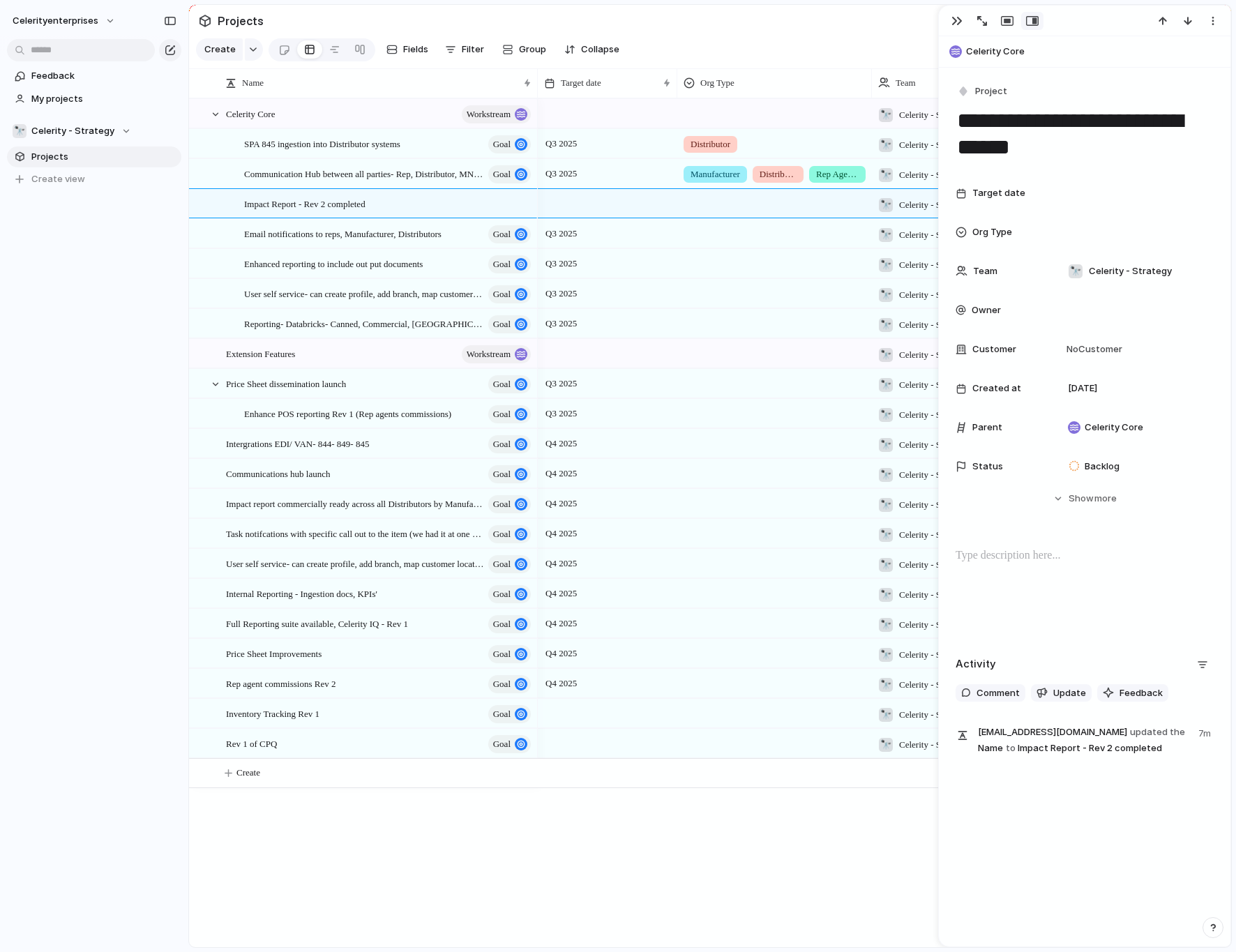
click at [565, 595] on div at bounding box center [607, 713] width 139 height 28
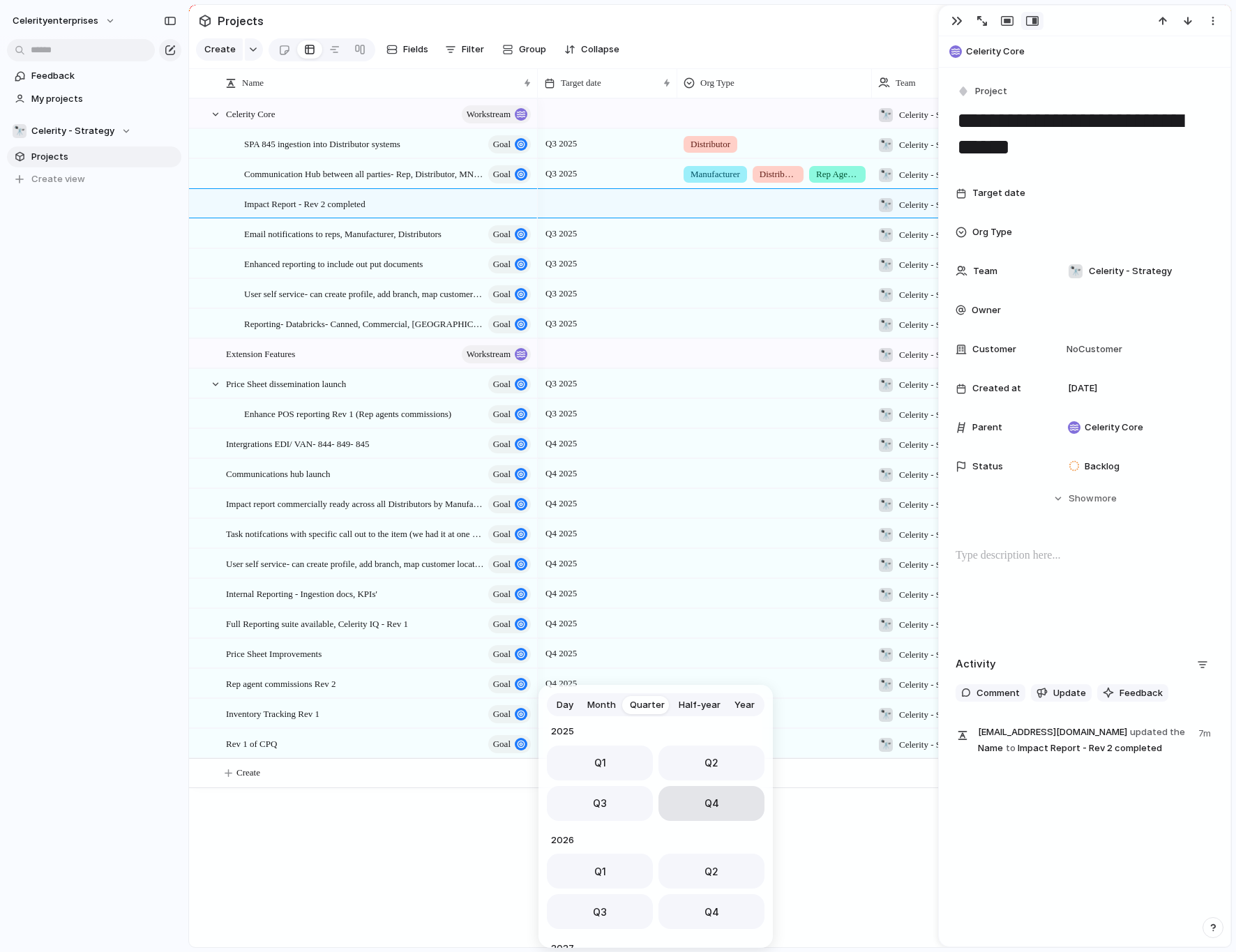
click at [669, 595] on button "Q4" at bounding box center [711, 804] width 106 height 35
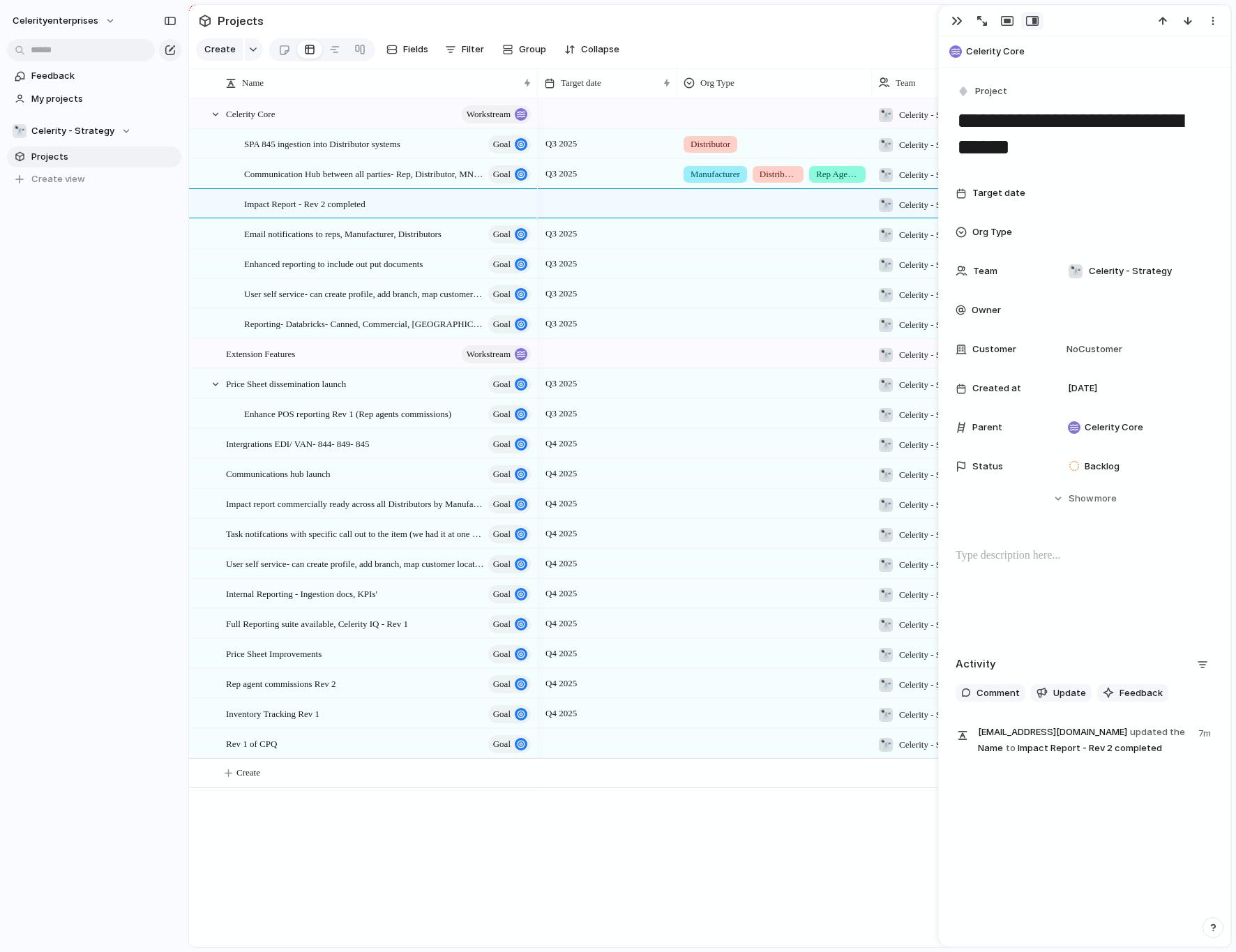
click at [575, 595] on div at bounding box center [607, 743] width 139 height 28
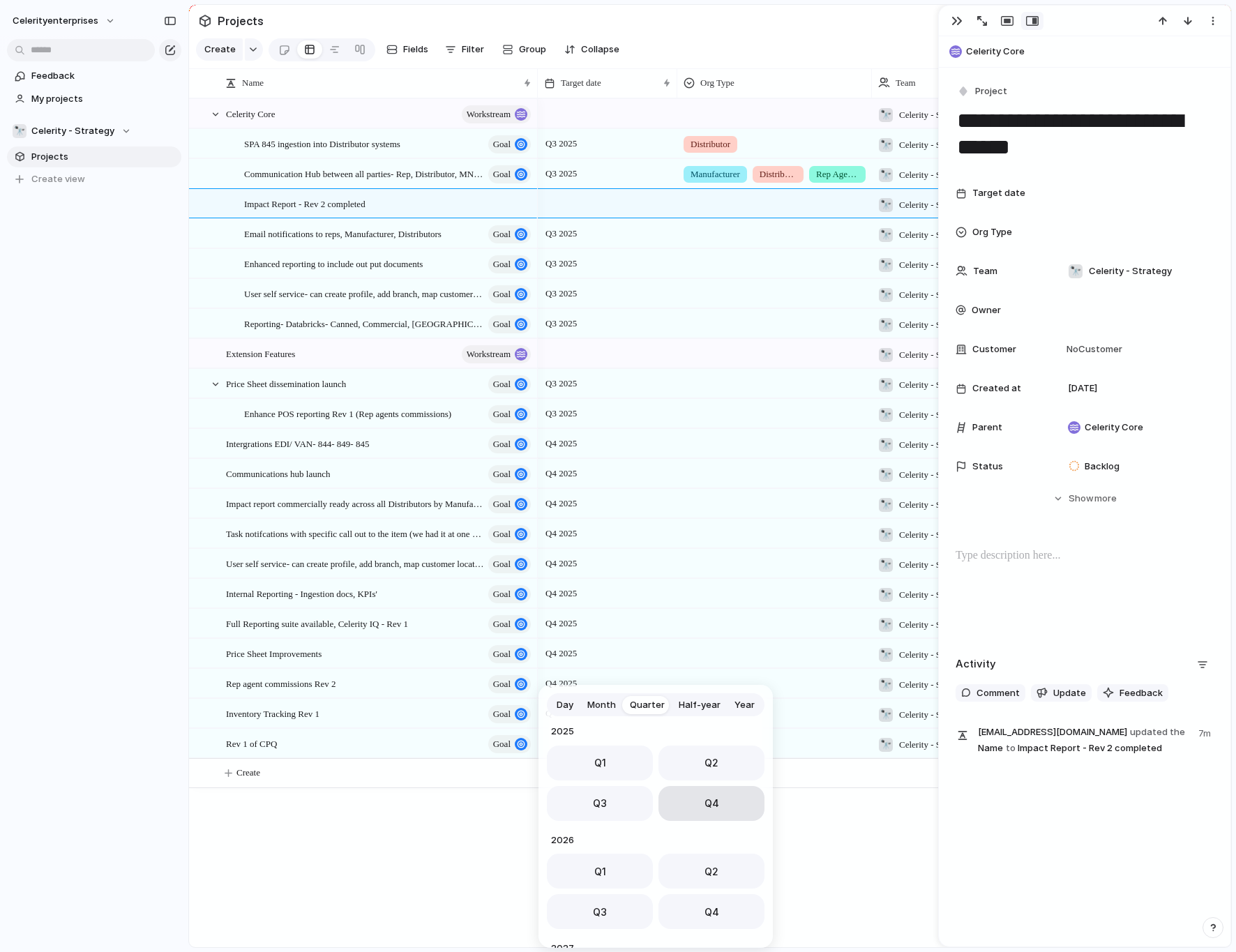
click at [699, 595] on button "Q4" at bounding box center [711, 804] width 106 height 35
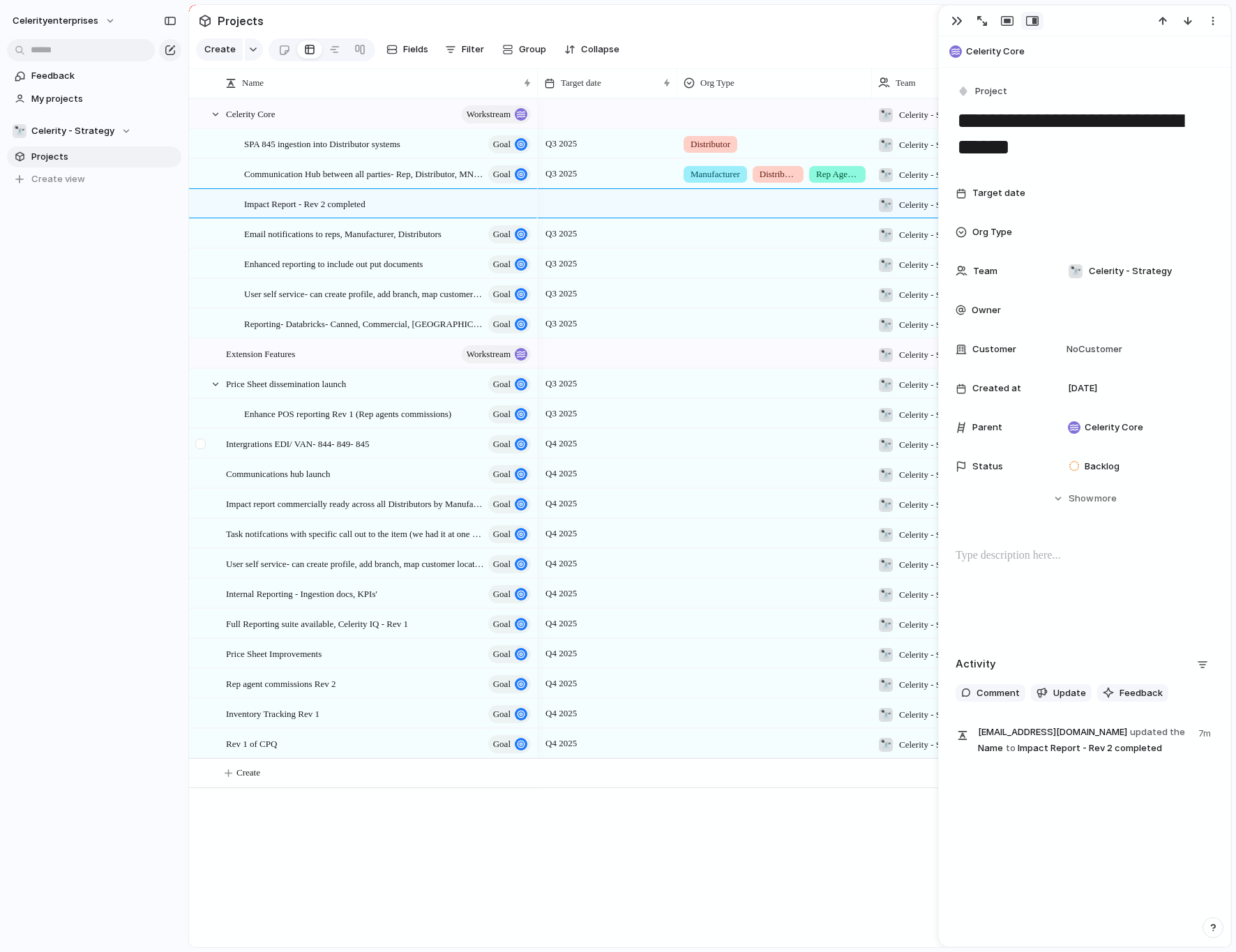
click at [207, 442] on div at bounding box center [203, 448] width 25 height 38
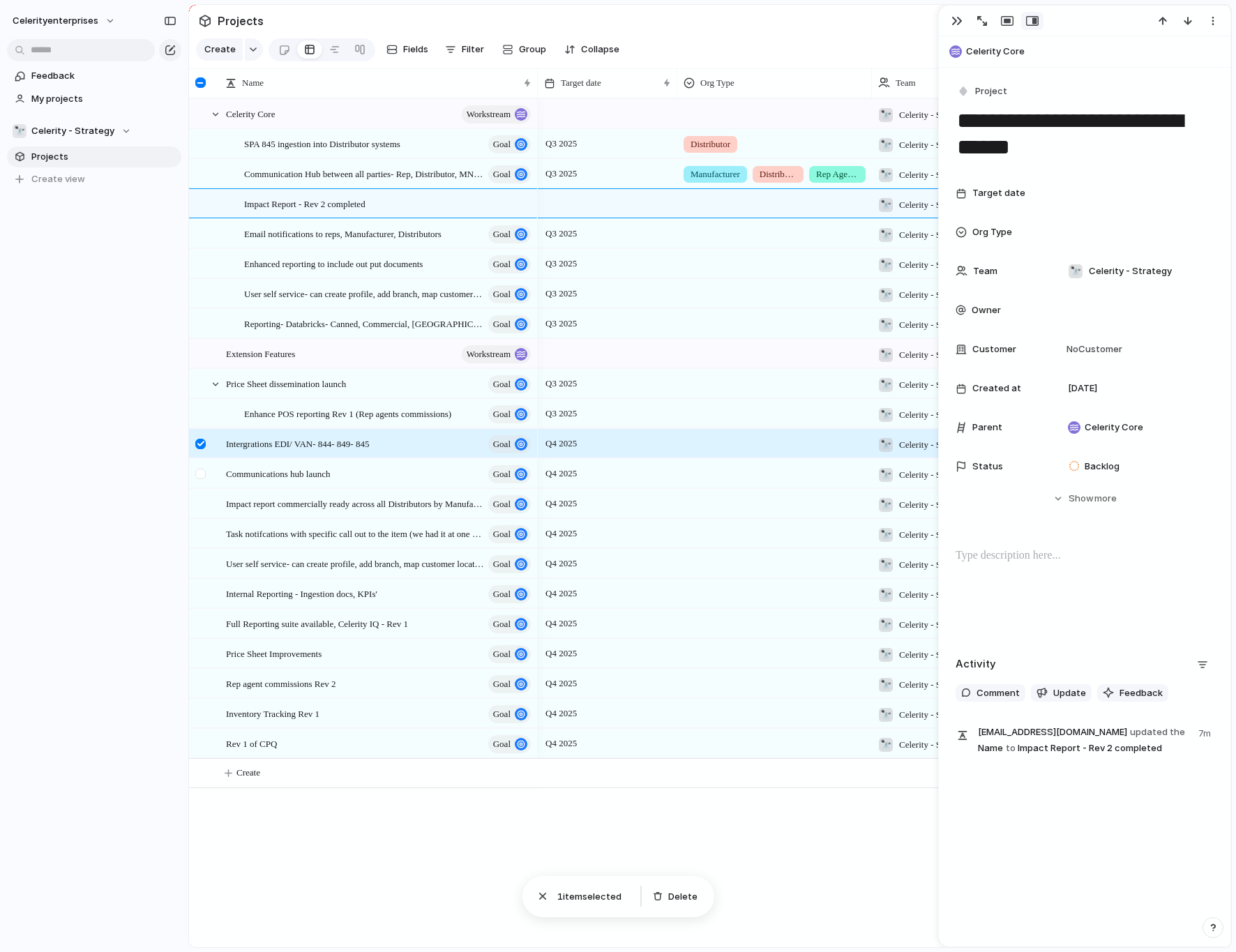
click at [201, 468] on div at bounding box center [200, 473] width 11 height 11
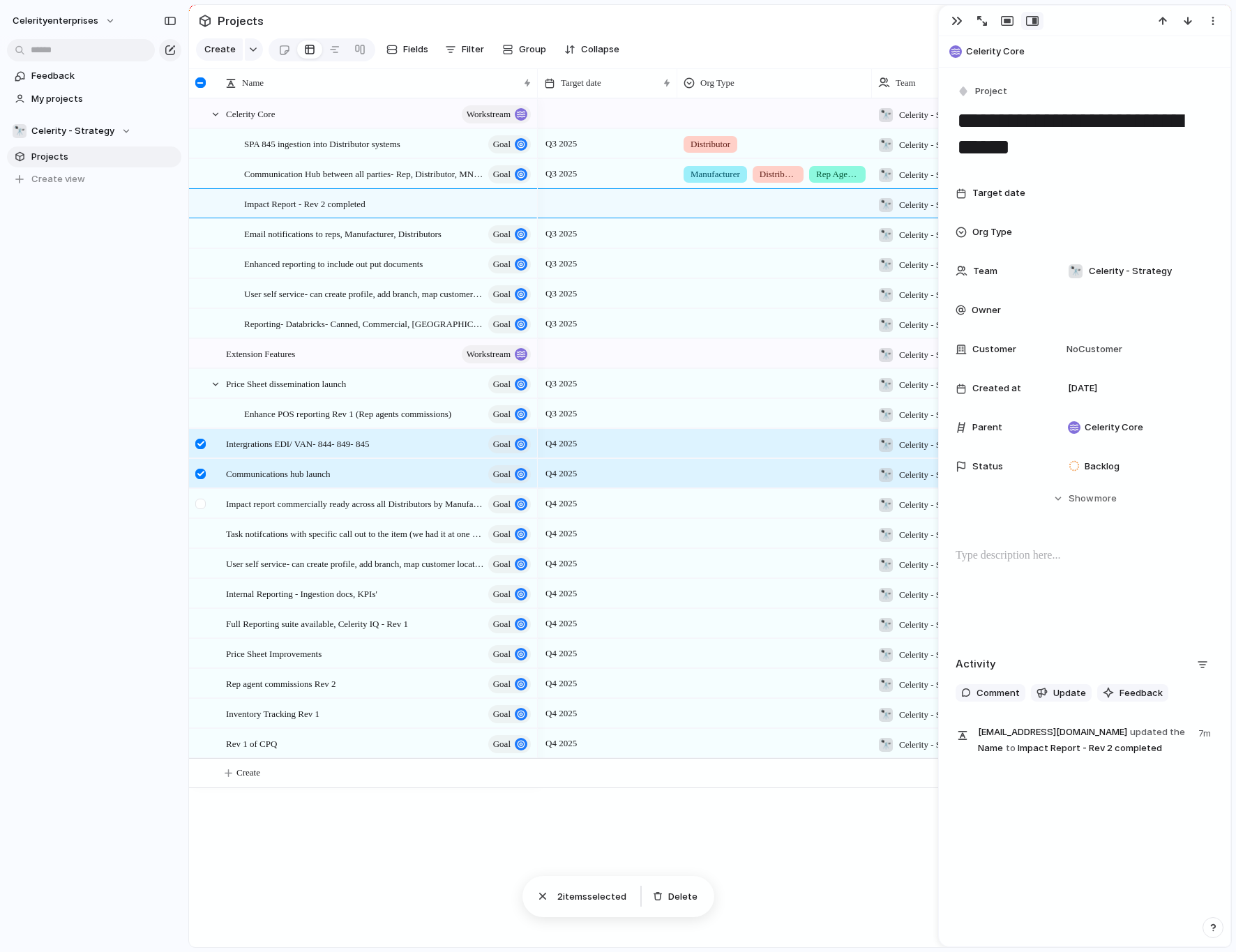
click at [200, 506] on div at bounding box center [200, 504] width 11 height 11
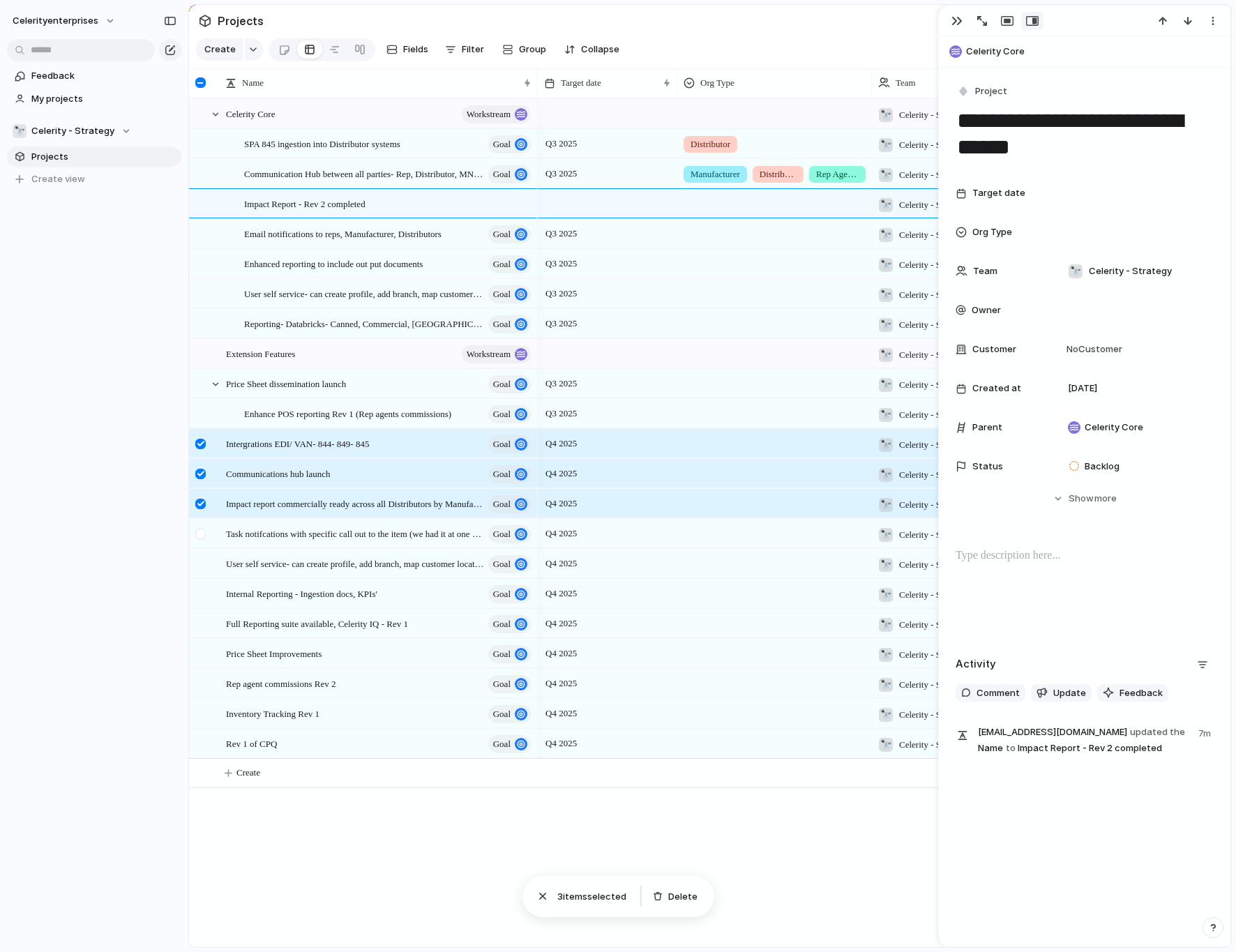
click at [198, 537] on div at bounding box center [200, 534] width 11 height 11
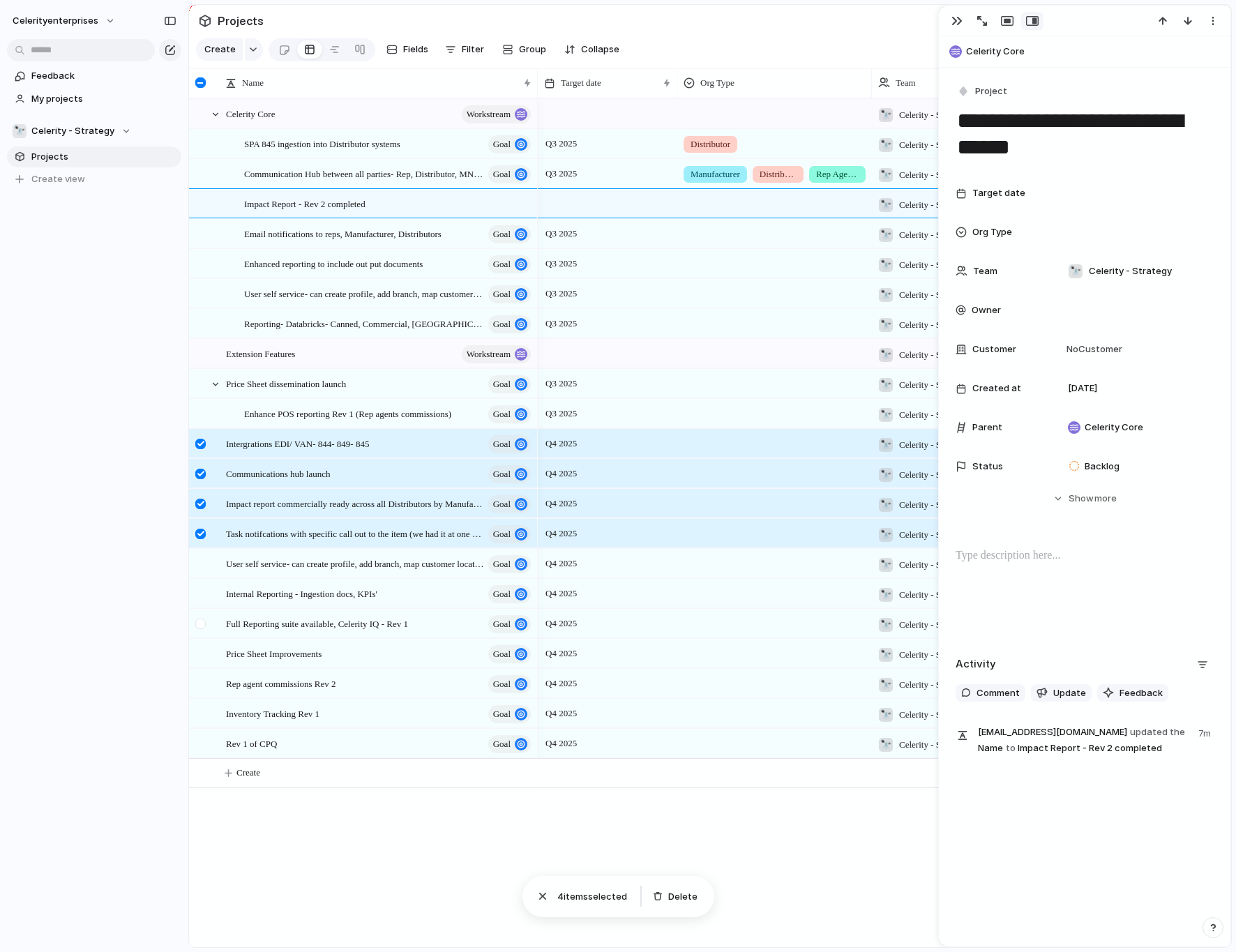
click at [207, 595] on div at bounding box center [203, 628] width 25 height 38
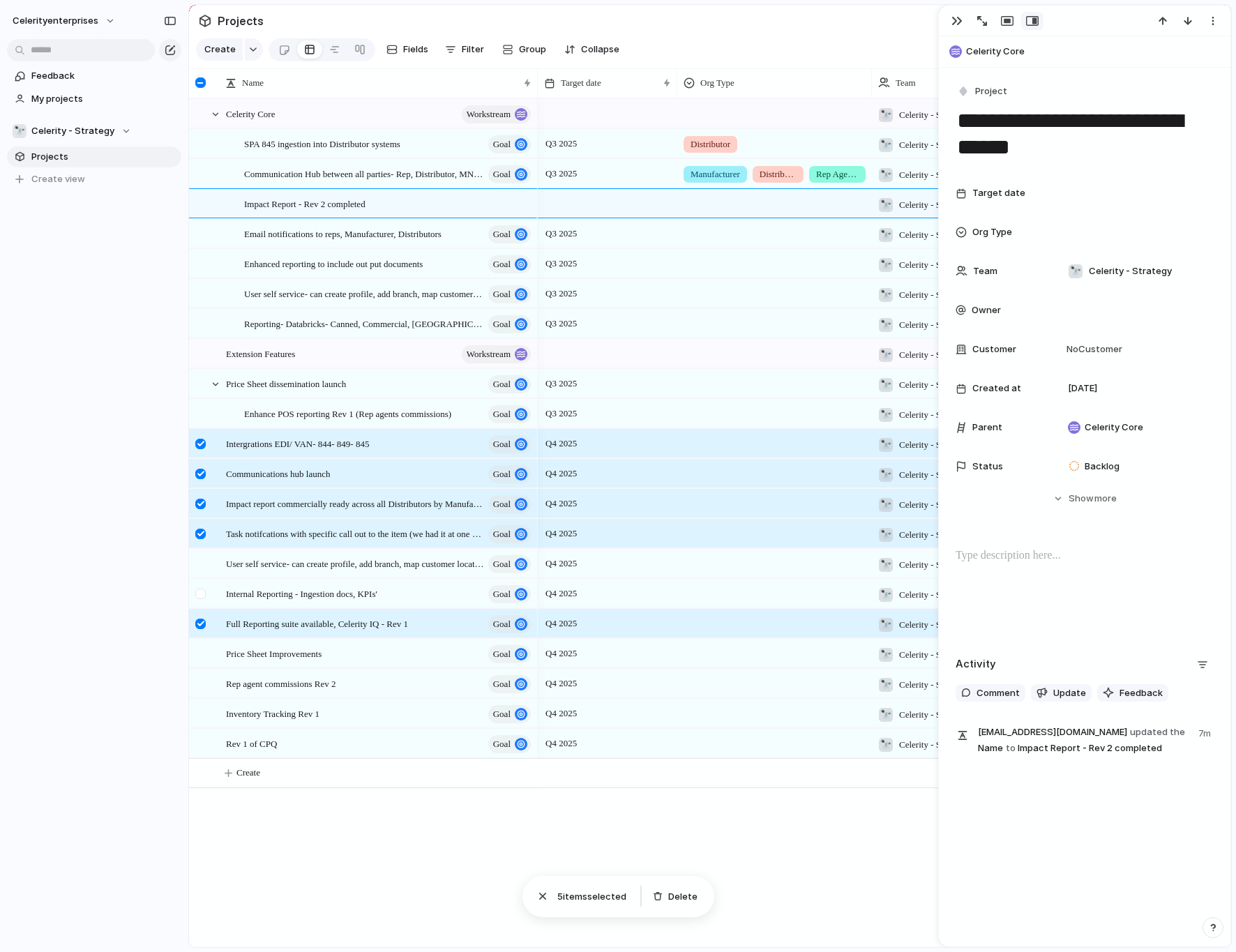
click at [199, 595] on div at bounding box center [203, 598] width 25 height 38
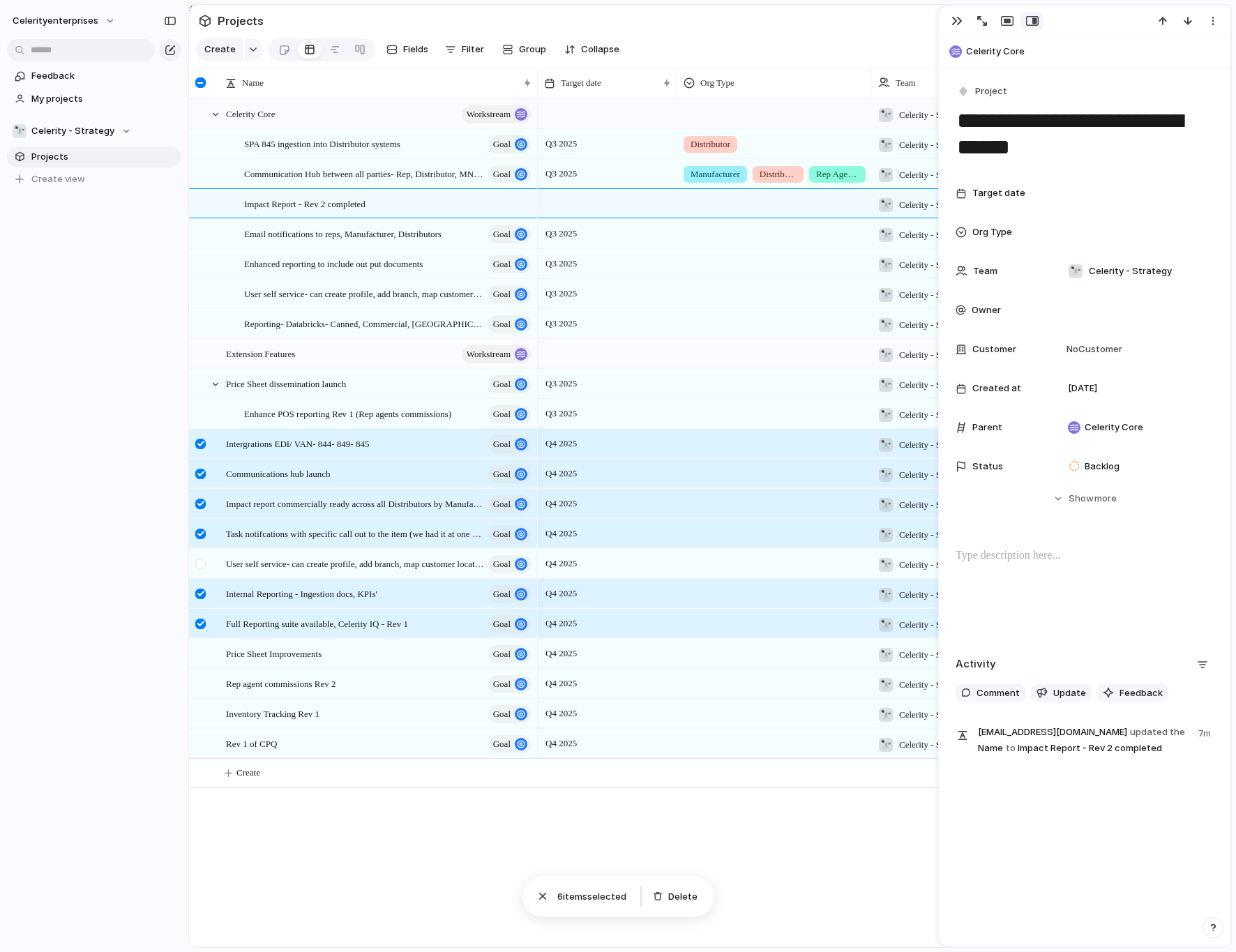
click at [202, 566] on div at bounding box center [200, 564] width 11 height 11
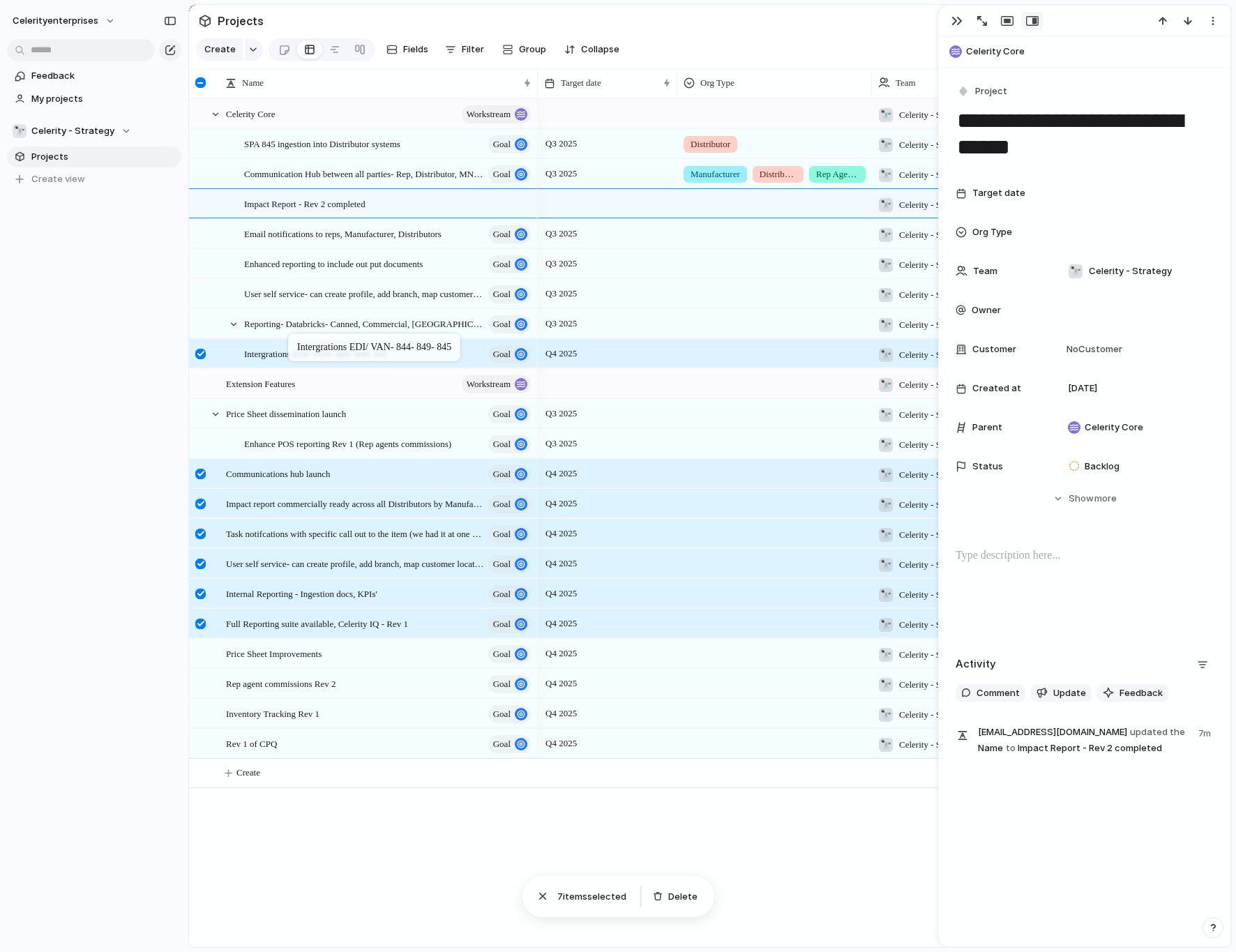
drag, startPoint x: 219, startPoint y: 441, endPoint x: 295, endPoint y: 336, distance: 129.6
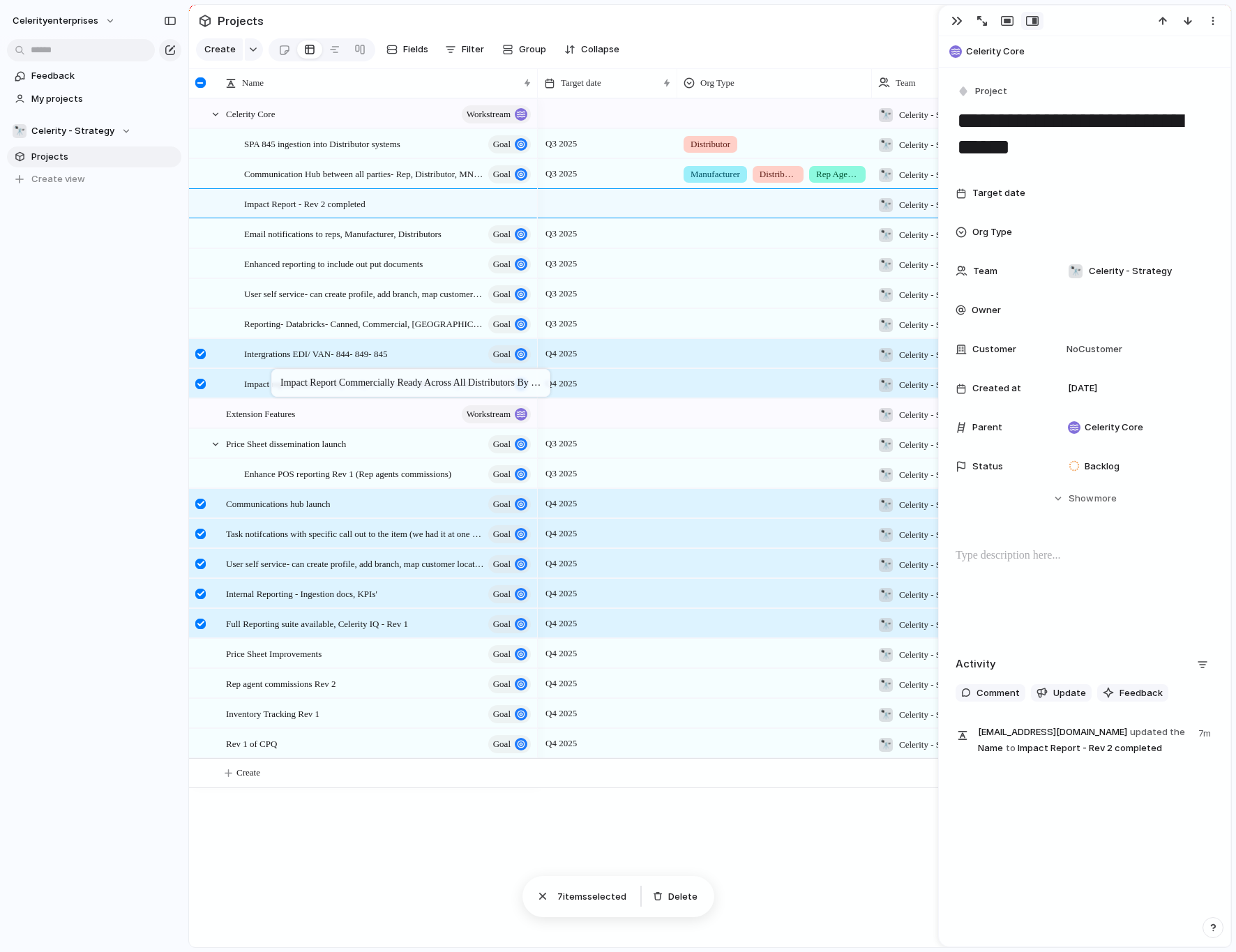
drag, startPoint x: 275, startPoint y: 473, endPoint x: 279, endPoint y: 372, distance: 101.1
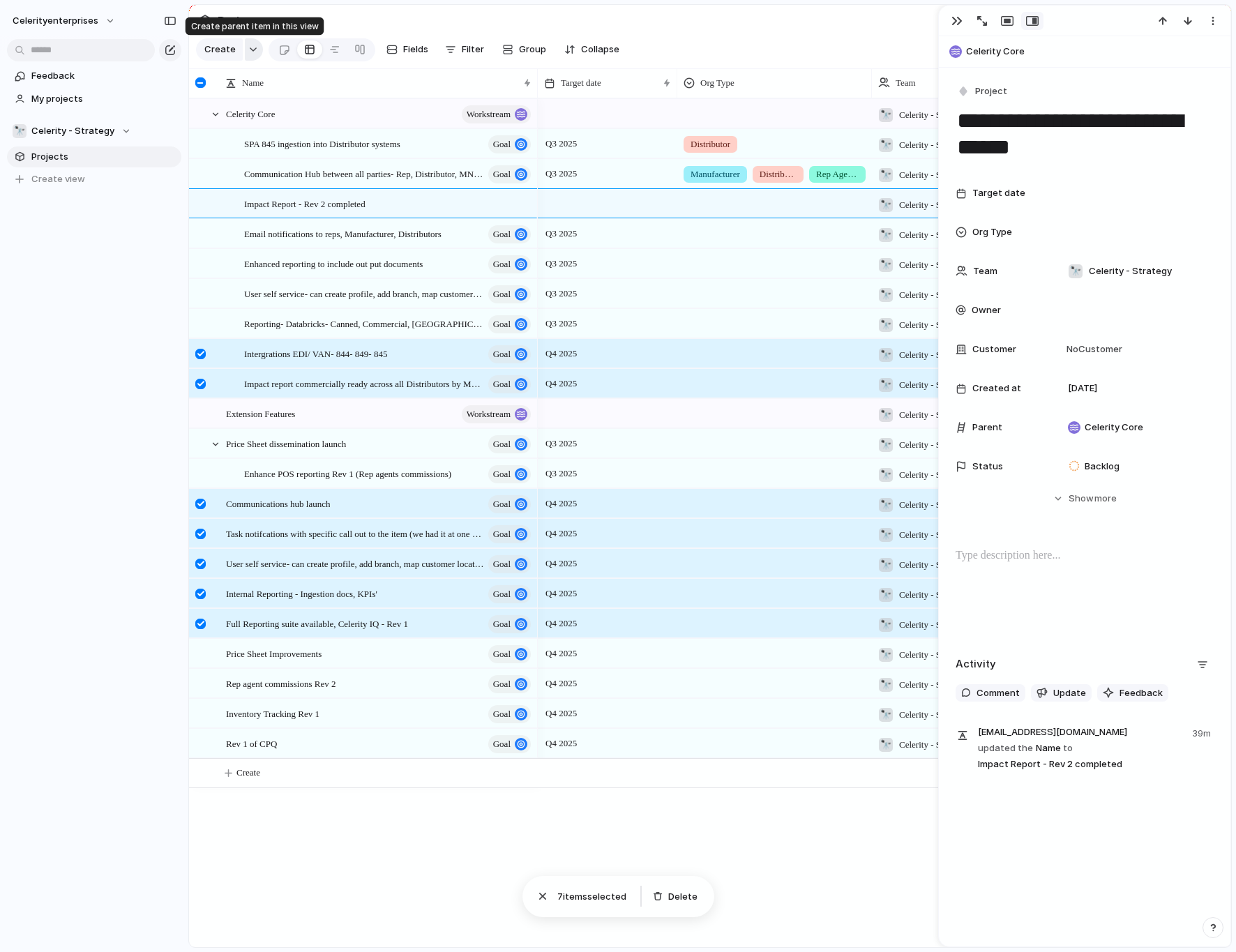
click at [250, 53] on button "button" at bounding box center [254, 49] width 18 height 23
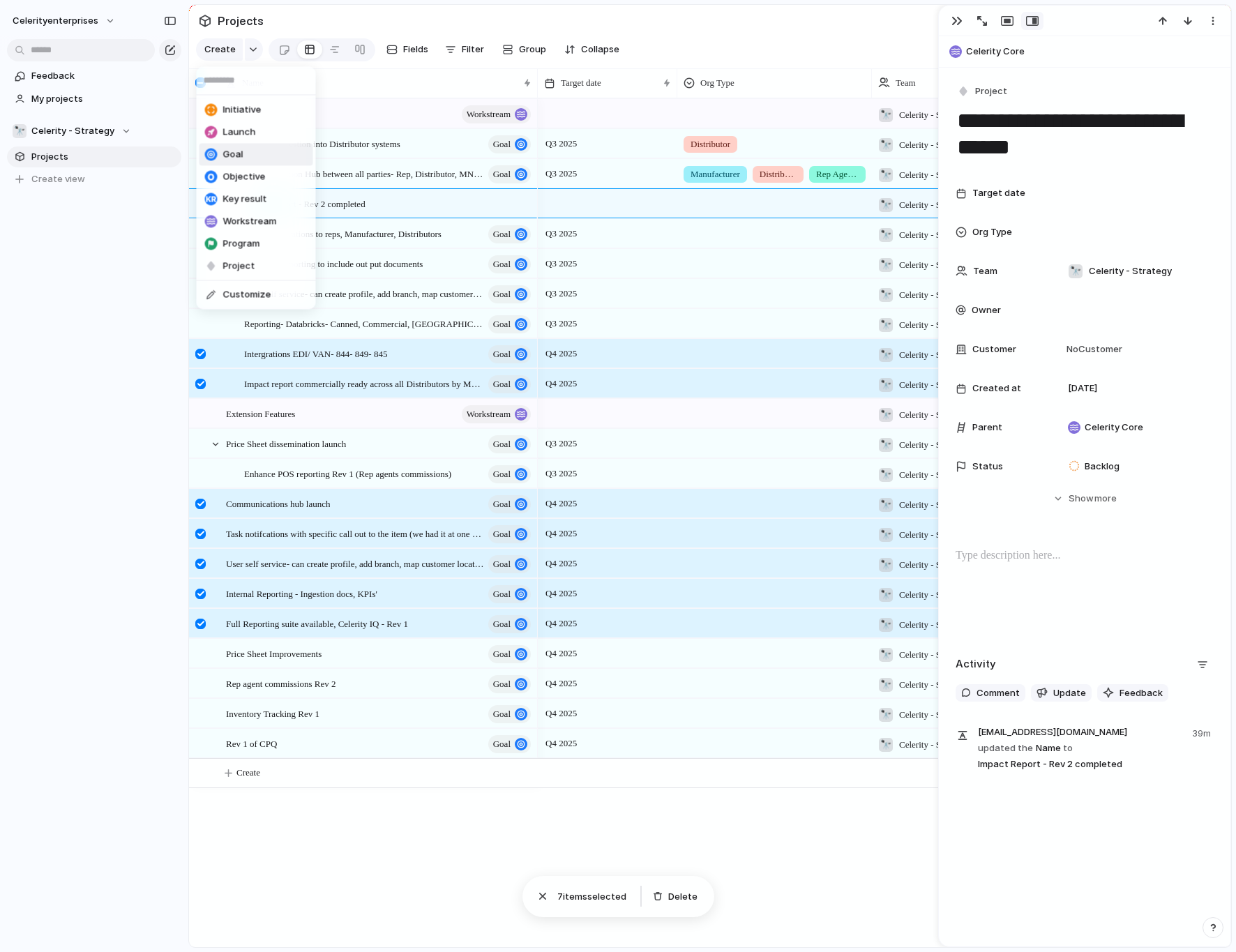
click at [242, 159] on span "Goal" at bounding box center [234, 154] width 20 height 14
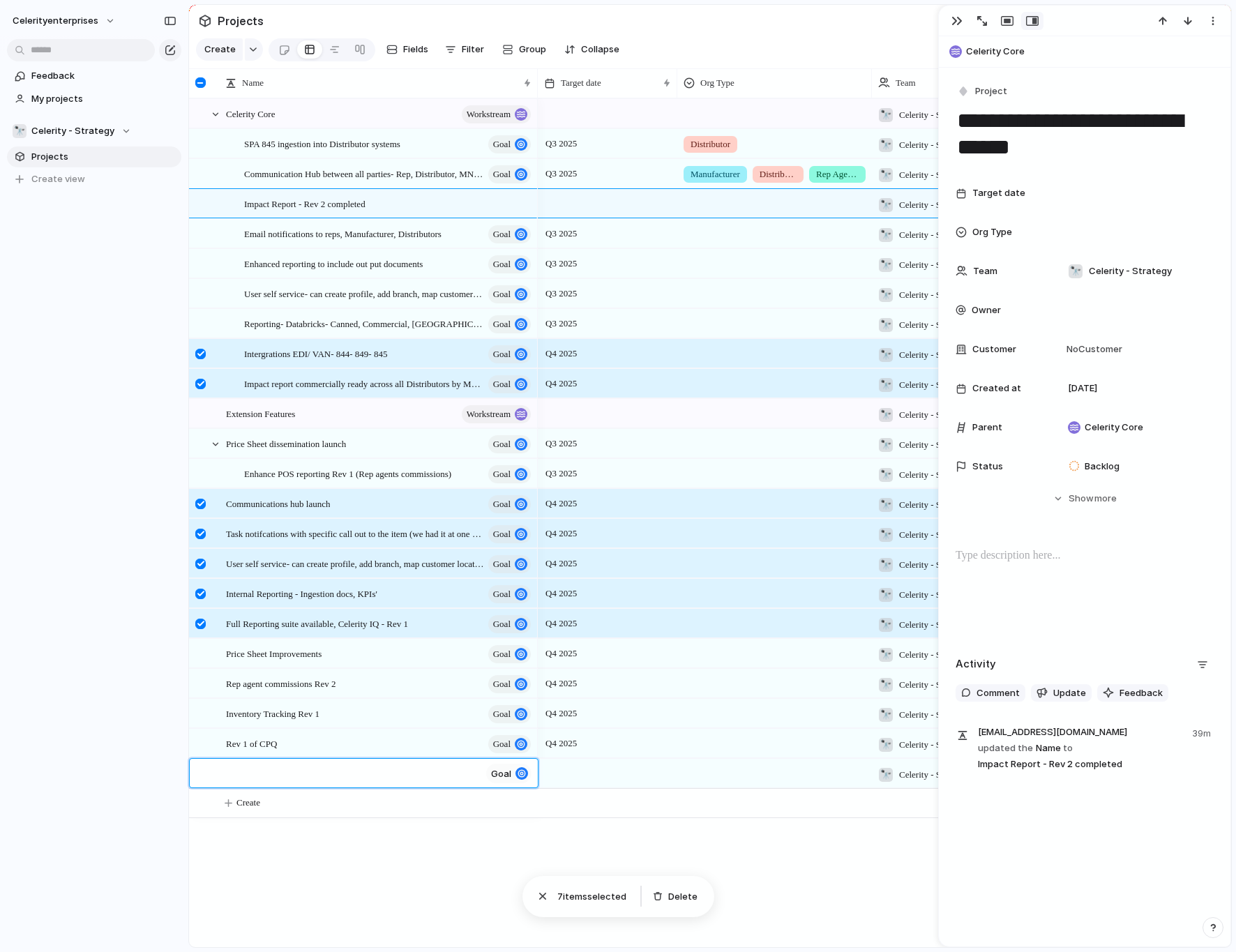
type textarea "**********"
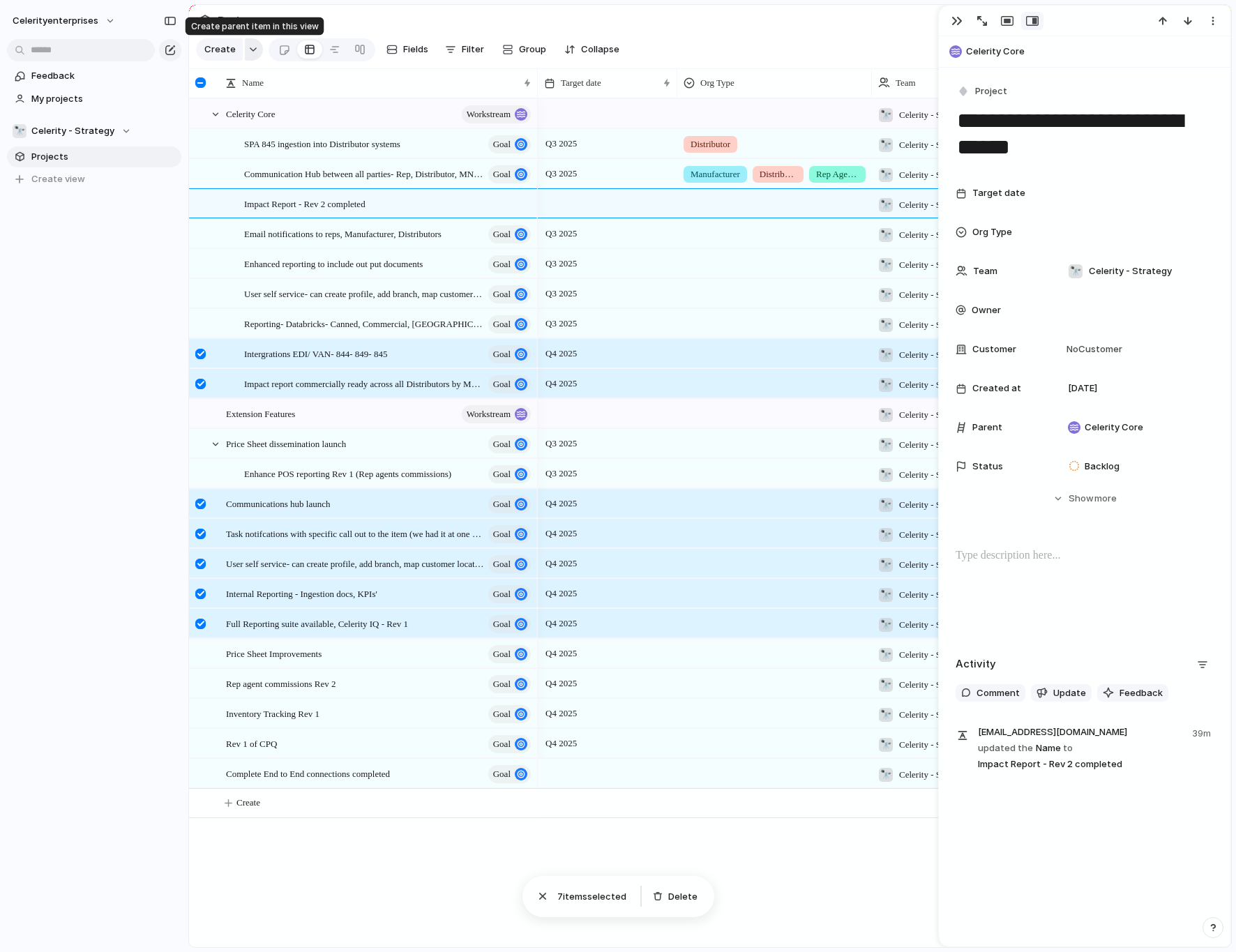
click at [254, 45] on button "button" at bounding box center [254, 49] width 18 height 23
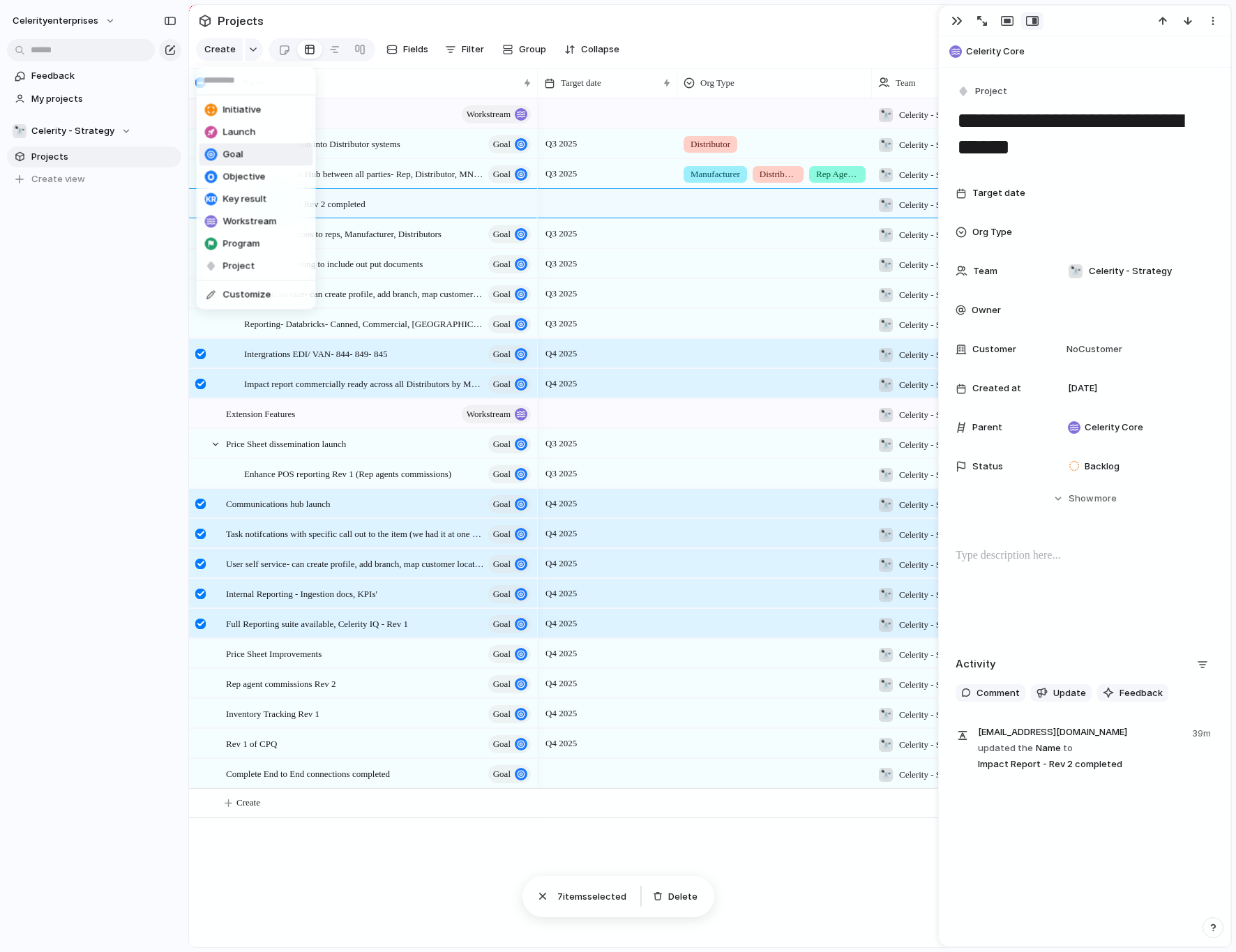
click at [239, 154] on span "Goal" at bounding box center [234, 154] width 20 height 14
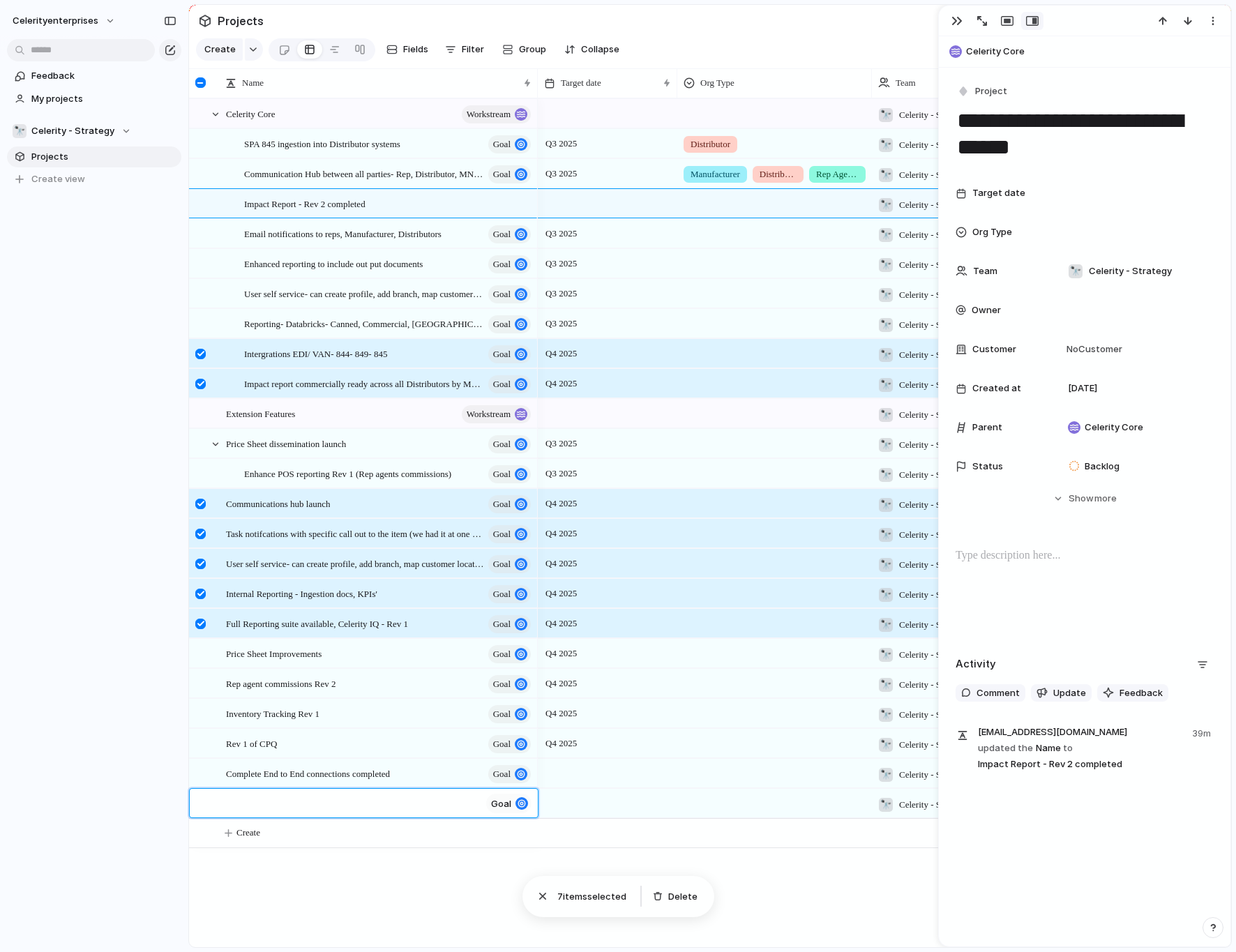
type textarea "**********"
click at [249, 48] on div "button" at bounding box center [254, 49] width 10 height 6
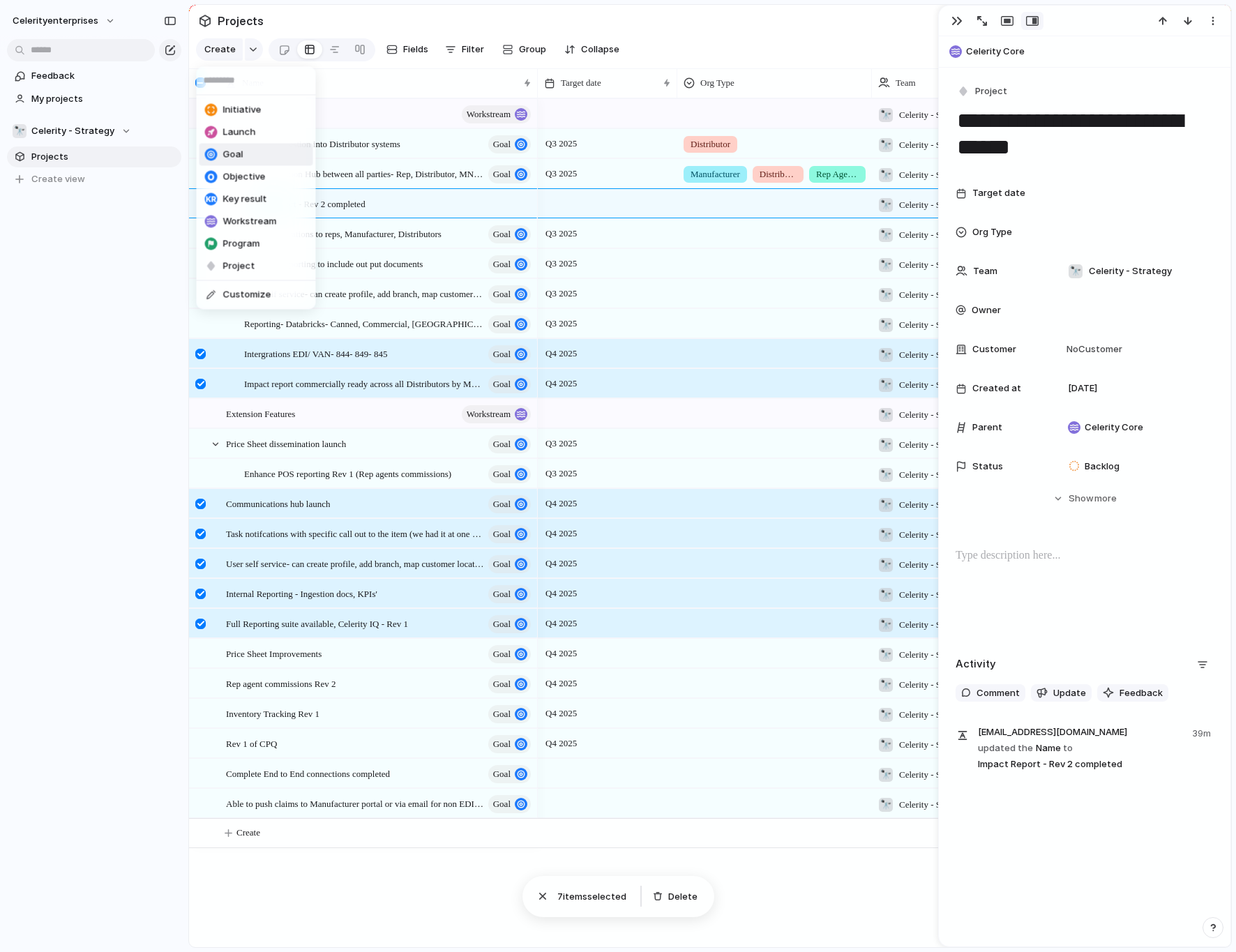
click at [263, 158] on li "Goal" at bounding box center [256, 154] width 113 height 23
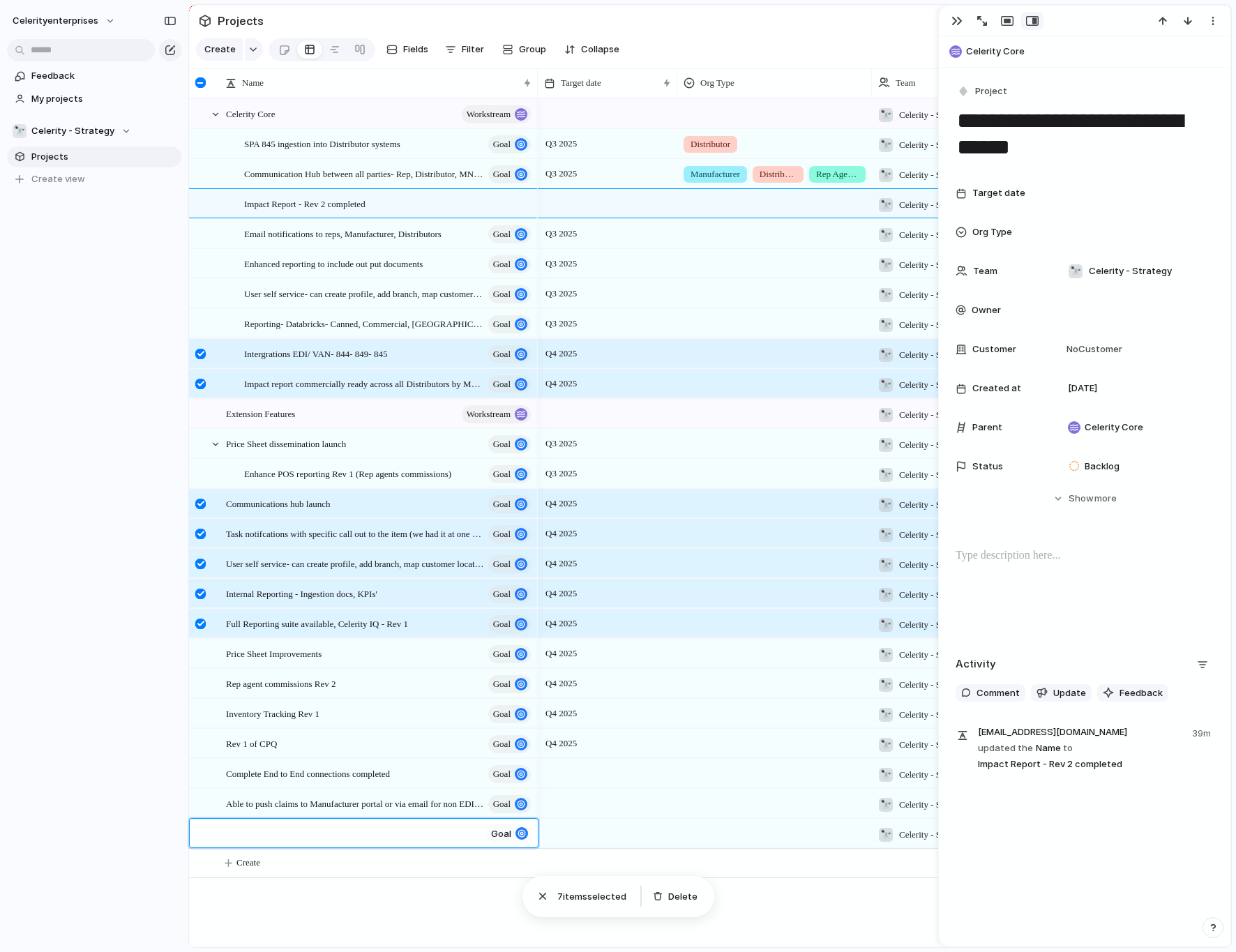
type textarea "**********"
click at [252, 52] on div "button" at bounding box center [254, 49] width 10 height 6
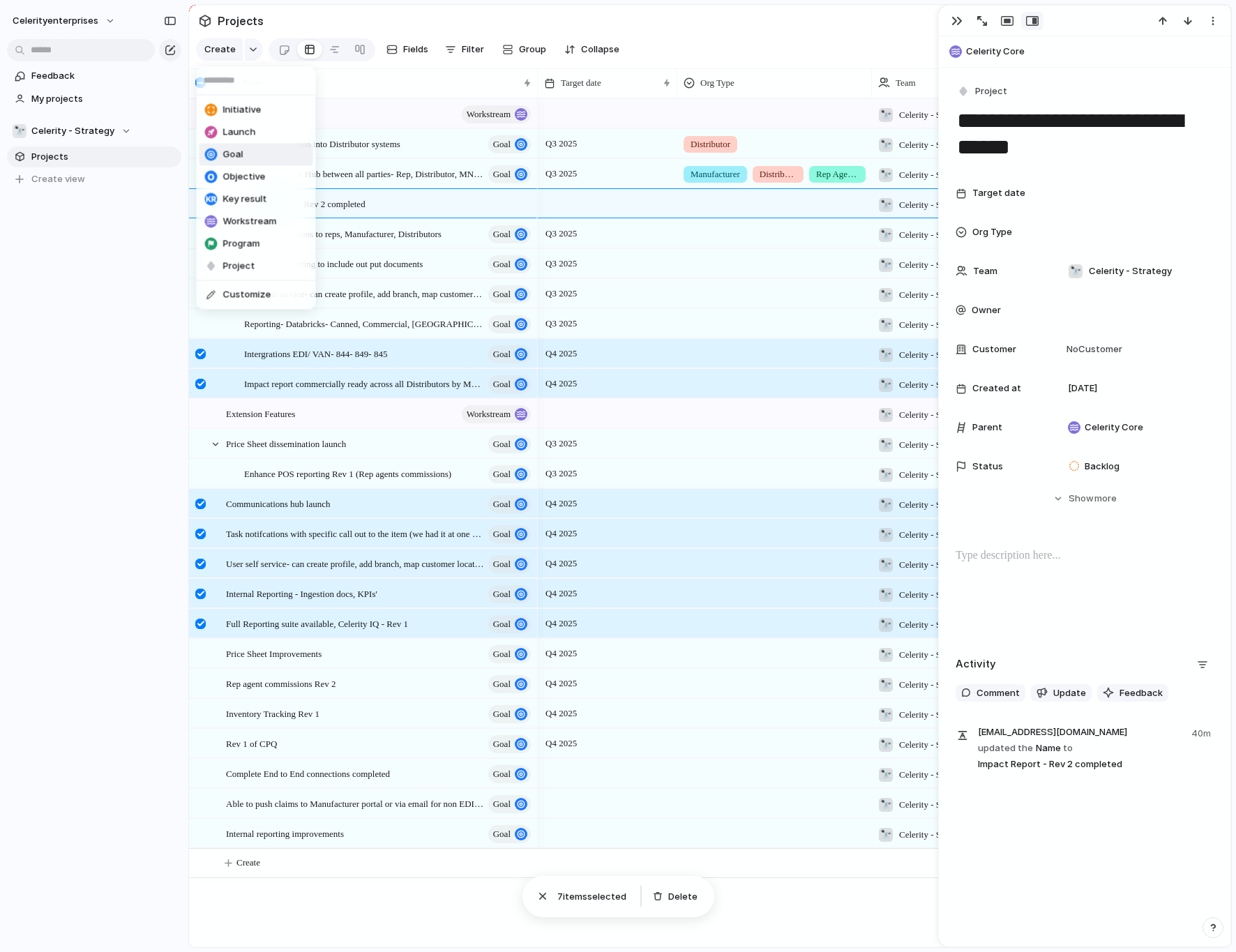
click at [224, 154] on span "Goal" at bounding box center [234, 154] width 20 height 14
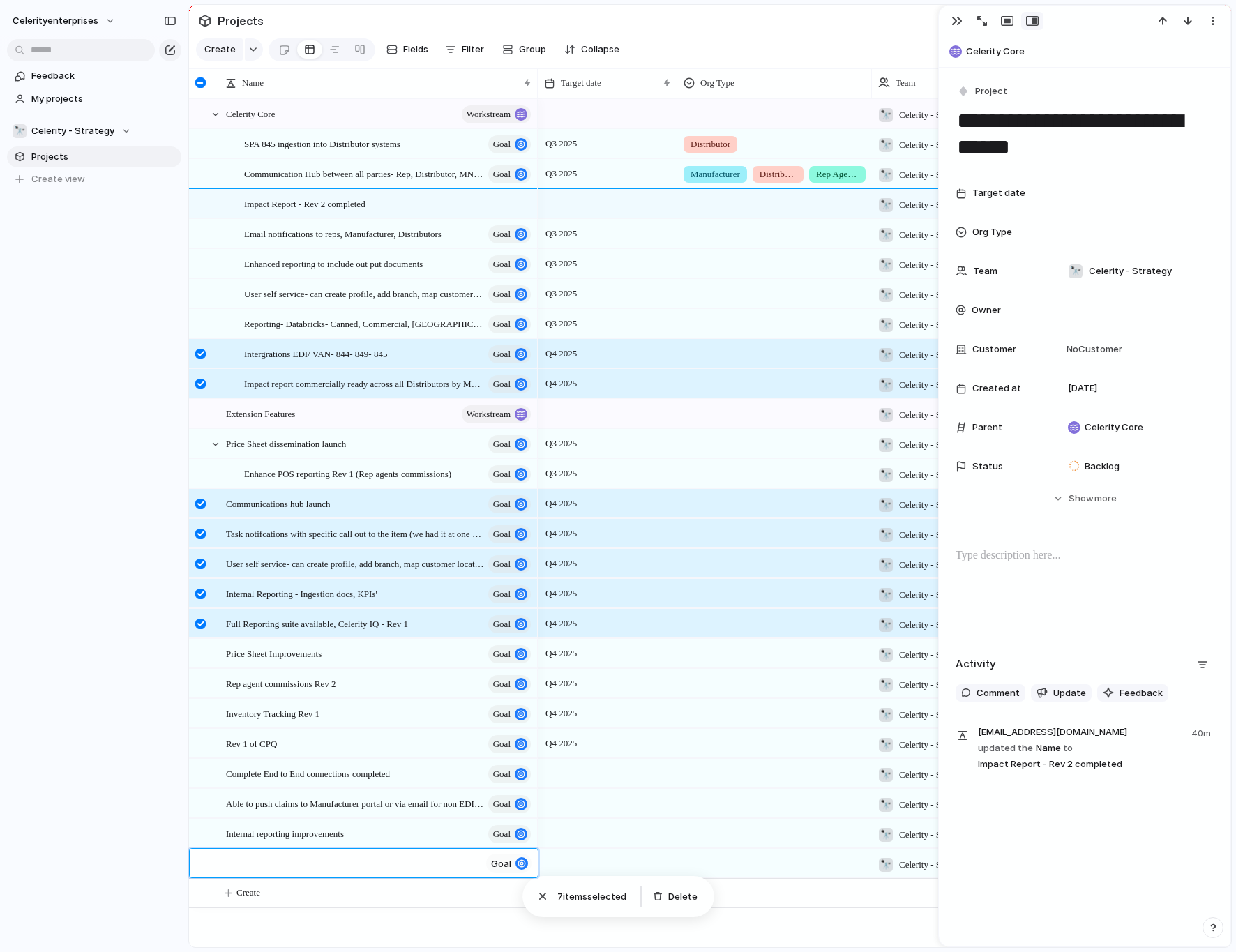
type textarea "**********"
paste textarea "**********"
type textarea "**********"
click at [252, 52] on div "button" at bounding box center [254, 49] width 10 height 6
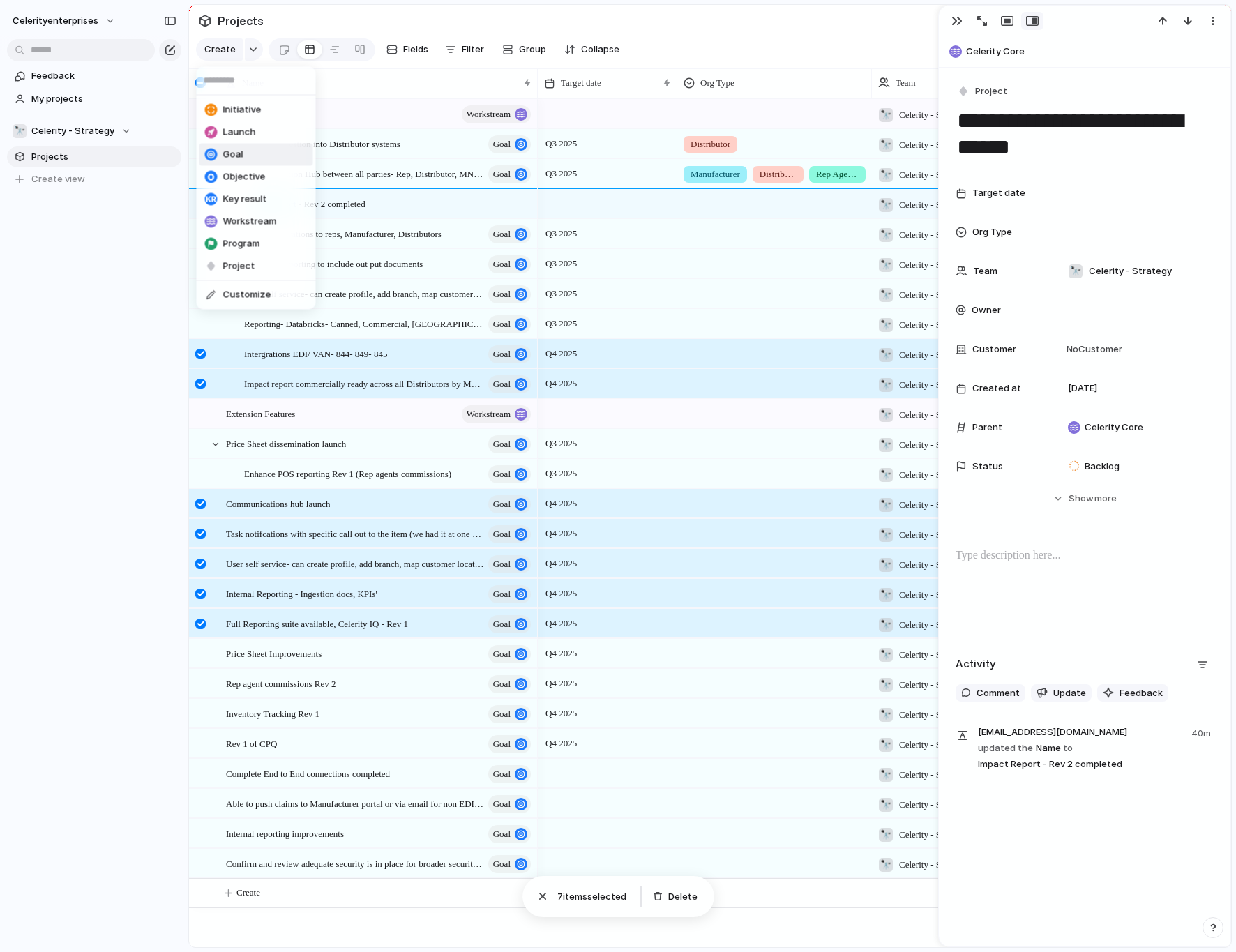
click at [243, 160] on li "Goal" at bounding box center [256, 154] width 113 height 23
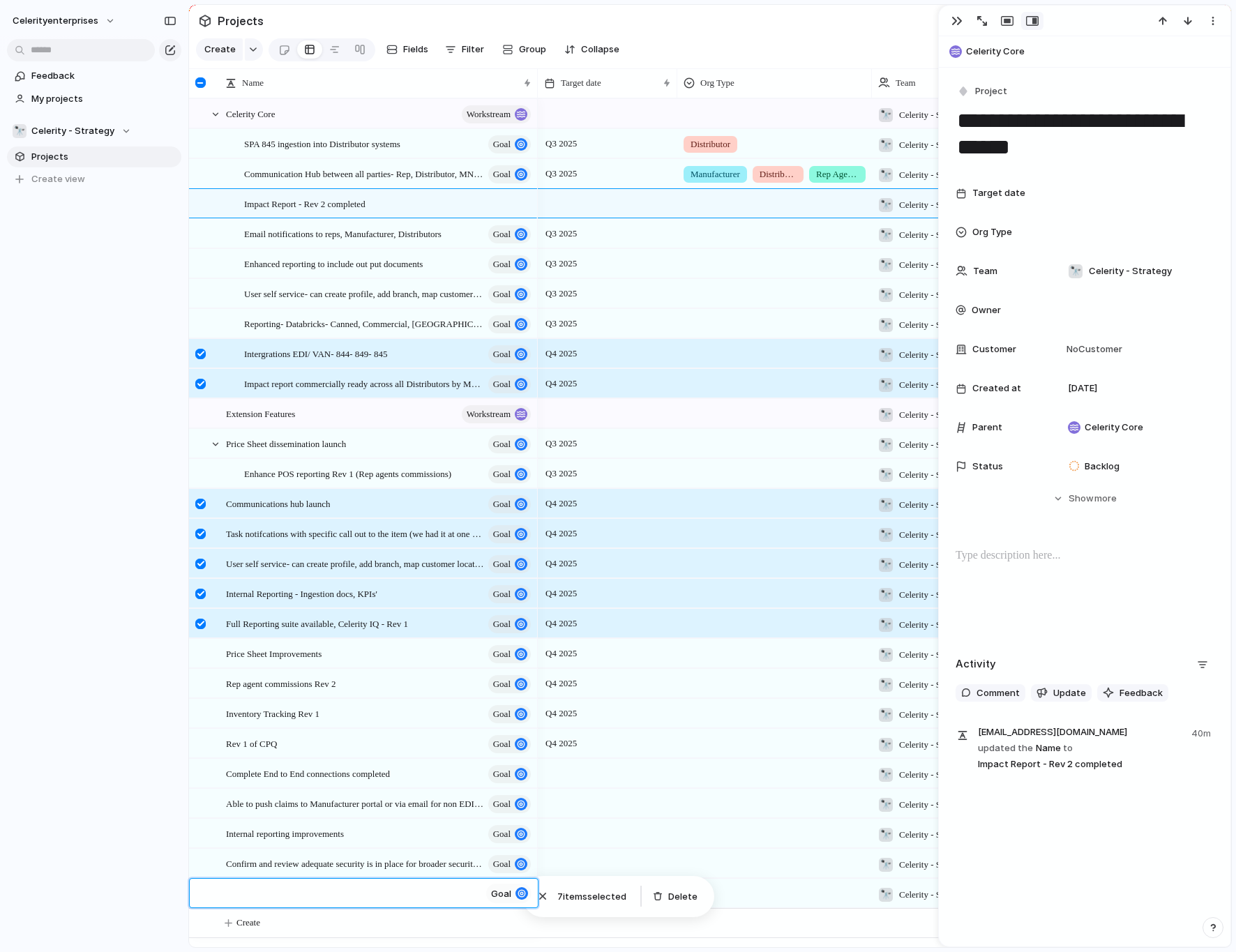
type textarea "**********"
